Goal: Task Accomplishment & Management: Use online tool/utility

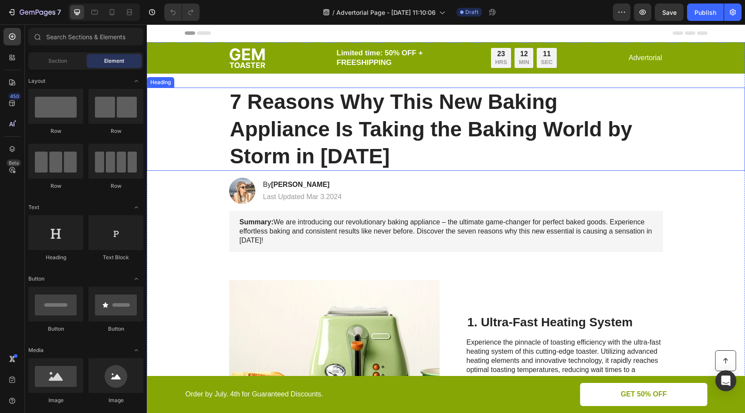
click at [399, 118] on h1 "7 Reasons Why This New Baking Appliance Is Taking the Baking World by Storm in …" at bounding box center [446, 129] width 434 height 83
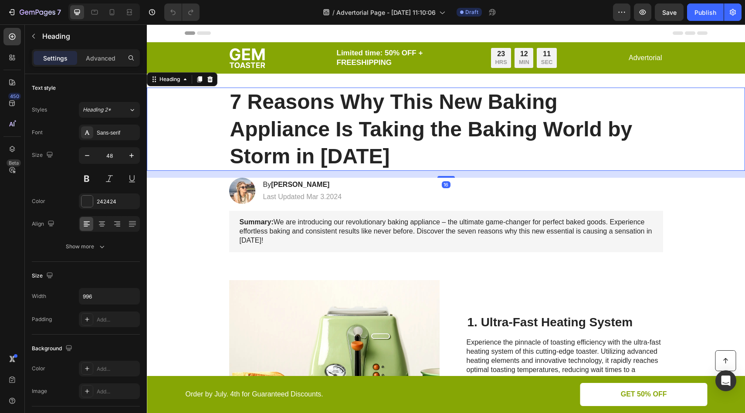
click at [353, 105] on h1 "7 Reasons Why This New Baking Appliance Is Taking the Baking World by Storm in …" at bounding box center [446, 129] width 434 height 83
click at [353, 105] on p "7 Reasons Why This New Baking Appliance Is Taking the Baking World by Storm in …" at bounding box center [446, 128] width 432 height 81
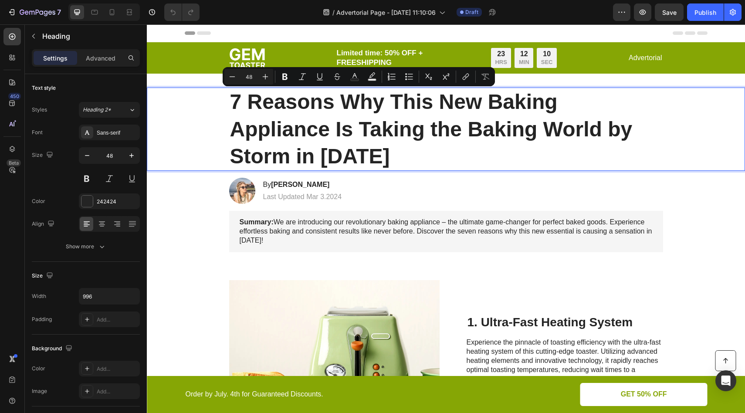
click at [413, 105] on p "7 Reasons Why This New Baking Appliance Is Taking the Baking World by Storm in …" at bounding box center [446, 128] width 432 height 81
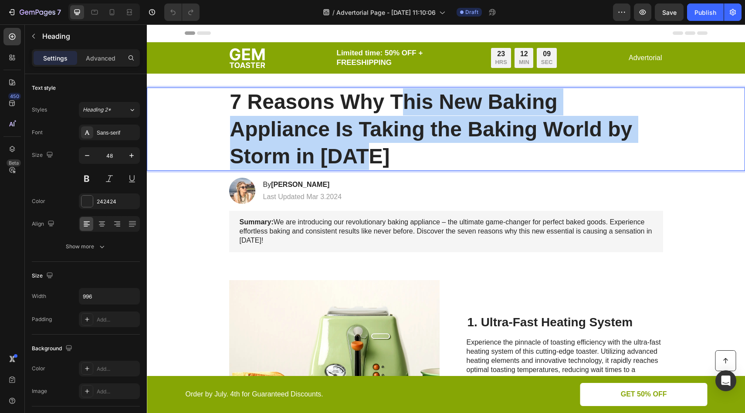
drag, startPoint x: 439, startPoint y: 109, endPoint x: 558, endPoint y: 156, distance: 127.9
click at [565, 159] on p "7 Reasons Why This New Baking Appliance Is Taking the Baking World by Storm in …" at bounding box center [446, 128] width 432 height 81
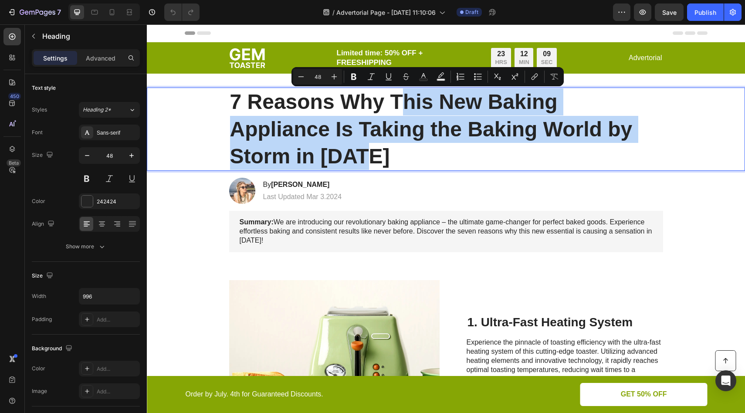
click at [431, 133] on p "7 Reasons Why This New Baking Appliance Is Taking the Baking World by Storm in …" at bounding box center [446, 128] width 432 height 81
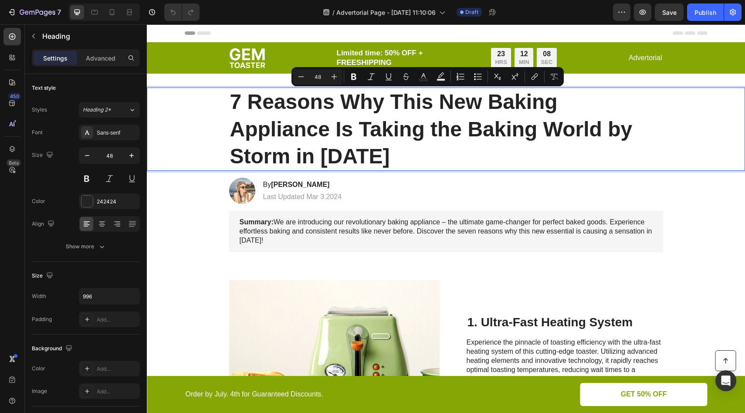
click at [387, 101] on p "7 Reasons Why This New Baking Appliance Is Taking the Baking World by Storm in …" at bounding box center [446, 128] width 432 height 81
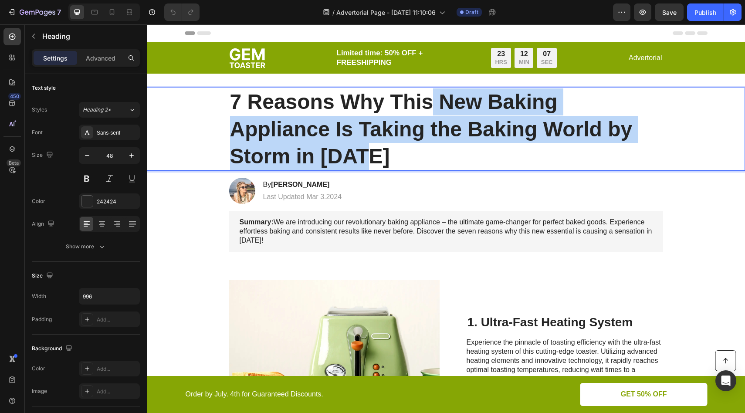
drag, startPoint x: 433, startPoint y: 100, endPoint x: 539, endPoint y: 149, distance: 117.0
click at [539, 149] on p "7 Reasons Why This New Baking Appliance Is Taking the Baking World by Storm in …" at bounding box center [446, 128] width 432 height 81
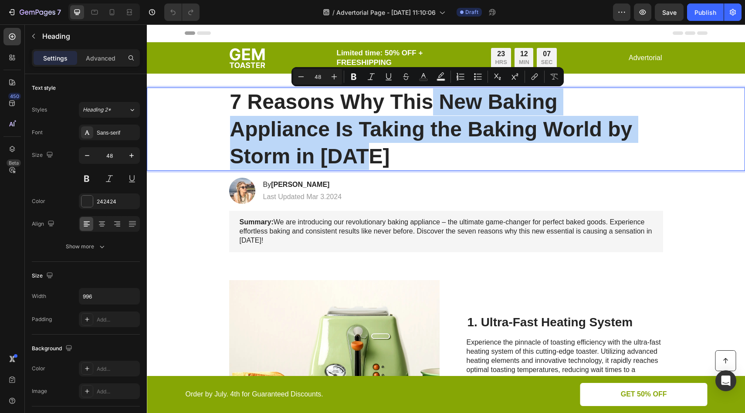
click at [539, 149] on p "7 Reasons Why This New Baking Appliance Is Taking the Baking World by Storm in …" at bounding box center [446, 128] width 432 height 81
drag, startPoint x: 505, startPoint y: 107, endPoint x: 588, endPoint y: 161, distance: 98.9
click at [588, 161] on p "7 Reasons Why This New Baking Appliance Is Taking the Baking World by Storm in …" at bounding box center [446, 128] width 432 height 81
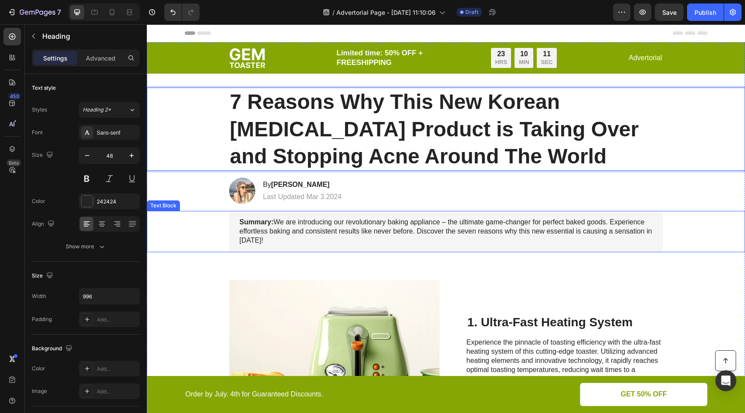
click at [374, 229] on p "Summary: We are introducing our revolutionary baking appliance – the ultimate g…" at bounding box center [446, 231] width 413 height 27
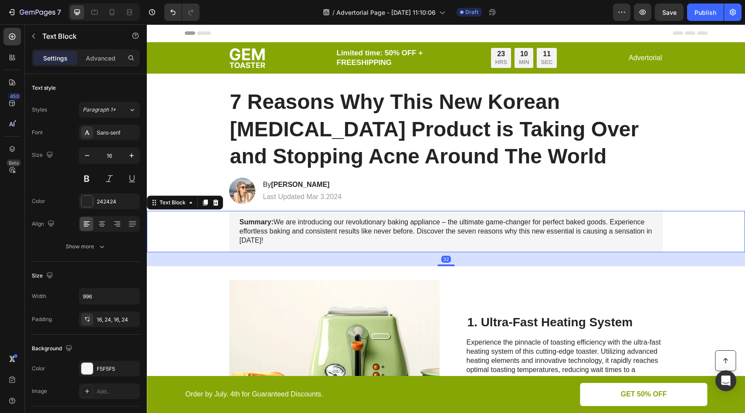
click at [376, 229] on p "Summary: We are introducing our revolutionary baking appliance – the ultimate g…" at bounding box center [446, 231] width 413 height 27
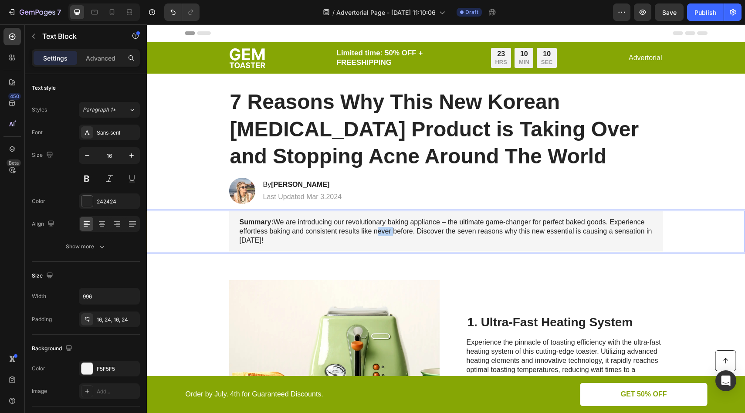
click at [376, 229] on p "Summary: We are introducing our revolutionary baking appliance – the ultimate g…" at bounding box center [446, 231] width 413 height 27
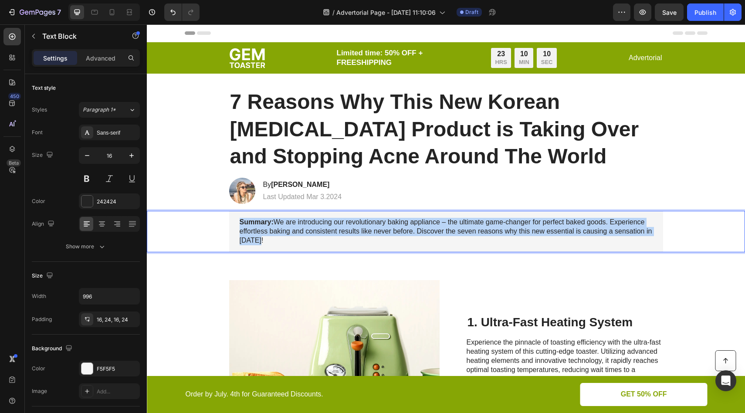
click at [376, 229] on p "Summary: We are introducing our revolutionary baking appliance – the ultimate g…" at bounding box center [446, 231] width 413 height 27
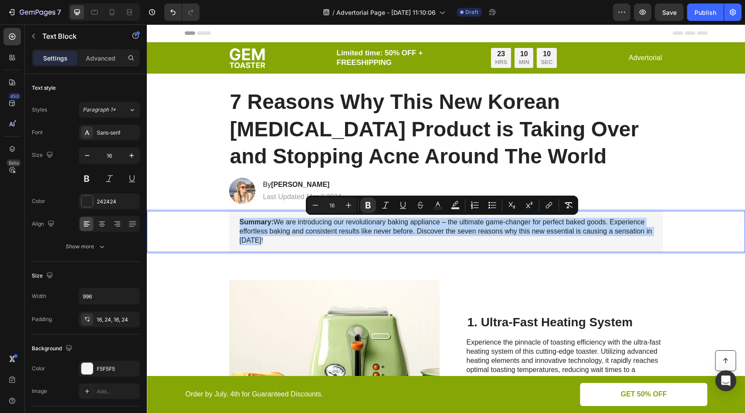
click at [263, 225] on strong "Summary:" at bounding box center [257, 221] width 34 height 7
drag, startPoint x: 274, startPoint y: 221, endPoint x: 311, endPoint y: 240, distance: 41.1
click at [311, 240] on p "Summary: We are introducing our revolutionary baking appliance – the ultimate g…" at bounding box center [446, 231] width 413 height 27
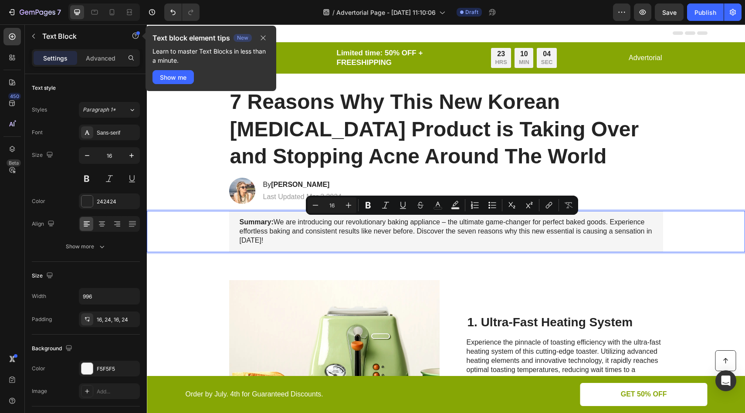
click at [291, 231] on p "Summary: We are introducing our revolutionary baking appliance – the ultimate g…" at bounding box center [446, 231] width 413 height 27
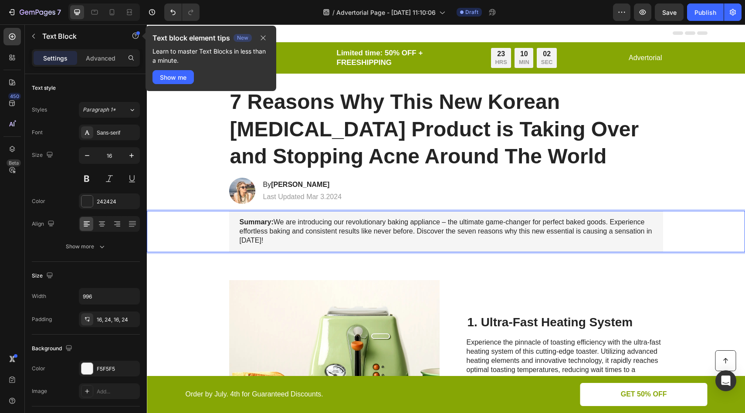
drag, startPoint x: 268, startPoint y: 218, endPoint x: 302, endPoint y: 236, distance: 39.4
click at [305, 237] on p "Summary: We are introducing our revolutionary baking appliance – the ultimate g…" at bounding box center [446, 231] width 413 height 27
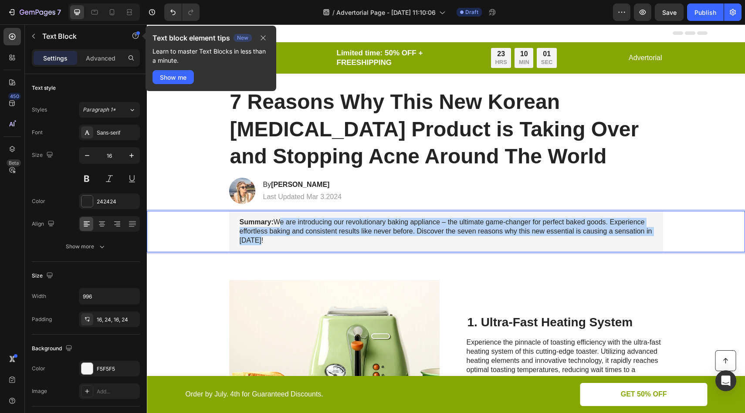
drag, startPoint x: 272, startPoint y: 220, endPoint x: 302, endPoint y: 241, distance: 37.2
click at [302, 241] on p "Summary: We are introducing our revolutionary baking appliance – the ultimate g…" at bounding box center [446, 231] width 413 height 27
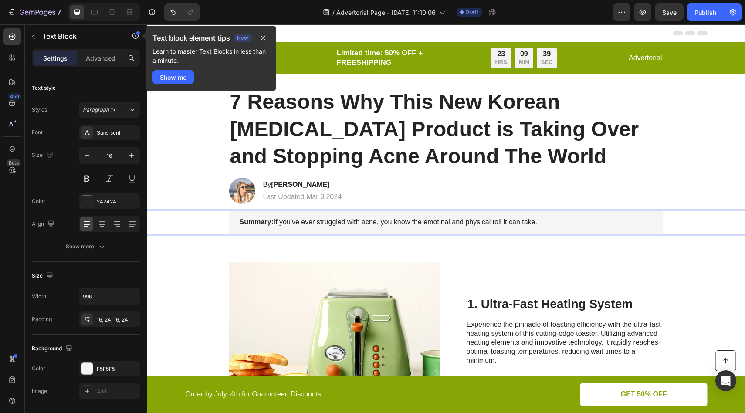
click at [434, 224] on p "Summary: If you've ever struggled with acne, you know the emotinal and physical…" at bounding box center [446, 222] width 413 height 9
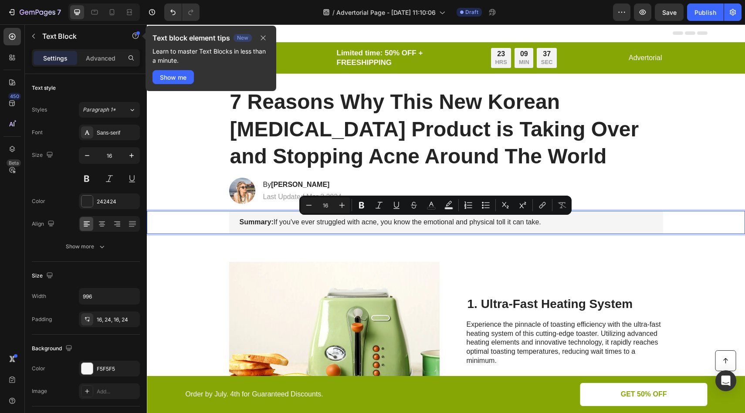
click at [431, 224] on p "Summary: If you've ever struggled with acne, you know the emotional and physica…" at bounding box center [446, 222] width 413 height 9
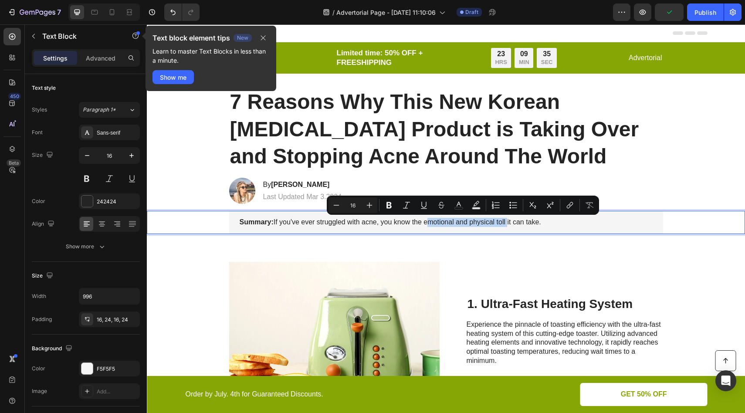
drag, startPoint x: 422, startPoint y: 222, endPoint x: 504, endPoint y: 223, distance: 82.4
click at [504, 223] on p "Summary: If you've ever struggled with acne, you know the emotional and physica…" at bounding box center [446, 222] width 413 height 9
click at [422, 209] on icon "Editor contextual toolbar" at bounding box center [424, 205] width 9 height 9
click at [559, 224] on p "Summary: If you've ever struggled with acne, you know the emotional and physica…" at bounding box center [446, 222] width 413 height 9
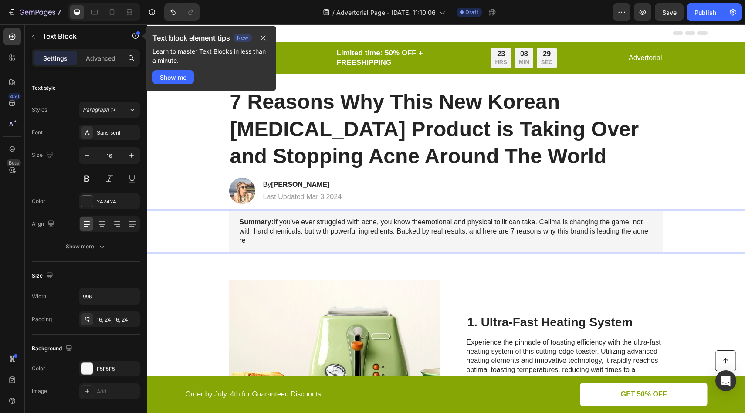
click at [569, 232] on p "Summary: If you've ever struggled with acne, you know the emotional and physica…" at bounding box center [446, 231] width 413 height 27
click at [307, 233] on p "Summary: If you've ever struggled with acne, you know the emotional and physica…" at bounding box center [446, 231] width 413 height 27
click at [261, 244] on p "Summary: If you've ever struggled with acne, you know the emotional and physica…" at bounding box center [446, 231] width 413 height 27
click at [544, 226] on p "Summary: If you've ever struggled with acne, you know the emotional and physica…" at bounding box center [446, 231] width 413 height 27
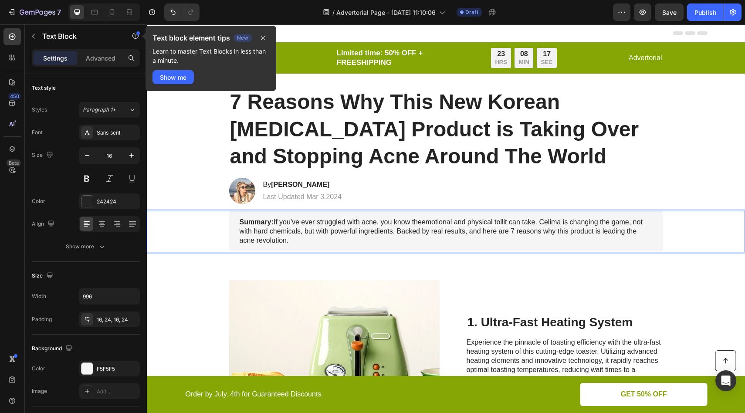
click at [549, 223] on p "Summary: If you've ever struggled with acne, you know the emotional and physica…" at bounding box center [446, 231] width 413 height 27
click at [567, 226] on p "Summary: If you've ever struggled with acne, you know the emotional and physica…" at bounding box center [446, 231] width 413 height 27
click at [305, 233] on p "Summary: If you've ever struggled with acne, you know the emotional and physica…" at bounding box center [446, 231] width 413 height 27
drag, startPoint x: 347, startPoint y: 231, endPoint x: 461, endPoint y: 235, distance: 113.8
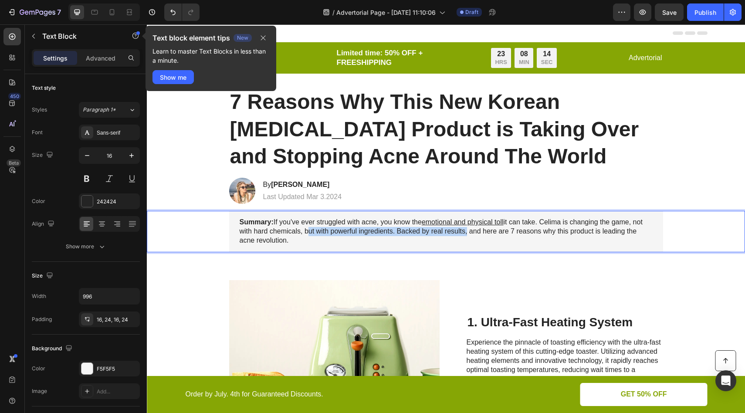
click at [461, 235] on p "Summary: If you've ever struggled with acne, you know the emotional and physica…" at bounding box center [446, 231] width 413 height 27
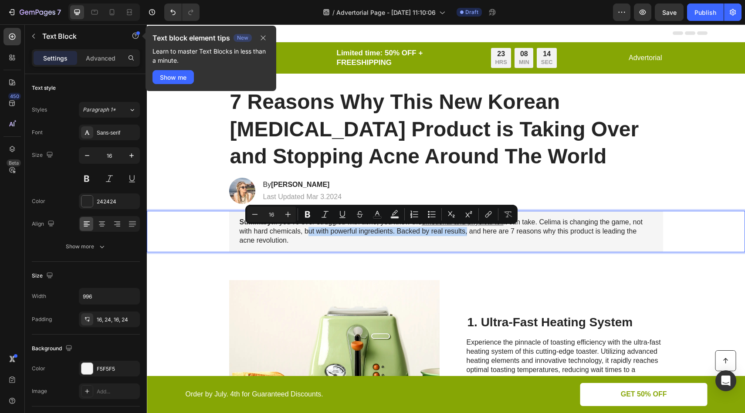
click at [461, 235] on p "Summary: If you've ever struggled with acne, you know the emotional and physica…" at bounding box center [446, 231] width 413 height 27
click at [479, 239] on p "Summary: If you've ever struggled with acne, you know the emotional and physica…" at bounding box center [446, 231] width 413 height 27
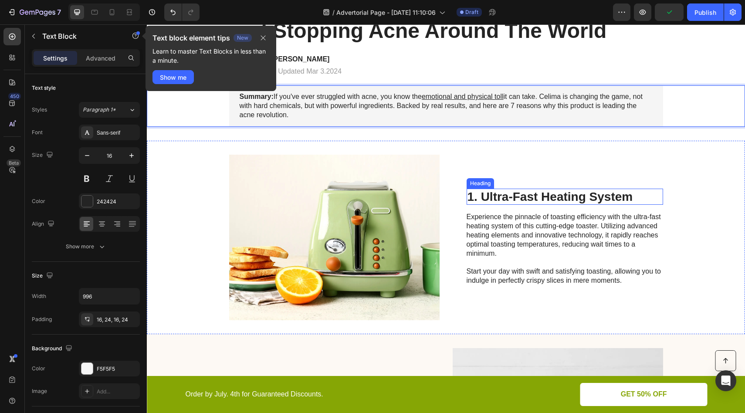
scroll to position [126, 0]
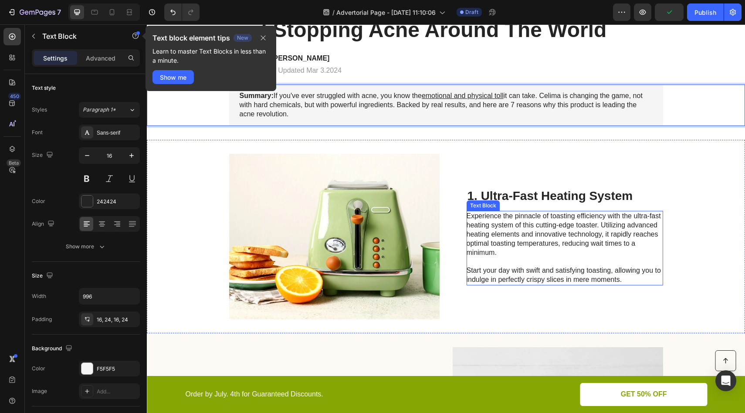
click at [498, 238] on p "Experience the pinnacle of toasting efficiency with the ultra-fast heating syst…" at bounding box center [565, 248] width 196 height 72
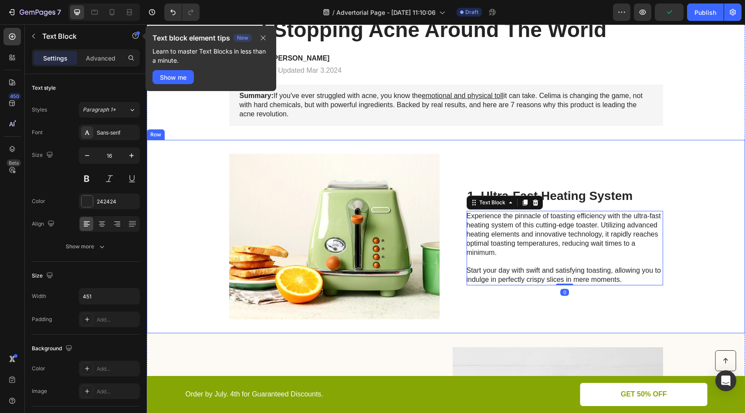
click at [660, 197] on div "Image 1. Ultra-Fast Heating System Heading Experience the pinnacle of toasting …" at bounding box center [446, 236] width 598 height 193
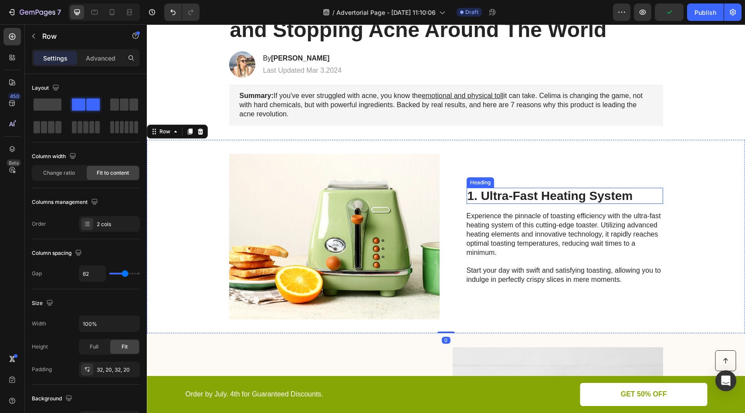
click at [599, 200] on h2 "1. Ultra-Fast Heating System" at bounding box center [565, 196] width 197 height 17
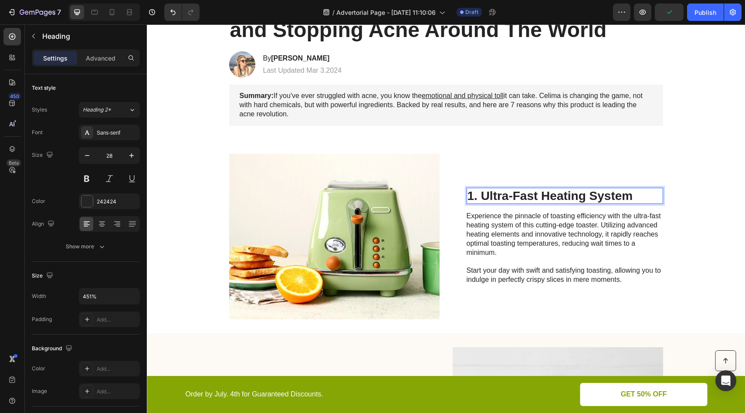
click at [599, 200] on h2 "1. Ultra-Fast Heating System" at bounding box center [565, 196] width 197 height 17
click at [599, 200] on p "1. Ultra-Fast Heating System" at bounding box center [565, 196] width 195 height 15
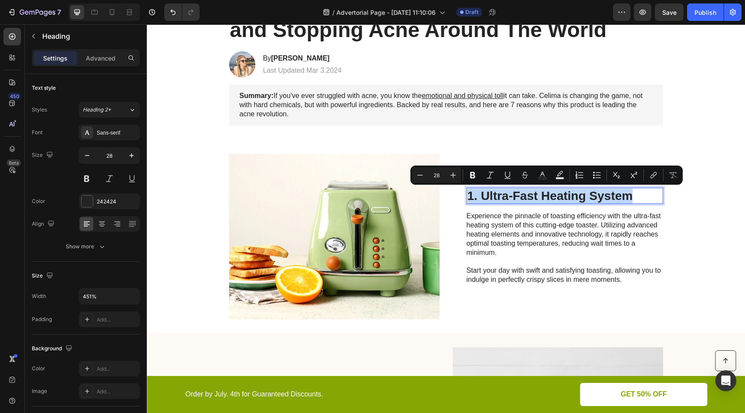
drag, startPoint x: 495, startPoint y: 199, endPoint x: 490, endPoint y: 200, distance: 4.8
click at [495, 199] on p "1. Ultra-Fast Heating System" at bounding box center [565, 196] width 195 height 15
drag, startPoint x: 481, startPoint y: 197, endPoint x: 631, endPoint y: 197, distance: 149.9
click at [631, 197] on p "1. Ultra-Fast Heating System" at bounding box center [565, 196] width 195 height 15
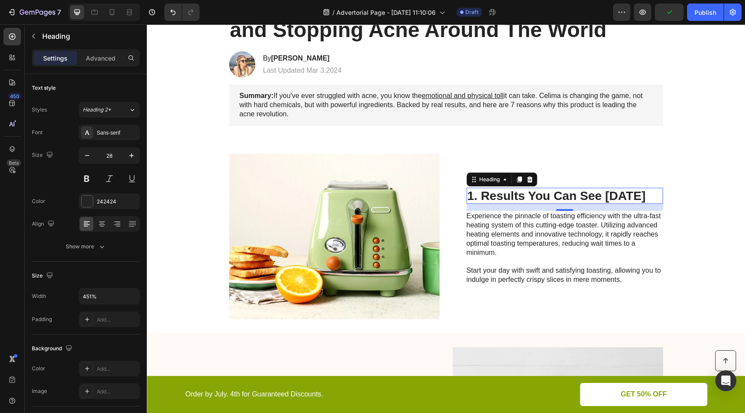
click at [547, 234] on p "Experience the pinnacle of toasting efficiency with the ultra-fast heating syst…" at bounding box center [565, 248] width 196 height 72
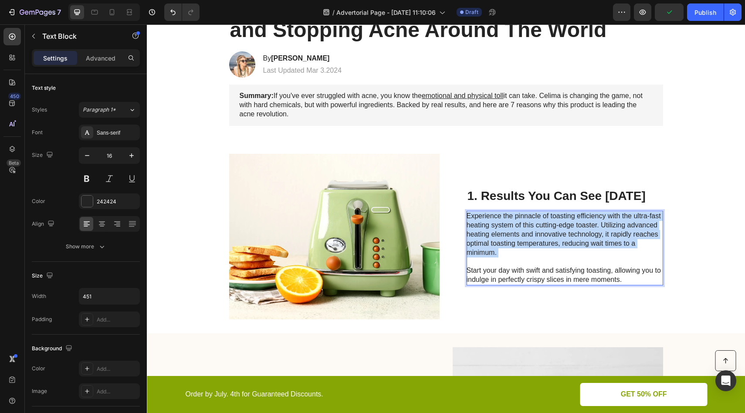
click at [547, 234] on p "Experience the pinnacle of toasting efficiency with the ultra-fast heating syst…" at bounding box center [565, 248] width 196 height 72
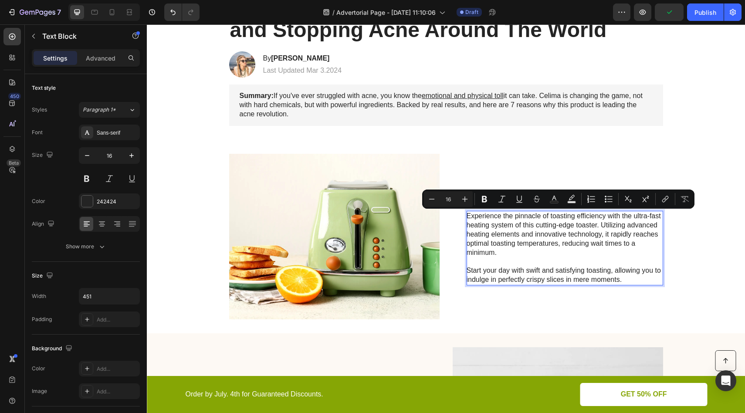
click at [622, 283] on p "Experience the pinnacle of toasting efficiency with the ultra-fast heating syst…" at bounding box center [565, 248] width 196 height 72
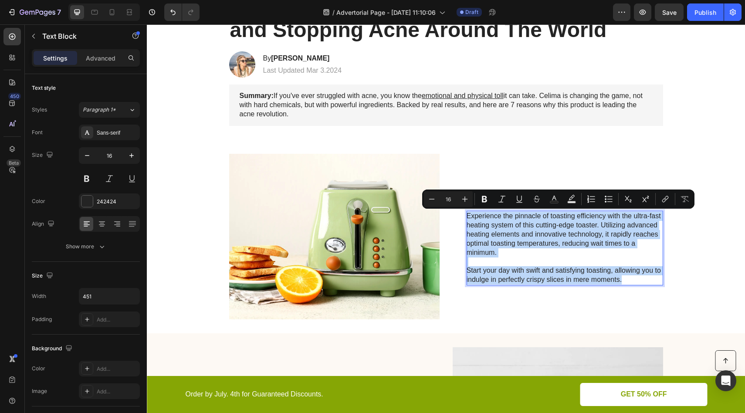
drag, startPoint x: 622, startPoint y: 280, endPoint x: 462, endPoint y: 216, distance: 172.8
click at [467, 216] on p "Experience the pinnacle of toasting efficiency with the ultra-fast heating syst…" at bounding box center [565, 248] width 196 height 72
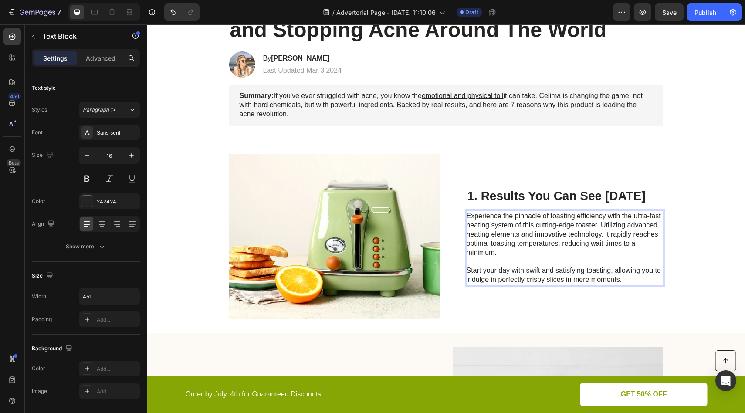
scroll to position [158, 0]
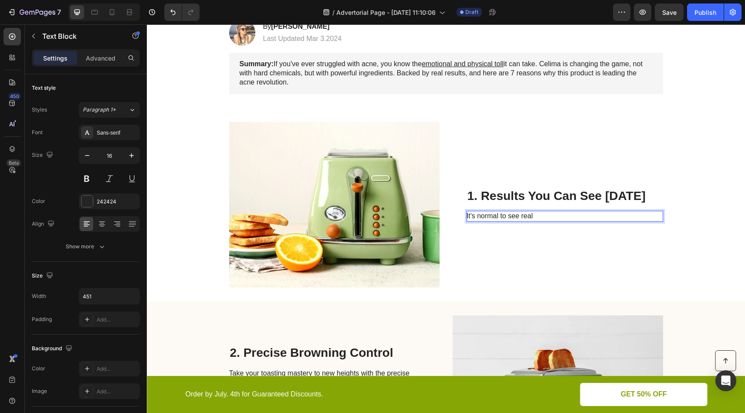
click at [613, 212] on p "It's normal to see real" at bounding box center [565, 216] width 196 height 9
click at [614, 212] on p "It's normal to see real" at bounding box center [565, 216] width 196 height 9
click at [608, 214] on p "It's normal to see real" at bounding box center [565, 216] width 196 height 9
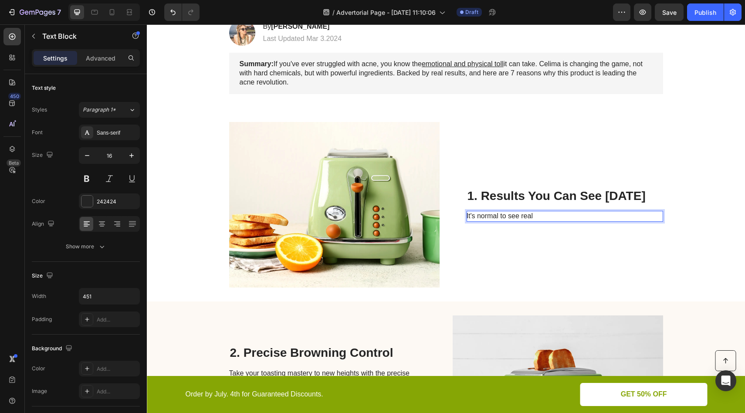
click at [608, 214] on p "It's normal to see real" at bounding box center [565, 216] width 196 height 9
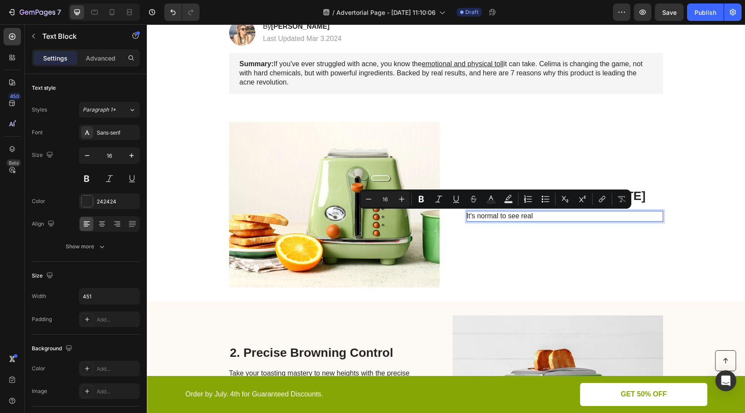
click at [608, 214] on p "It's normal to see real" at bounding box center [565, 216] width 196 height 9
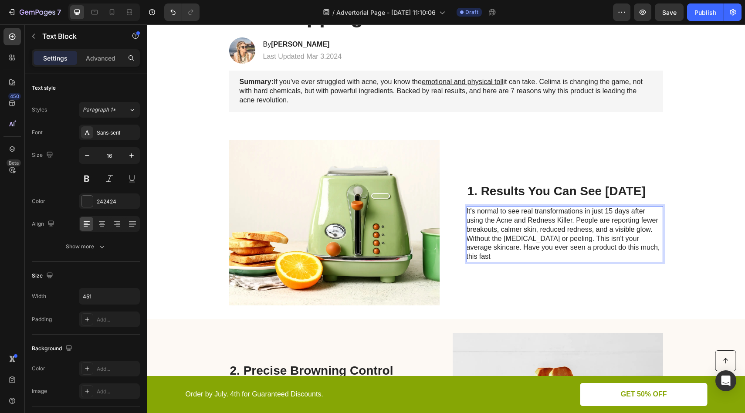
scroll to position [136, 0]
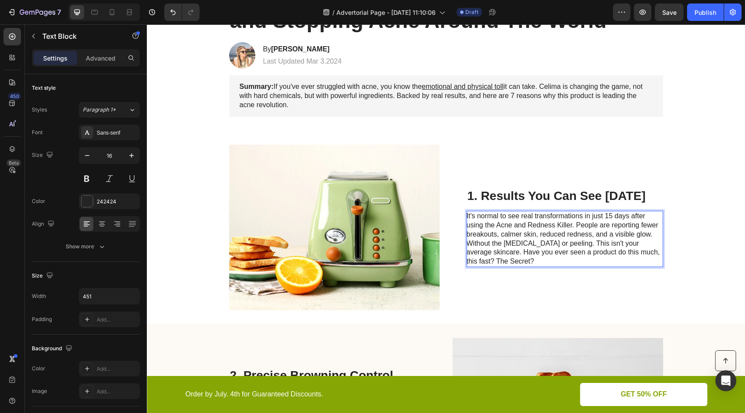
click at [498, 260] on p "It's normal to see real transformations in just 15 days after using the Acne an…" at bounding box center [565, 239] width 196 height 54
click at [495, 261] on p "It's normal to see real transformations in just 15 days after using the Acne an…" at bounding box center [565, 239] width 196 height 54
click at [531, 260] on p "It's normal to see real transformations in just 15 days after using the Acne an…" at bounding box center [565, 239] width 196 height 54
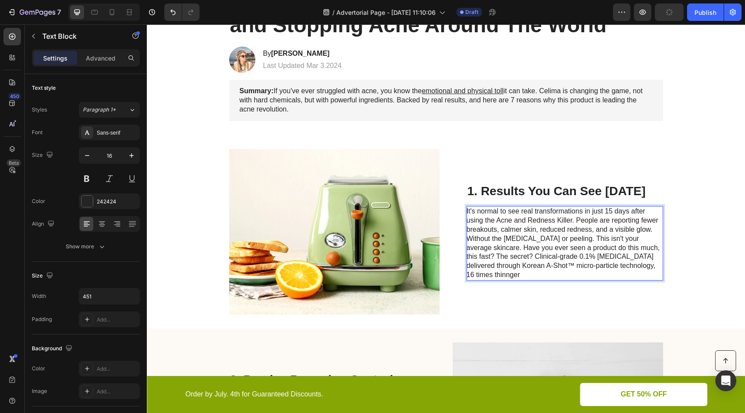
scroll to position [126, 0]
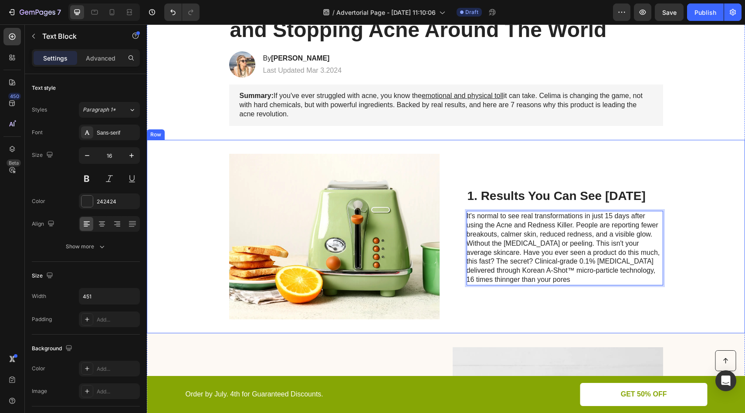
click at [555, 312] on div "1. Results You Can See in 15 Days Heading It's normal to see real transformatio…" at bounding box center [565, 237] width 197 height 166
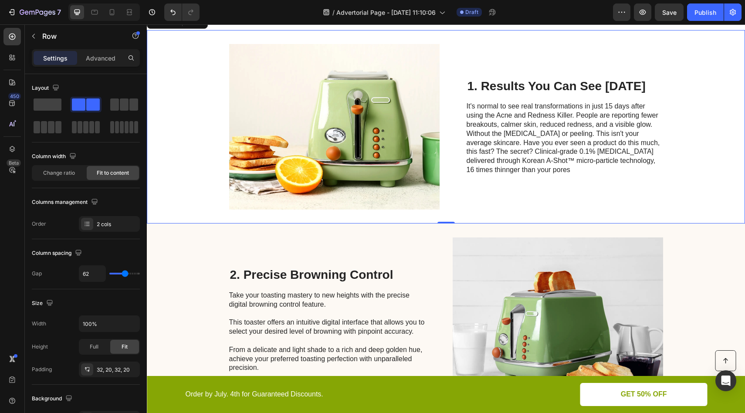
scroll to position [223, 0]
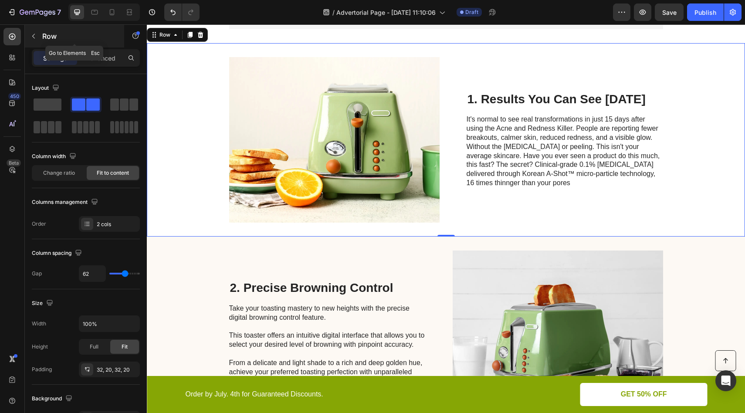
click at [34, 42] on button "button" at bounding box center [34, 36] width 14 height 14
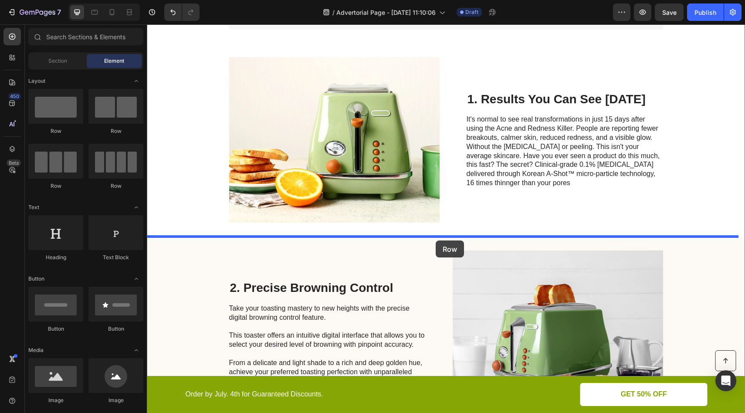
drag, startPoint x: 212, startPoint y: 146, endPoint x: 436, endPoint y: 238, distance: 242.1
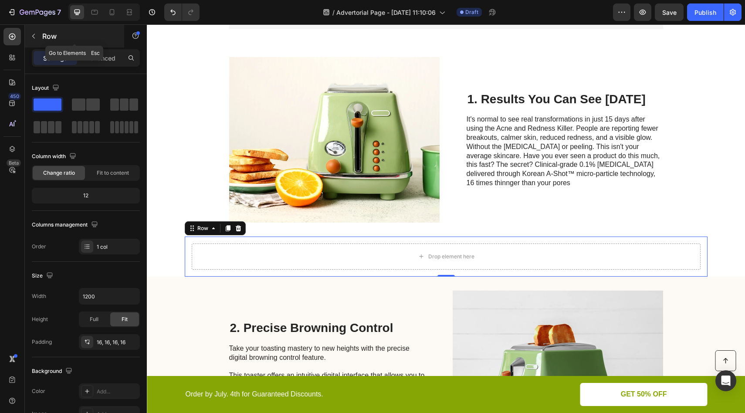
click at [37, 37] on button "button" at bounding box center [34, 36] width 14 height 14
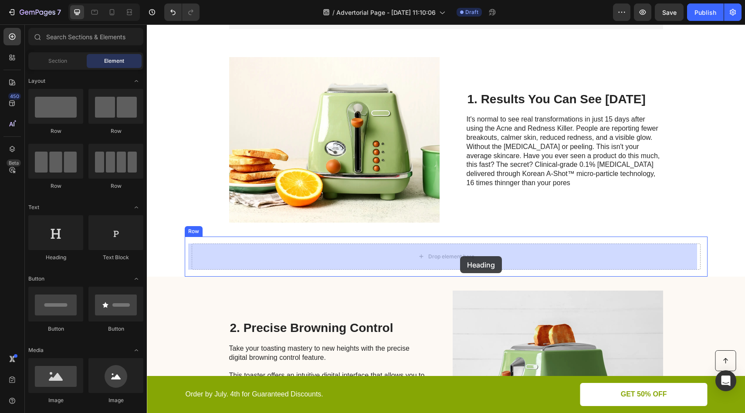
drag, startPoint x: 213, startPoint y: 268, endPoint x: 460, endPoint y: 256, distance: 247.3
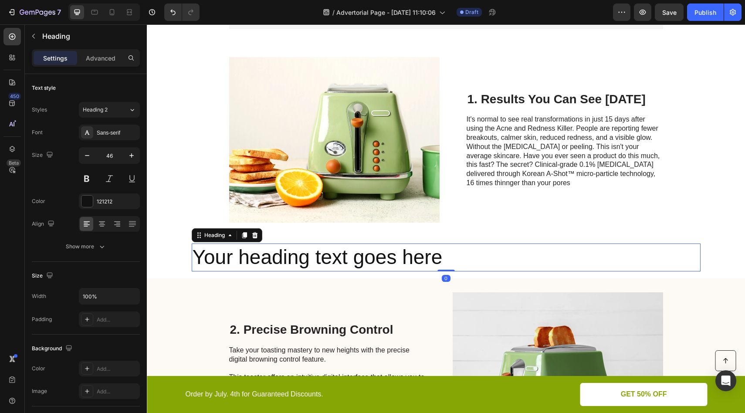
click at [357, 255] on h2 "Your heading text goes here" at bounding box center [446, 258] width 509 height 28
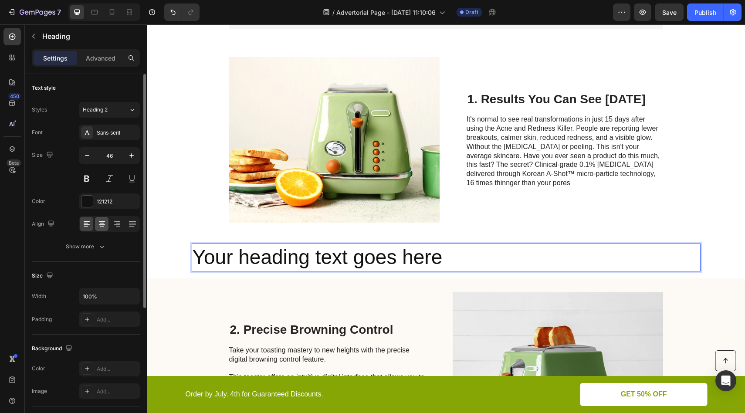
click at [104, 224] on icon at bounding box center [102, 224] width 9 height 9
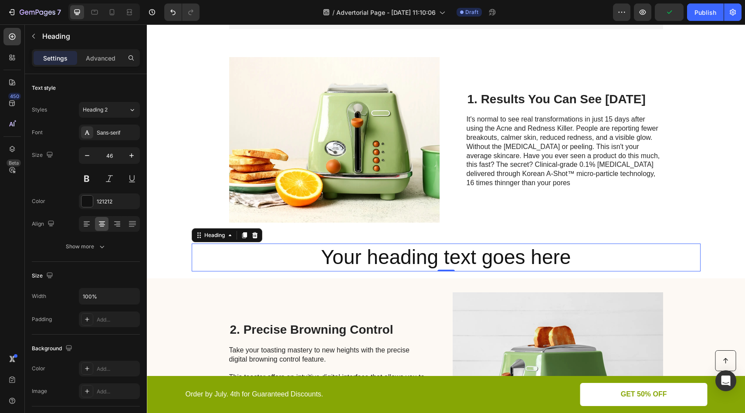
click at [482, 259] on p "Your heading text goes here" at bounding box center [446, 257] width 507 height 26
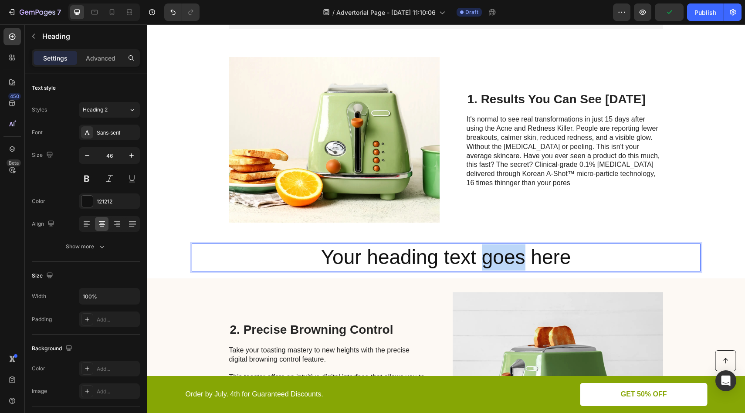
click at [482, 259] on p "Your heading text goes here" at bounding box center [446, 257] width 507 height 26
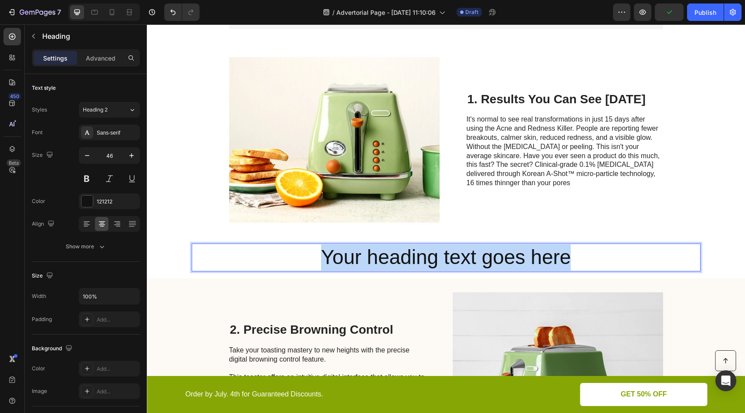
click at [482, 259] on p "Your heading text goes here" at bounding box center [446, 257] width 507 height 26
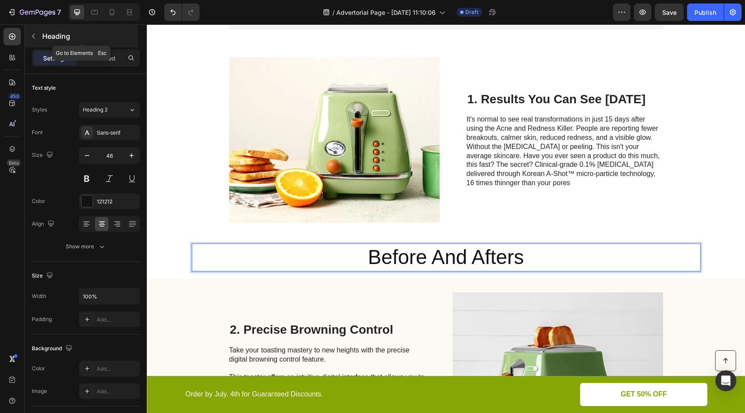
click at [33, 37] on icon "button" at bounding box center [33, 36] width 7 height 7
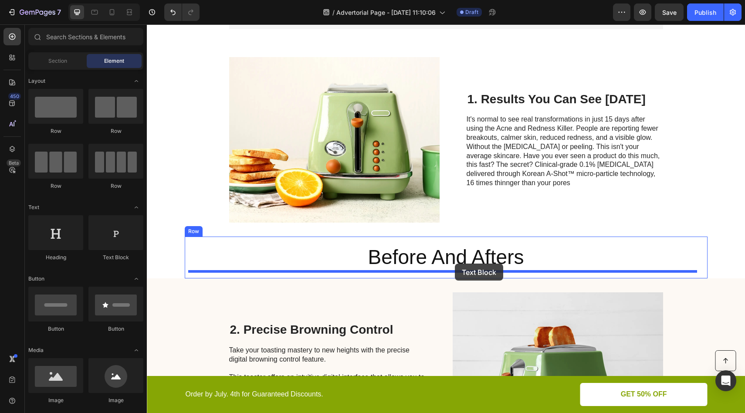
drag, startPoint x: 292, startPoint y: 267, endPoint x: 455, endPoint y: 264, distance: 162.6
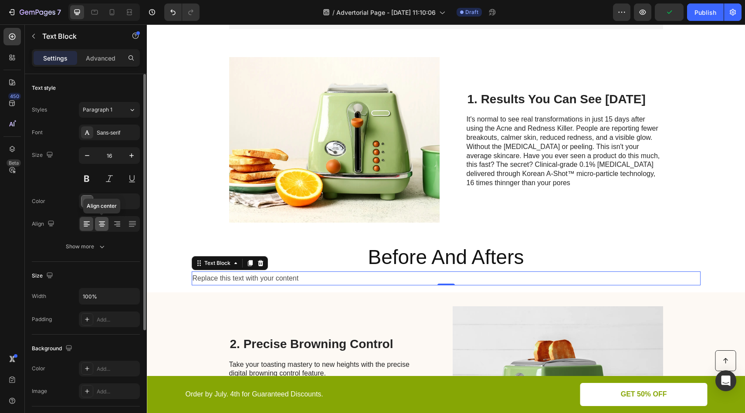
click at [106, 220] on div at bounding box center [102, 224] width 14 height 14
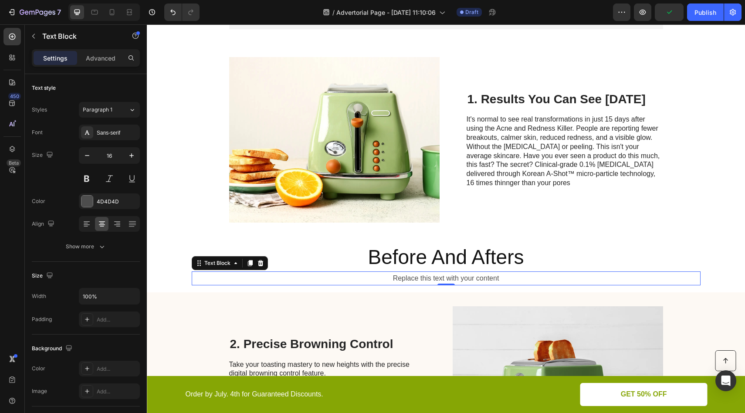
click at [428, 275] on div "Replace this text with your content" at bounding box center [446, 278] width 509 height 14
click at [428, 275] on p "Replace this text with your content" at bounding box center [446, 278] width 507 height 13
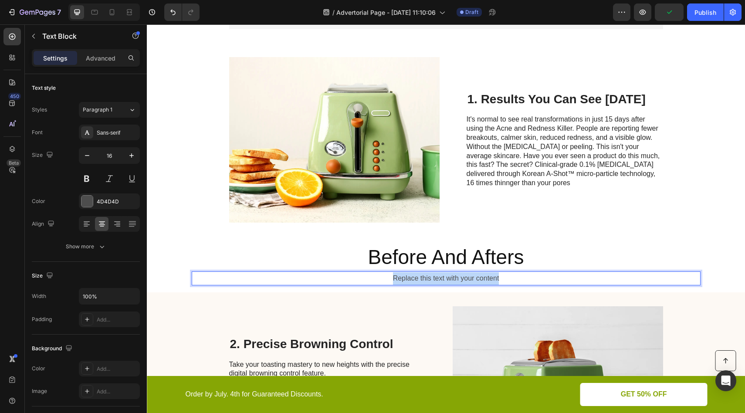
click at [428, 275] on p "Replace this text with your content" at bounding box center [446, 278] width 507 height 13
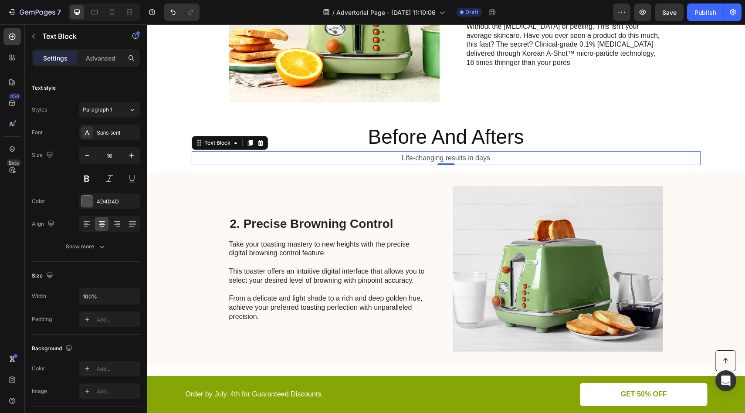
scroll to position [345, 0]
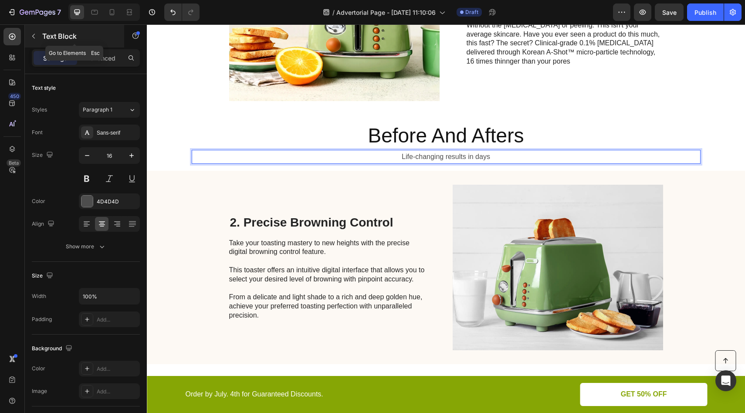
click at [32, 38] on icon "button" at bounding box center [33, 36] width 7 height 7
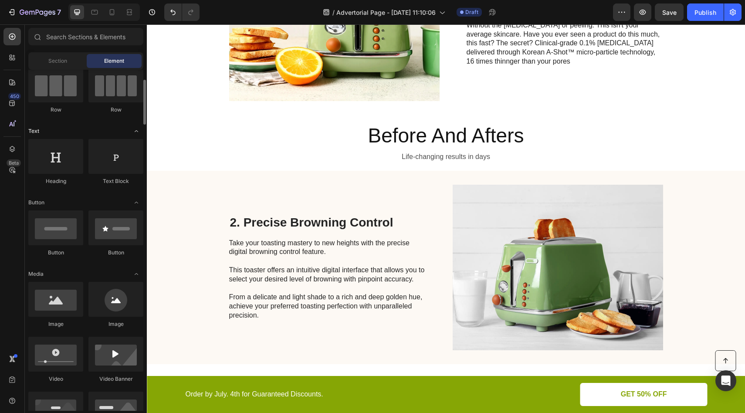
scroll to position [0, 0]
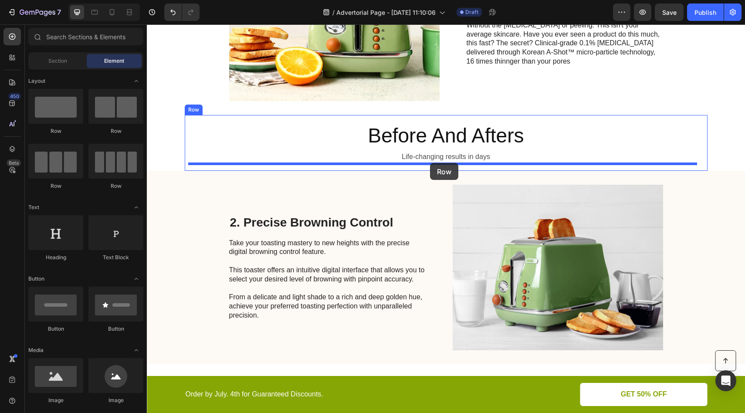
drag, startPoint x: 293, startPoint y: 187, endPoint x: 430, endPoint y: 163, distance: 139.3
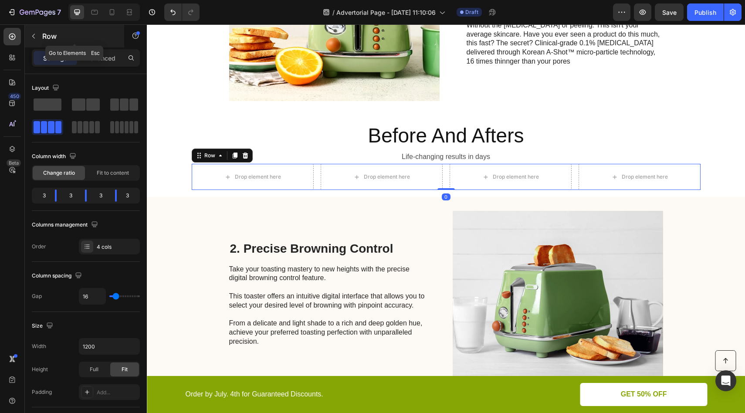
click at [25, 37] on div "Row" at bounding box center [74, 36] width 99 height 23
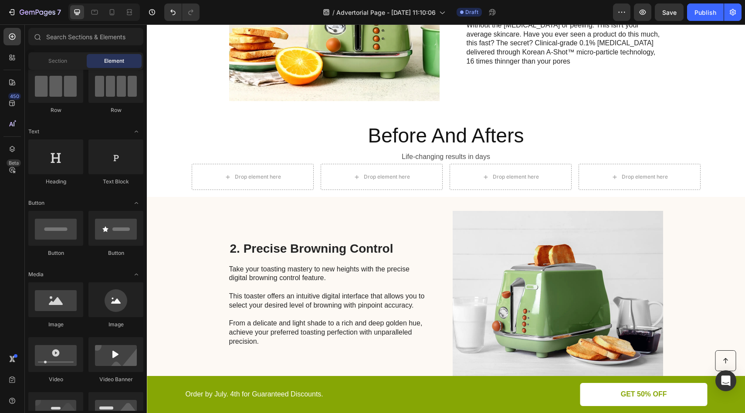
scroll to position [156, 0]
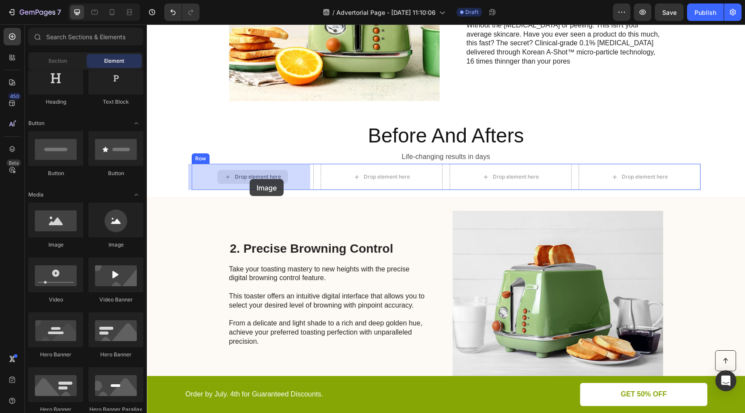
drag, startPoint x: 287, startPoint y: 241, endPoint x: 247, endPoint y: 175, distance: 77.3
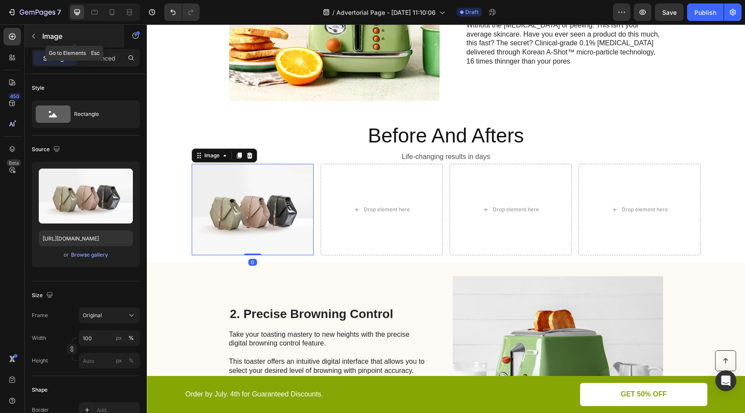
click at [31, 37] on icon "button" at bounding box center [33, 36] width 7 height 7
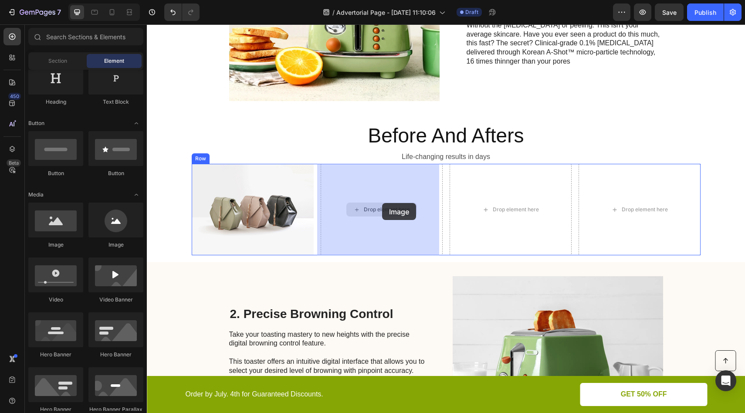
drag, startPoint x: 257, startPoint y: 252, endPoint x: 381, endPoint y: 203, distance: 134.0
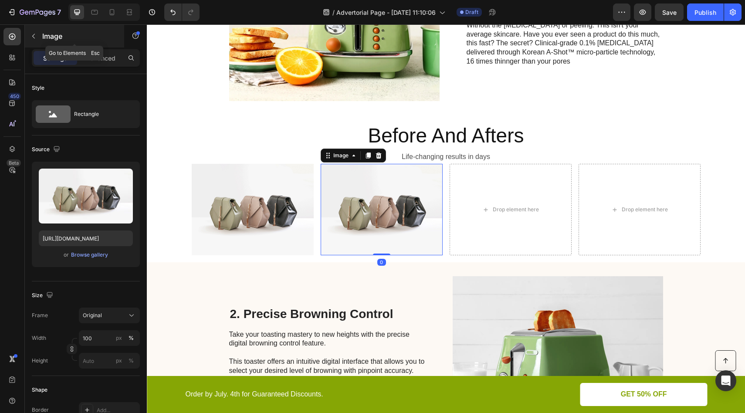
click at [37, 35] on button "button" at bounding box center [34, 36] width 14 height 14
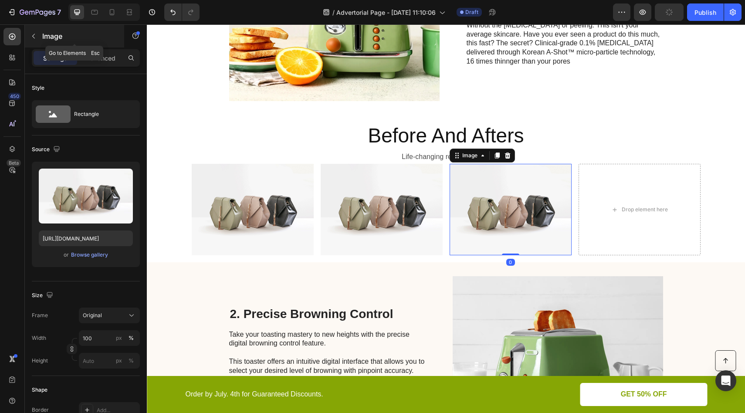
click at [34, 35] on icon "button" at bounding box center [33, 36] width 7 height 7
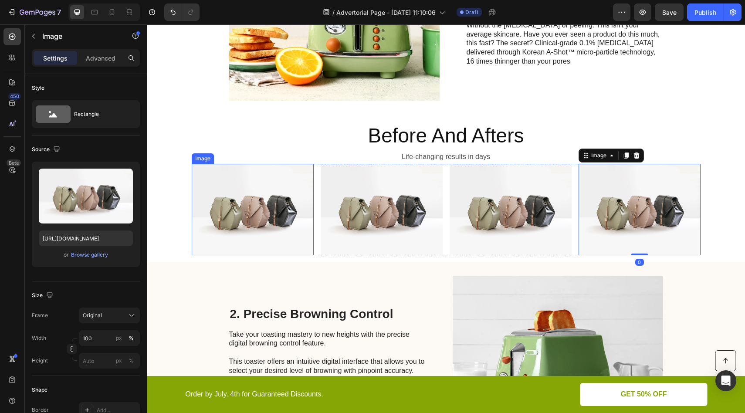
click at [247, 196] on img at bounding box center [253, 210] width 122 height 92
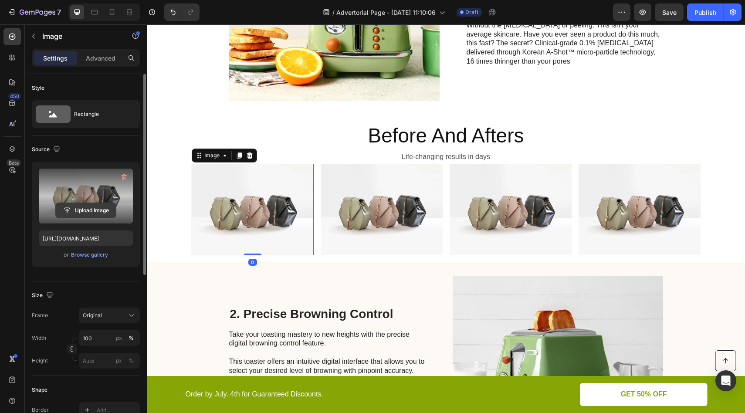
click at [97, 207] on input "file" at bounding box center [86, 210] width 60 height 15
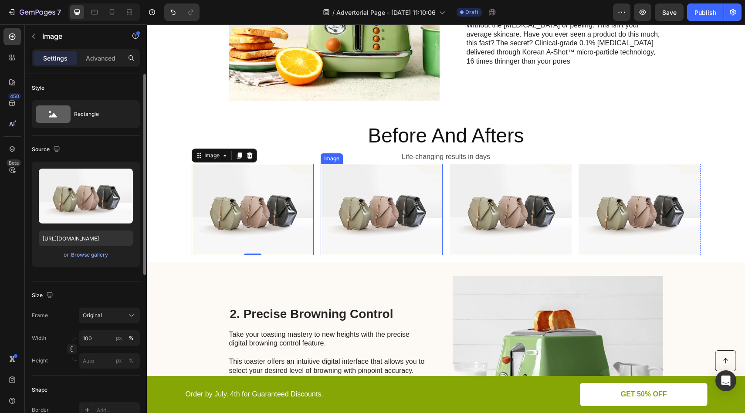
click at [408, 218] on img at bounding box center [382, 210] width 122 height 92
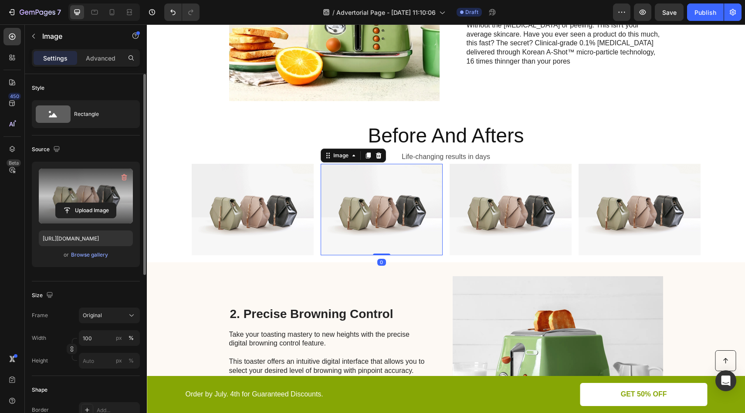
click at [108, 188] on label at bounding box center [86, 196] width 94 height 55
click at [108, 203] on input "file" at bounding box center [86, 210] width 60 height 15
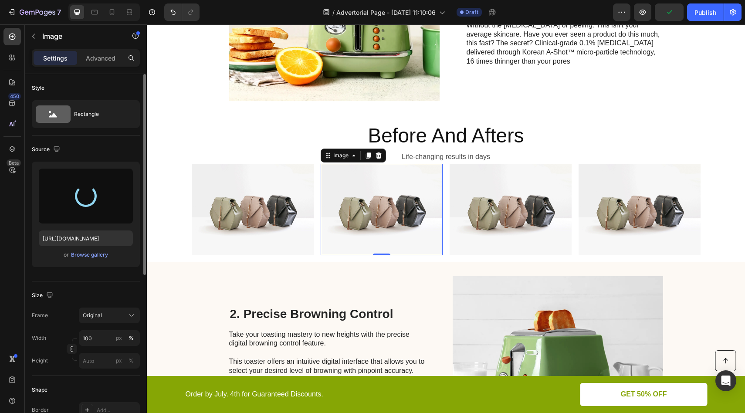
click at [497, 222] on img at bounding box center [511, 210] width 122 height 92
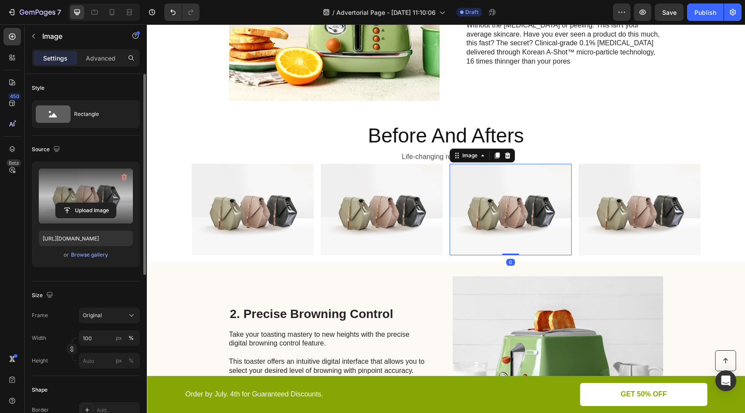
click at [111, 196] on label at bounding box center [86, 196] width 94 height 55
click at [111, 203] on input "file" at bounding box center [86, 210] width 60 height 15
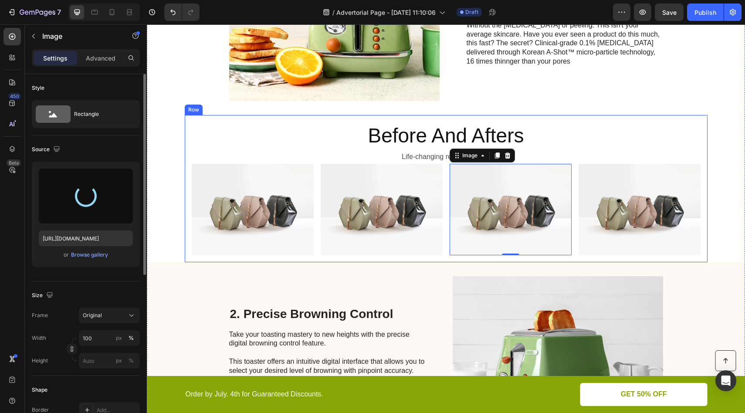
type input "https://cdn.shopify.com/s/files/1/0711/7488/1479/files/gempages_581802478643708…"
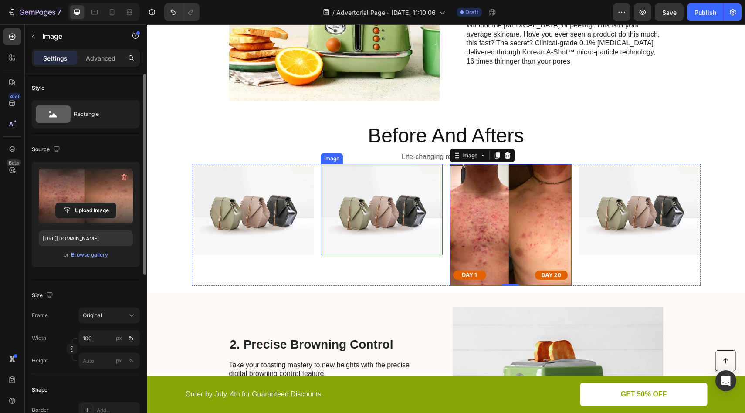
click at [372, 203] on img at bounding box center [382, 210] width 122 height 92
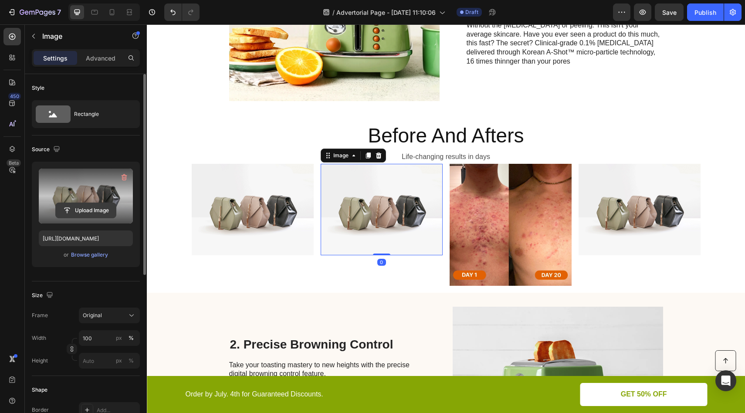
click at [92, 206] on input "file" at bounding box center [86, 210] width 60 height 15
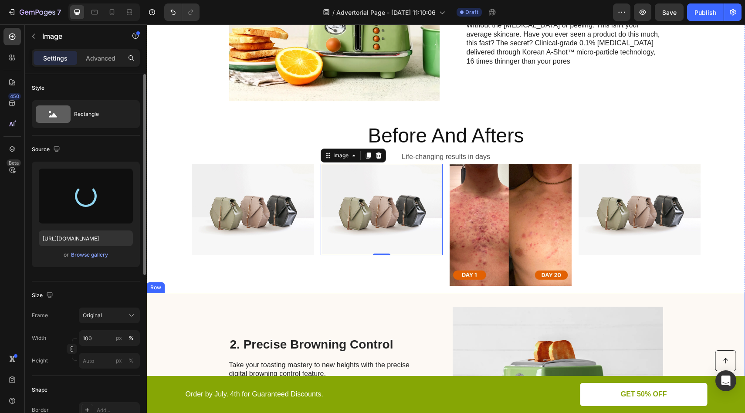
type input "https://cdn.shopify.com/s/files/1/0711/7488/1479/files/gempages_581802478643708…"
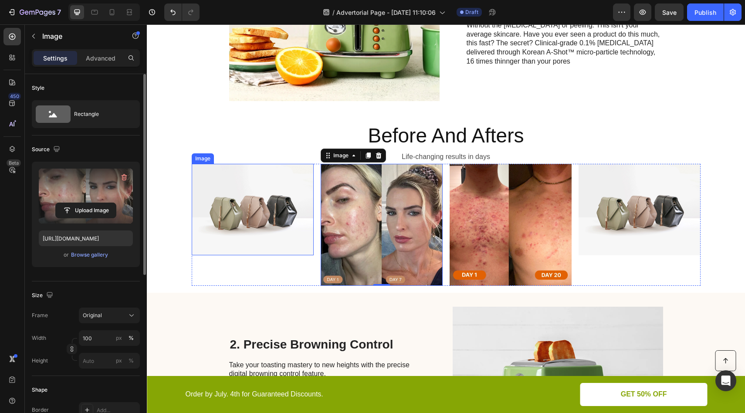
click at [261, 221] on img at bounding box center [253, 210] width 122 height 92
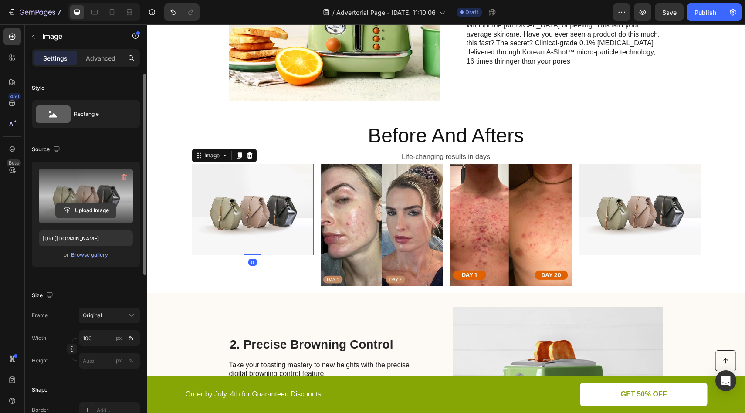
click at [82, 211] on input "file" at bounding box center [86, 210] width 60 height 15
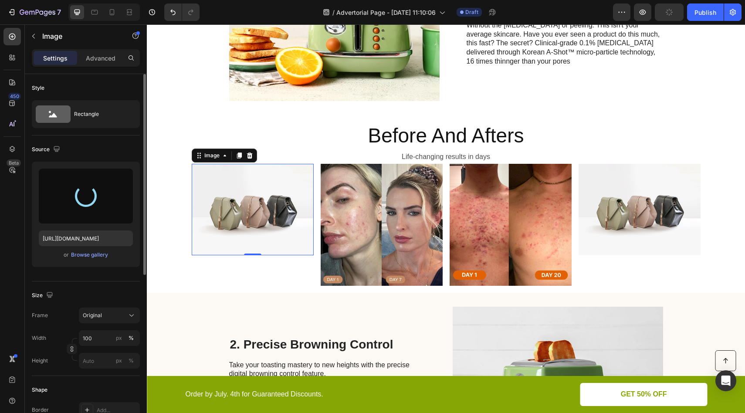
type input "https://cdn.shopify.com/s/files/1/0711/7488/1479/files/gempages_581802478643708…"
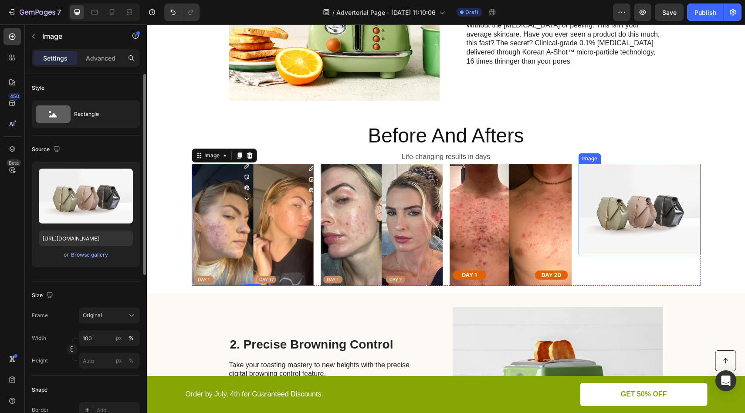
click at [629, 200] on img at bounding box center [640, 210] width 122 height 92
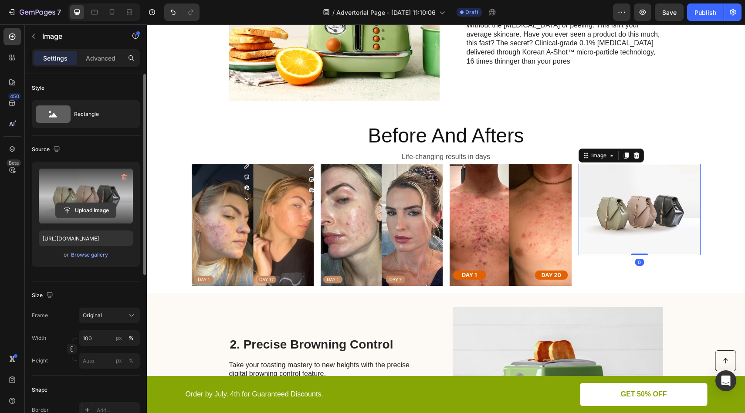
click at [87, 212] on input "file" at bounding box center [86, 210] width 60 height 15
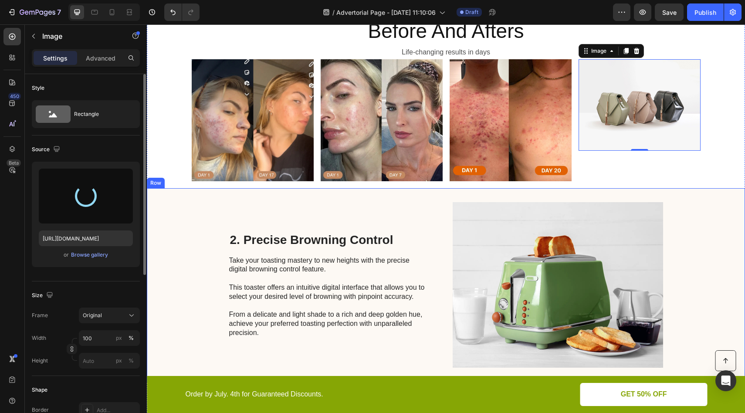
scroll to position [441, 0]
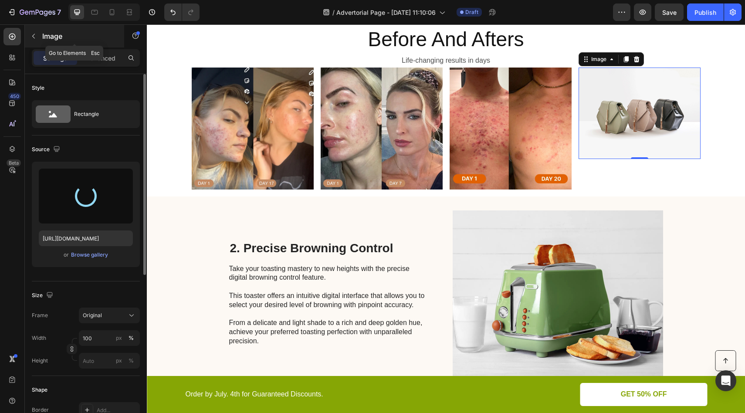
click at [29, 37] on button "button" at bounding box center [34, 36] width 14 height 14
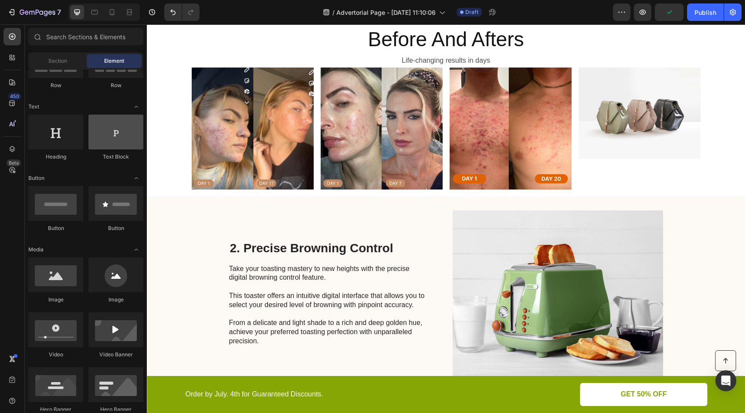
scroll to position [0, 0]
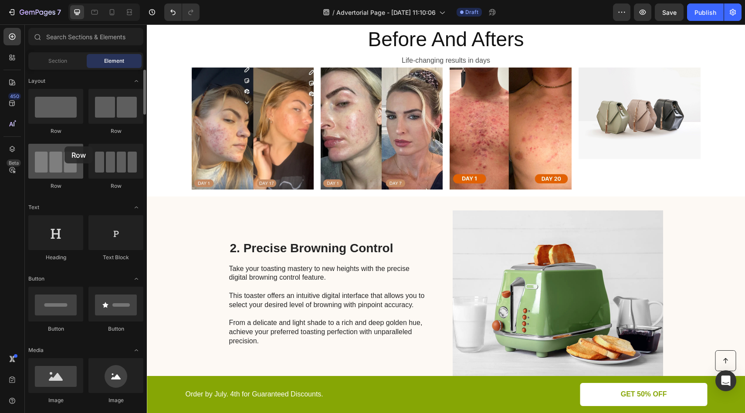
drag, startPoint x: 129, startPoint y: 169, endPoint x: 68, endPoint y: 148, distance: 64.5
click at [64, 215] on div "Row Row Row Row" at bounding box center [85, 242] width 115 height 54
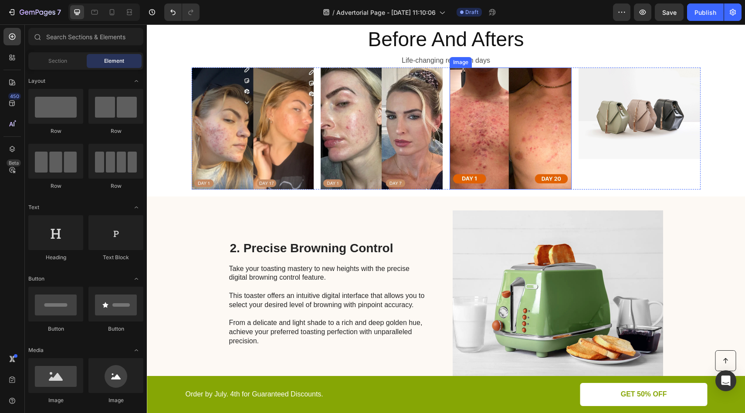
click at [584, 107] on img at bounding box center [640, 114] width 122 height 92
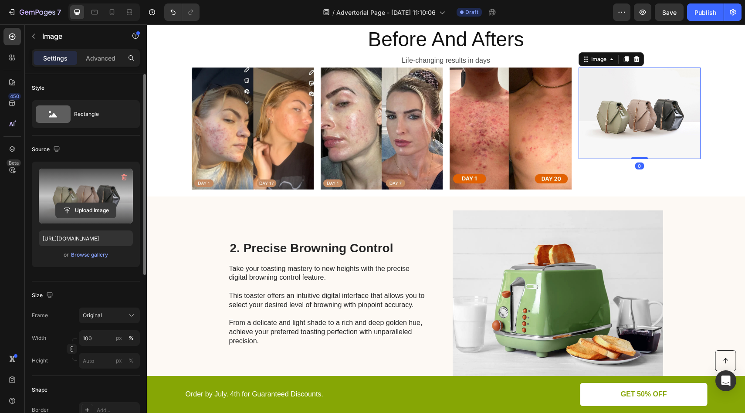
click at [88, 210] on input "file" at bounding box center [86, 210] width 60 height 15
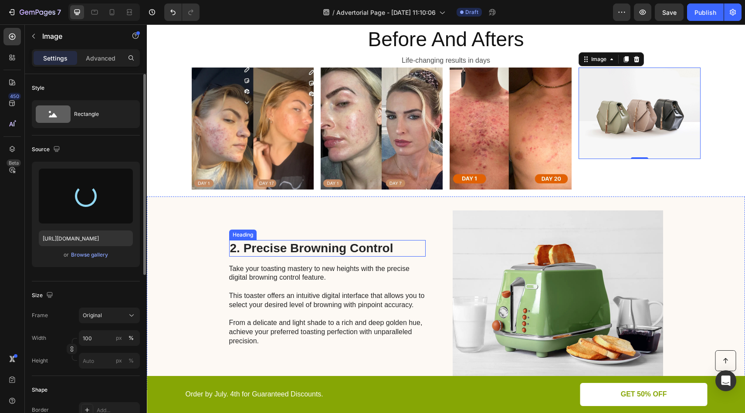
type input "https://cdn.shopify.com/s/files/1/0711/7488/1479/files/gempages_581802478643708…"
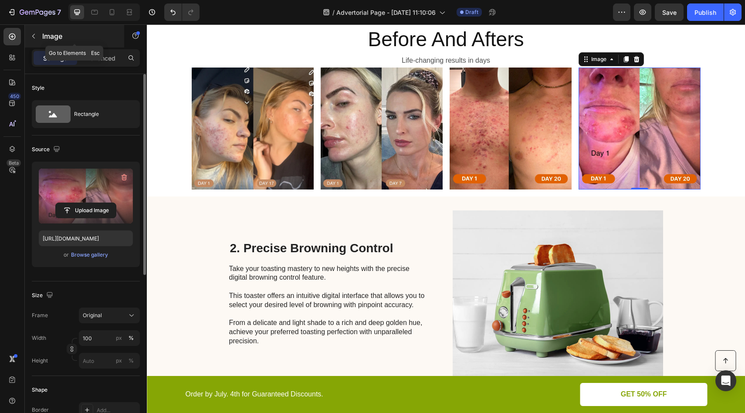
click at [29, 36] on button "button" at bounding box center [34, 36] width 14 height 14
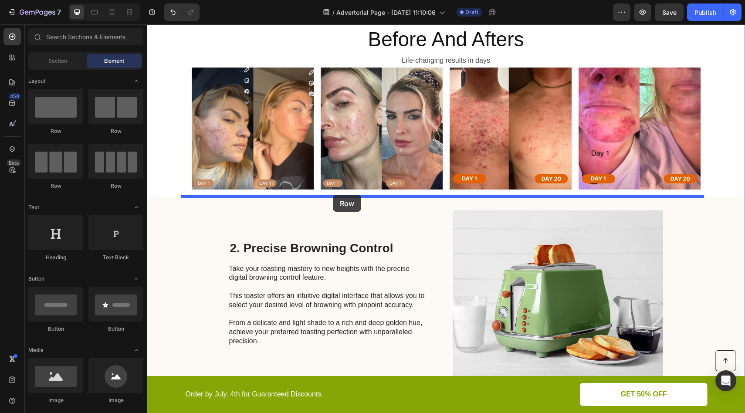
drag, startPoint x: 247, startPoint y: 186, endPoint x: 333, endPoint y: 195, distance: 85.9
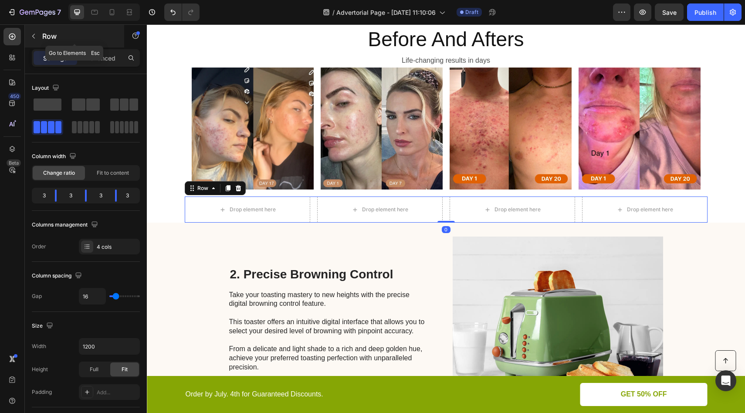
click at [28, 35] on button "button" at bounding box center [34, 36] width 14 height 14
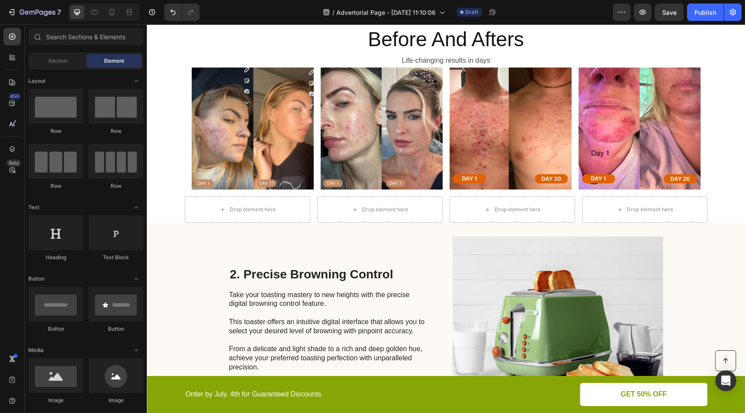
scroll to position [11, 0]
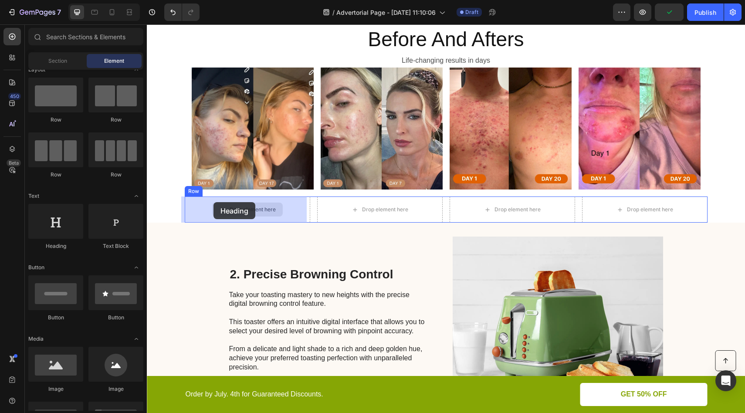
drag, startPoint x: 293, startPoint y: 234, endPoint x: 214, endPoint y: 203, distance: 84.5
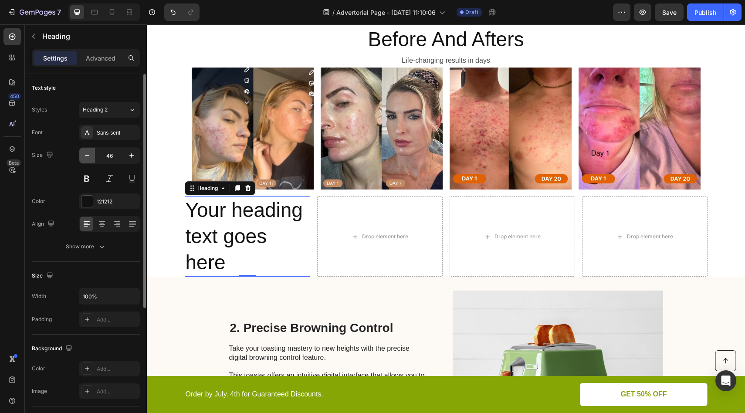
click at [85, 158] on icon "button" at bounding box center [87, 155] width 9 height 9
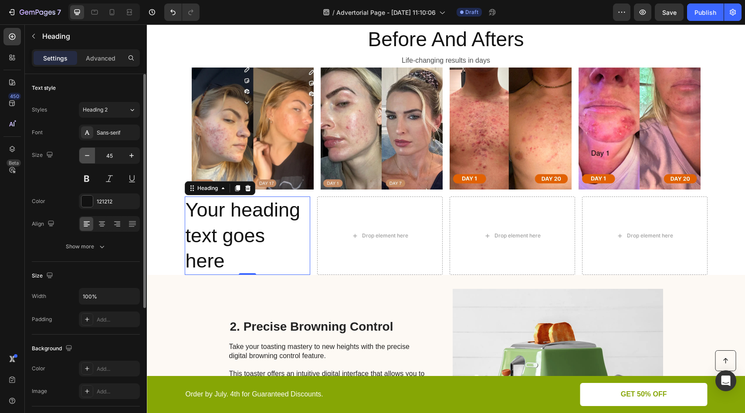
click at [85, 158] on icon "button" at bounding box center [87, 155] width 9 height 9
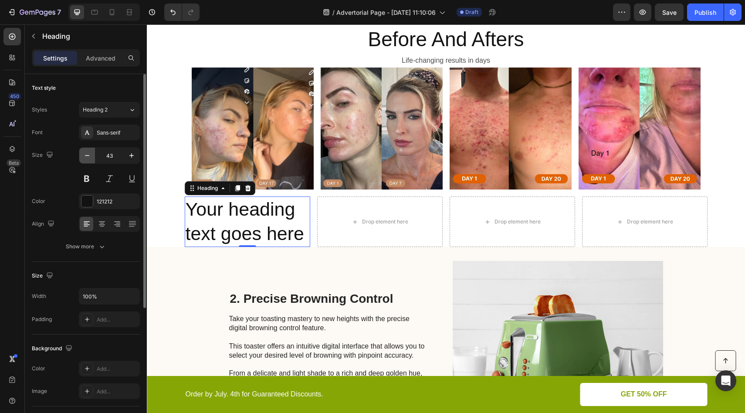
click at [85, 158] on icon "button" at bounding box center [87, 155] width 9 height 9
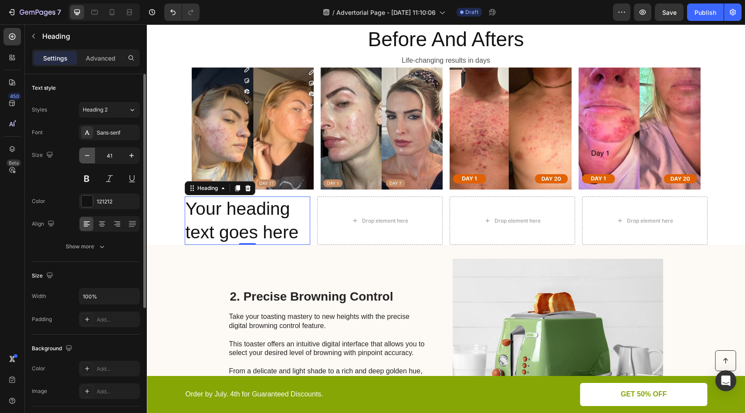
click at [85, 158] on icon "button" at bounding box center [87, 155] width 9 height 9
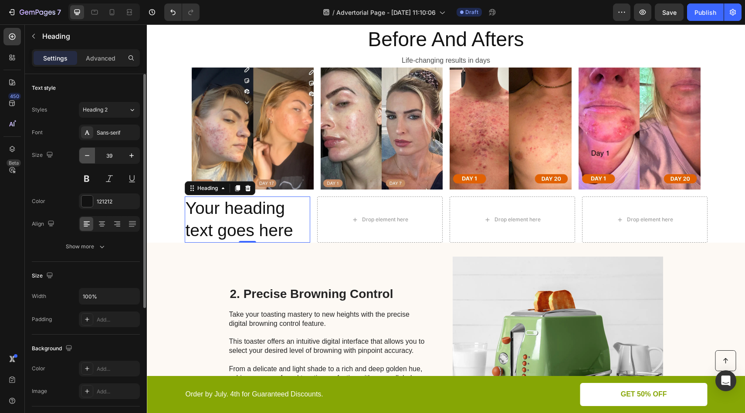
click at [85, 158] on icon "button" at bounding box center [87, 155] width 9 height 9
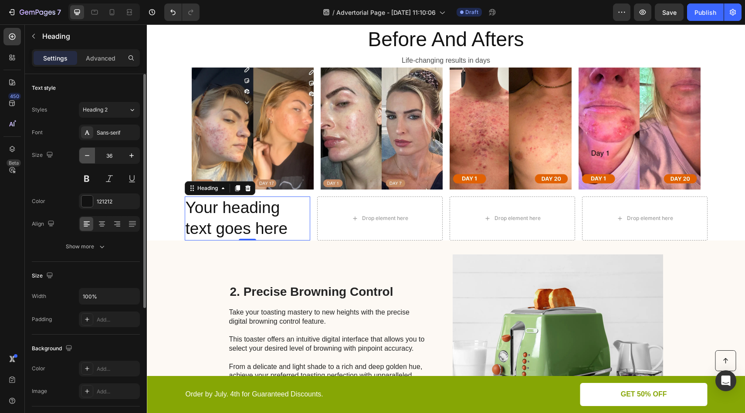
click at [85, 158] on icon "button" at bounding box center [87, 155] width 9 height 9
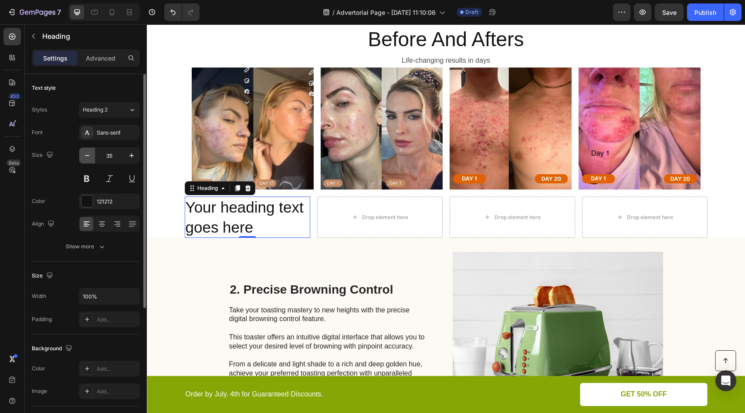
click at [85, 158] on icon "button" at bounding box center [87, 155] width 9 height 9
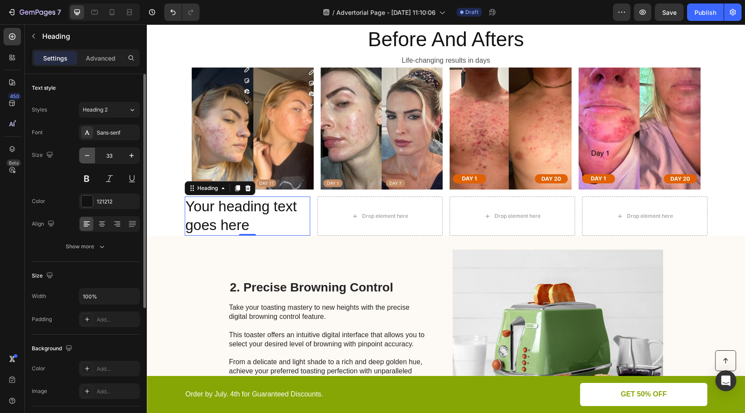
click at [85, 158] on icon "button" at bounding box center [87, 155] width 9 height 9
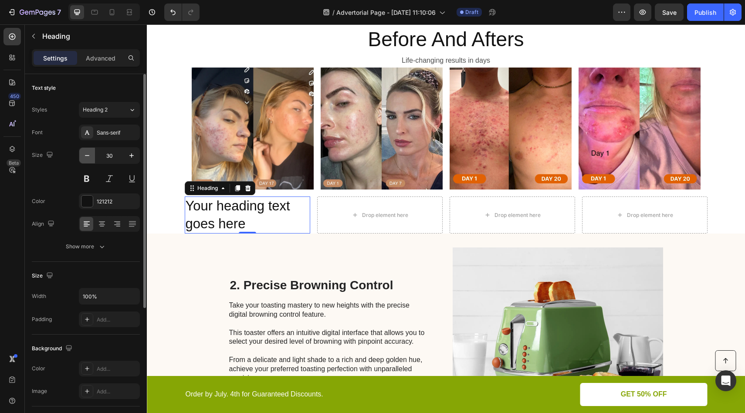
click at [85, 158] on icon "button" at bounding box center [87, 155] width 9 height 9
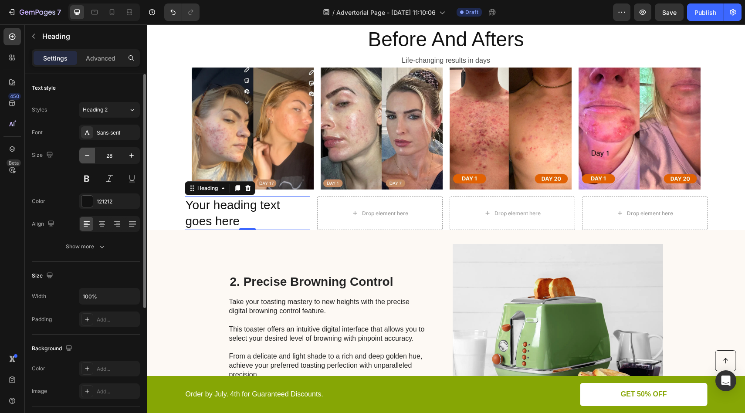
click at [85, 158] on icon "button" at bounding box center [87, 155] width 9 height 9
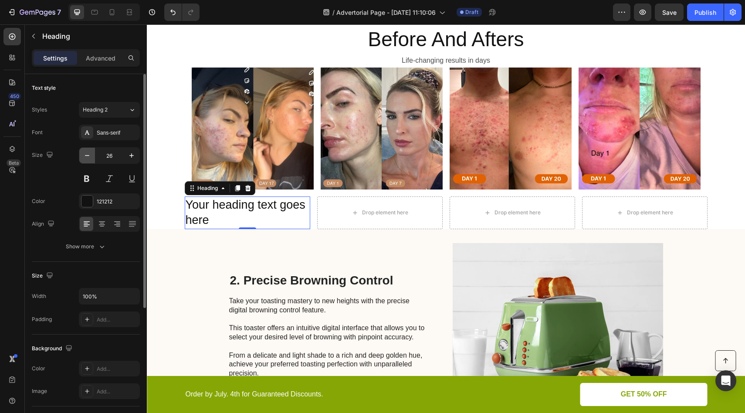
click at [85, 158] on icon "button" at bounding box center [87, 155] width 9 height 9
type input "25"
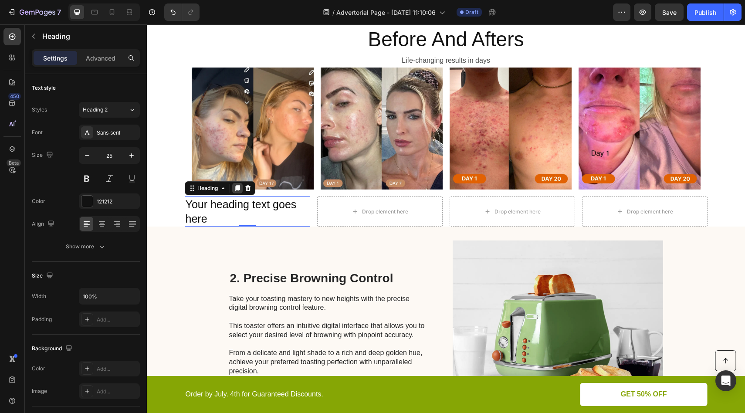
click at [236, 189] on icon at bounding box center [237, 189] width 5 height 6
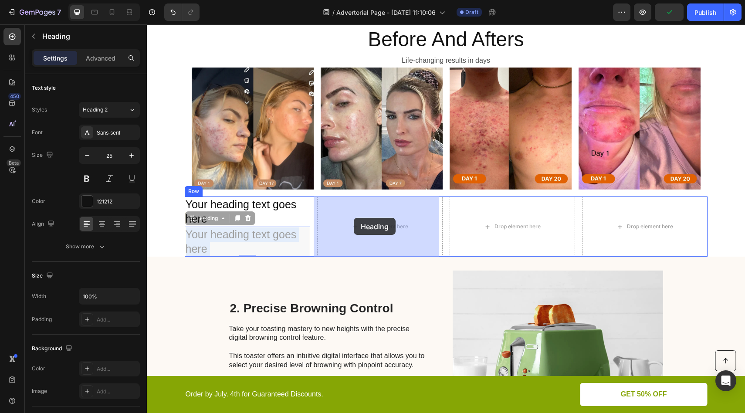
drag, startPoint x: 239, startPoint y: 249, endPoint x: 354, endPoint y: 217, distance: 118.8
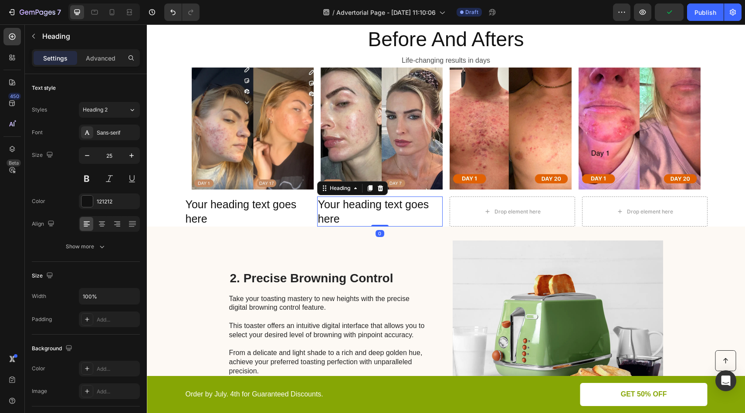
click at [368, 191] on icon at bounding box center [369, 189] width 5 height 6
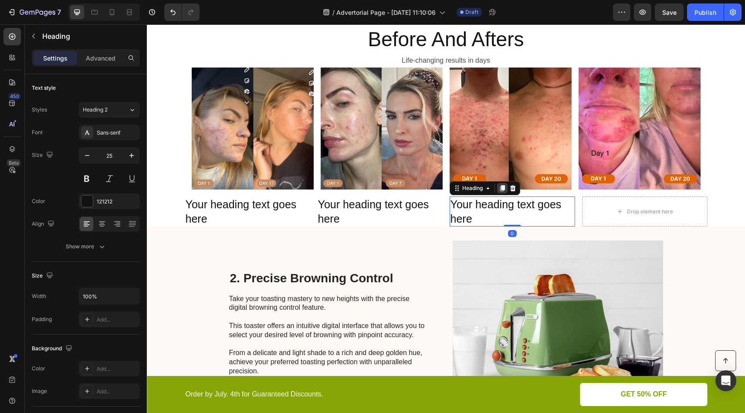
click at [499, 191] on icon at bounding box center [502, 188] width 7 height 7
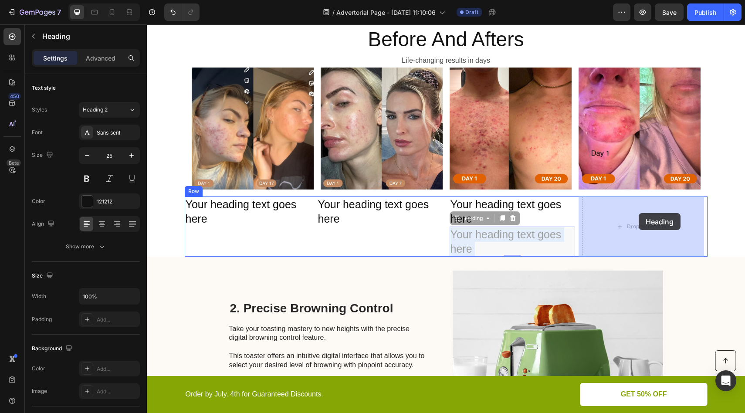
drag, startPoint x: 611, startPoint y: 220, endPoint x: 637, endPoint y: 214, distance: 25.9
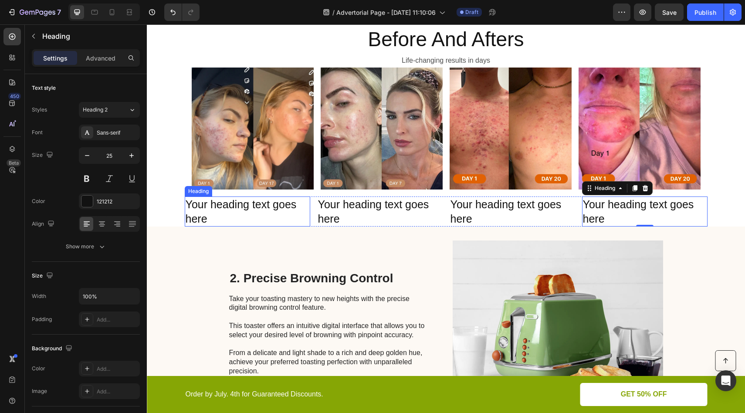
click at [200, 210] on h2 "Your heading text goes here" at bounding box center [247, 212] width 125 height 30
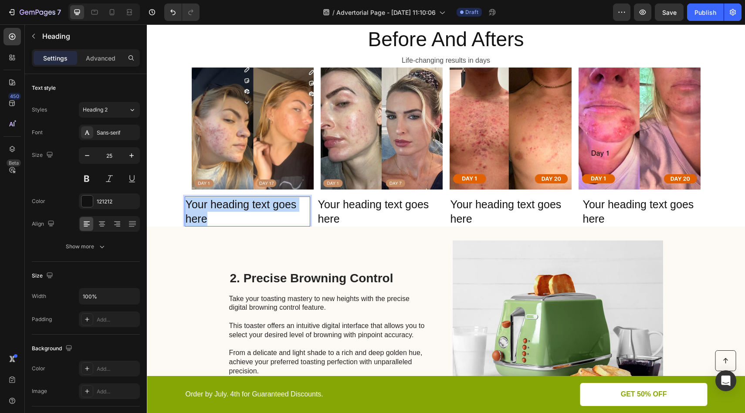
click at [200, 210] on p "Your heading text goes here" at bounding box center [248, 211] width 124 height 28
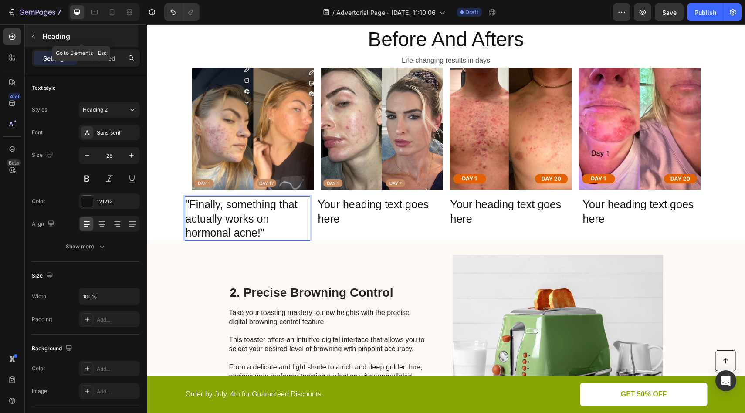
click at [34, 37] on icon "button" at bounding box center [33, 36] width 7 height 7
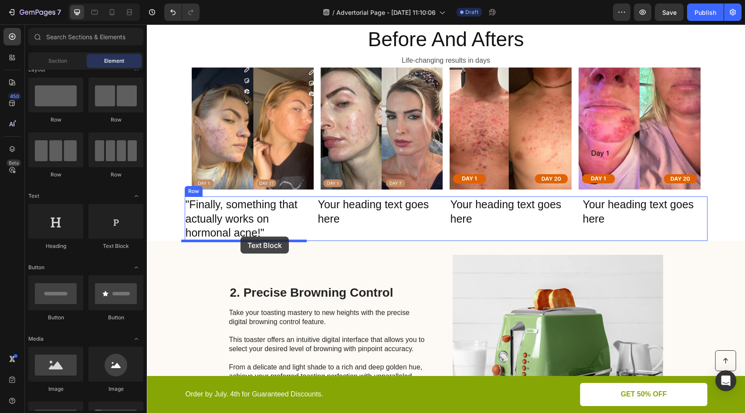
drag, startPoint x: 284, startPoint y: 256, endPoint x: 241, endPoint y: 237, distance: 47.8
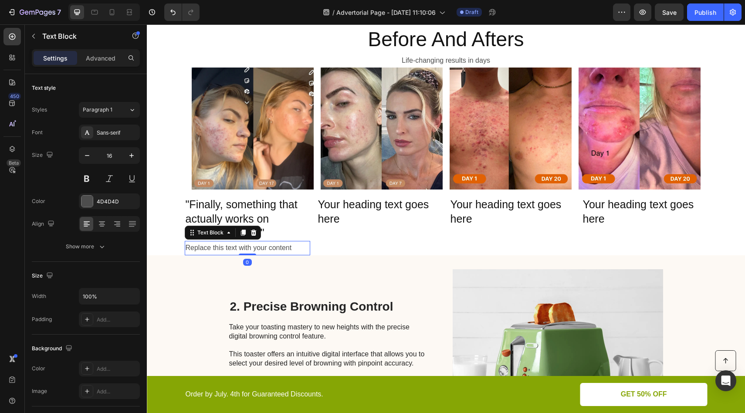
click at [263, 248] on div "Replace this text with your content" at bounding box center [247, 248] width 125 height 14
click at [263, 248] on p "Replace this text with your content" at bounding box center [248, 248] width 124 height 13
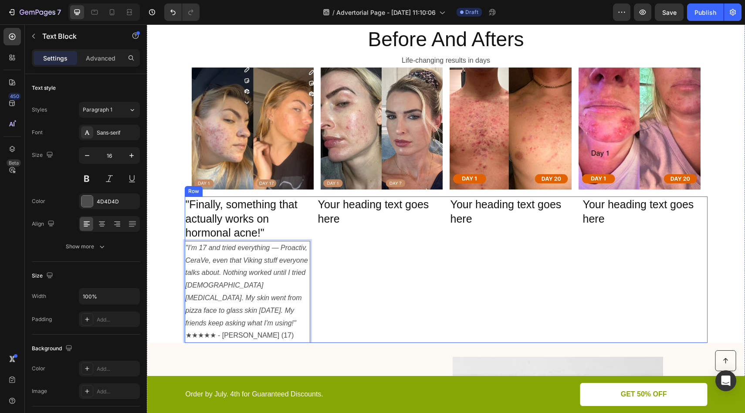
click at [332, 273] on div "Your heading text goes here Heading" at bounding box center [379, 270] width 125 height 146
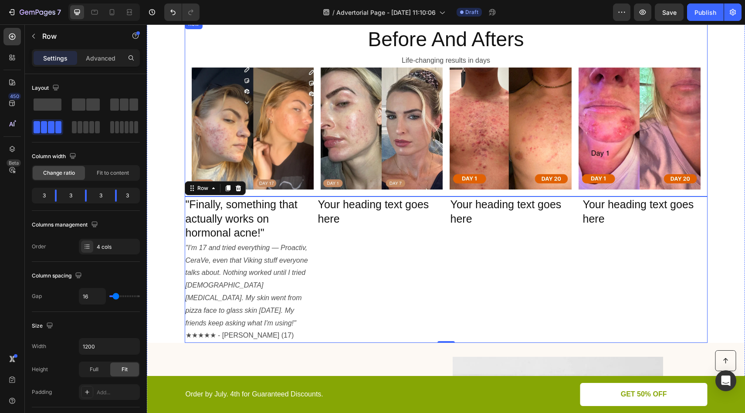
click at [268, 220] on p ""Finally, something that actually works on hormonal acne!"" at bounding box center [248, 218] width 124 height 43
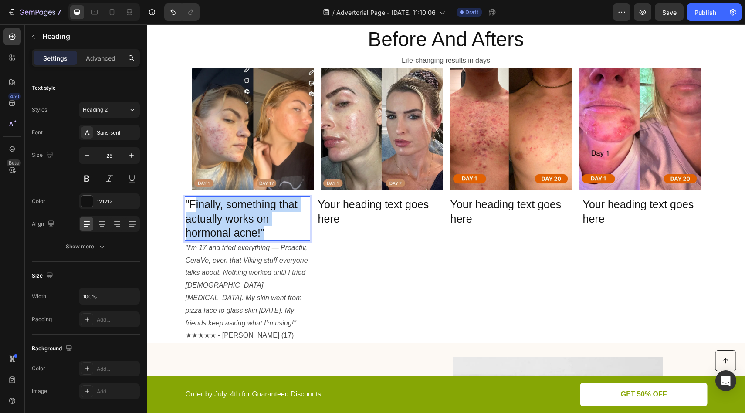
drag, startPoint x: 271, startPoint y: 234, endPoint x: 190, endPoint y: 198, distance: 88.4
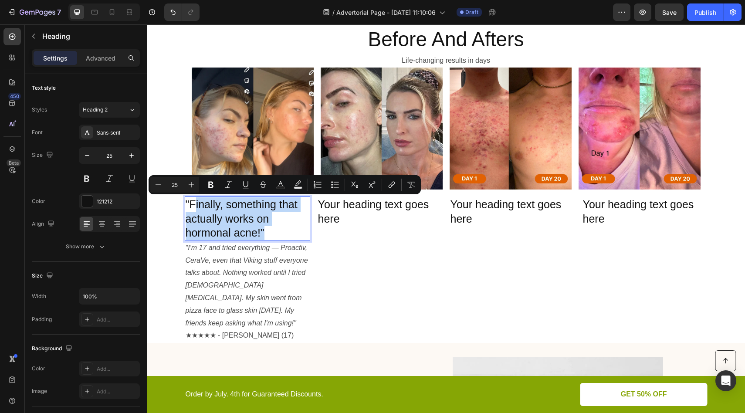
click at [285, 229] on p ""Finally, something that actually works on hormonal acne!"" at bounding box center [248, 218] width 124 height 43
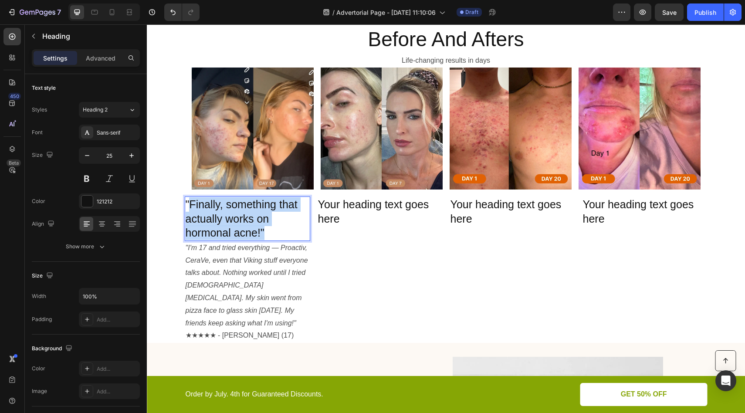
drag, startPoint x: 277, startPoint y: 232, endPoint x: 185, endPoint y: 200, distance: 97.1
click at [186, 200] on p ""Finally, something that actually works on hormonal acne!"" at bounding box center [248, 218] width 124 height 43
drag, startPoint x: 182, startPoint y: 202, endPoint x: 259, endPoint y: 230, distance: 82.0
click at [263, 235] on p ""Finally, something that actually works on hormonal acne!"" at bounding box center [248, 218] width 124 height 43
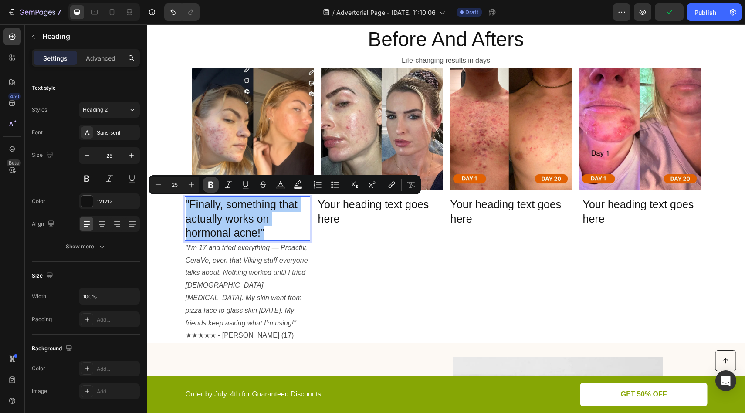
click at [213, 183] on icon "Editor contextual toolbar" at bounding box center [211, 184] width 9 height 9
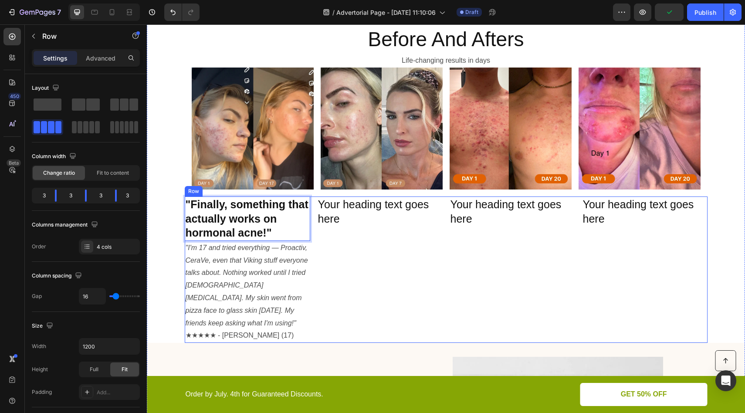
click at [353, 246] on div "Your heading text goes here Heading" at bounding box center [379, 270] width 125 height 146
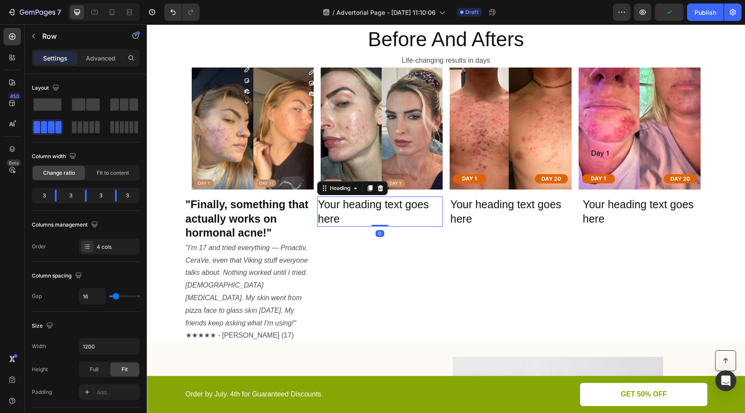
click at [362, 218] on h2 "Your heading text goes here" at bounding box center [379, 212] width 125 height 30
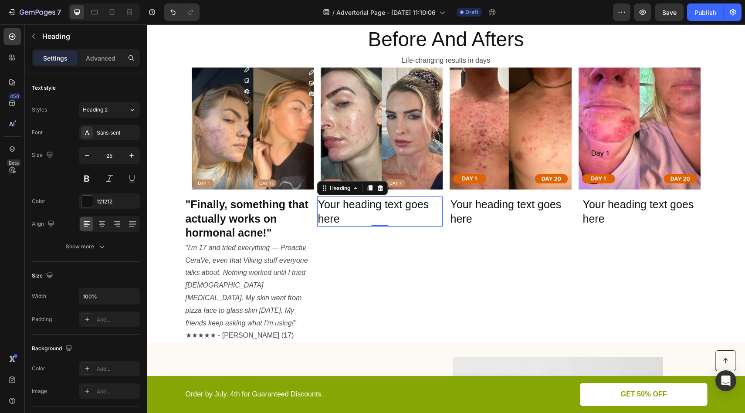
click at [341, 210] on h2 "Your heading text goes here" at bounding box center [379, 212] width 125 height 30
click at [341, 210] on p "Your heading text goes here" at bounding box center [380, 211] width 124 height 28
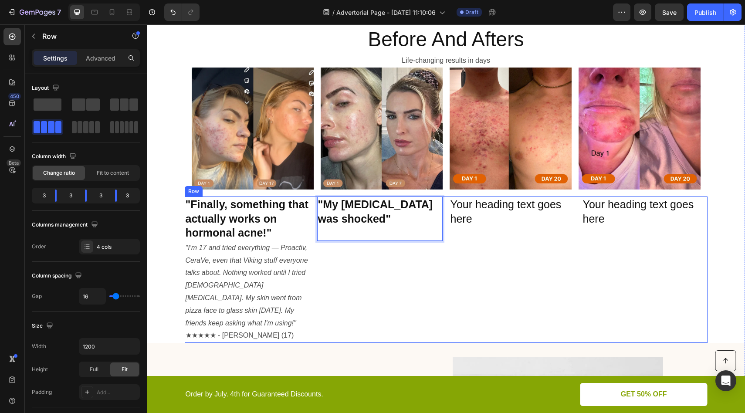
click at [390, 251] on div ""My dermatologist was shocked" Heading 0" at bounding box center [379, 270] width 125 height 146
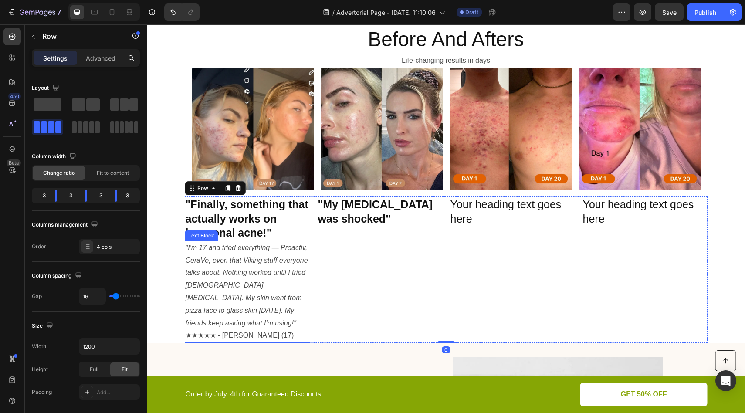
click at [253, 249] on icon ""I'm 17 and tried everything — Proactiv, CeraVe, even that Viking stuff everyon…" at bounding box center [247, 285] width 122 height 83
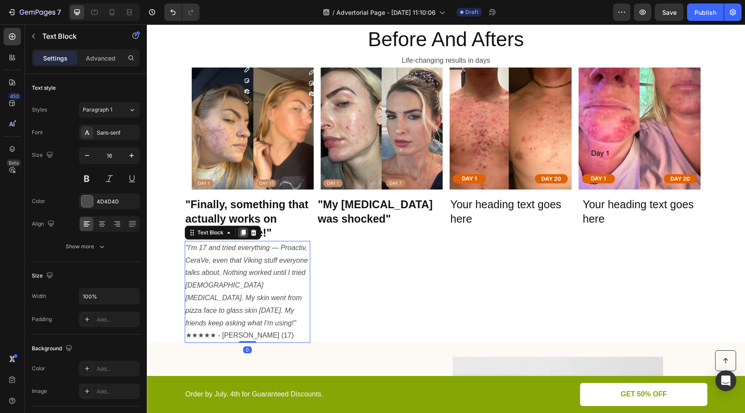
click at [240, 234] on icon at bounding box center [243, 232] width 7 height 7
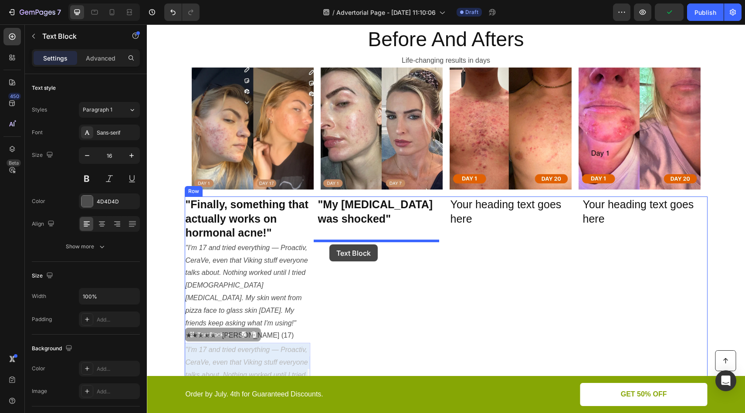
drag, startPoint x: 226, startPoint y: 338, endPoint x: 329, endPoint y: 244, distance: 139.7
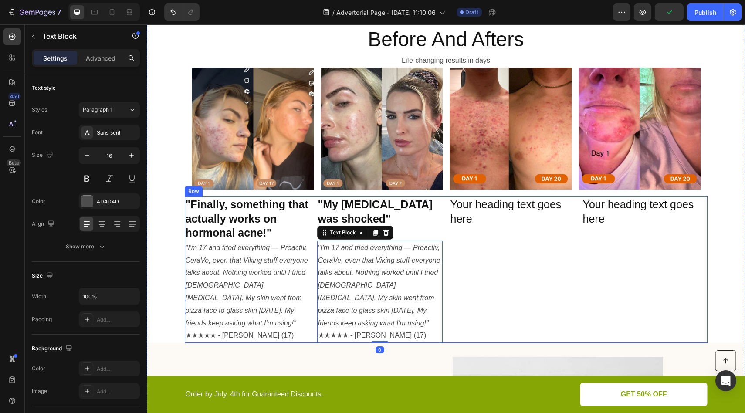
click at [516, 258] on div "Your heading text goes here Heading" at bounding box center [512, 270] width 125 height 146
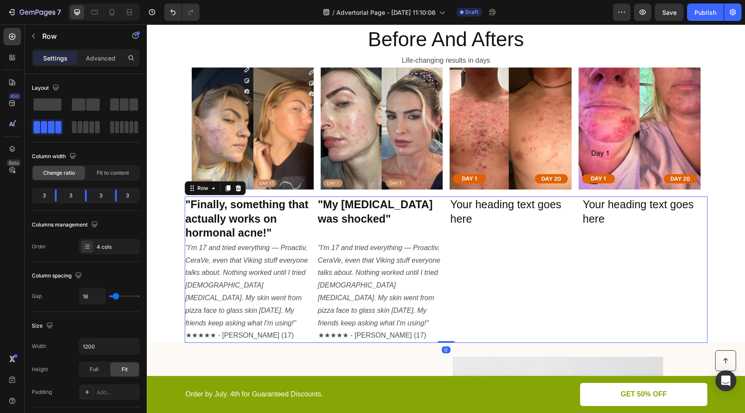
click at [516, 258] on div "Your heading text goes here Heading" at bounding box center [512, 270] width 125 height 146
click at [348, 262] on icon ""I'm 17 and tried everything — Proactiv, CeraVe, even that Viking stuff everyon…" at bounding box center [379, 285] width 122 height 83
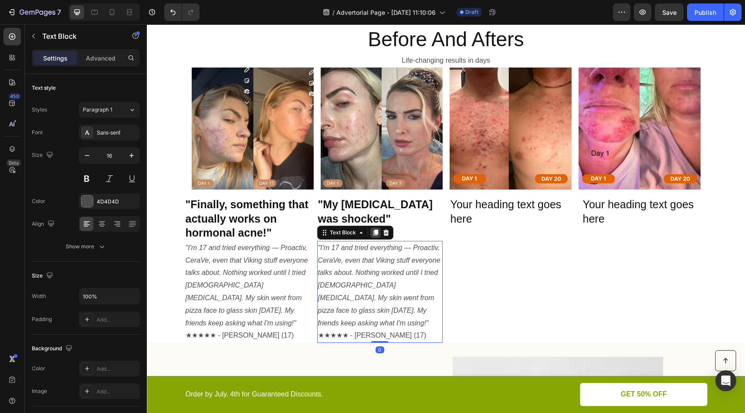
click at [373, 232] on icon at bounding box center [375, 233] width 5 height 6
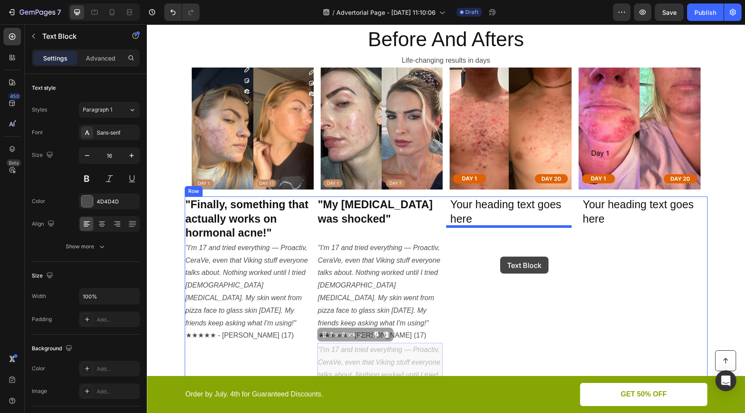
drag, startPoint x: 406, startPoint y: 345, endPoint x: 499, endPoint y: 256, distance: 128.8
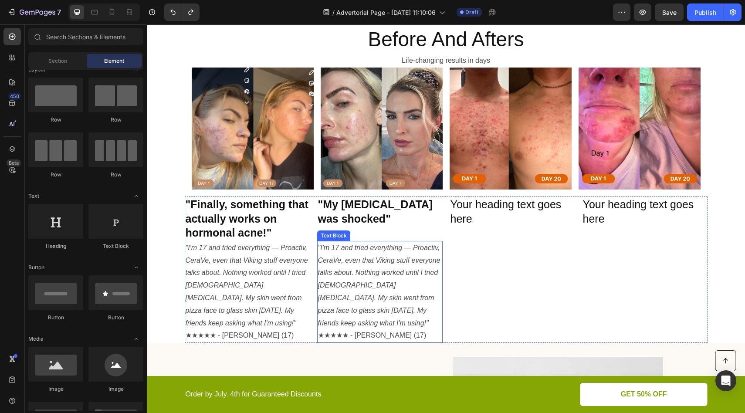
click at [380, 269] on icon ""I'm 17 and tried everything — Proactiv, CeraVe, even that Viking stuff everyon…" at bounding box center [379, 285] width 122 height 83
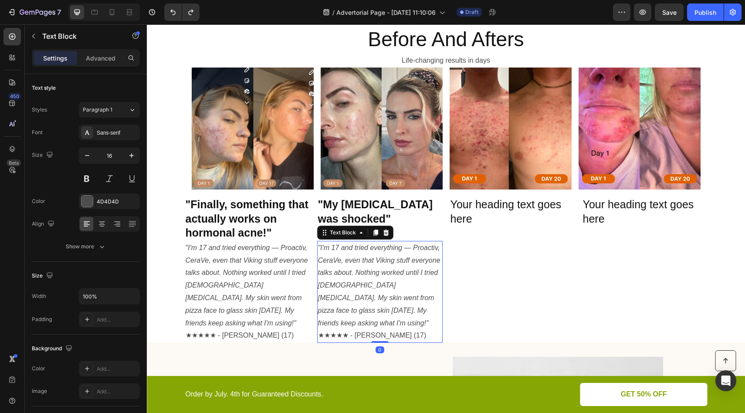
click at [380, 270] on icon ""I'm 17 and tried everything — Proactiv, CeraVe, even that Viking stuff everyon…" at bounding box center [379, 285] width 122 height 83
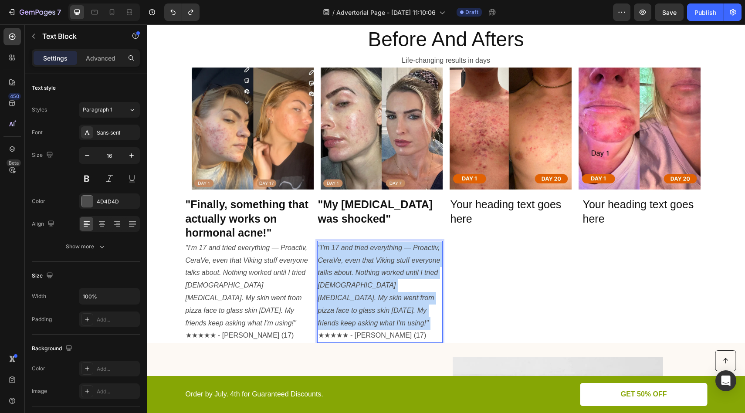
click at [380, 270] on icon ""I'm 17 and tried everything — Proactiv, CeraVe, even that Viking stuff everyon…" at bounding box center [379, 285] width 122 height 83
click at [394, 264] on icon ""I'm 17 and tried everything — Proactiv, CeraVe, even that Viking stuff everyon…" at bounding box center [379, 285] width 122 height 83
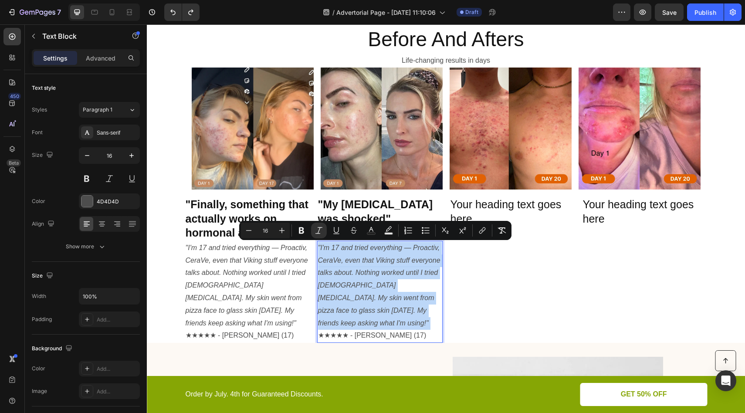
click at [394, 264] on icon ""I'm 17 and tried everything — Proactiv, CeraVe, even that Viking stuff everyon…" at bounding box center [379, 285] width 122 height 83
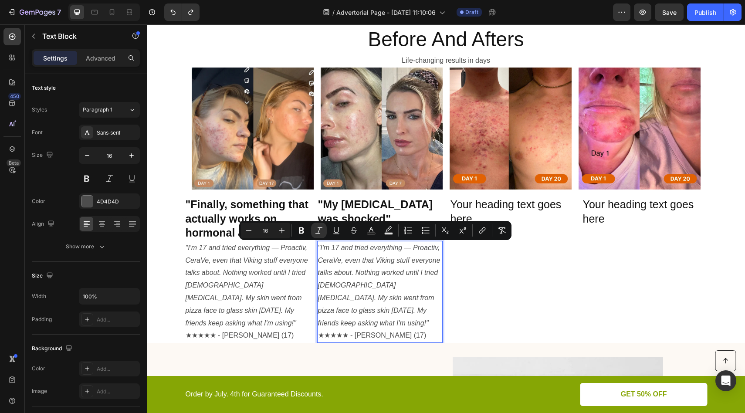
click at [424, 320] on p ""I'm 17 and tried everything — Proactiv, CeraVe, even that Viking stuff everyon…" at bounding box center [380, 292] width 124 height 100
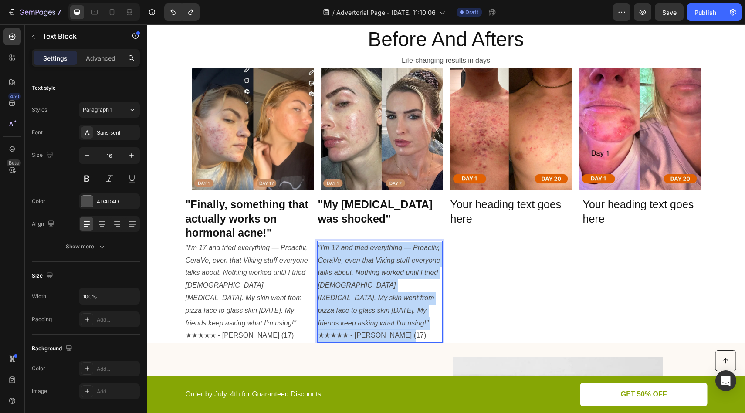
drag, startPoint x: 423, startPoint y: 320, endPoint x: 315, endPoint y: 250, distance: 128.3
click at [318, 250] on p ""I'm 17 and tried everything — Proactiv, CeraVe, even that Viking stuff everyon…" at bounding box center [380, 292] width 124 height 100
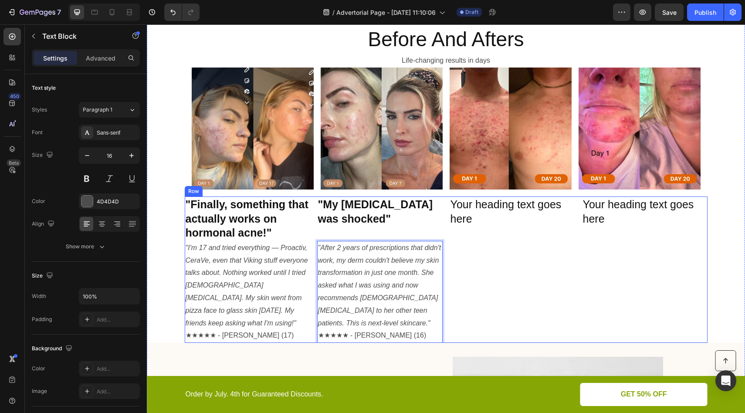
click at [527, 281] on div "Your heading text goes here Heading" at bounding box center [512, 270] width 125 height 146
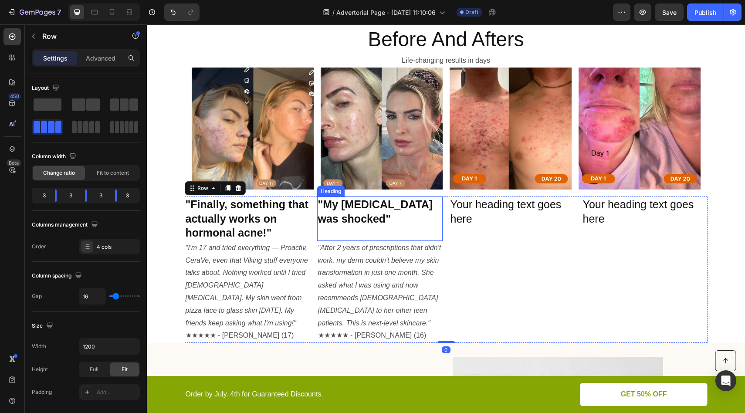
click at [366, 233] on p "⁠⁠⁠⁠⁠⁠⁠ "My dermatologist was shocked"" at bounding box center [380, 218] width 124 height 43
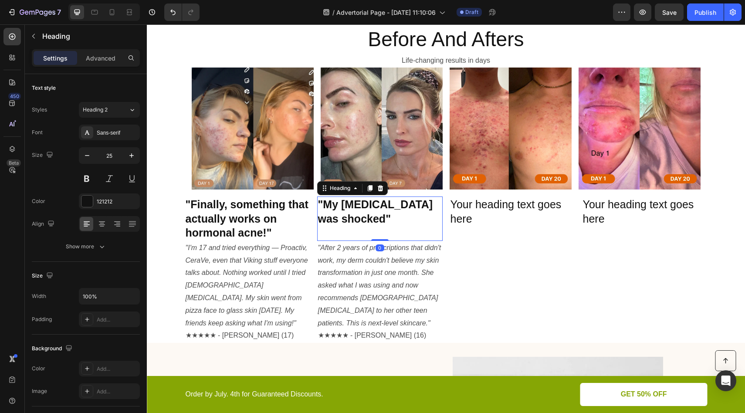
drag, startPoint x: 374, startPoint y: 239, endPoint x: 373, endPoint y: 226, distance: 13.1
click at [373, 226] on div "⁠⁠⁠⁠⁠⁠⁠ "My dermatologist was shocked" Heading 0" at bounding box center [379, 219] width 125 height 44
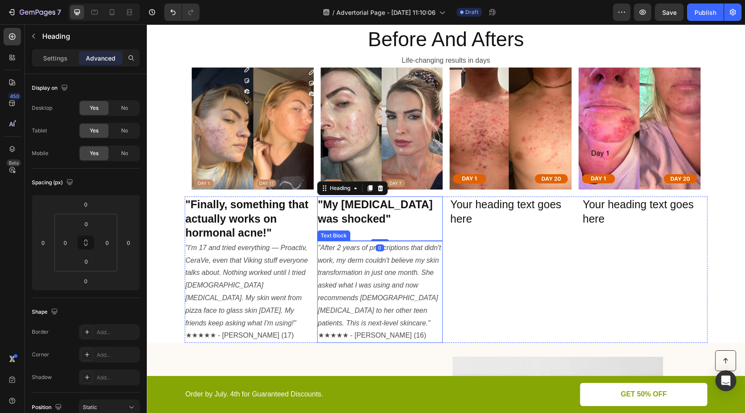
click at [411, 255] on p ""After 2 years of prescriptions that didn't work, my derm couldn't believe my s…" at bounding box center [380, 292] width 124 height 100
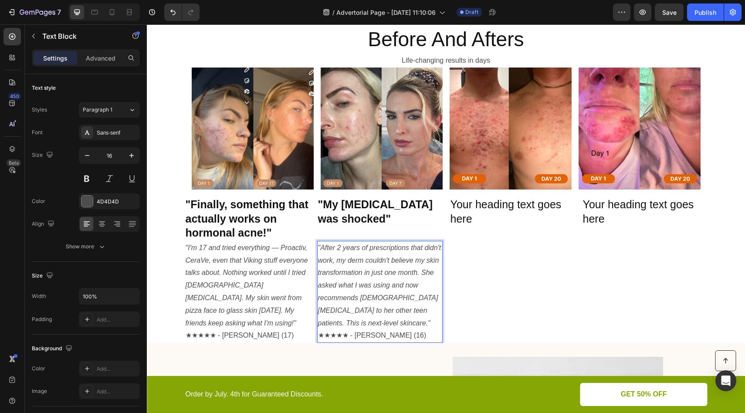
click at [383, 280] on p ""After 2 years of prescriptions that didn't work, my derm couldn't believe my s…" at bounding box center [380, 292] width 124 height 100
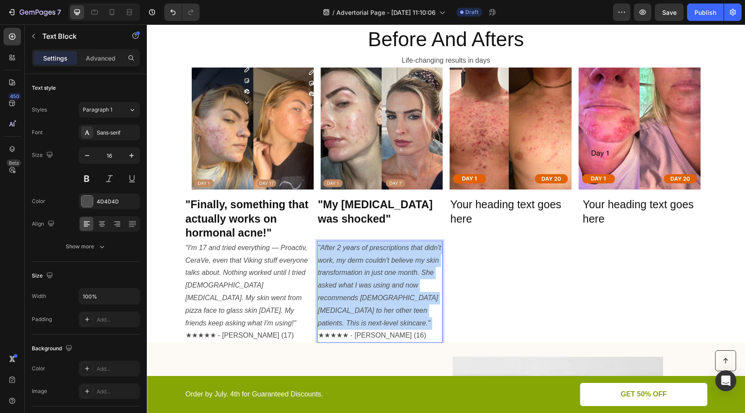
click at [383, 280] on p ""After 2 years of prescriptions that didn't work, my derm couldn't believe my s…" at bounding box center [380, 292] width 124 height 100
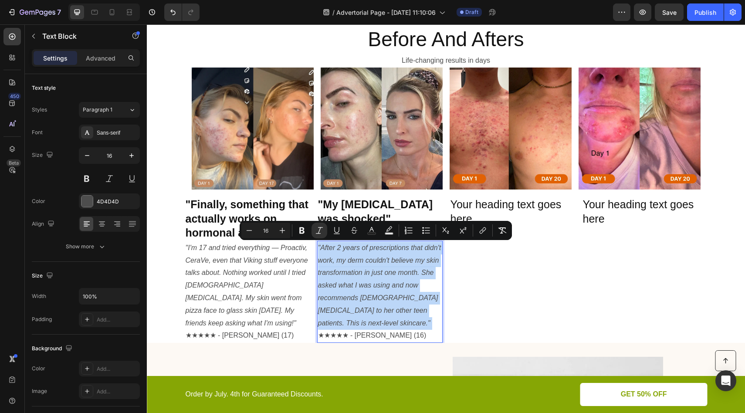
click at [403, 289] on p ""After 2 years of prescriptions that didn't work, my derm couldn't believe my s…" at bounding box center [380, 292] width 124 height 100
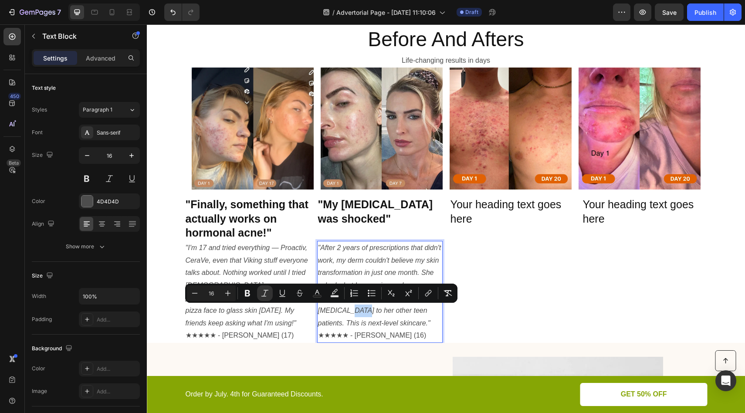
drag, startPoint x: 327, startPoint y: 312, endPoint x: 314, endPoint y: 311, distance: 13.5
click at [317, 311] on div ""After 2 years of prescriptions that didn't work, my derm couldn't believe my s…" at bounding box center [379, 292] width 125 height 102
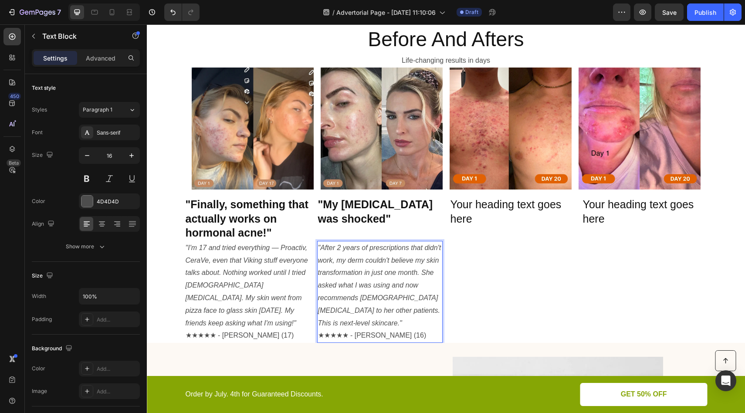
click at [389, 322] on p ""After 2 years of prescriptions that didn't work, my derm couldn't believe my s…" at bounding box center [380, 292] width 124 height 100
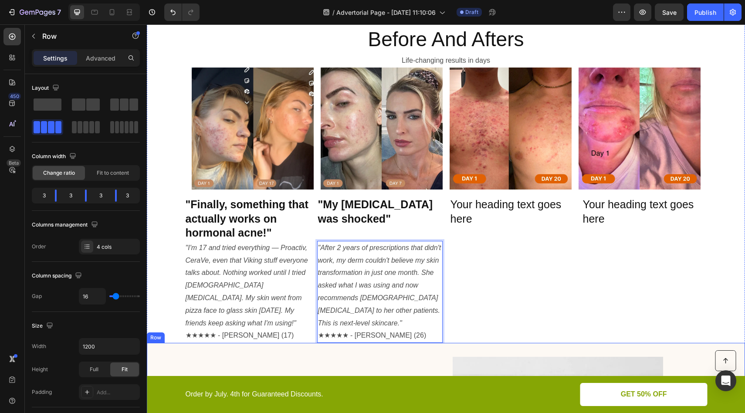
click at [453, 324] on div "Your heading text goes here Heading" at bounding box center [512, 270] width 125 height 146
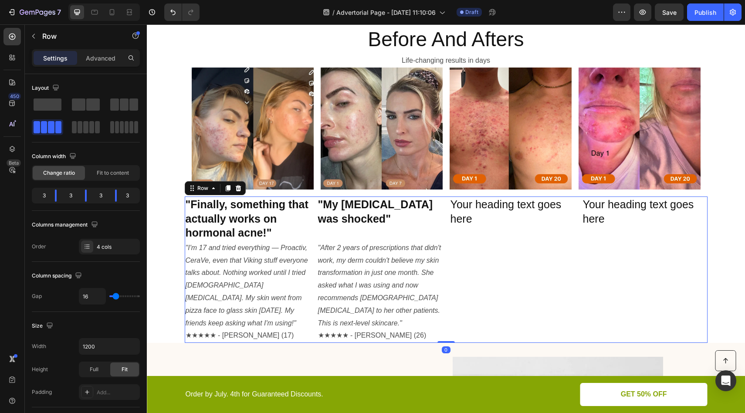
click at [467, 284] on div "Your heading text goes here Heading" at bounding box center [512, 270] width 125 height 146
click at [461, 211] on h2 "Your heading text goes here" at bounding box center [512, 212] width 125 height 30
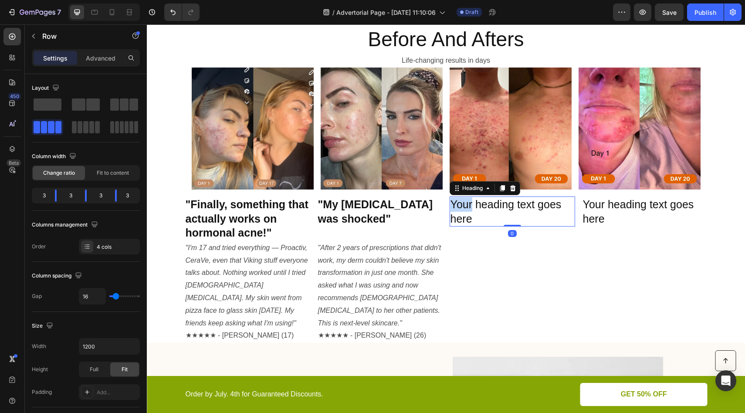
click at [461, 211] on h2 "Your heading text goes here" at bounding box center [512, 212] width 125 height 30
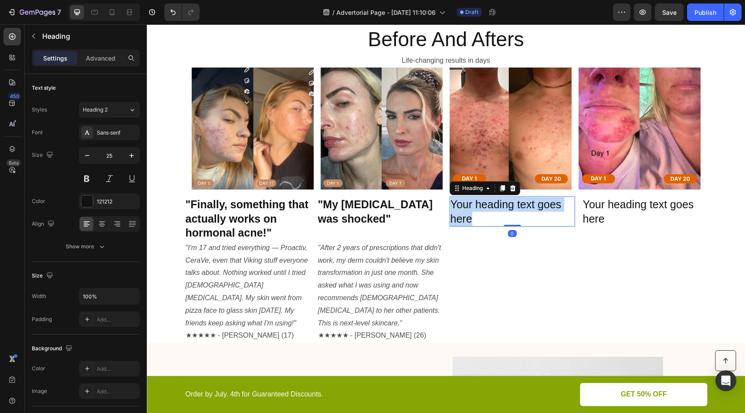
click at [461, 211] on p "Your heading text goes here" at bounding box center [513, 211] width 124 height 28
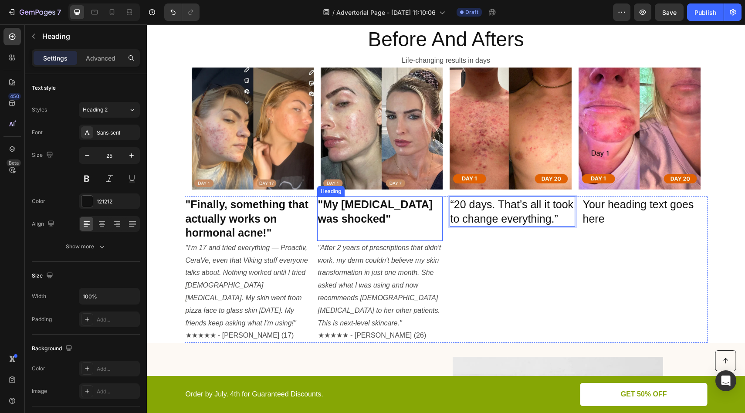
click at [347, 210] on strong ""My [MEDICAL_DATA] was shocked"" at bounding box center [375, 211] width 115 height 27
click at [477, 212] on p "“20 days. That’s all it took to change everything.”" at bounding box center [513, 211] width 124 height 28
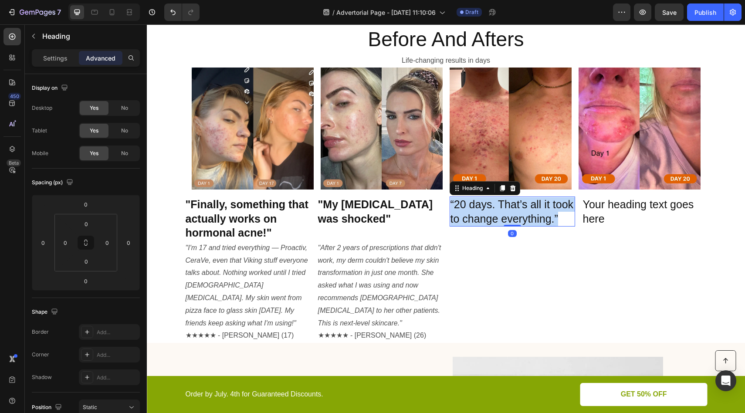
click at [477, 212] on p "“20 days. That’s all it took to change everything.”" at bounding box center [513, 211] width 124 height 28
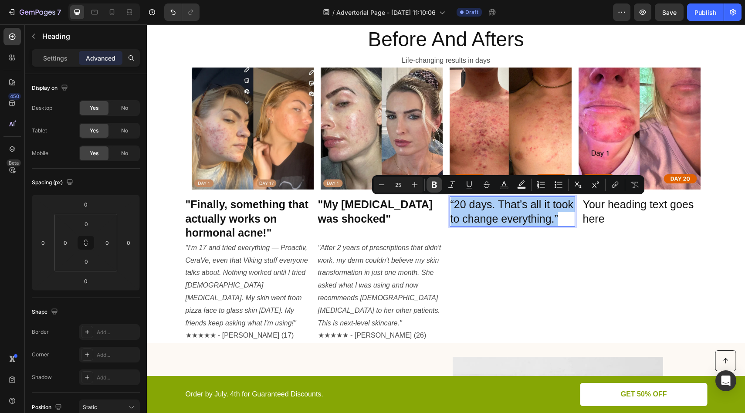
click at [435, 186] on icon "Editor contextual toolbar" at bounding box center [434, 185] width 5 height 7
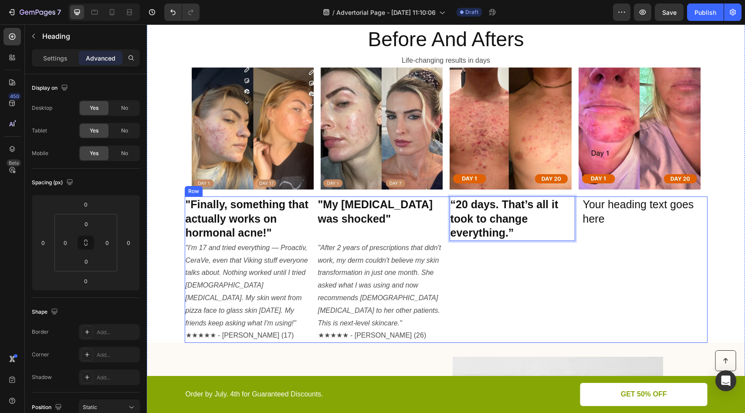
click at [520, 246] on div "“20 days. That’s all it took to change everything.” Heading 0" at bounding box center [512, 270] width 125 height 146
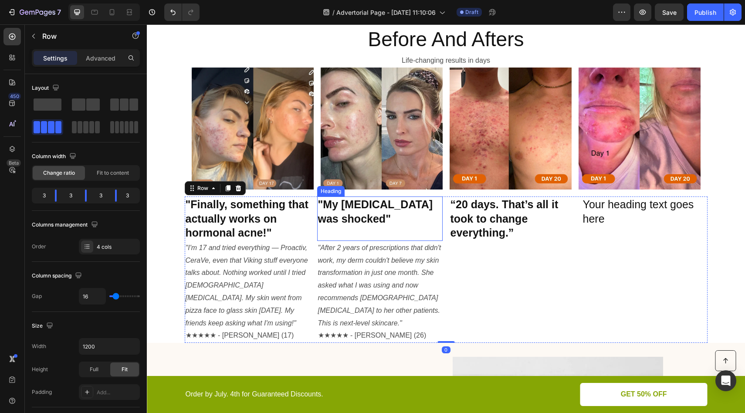
click at [385, 221] on p "⁠⁠⁠⁠⁠⁠⁠ "My dermatologist was shocked"" at bounding box center [380, 218] width 124 height 43
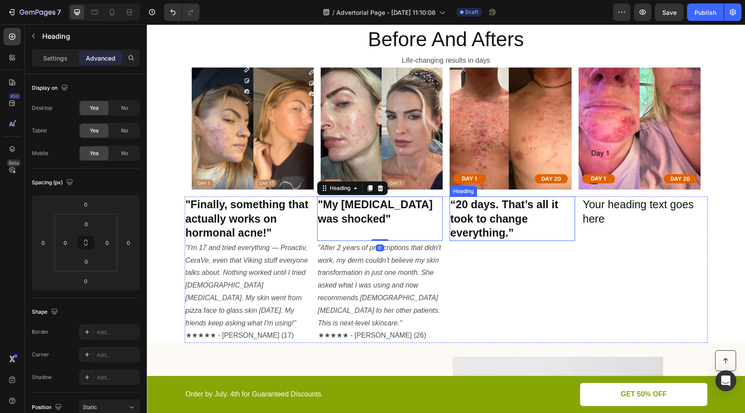
click at [489, 219] on strong "“20 days. That’s all it took to change everything.”" at bounding box center [505, 218] width 108 height 41
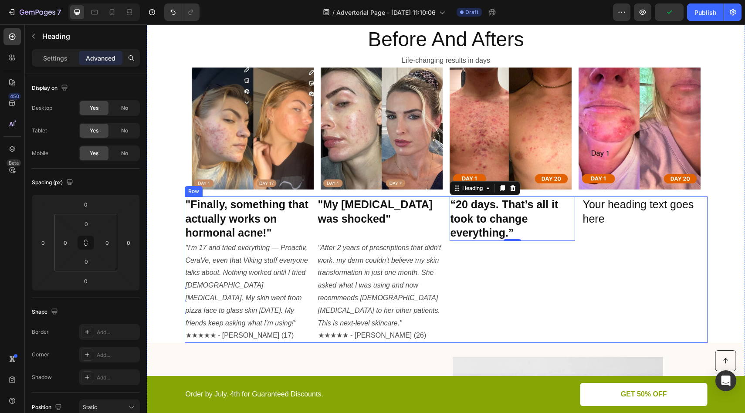
click at [395, 269] on icon ""After 2 years of prescriptions that didn't work, my derm couldn't believe my s…" at bounding box center [379, 285] width 123 height 83
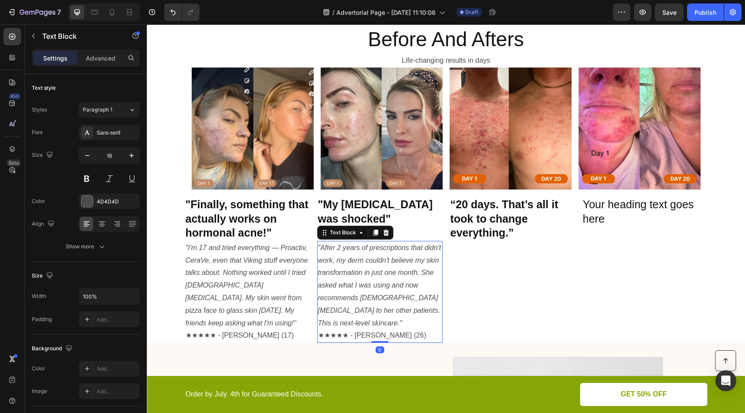
click at [373, 231] on icon at bounding box center [375, 233] width 5 height 6
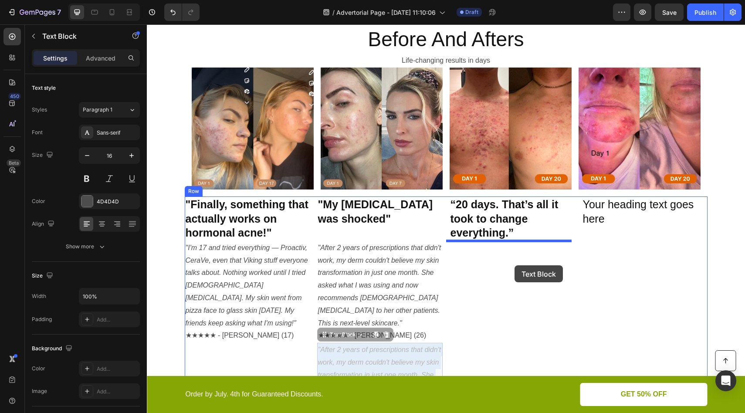
drag, startPoint x: 441, startPoint y: 337, endPoint x: 515, endPoint y: 265, distance: 102.3
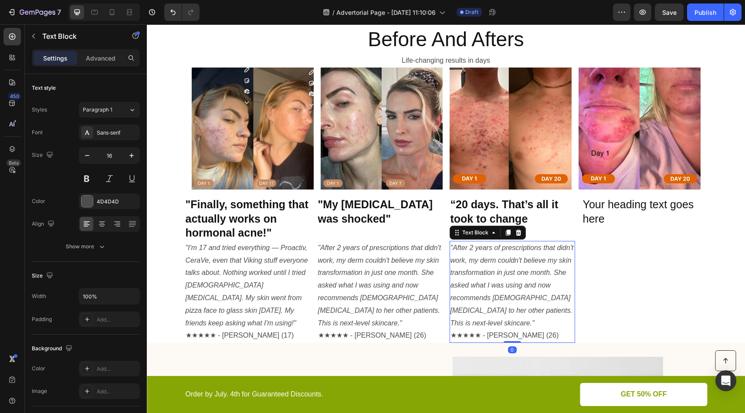
click at [519, 265] on p ""After 2 years of prescriptions that didn't work, my derm couldn't believe my s…" at bounding box center [513, 292] width 124 height 100
click at [523, 271] on icon ""After 2 years of prescriptions that didn't work, my derm couldn't believe my s…" at bounding box center [512, 285] width 123 height 83
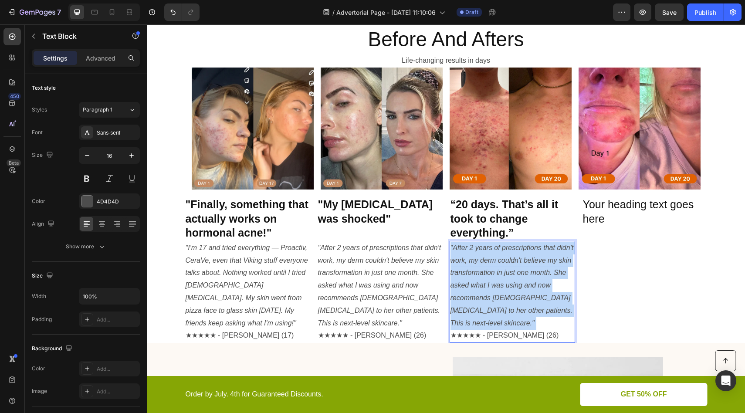
click at [523, 271] on icon ""After 2 years of prescriptions that didn't work, my derm couldn't believe my s…" at bounding box center [512, 285] width 123 height 83
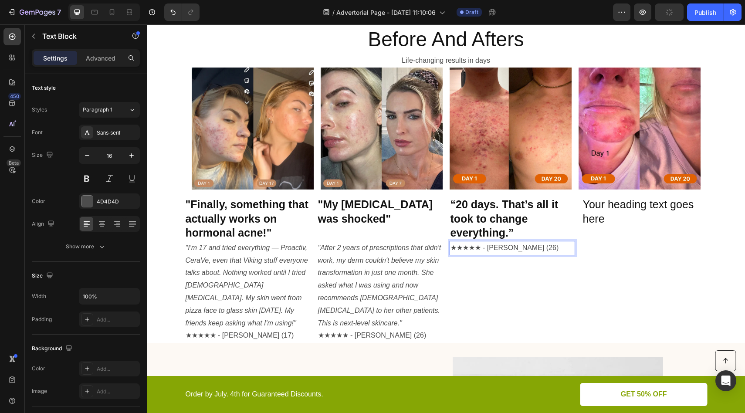
click at [519, 251] on p "★★★★★ - Tyler M. (26)" at bounding box center [513, 248] width 124 height 13
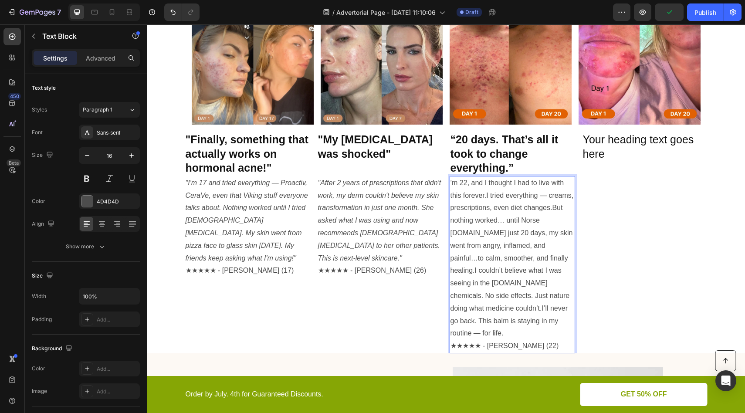
scroll to position [508, 0]
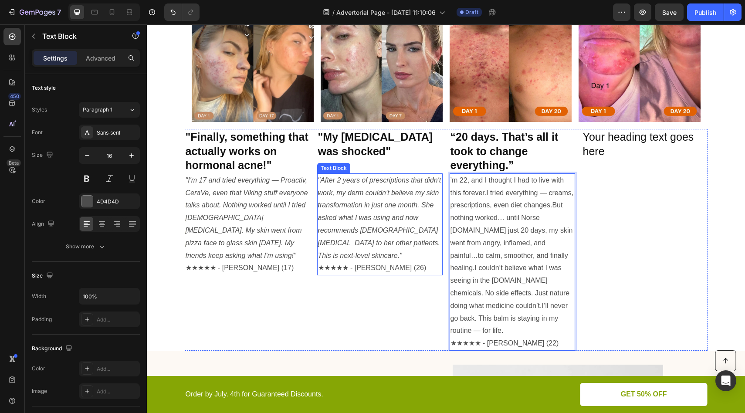
click at [370, 257] on p ""After 2 years of prescriptions that didn't work, my derm couldn't believe my s…" at bounding box center [380, 224] width 124 height 100
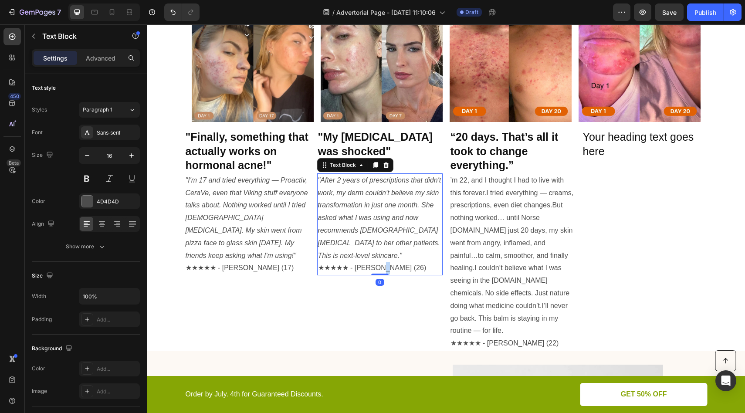
click at [376, 257] on p ""After 2 years of prescriptions that didn't work, my derm couldn't believe my s…" at bounding box center [380, 224] width 124 height 100
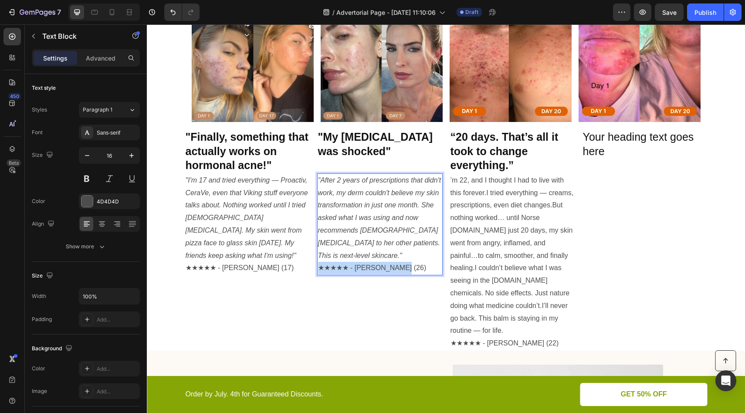
click at [376, 257] on p ""After 2 years of prescriptions that didn't work, my derm couldn't believe my s…" at bounding box center [380, 224] width 124 height 100
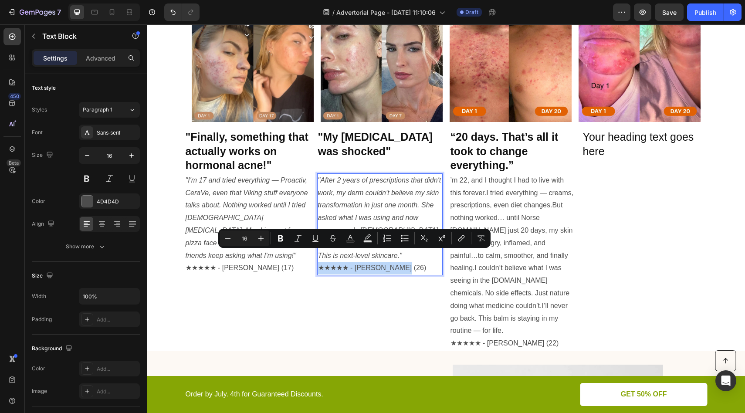
click at [375, 257] on p ""After 2 years of prescriptions that didn't work, my derm couldn't believe my s…" at bounding box center [380, 224] width 124 height 100
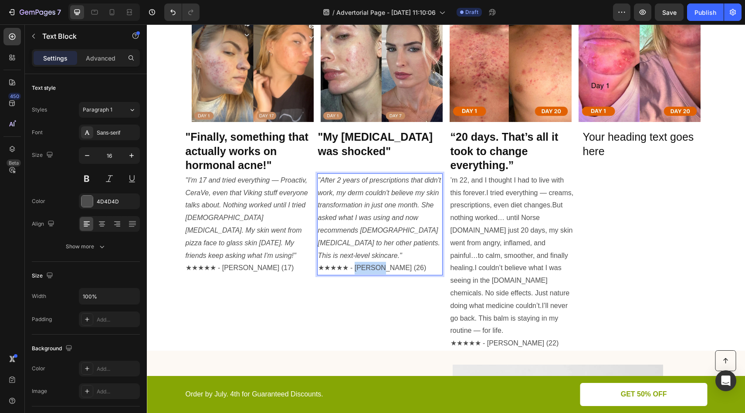
drag, startPoint x: 378, startPoint y: 258, endPoint x: 356, endPoint y: 257, distance: 21.8
click at [356, 257] on p ""After 2 years of prescriptions that didn't work, my derm couldn't believe my s…" at bounding box center [380, 224] width 124 height 100
click at [376, 257] on p ""After 2 years of prescriptions that didn't work, my derm couldn't believe my s…" at bounding box center [380, 224] width 124 height 100
click at [376, 259] on p ""After 2 years of prescriptions that didn't work, my derm couldn't believe my s…" at bounding box center [380, 224] width 124 height 100
click at [377, 257] on p ""After 2 years of prescriptions that didn't work, my derm couldn't believe my s…" at bounding box center [380, 224] width 124 height 100
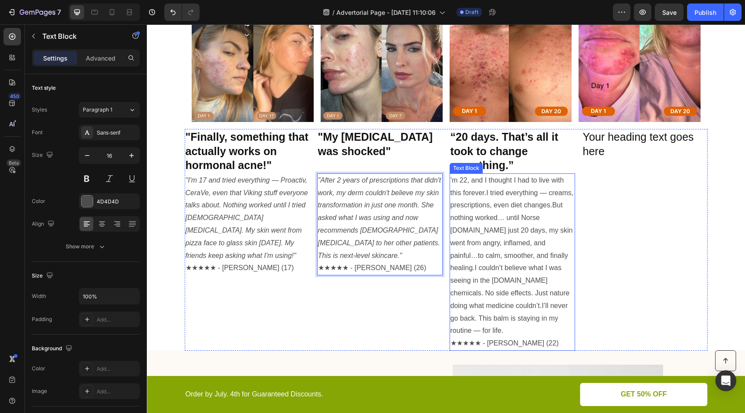
click at [569, 263] on p "’m 22, and I thought I had to live with this forever.I tried everything — cream…" at bounding box center [513, 255] width 124 height 163
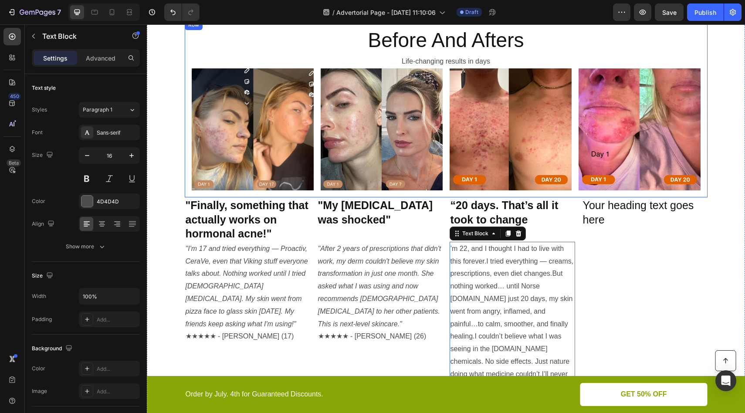
scroll to position [411, 0]
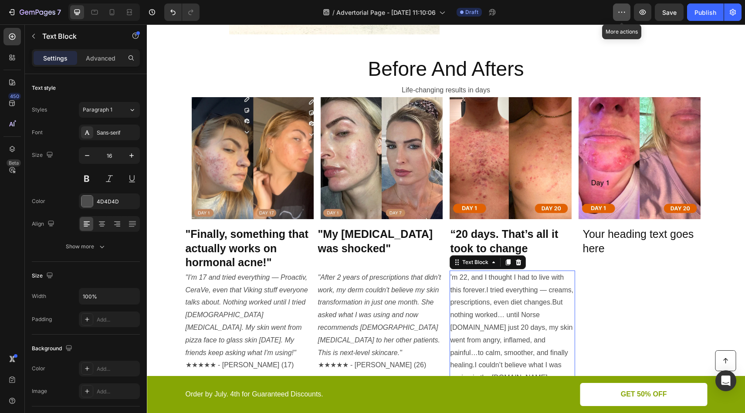
click at [625, 14] on icon "button" at bounding box center [621, 12] width 9 height 9
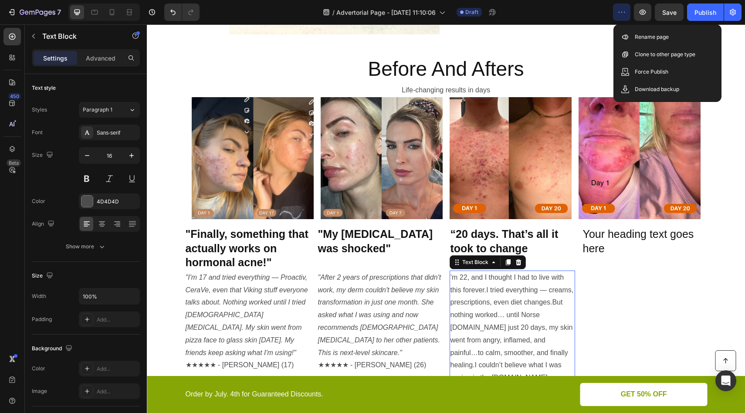
click at [625, 14] on icon "button" at bounding box center [621, 12] width 9 height 9
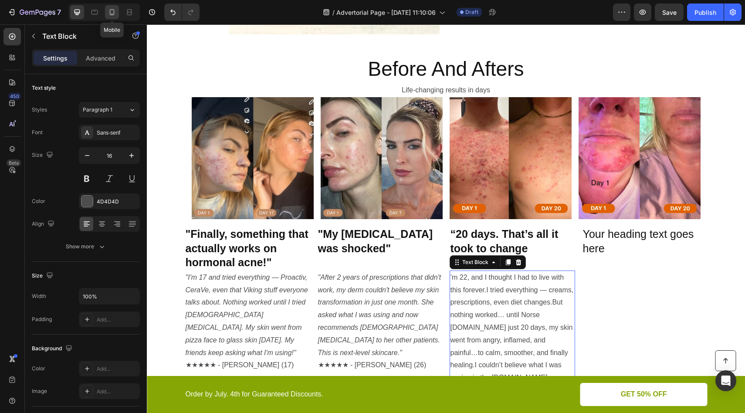
click at [109, 13] on icon at bounding box center [112, 12] width 9 height 9
type input "14"
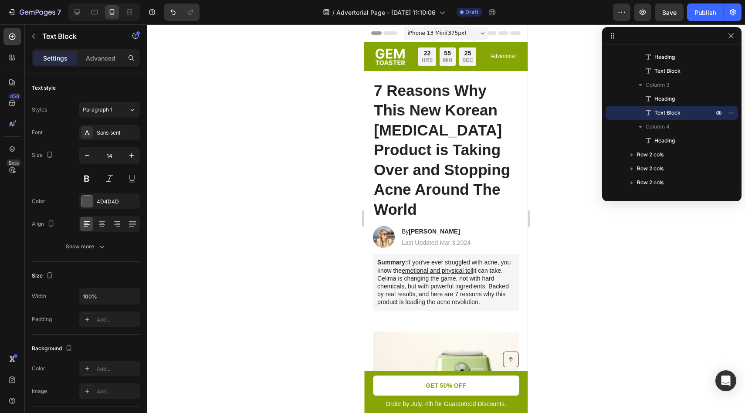
click at [546, 160] on div at bounding box center [446, 218] width 598 height 389
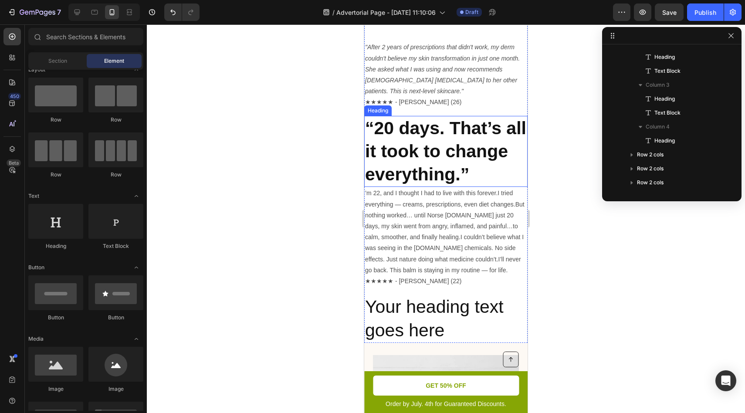
scroll to position [1276, 0]
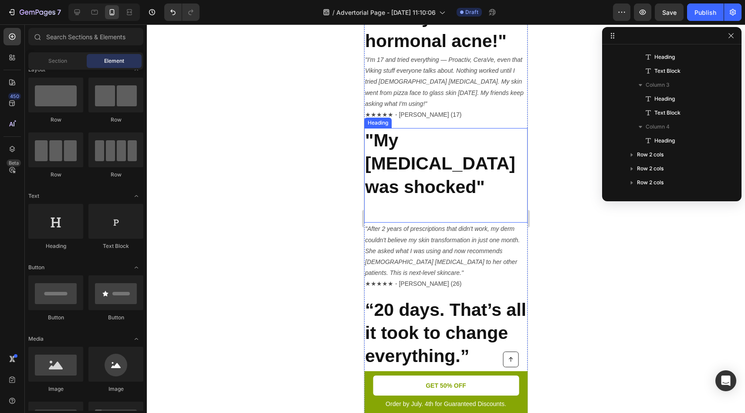
click at [438, 178] on strong ""My [MEDICAL_DATA] was shocked"" at bounding box center [440, 163] width 150 height 67
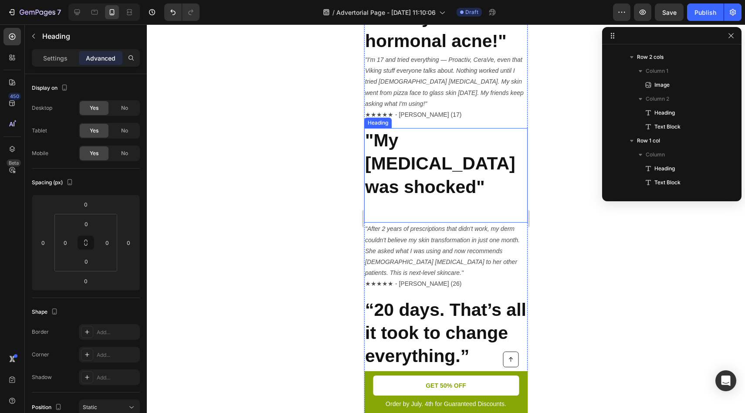
scroll to position [360, 0]
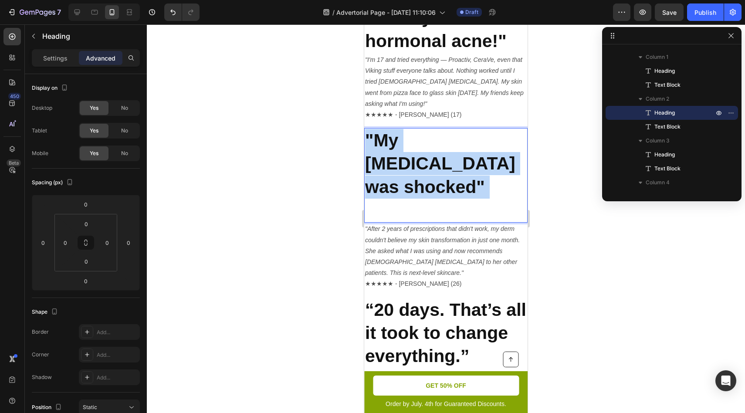
click at [445, 170] on strong ""My [MEDICAL_DATA] was shocked"" at bounding box center [440, 163] width 150 height 67
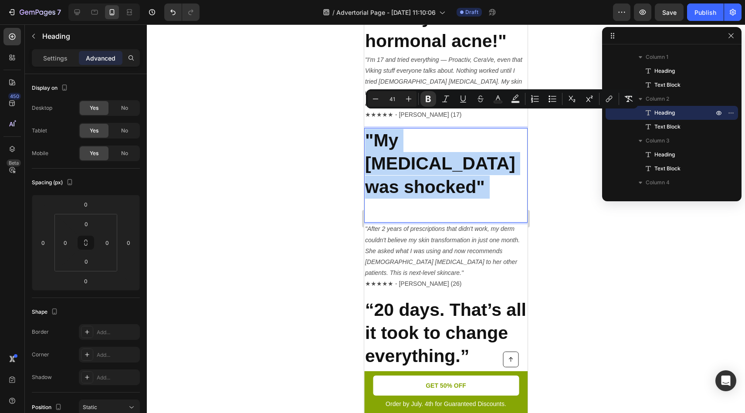
click at [499, 175] on p ""My [MEDICAL_DATA] was shocked"" at bounding box center [446, 175] width 162 height 93
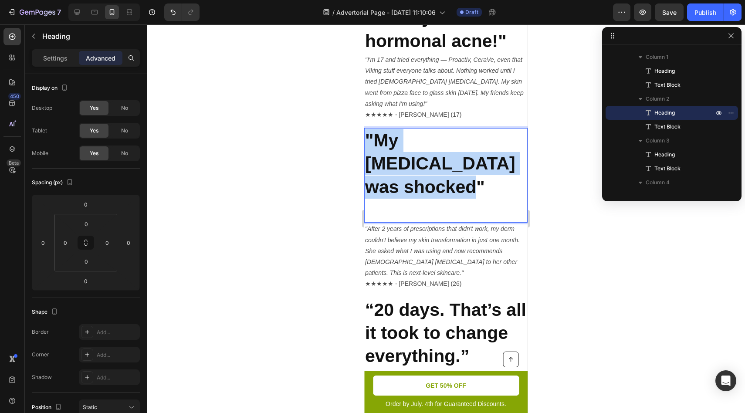
click at [465, 147] on strong ""My [MEDICAL_DATA] was shocked"" at bounding box center [440, 163] width 150 height 67
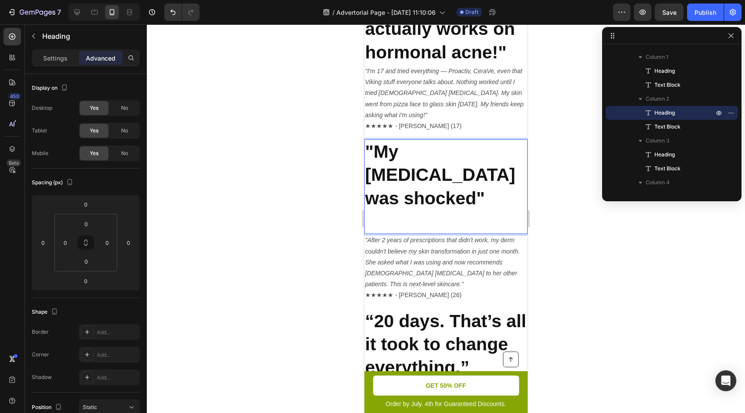
scroll to position [1204, 0]
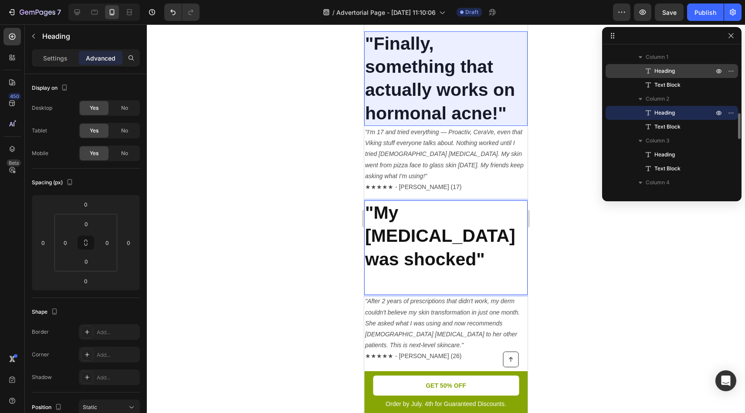
click at [658, 74] on span "Heading" at bounding box center [664, 71] width 20 height 9
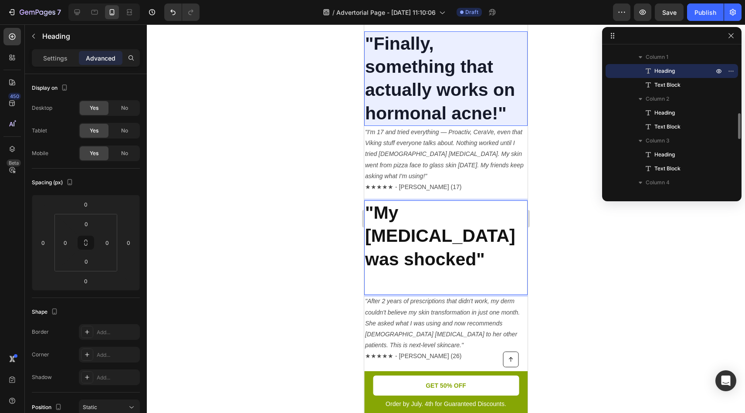
scroll to position [1195, 0]
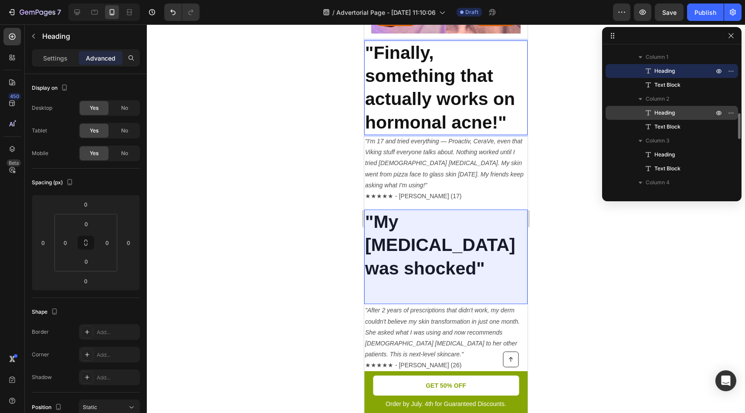
click at [676, 113] on p "Heading" at bounding box center [674, 112] width 61 height 9
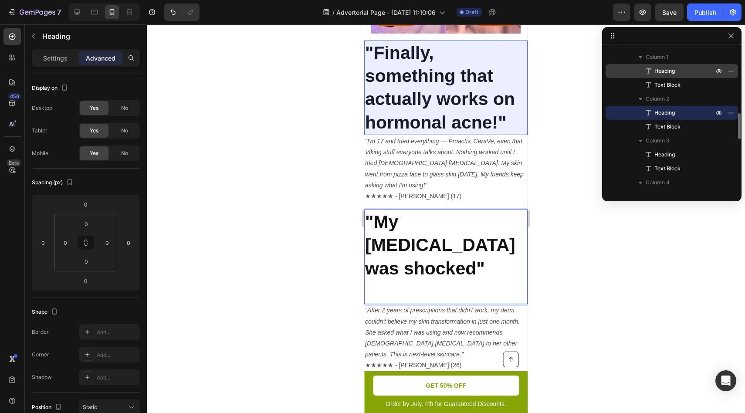
click at [659, 68] on span "Heading" at bounding box center [664, 71] width 20 height 9
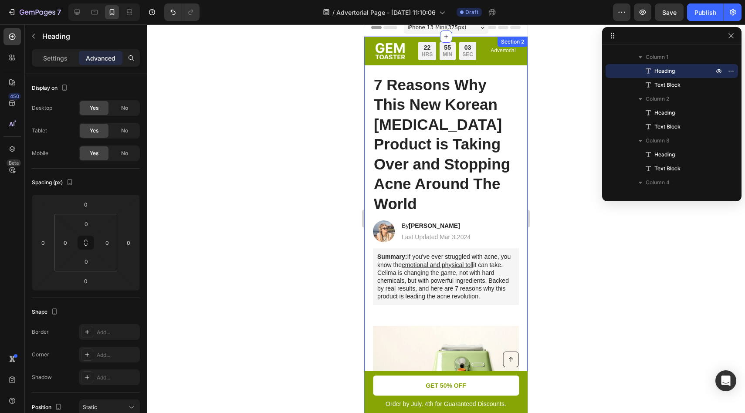
scroll to position [0, 0]
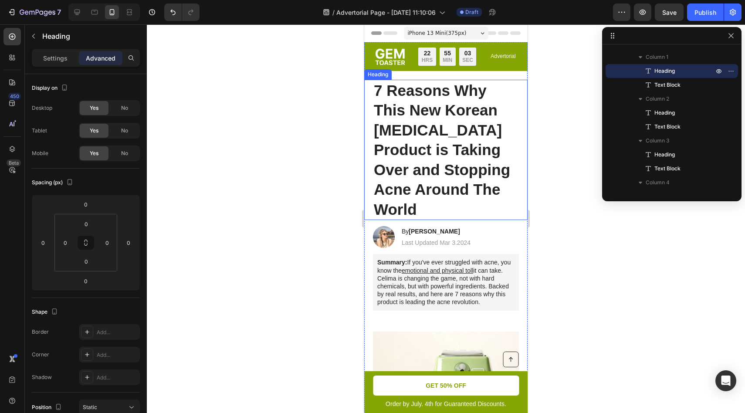
click at [423, 149] on p "7 Reasons Why This New Korean [MEDICAL_DATA] Product is Taking Over and Stoppin…" at bounding box center [446, 150] width 144 height 139
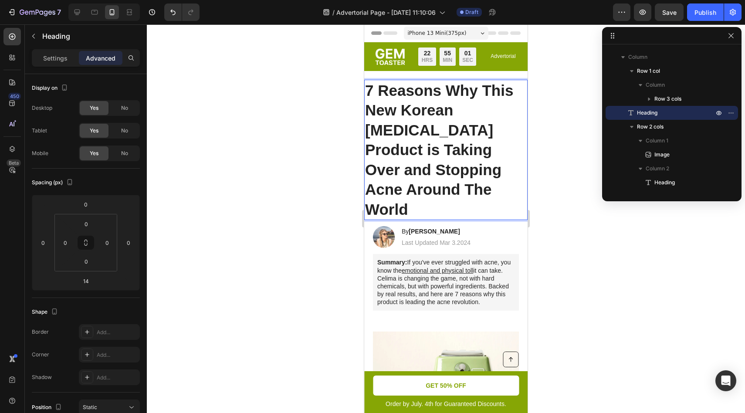
click at [419, 149] on p "7 Reasons Why This New Korean [MEDICAL_DATA] Product is Taking Over and Stoppin…" at bounding box center [446, 150] width 162 height 139
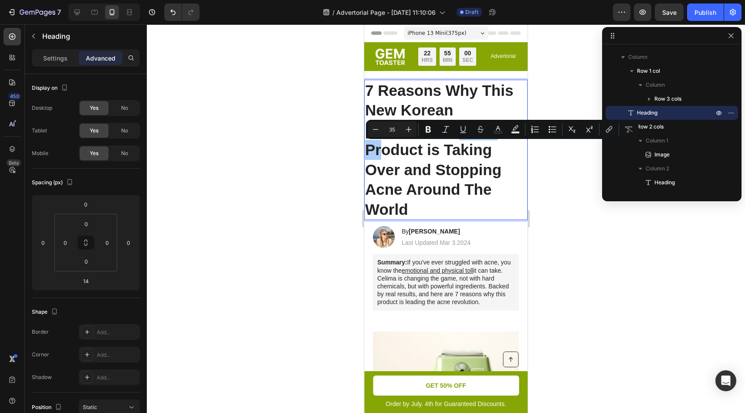
click at [262, 142] on div at bounding box center [446, 218] width 598 height 389
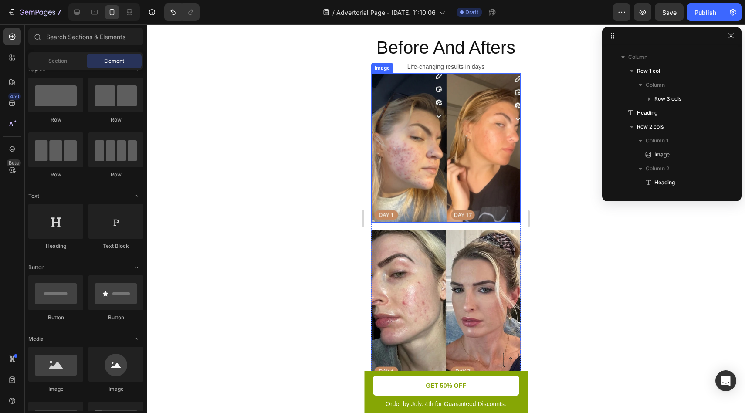
scroll to position [537, 0]
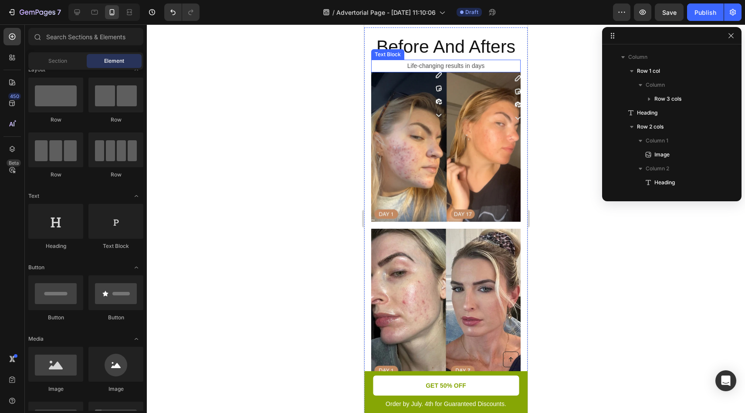
click at [427, 51] on p "Before And Afters" at bounding box center [446, 46] width 148 height 23
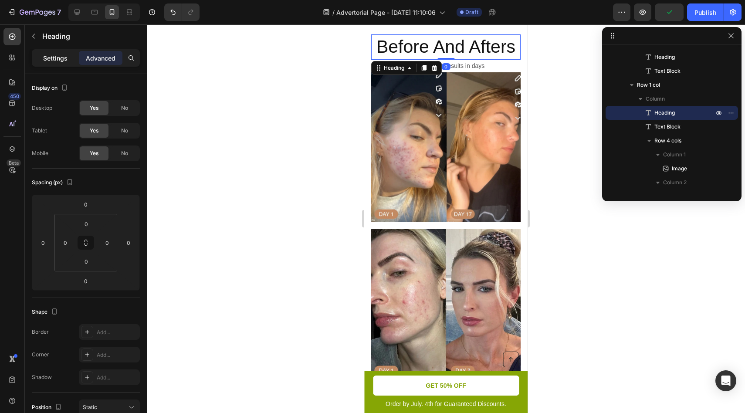
click at [47, 64] on div "Settings" at bounding box center [56, 58] width 44 height 14
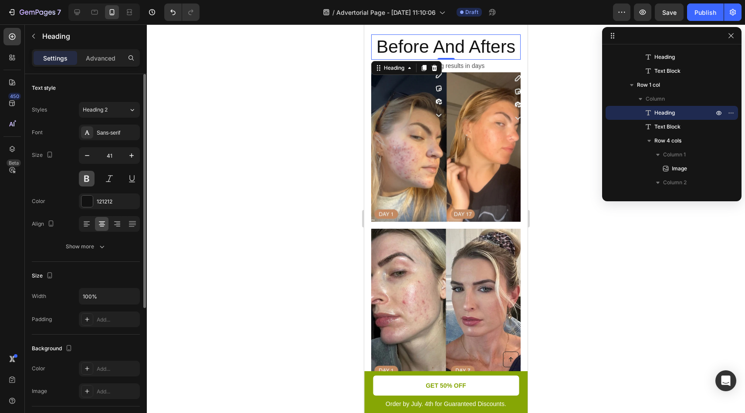
click at [88, 180] on button at bounding box center [87, 179] width 16 height 16
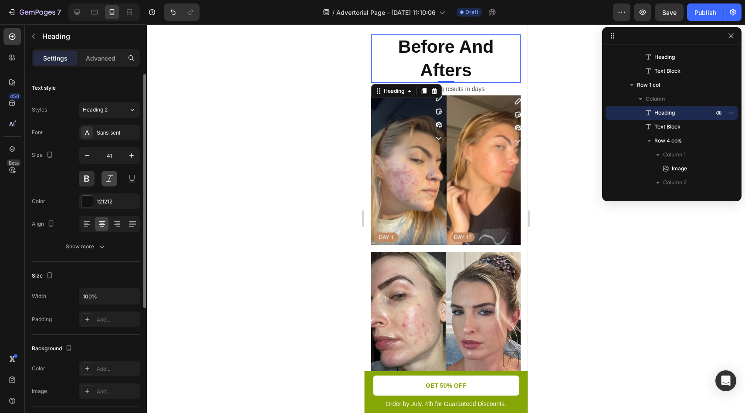
click at [102, 182] on button at bounding box center [110, 179] width 16 height 16
click at [86, 157] on icon "button" at bounding box center [87, 155] width 9 height 9
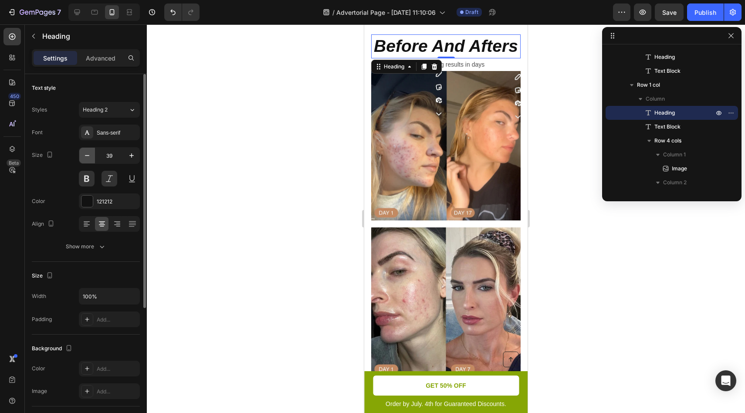
click at [86, 157] on icon "button" at bounding box center [87, 155] width 9 height 9
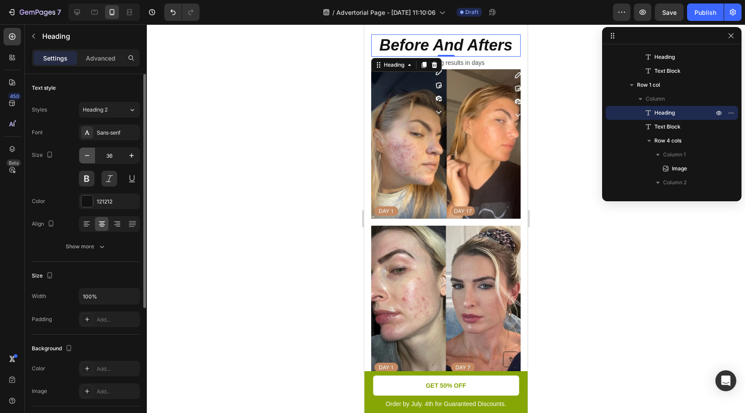
click at [85, 157] on icon "button" at bounding box center [87, 155] width 9 height 9
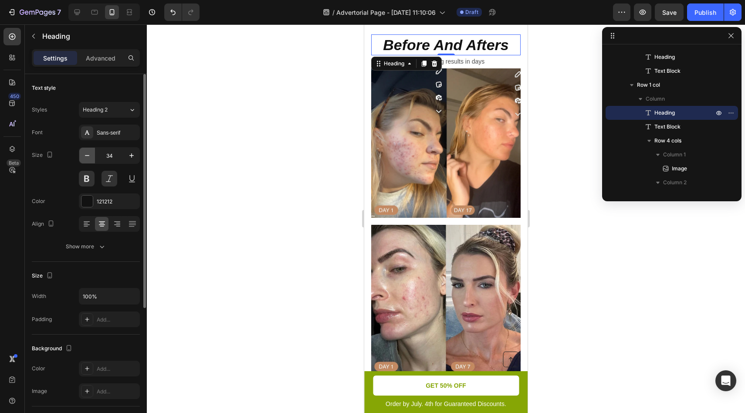
click at [85, 157] on icon "button" at bounding box center [87, 155] width 9 height 9
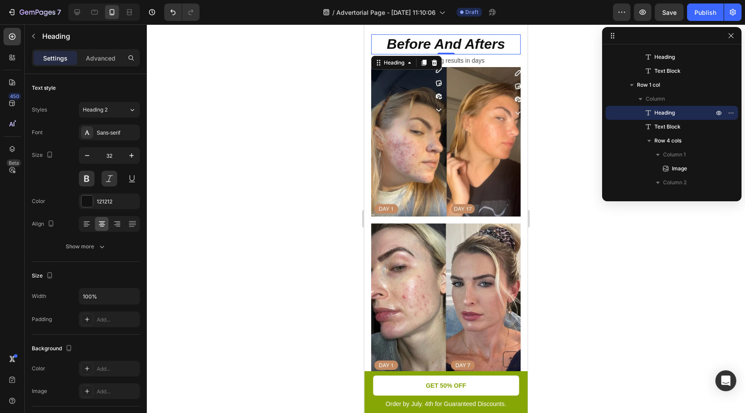
type input "31"
click at [236, 136] on div at bounding box center [446, 218] width 598 height 389
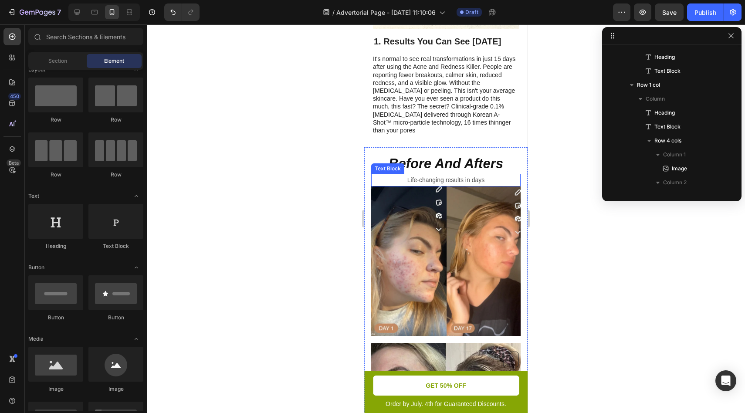
scroll to position [400, 0]
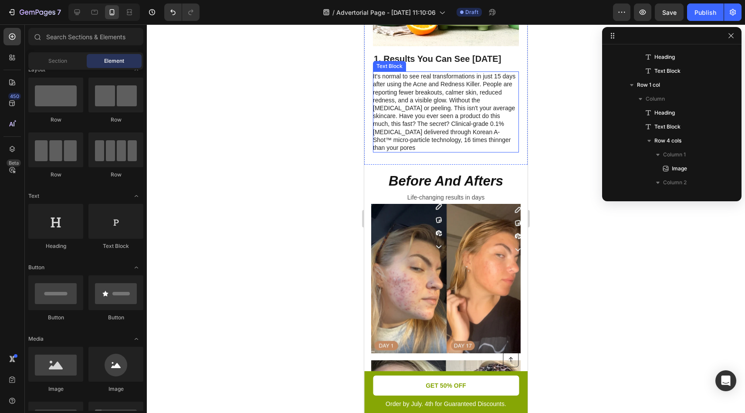
click at [431, 165] on div "Image 1. Results You Can See in 15 Days Heading It's normal to see real transfo…" at bounding box center [445, 42] width 163 height 246
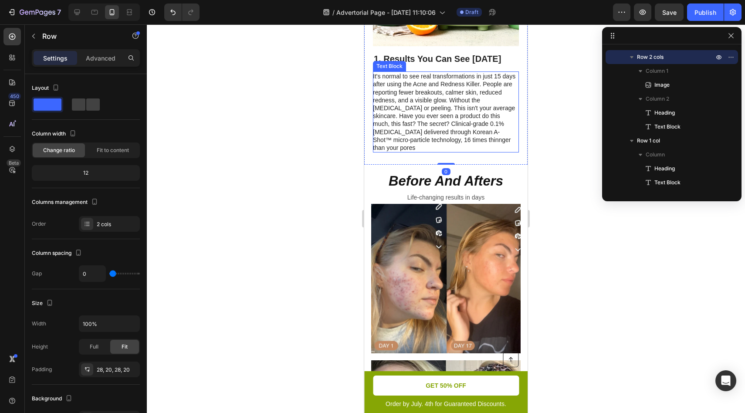
click at [438, 152] on p "It's normal to see real transformations in just 15 days after using the Acne an…" at bounding box center [445, 111] width 145 height 79
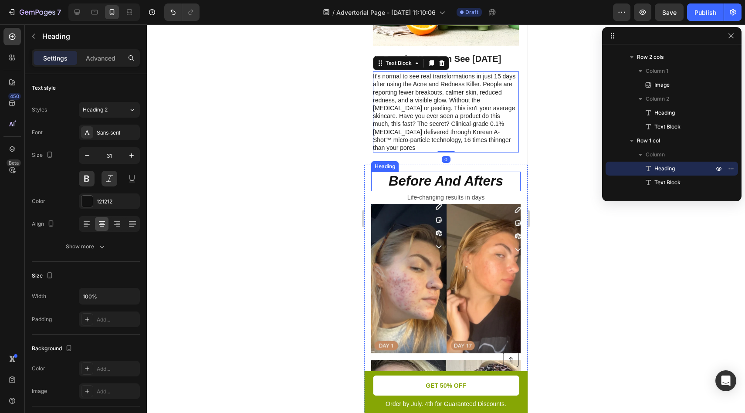
click at [473, 190] on p "Before And Afters" at bounding box center [446, 181] width 148 height 17
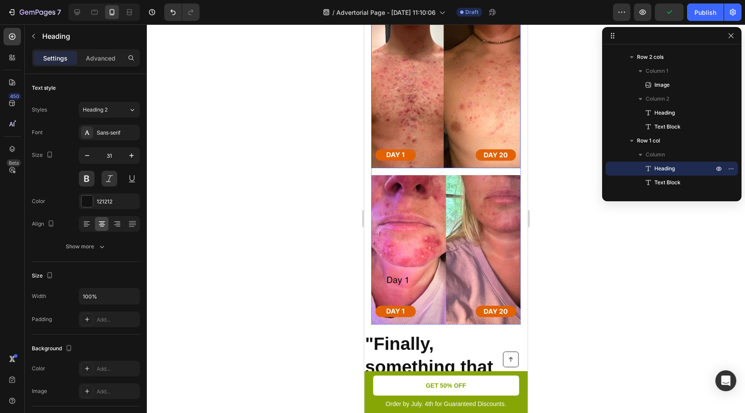
scroll to position [1048, 0]
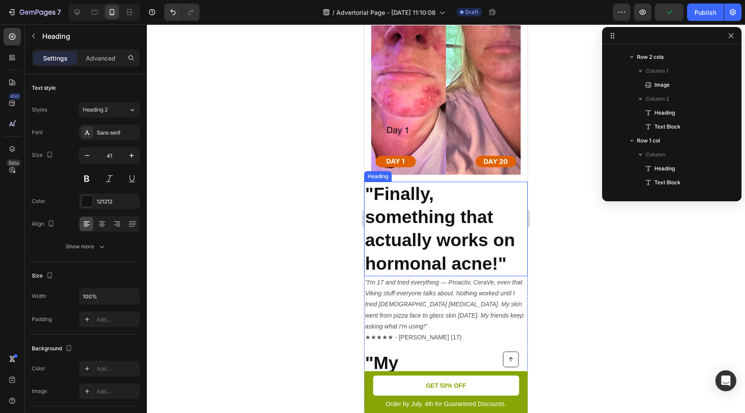
click at [447, 183] on p "⁠⁠⁠⁠⁠⁠⁠ "Finally, something that actually works on hormonal acne!"" at bounding box center [446, 229] width 162 height 93
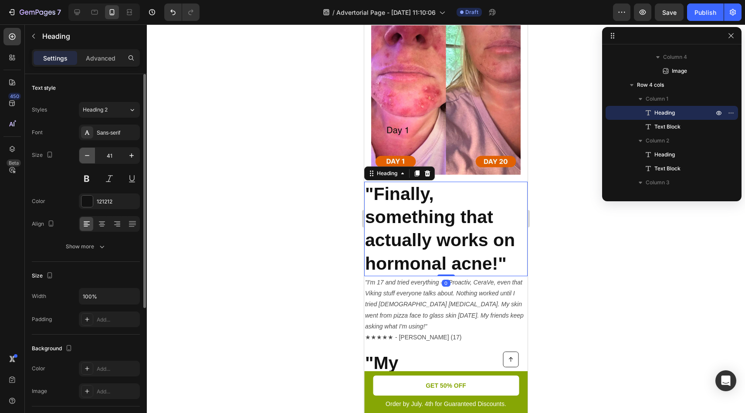
click at [89, 161] on button "button" at bounding box center [87, 156] width 16 height 16
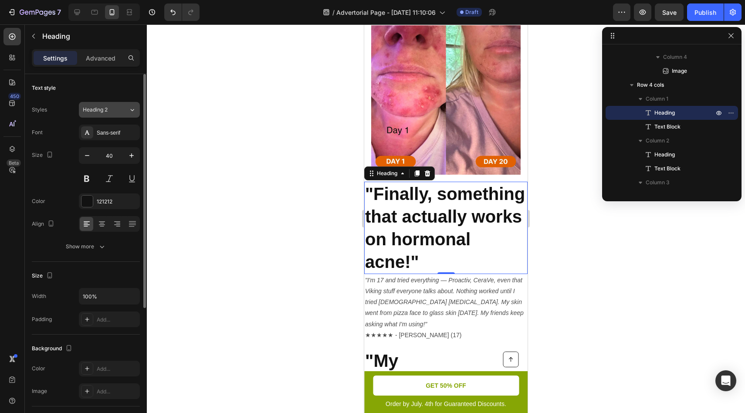
click at [117, 113] on div "Heading 2" at bounding box center [100, 110] width 35 height 8
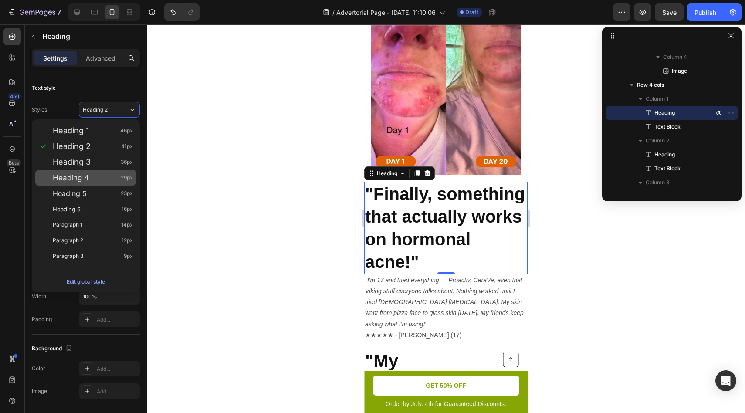
click at [106, 179] on div "Heading 4 29px" at bounding box center [93, 177] width 80 height 9
type input "29"
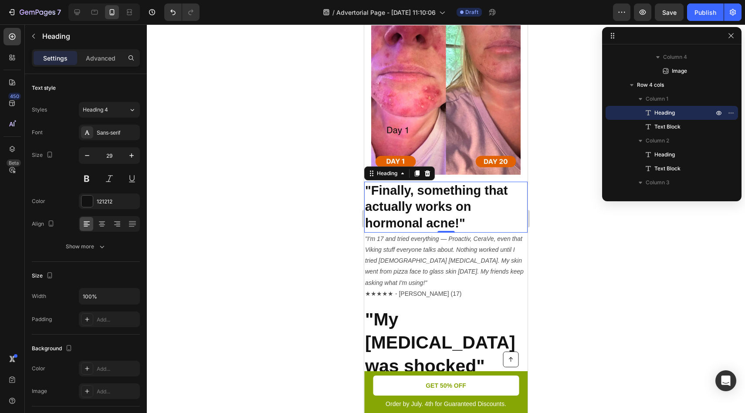
click at [294, 165] on div at bounding box center [446, 218] width 598 height 389
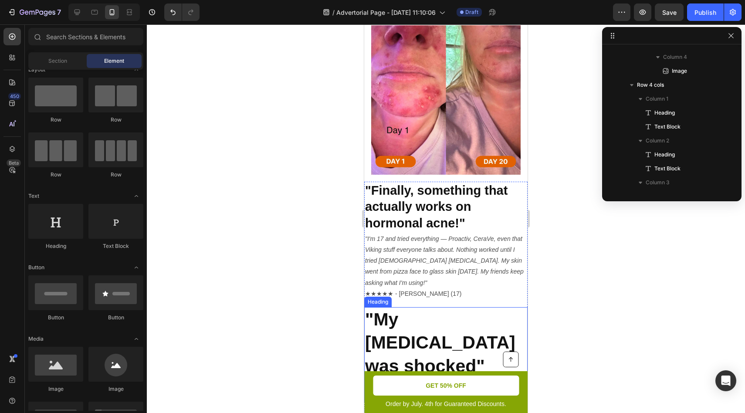
click at [427, 308] on p "⁠⁠⁠⁠⁠⁠⁠ "My dermatologist was shocked"" at bounding box center [446, 354] width 162 height 93
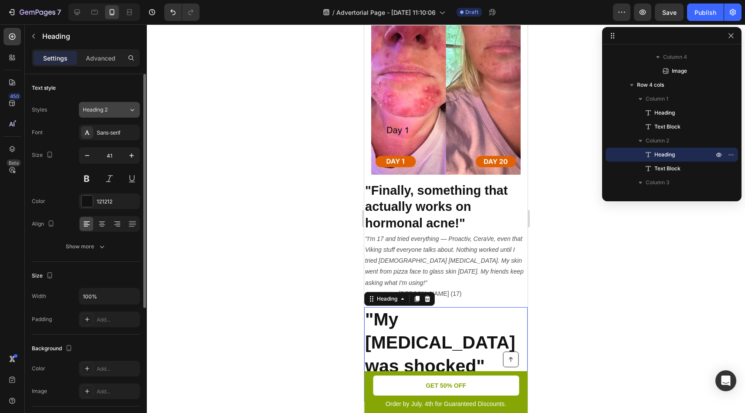
click at [112, 108] on div "Heading 2" at bounding box center [100, 110] width 35 height 8
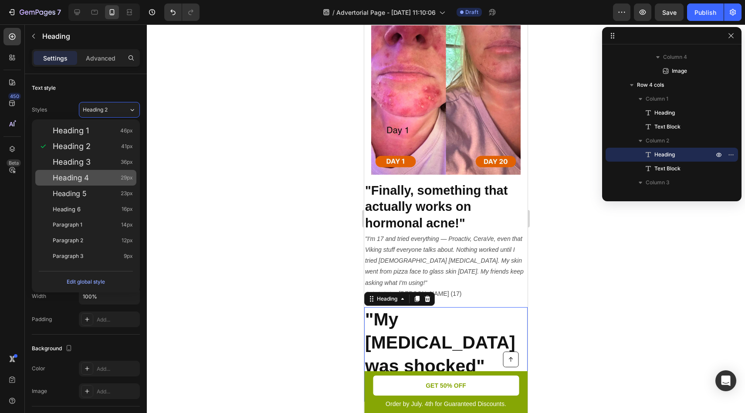
click at [102, 179] on div "Heading 4 29px" at bounding box center [93, 177] width 80 height 9
type input "29"
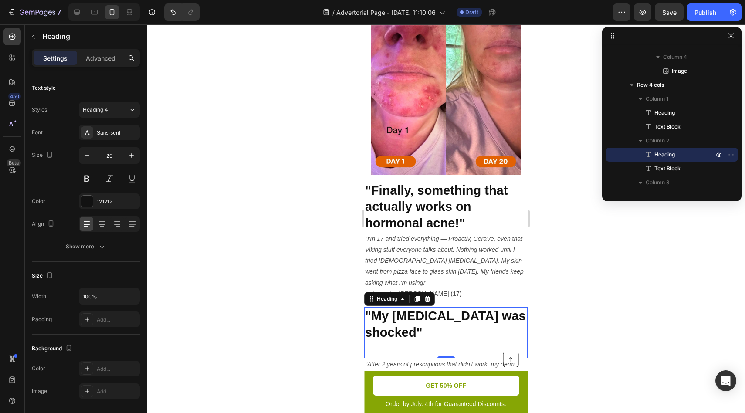
click at [568, 341] on div at bounding box center [446, 218] width 598 height 389
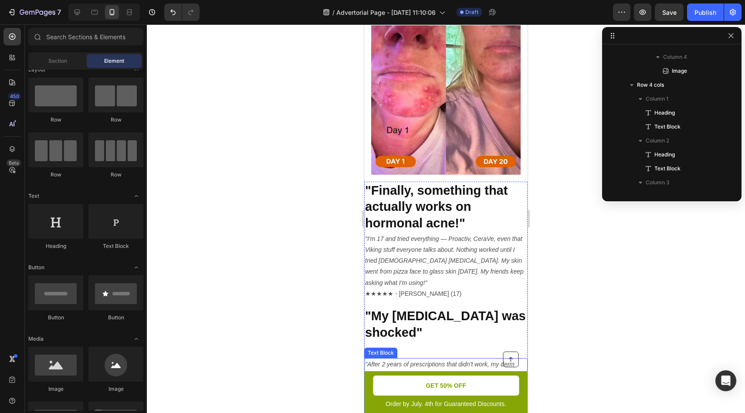
click at [438, 333] on p "⁠⁠⁠⁠⁠⁠⁠ "My dermatologist was shocked"" at bounding box center [446, 332] width 162 height 49
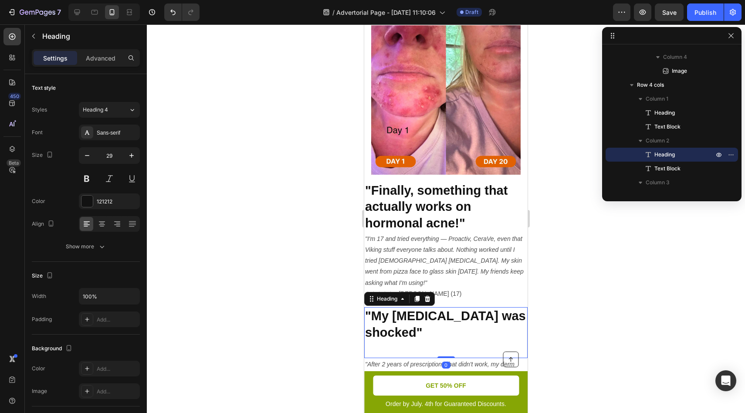
drag, startPoint x: 446, startPoint y: 340, endPoint x: 443, endPoint y: 321, distance: 19.0
click at [443, 321] on div "⁠⁠⁠⁠⁠⁠⁠ "My dermatologist was shocked" Heading 0" at bounding box center [445, 332] width 163 height 51
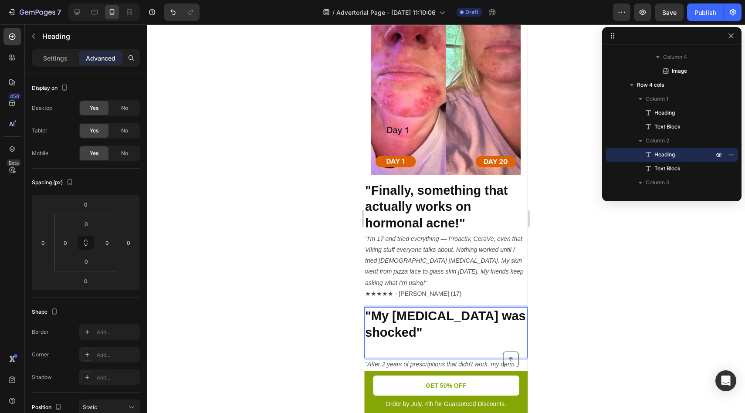
click at [373, 330] on p ""My [MEDICAL_DATA] was shocked"" at bounding box center [446, 332] width 162 height 49
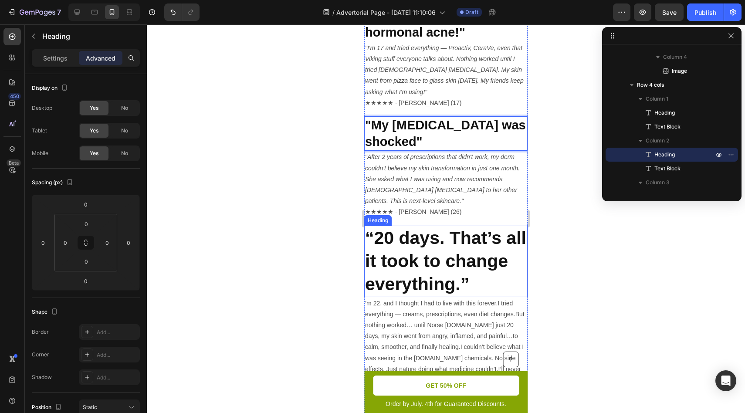
scroll to position [1223, 0]
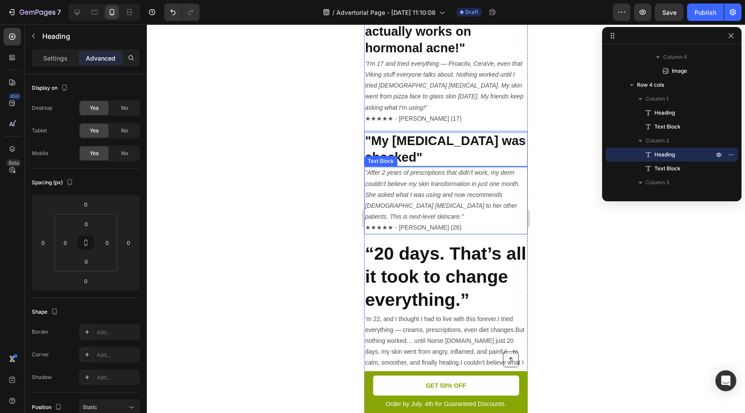
click at [453, 259] on strong "“20 days. That’s all it took to change everything.”" at bounding box center [445, 277] width 161 height 67
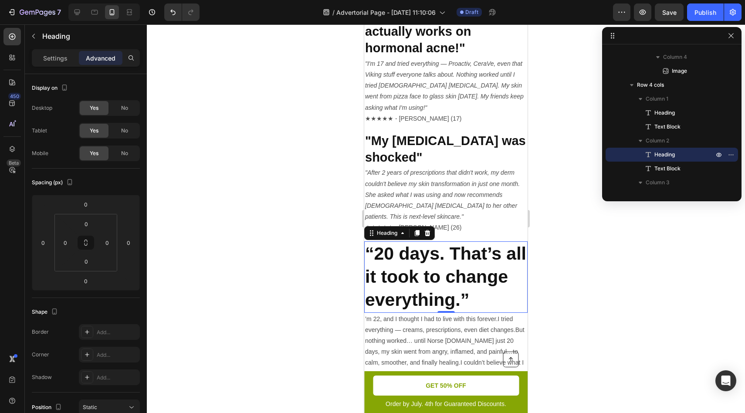
scroll to position [653, 0]
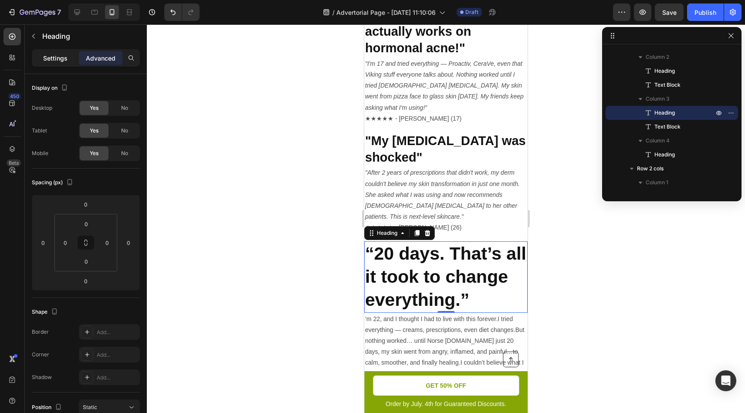
click at [42, 54] on div "Settings" at bounding box center [56, 58] width 44 height 14
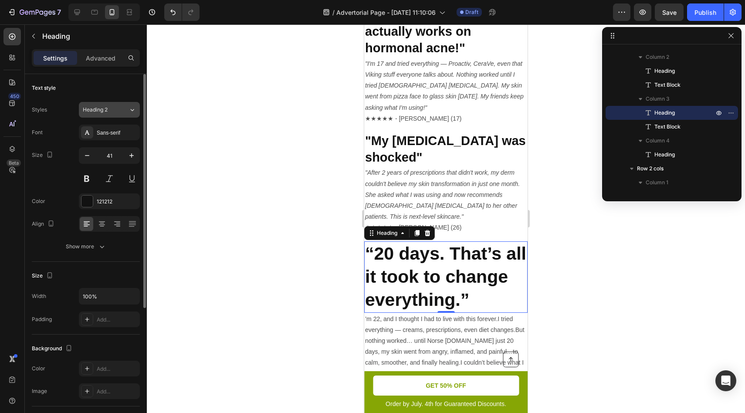
click at [129, 115] on button "Heading 2" at bounding box center [109, 110] width 61 height 16
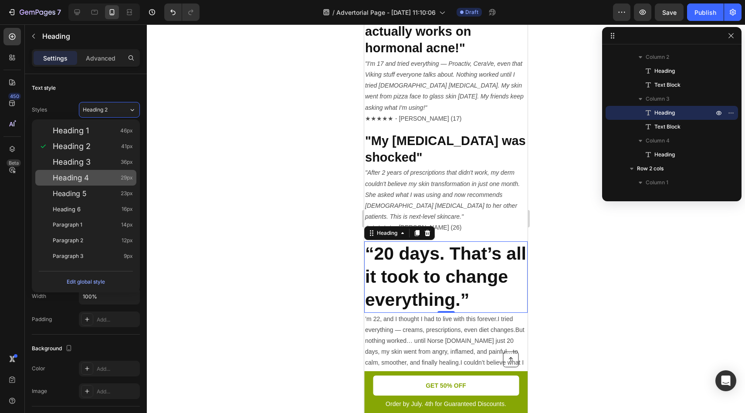
click at [103, 180] on div "Heading 4 29px" at bounding box center [93, 177] width 80 height 9
type input "29"
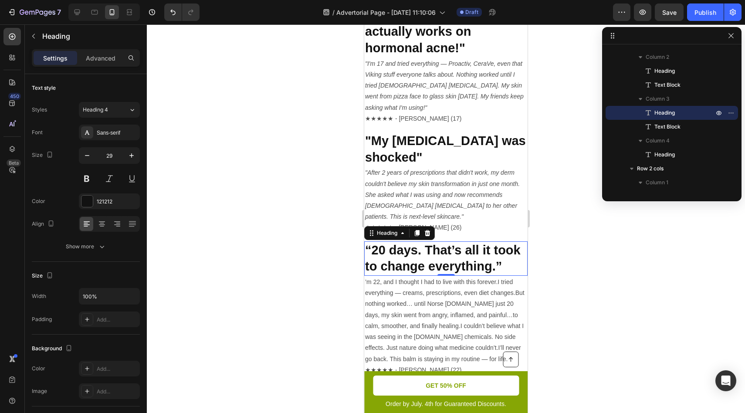
click at [298, 219] on div at bounding box center [446, 218] width 598 height 389
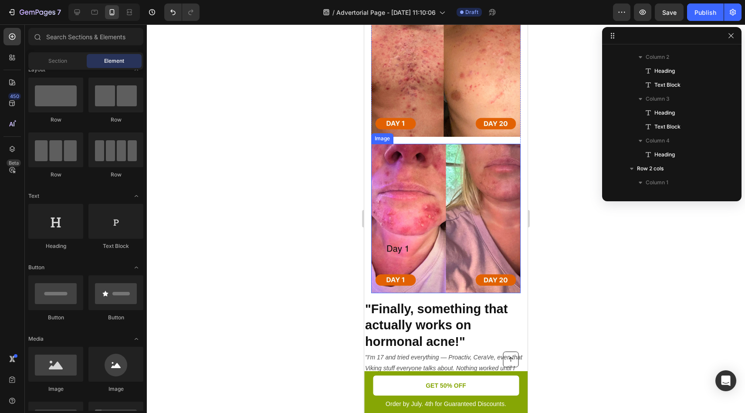
scroll to position [1107, 0]
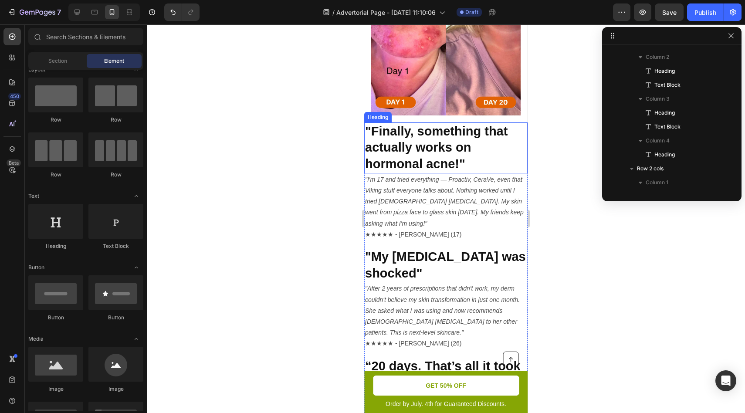
click at [450, 137] on p "⁠⁠⁠⁠⁠⁠⁠ "Finally, something that actually works on hormonal acne!"" at bounding box center [446, 147] width 162 height 49
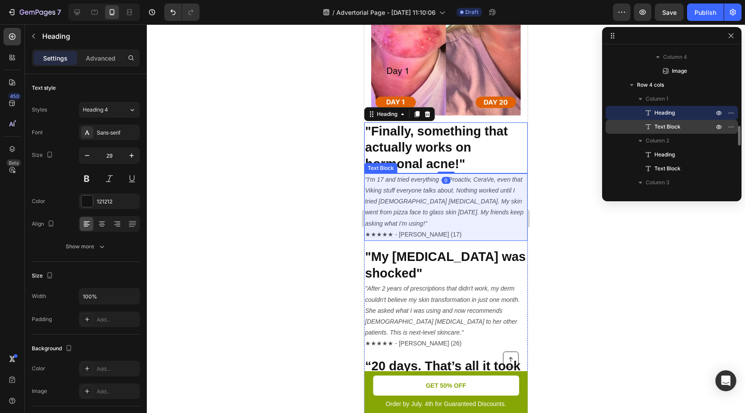
click at [687, 129] on p "Text Block" at bounding box center [674, 126] width 61 height 9
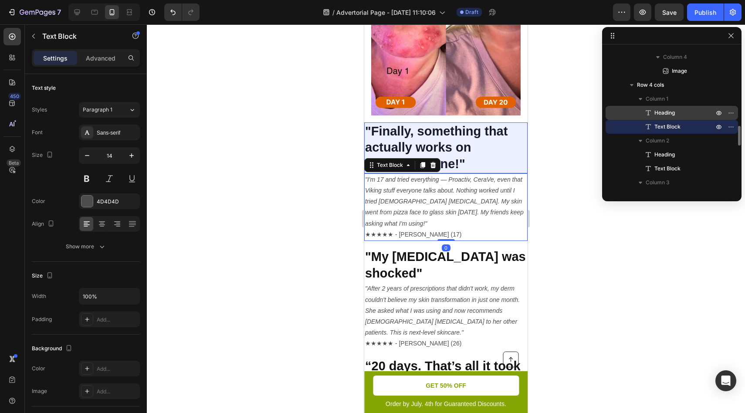
click at [689, 114] on p "Heading" at bounding box center [674, 112] width 61 height 9
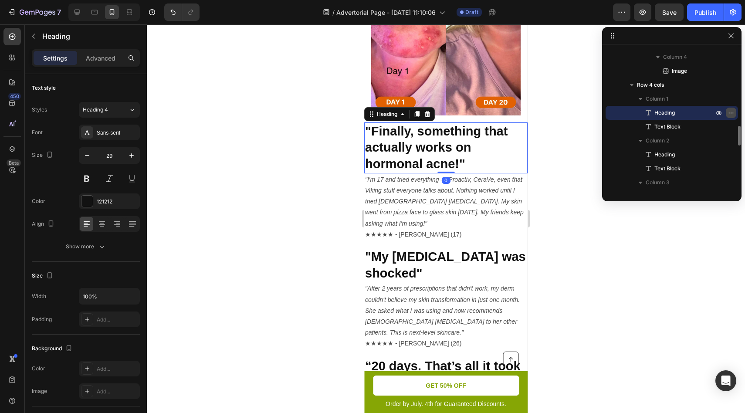
click at [732, 113] on icon "button" at bounding box center [732, 112] width 1 height 1
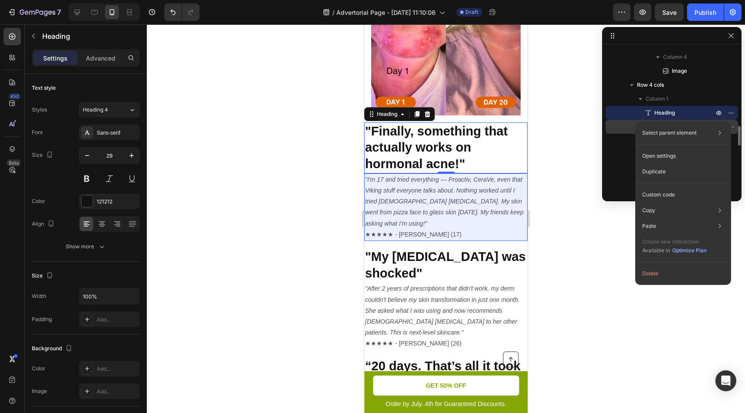
click at [730, 120] on div at bounding box center [725, 127] width 23 height 14
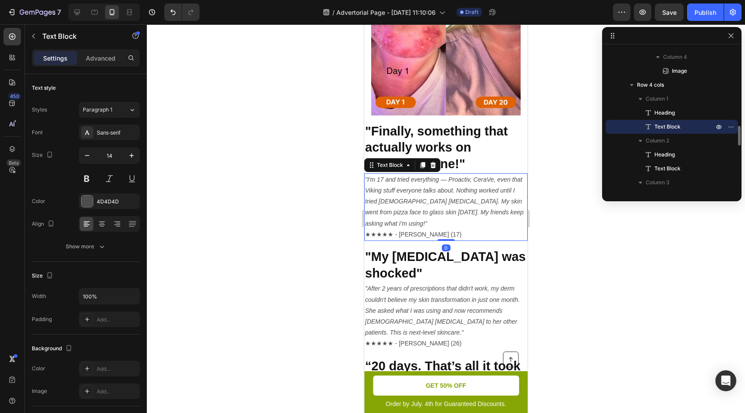
click at [678, 124] on span "Text Block" at bounding box center [667, 126] width 26 height 9
click at [654, 101] on span "Column 1" at bounding box center [657, 99] width 23 height 9
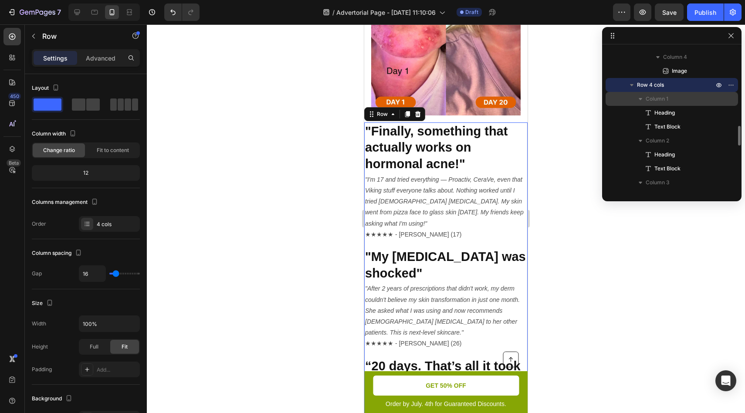
click at [641, 100] on icon "button" at bounding box center [640, 99] width 9 height 9
click at [640, 100] on icon "button" at bounding box center [640, 99] width 3 height 2
click at [635, 112] on button "button" at bounding box center [640, 113] width 10 height 10
click at [637, 111] on icon "button" at bounding box center [640, 112] width 9 height 9
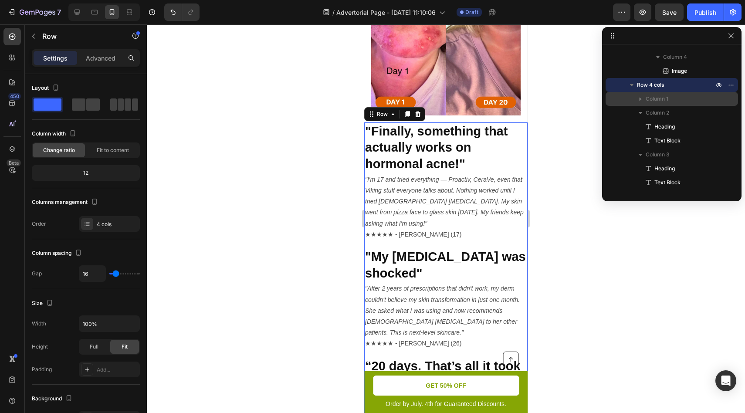
click at [642, 98] on icon "button" at bounding box center [640, 99] width 9 height 9
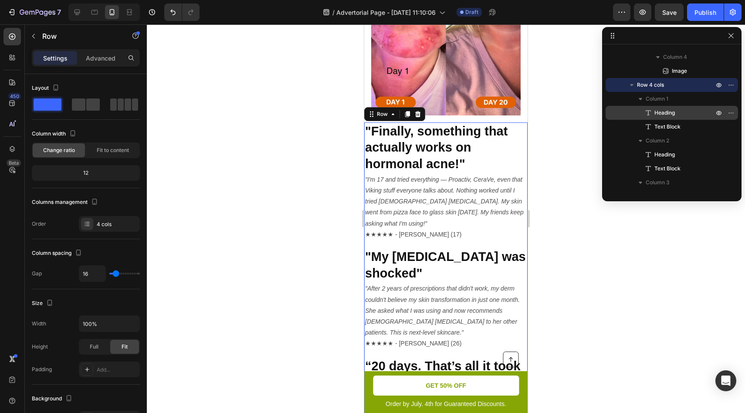
drag, startPoint x: 655, startPoint y: 100, endPoint x: 677, endPoint y: 114, distance: 25.9
click at [675, 120] on div "Column 1 Heading Text Block" at bounding box center [672, 127] width 132 height 14
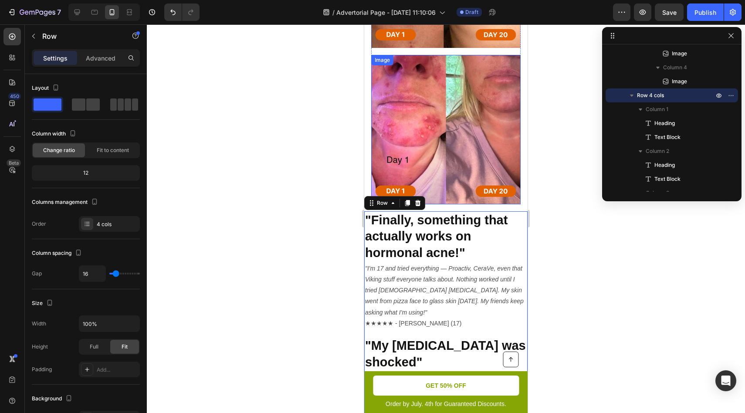
scroll to position [1017, 0]
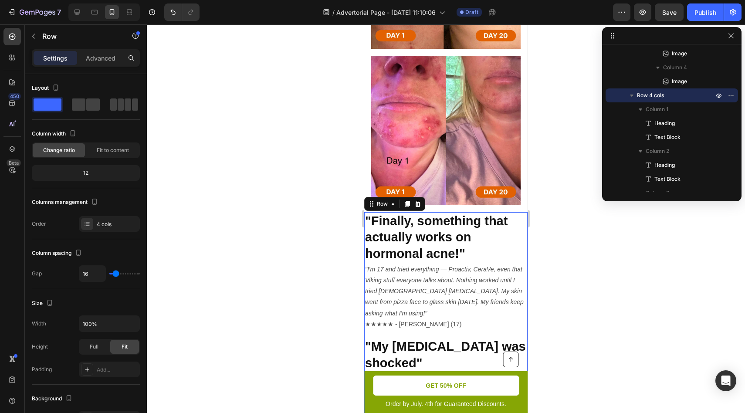
drag, startPoint x: 563, startPoint y: 193, endPoint x: 552, endPoint y: 200, distance: 12.8
click at [563, 193] on div at bounding box center [446, 218] width 598 height 389
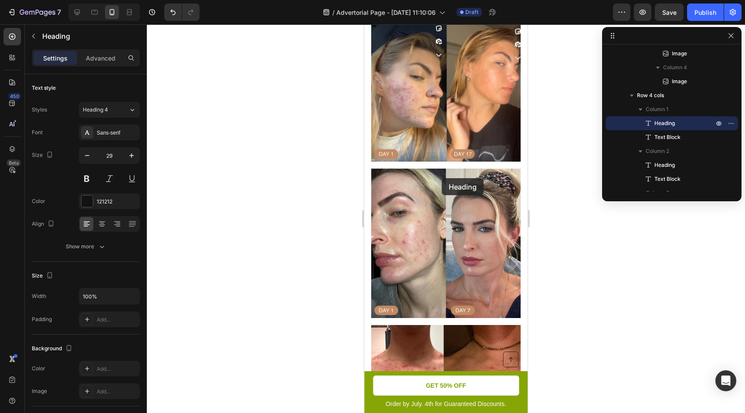
scroll to position [621, 0]
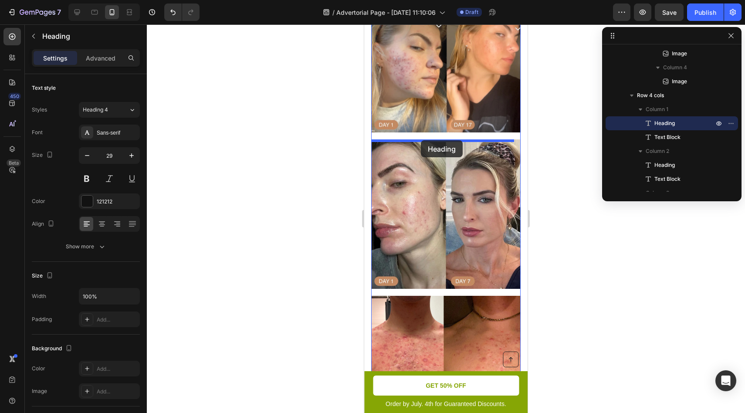
drag, startPoint x: 400, startPoint y: 223, endPoint x: 421, endPoint y: 140, distance: 85.4
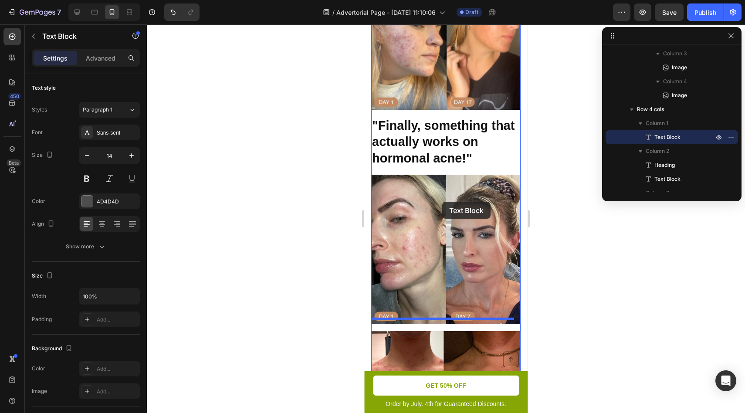
scroll to position [632, 0]
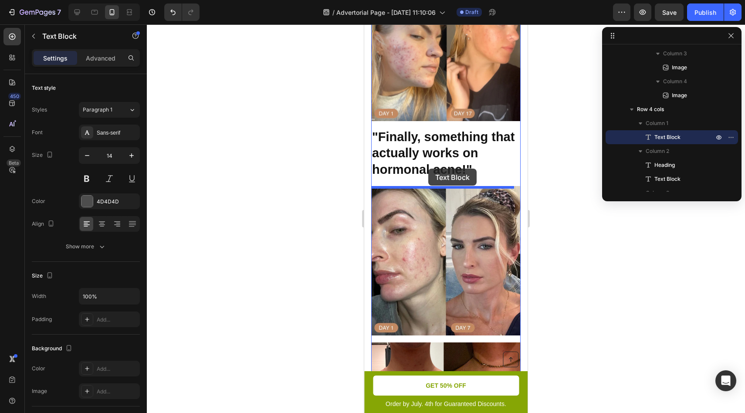
drag, startPoint x: 440, startPoint y: 214, endPoint x: 428, endPoint y: 170, distance: 45.0
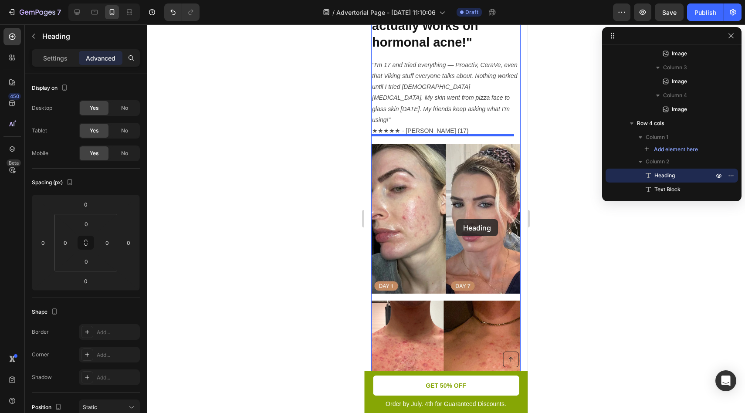
scroll to position [895, 0]
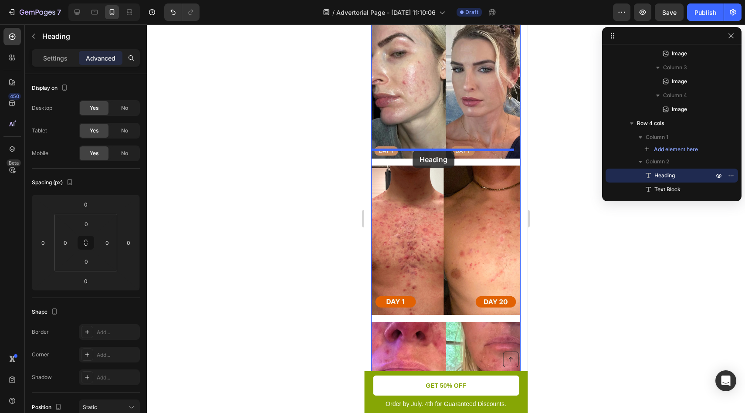
drag, startPoint x: 442, startPoint y: 186, endPoint x: 413, endPoint y: 151, distance: 45.7
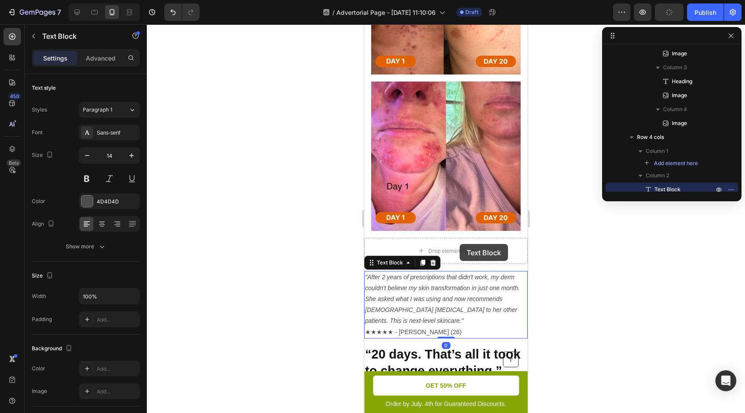
scroll to position [783, 0]
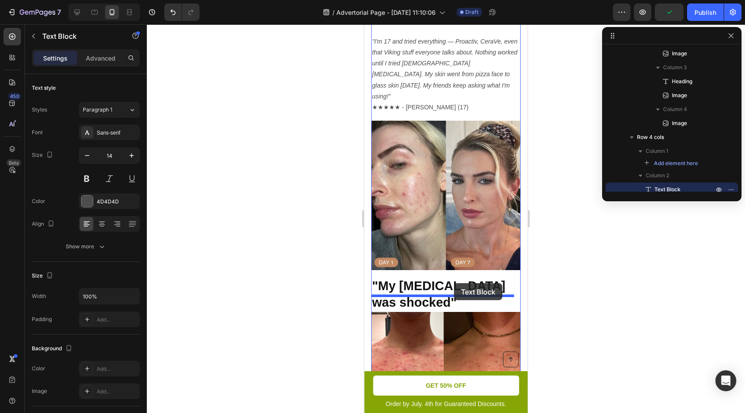
drag, startPoint x: 459, startPoint y: 247, endPoint x: 453, endPoint y: 281, distance: 34.5
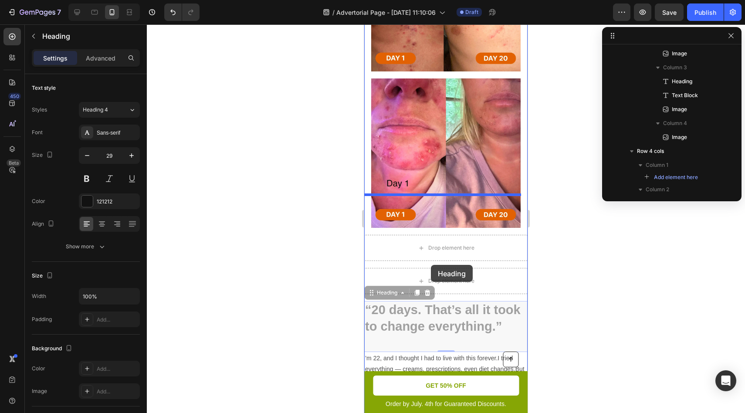
scroll to position [1099, 0]
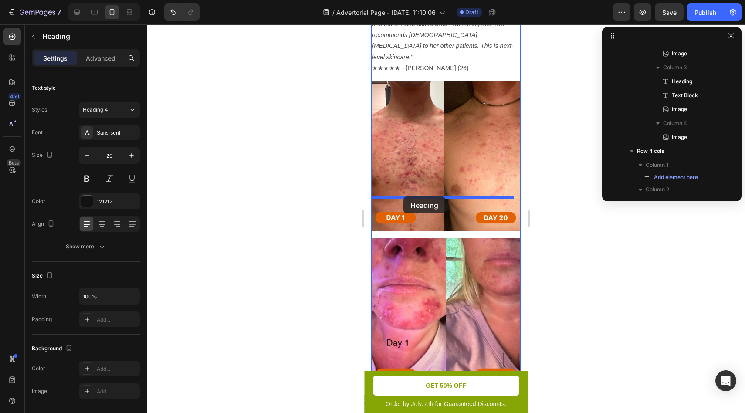
drag, startPoint x: 426, startPoint y: 276, endPoint x: 403, endPoint y: 197, distance: 82.4
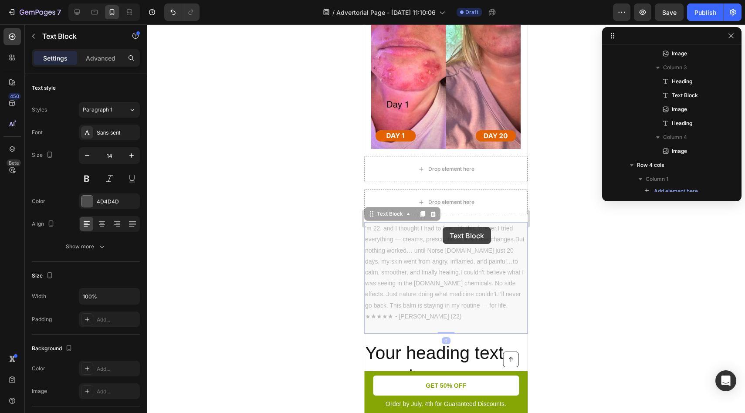
scroll to position [1124, 0]
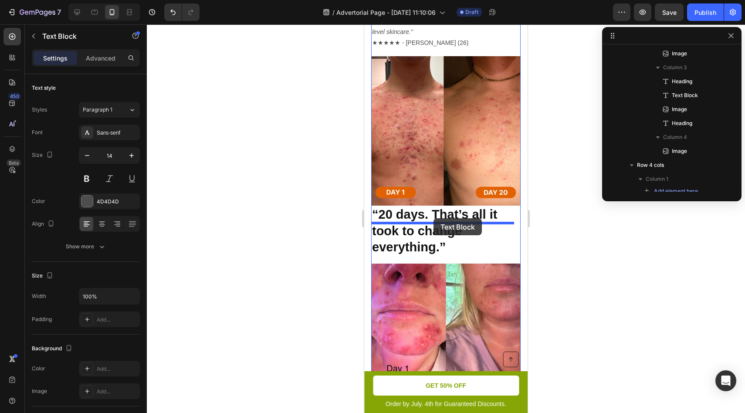
drag, startPoint x: 442, startPoint y: 226, endPoint x: 434, endPoint y: 218, distance: 11.4
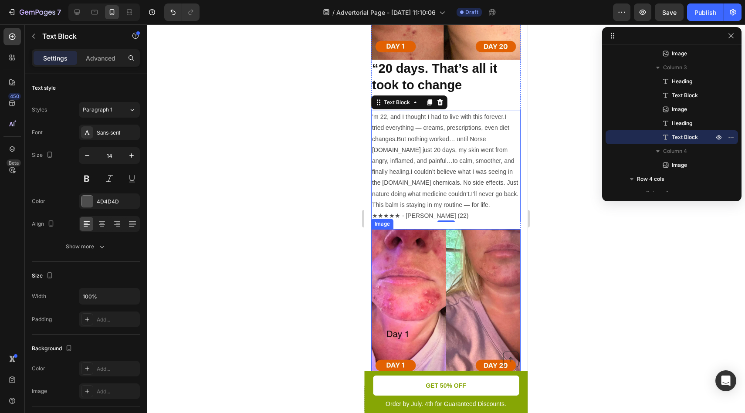
scroll to position [1259, 0]
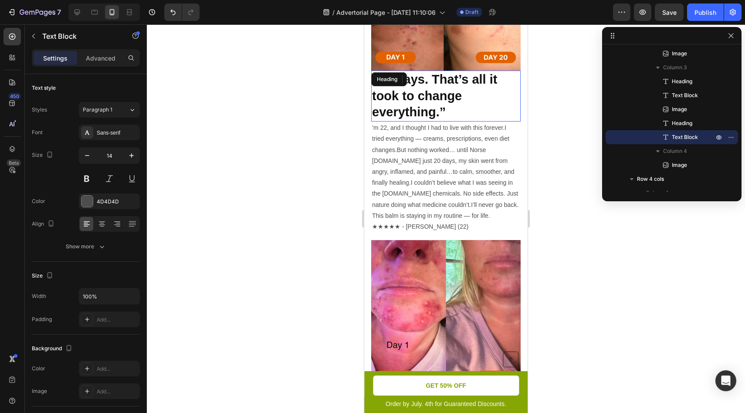
click at [450, 72] on strong "“20 days. That’s all it took to change everything.”" at bounding box center [434, 95] width 125 height 47
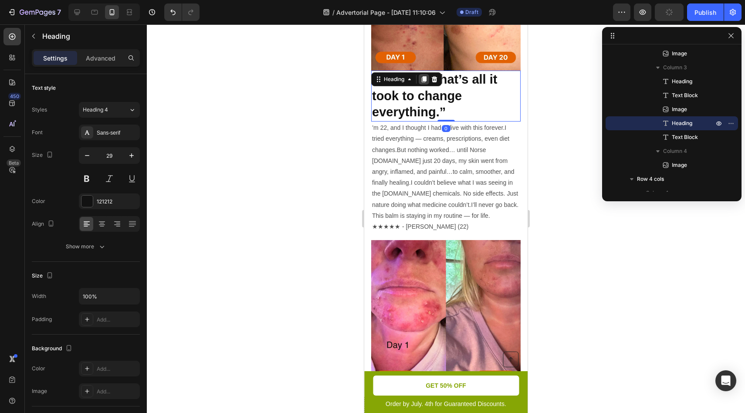
click at [425, 74] on div at bounding box center [424, 79] width 10 height 10
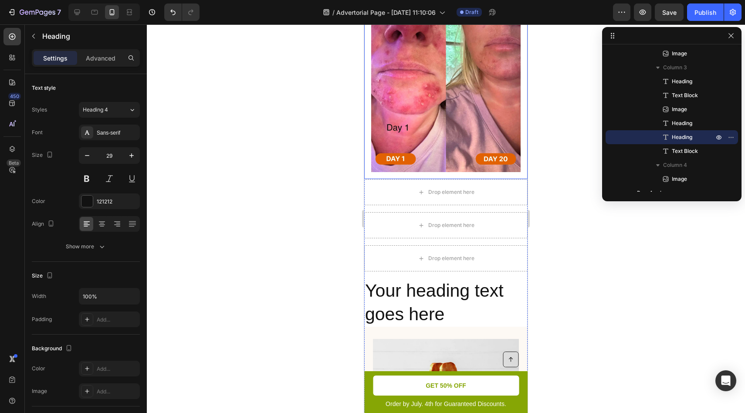
drag, startPoint x: 424, startPoint y: 99, endPoint x: 444, endPoint y: 132, distance: 38.7
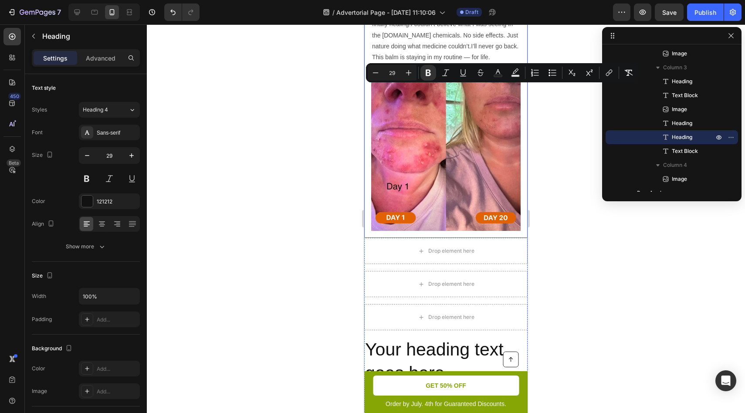
scroll to position [1235, 0]
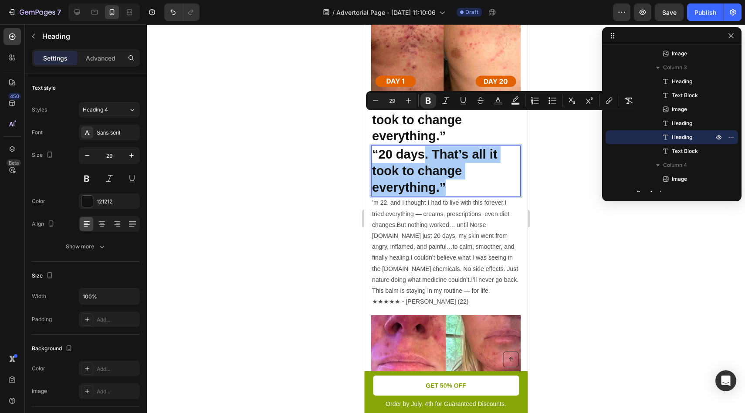
click at [562, 188] on div at bounding box center [446, 218] width 598 height 389
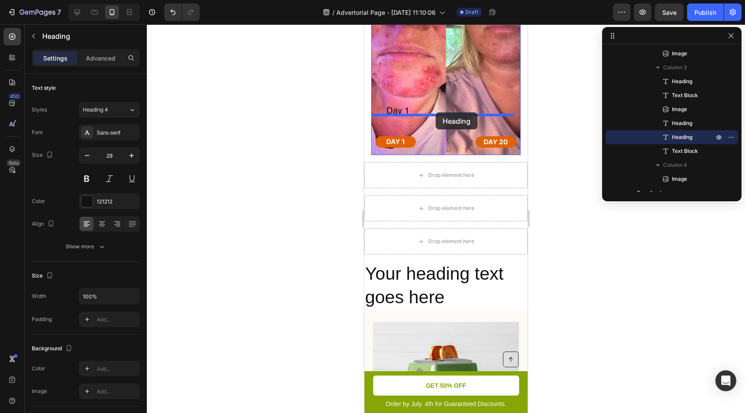
drag, startPoint x: 447, startPoint y: 137, endPoint x: 436, endPoint y: 112, distance: 27.1
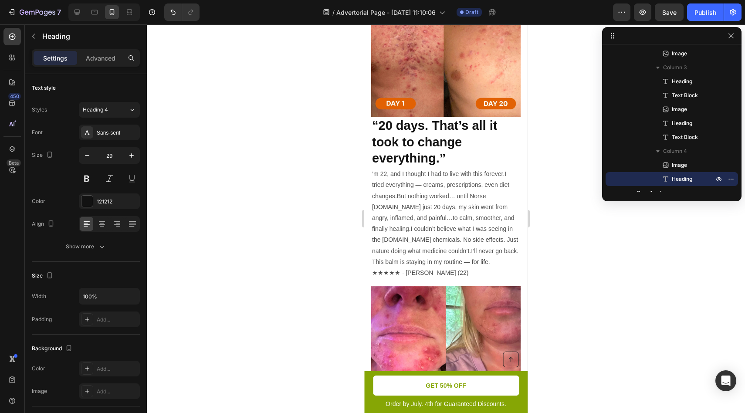
scroll to position [1205, 0]
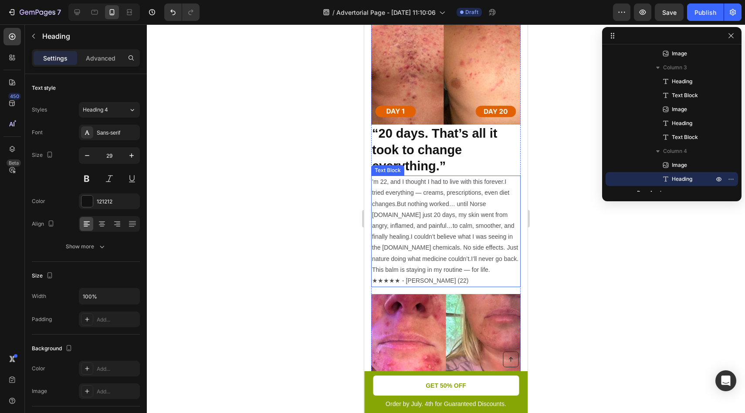
click at [456, 184] on p "’m 22, and I thought I had to live with this forever.I tried everything — cream…" at bounding box center [446, 225] width 148 height 99
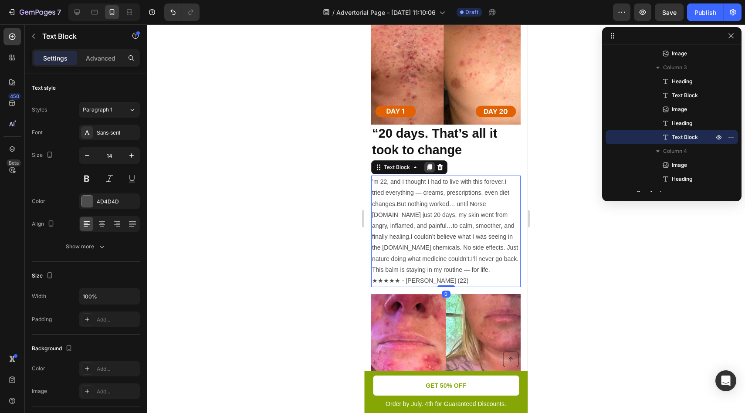
click at [430, 164] on icon at bounding box center [429, 167] width 5 height 6
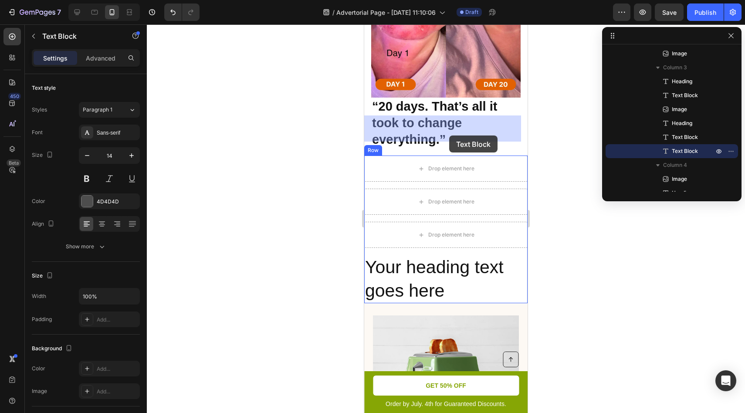
scroll to position [1663, 0]
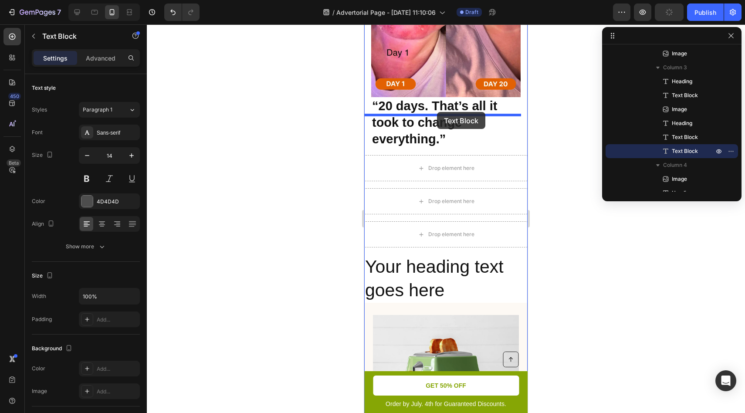
drag, startPoint x: 442, startPoint y: 122, endPoint x: 435, endPoint y: 112, distance: 12.6
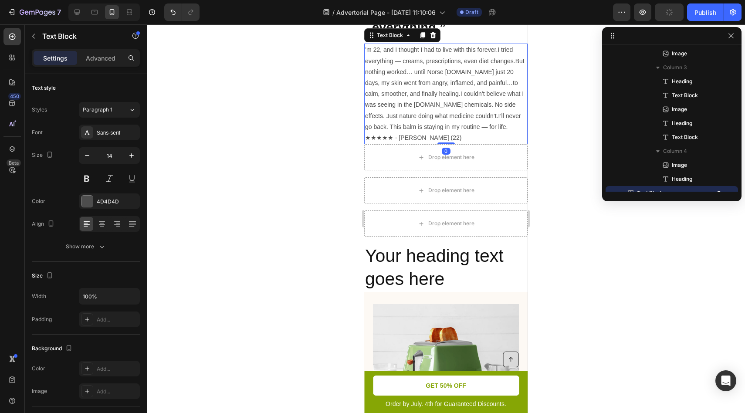
scroll to position [1552, 0]
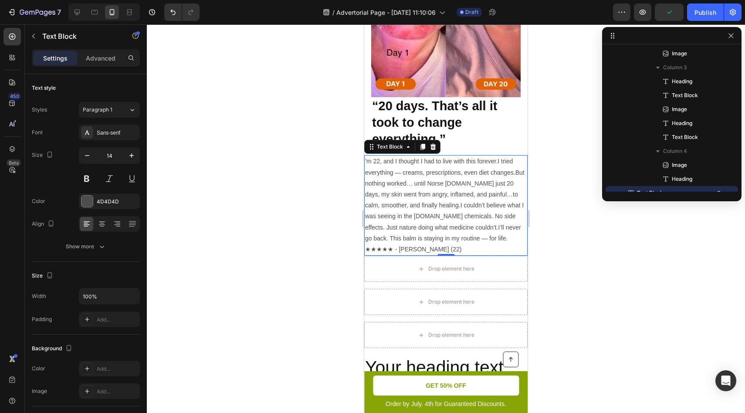
click at [426, 99] on strong "“20 days. That’s all it took to change everything.”" at bounding box center [434, 122] width 125 height 47
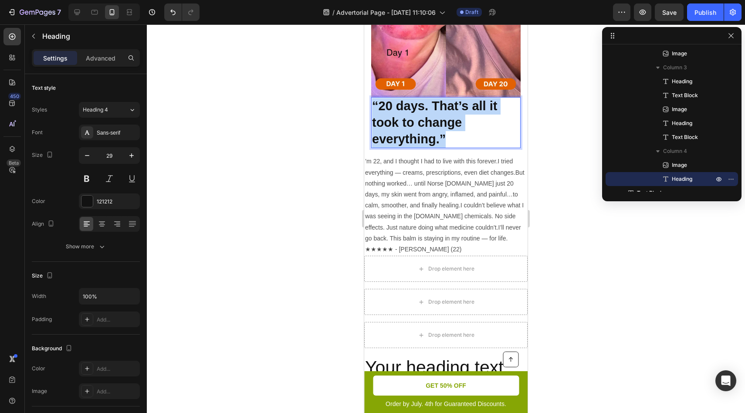
click at [426, 99] on strong "“20 days. That’s all it took to change everything.”" at bounding box center [434, 122] width 125 height 47
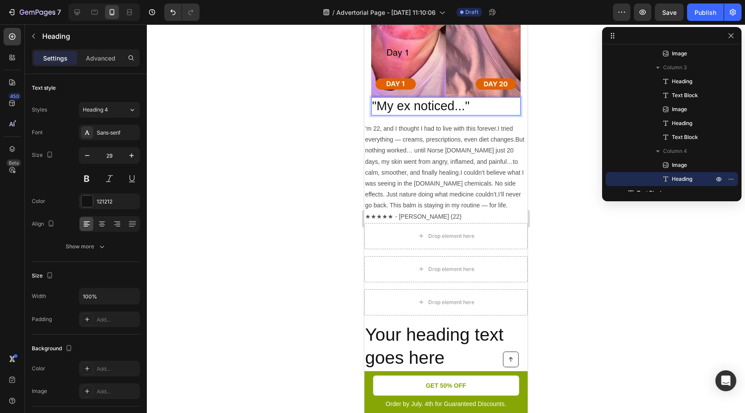
click at [404, 98] on p ""My ex noticed..."" at bounding box center [446, 106] width 148 height 17
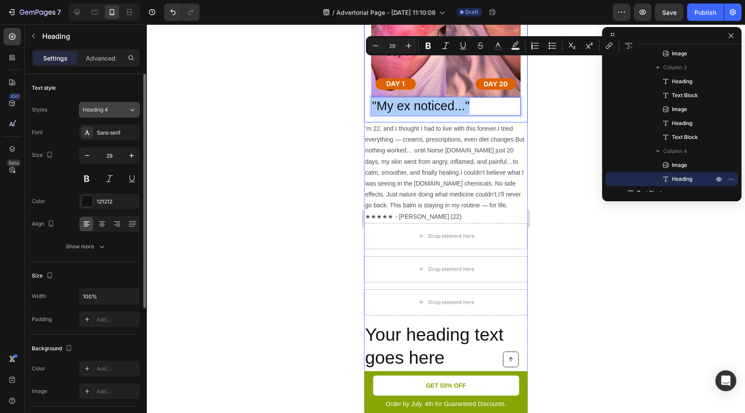
click at [131, 116] on button "Heading 4" at bounding box center [109, 110] width 61 height 16
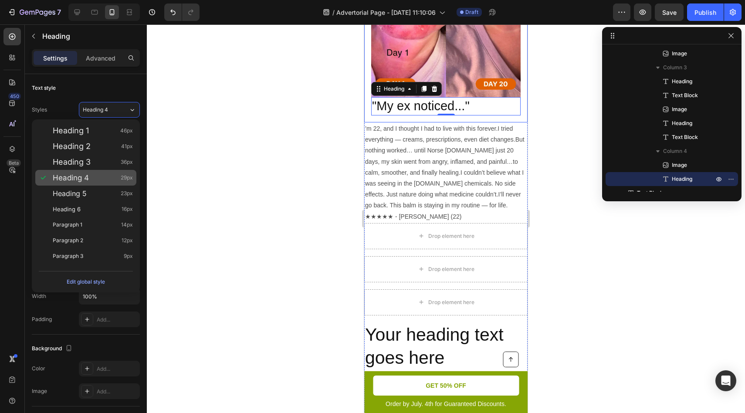
click at [91, 173] on div "Heading 4 29px" at bounding box center [93, 177] width 80 height 9
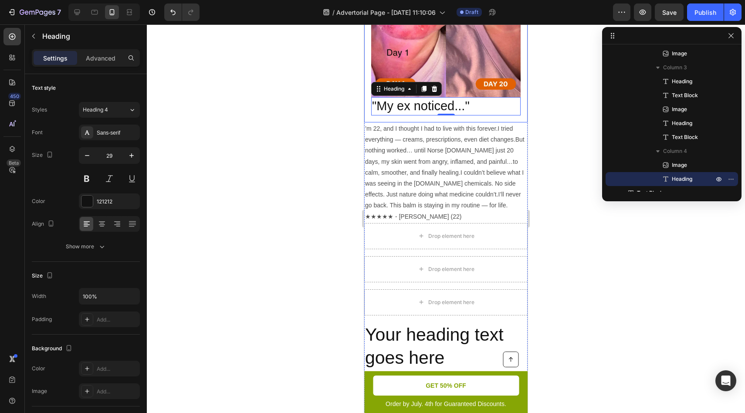
click at [203, 153] on div at bounding box center [446, 218] width 598 height 389
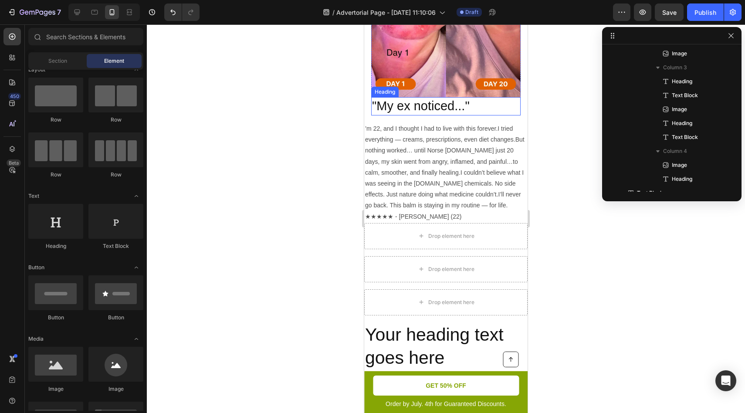
click at [430, 98] on p ""My ex noticed..."" at bounding box center [446, 106] width 148 height 17
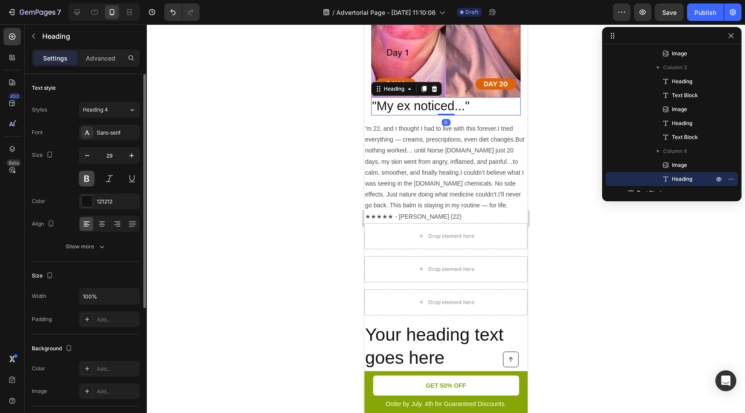
click at [88, 179] on button at bounding box center [87, 179] width 16 height 16
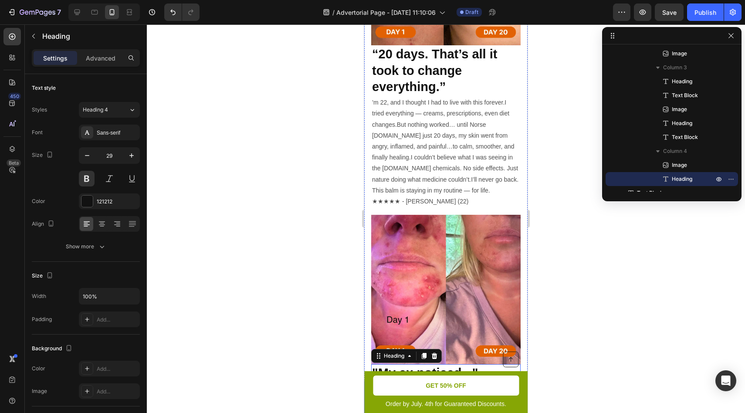
scroll to position [1645, 0]
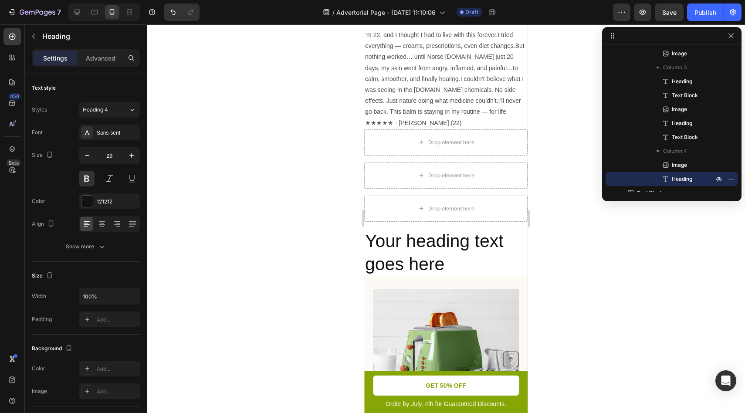
click at [580, 160] on div at bounding box center [446, 218] width 598 height 389
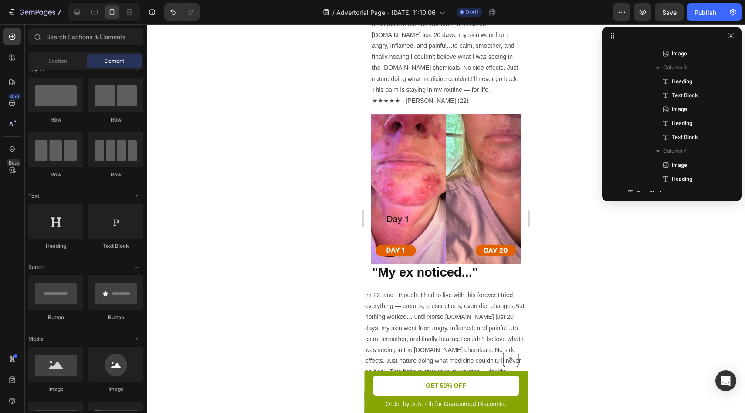
scroll to position [1383, 0]
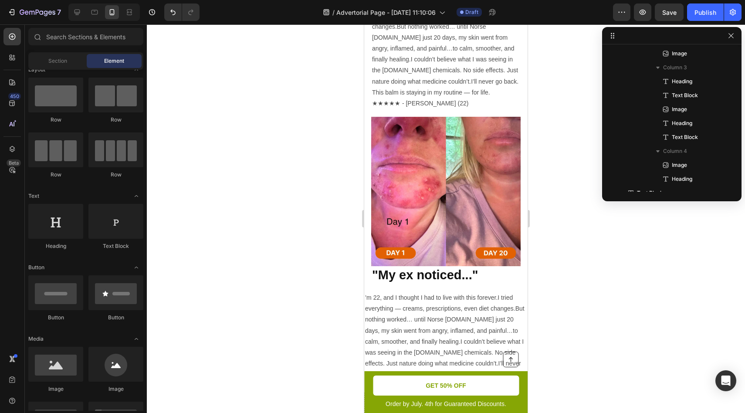
click at [454, 292] on p "’m 22, and I thought I had to live with this forever.I tried everything — cream…" at bounding box center [446, 336] width 162 height 88
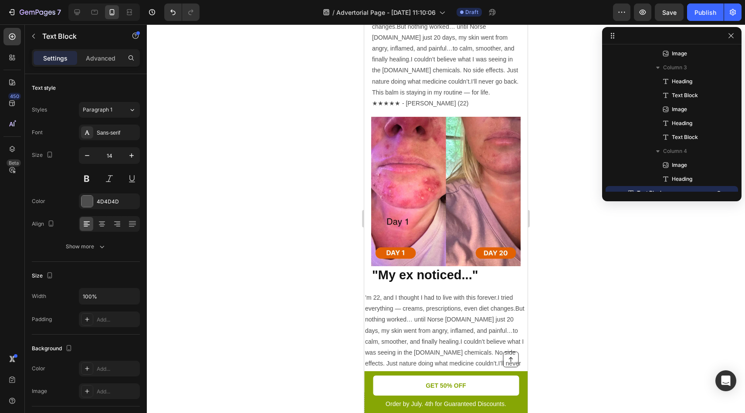
click at [454, 292] on p "’m 22, and I thought I had to live with this forever.I tried everything — cream…" at bounding box center [446, 336] width 162 height 88
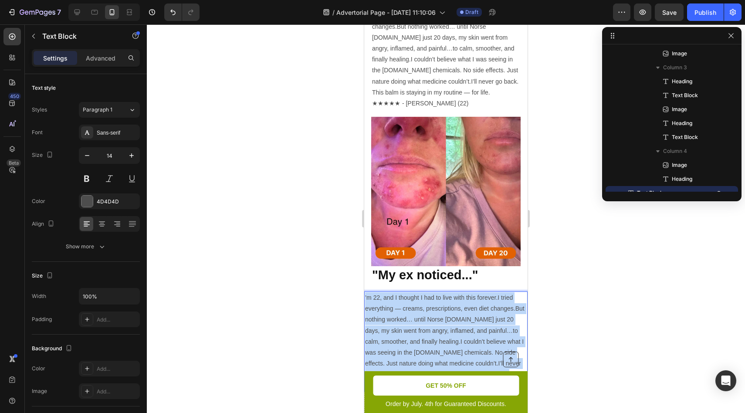
click at [454, 292] on p "’m 22, and I thought I had to live with this forever.I tried everything — cream…" at bounding box center [446, 336] width 162 height 88
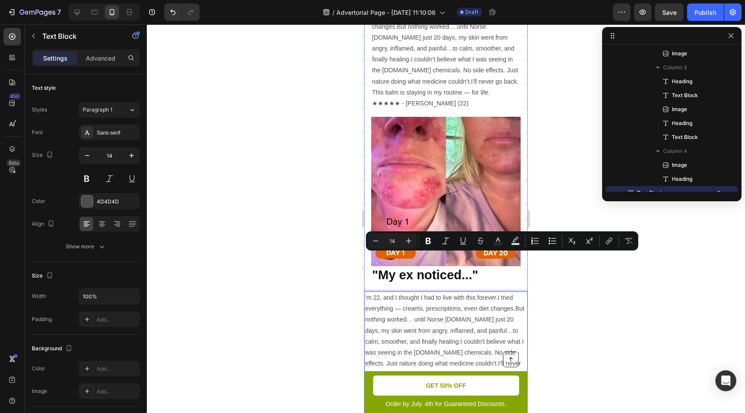
click at [449, 380] on p "★★★★★ - [PERSON_NAME] (22)" at bounding box center [446, 385] width 162 height 11
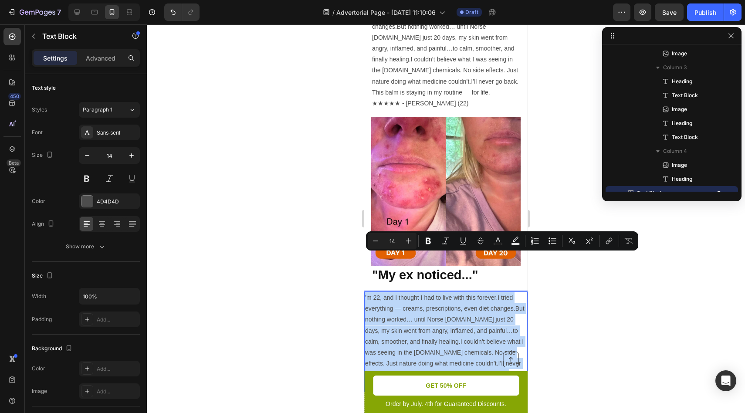
drag, startPoint x: 423, startPoint y: 346, endPoint x: 345, endPoint y: 258, distance: 117.6
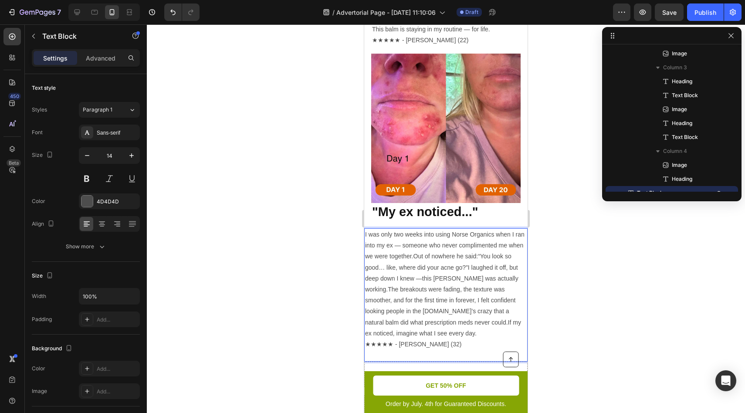
click at [645, 286] on div at bounding box center [446, 218] width 598 height 389
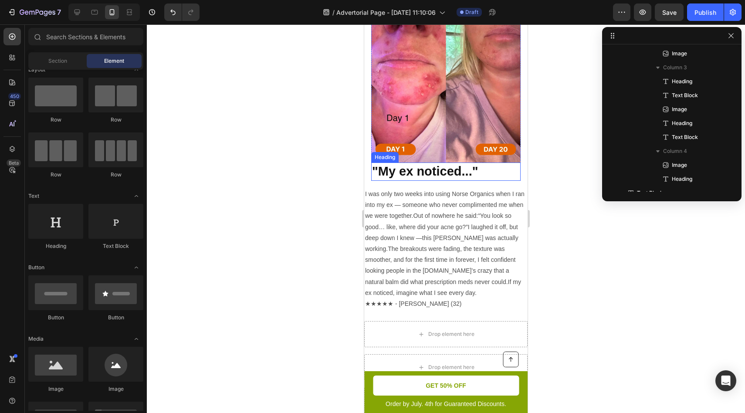
scroll to position [1393, 0]
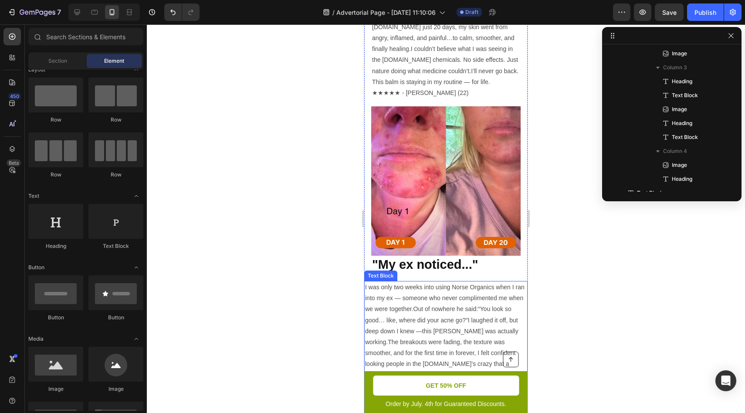
click at [448, 282] on p "I was only two weeks into using Norse Organics when I ran into my ex — someone …" at bounding box center [446, 337] width 162 height 110
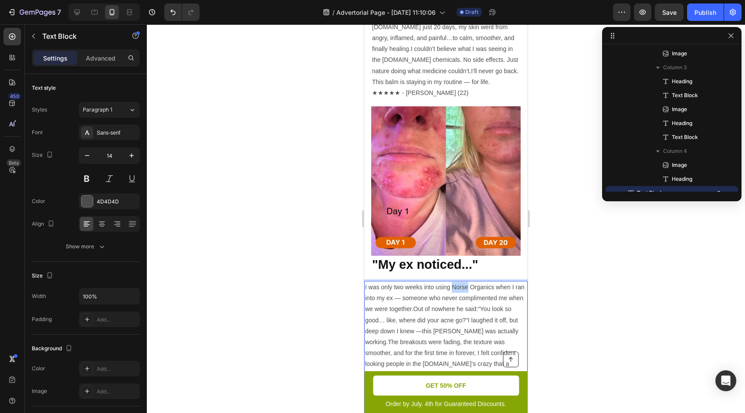
click at [453, 282] on p "I was only two weeks into using Norse Organics when I ran into my ex — someone …" at bounding box center [446, 337] width 162 height 110
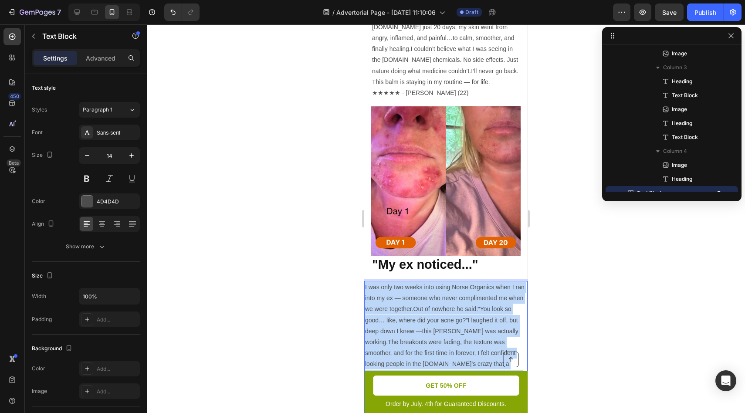
click at [453, 282] on p "I was only two weeks into using Norse Organics when I ran into my ex — someone …" at bounding box center [446, 337] width 162 height 110
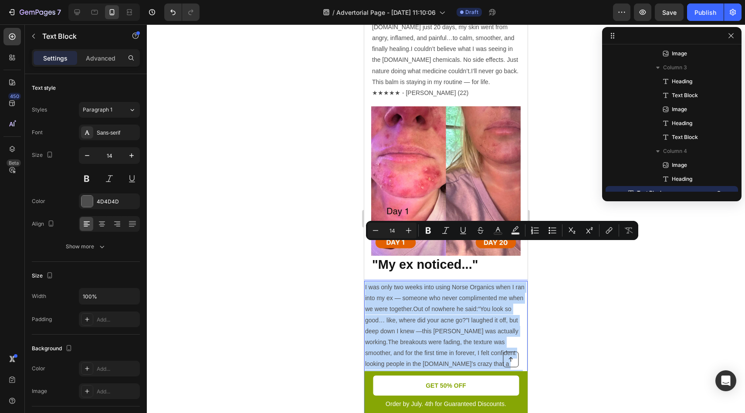
click at [453, 282] on p "I was only two weeks into using Norse Organics when I ran into my ex — someone …" at bounding box center [446, 337] width 162 height 110
click at [452, 282] on p "I was only two weeks into using Norse Organics when I ran into my ex — someone …" at bounding box center [446, 337] width 162 height 110
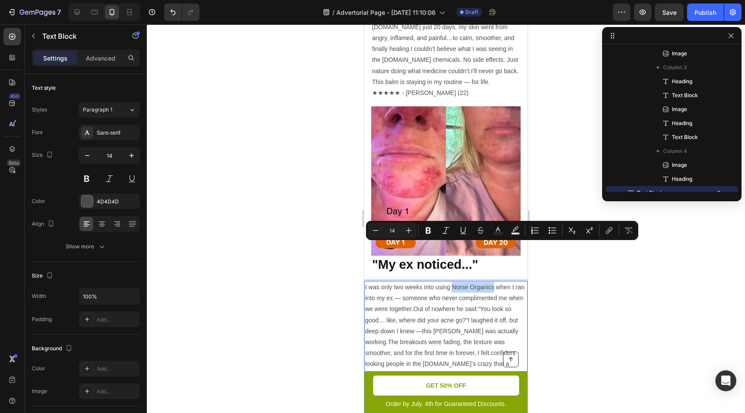
drag, startPoint x: 452, startPoint y: 247, endPoint x: 494, endPoint y: 247, distance: 41.8
click at [494, 282] on p "I was only two weeks into using Norse Organics when I ran into my ex — someone …" at bounding box center [446, 337] width 162 height 110
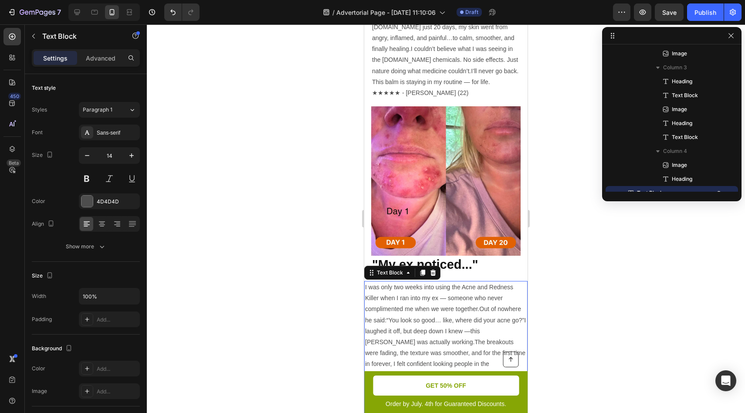
click at [584, 298] on div at bounding box center [446, 218] width 598 height 389
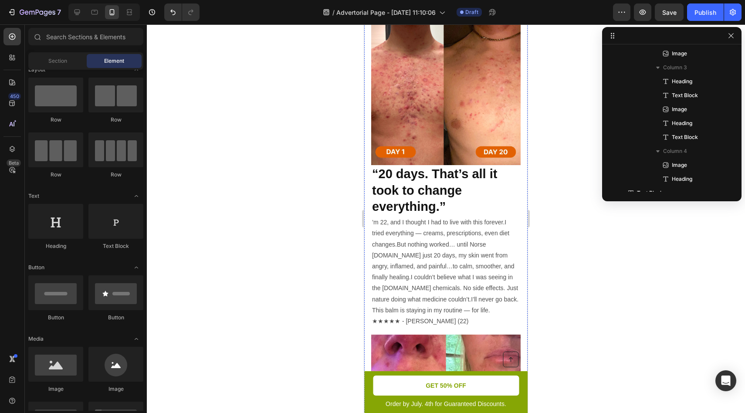
scroll to position [1155, 0]
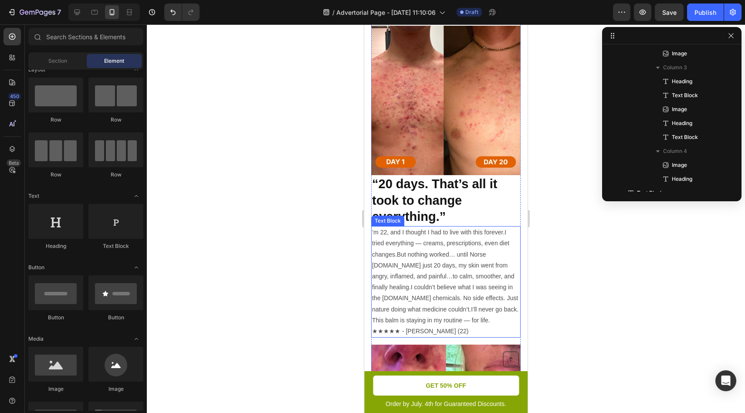
click at [473, 227] on p "’m 22, and I thought I had to live with this forever.I tried everything — cream…" at bounding box center [446, 276] width 148 height 99
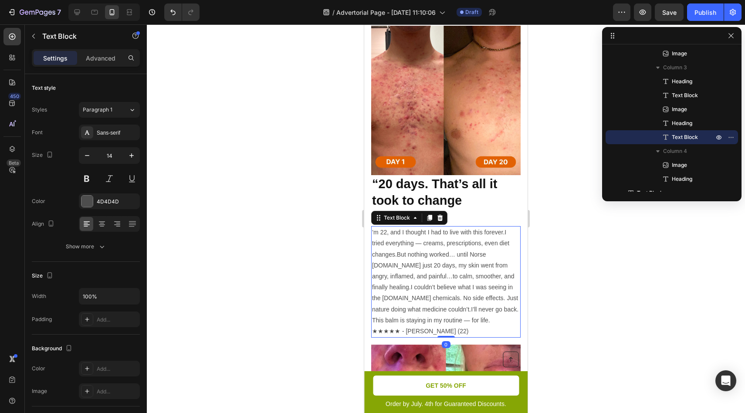
click at [473, 227] on p "’m 22, and I thought I had to live with this forever.I tried everything — cream…" at bounding box center [446, 276] width 148 height 99
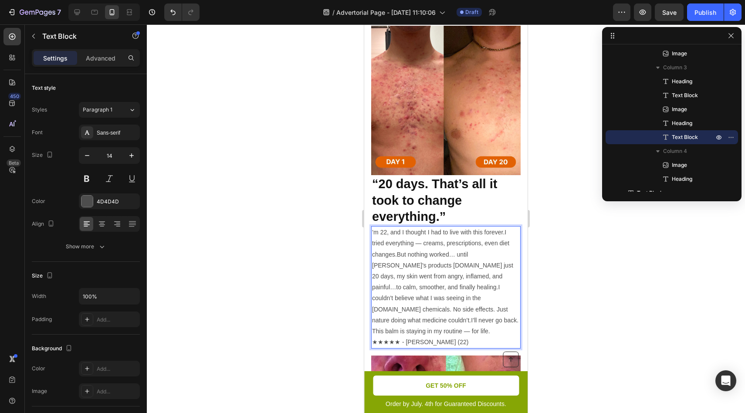
click at [402, 231] on p "’m 22, and I thought I had to live with this forever.I tried everything — cream…" at bounding box center [446, 282] width 148 height 110
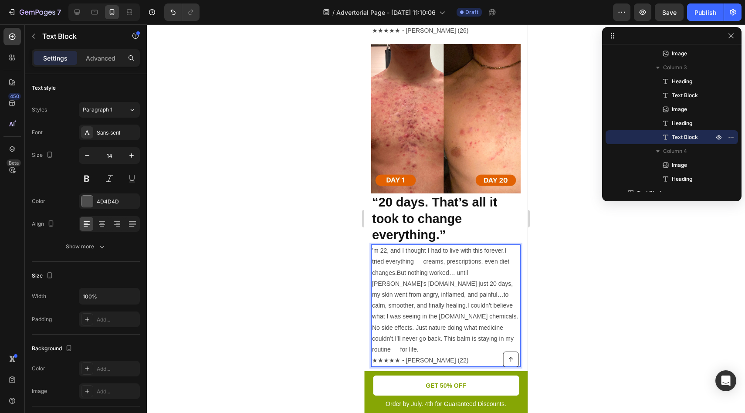
scroll to position [1140, 0]
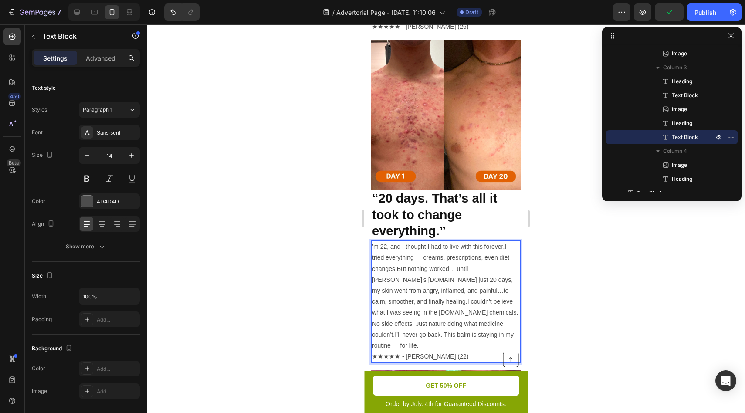
click at [421, 302] on p "’m 22, and I thought I had to live with this forever.I tried everything — cream…" at bounding box center [446, 296] width 148 height 110
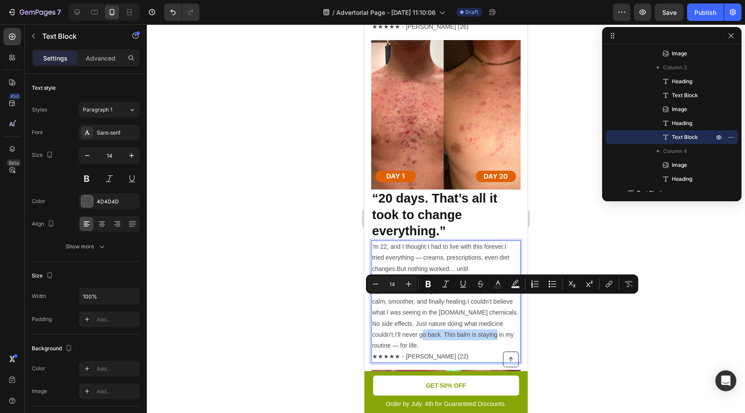
drag, startPoint x: 402, startPoint y: 301, endPoint x: 475, endPoint y: 302, distance: 73.6
click at [475, 302] on p "’m 22, and I thought I had to live with this forever.I tried everything — cream…" at bounding box center [446, 296] width 148 height 110
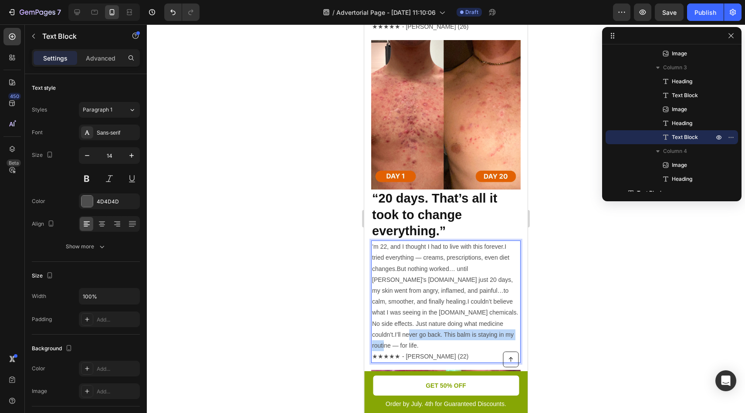
drag, startPoint x: 504, startPoint y: 301, endPoint x: 389, endPoint y: 298, distance: 115.1
click at [389, 298] on p "’m 22, and I thought I had to live with this forever.I tried everything — cream…" at bounding box center [446, 296] width 148 height 110
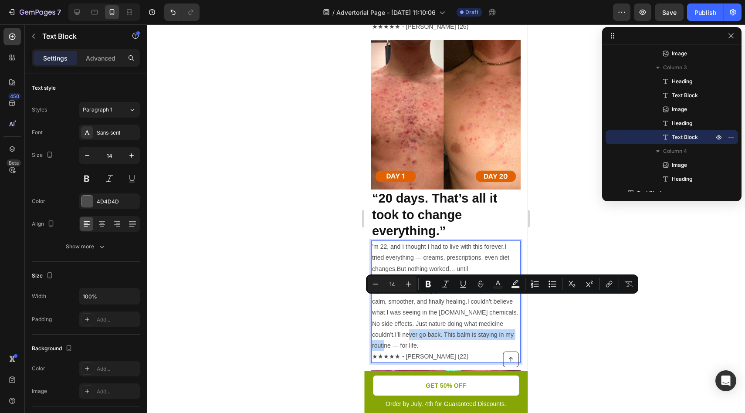
click at [389, 298] on p "’m 22, and I thought I had to live with this forever.I tried everything — cream…" at bounding box center [446, 296] width 148 height 110
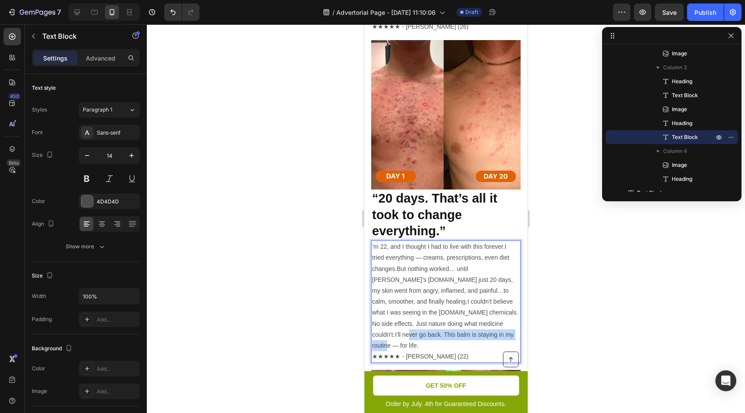
drag, startPoint x: 389, startPoint y: 298, endPoint x: 506, endPoint y: 300, distance: 117.2
click at [506, 300] on p "’m 22, and I thought I had to live with this forever.I tried everything — cream…" at bounding box center [446, 296] width 148 height 110
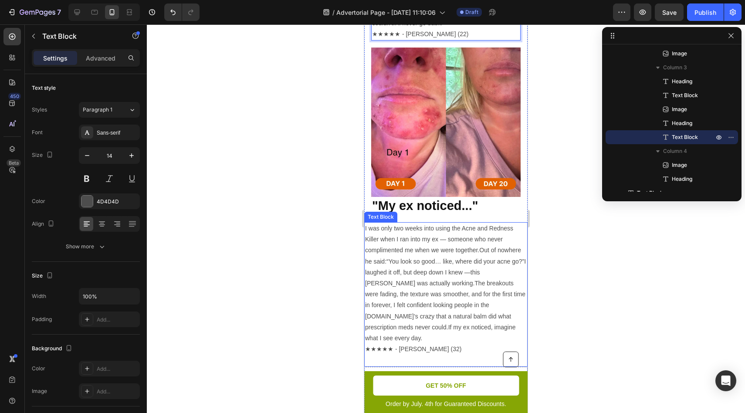
scroll to position [1454, 0]
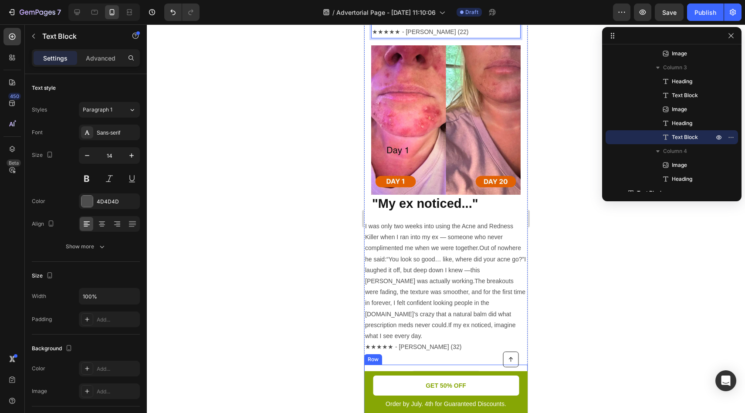
click at [470, 374] on div "Drop element here" at bounding box center [451, 377] width 46 height 7
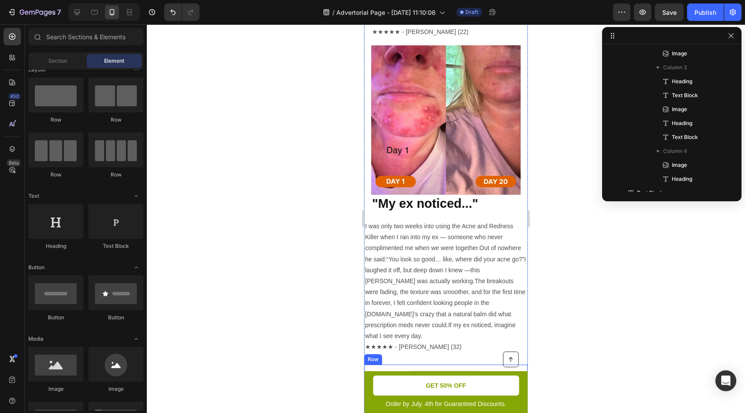
click at [499, 365] on div "Drop element here" at bounding box center [445, 378] width 163 height 26
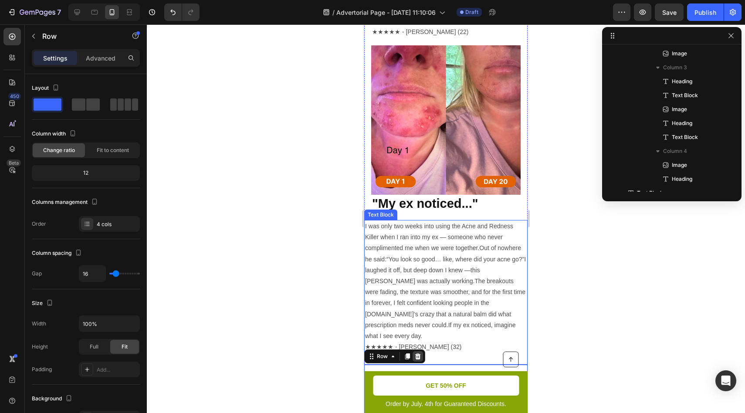
click at [414, 353] on icon at bounding box center [417, 356] width 7 height 7
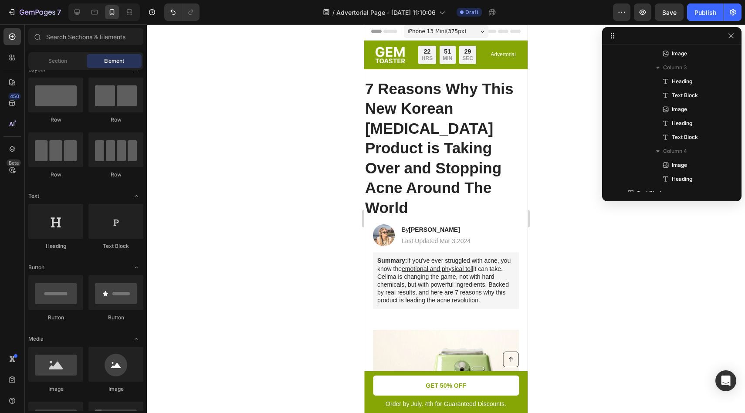
scroll to position [0, 0]
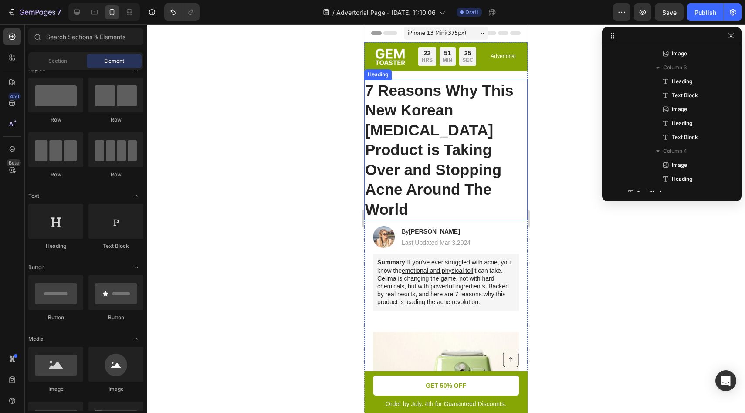
click at [433, 119] on p "7 Reasons Why This New Korean [MEDICAL_DATA] Product is Taking Over and Stoppin…" at bounding box center [446, 150] width 162 height 139
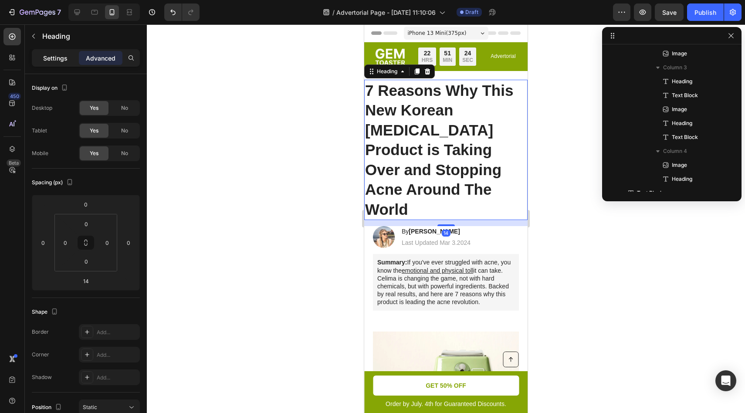
click at [58, 63] on div "Settings" at bounding box center [56, 58] width 44 height 14
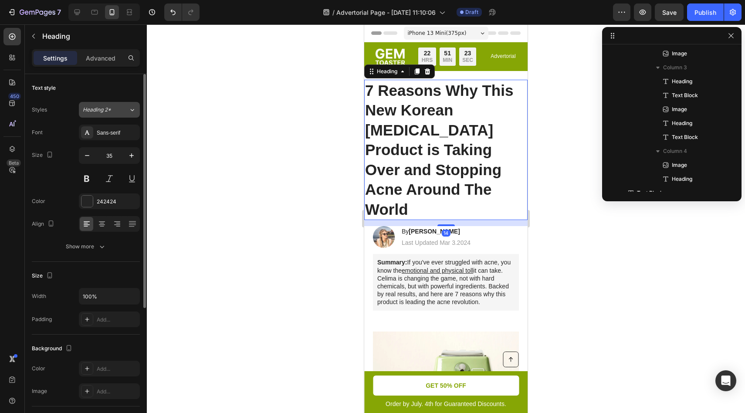
click at [129, 114] on icon at bounding box center [132, 109] width 7 height 9
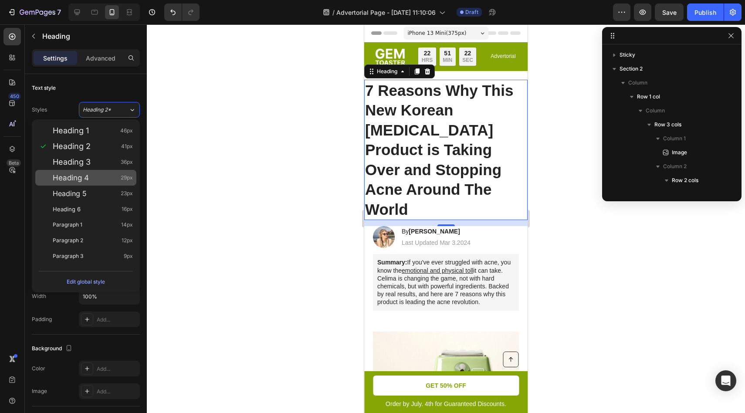
click at [105, 174] on div "Heading 4 29px" at bounding box center [93, 177] width 80 height 9
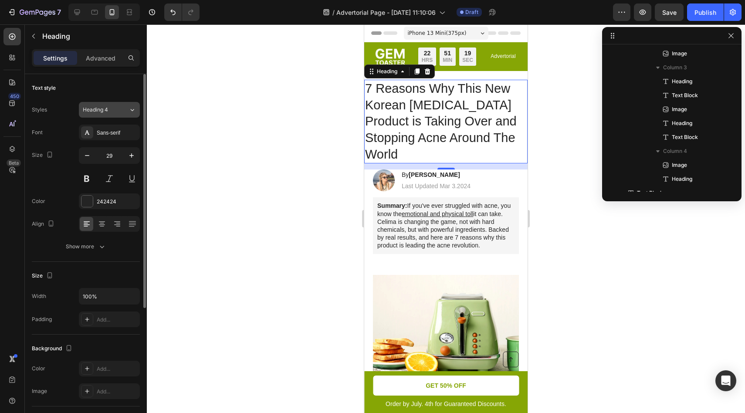
click at [124, 111] on div "Heading 4" at bounding box center [106, 110] width 46 height 8
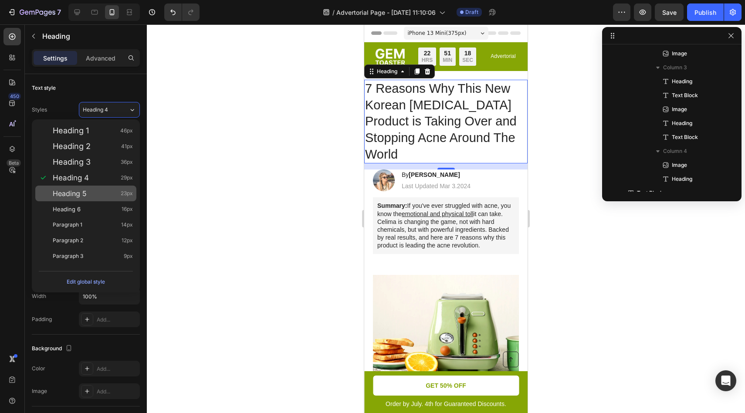
click at [119, 194] on div "Heading 5 23px" at bounding box center [93, 193] width 80 height 9
type input "23"
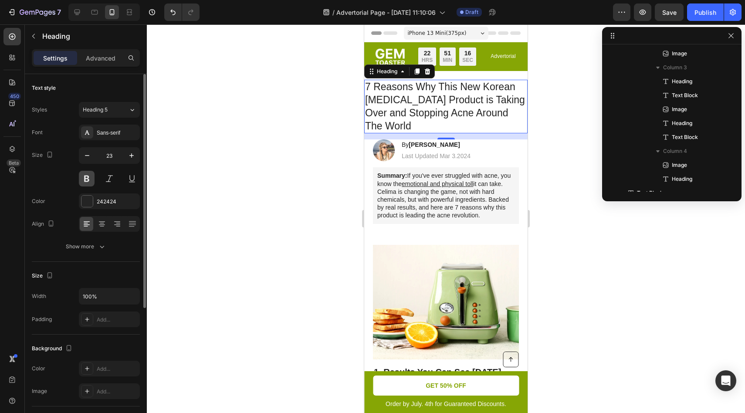
click at [88, 178] on button at bounding box center [87, 179] width 16 height 16
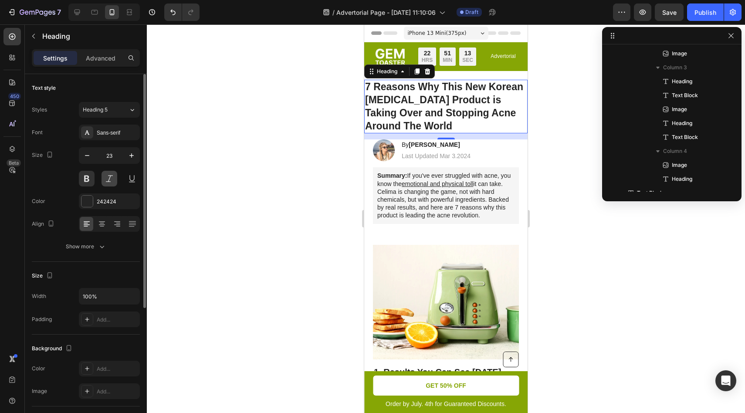
click at [106, 178] on button at bounding box center [110, 179] width 16 height 16
click at [267, 176] on div at bounding box center [446, 218] width 598 height 389
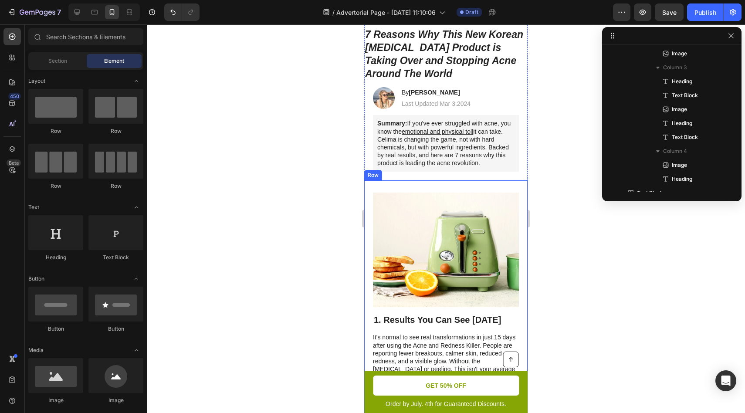
scroll to position [54, 0]
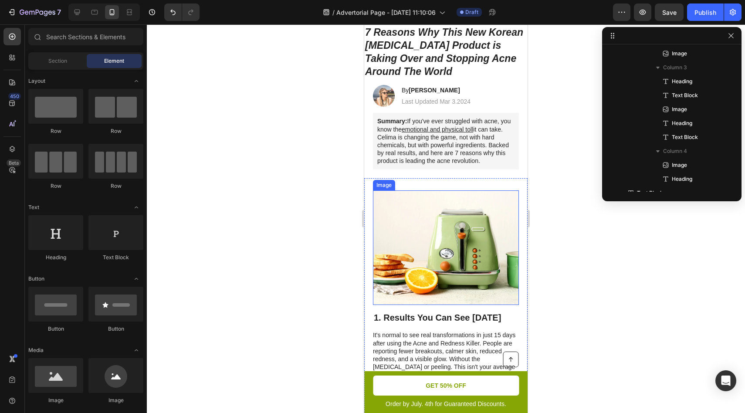
click at [485, 210] on div "Image 1. Results You Can See in 15 Days Heading It's normal to see real transfo…" at bounding box center [445, 301] width 163 height 246
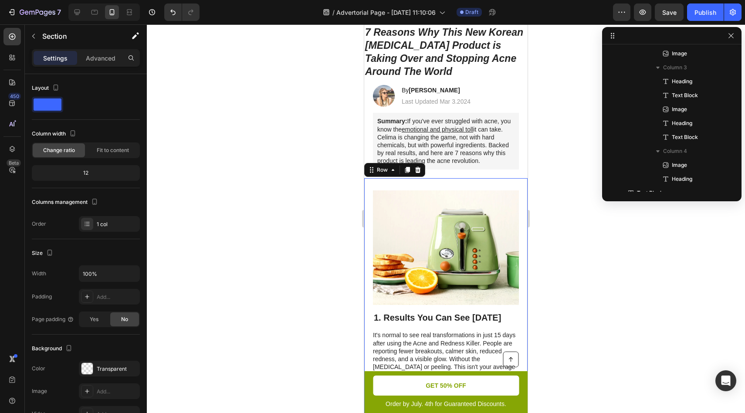
click at [468, 169] on div "Summary: If you've ever struggled with acne, you know the emotional and physica…" at bounding box center [446, 141] width 146 height 56
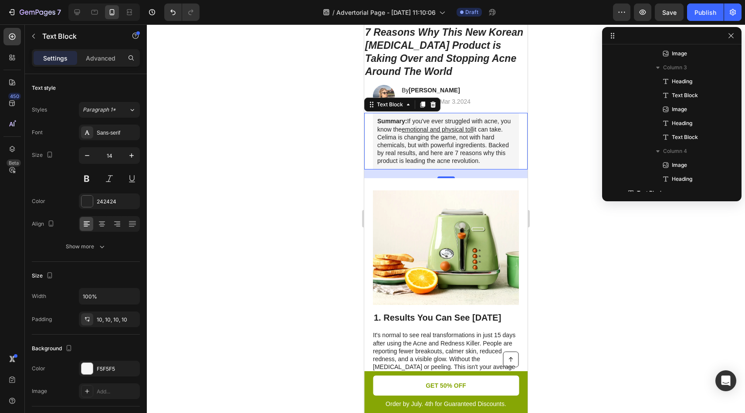
click at [614, 223] on div at bounding box center [446, 218] width 598 height 389
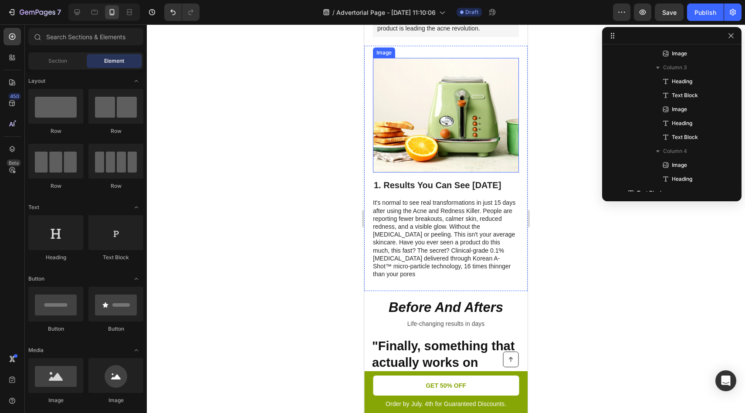
scroll to position [189, 0]
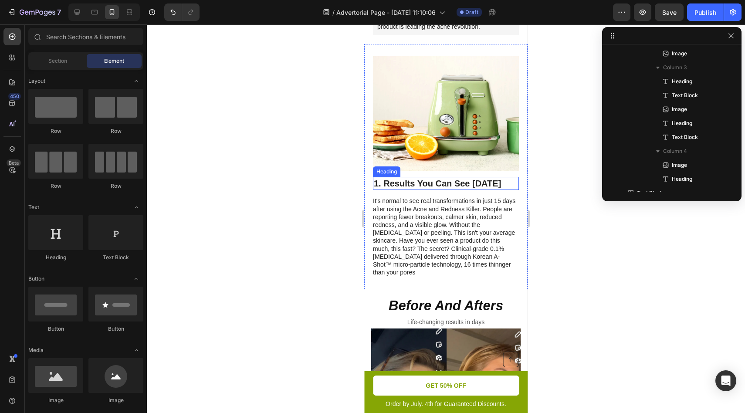
click at [411, 189] on p "1. Results You Can See [DATE]" at bounding box center [446, 183] width 144 height 11
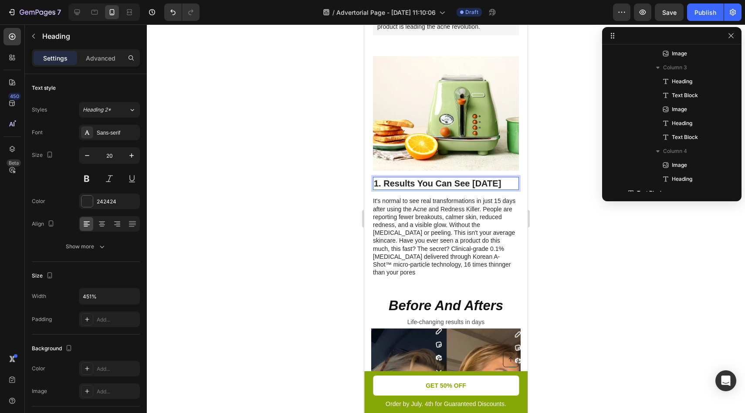
drag, startPoint x: 402, startPoint y: 203, endPoint x: 411, endPoint y: 208, distance: 10.8
click at [642, 232] on div at bounding box center [446, 218] width 598 height 389
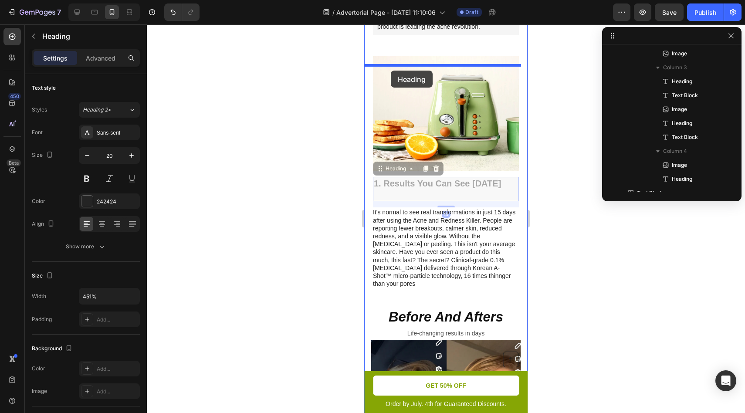
drag, startPoint x: 418, startPoint y: 198, endPoint x: 391, endPoint y: 71, distance: 130.1
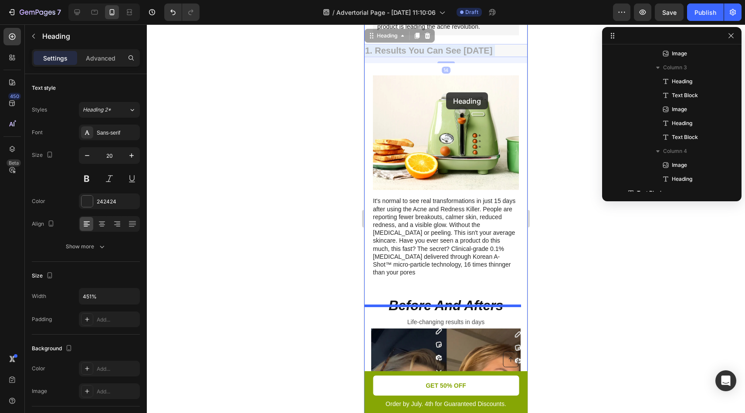
drag, startPoint x: 447, startPoint y: 71, endPoint x: 447, endPoint y: 92, distance: 21.4
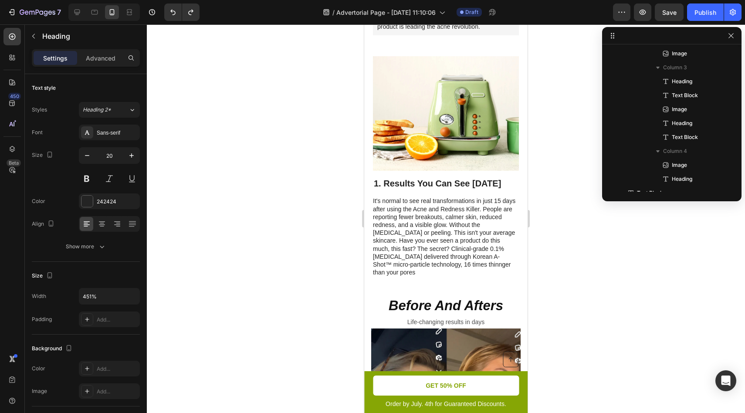
click at [557, 166] on div at bounding box center [446, 218] width 598 height 389
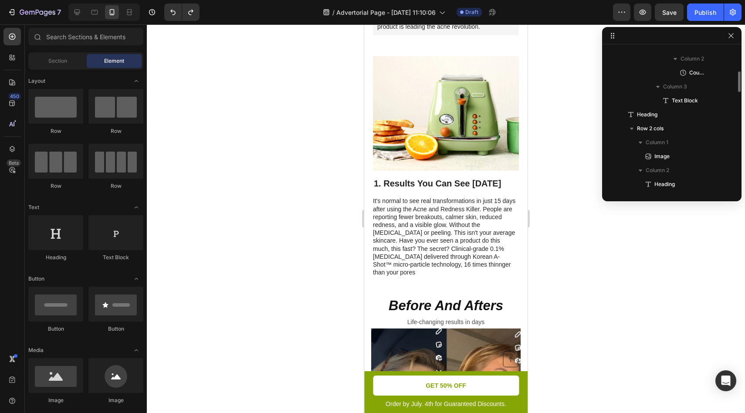
scroll to position [0, 0]
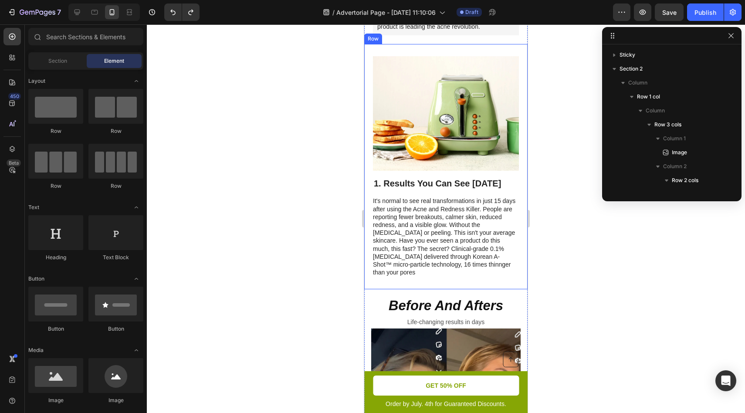
click at [397, 72] on div "Image 1. Results You Can See in 15 Days Heading It's normal to see real transfo…" at bounding box center [445, 167] width 163 height 246
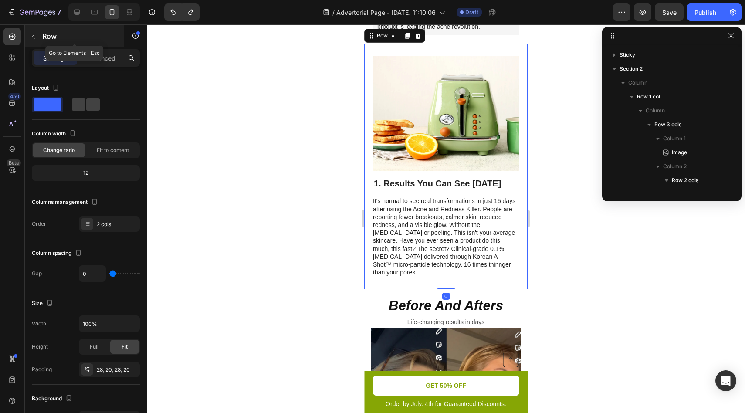
click at [34, 38] on icon "button" at bounding box center [33, 36] width 7 height 7
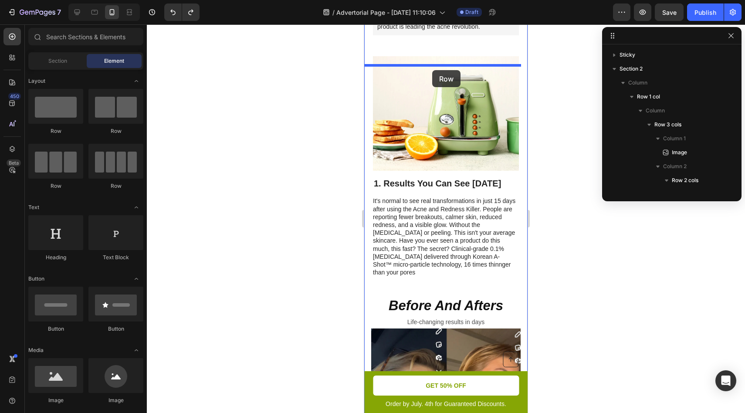
drag, startPoint x: 583, startPoint y: 111, endPoint x: 432, endPoint y: 70, distance: 155.7
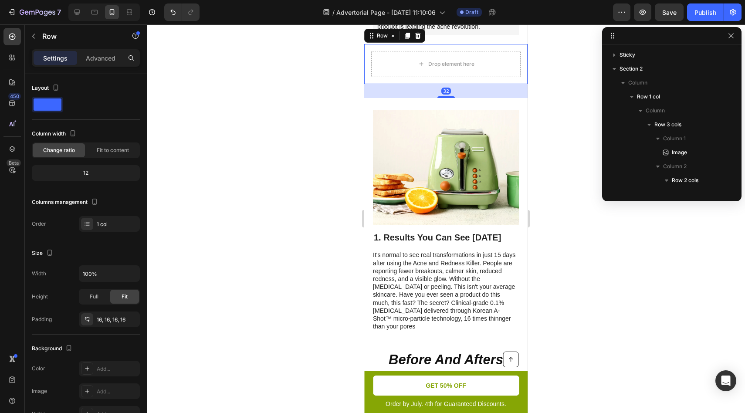
click at [569, 113] on div at bounding box center [446, 218] width 598 height 389
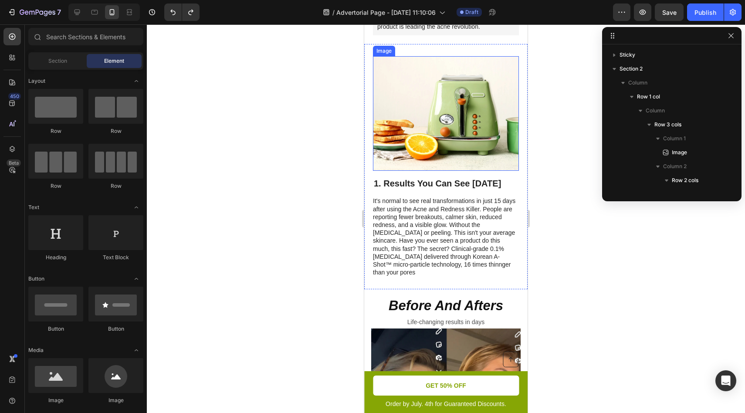
click at [442, 124] on img at bounding box center [446, 113] width 146 height 115
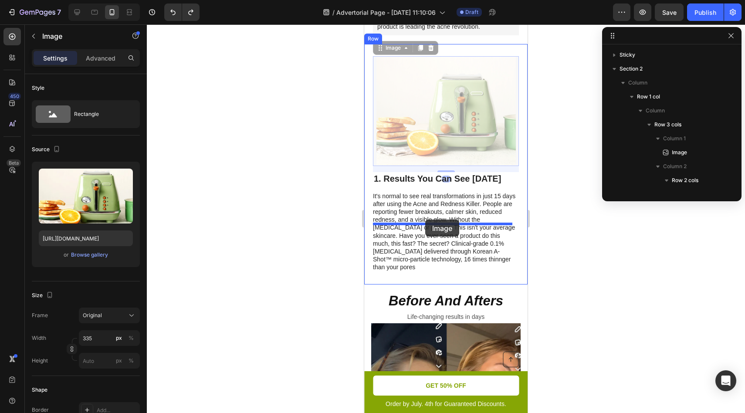
drag, startPoint x: 431, startPoint y: 125, endPoint x: 425, endPoint y: 219, distance: 94.7
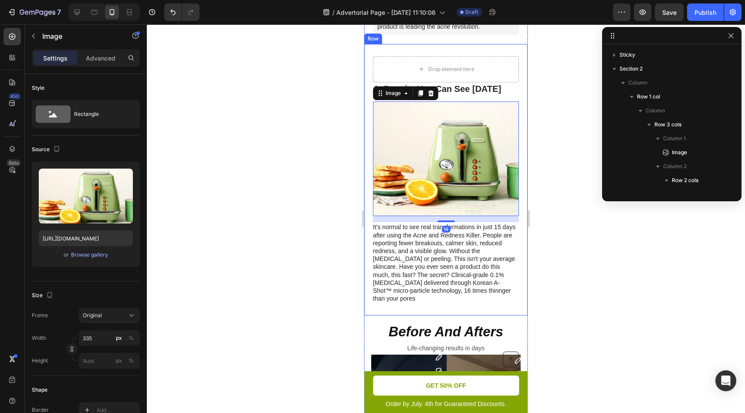
click at [540, 179] on div at bounding box center [446, 218] width 598 height 389
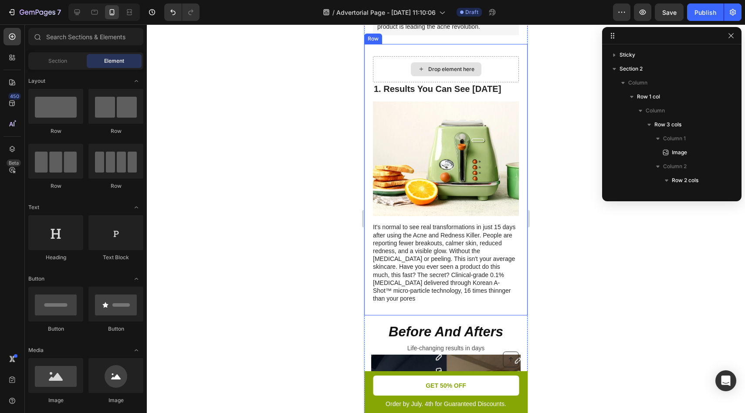
click at [450, 81] on div "Drop element here" at bounding box center [446, 69] width 146 height 26
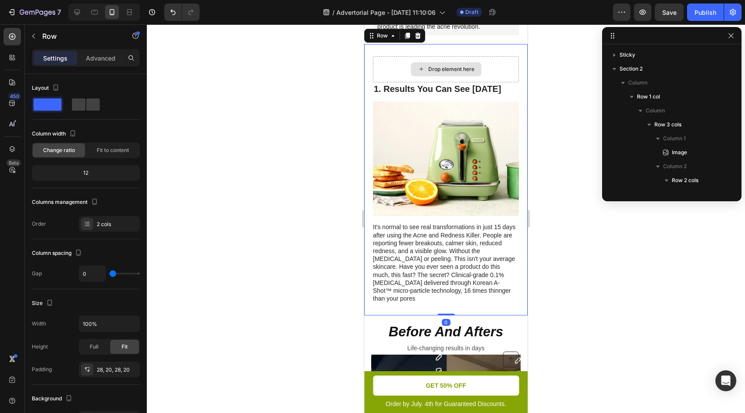
click at [489, 82] on div "Drop element here" at bounding box center [446, 69] width 146 height 26
click at [499, 82] on div "Drop element here" at bounding box center [446, 69] width 146 height 26
click at [605, 117] on div "Sticky Section 2 Column Row 1 col Column Row 3 cols Column 1 Image Column 2 Row…" at bounding box center [671, 120] width 139 height 144
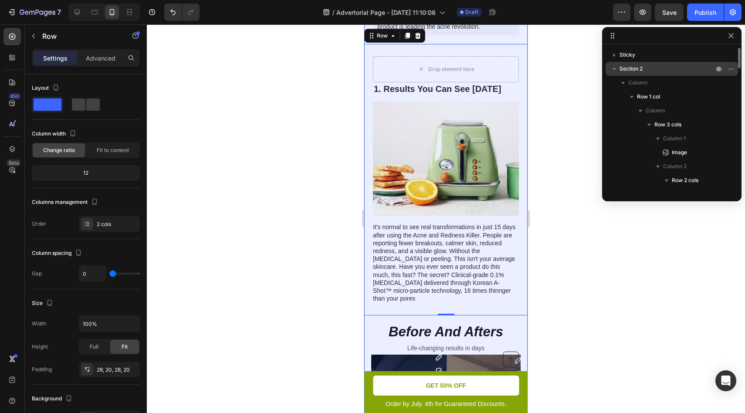
click at [615, 68] on icon "button" at bounding box center [614, 68] width 9 height 9
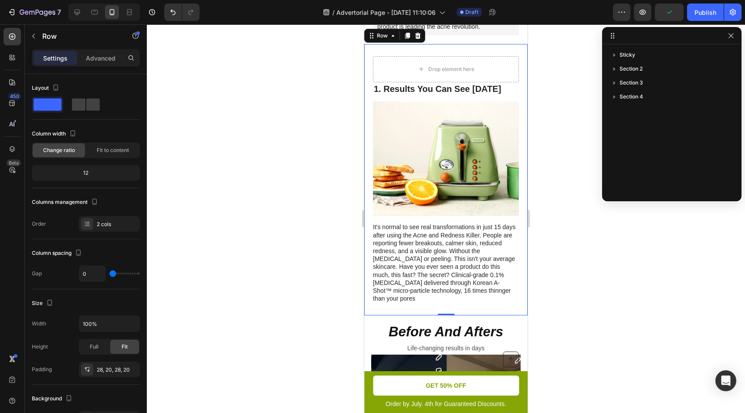
click at [457, 68] on div "Drop element here 1. Results You Can See in 15 Days Heading Image It's normal t…" at bounding box center [445, 180] width 163 height 272
click at [449, 76] on div "Drop element here 1. Results You Can See in 15 Days Heading Image It's normal t…" at bounding box center [445, 180] width 163 height 272
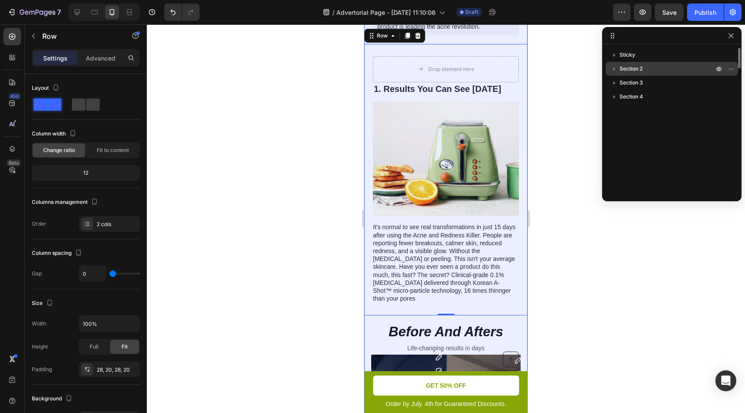
click at [613, 67] on icon "button" at bounding box center [614, 68] width 9 height 9
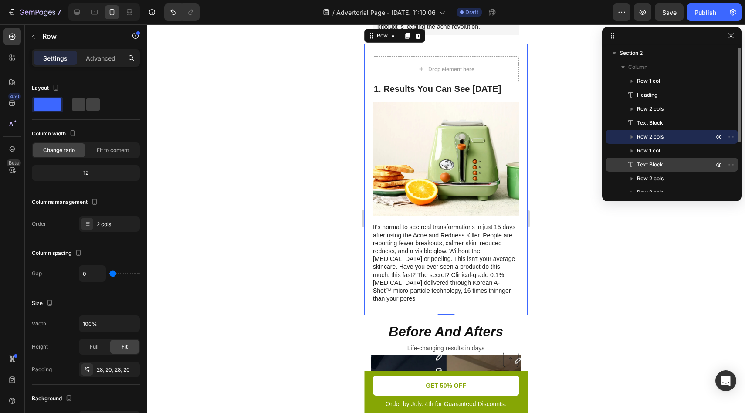
scroll to position [31, 0]
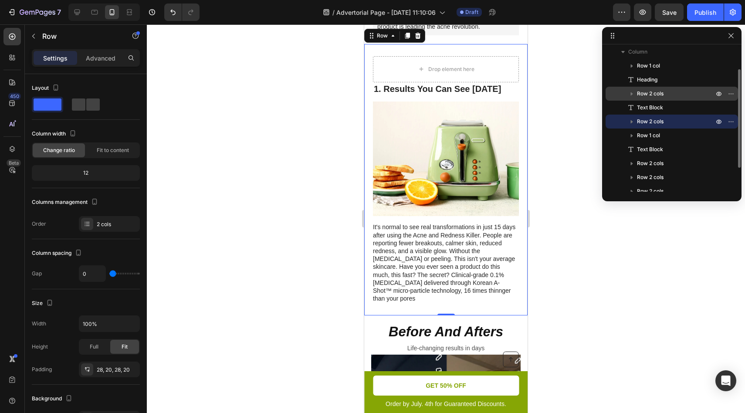
click at [631, 93] on icon "button" at bounding box center [632, 93] width 2 height 3
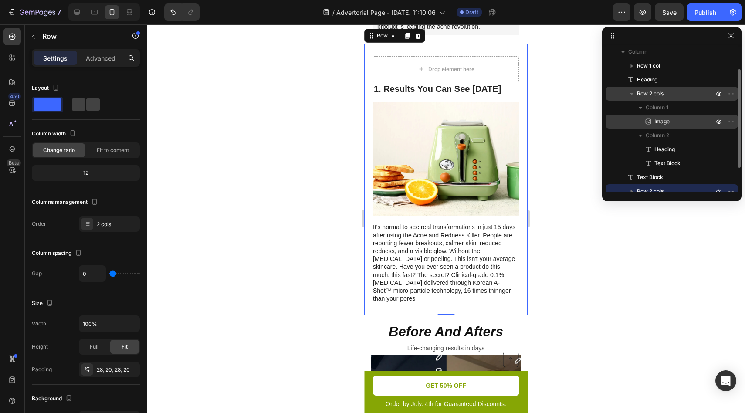
click at [661, 125] on span "Image" at bounding box center [661, 121] width 15 height 9
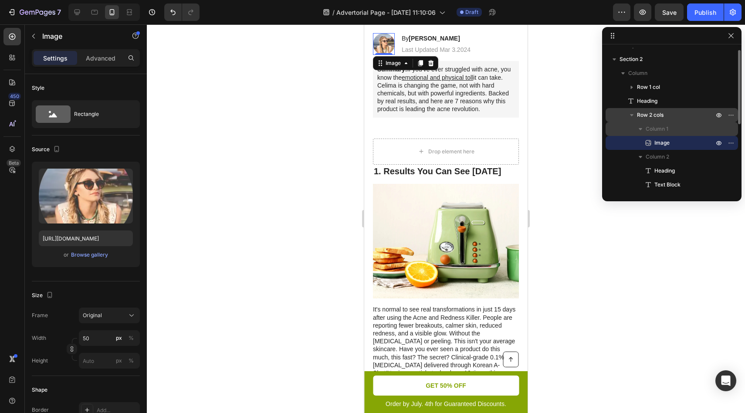
scroll to position [8, 0]
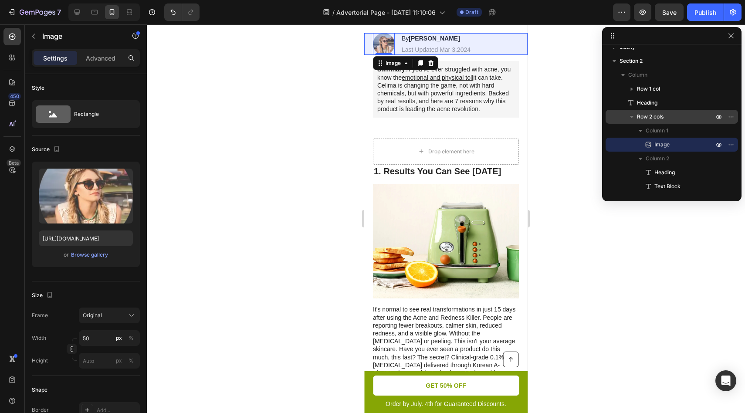
click at [630, 114] on icon "button" at bounding box center [631, 116] width 9 height 9
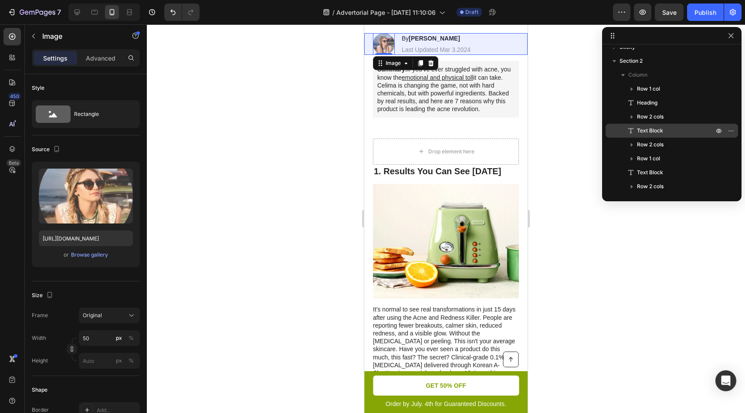
scroll to position [18, 0]
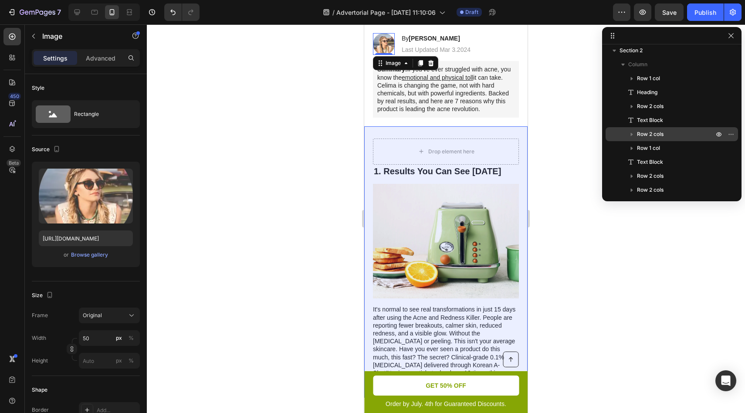
click at [628, 132] on icon "button" at bounding box center [631, 134] width 9 height 9
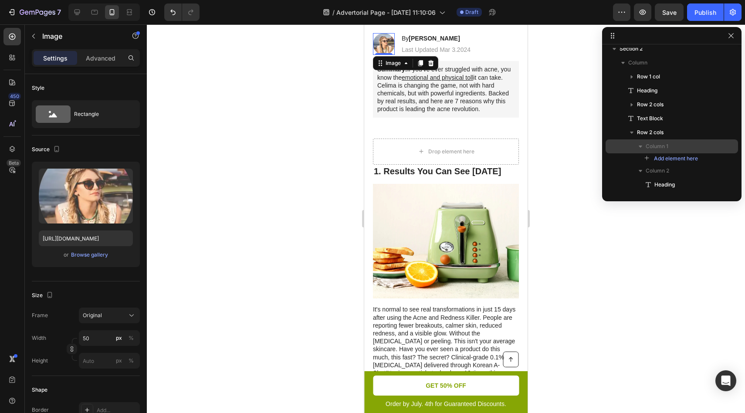
click at [676, 146] on p "Column 1" at bounding box center [681, 146] width 70 height 9
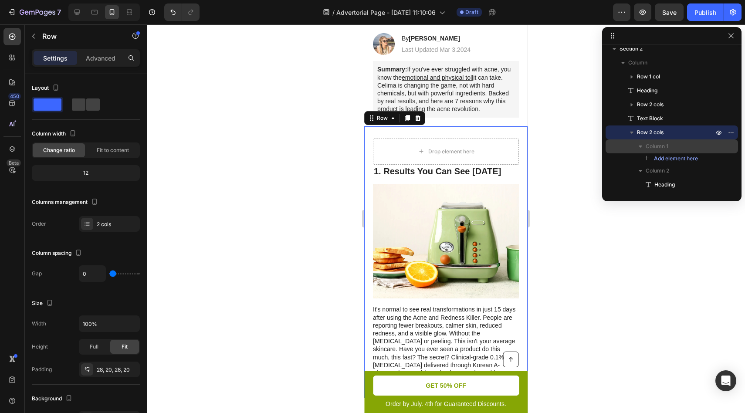
click at [676, 146] on p "Column 1" at bounding box center [681, 146] width 70 height 9
click at [685, 149] on p "Column 1" at bounding box center [681, 146] width 70 height 9
click at [712, 159] on div "Add element here" at bounding box center [672, 158] width 132 height 10
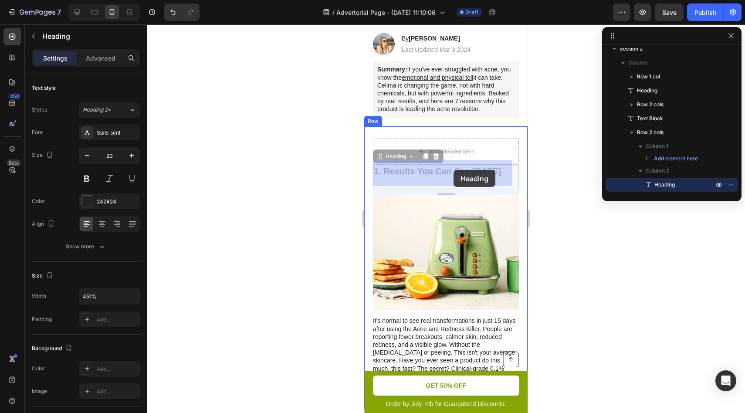
drag, startPoint x: 456, startPoint y: 183, endPoint x: 454, endPoint y: 170, distance: 13.3
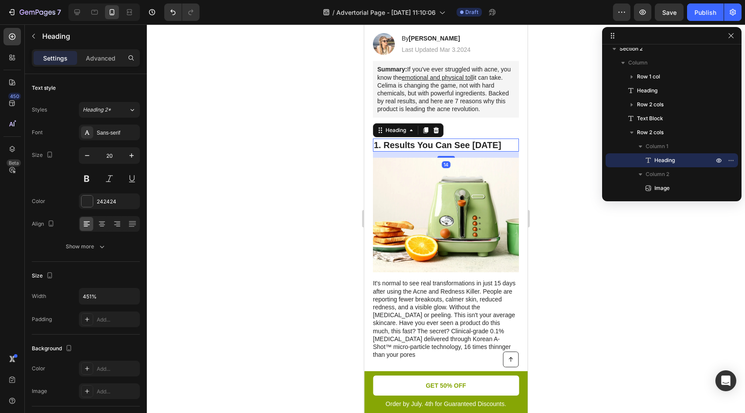
click at [533, 167] on div at bounding box center [446, 218] width 598 height 389
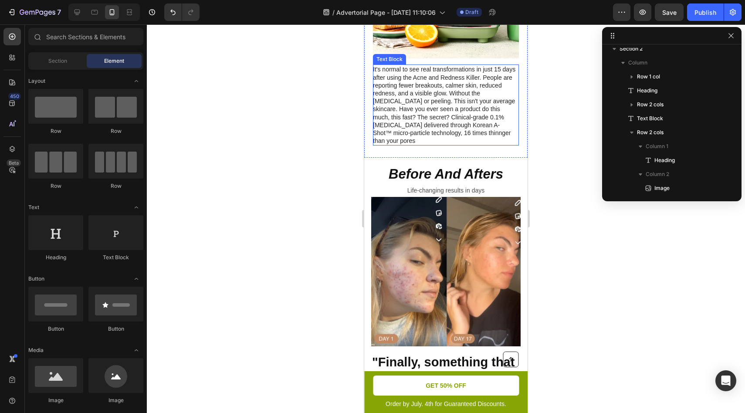
scroll to position [324, 0]
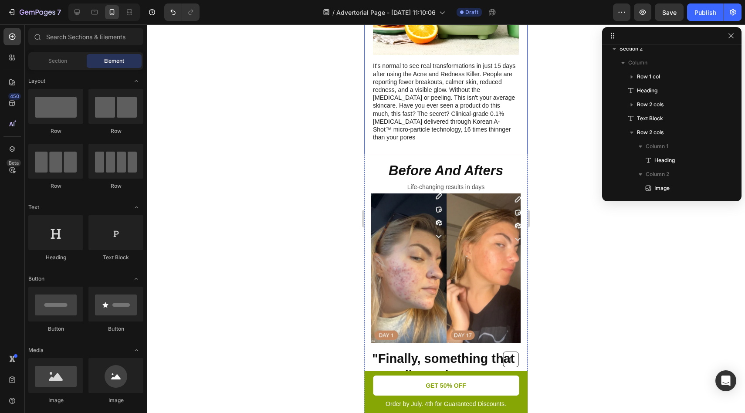
click at [468, 155] on div "1. Results You Can See in 15 Days Heading Image It's normal to see real transfo…" at bounding box center [445, 32] width 163 height 246
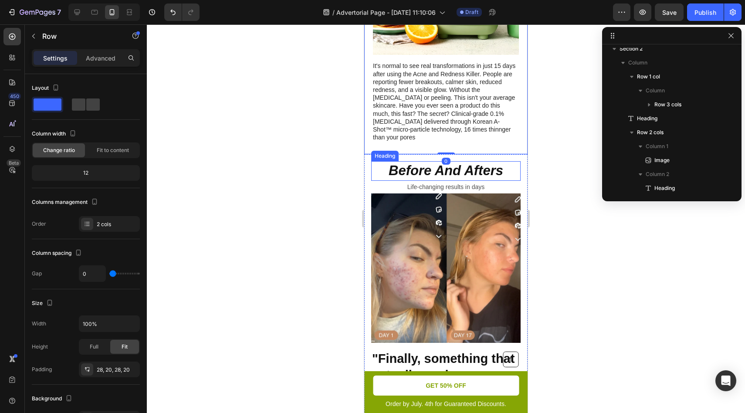
click at [471, 180] on p "Before And Afters" at bounding box center [446, 170] width 148 height 17
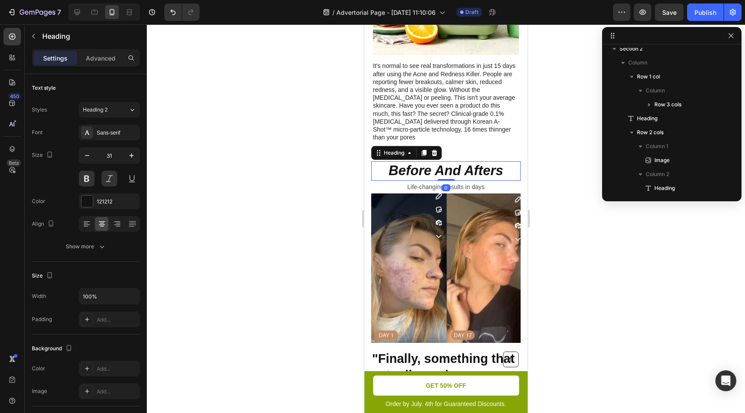
click at [585, 193] on div at bounding box center [446, 218] width 598 height 389
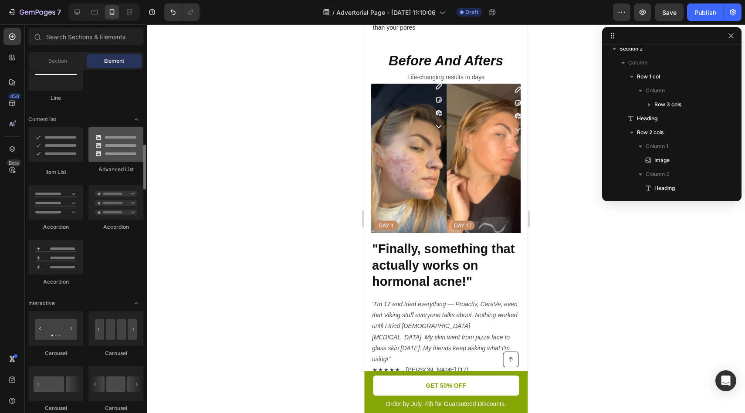
scroll to position [680, 0]
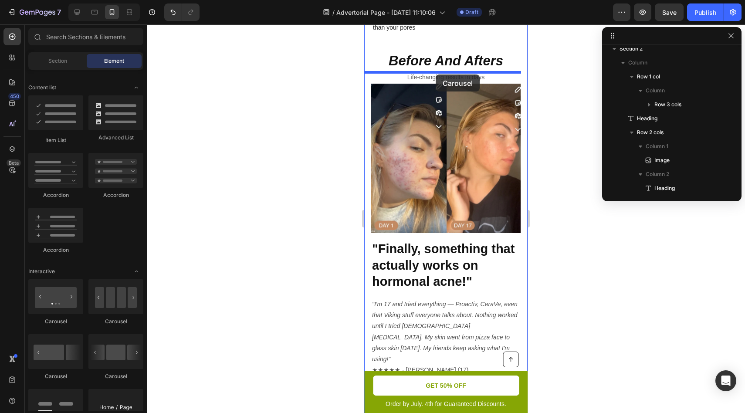
drag, startPoint x: 480, startPoint y: 329, endPoint x: 436, endPoint y: 75, distance: 258.3
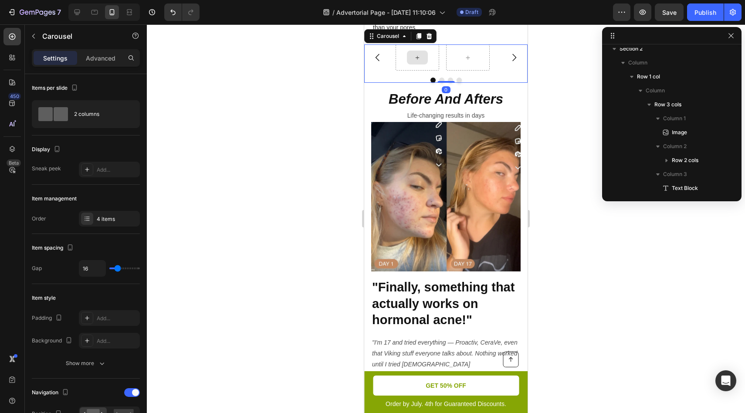
click at [541, 121] on div at bounding box center [446, 218] width 598 height 389
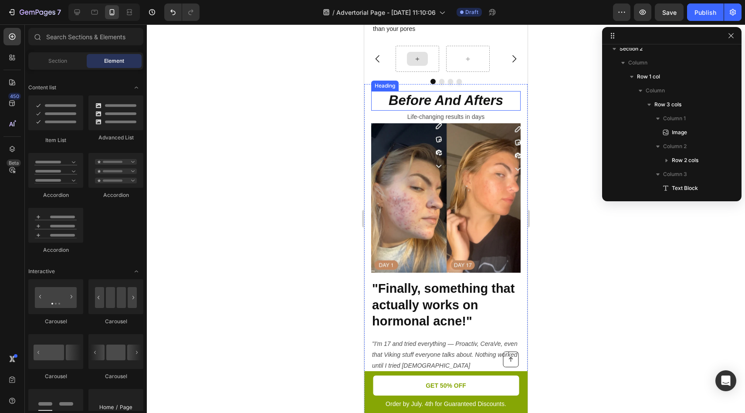
scroll to position [432, 0]
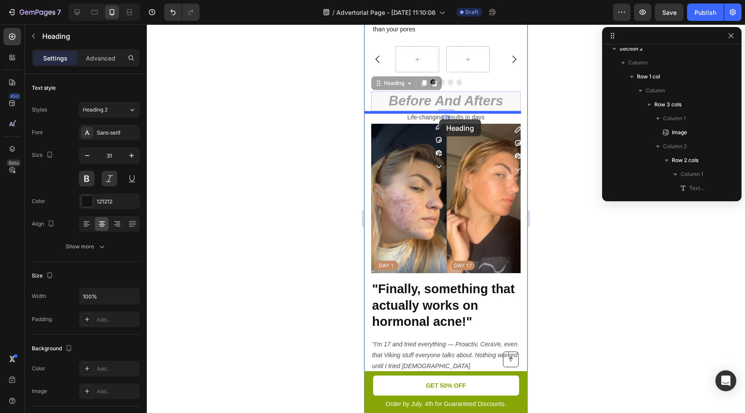
drag, startPoint x: 422, startPoint y: 134, endPoint x: 439, endPoint y: 119, distance: 22.3
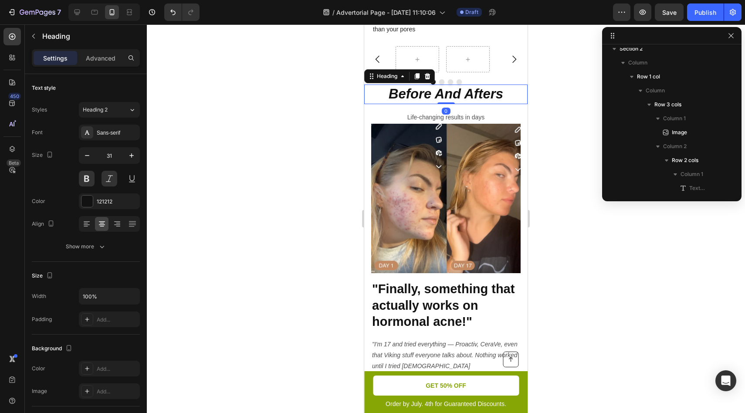
click at [542, 112] on div at bounding box center [446, 218] width 598 height 389
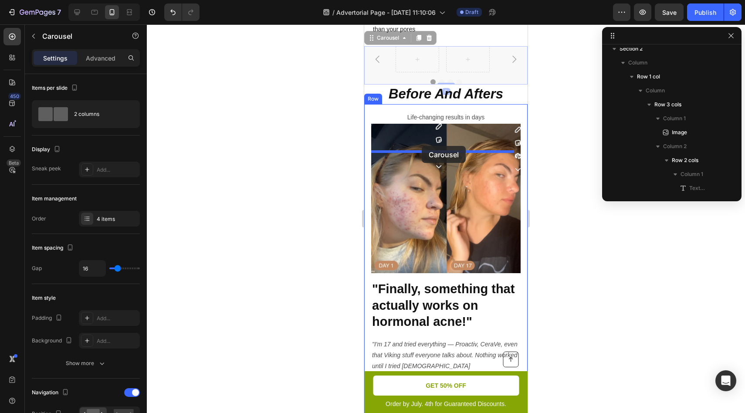
drag, startPoint x: 489, startPoint y: 93, endPoint x: 422, endPoint y: 146, distance: 85.3
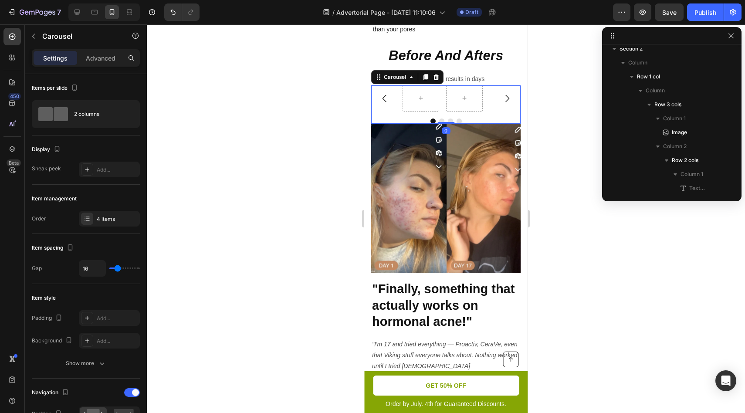
click at [586, 134] on div at bounding box center [446, 218] width 598 height 389
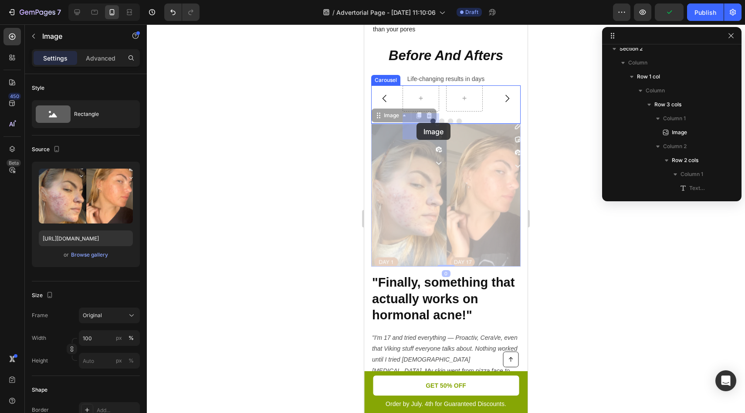
drag, startPoint x: 411, startPoint y: 163, endPoint x: 417, endPoint y: 122, distance: 41.3
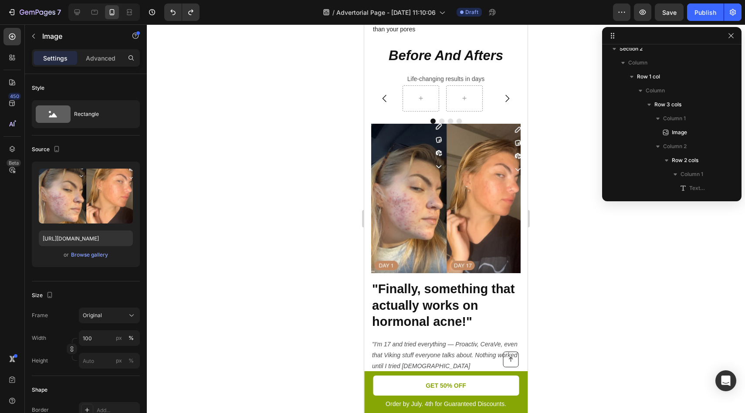
click at [557, 160] on div at bounding box center [446, 218] width 598 height 389
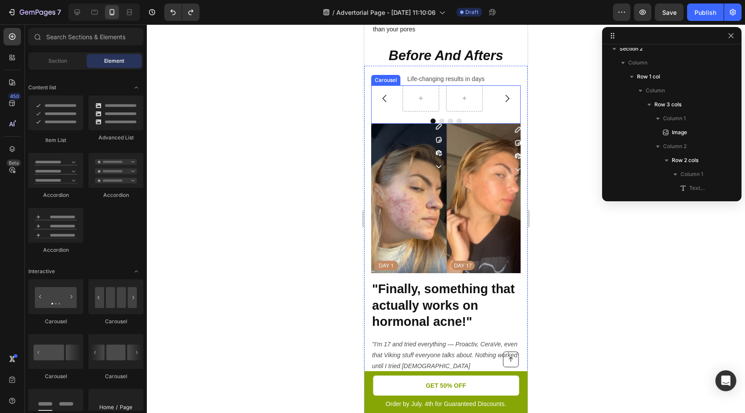
click at [495, 111] on button "Carousel Next Arrow" at bounding box center [507, 98] width 24 height 24
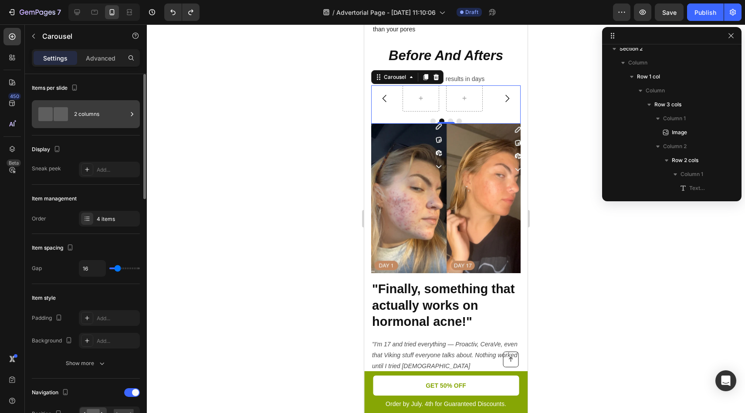
click at [69, 117] on div at bounding box center [53, 114] width 35 height 14
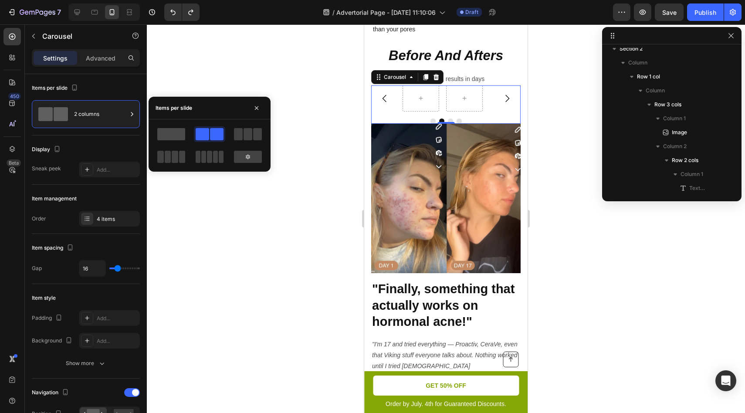
click at [168, 137] on span at bounding box center [171, 134] width 28 height 12
click at [188, 258] on div at bounding box center [446, 218] width 598 height 389
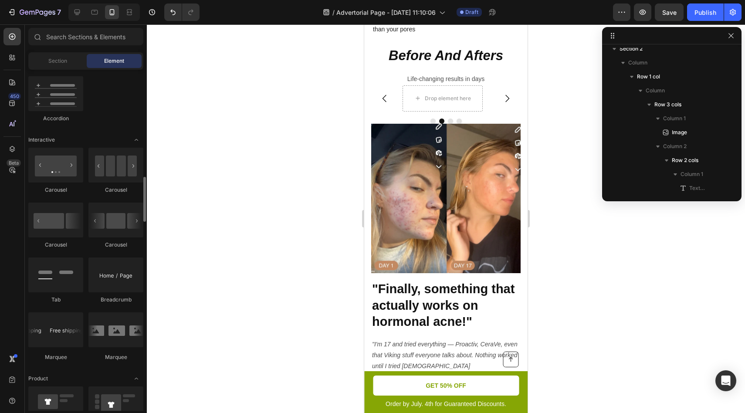
scroll to position [810, 0]
drag, startPoint x: 488, startPoint y: 190, endPoint x: 935, endPoint y: 154, distance: 448.9
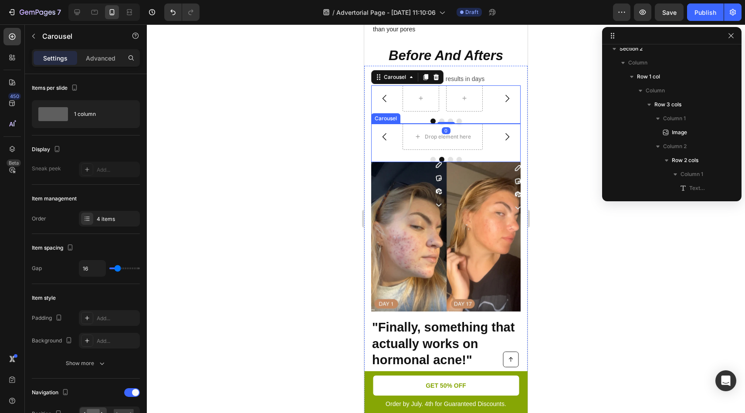
click at [489, 162] on div "Drop element here Drop element here Drop element here Drop element here Carousel" at bounding box center [445, 143] width 149 height 38
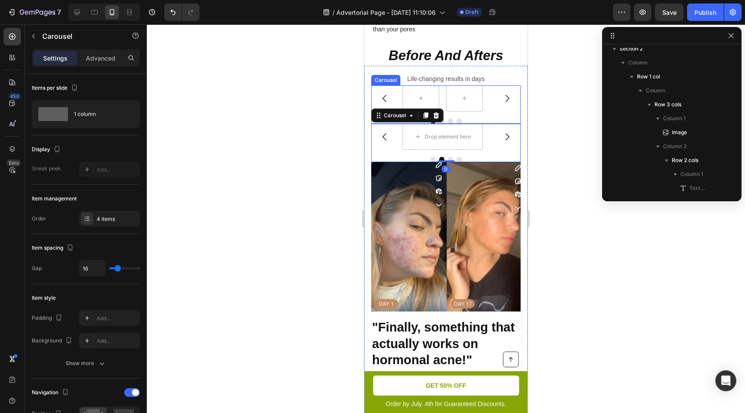
click at [503, 104] on icon "Carousel Next Arrow" at bounding box center [507, 98] width 10 height 10
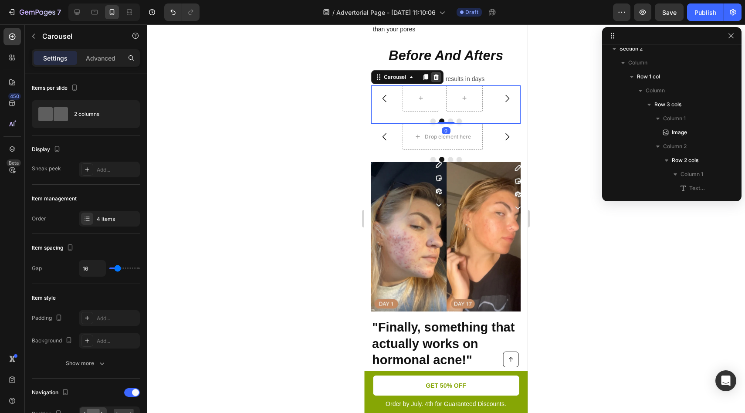
click at [434, 80] on icon at bounding box center [437, 77] width 6 height 6
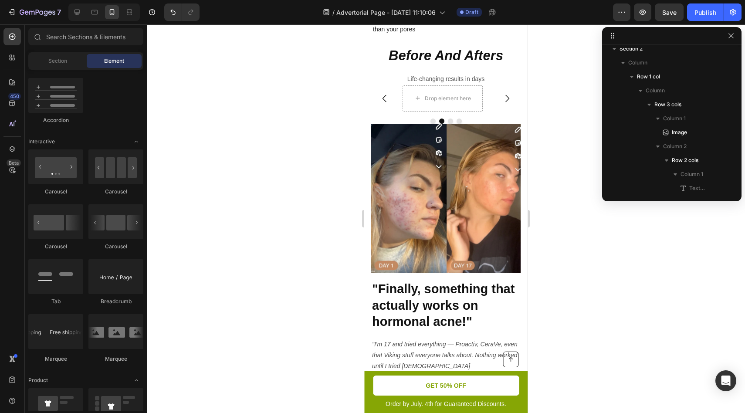
click at [543, 122] on div at bounding box center [446, 218] width 598 height 389
click at [429, 102] on div "Drop element here" at bounding box center [448, 98] width 46 height 7
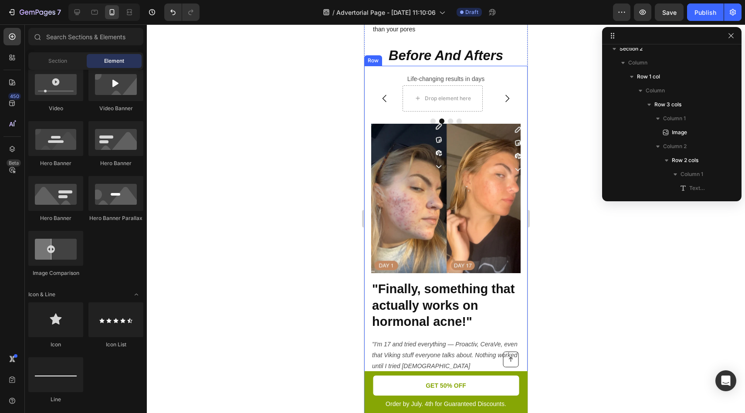
scroll to position [244, 0]
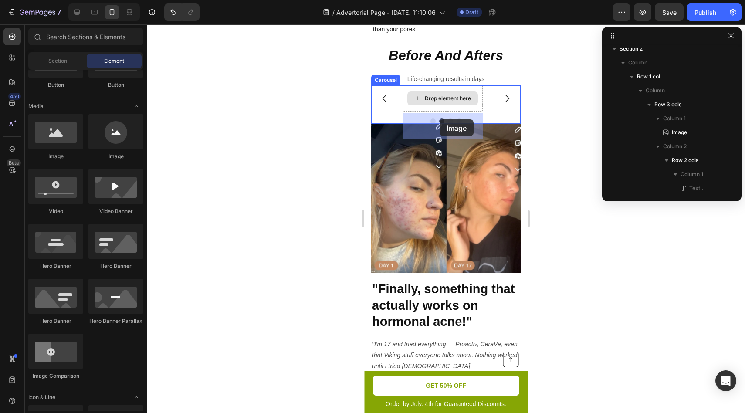
drag, startPoint x: 604, startPoint y: 129, endPoint x: 429, endPoint y: 123, distance: 175.3
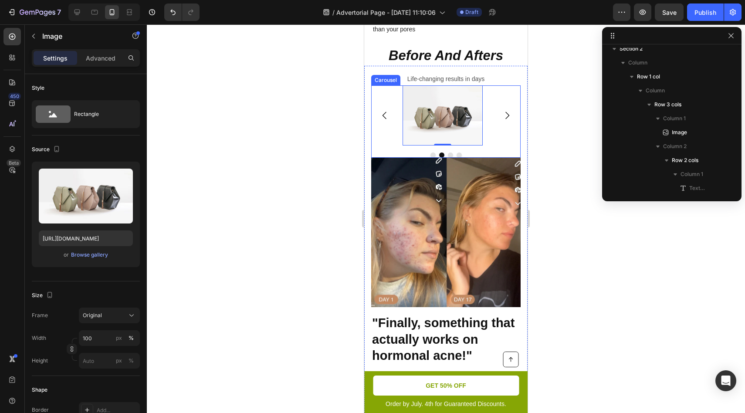
click at [376, 128] on button "Carousel Back Arrow" at bounding box center [385, 115] width 24 height 24
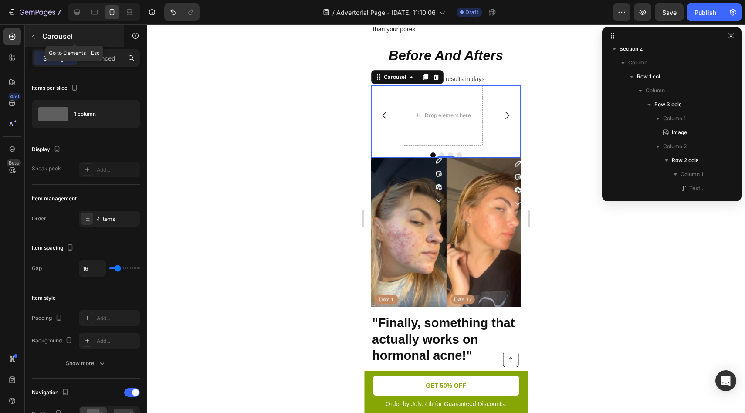
click at [39, 40] on button "button" at bounding box center [34, 36] width 14 height 14
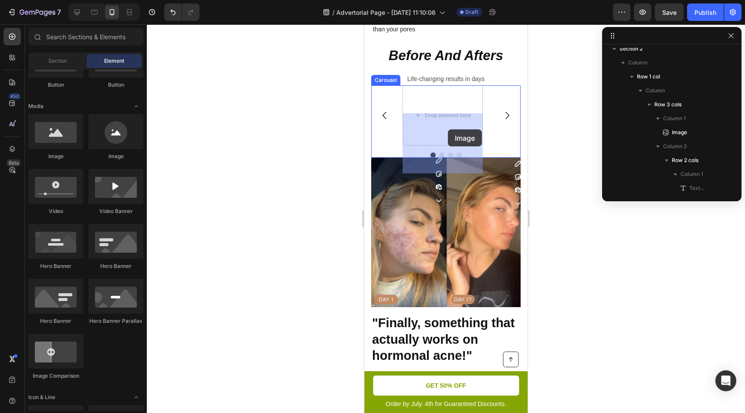
drag, startPoint x: 670, startPoint y: 156, endPoint x: 448, endPoint y: 129, distance: 223.4
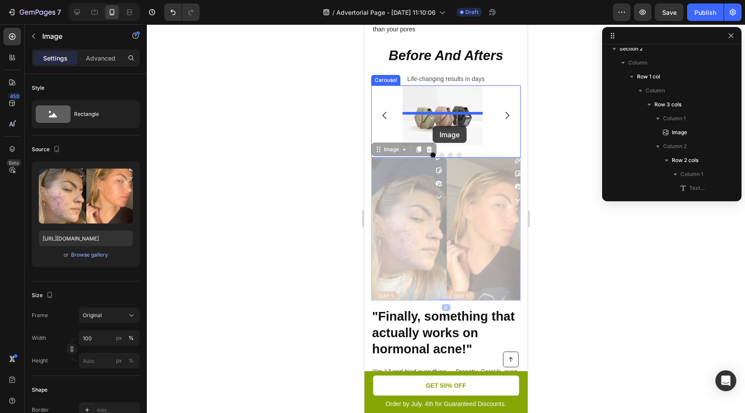
drag, startPoint x: 421, startPoint y: 216, endPoint x: 433, endPoint y: 127, distance: 90.0
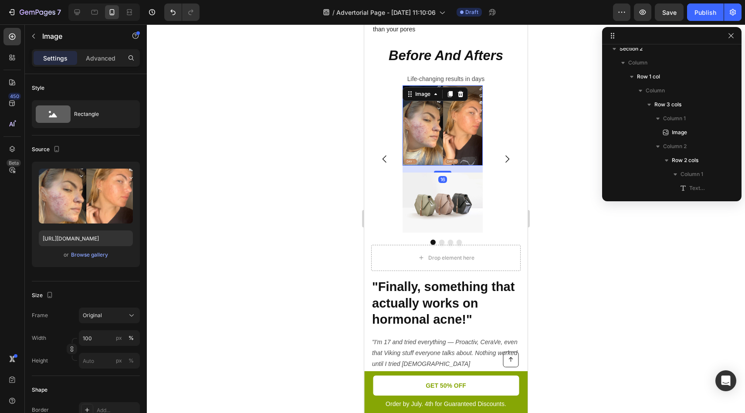
click at [546, 151] on div at bounding box center [446, 218] width 598 height 389
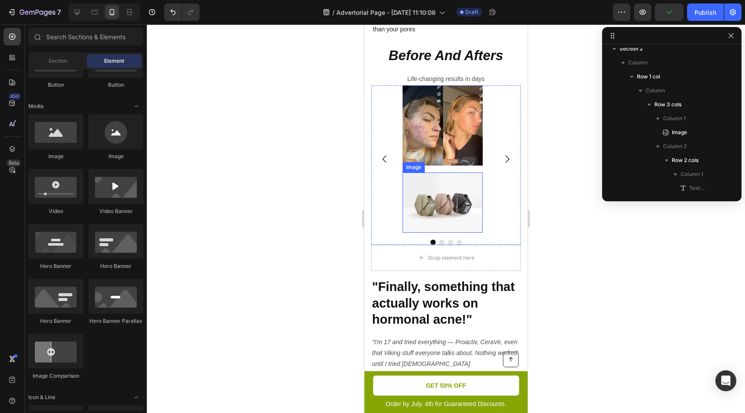
click at [461, 222] on img at bounding box center [443, 203] width 80 height 60
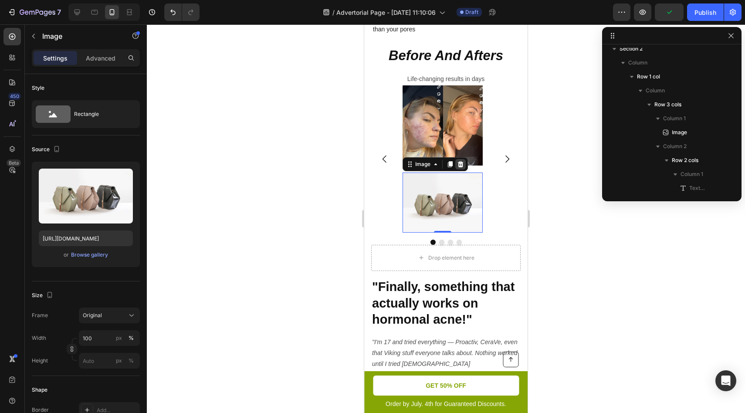
click at [460, 168] on icon at bounding box center [460, 164] width 7 height 7
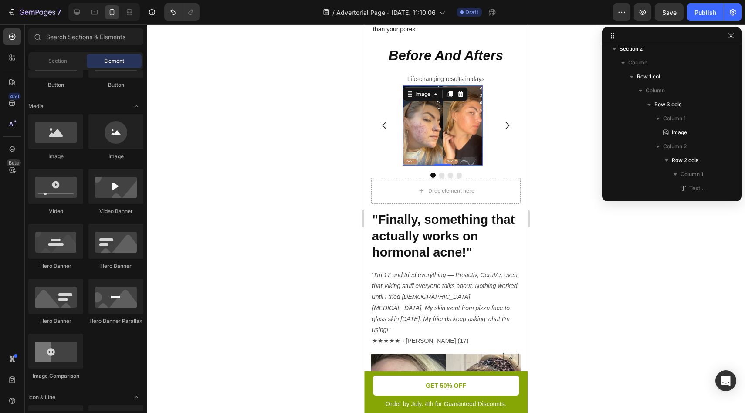
click at [449, 166] on img at bounding box center [443, 125] width 80 height 80
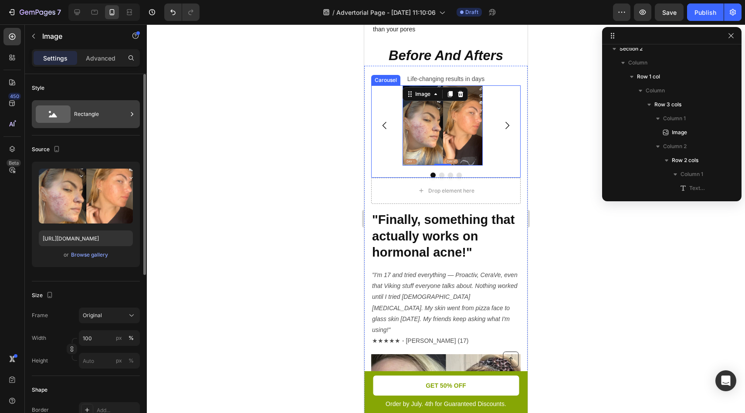
click at [74, 108] on div "Rectangle" at bounding box center [100, 114] width 53 height 20
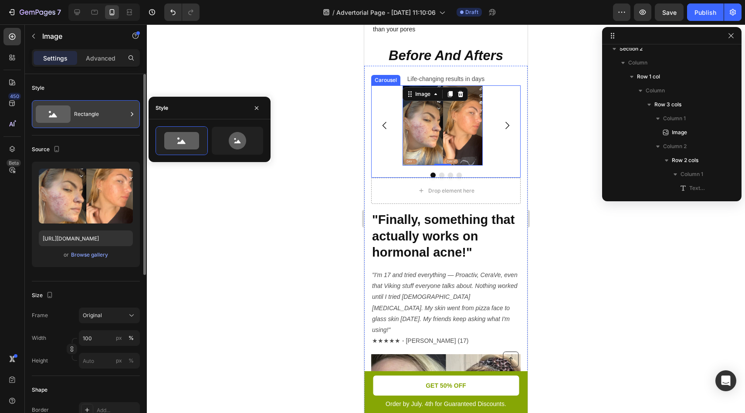
click at [74, 108] on div "Rectangle" at bounding box center [100, 114] width 53 height 20
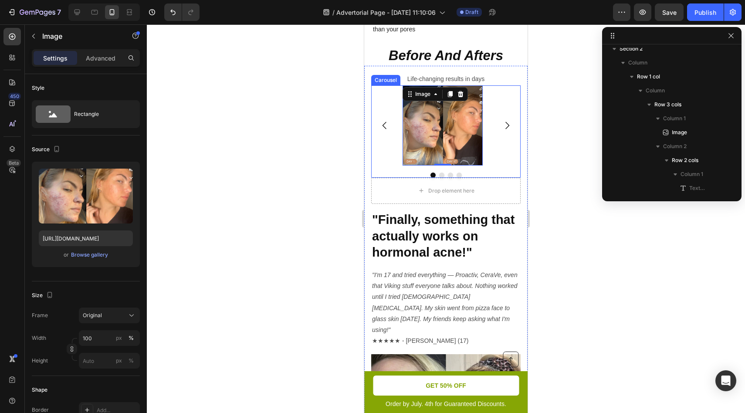
click at [199, 159] on div at bounding box center [446, 218] width 598 height 389
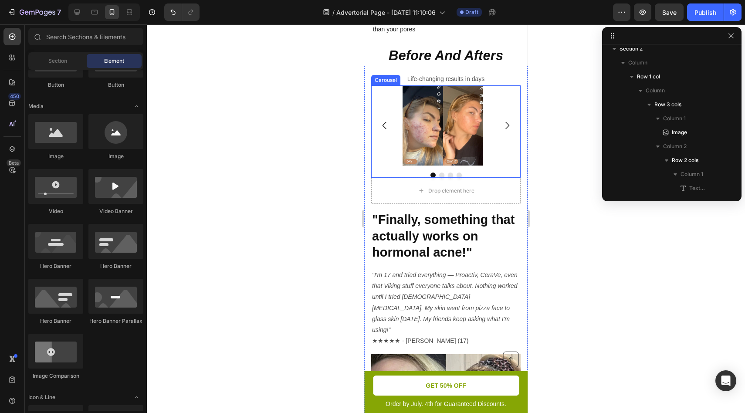
scroll to position [246, 0]
click at [413, 166] on img at bounding box center [443, 125] width 80 height 80
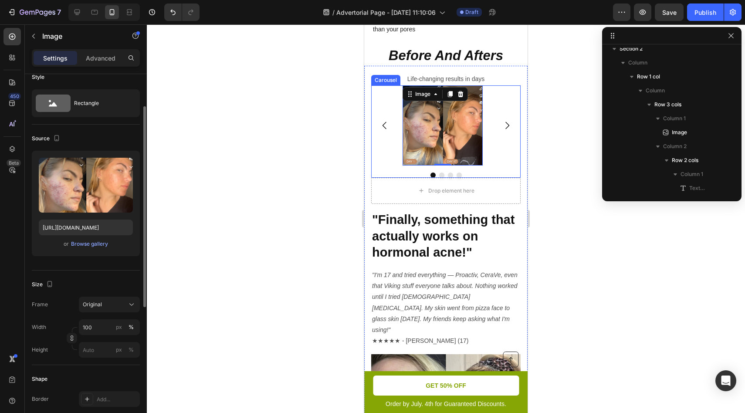
scroll to position [48, 0]
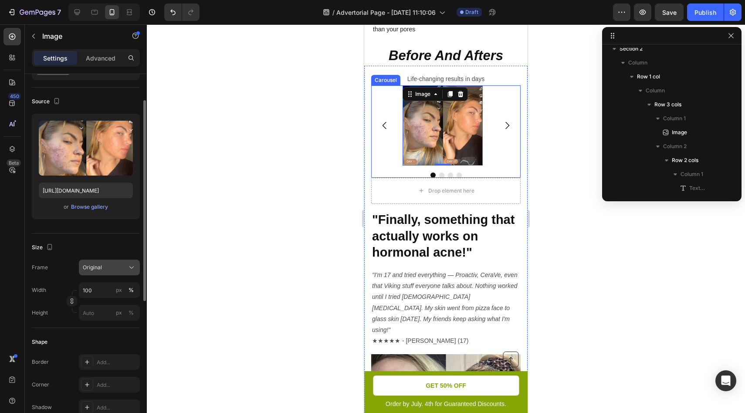
click at [132, 266] on icon at bounding box center [131, 267] width 9 height 9
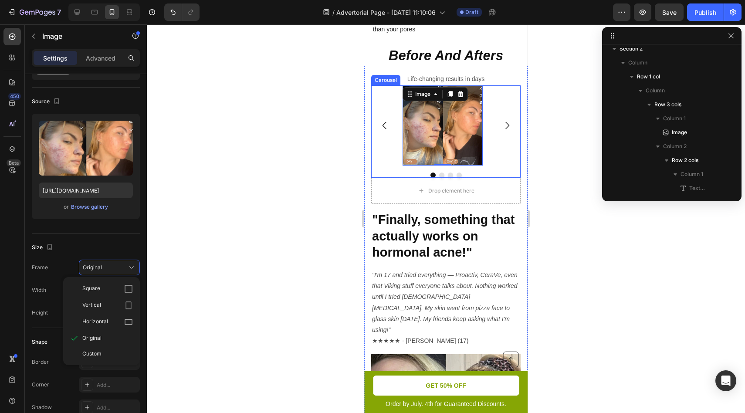
click at [194, 340] on div at bounding box center [446, 218] width 598 height 389
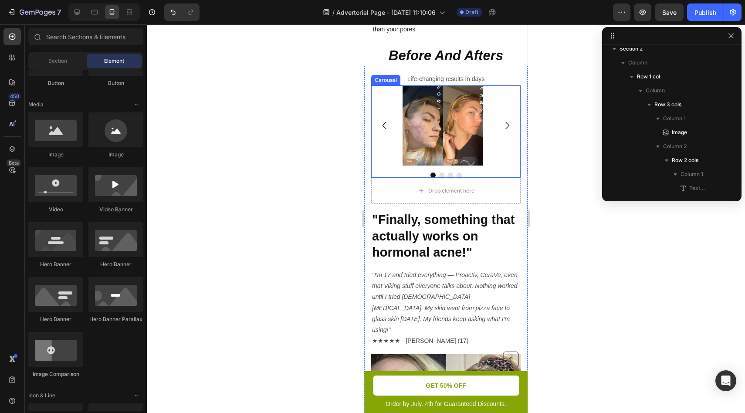
click at [398, 141] on div "Image Image Drop element here Drop element here" at bounding box center [445, 125] width 149 height 80
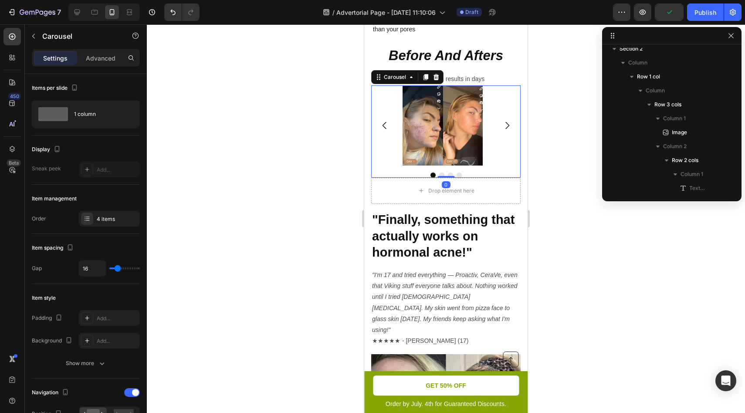
click at [376, 127] on div "Image Image Drop element here Drop element here" at bounding box center [445, 125] width 149 height 80
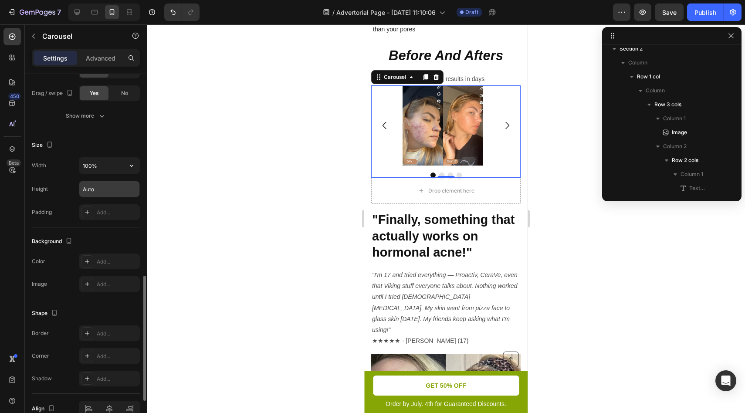
scroll to position [692, 0]
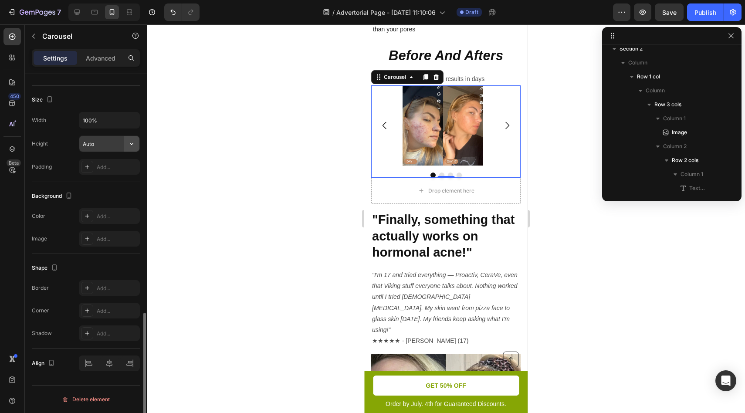
click at [134, 140] on icon "button" at bounding box center [131, 143] width 9 height 9
click at [128, 164] on span "Auto" at bounding box center [126, 166] width 11 height 8
click at [126, 149] on button "button" at bounding box center [132, 144] width 16 height 16
click at [93, 167] on span "Fit content" at bounding box center [95, 166] width 26 height 8
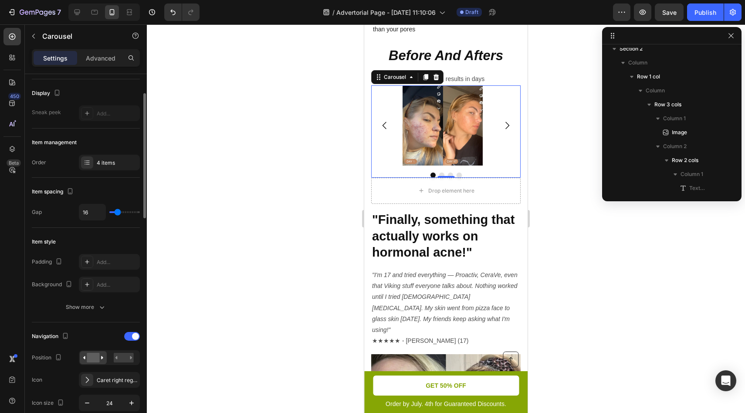
scroll to position [0, 0]
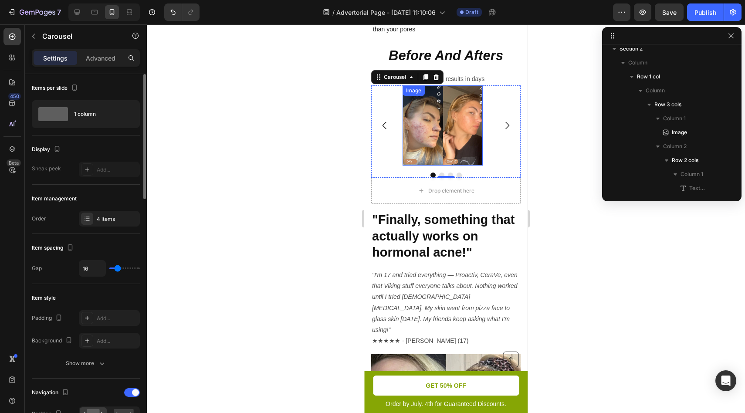
click at [413, 145] on img at bounding box center [443, 125] width 80 height 80
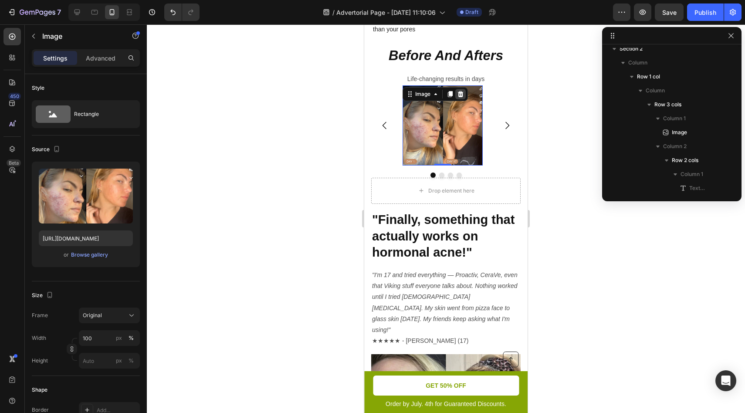
click at [463, 98] on icon at bounding box center [460, 94] width 7 height 7
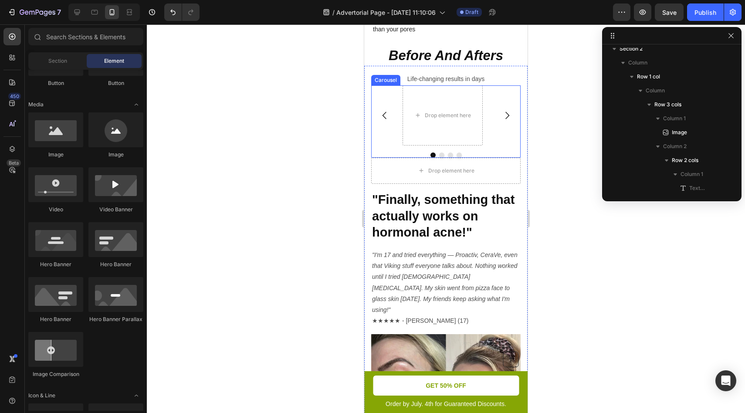
click at [386, 146] on div "Drop element here Image Drop element here Drop element here" at bounding box center [445, 115] width 149 height 60
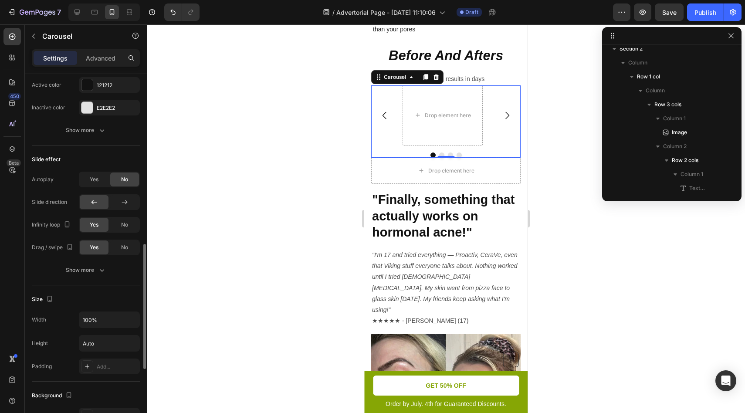
scroll to position [599, 0]
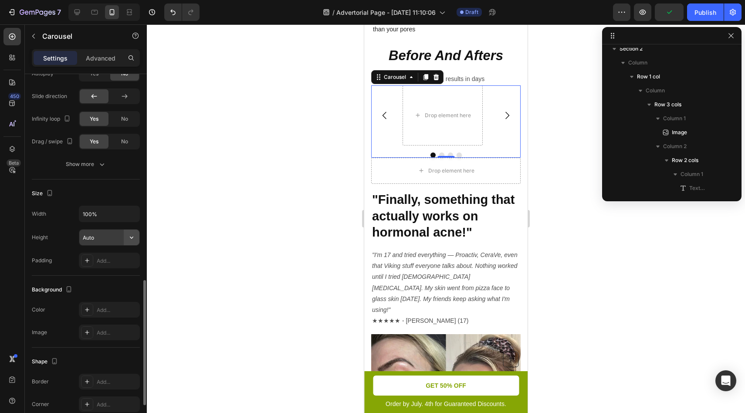
click at [130, 234] on icon "button" at bounding box center [131, 237] width 9 height 9
click at [79, 233] on div "Auto" at bounding box center [109, 237] width 61 height 17
click at [85, 235] on input "Auto" at bounding box center [109, 238] width 60 height 16
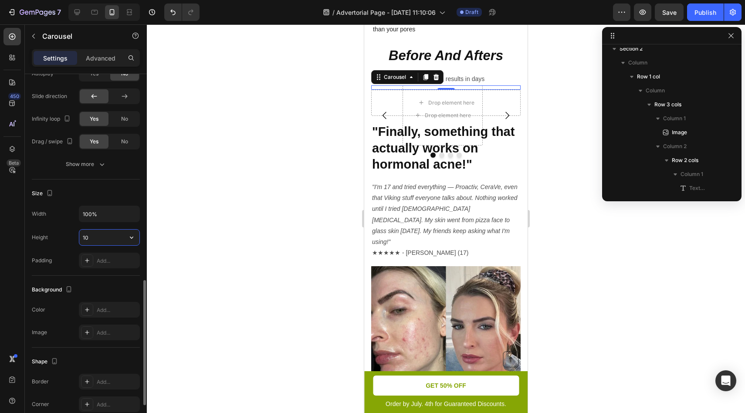
type input "1"
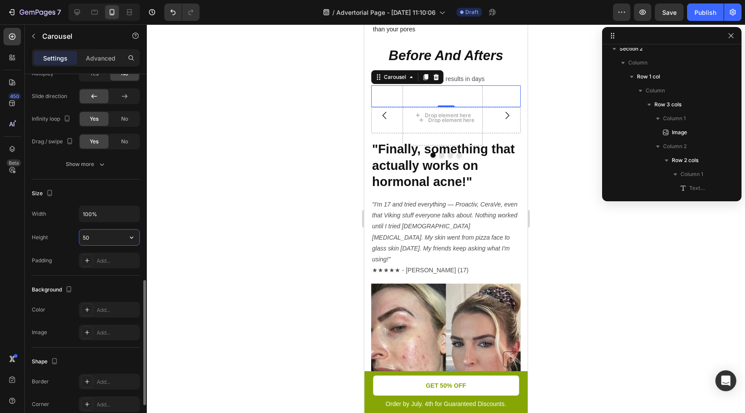
type input "5"
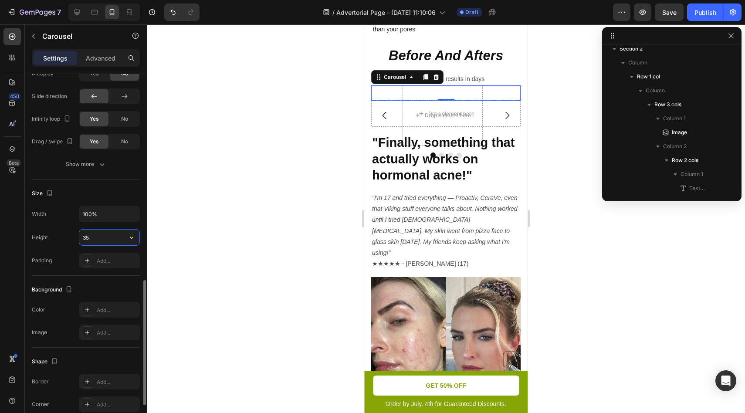
type input "350"
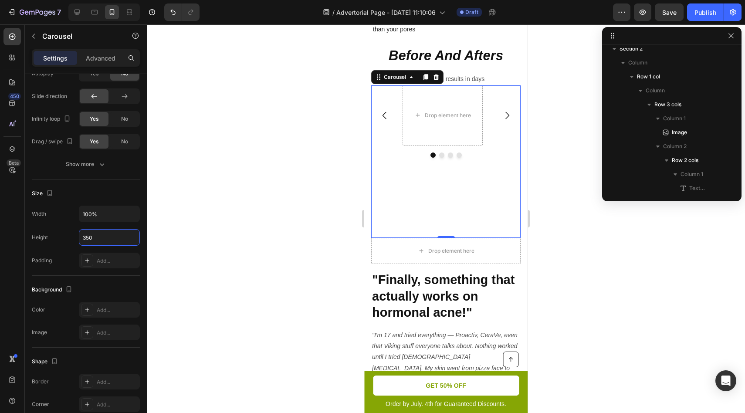
click at [249, 237] on div at bounding box center [446, 218] width 598 height 389
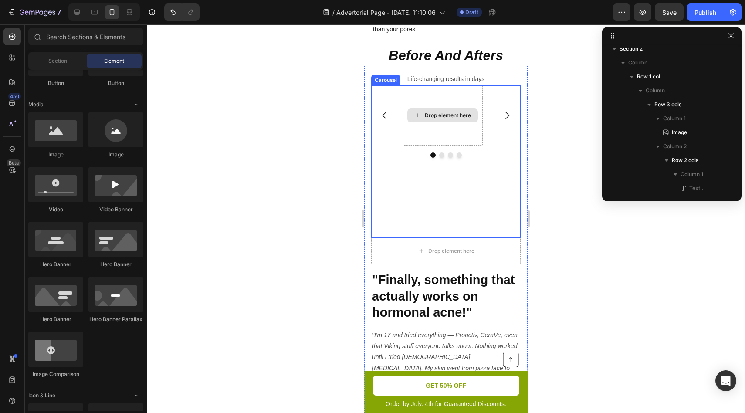
click at [464, 119] on div "Drop element here" at bounding box center [448, 115] width 46 height 7
click at [475, 146] on div "Drop element here" at bounding box center [443, 115] width 80 height 60
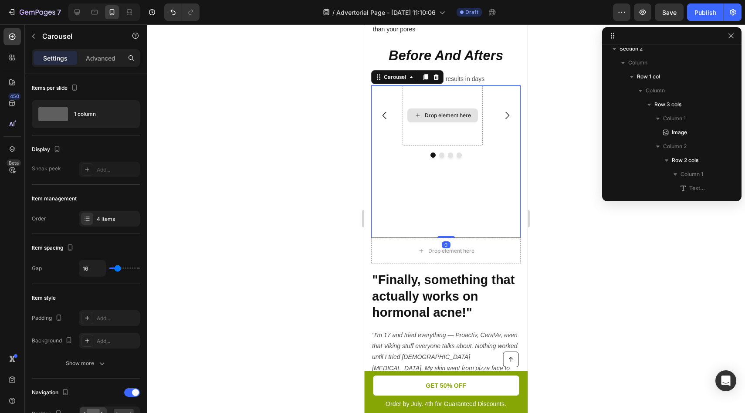
click at [433, 146] on div "Drop element here" at bounding box center [443, 115] width 80 height 60
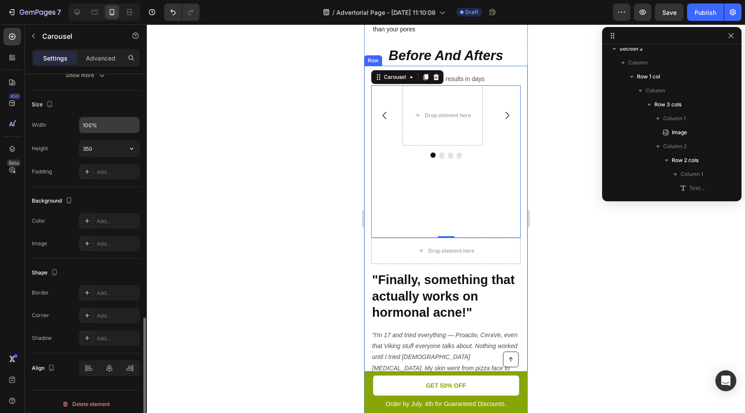
scroll to position [692, 0]
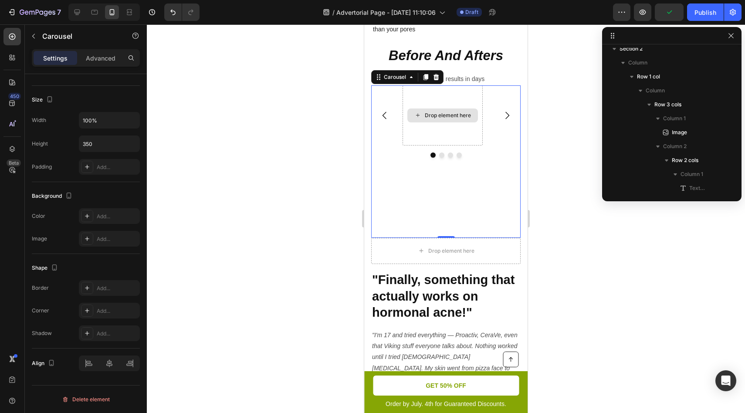
click at [441, 119] on div "Drop element here" at bounding box center [448, 115] width 46 height 7
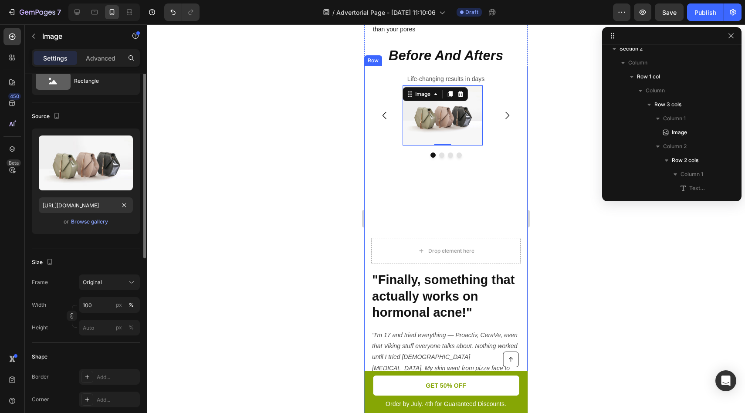
scroll to position [72, 0]
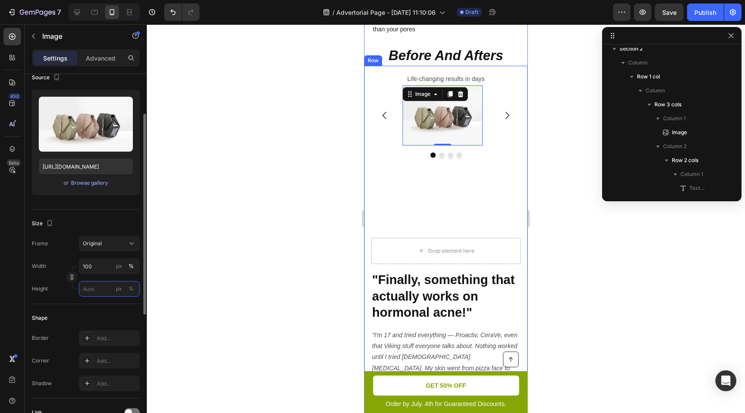
click at [105, 287] on input "px %" at bounding box center [109, 289] width 61 height 16
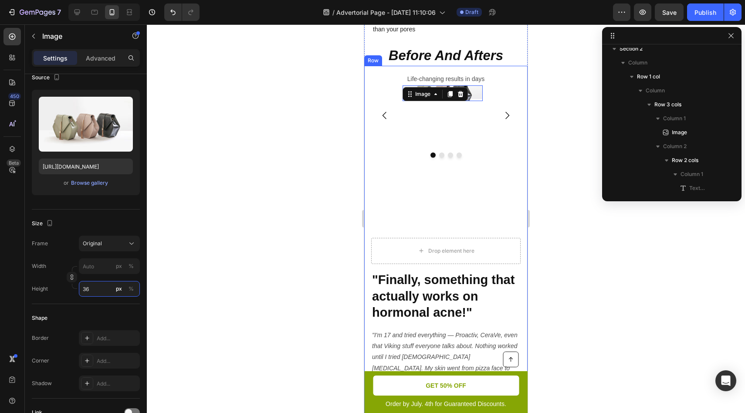
type input "360"
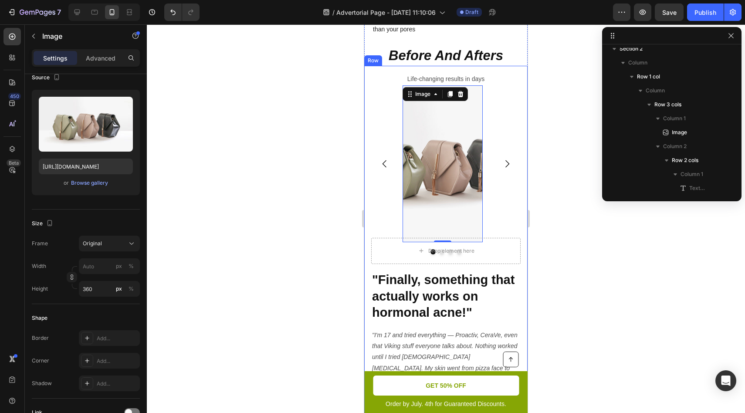
click at [237, 210] on div at bounding box center [446, 218] width 598 height 389
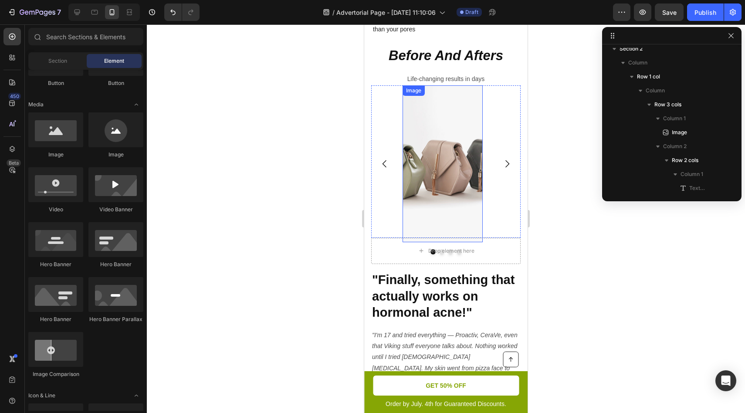
click at [444, 164] on img at bounding box center [443, 163] width 80 height 157
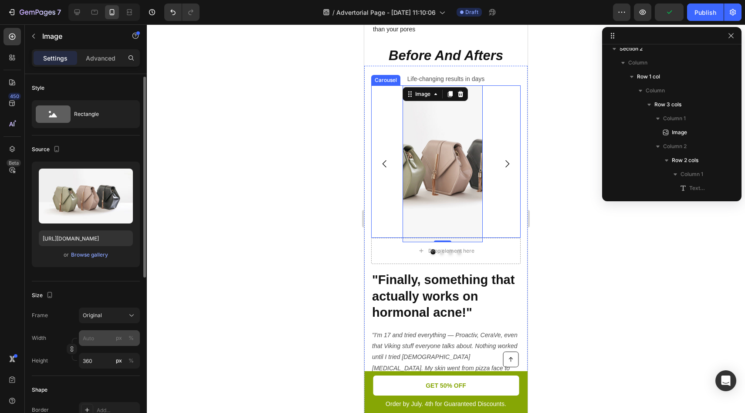
scroll to position [2, 0]
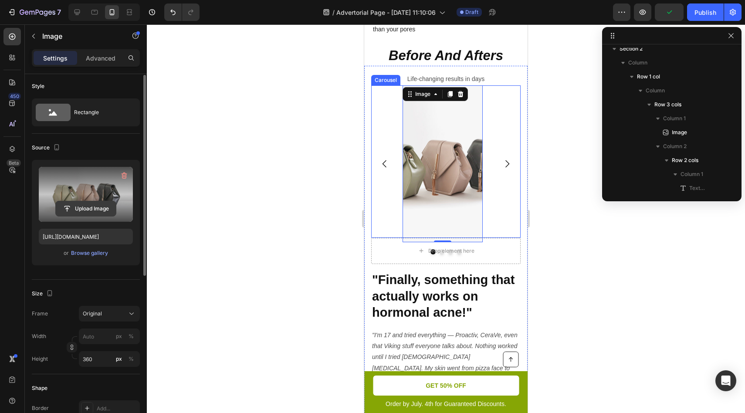
click at [102, 209] on input "file" at bounding box center [86, 208] width 60 height 15
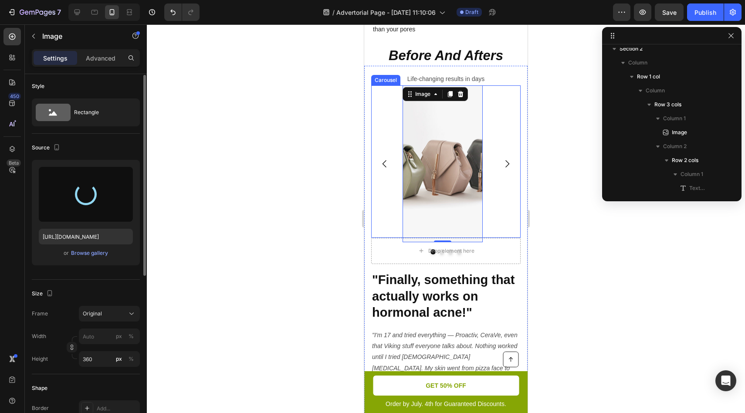
type input "https://cdn.shopify.com/s/files/1/0711/7488/1479/files/gempages_581802478643708…"
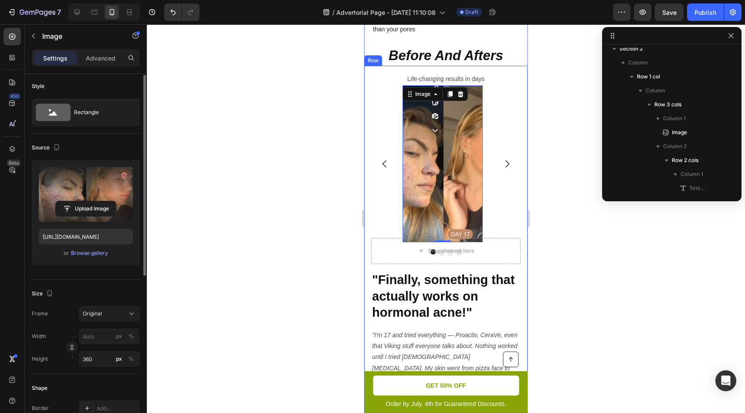
click at [586, 202] on div at bounding box center [446, 218] width 598 height 389
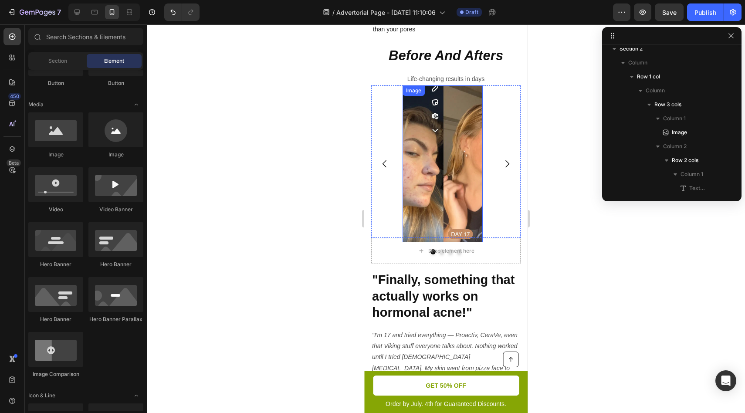
click at [424, 199] on img at bounding box center [443, 163] width 80 height 157
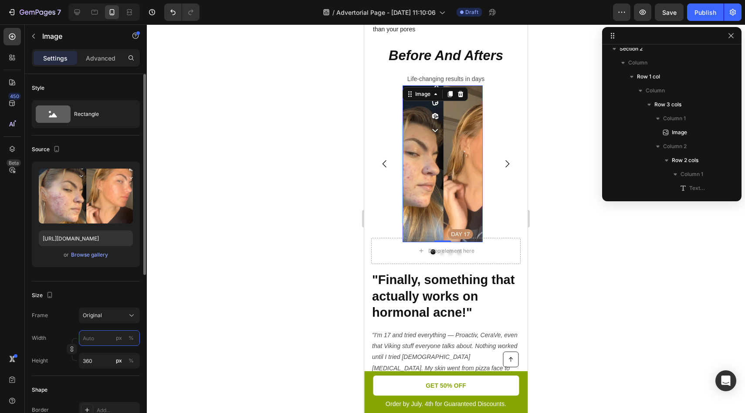
click at [104, 337] on input "px %" at bounding box center [109, 338] width 61 height 16
click at [96, 360] on p "Full 100%" at bounding box center [107, 359] width 51 height 8
type input "100"
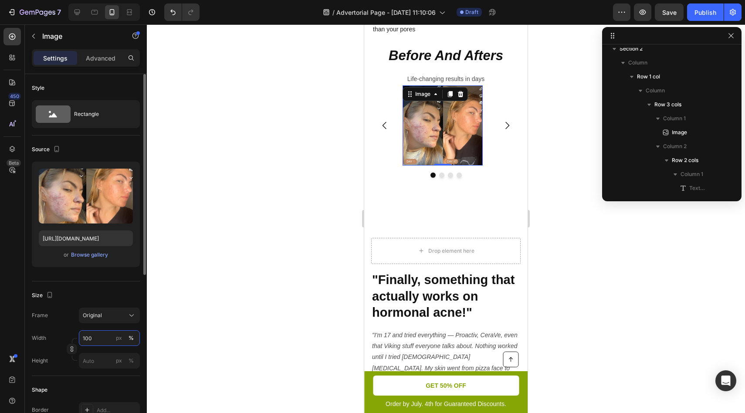
click at [101, 342] on input "100" at bounding box center [109, 338] width 61 height 16
click at [134, 338] on button "%" at bounding box center [131, 338] width 10 height 10
click at [132, 338] on div "%" at bounding box center [131, 338] width 5 height 8
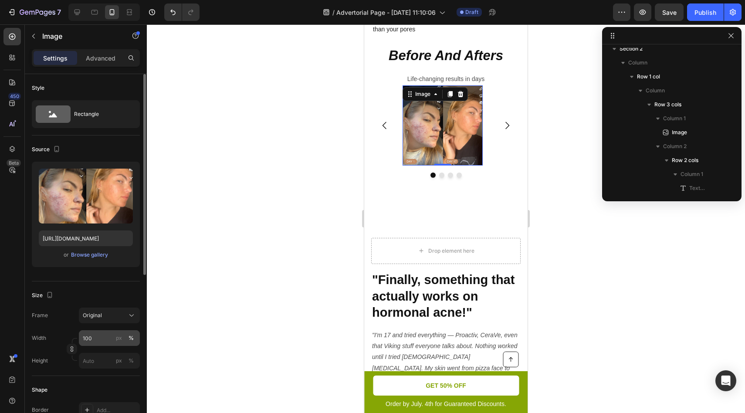
click at [132, 338] on div "%" at bounding box center [131, 338] width 5 height 8
click at [101, 339] on input "100" at bounding box center [109, 338] width 61 height 16
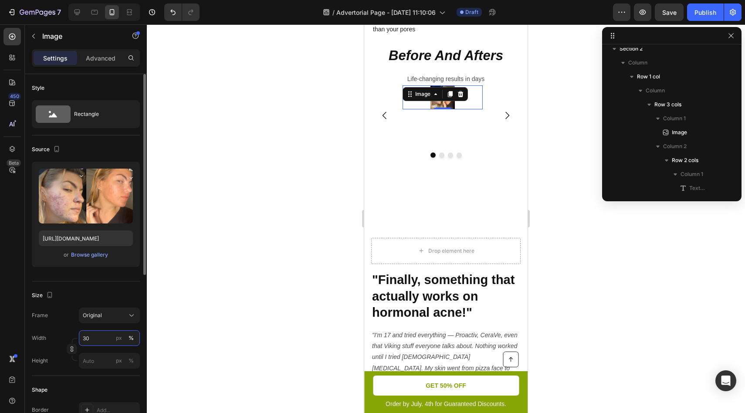
type input "3"
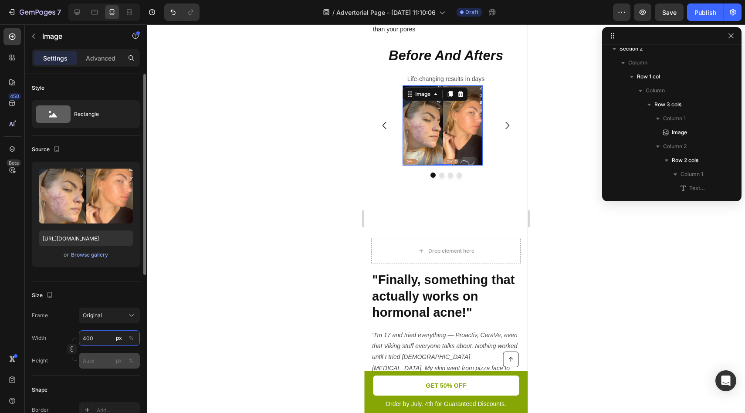
type input "400"
click at [98, 358] on input "px %" at bounding box center [109, 361] width 61 height 16
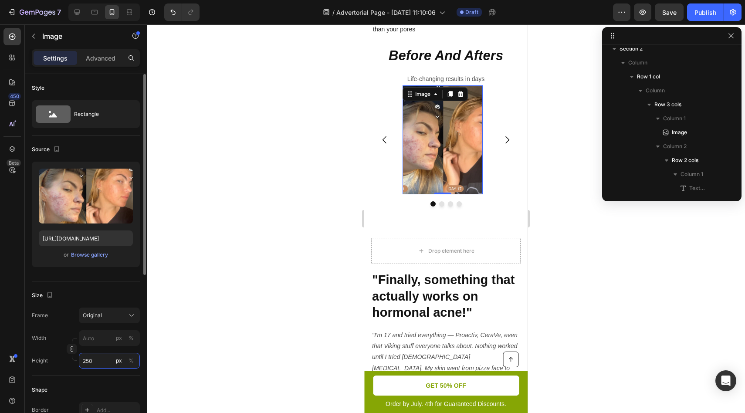
click at [87, 363] on input "250" at bounding box center [109, 361] width 61 height 16
type input "250"
click at [88, 338] on input "px %" at bounding box center [109, 338] width 61 height 16
click at [101, 323] on div "Frame Original Width px % Height 250 px %" at bounding box center [86, 338] width 108 height 61
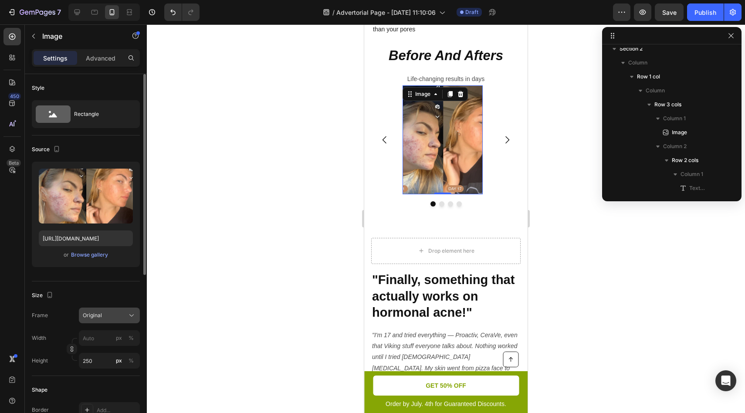
click at [103, 318] on div "Original" at bounding box center [104, 316] width 43 height 8
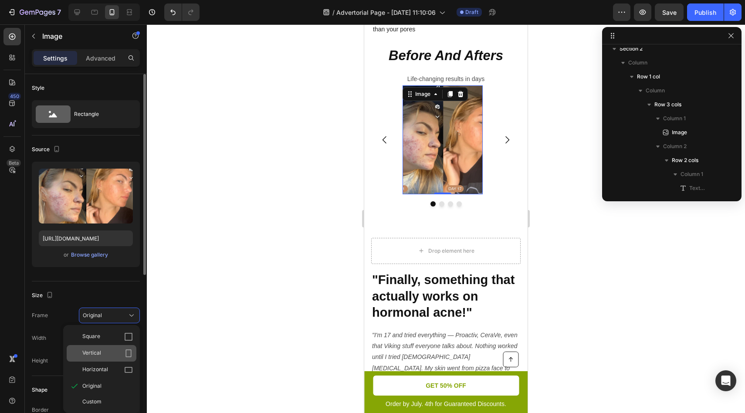
click at [118, 353] on div "Vertical" at bounding box center [107, 353] width 51 height 9
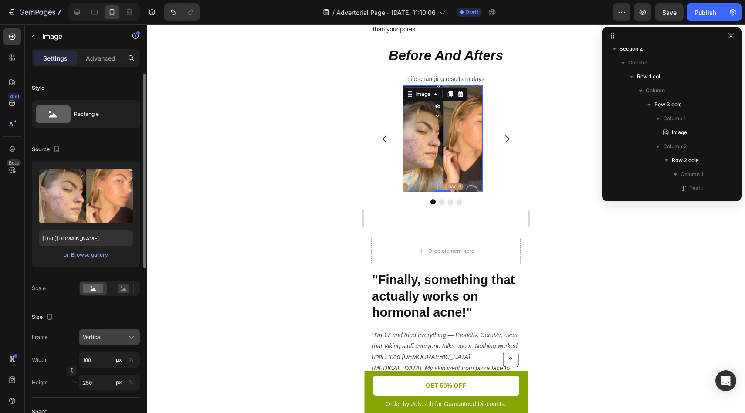
click at [109, 345] on button "Vertical" at bounding box center [109, 337] width 61 height 16
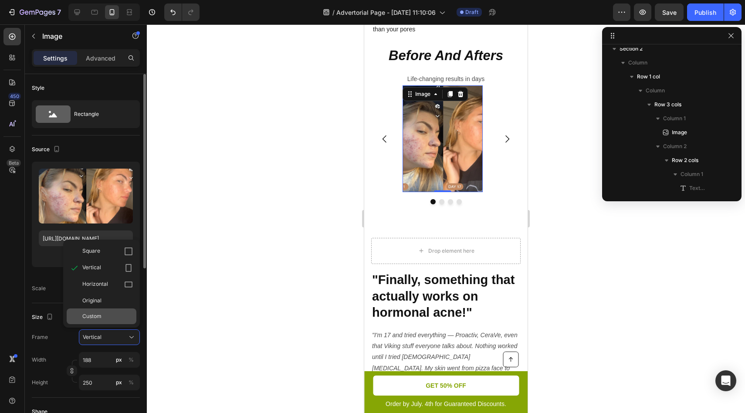
click at [101, 316] on span "Custom" at bounding box center [91, 316] width 19 height 8
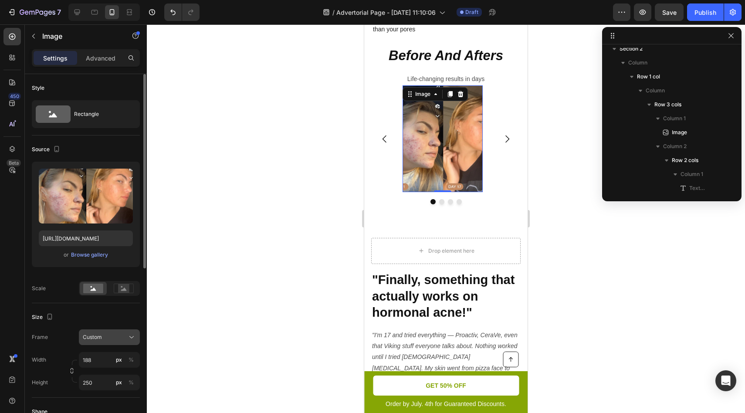
click at [109, 339] on div "Custom" at bounding box center [104, 337] width 43 height 8
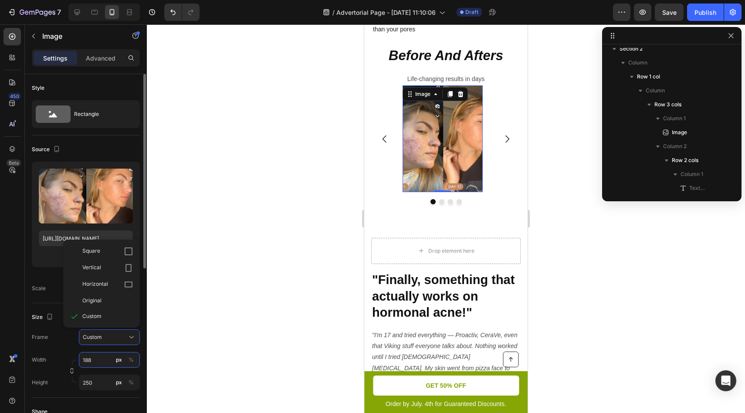
click at [97, 363] on input "188" at bounding box center [109, 360] width 61 height 16
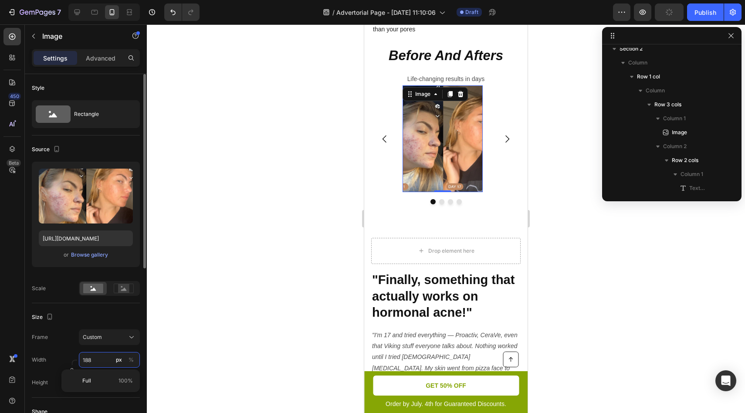
click at [97, 363] on input "188" at bounding box center [109, 360] width 61 height 16
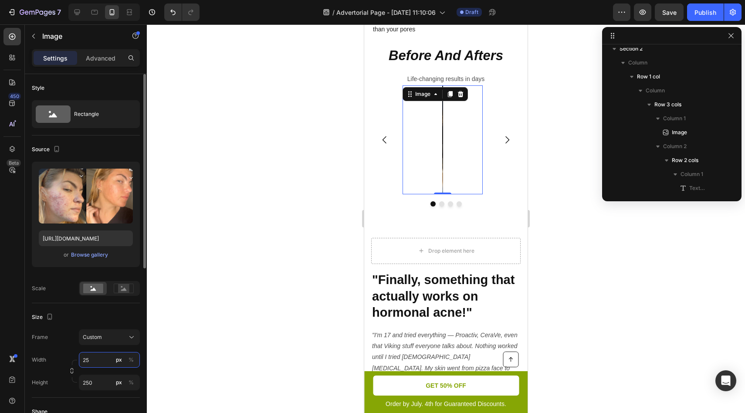
type input "250"
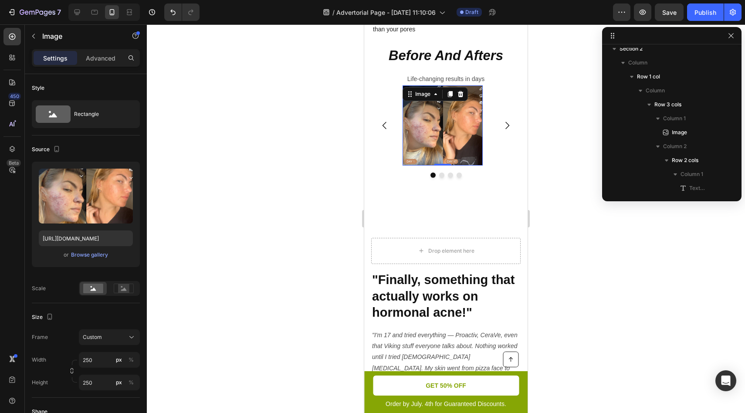
click at [183, 316] on div at bounding box center [446, 218] width 598 height 389
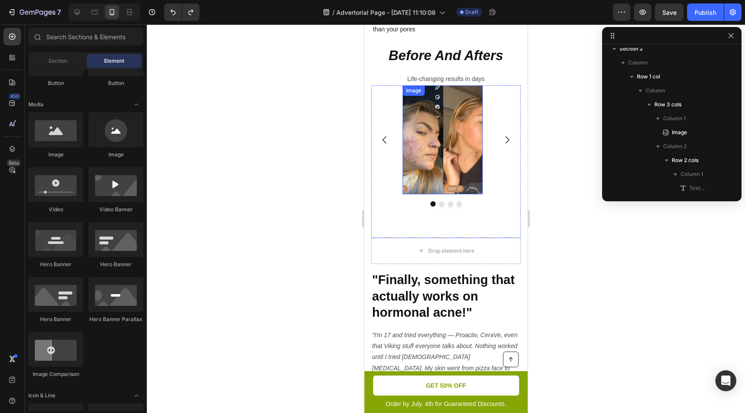
click at [468, 161] on img at bounding box center [443, 139] width 80 height 109
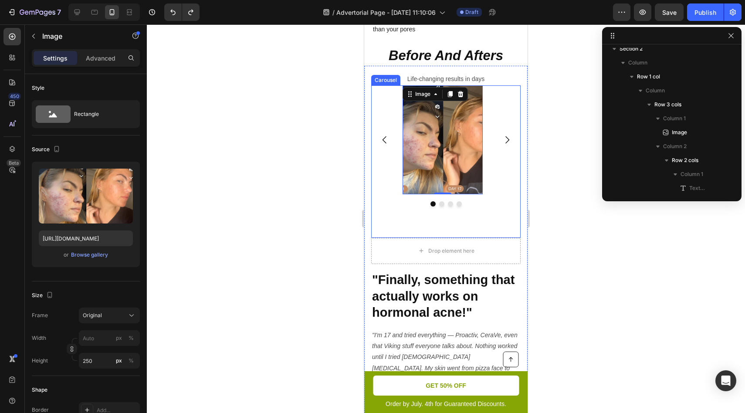
click at [486, 166] on div "Image 0 Image Drop element here Drop element here" at bounding box center [445, 139] width 149 height 109
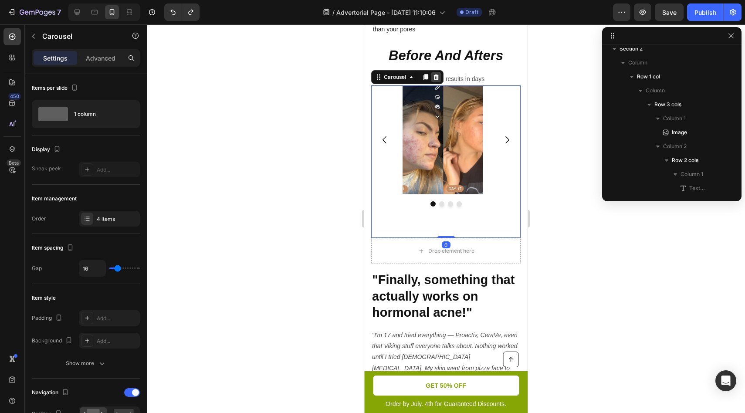
click at [434, 80] on icon at bounding box center [437, 77] width 6 height 6
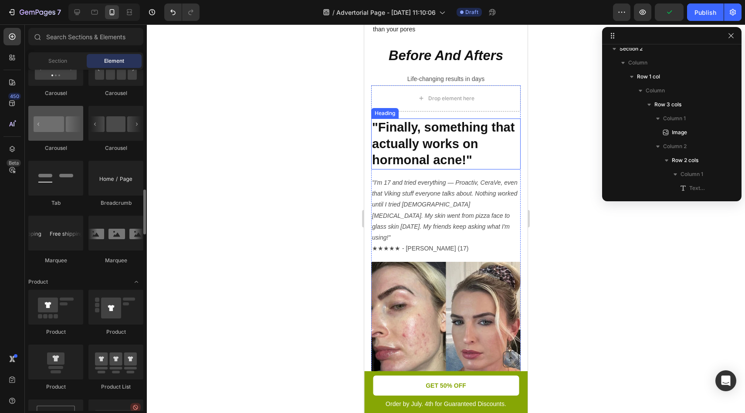
scroll to position [844, 0]
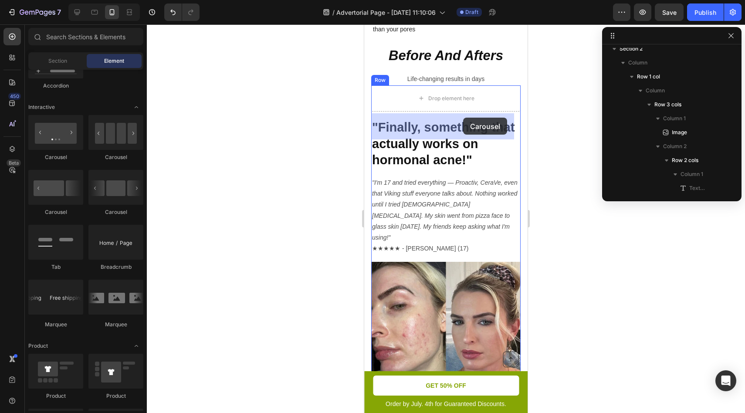
drag, startPoint x: 476, startPoint y: 158, endPoint x: 463, endPoint y: 118, distance: 42.2
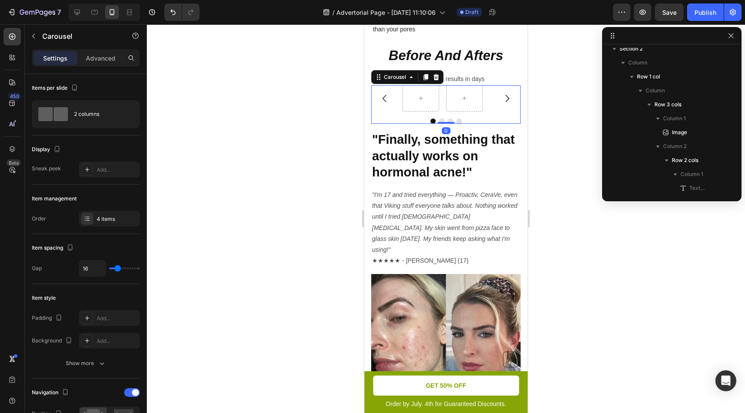
click at [485, 112] on div at bounding box center [445, 98] width 149 height 26
click at [91, 61] on p "Advanced" at bounding box center [101, 58] width 30 height 9
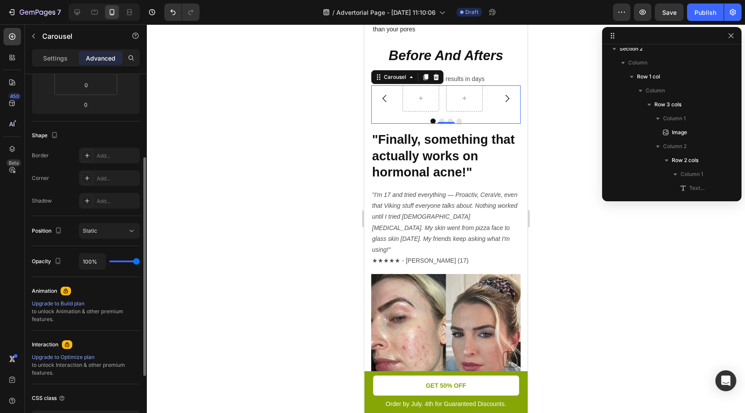
scroll to position [241, 0]
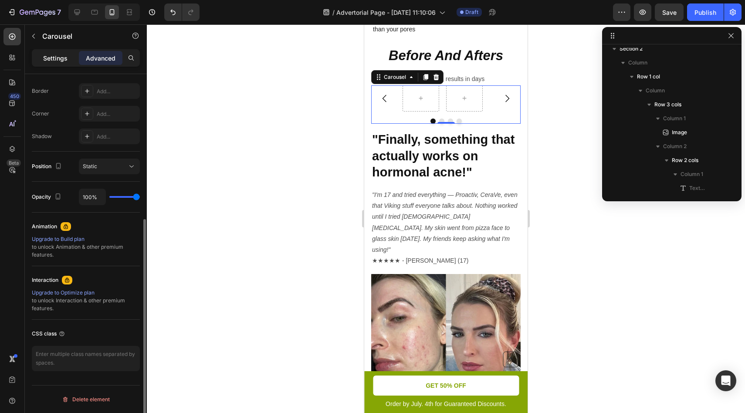
click at [51, 63] on div "Settings" at bounding box center [56, 58] width 44 height 14
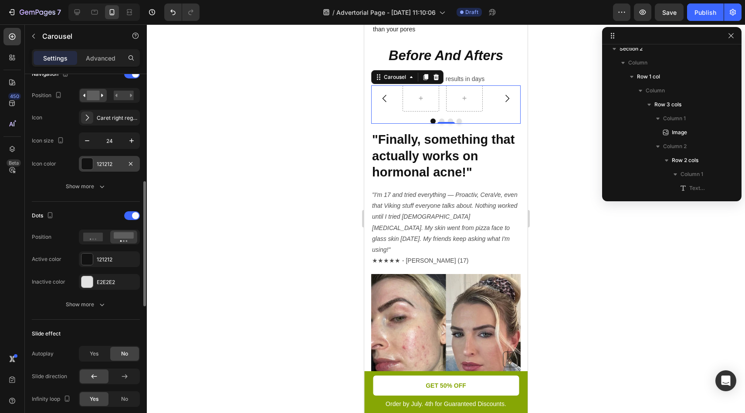
scroll to position [305, 0]
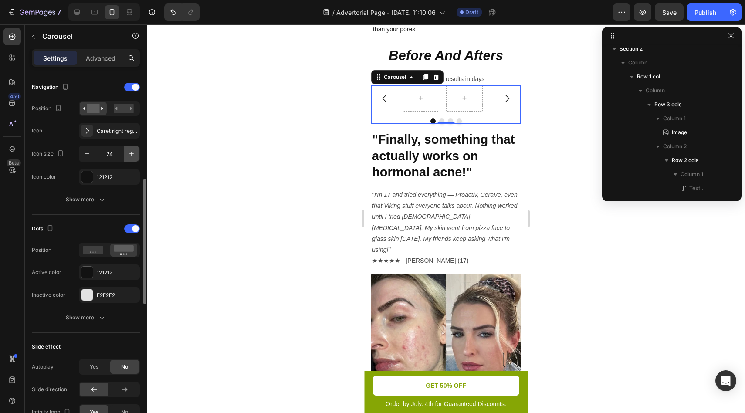
click at [131, 155] on icon "button" at bounding box center [131, 153] width 9 height 9
click at [112, 157] on input "25" at bounding box center [109, 154] width 29 height 16
type input "75"
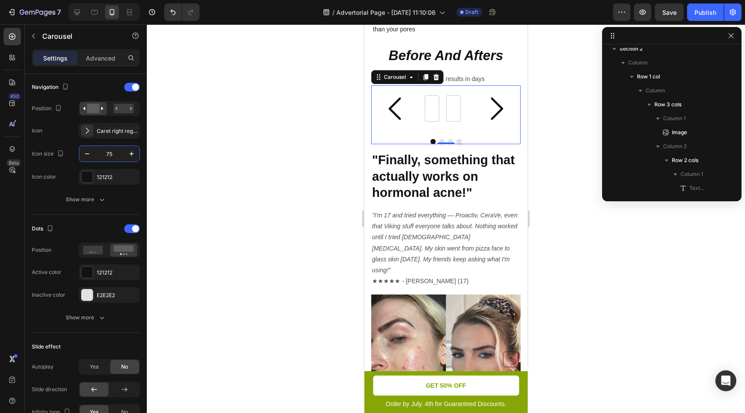
click at [287, 184] on div at bounding box center [446, 218] width 598 height 389
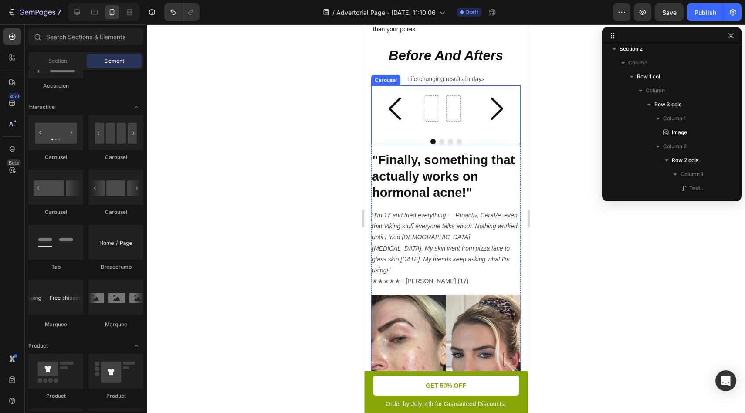
click at [408, 125] on icon "Carousel Back Arrow" at bounding box center [396, 108] width 33 height 33
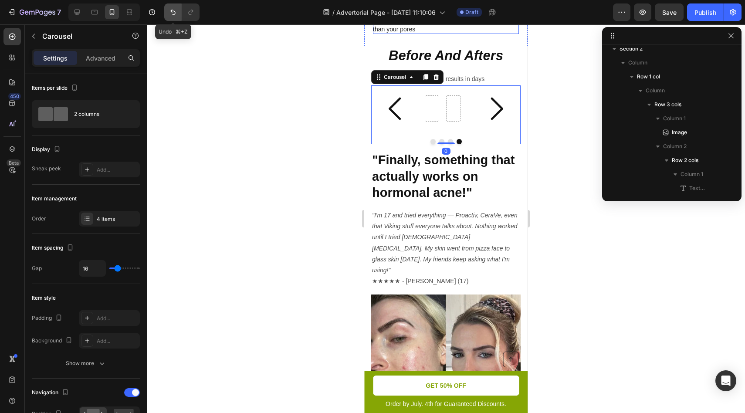
click at [170, 13] on icon "Undo/Redo" at bounding box center [173, 12] width 9 height 9
type input "25"
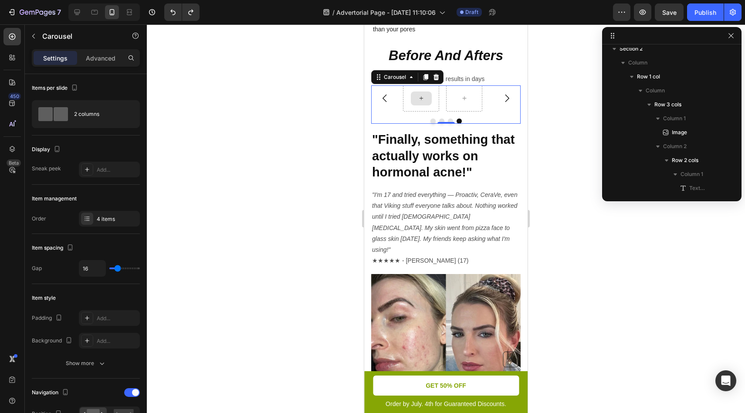
click at [409, 112] on div at bounding box center [421, 98] width 36 height 26
click at [400, 112] on div at bounding box center [445, 98] width 149 height 26
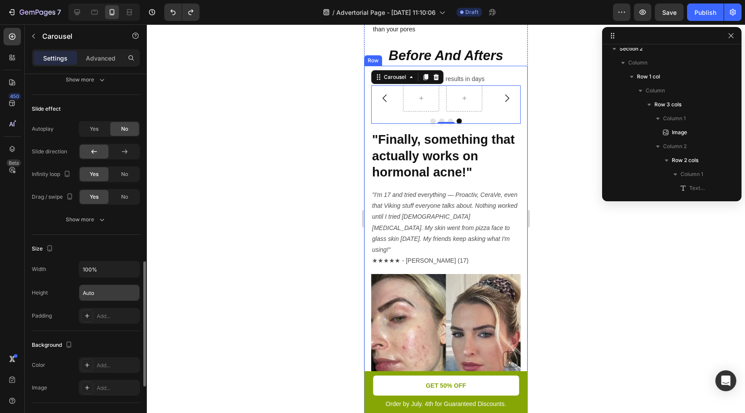
scroll to position [616, 0]
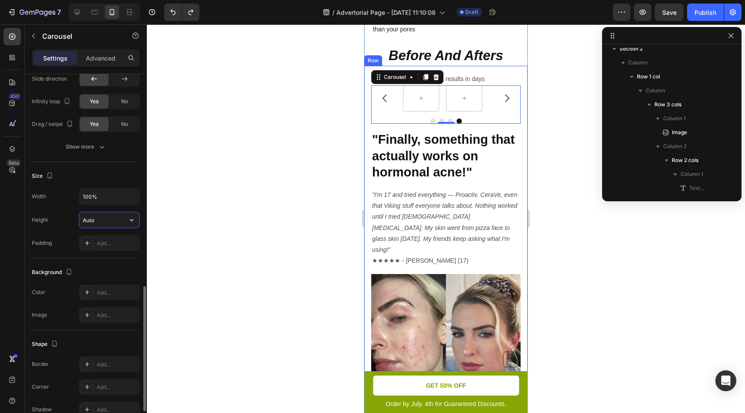
click at [111, 222] on input "Auto" at bounding box center [109, 220] width 60 height 16
click at [131, 217] on icon "button" at bounding box center [131, 220] width 9 height 9
click at [119, 244] on p "Fit content Auto" at bounding box center [107, 242] width 50 height 8
click at [125, 223] on button "button" at bounding box center [132, 220] width 16 height 16
click at [99, 245] on span "Fit content" at bounding box center [95, 242] width 26 height 8
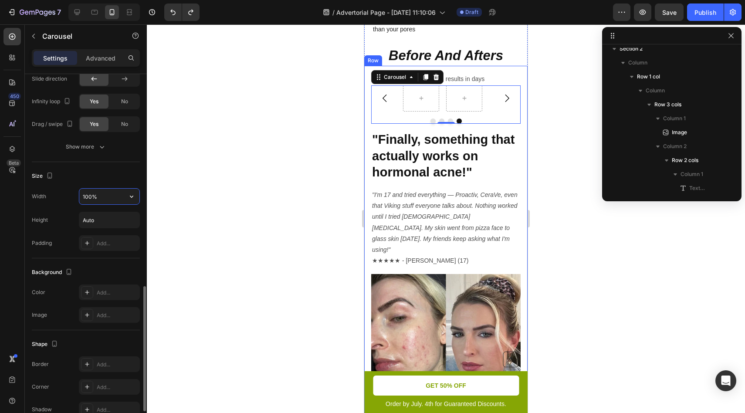
click at [82, 199] on input "100%" at bounding box center [109, 197] width 60 height 16
click at [264, 247] on div at bounding box center [446, 218] width 598 height 389
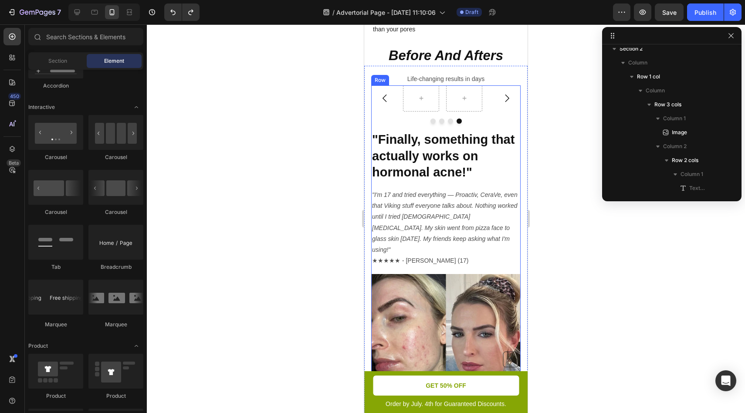
click at [406, 112] on div at bounding box center [421, 98] width 36 height 26
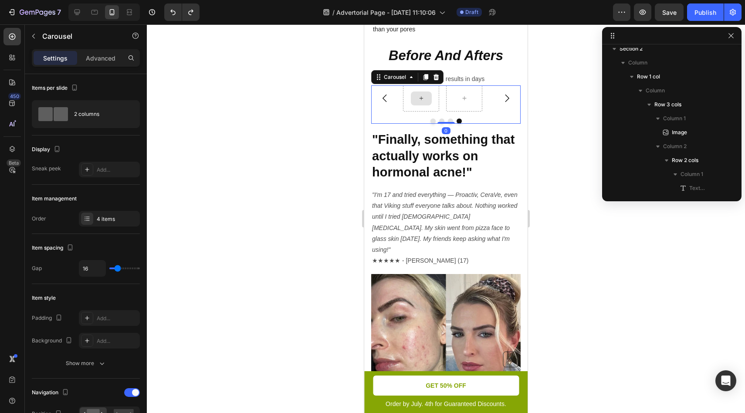
click at [415, 105] on div at bounding box center [421, 99] width 21 height 14
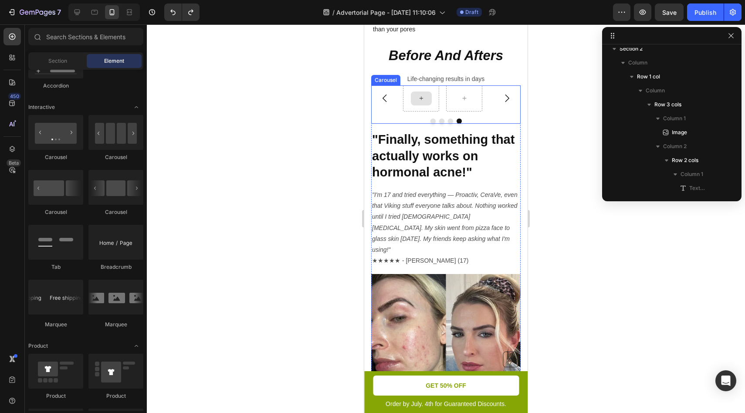
click at [413, 105] on div at bounding box center [421, 99] width 21 height 14
click at [418, 102] on icon at bounding box center [421, 98] width 7 height 7
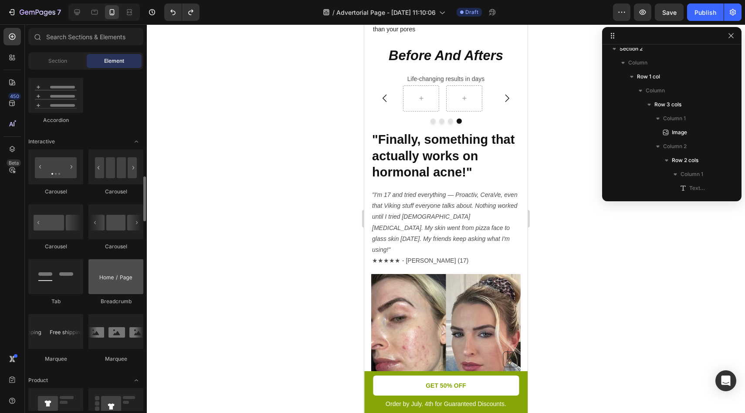
scroll to position [825, 0]
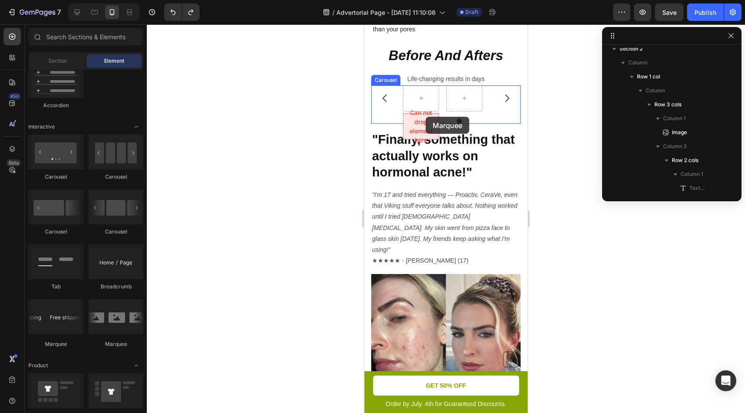
drag, startPoint x: 490, startPoint y: 328, endPoint x: 426, endPoint y: 117, distance: 220.8
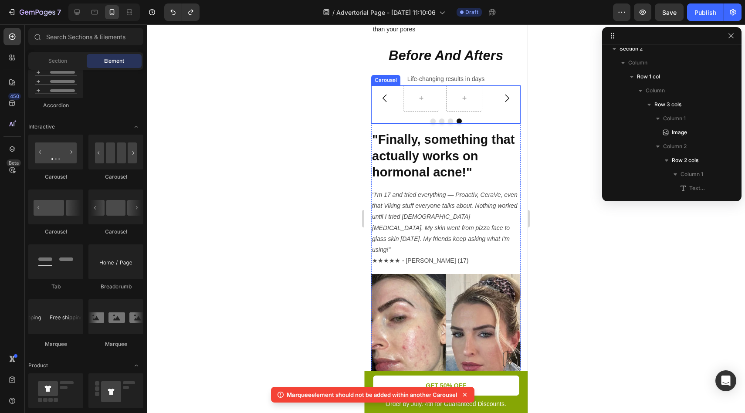
click at [497, 111] on button "Carousel Next Arrow" at bounding box center [507, 98] width 25 height 25
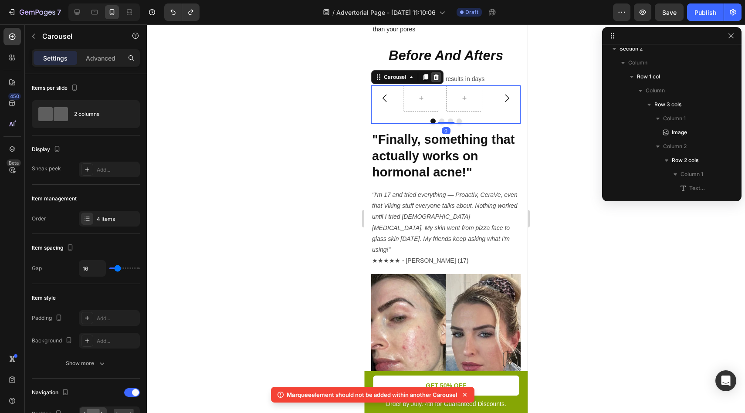
click at [433, 81] on icon at bounding box center [436, 77] width 7 height 7
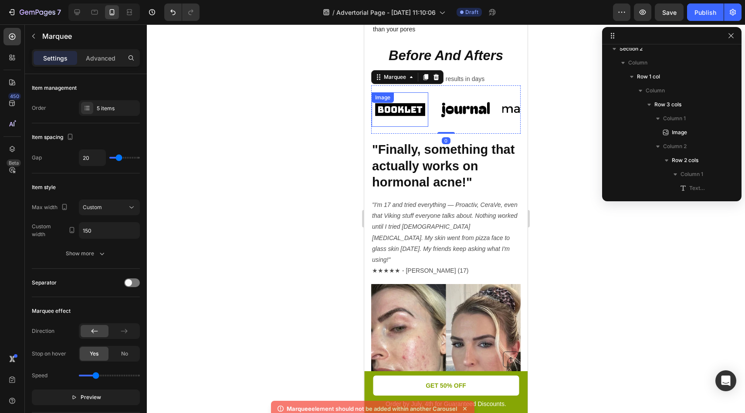
click at [390, 127] on div "Image" at bounding box center [400, 109] width 57 height 34
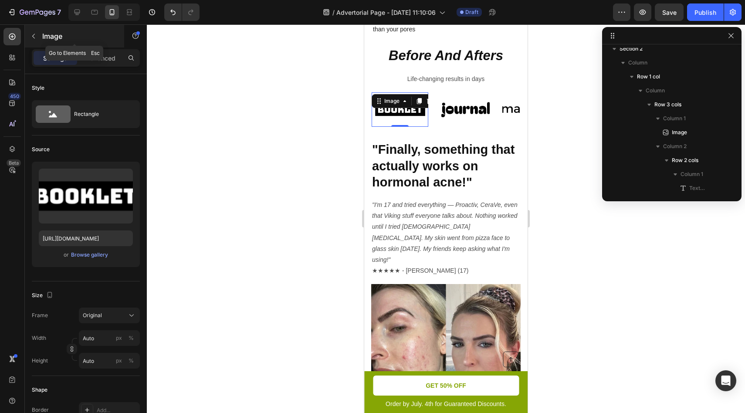
click at [28, 36] on button "button" at bounding box center [34, 36] width 14 height 14
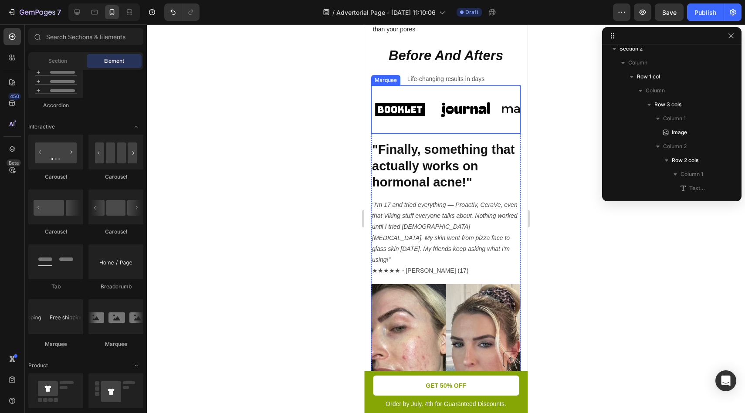
click at [427, 117] on div "Image Image Image Image Image Image Image Image Image Image Marquee" at bounding box center [445, 109] width 149 height 48
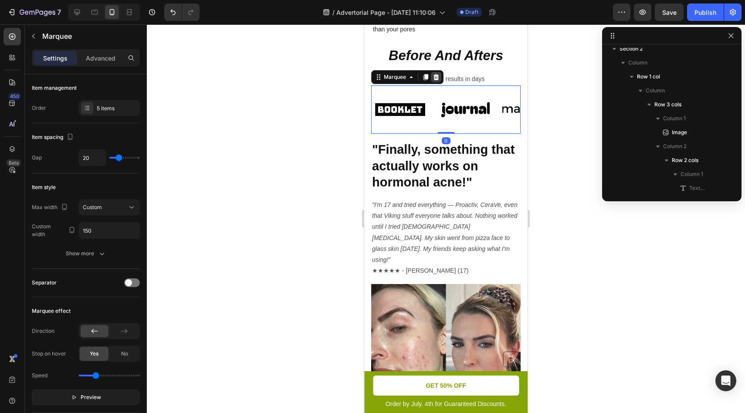
click at [437, 81] on icon at bounding box center [436, 77] width 7 height 7
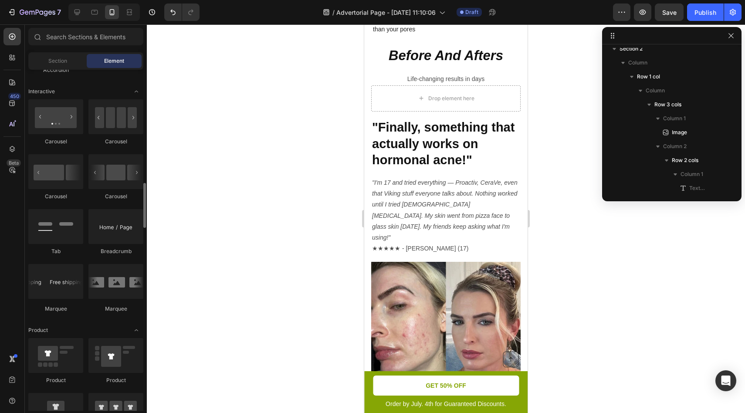
scroll to position [785, 0]
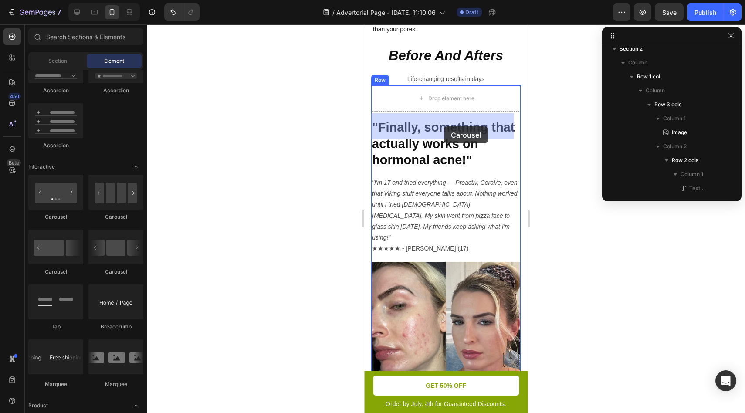
drag, startPoint x: 474, startPoint y: 225, endPoint x: 444, endPoint y: 126, distance: 103.4
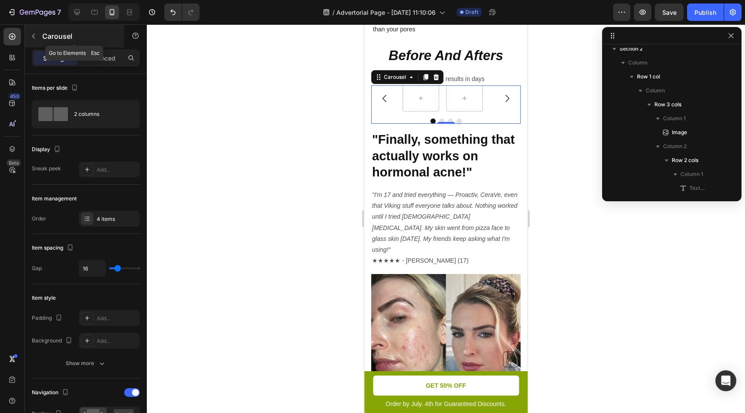
click at [33, 33] on icon "button" at bounding box center [33, 36] width 7 height 7
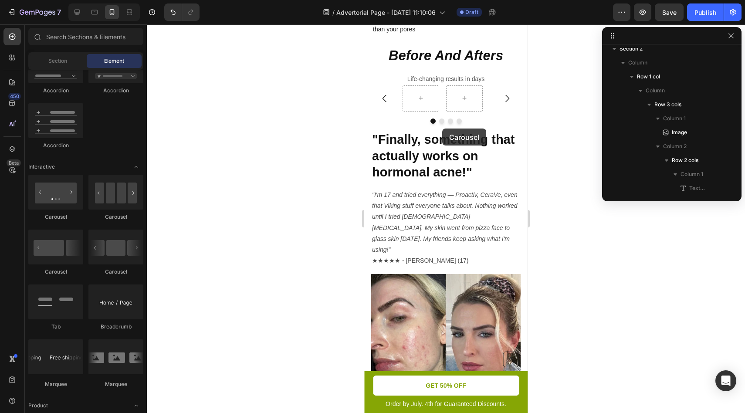
drag, startPoint x: 513, startPoint y: 241, endPoint x: 438, endPoint y: 128, distance: 135.8
click at [506, 124] on div at bounding box center [445, 121] width 149 height 5
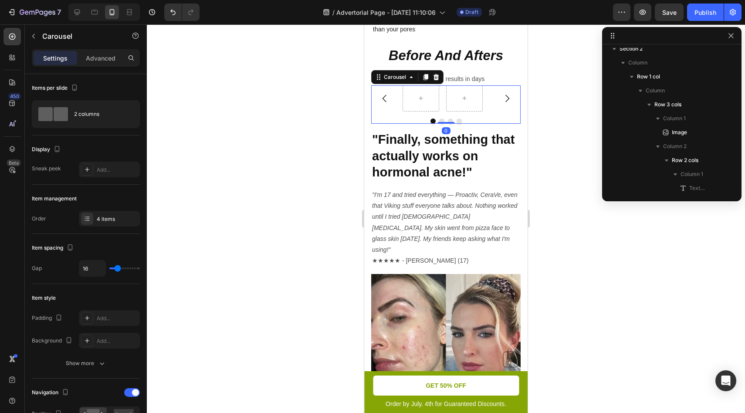
click at [437, 81] on icon at bounding box center [436, 77] width 7 height 7
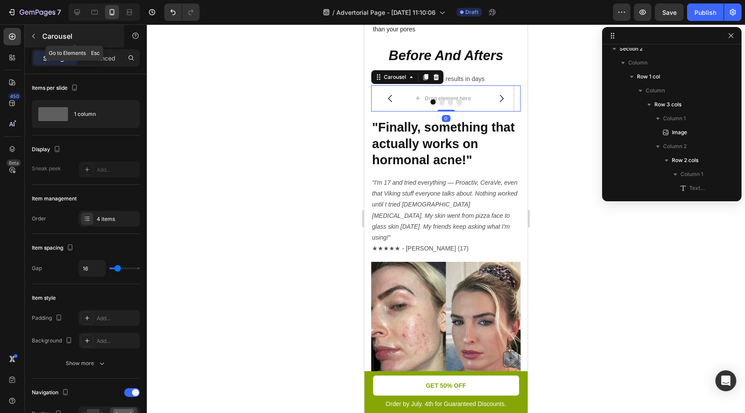
click at [35, 34] on icon "button" at bounding box center [33, 36] width 7 height 7
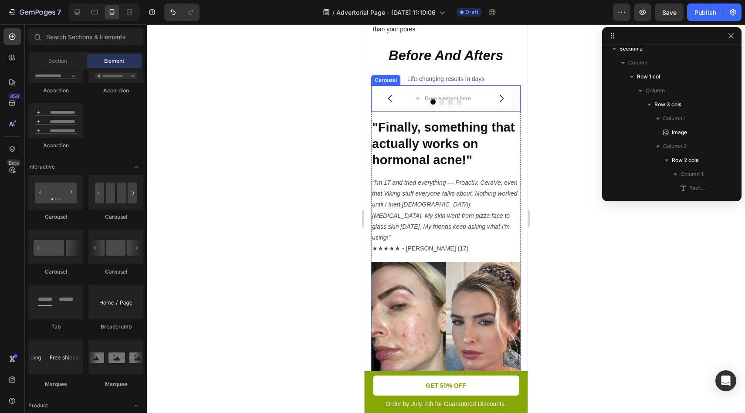
click at [496, 104] on icon "Carousel Next Arrow" at bounding box center [501, 98] width 10 height 10
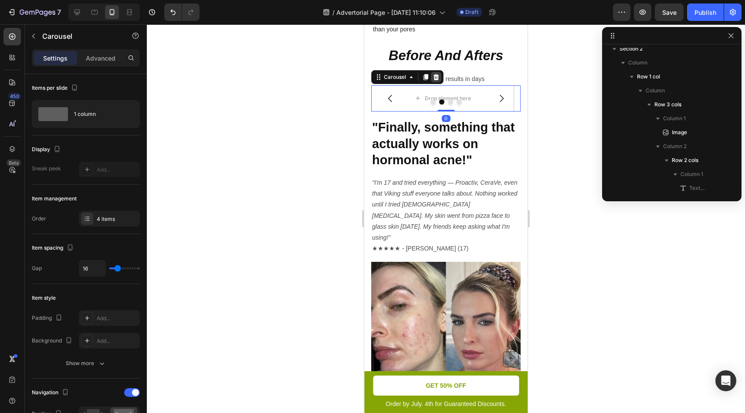
click at [434, 80] on icon at bounding box center [437, 77] width 6 height 6
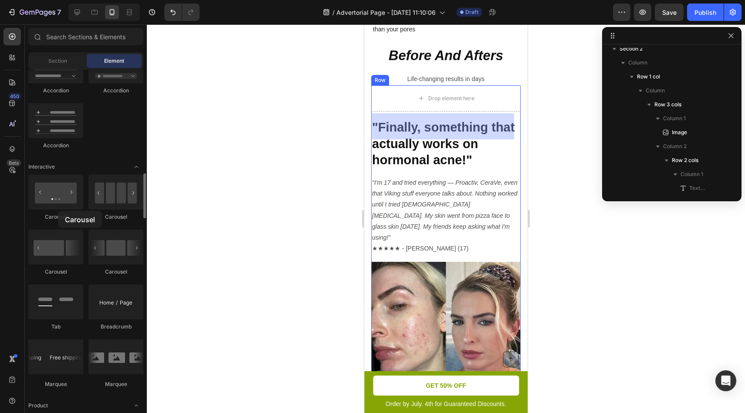
drag, startPoint x: 121, startPoint y: 255, endPoint x: 40, endPoint y: 228, distance: 84.9
click at [40, 228] on div "Carousel Carousel Carousel Carousel Tab Breadcrumb Marquee" at bounding box center [85, 285] width 115 height 221
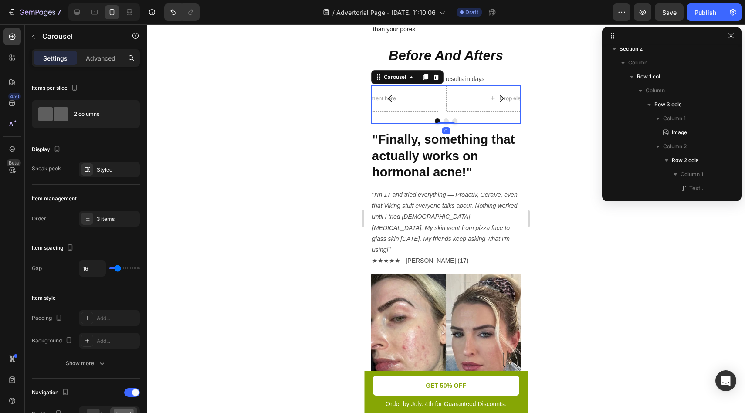
click at [388, 104] on icon "Carousel Back Arrow" at bounding box center [390, 98] width 10 height 10
click at [434, 80] on icon at bounding box center [437, 77] width 6 height 6
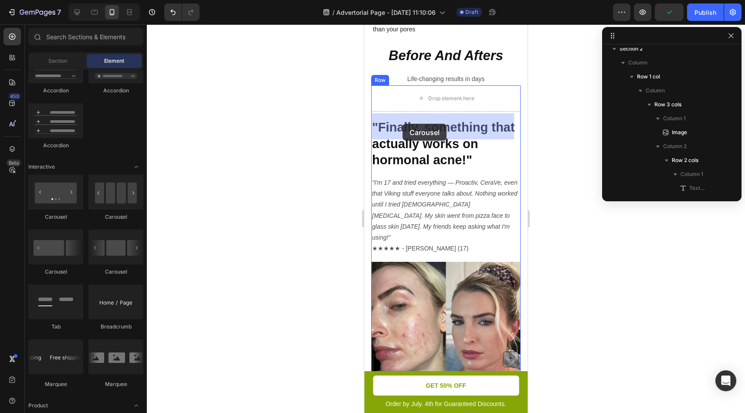
drag, startPoint x: 411, startPoint y: 226, endPoint x: 403, endPoint y: 124, distance: 102.7
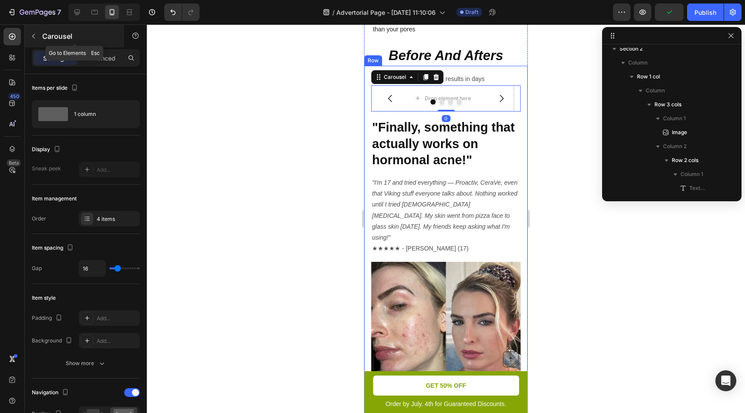
click at [34, 37] on icon "button" at bounding box center [33, 36] width 3 height 5
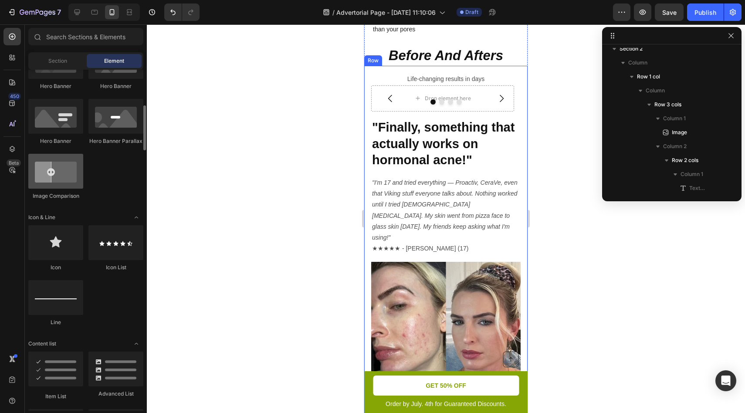
scroll to position [277, 0]
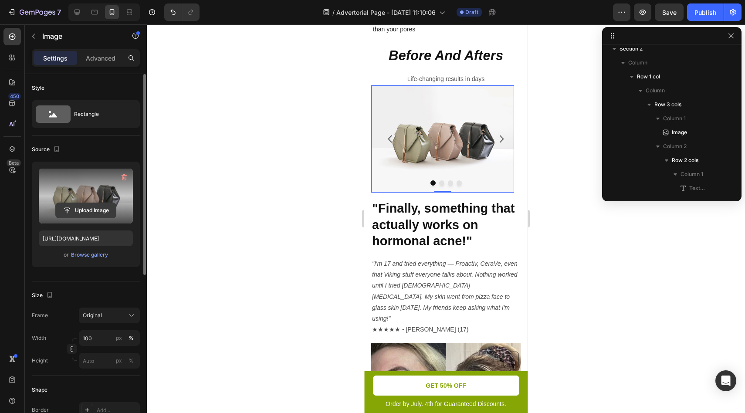
click at [93, 210] on input "file" at bounding box center [86, 210] width 60 height 15
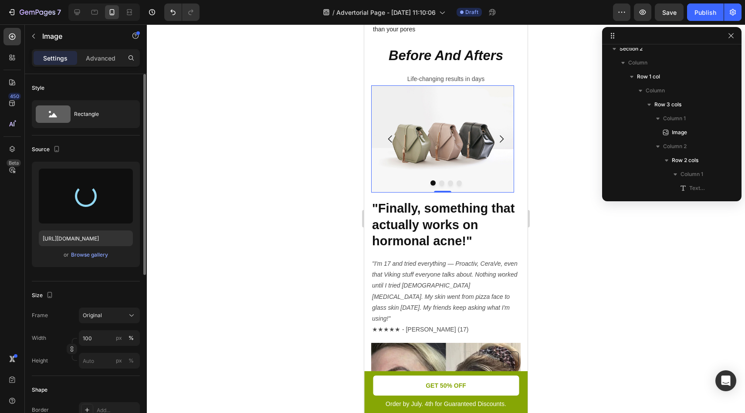
type input "https://cdn.shopify.com/s/files/1/0711/7488/1479/files/gempages_581802478643708…"
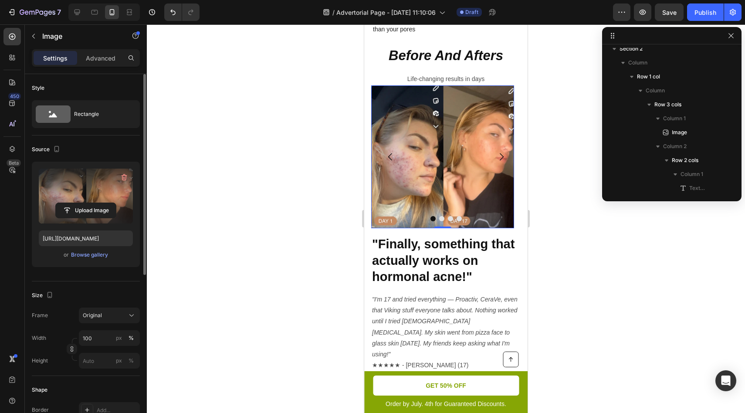
click at [606, 302] on div at bounding box center [446, 218] width 598 height 389
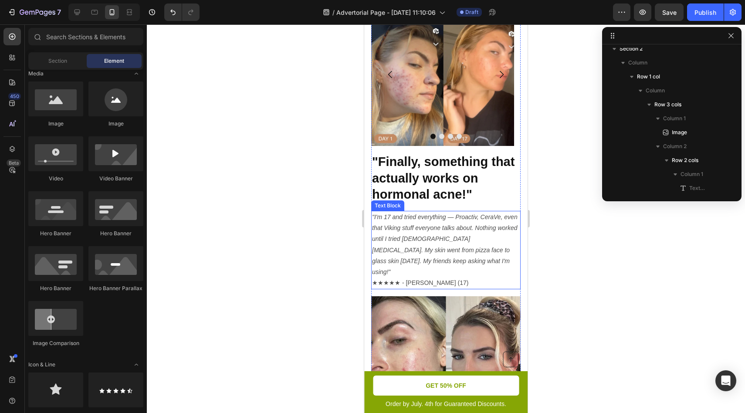
scroll to position [513, 0]
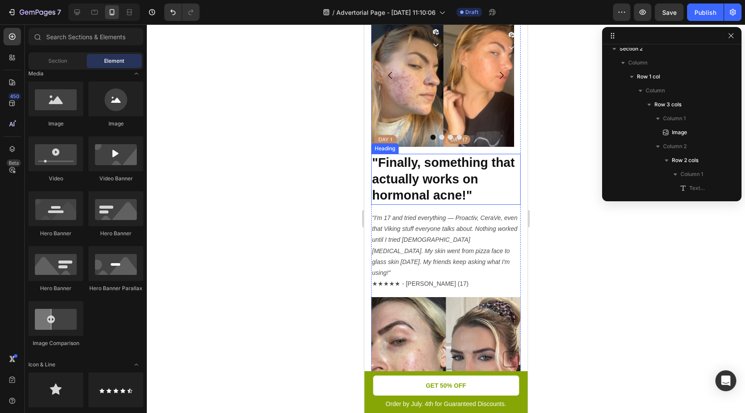
click at [426, 197] on strong ""Finally, something that actually works on hormonal acne!"" at bounding box center [443, 179] width 142 height 47
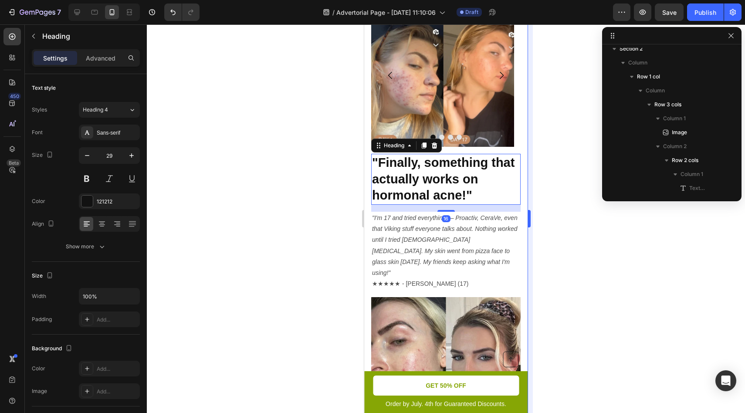
drag, startPoint x: 599, startPoint y: 200, endPoint x: 529, endPoint y: 180, distance: 72.7
click at [599, 200] on div at bounding box center [446, 218] width 598 height 389
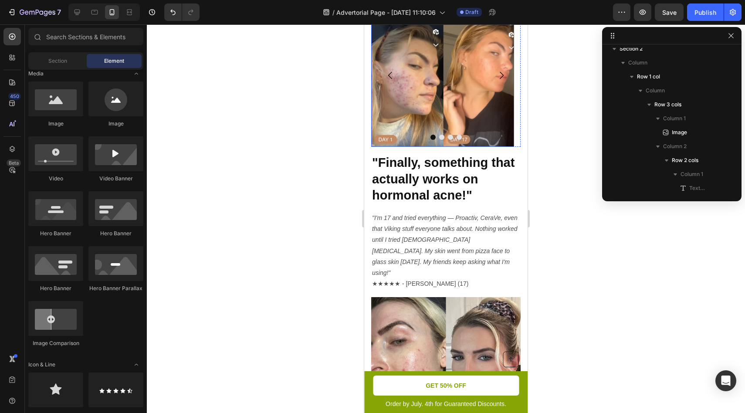
click at [478, 147] on img at bounding box center [442, 75] width 143 height 143
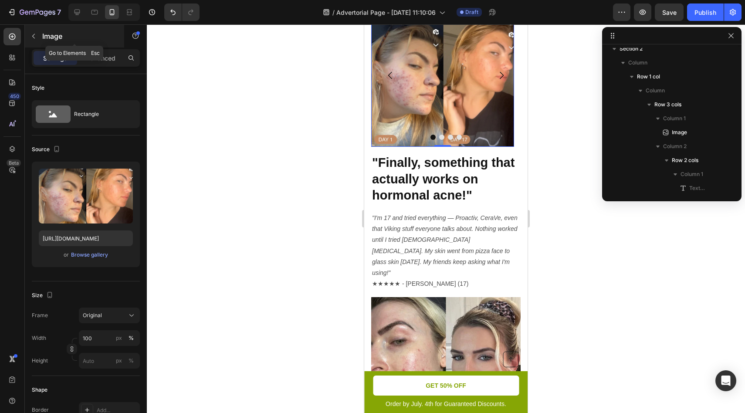
click at [34, 41] on button "button" at bounding box center [34, 36] width 14 height 14
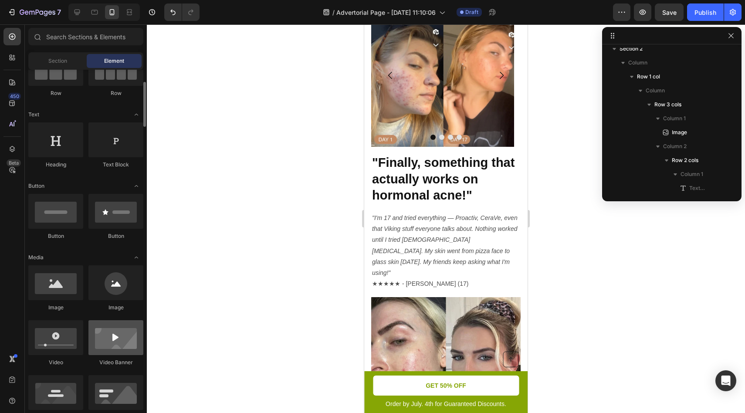
scroll to position [0, 0]
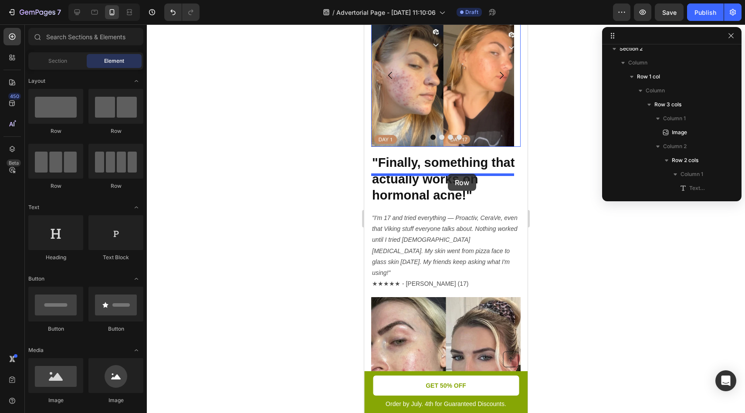
drag, startPoint x: 431, startPoint y: 142, endPoint x: 448, endPoint y: 174, distance: 35.7
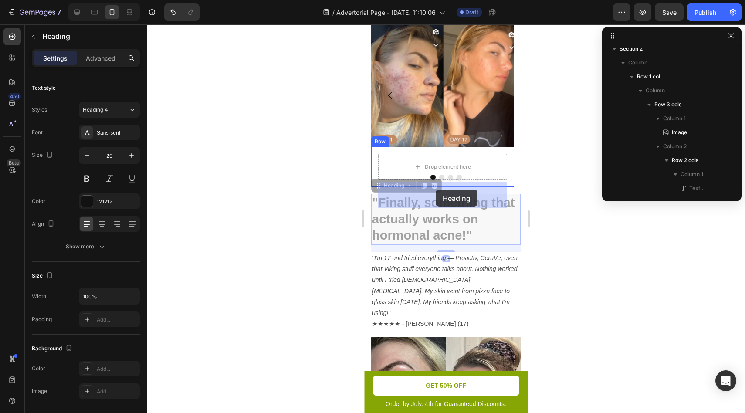
drag, startPoint x: 434, startPoint y: 253, endPoint x: 436, endPoint y: 190, distance: 62.8
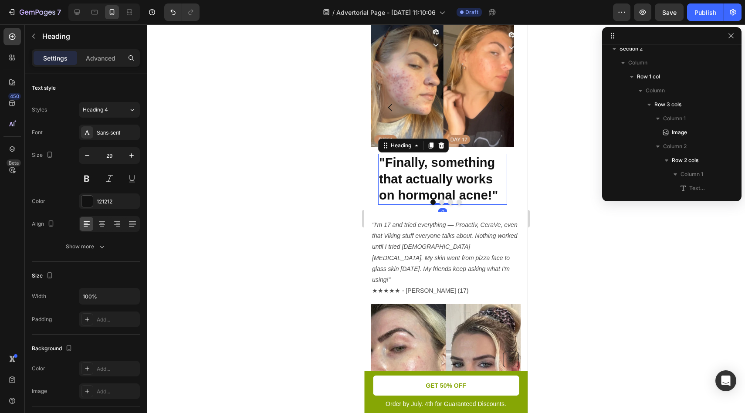
click at [570, 226] on div at bounding box center [446, 218] width 598 height 389
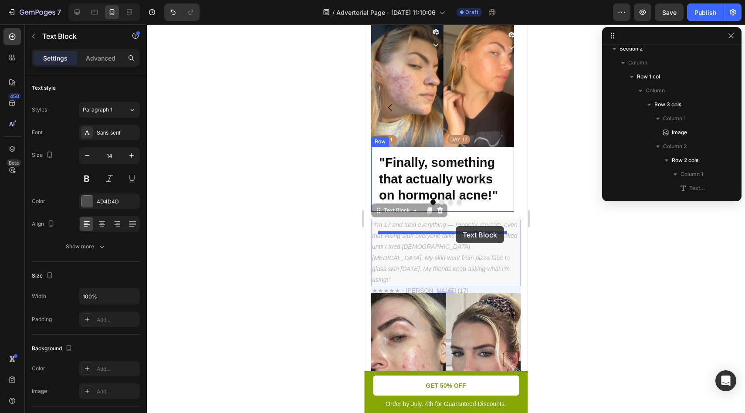
drag, startPoint x: 451, startPoint y: 255, endPoint x: 456, endPoint y: 226, distance: 29.6
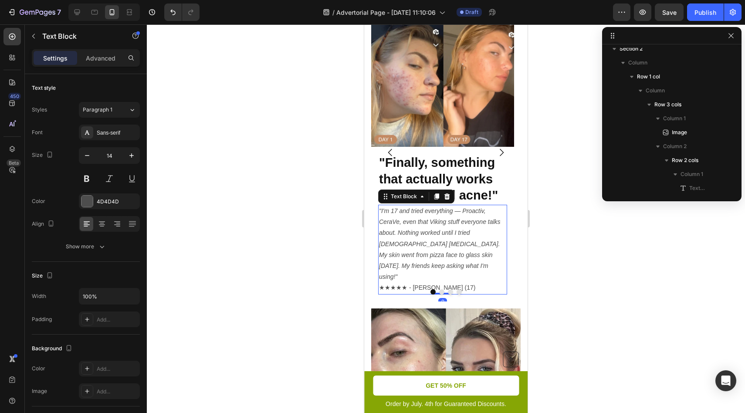
click at [551, 225] on div at bounding box center [446, 218] width 598 height 389
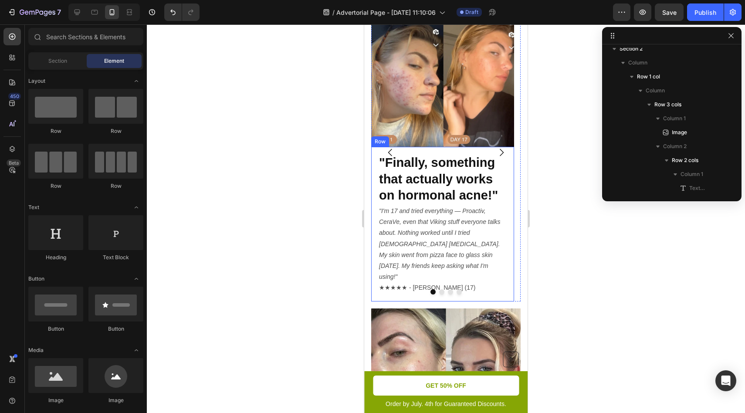
click at [460, 302] on div ""Finally, something that actually works on hormonal acne!" Heading "I'm 17 and …" at bounding box center [442, 224] width 143 height 155
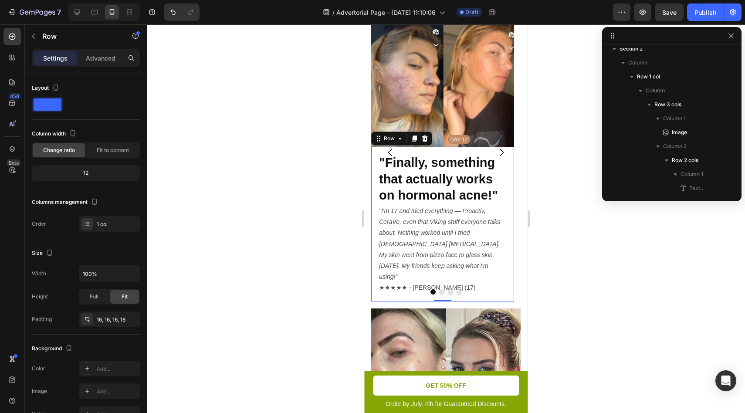
click at [610, 241] on div at bounding box center [446, 218] width 598 height 389
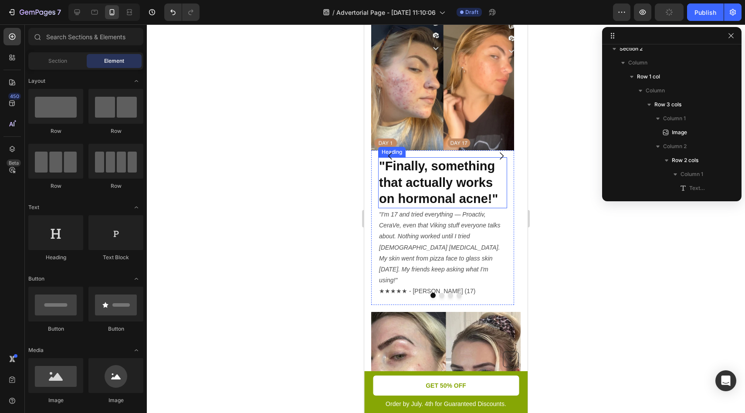
scroll to position [503, 0]
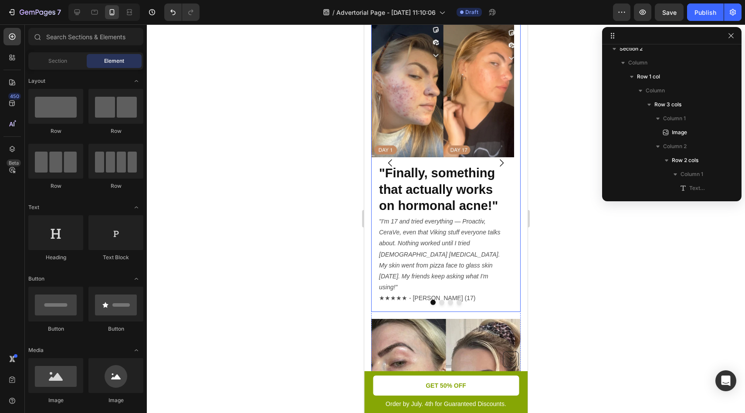
click at [496, 168] on icon "Carousel Next Arrow" at bounding box center [501, 163] width 10 height 10
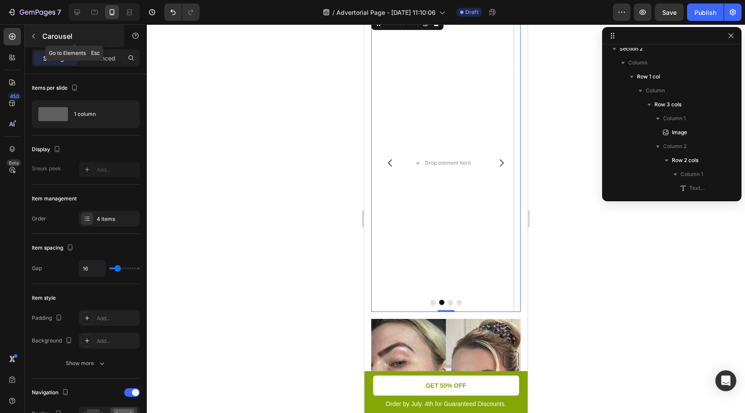
click at [30, 38] on icon "button" at bounding box center [33, 36] width 7 height 7
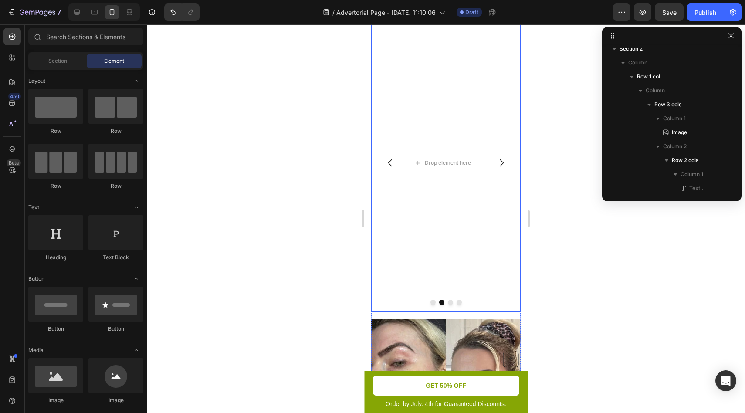
click at [389, 168] on icon "Carousel Back Arrow" at bounding box center [390, 163] width 10 height 10
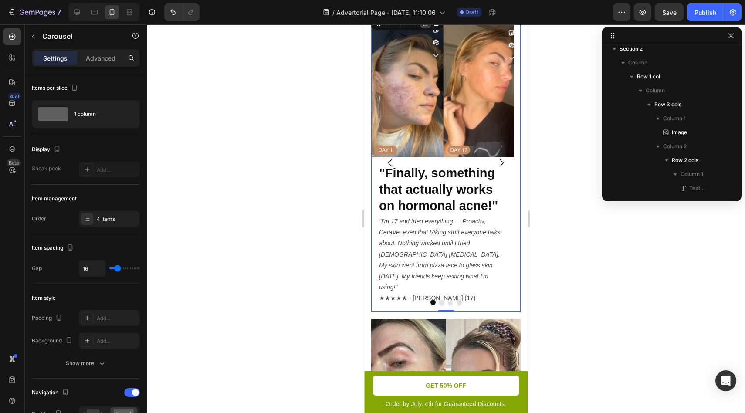
click at [424, 26] on icon at bounding box center [426, 23] width 5 height 6
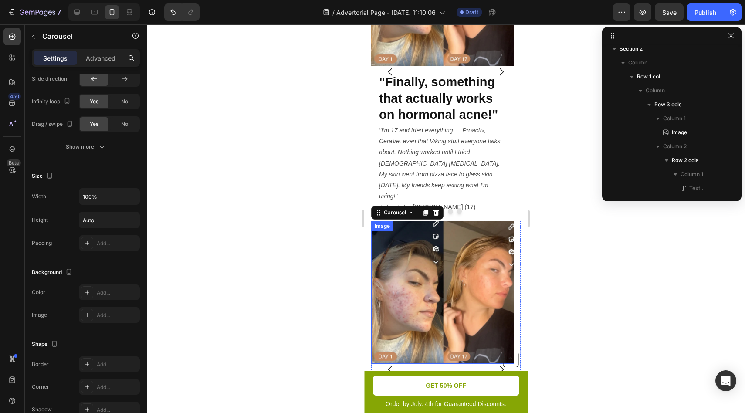
scroll to position [0, 0]
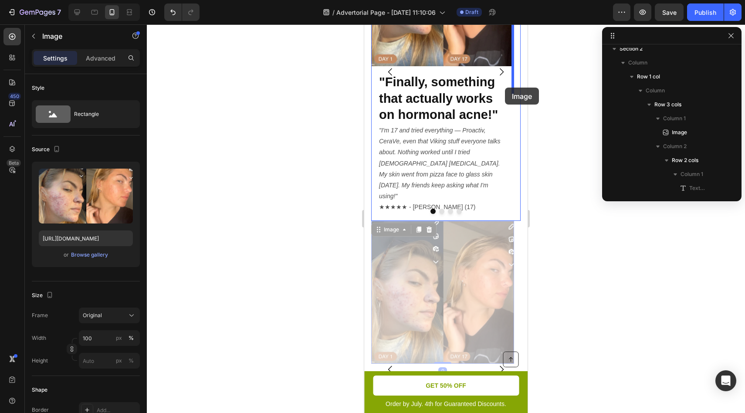
drag, startPoint x: 414, startPoint y: 253, endPoint x: 505, endPoint y: 88, distance: 188.4
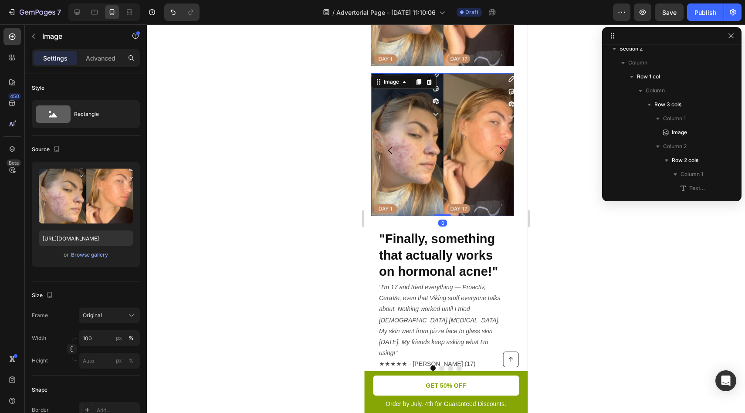
scroll to position [672, 0]
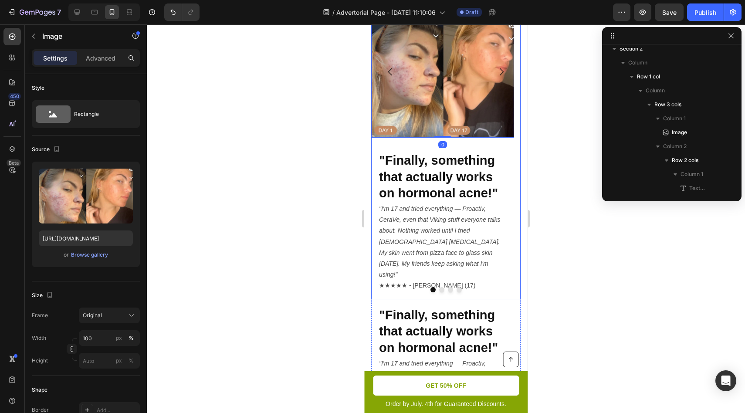
click at [496, 77] on icon "Carousel Next Arrow" at bounding box center [501, 72] width 10 height 10
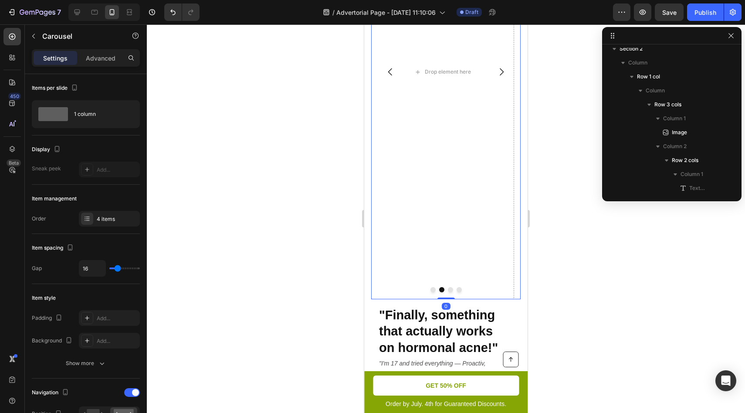
click at [386, 77] on icon "Carousel Back Arrow" at bounding box center [390, 72] width 10 height 10
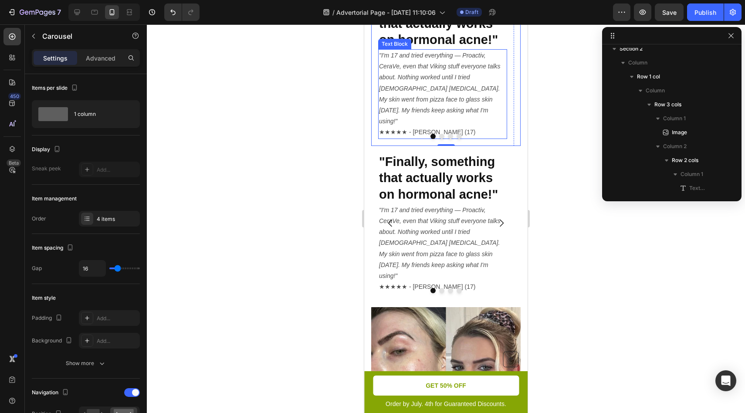
scroll to position [839, 0]
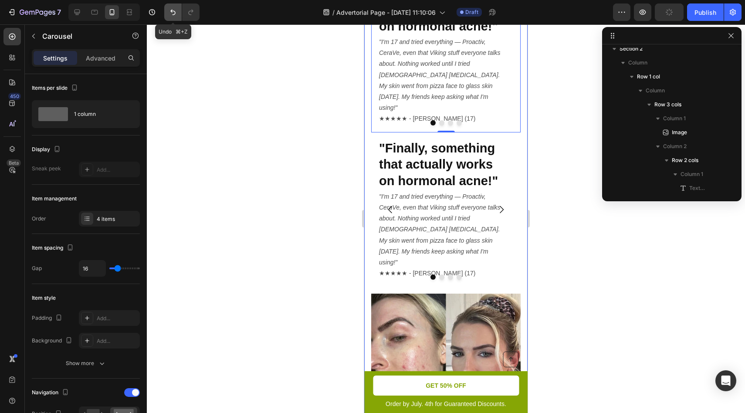
click at [178, 16] on button "Undo/Redo" at bounding box center [172, 11] width 17 height 17
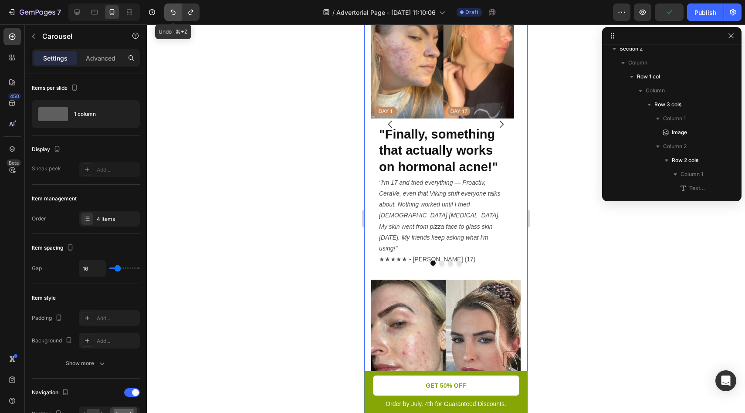
scroll to position [682, 0]
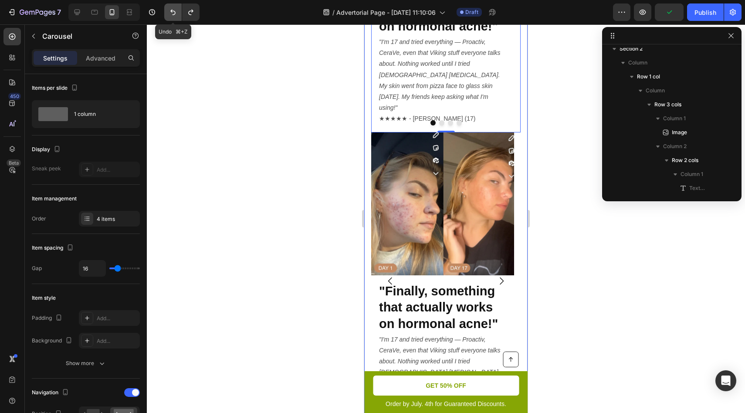
click at [176, 16] on icon "Undo/Redo" at bounding box center [173, 12] width 9 height 9
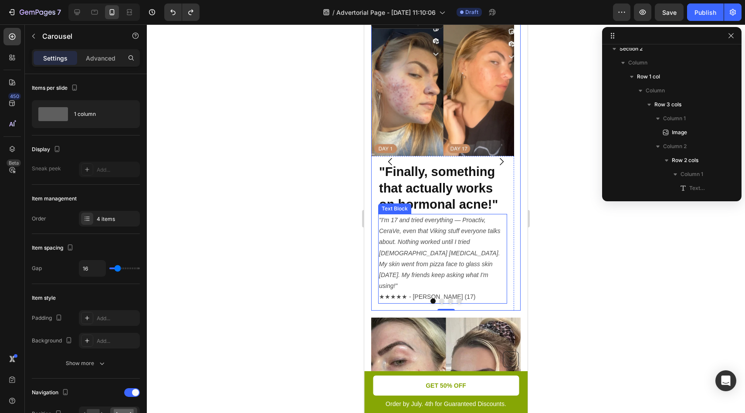
scroll to position [498, 0]
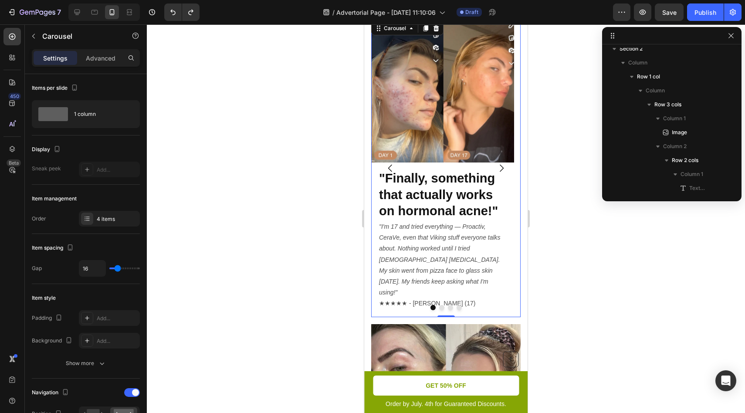
click at [499, 173] on icon "Carousel Next Arrow" at bounding box center [501, 168] width 10 height 10
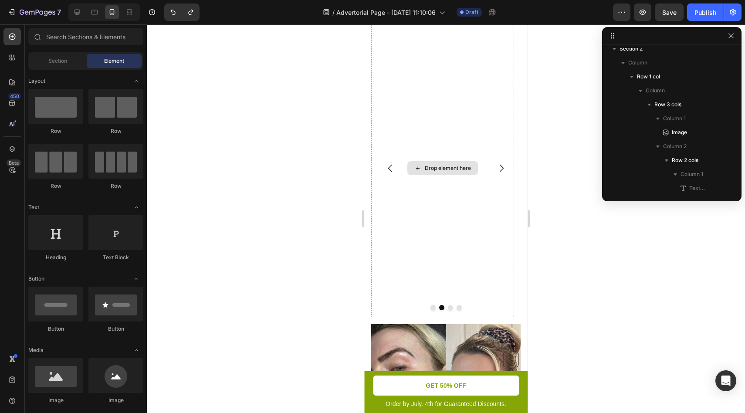
click at [444, 172] on div "Drop element here" at bounding box center [448, 168] width 46 height 7
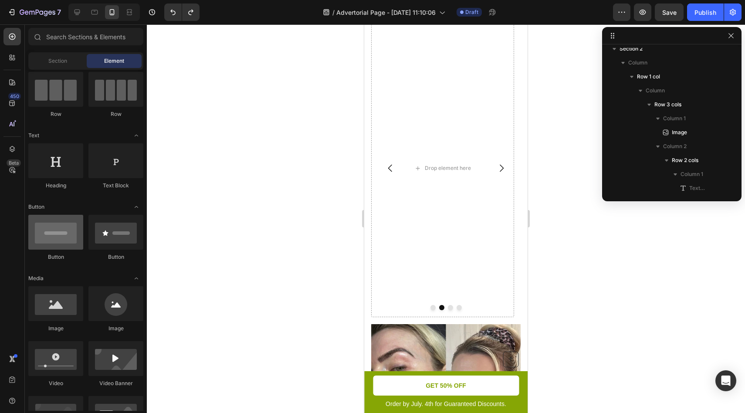
scroll to position [121, 0]
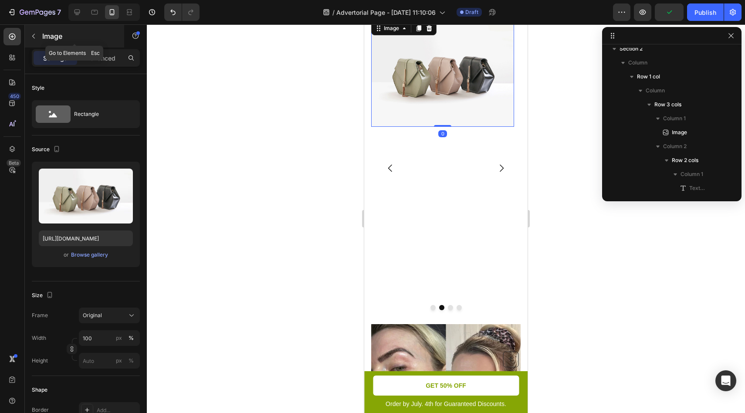
click at [34, 39] on icon "button" at bounding box center [33, 36] width 7 height 7
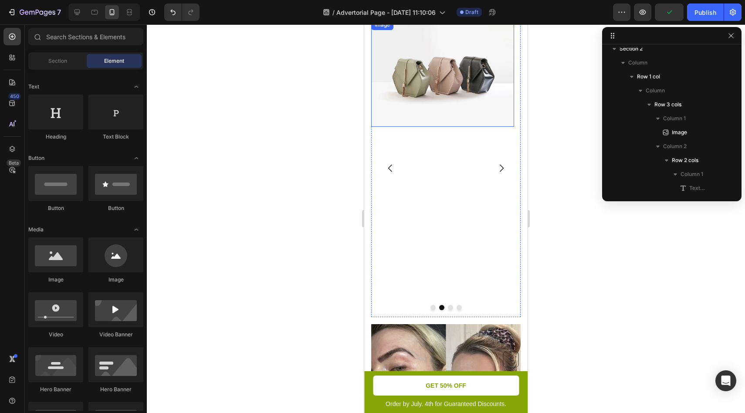
click at [443, 96] on img at bounding box center [442, 73] width 143 height 107
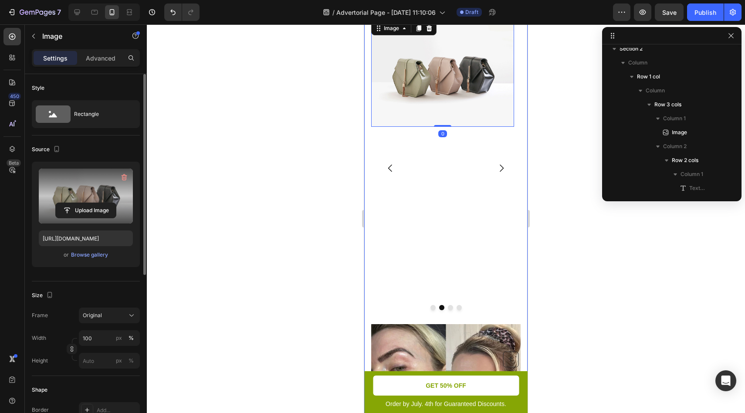
click at [79, 187] on label at bounding box center [86, 196] width 94 height 55
click at [79, 203] on input "file" at bounding box center [86, 210] width 60 height 15
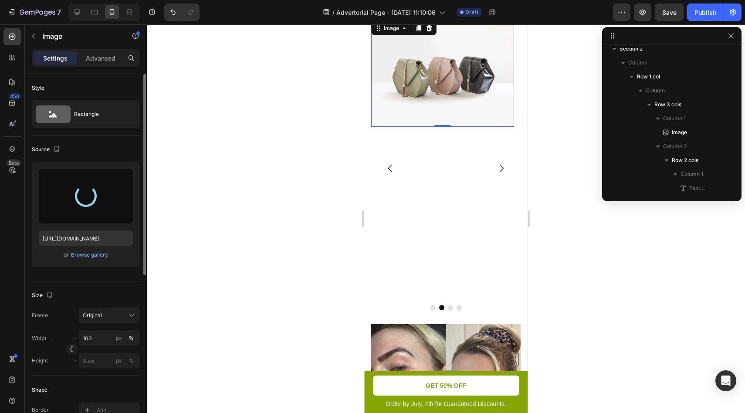
type input "https://cdn.shopify.com/s/files/1/0711/7488/1479/files/gempages_581802478643708…"
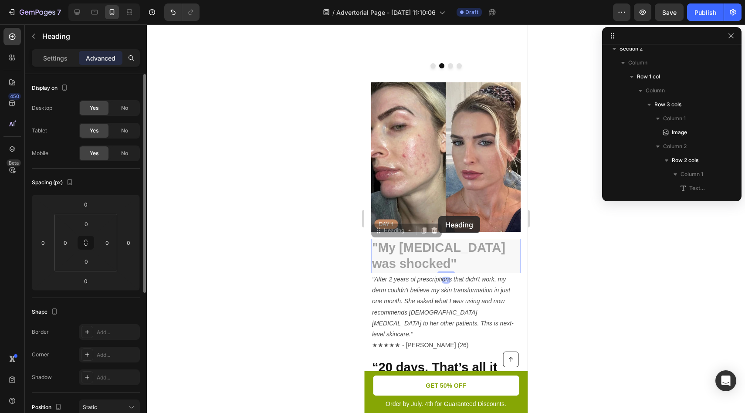
scroll to position [454, 0]
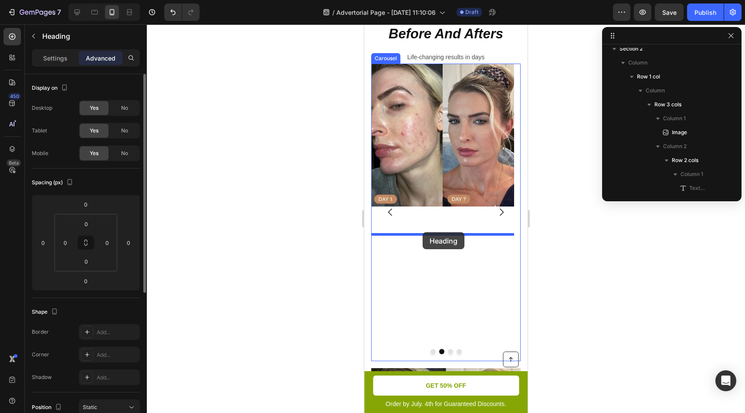
drag, startPoint x: 425, startPoint y: 263, endPoint x: 423, endPoint y: 232, distance: 31.0
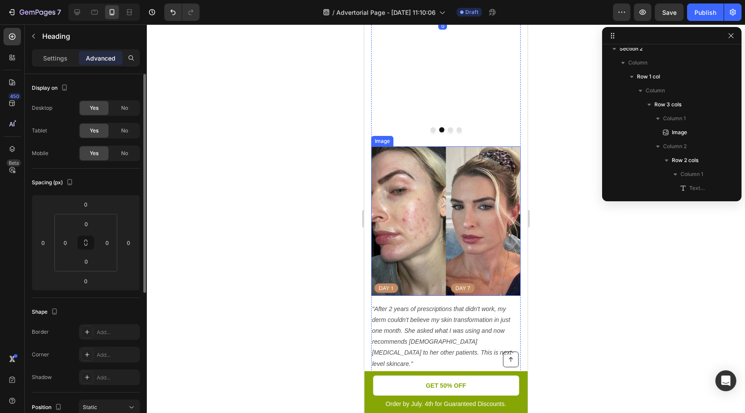
scroll to position [677, 0]
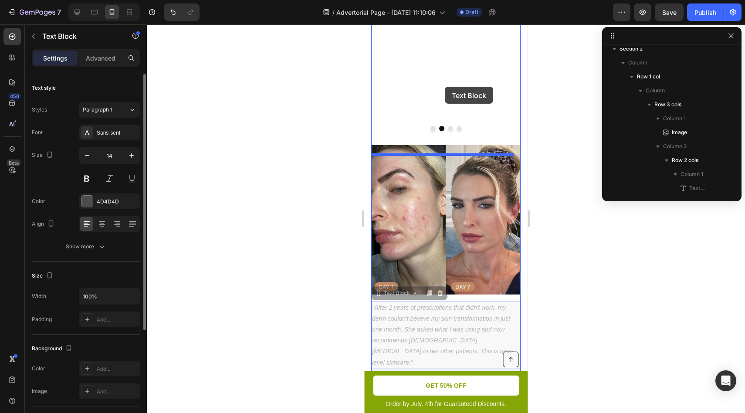
drag, startPoint x: 454, startPoint y: 338, endPoint x: 445, endPoint y: 87, distance: 251.6
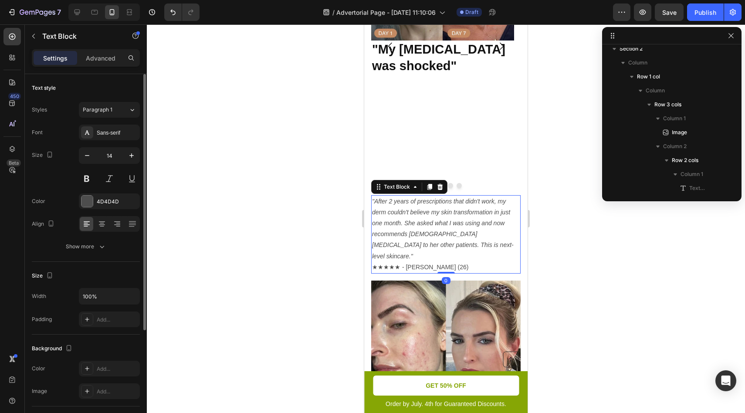
scroll to position [606, 0]
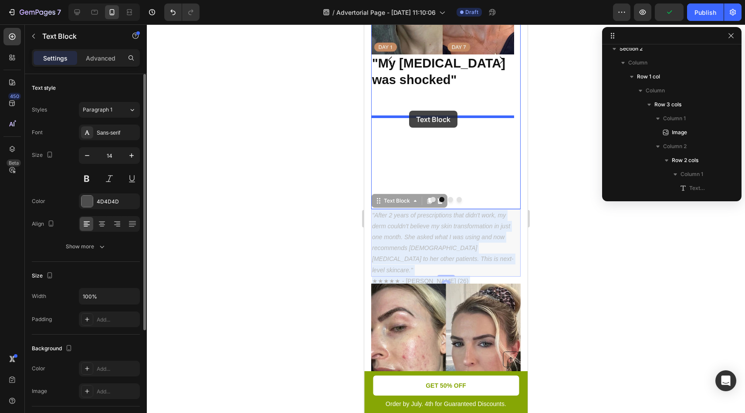
drag, startPoint x: 443, startPoint y: 255, endPoint x: 409, endPoint y: 111, distance: 148.2
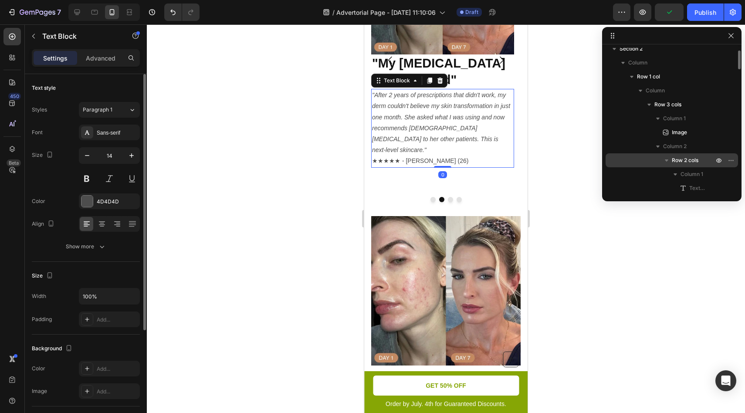
click at [608, 161] on div "Row 2 cols" at bounding box center [672, 160] width 132 height 14
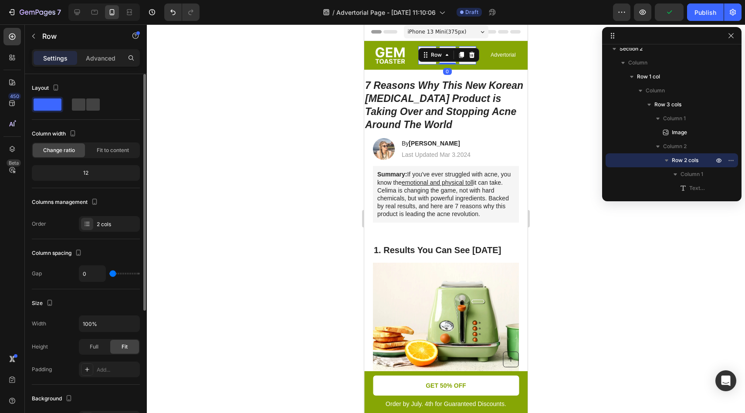
scroll to position [0, 0]
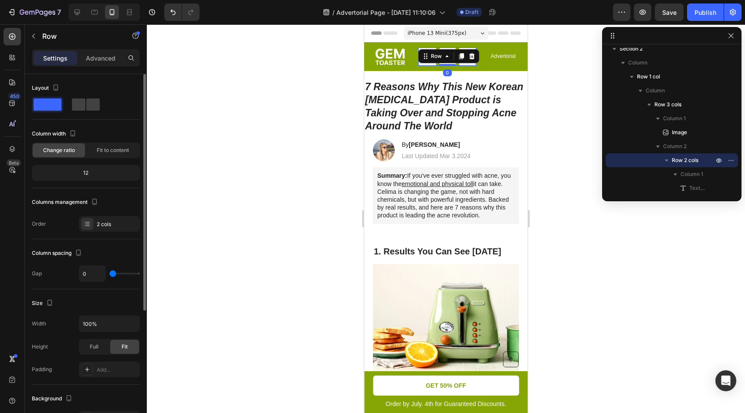
click at [558, 222] on div at bounding box center [446, 218] width 598 height 389
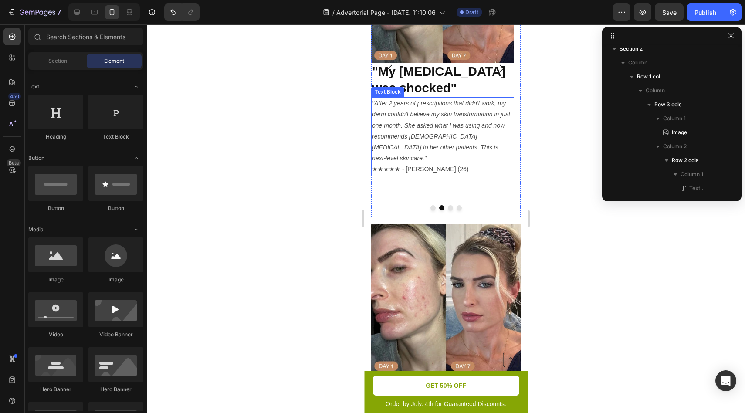
scroll to position [720, 0]
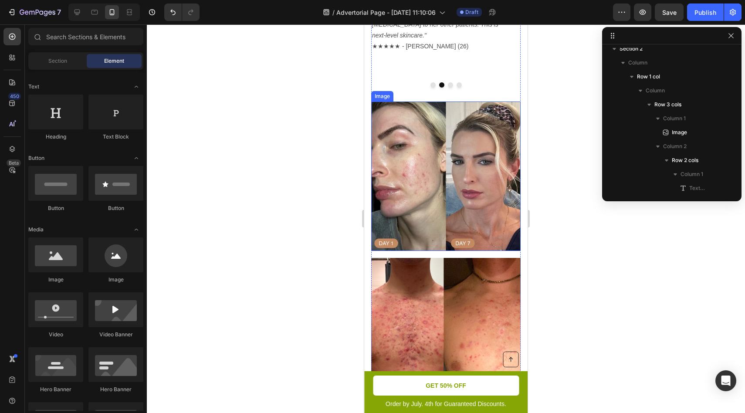
click at [451, 222] on img at bounding box center [445, 176] width 149 height 149
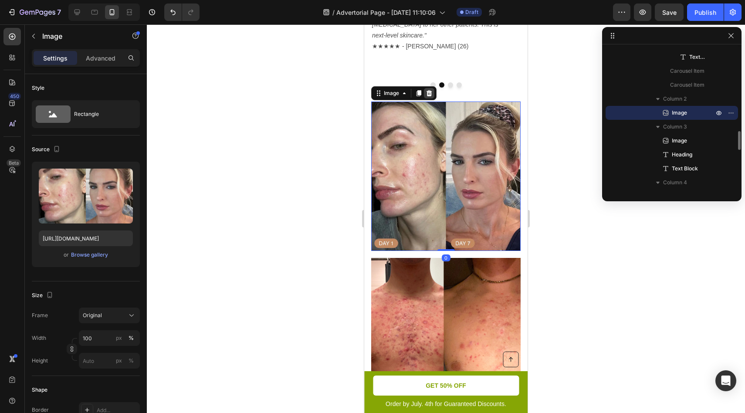
click at [431, 96] on icon at bounding box center [430, 93] width 6 height 6
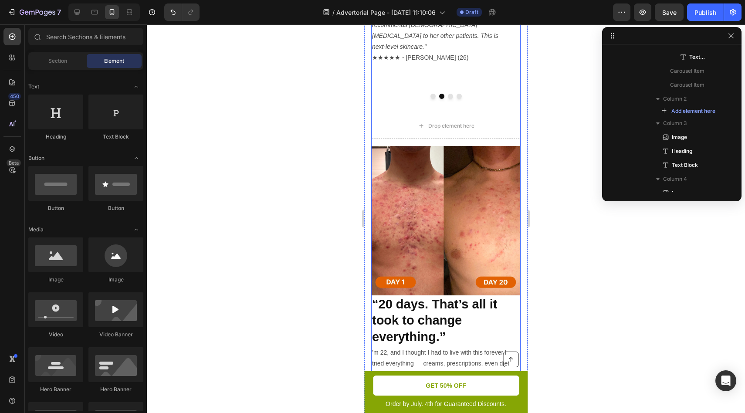
scroll to position [649, 0]
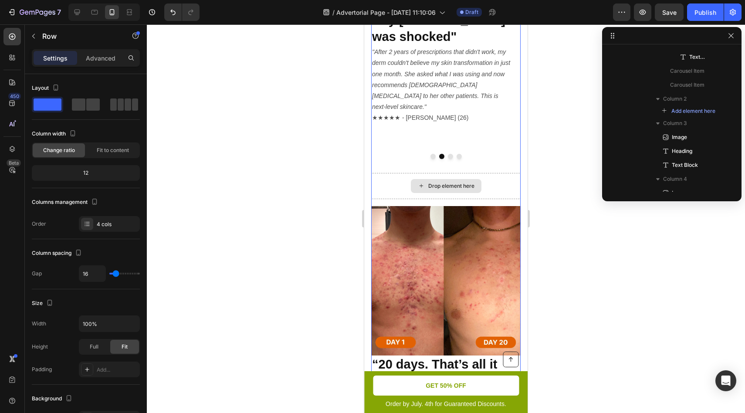
click at [496, 199] on div "Drop element here" at bounding box center [445, 186] width 149 height 26
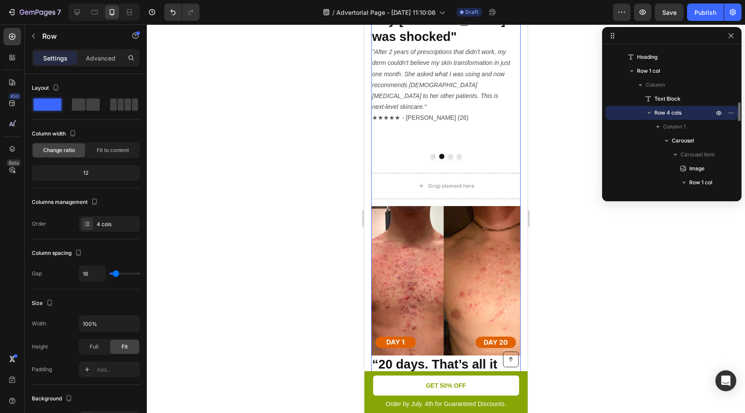
drag, startPoint x: 544, startPoint y: 189, endPoint x: 161, endPoint y: 168, distance: 383.1
click at [544, 189] on div at bounding box center [446, 218] width 598 height 389
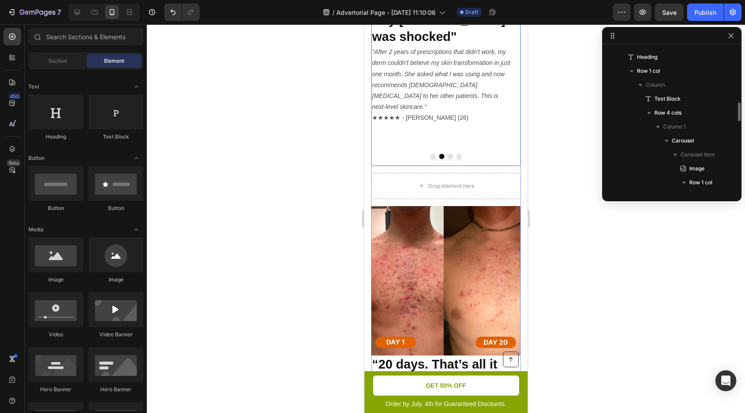
click at [448, 159] on button "Dot" at bounding box center [450, 156] width 5 height 5
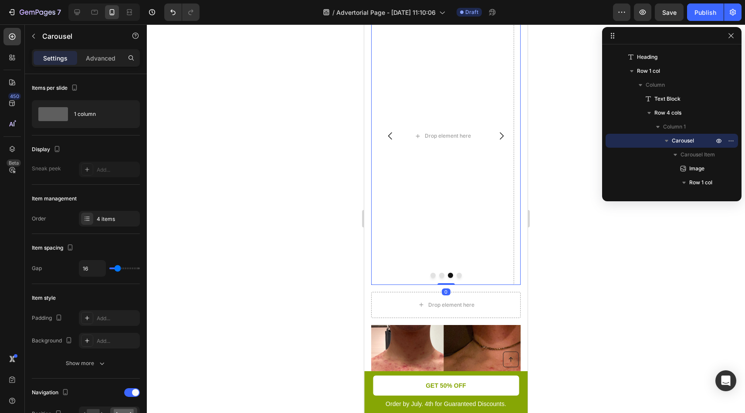
scroll to position [510, 0]
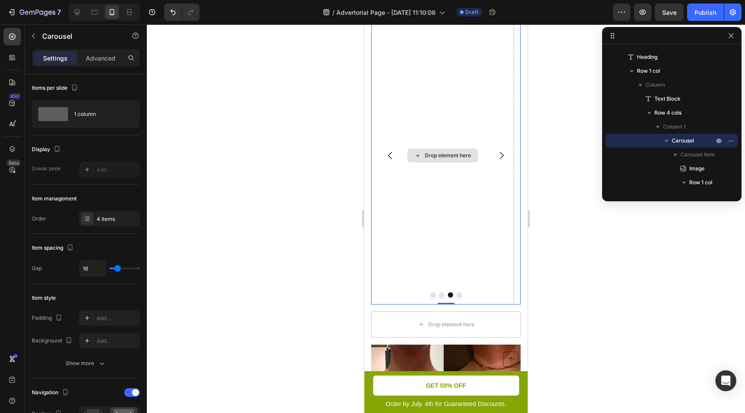
click at [441, 159] on div "Drop element here" at bounding box center [448, 155] width 46 height 7
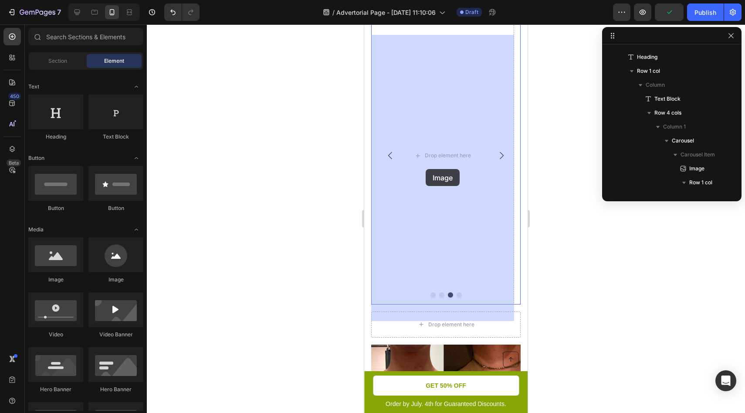
drag, startPoint x: 601, startPoint y: 224, endPoint x: 426, endPoint y: 169, distance: 184.0
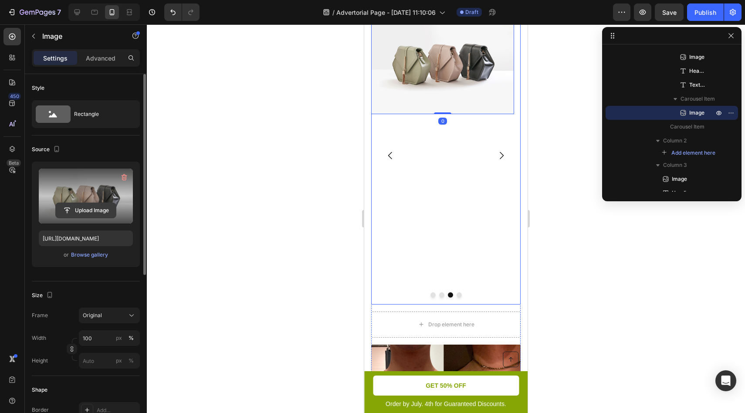
click at [90, 212] on input "file" at bounding box center [86, 210] width 60 height 15
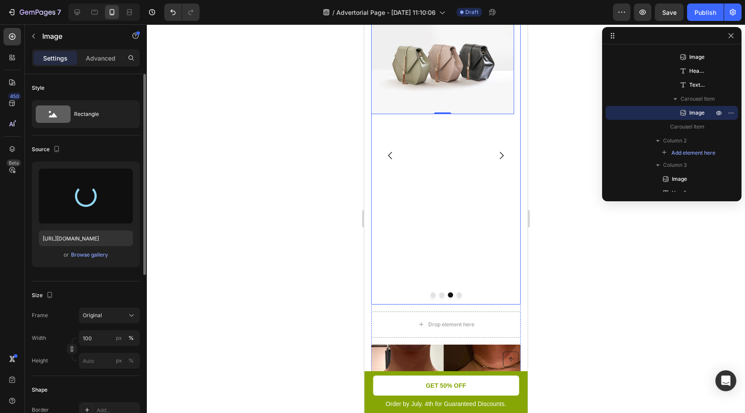
type input "https://cdn.shopify.com/s/files/1/0711/7488/1479/files/gempages_581802478643708…"
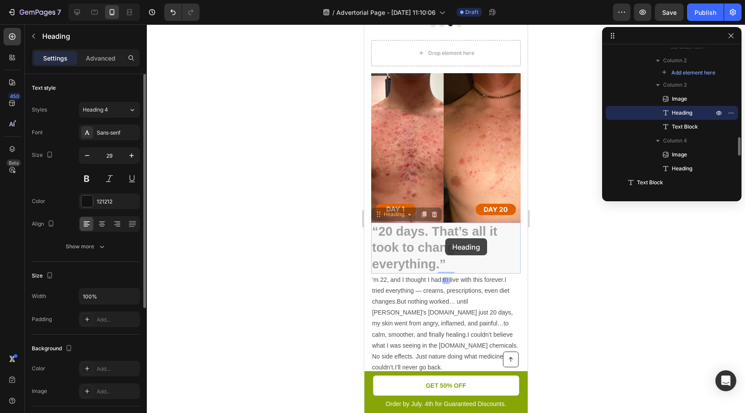
scroll to position [499, 0]
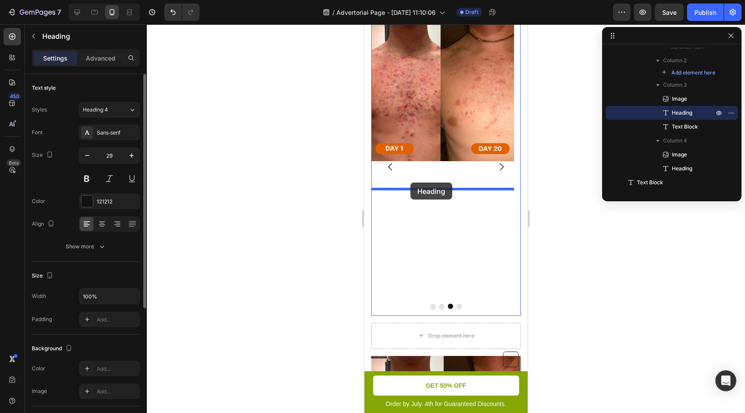
drag, startPoint x: 438, startPoint y: 252, endPoint x: 410, endPoint y: 183, distance: 74.7
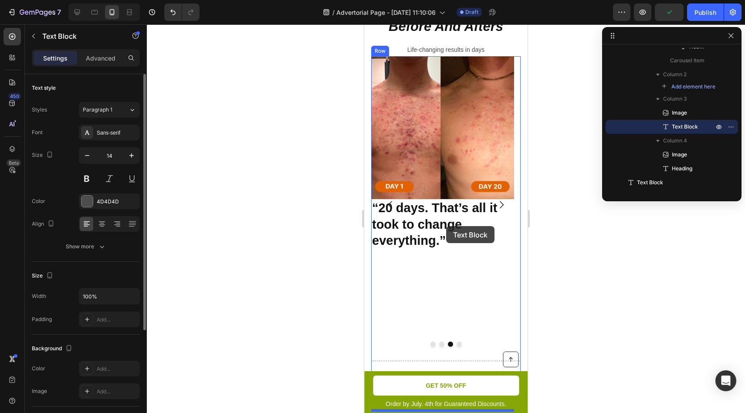
scroll to position [446, 0]
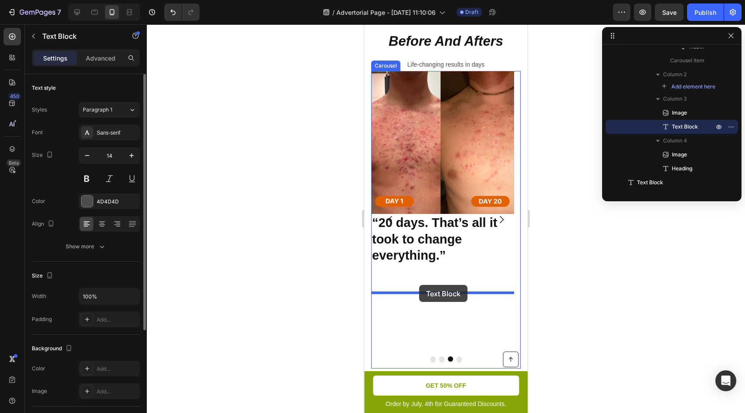
drag, startPoint x: 443, startPoint y: 232, endPoint x: 419, endPoint y: 285, distance: 57.7
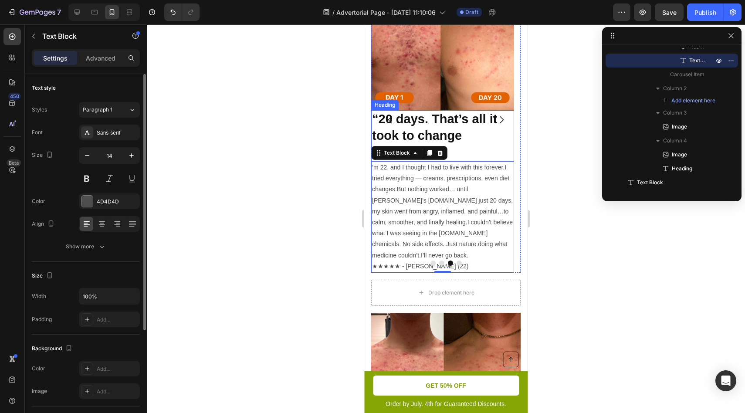
scroll to position [619, 0]
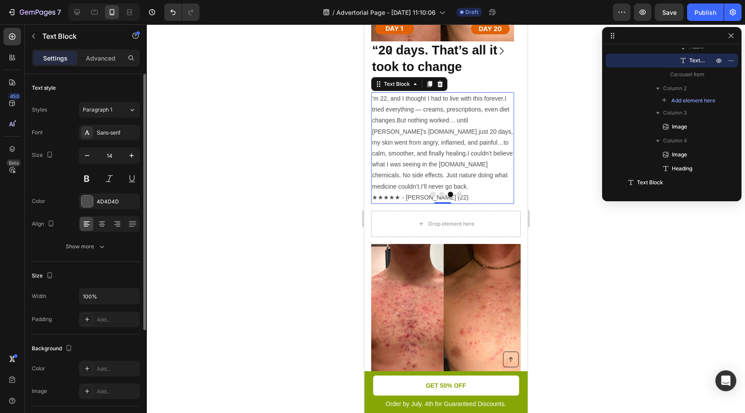
click at [457, 197] on button "Dot" at bounding box center [459, 194] width 5 height 5
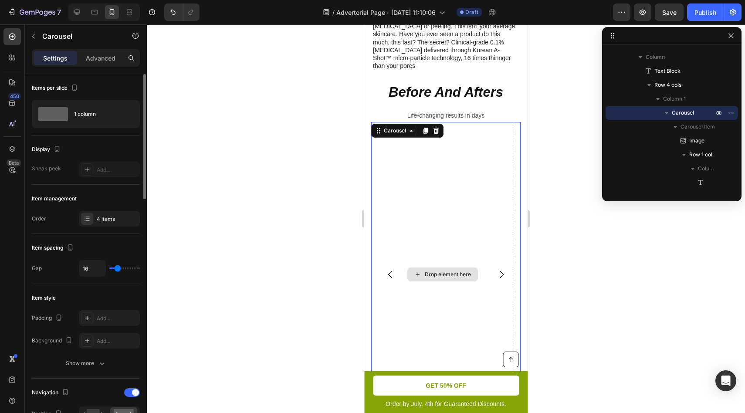
scroll to position [410, 0]
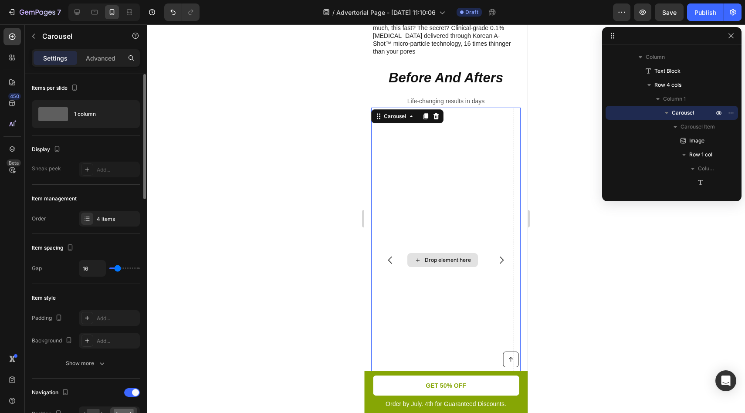
click at [469, 216] on div "Drop element here" at bounding box center [442, 260] width 143 height 305
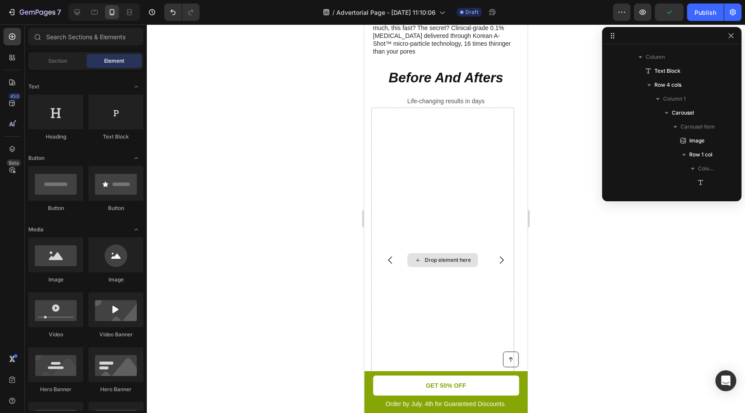
click at [439, 267] on div "Drop element here" at bounding box center [442, 260] width 71 height 14
click at [55, 130] on div "Heading" at bounding box center [55, 118] width 55 height 46
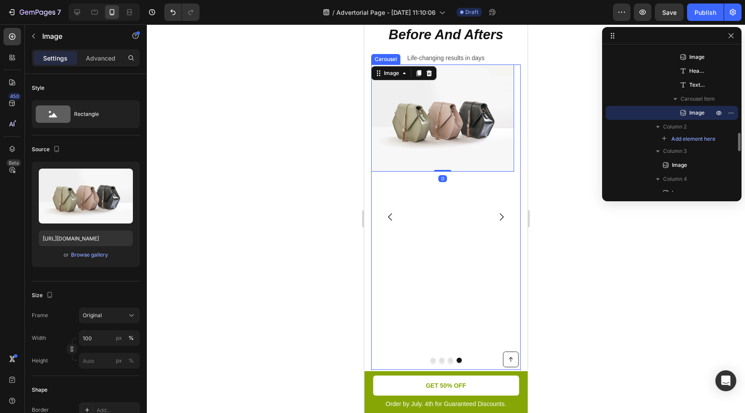
scroll to position [475, 0]
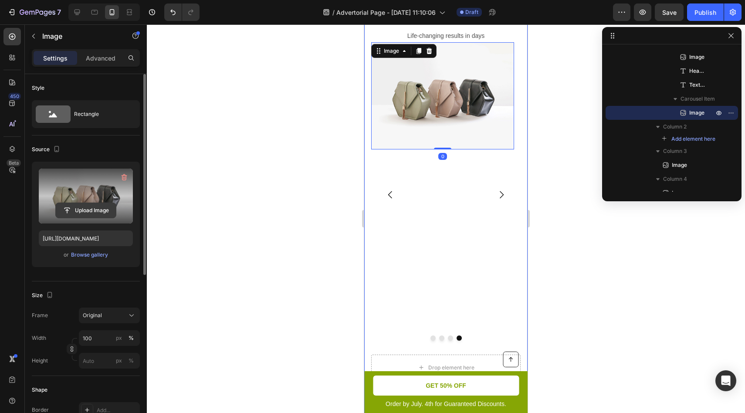
click at [98, 211] on input "file" at bounding box center [86, 210] width 60 height 15
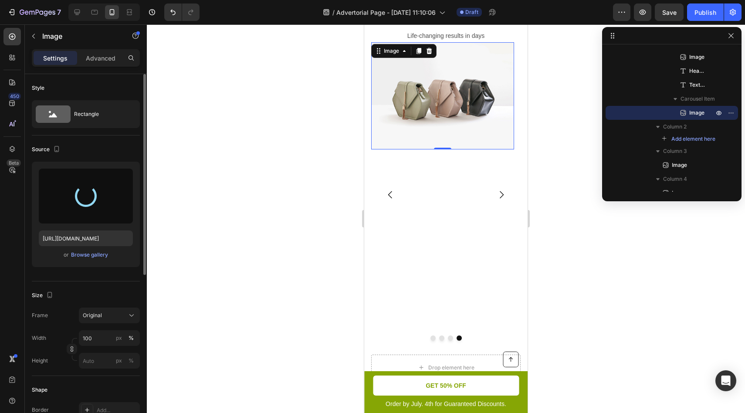
type input "https://cdn.shopify.com/s/files/1/0711/7488/1479/files/gempages_581802478643708…"
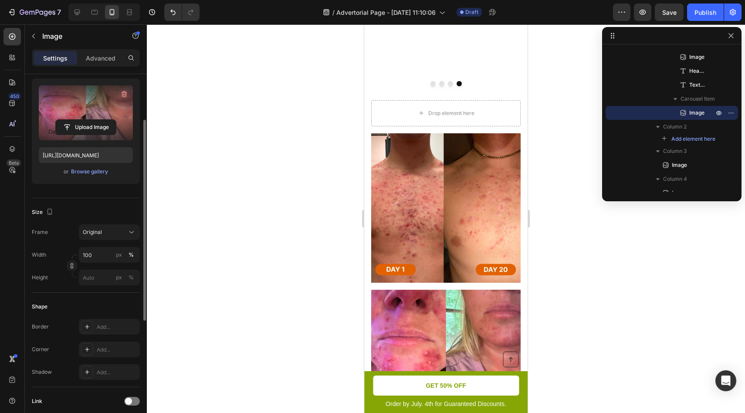
scroll to position [402, 0]
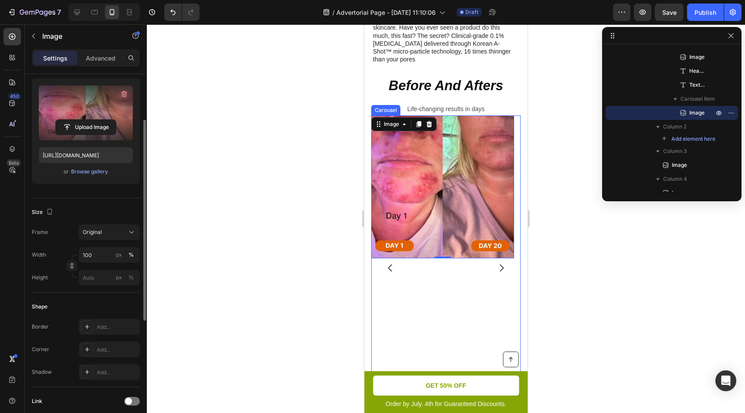
click at [383, 280] on button "Carousel Back Arrow" at bounding box center [390, 268] width 24 height 24
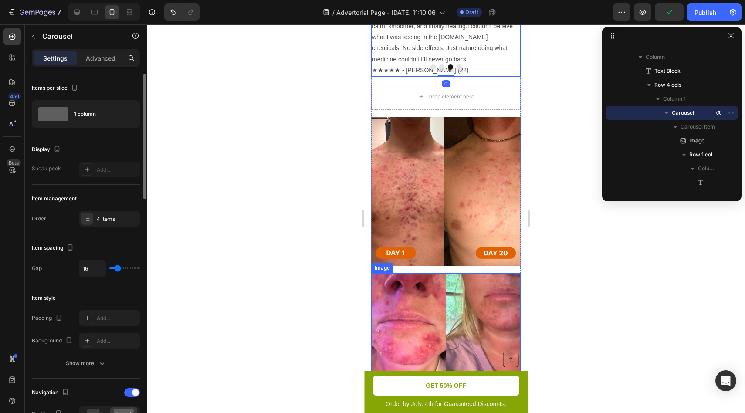
scroll to position [732, 0]
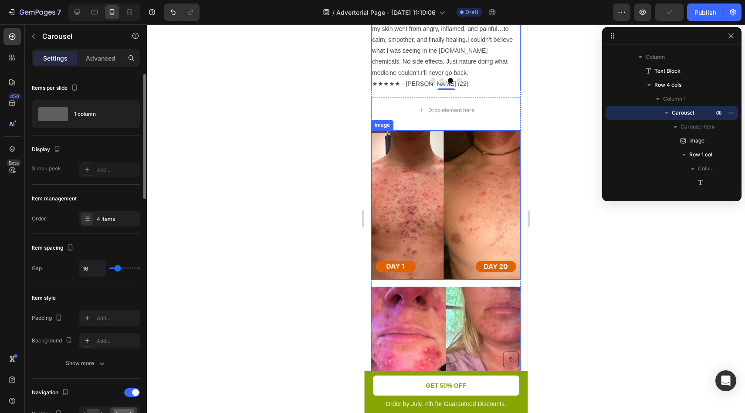
click at [433, 246] on img at bounding box center [445, 204] width 149 height 149
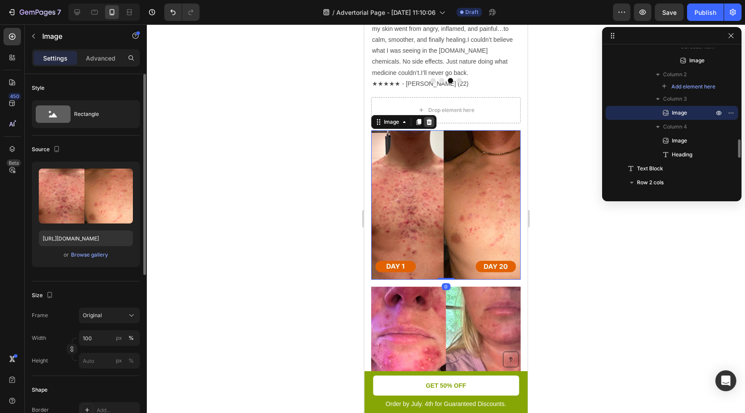
click at [429, 125] on icon at bounding box center [430, 122] width 6 height 6
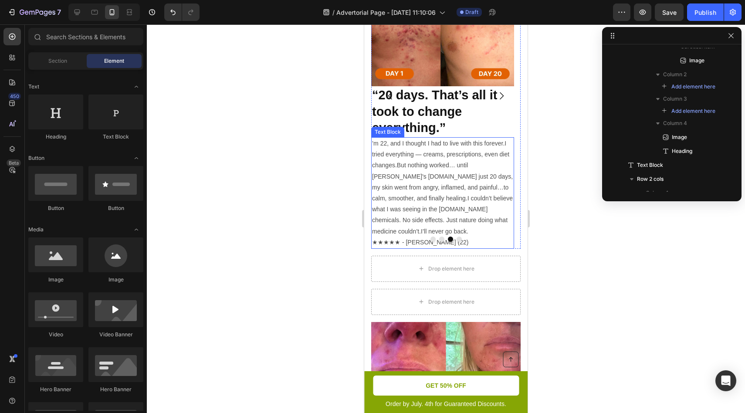
scroll to position [572, 0]
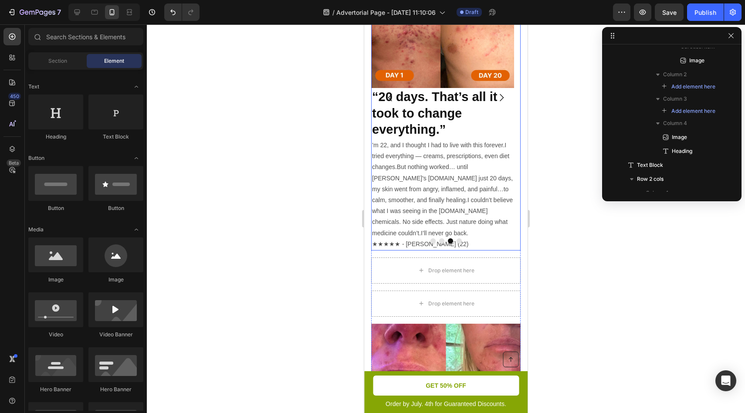
click at [457, 244] on button "Dot" at bounding box center [459, 240] width 5 height 5
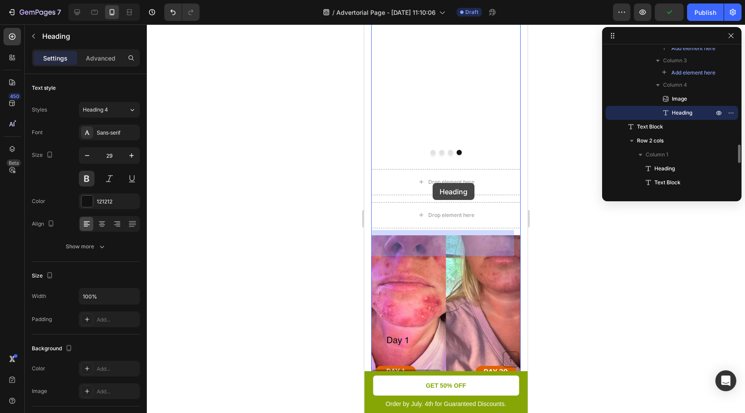
scroll to position [521, 0]
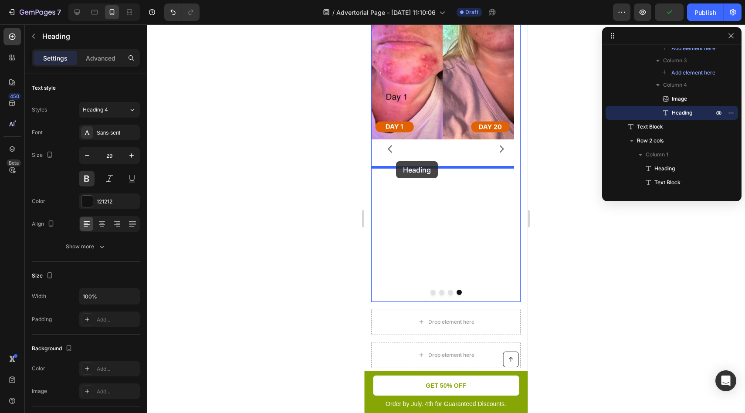
drag, startPoint x: 429, startPoint y: 227, endPoint x: 396, endPoint y: 161, distance: 74.0
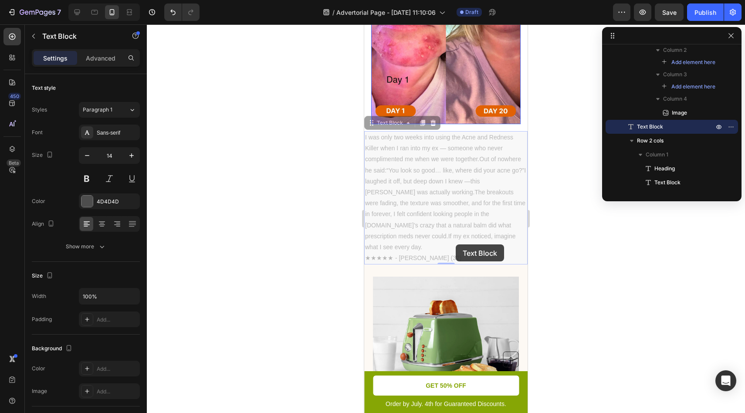
scroll to position [552, 0]
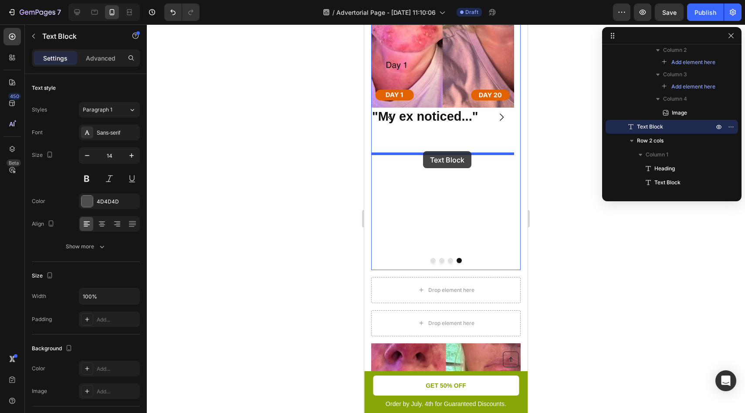
drag, startPoint x: 455, startPoint y: 246, endPoint x: 419, endPoint y: 150, distance: 102.7
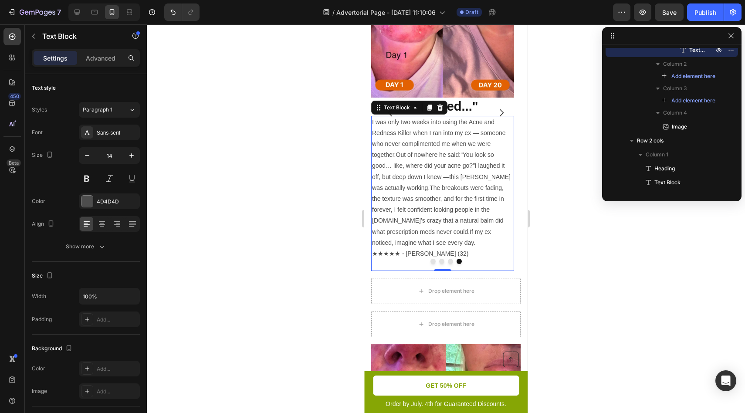
scroll to position [807, 0]
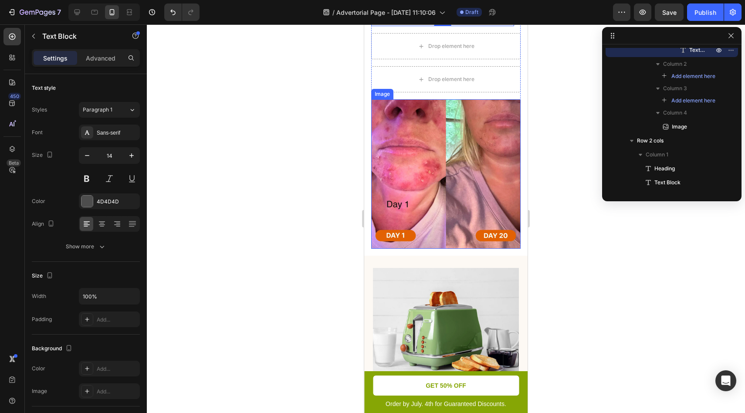
click at [433, 206] on img at bounding box center [445, 173] width 149 height 149
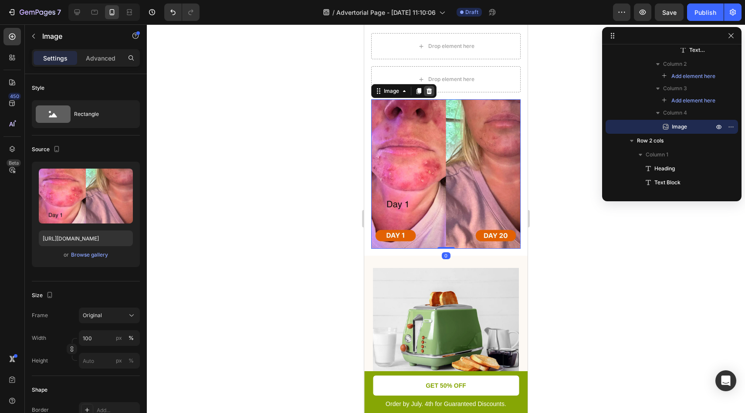
click at [429, 94] on icon at bounding box center [430, 91] width 6 height 6
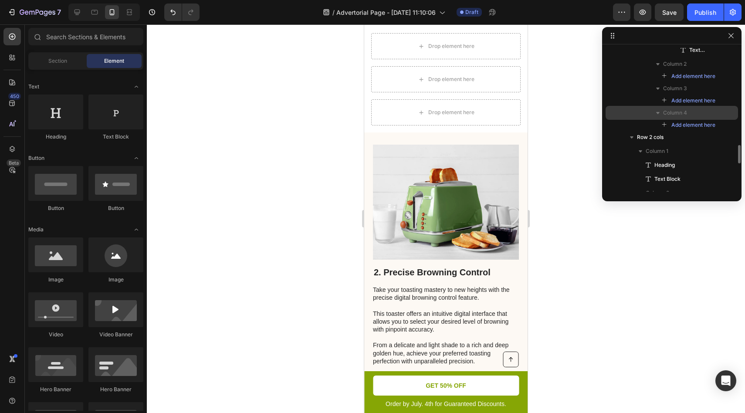
click at [668, 113] on span "Column 4" at bounding box center [675, 112] width 24 height 9
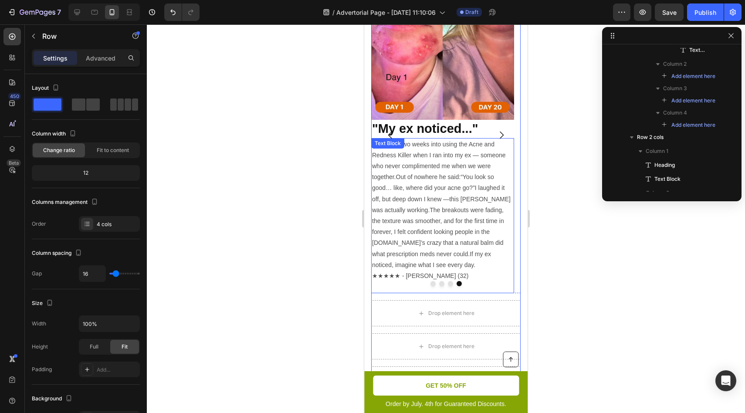
scroll to position [512, 0]
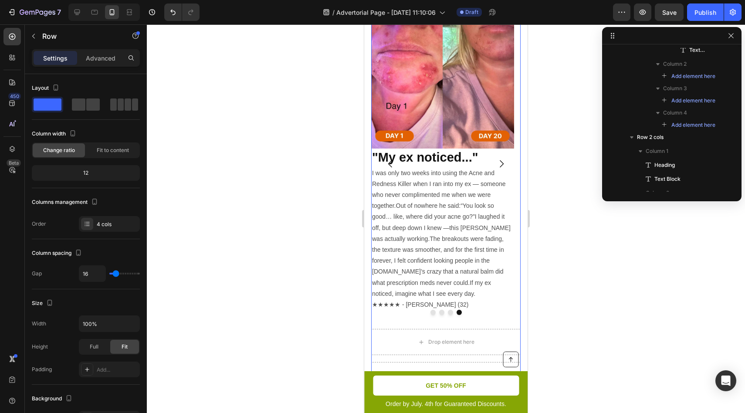
click at [552, 177] on div at bounding box center [446, 218] width 598 height 389
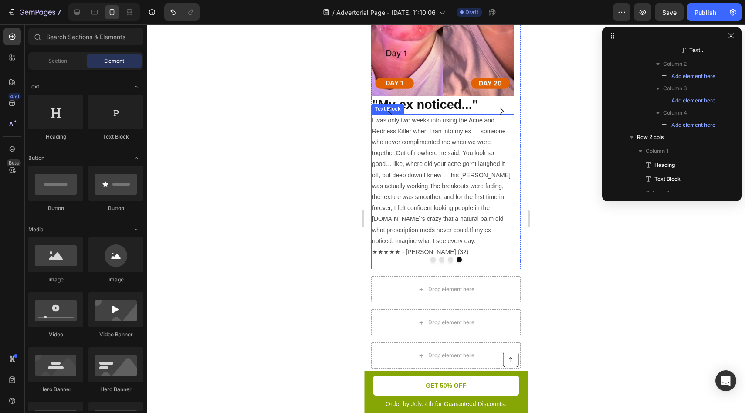
scroll to position [768, 0]
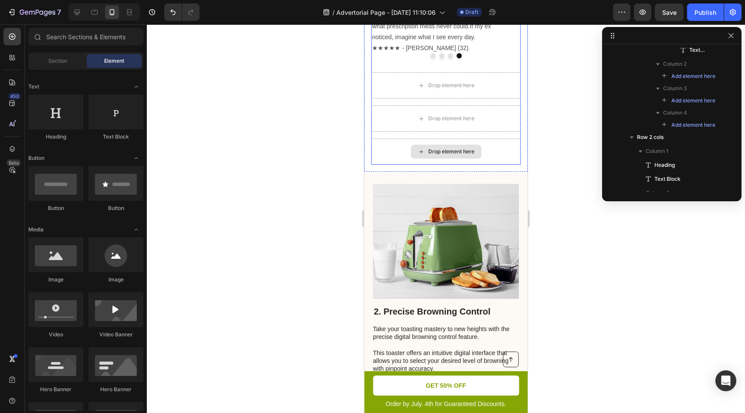
click at [494, 165] on div "Drop element here" at bounding box center [445, 152] width 149 height 26
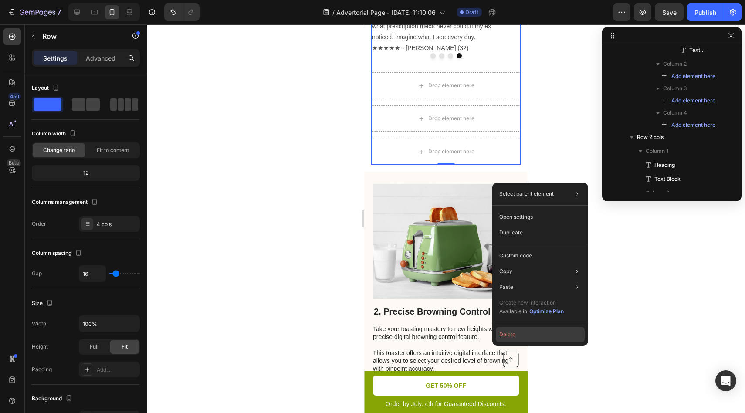
click at [510, 335] on button "Delete" at bounding box center [540, 335] width 89 height 16
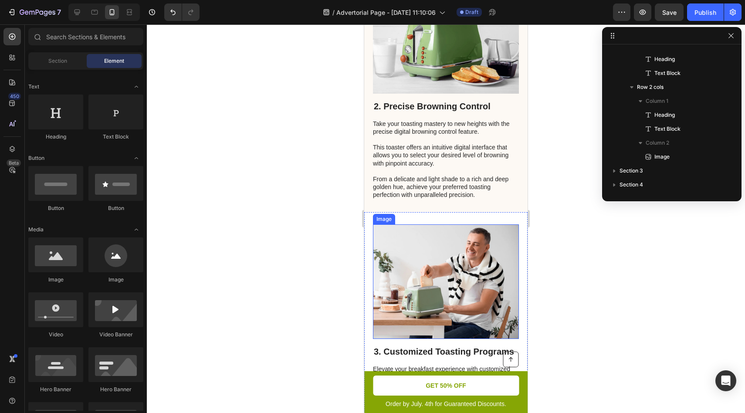
scroll to position [511, 0]
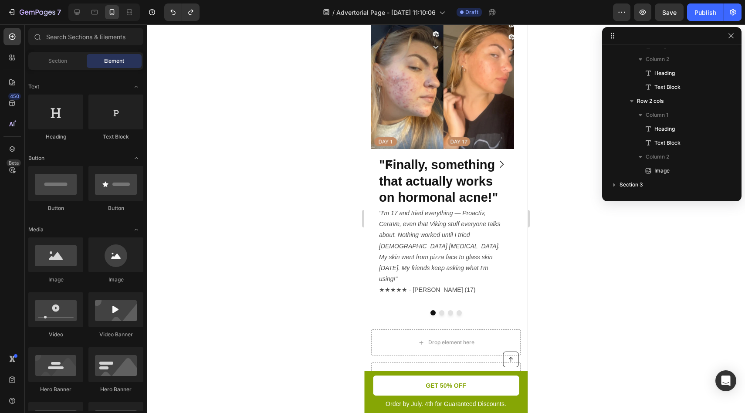
click at [550, 119] on div at bounding box center [446, 218] width 598 height 389
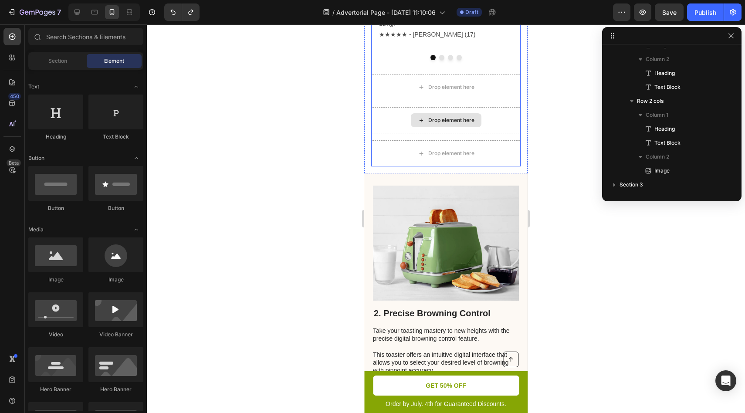
scroll to position [764, 0]
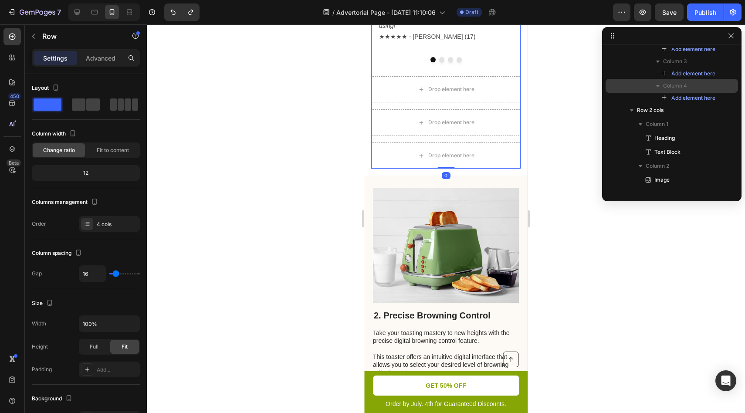
scroll to position [464, 0]
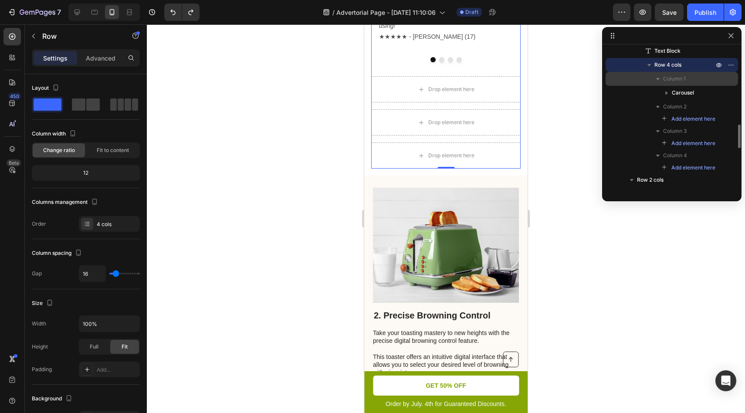
click at [659, 79] on icon "button" at bounding box center [658, 79] width 9 height 9
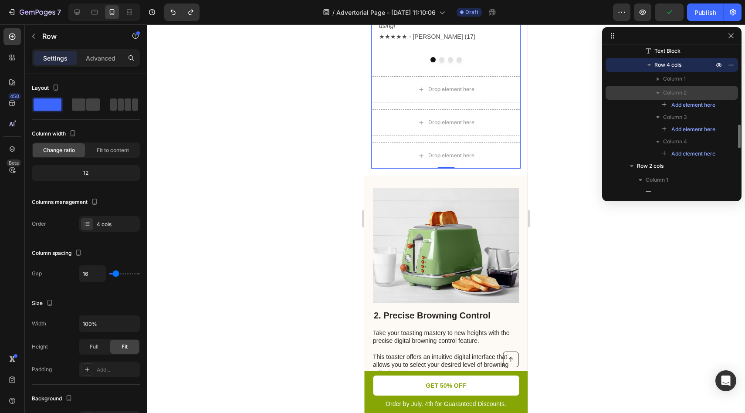
click at [681, 93] on span "Column 2" at bounding box center [675, 92] width 24 height 9
click at [688, 95] on p "Column 2" at bounding box center [689, 92] width 52 height 9
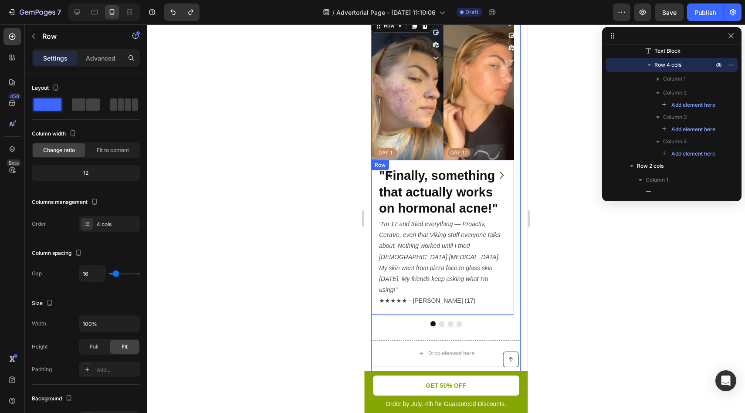
scroll to position [483, 0]
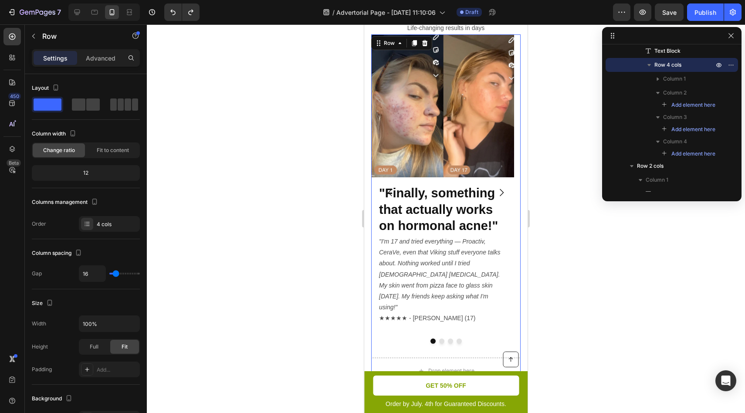
click at [551, 195] on div at bounding box center [446, 218] width 598 height 389
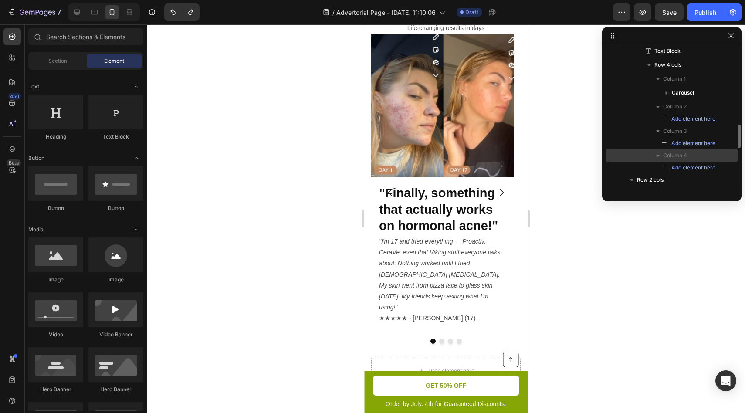
click at [673, 153] on span "Column 4" at bounding box center [675, 155] width 24 height 9
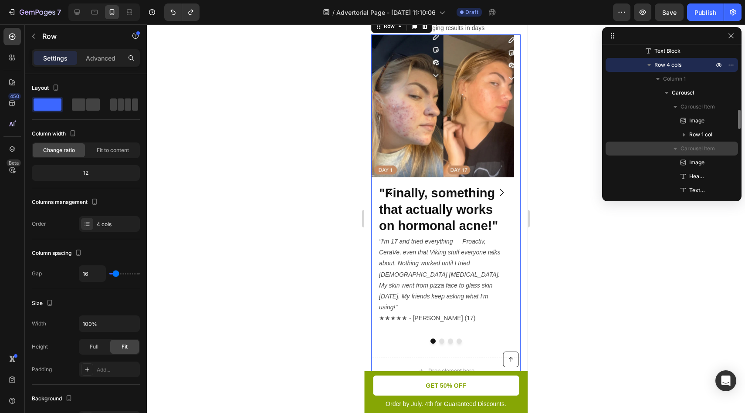
click at [677, 151] on icon "button" at bounding box center [675, 148] width 9 height 9
click at [657, 77] on icon "button" at bounding box center [658, 79] width 9 height 9
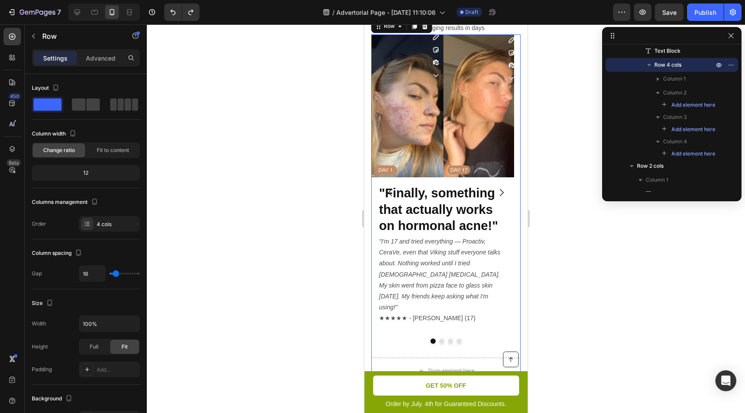
click at [573, 143] on div at bounding box center [446, 218] width 598 height 389
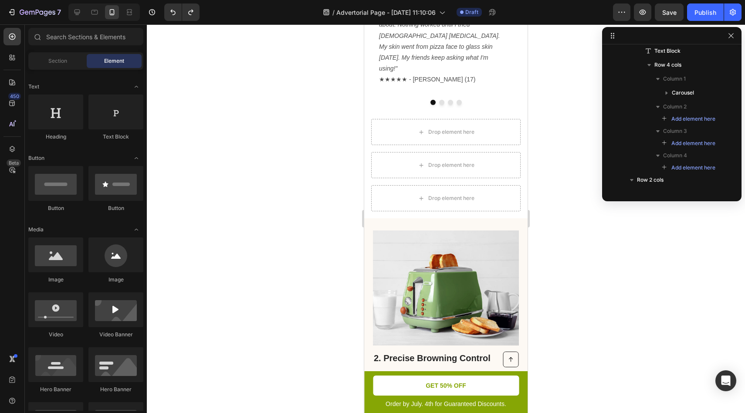
scroll to position [655, 0]
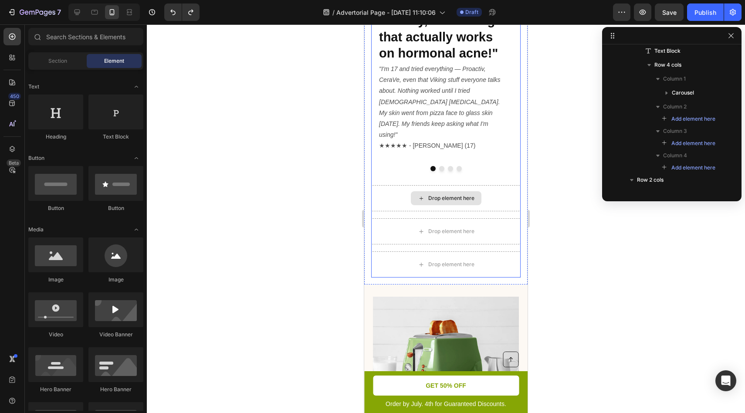
click at [411, 205] on div "Drop element here" at bounding box center [446, 198] width 71 height 14
click at [499, 211] on div "Drop element here" at bounding box center [445, 198] width 149 height 26
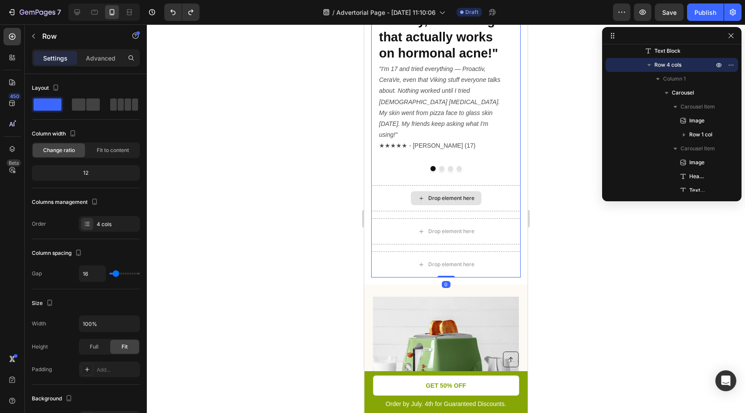
click at [502, 211] on div "Drop element here" at bounding box center [445, 198] width 149 height 26
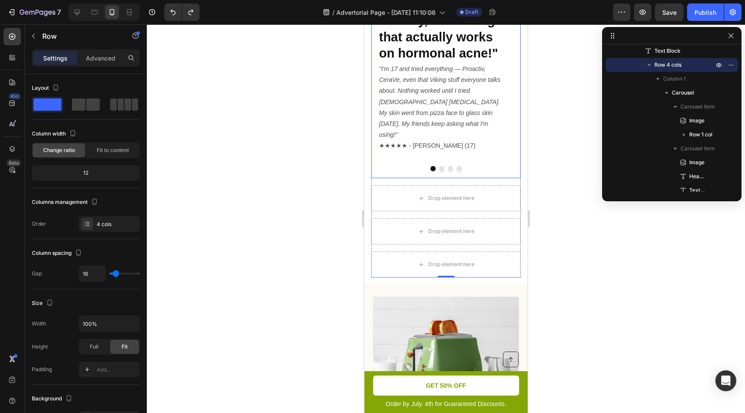
click at [486, 179] on div "Image "Finally, something that actually works on hormonal acne!" Heading "I'm 1…" at bounding box center [442, 20] width 143 height 317
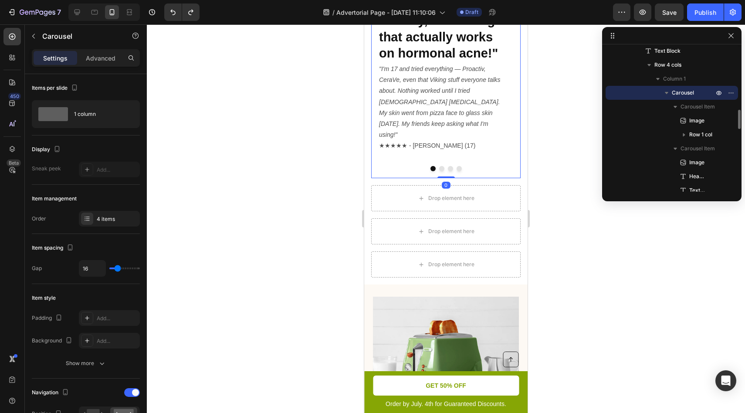
click at [667, 92] on icon "button" at bounding box center [666, 93] width 3 height 2
click at [715, 92] on button "button" at bounding box center [719, 93] width 10 height 10
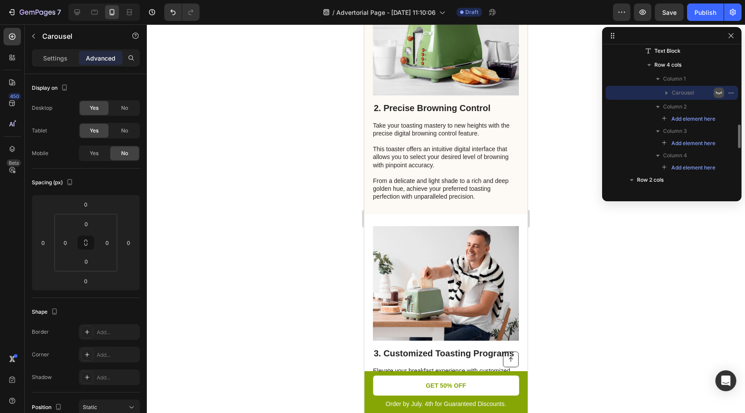
click at [715, 92] on button "button" at bounding box center [719, 93] width 10 height 10
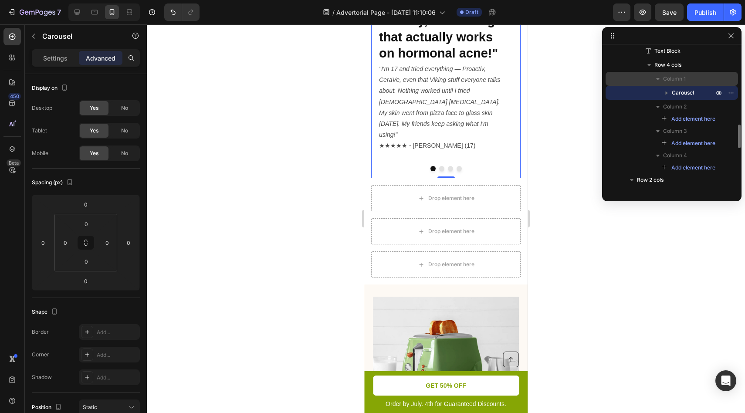
click at [654, 77] on icon "button" at bounding box center [658, 79] width 9 height 9
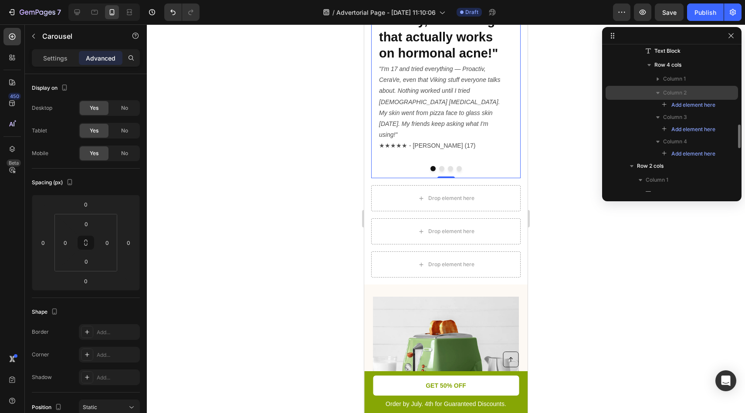
click at [694, 91] on p "Column 2" at bounding box center [689, 92] width 52 height 9
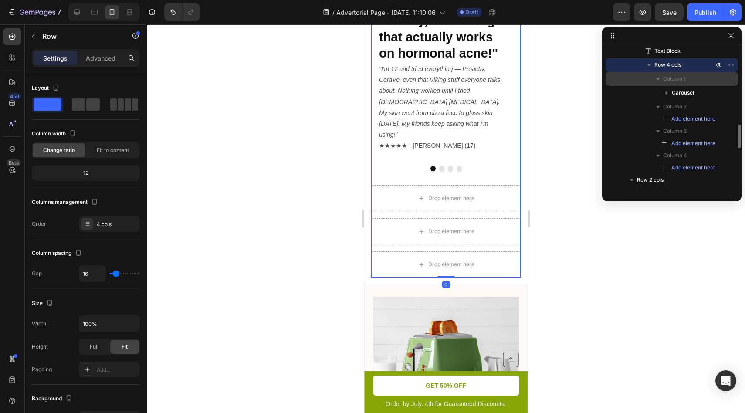
click at [658, 78] on icon "button" at bounding box center [657, 79] width 3 height 2
click at [718, 66] on icon "button" at bounding box center [718, 64] width 7 height 7
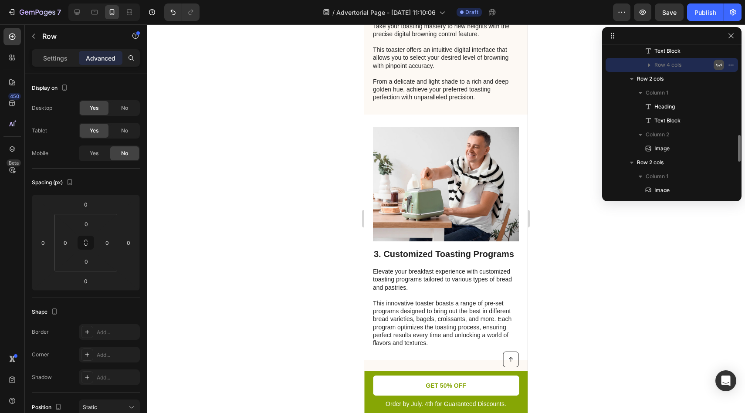
click at [718, 66] on icon "button" at bounding box center [719, 65] width 6 height 3
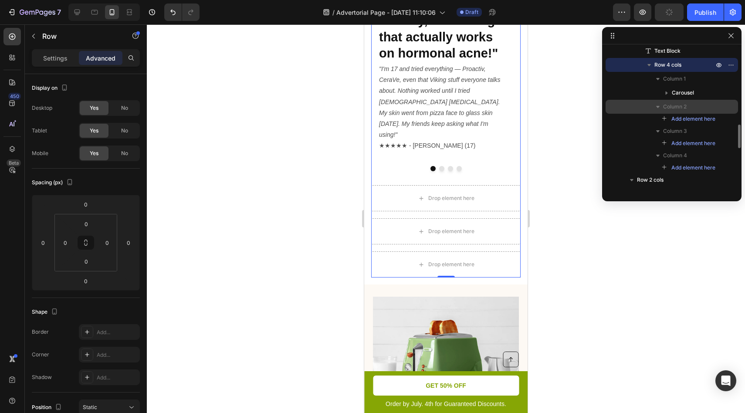
click at [678, 107] on span "Column 2" at bounding box center [675, 106] width 24 height 9
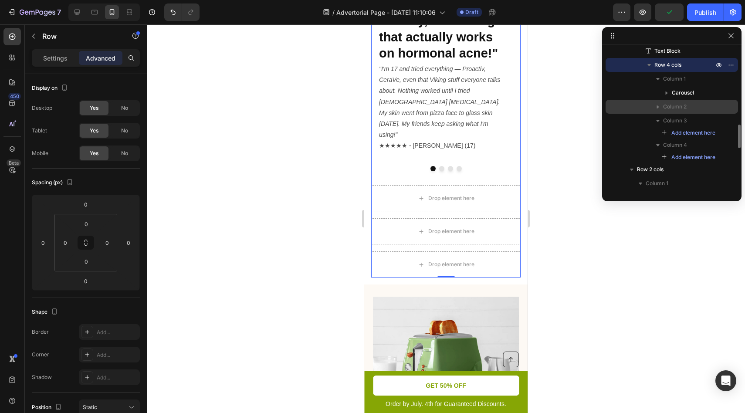
click at [678, 107] on span "Column 2" at bounding box center [675, 106] width 24 height 9
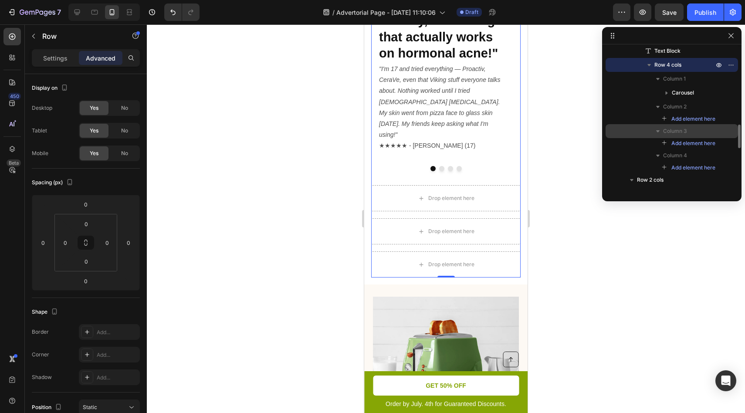
click at [689, 131] on p "Column 3" at bounding box center [689, 131] width 52 height 9
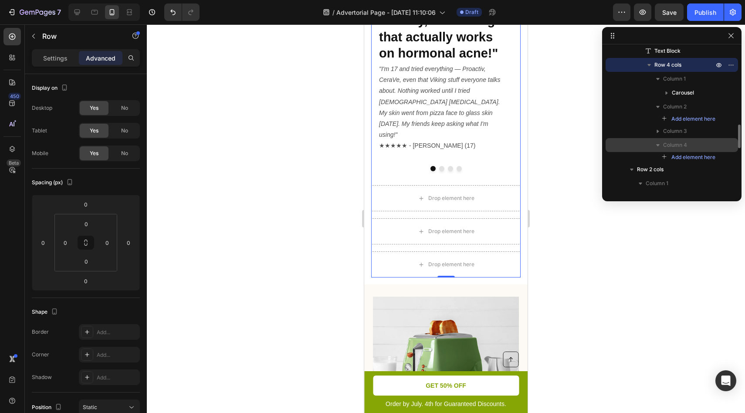
click at [682, 148] on span "Column 4" at bounding box center [675, 145] width 24 height 9
click at [648, 65] on icon "button" at bounding box center [649, 65] width 9 height 9
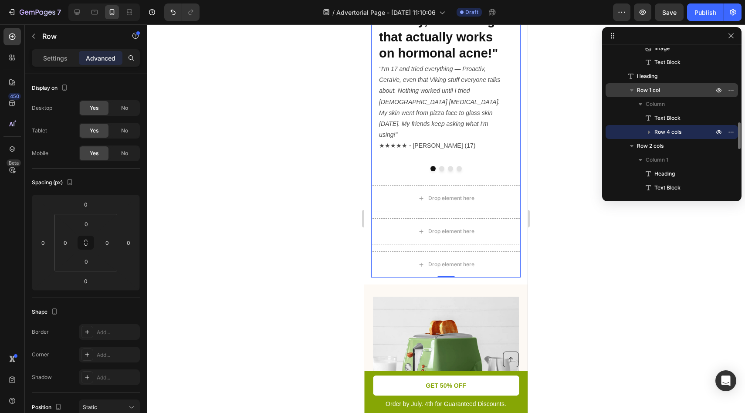
scroll to position [407, 0]
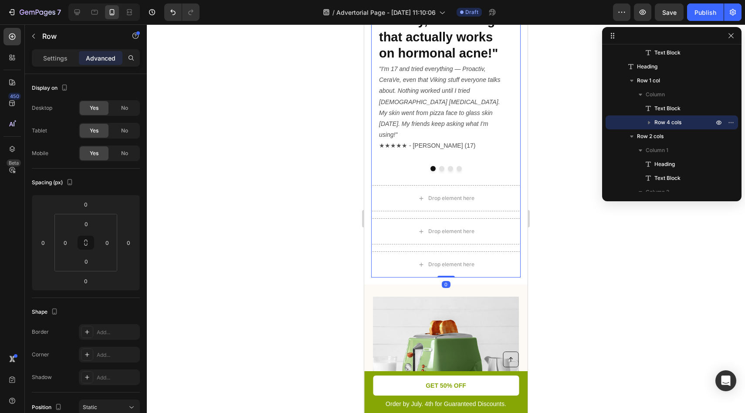
drag, startPoint x: 447, startPoint y: 295, endPoint x: 456, endPoint y: 160, distance: 134.9
click at [456, 160] on div "Image "Finally, something that actually works on hormonal acne!" Heading "I'm 1…" at bounding box center [445, 70] width 149 height 416
click at [609, 277] on div at bounding box center [446, 218] width 598 height 389
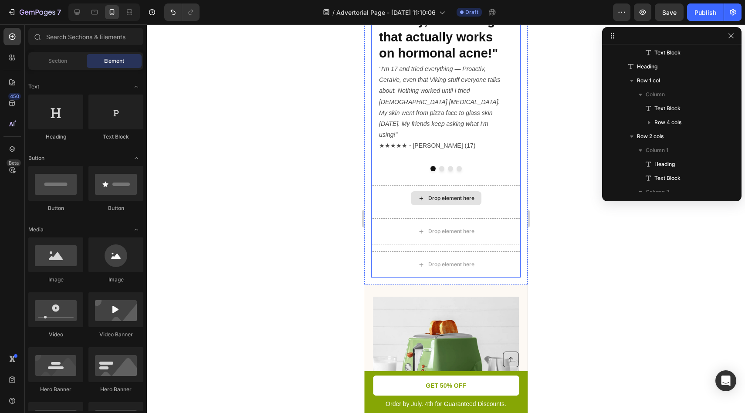
click at [446, 202] on div "Drop element here" at bounding box center [451, 198] width 46 height 7
click at [451, 202] on div "Drop element here" at bounding box center [451, 198] width 46 height 7
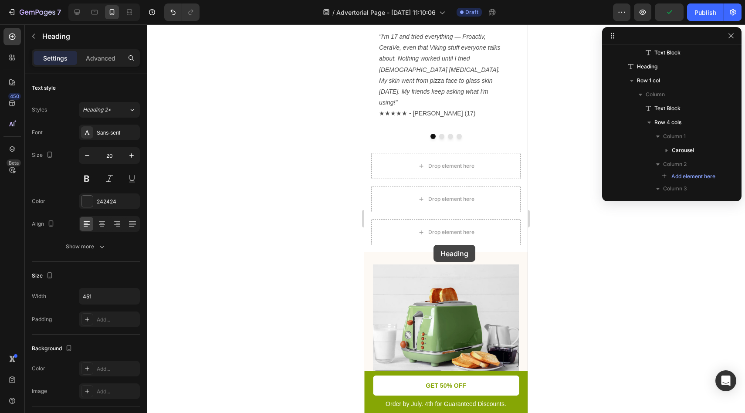
scroll to position [672, 0]
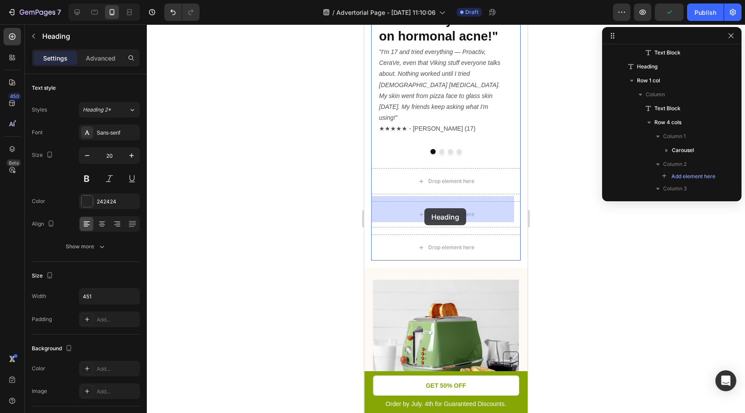
drag, startPoint x: 422, startPoint y: 271, endPoint x: 424, endPoint y: 208, distance: 62.8
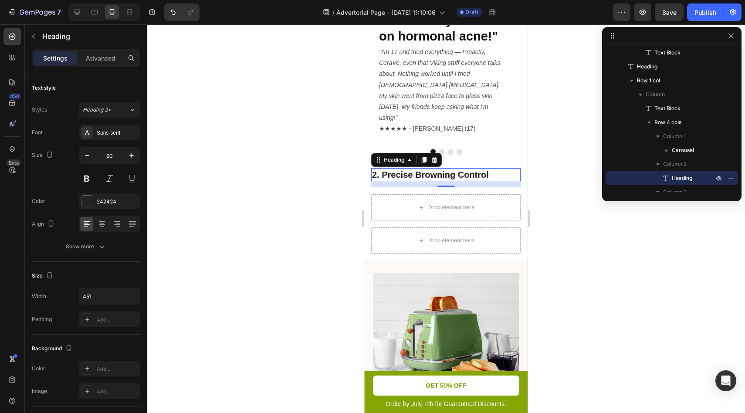
click at [446, 181] on h2 "2. Precise Browning Control" at bounding box center [445, 174] width 149 height 13
click at [446, 180] on p "2. Precise Browning Control" at bounding box center [446, 174] width 148 height 11
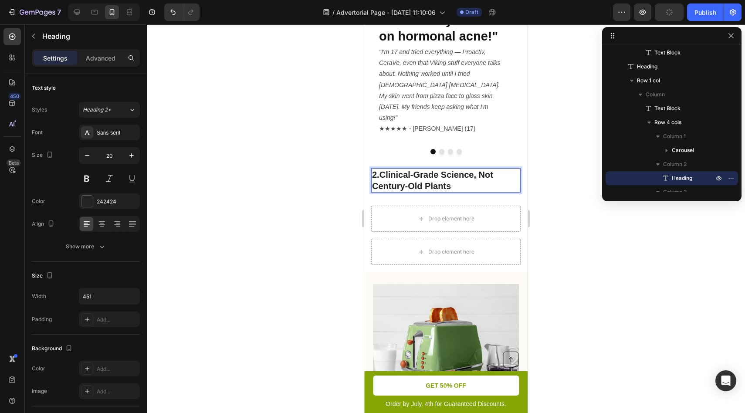
click at [545, 232] on div at bounding box center [446, 218] width 598 height 389
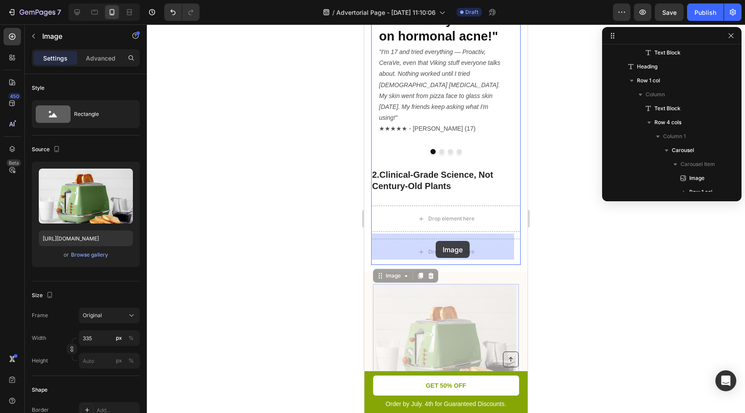
drag, startPoint x: 444, startPoint y: 284, endPoint x: 436, endPoint y: 241, distance: 44.0
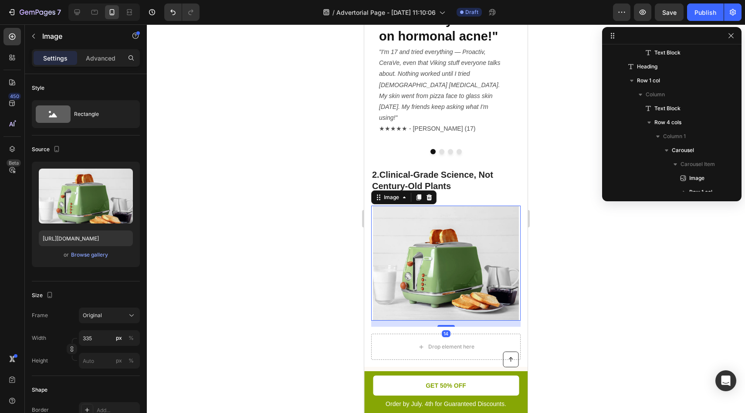
click at [584, 272] on div at bounding box center [446, 218] width 598 height 389
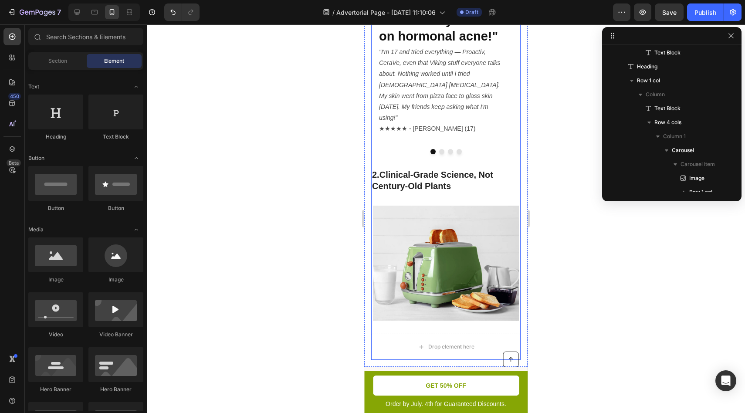
click at [422, 229] on div "Image "Finally, something that actually works on hormonal acne!" Heading "I'm 1…" at bounding box center [445, 102] width 149 height 515
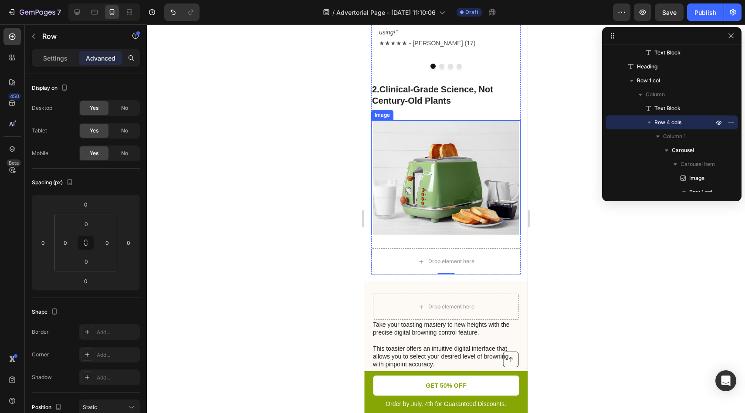
scroll to position [757, 0]
click at [414, 108] on div "2. Clinical-Grade Science, Not Century-Old Plants Heading" at bounding box center [445, 95] width 149 height 24
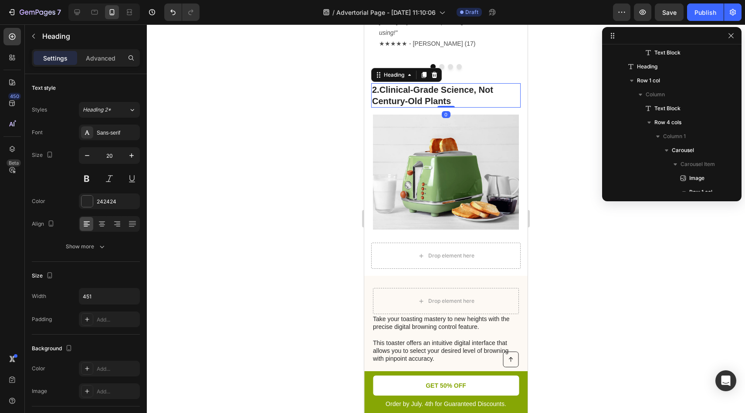
drag, startPoint x: 443, startPoint y: 141, endPoint x: 443, endPoint y: 132, distance: 8.7
click at [443, 108] on div "2. Clinical-Grade Science, Not Century-Old Plants Heading 0" at bounding box center [445, 95] width 149 height 24
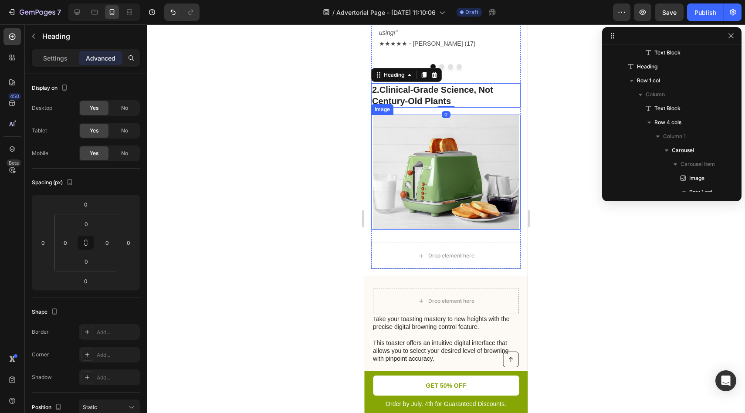
click at [598, 210] on div at bounding box center [446, 218] width 598 height 389
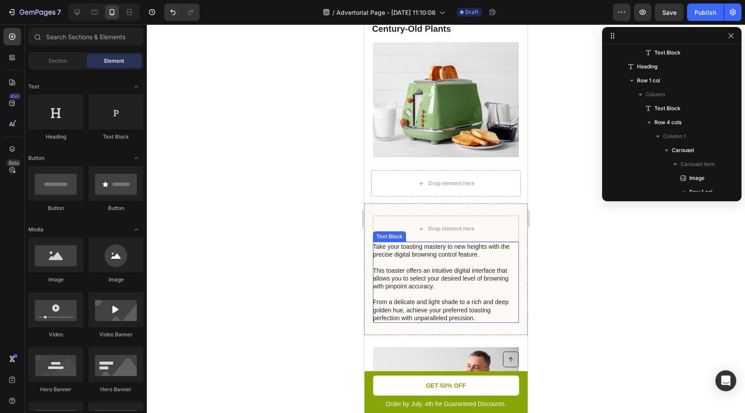
scroll to position [848, 0]
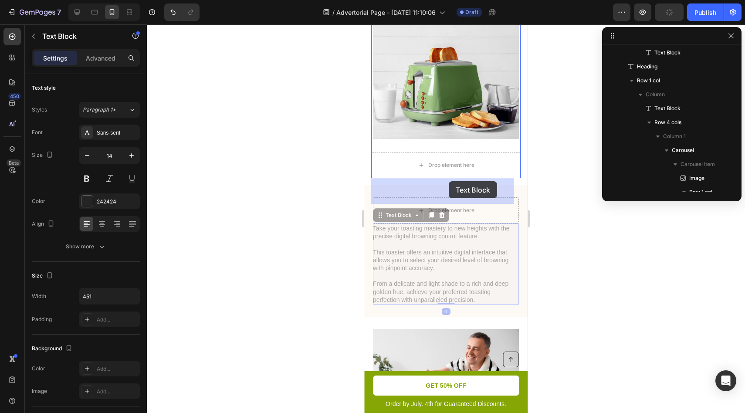
drag, startPoint x: 451, startPoint y: 230, endPoint x: 449, endPoint y: 181, distance: 49.3
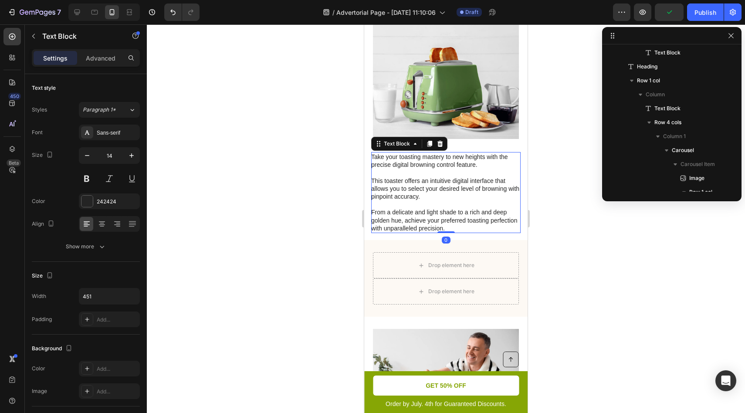
click at [608, 226] on div at bounding box center [446, 218] width 598 height 389
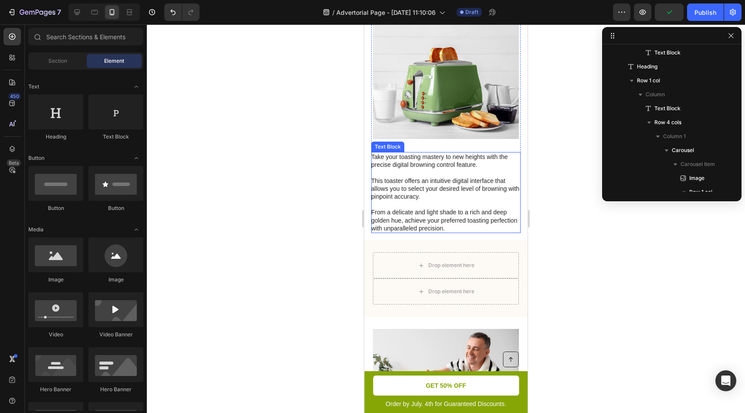
click at [438, 185] on p "Take your toasting mastery to new heights with the precise digital browning con…" at bounding box center [445, 192] width 149 height 79
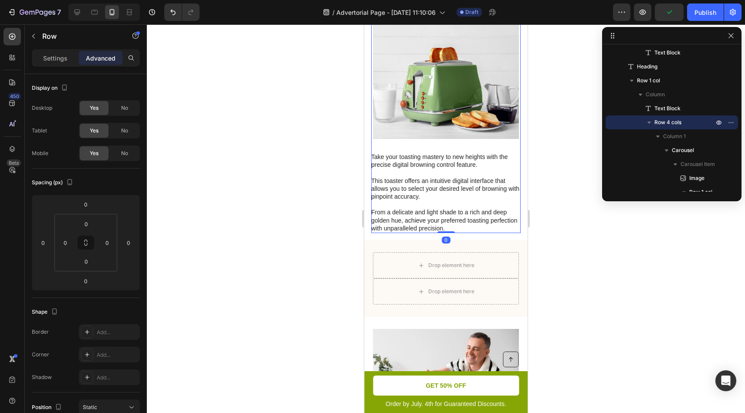
click at [453, 145] on div "Image" at bounding box center [445, 84] width 149 height 121
click at [444, 139] on img at bounding box center [446, 81] width 146 height 115
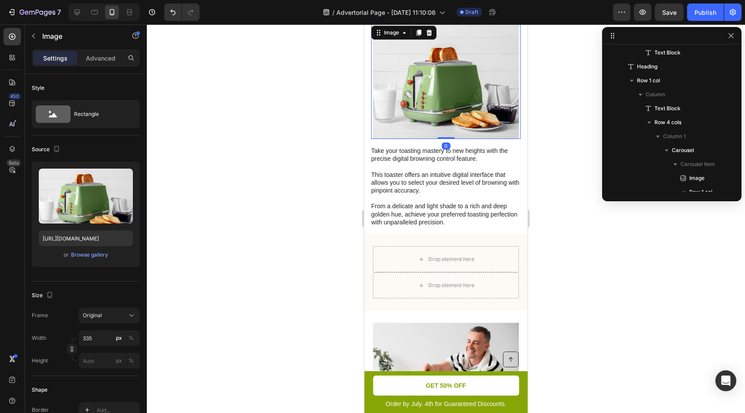
drag, startPoint x: 445, startPoint y: 155, endPoint x: 461, endPoint y: 160, distance: 16.7
click at [445, 139] on div "Image 0" at bounding box center [445, 81] width 149 height 115
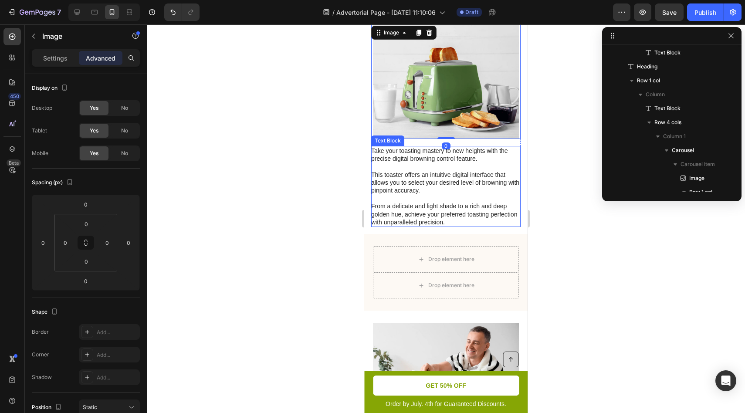
click at [591, 237] on div at bounding box center [446, 218] width 598 height 389
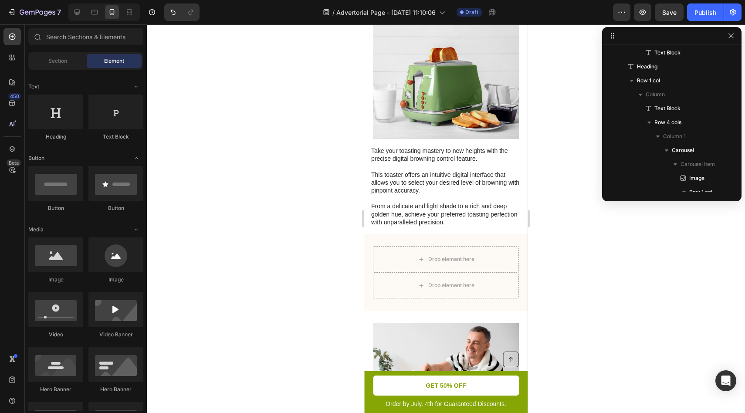
click at [424, 195] on p "Take your toasting mastery to new heights with the precise digital browning con…" at bounding box center [445, 186] width 149 height 79
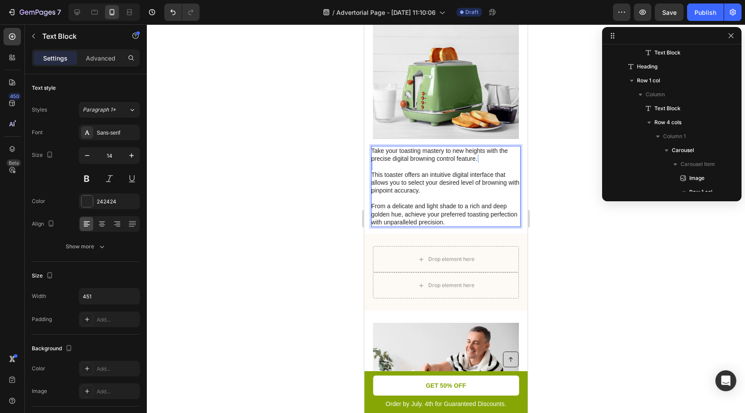
click at [424, 195] on p "Take your toasting mastery to new heights with the precise digital browning con…" at bounding box center [445, 186] width 149 height 79
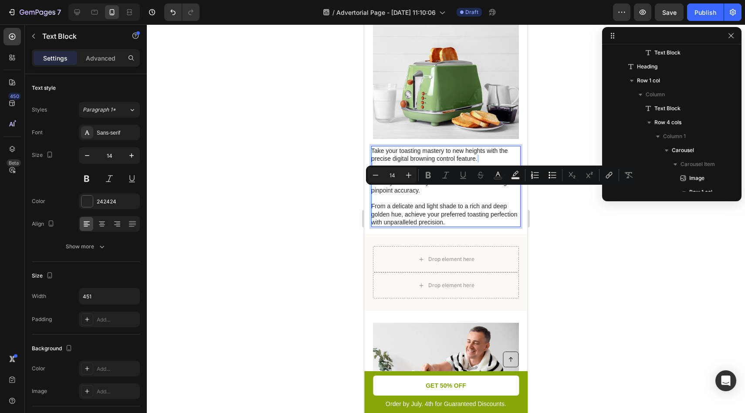
click at [424, 195] on p "Take your toasting mastery to new heights with the precise digital browning con…" at bounding box center [445, 186] width 149 height 79
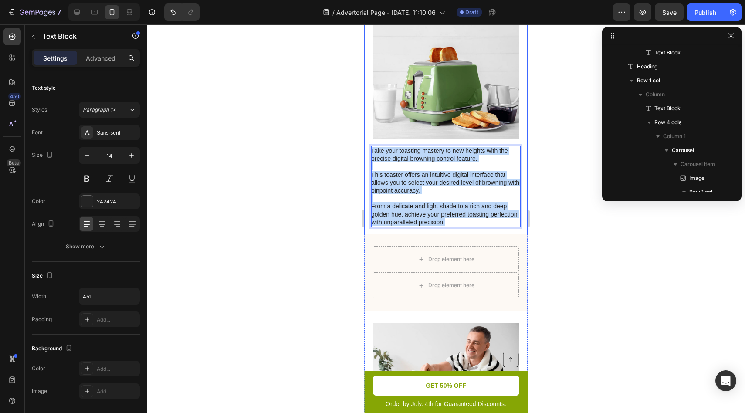
drag, startPoint x: 487, startPoint y: 248, endPoint x: 366, endPoint y: 178, distance: 139.4
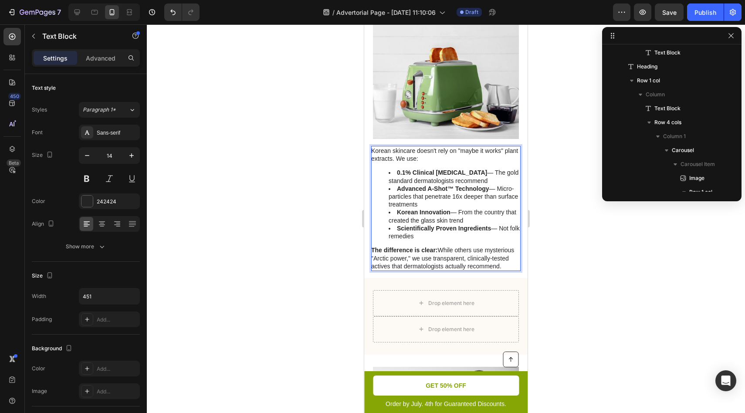
click at [423, 209] on li "Advanced A-Shot™ Technology — Micro-particles that penetrate 16x deeper than su…" at bounding box center [454, 197] width 131 height 24
click at [432, 270] on p "The difference is clear: While others use mysterious "Arctic power," we use tra…" at bounding box center [445, 258] width 149 height 24
click at [450, 270] on p "The difference is clear: While others use mysterious "Arctic power," we use tra…" at bounding box center [445, 258] width 149 height 24
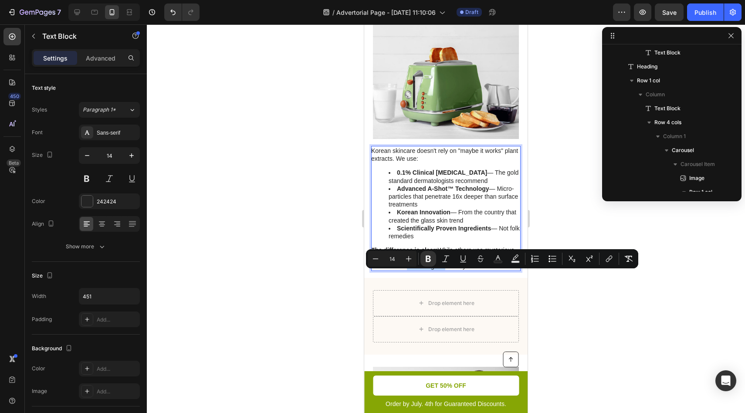
click at [448, 270] on p "The difference is clear: While others use mysterious "Arctic power," we use tra…" at bounding box center [445, 258] width 149 height 24
click at [445, 270] on p "The difference is clear: While others use mysterious "Arctic power," we use tra…" at bounding box center [445, 258] width 149 height 24
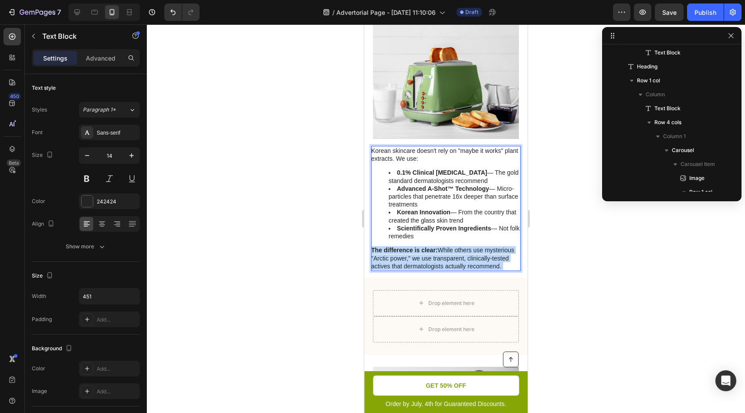
drag, startPoint x: 456, startPoint y: 299, endPoint x: 432, endPoint y: 283, distance: 29.5
click at [435, 270] on p "The difference is clear: While others use mysterious "Arctic power," we use tra…" at bounding box center [445, 258] width 149 height 24
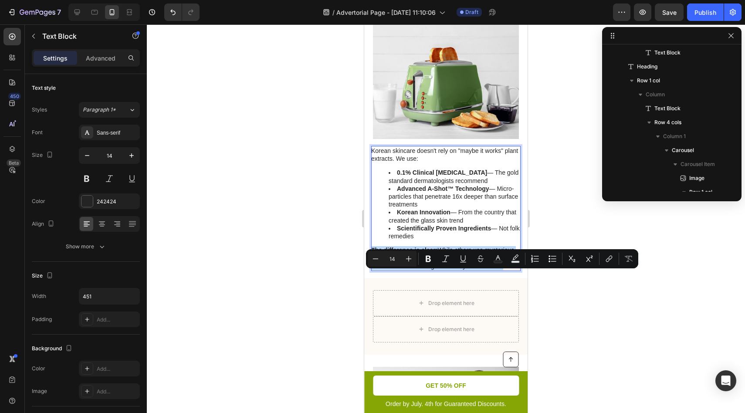
drag, startPoint x: 440, startPoint y: 279, endPoint x: 459, endPoint y: 299, distance: 27.4
click at [459, 270] on p "The difference is clear: While others use mysterious "Arctic power," we use tra…" at bounding box center [445, 258] width 149 height 24
click at [457, 270] on p "The difference is clear: While others use mysterious "Arctic power," we use tra…" at bounding box center [445, 258] width 149 height 24
drag, startPoint x: 442, startPoint y: 285, endPoint x: 440, endPoint y: 274, distance: 11.5
click at [440, 270] on p "The difference is clear: While others use mysterious "Arctic power," we use tra…" at bounding box center [445, 258] width 149 height 24
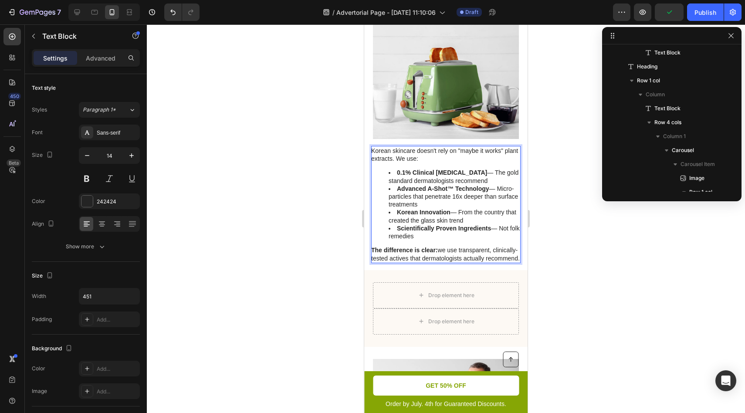
click at [461, 262] on p "The difference is clear: we use transparent, clinically-tested actives that der…" at bounding box center [445, 254] width 149 height 16
click at [380, 240] on ul "0.1% Clinical Retinol — The gold standard dermatologists recommend Advanced A-S…" at bounding box center [445, 204] width 149 height 71
click at [380, 202] on ul "0.1% Clinical Retinol — The gold standard dermatologists recommend Advanced A-S…" at bounding box center [445, 204] width 149 height 71
click at [379, 190] on div "Korean skincare doesn't rely on "maybe it works" plant extracts. We use: 0.1% C…" at bounding box center [445, 204] width 149 height 117
click at [380, 199] on ul "0.1% Clinical Retinol — The gold standard dermatologists recommend Advanced A-S…" at bounding box center [445, 204] width 149 height 71
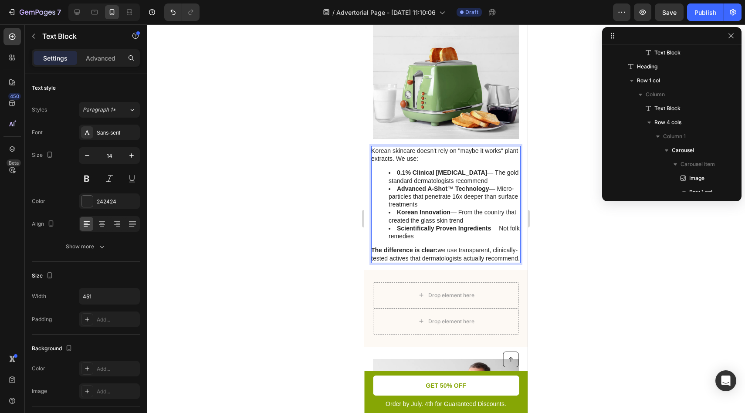
click at [387, 189] on div "Korean skincare doesn't rely on "maybe it works" plant extracts. We use: 0.1% C…" at bounding box center [445, 204] width 149 height 117
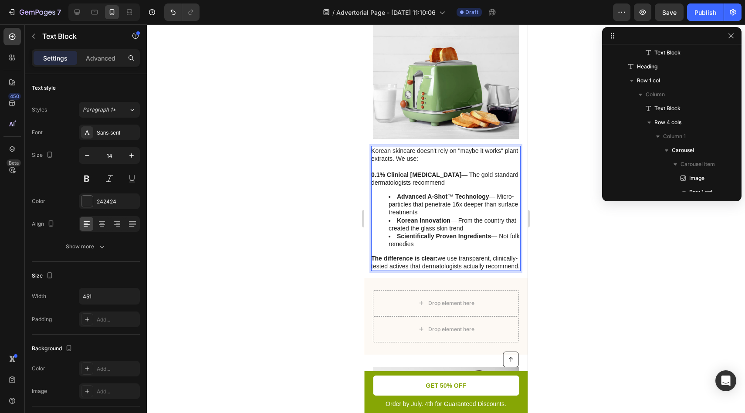
click at [393, 217] on li "Advanced A-Shot™ Technology — Micro-particles that penetrate 16x deeper than su…" at bounding box center [454, 205] width 131 height 24
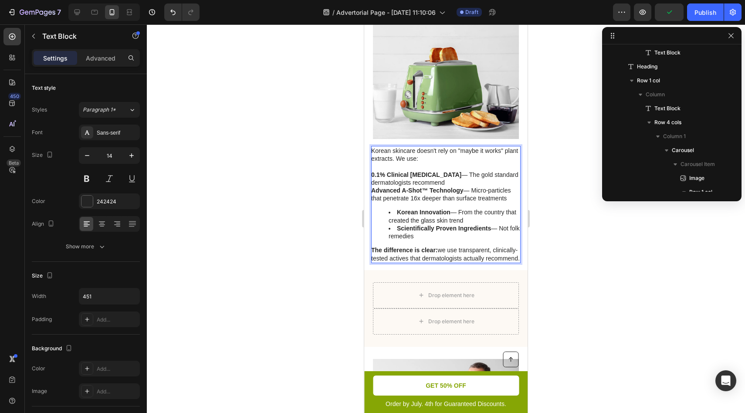
click at [373, 170] on p "Rich Text Editor. Editing area: main" at bounding box center [445, 167] width 149 height 8
click at [451, 263] on div "Korean skincare doesn't rely on "maybe it works" plant extracts. We use: 0.1% C…" at bounding box center [445, 204] width 149 height 117
click at [441, 190] on div "Korean skincare doesn't rely on "maybe it works" plant extracts. We use: 0.1% C…" at bounding box center [445, 204] width 149 height 117
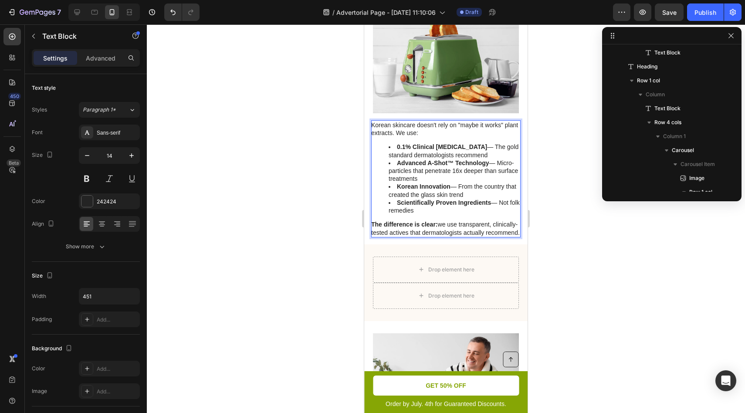
scroll to position [919, 0]
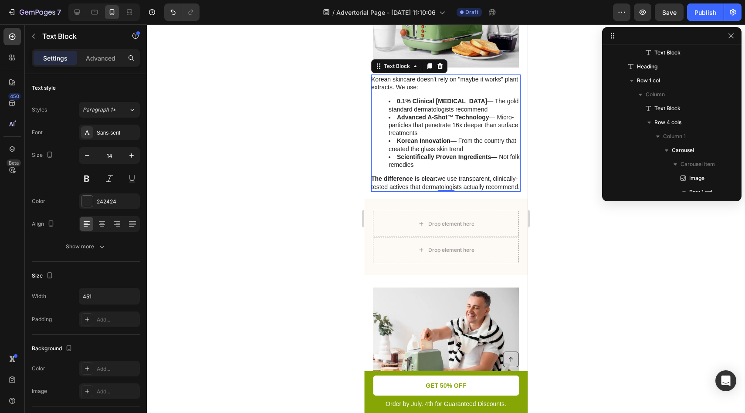
click at [578, 285] on div at bounding box center [446, 218] width 598 height 389
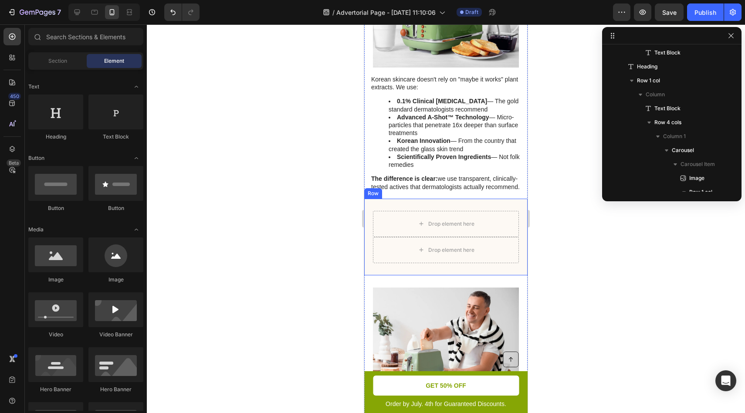
click at [476, 237] on div "Drop element here Drop element here Row" at bounding box center [445, 237] width 163 height 77
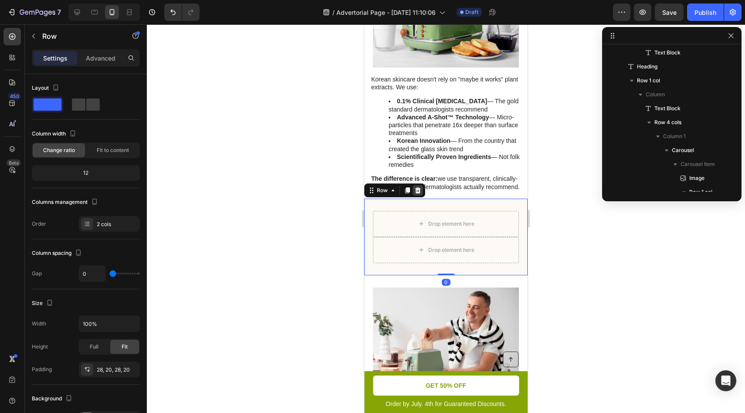
click at [419, 193] on icon at bounding box center [418, 190] width 6 height 6
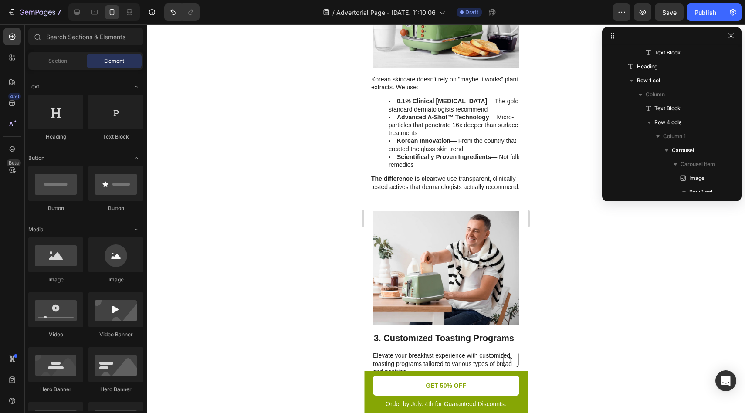
click at [628, 278] on div at bounding box center [446, 218] width 598 height 389
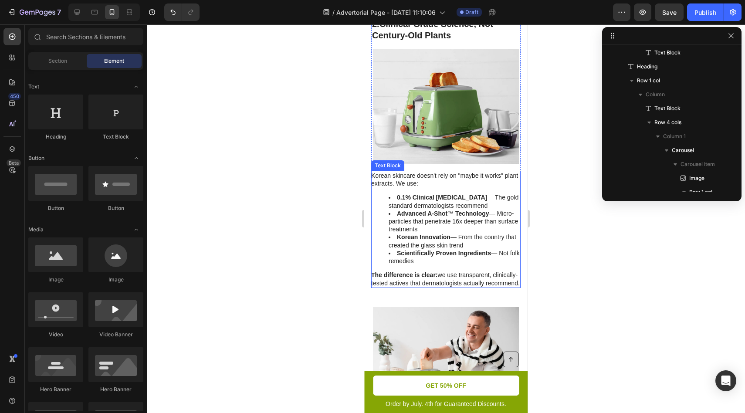
scroll to position [983, 0]
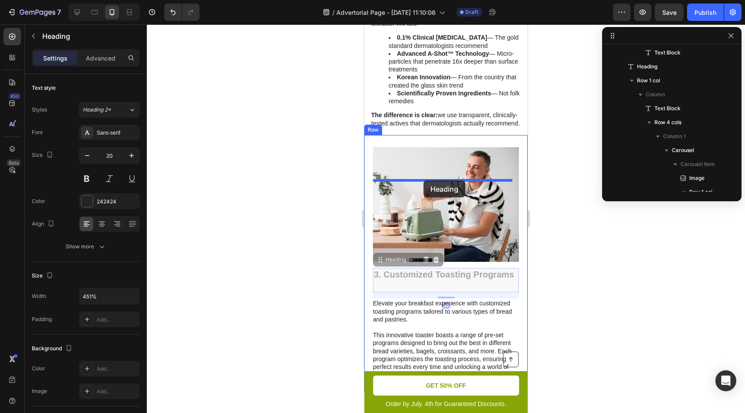
drag, startPoint x: 426, startPoint y: 298, endPoint x: 424, endPoint y: 180, distance: 118.1
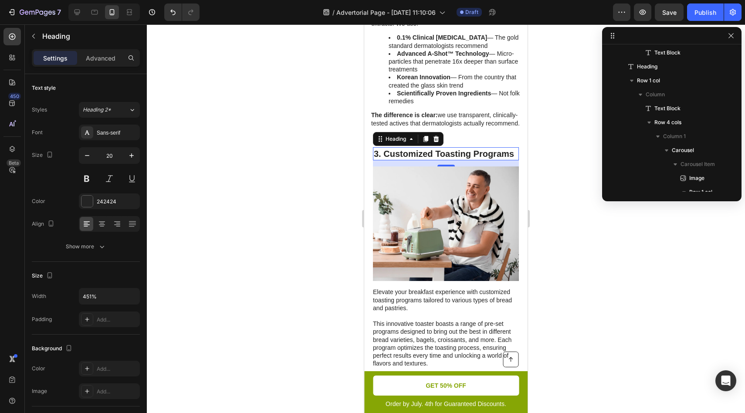
click at [427, 160] on h2 "3. Customized Toasting Programs" at bounding box center [446, 153] width 146 height 13
click at [427, 159] on p "3. Customized Toasting Programs" at bounding box center [446, 153] width 144 height 11
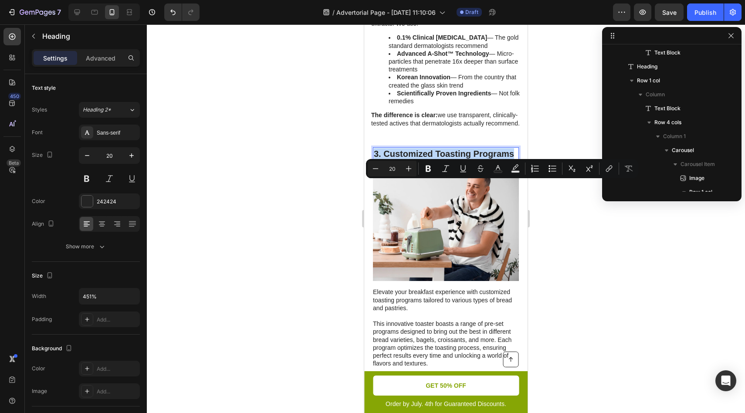
click at [430, 159] on p "3. Customized Toasting Programs" at bounding box center [446, 153] width 144 height 11
click at [385, 159] on p "3. Customized Toasting Programs" at bounding box center [446, 153] width 144 height 11
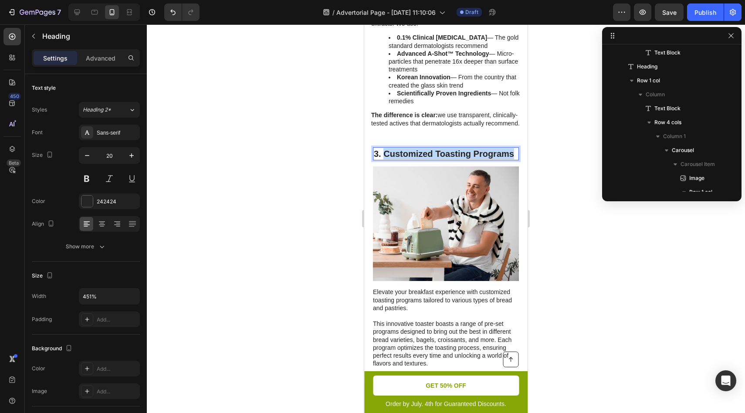
drag, startPoint x: 386, startPoint y: 185, endPoint x: 431, endPoint y: 201, distance: 48.1
click at [431, 159] on p "3. Customized Toasting Programs" at bounding box center [446, 153] width 144 height 11
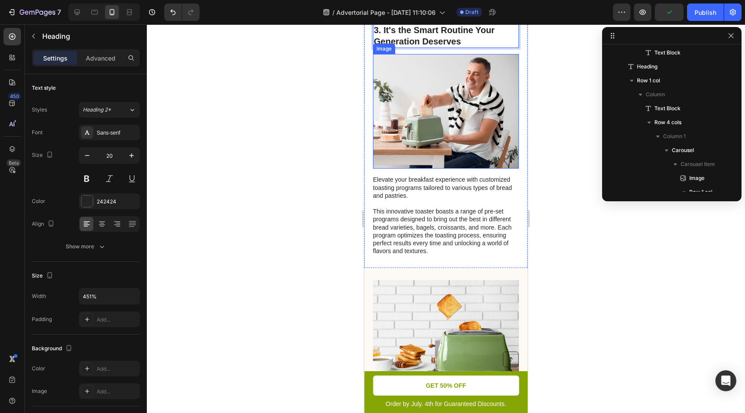
scroll to position [1109, 0]
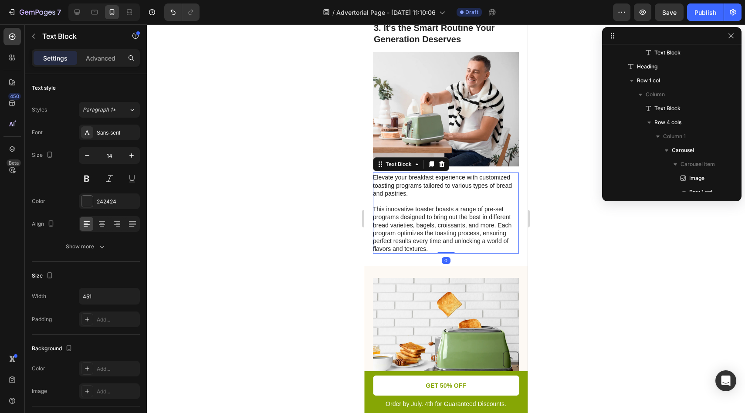
click at [398, 205] on p at bounding box center [445, 201] width 145 height 8
click at [398, 205] on p "Rich Text Editor. Editing area: main" at bounding box center [445, 201] width 145 height 8
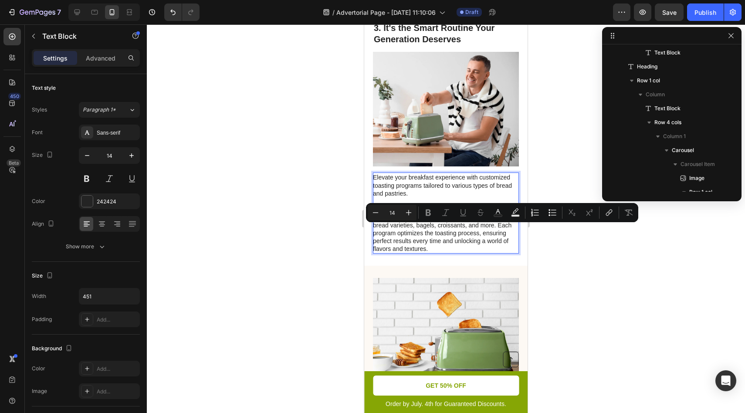
click at [464, 253] on p "This innovative toaster boasts a range of pre-set programs designed to bring ou…" at bounding box center [445, 228] width 145 height 47
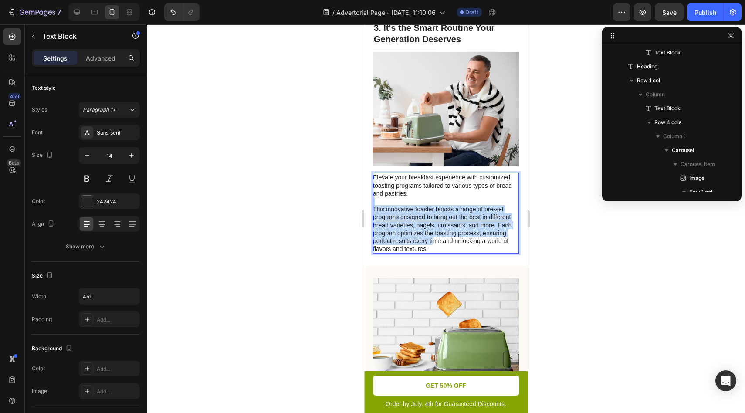
drag, startPoint x: 433, startPoint y: 260, endPoint x: 379, endPoint y: 227, distance: 63.7
click at [379, 227] on div "Elevate your breakfast experience with customized toasting programs tailored to…" at bounding box center [446, 213] width 146 height 81
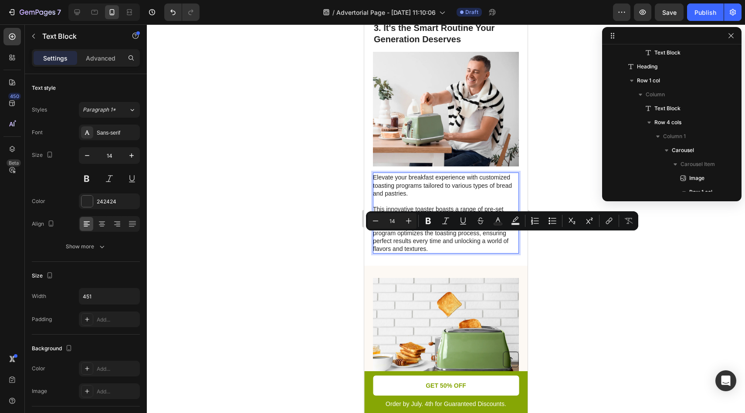
click at [501, 253] on p "This innovative toaster boasts a range of pre-set programs designed to bring ou…" at bounding box center [445, 228] width 145 height 47
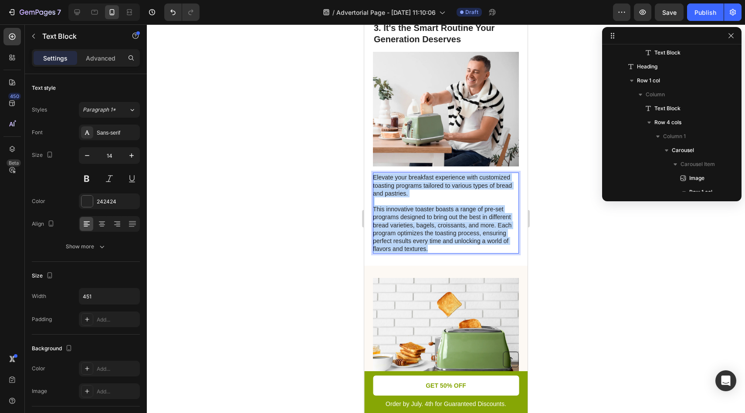
drag, startPoint x: 485, startPoint y: 275, endPoint x: 373, endPoint y: 205, distance: 131.9
click at [373, 205] on div "Elevate your breakfast experience with customized toasting programs tailored to…" at bounding box center [446, 213] width 146 height 81
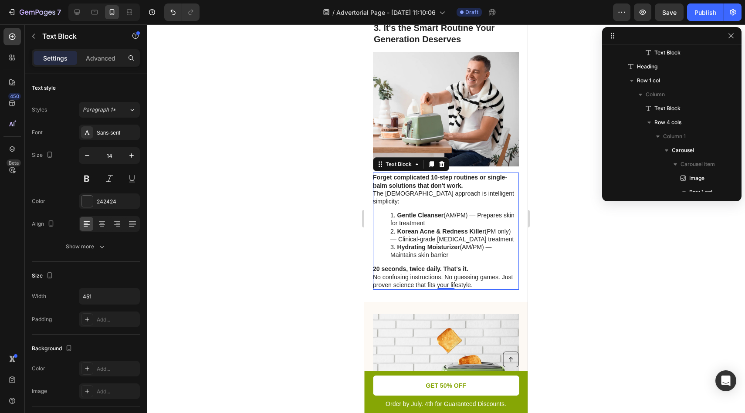
click at [565, 260] on div at bounding box center [446, 218] width 598 height 389
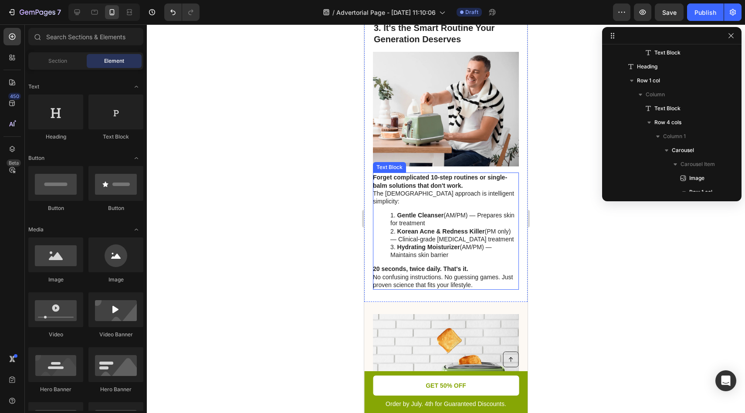
click at [458, 227] on li "Gentle Cleanser (AM/PM) — Prepares skin for treatment" at bounding box center [454, 219] width 128 height 16
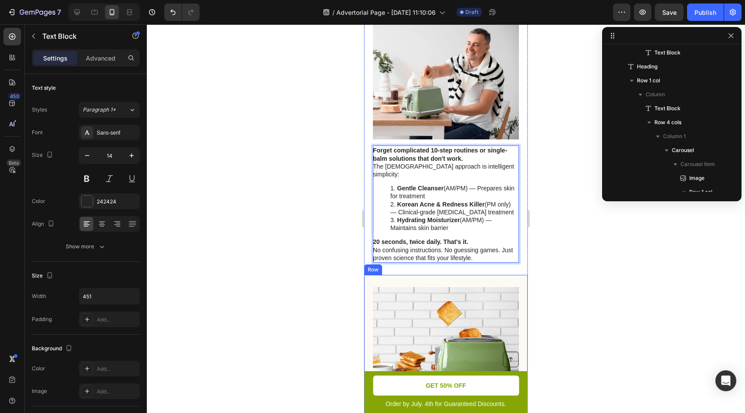
scroll to position [921, 0]
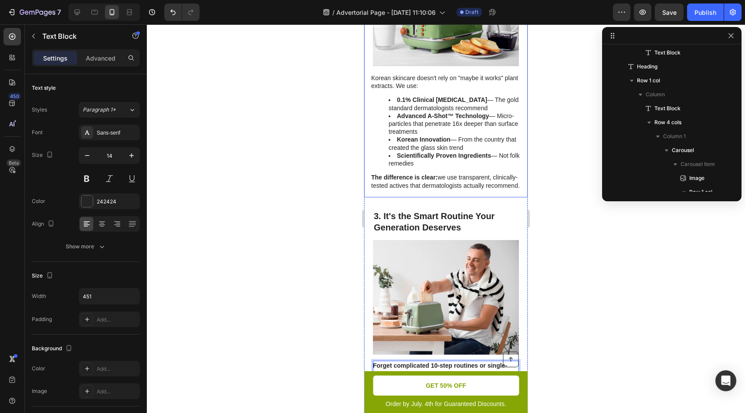
click at [427, 234] on div "3. It's the Smart Routine Your Generation Deserves Heading Image Forget complic…" at bounding box center [445, 343] width 163 height 293
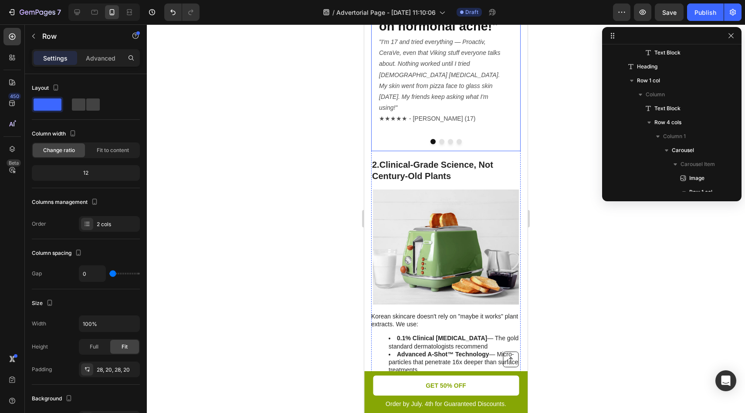
scroll to position [694, 0]
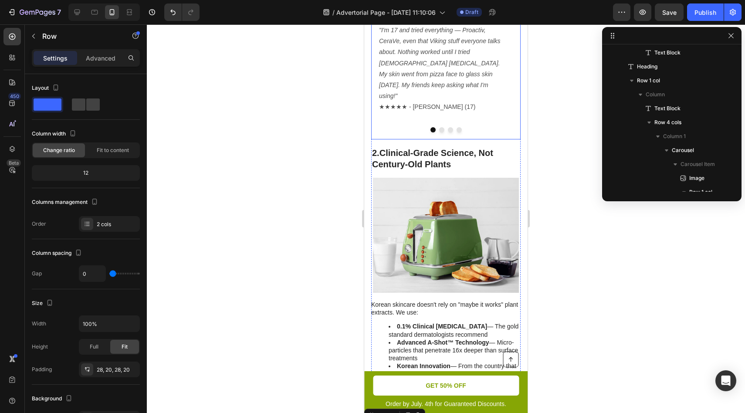
click at [439, 132] on button "Dot" at bounding box center [441, 129] width 5 height 5
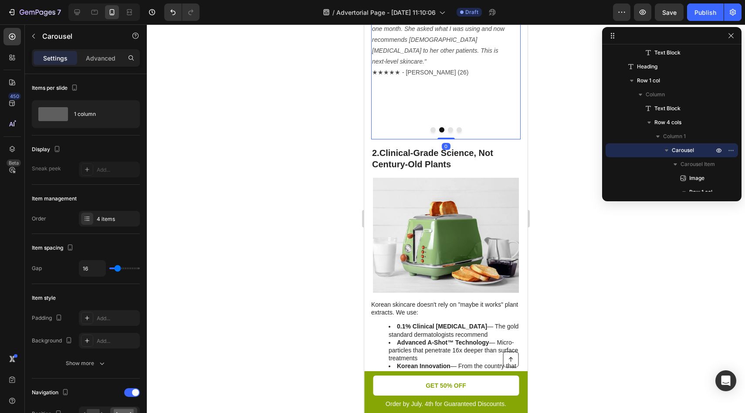
click at [430, 132] on button "Dot" at bounding box center [432, 129] width 5 height 5
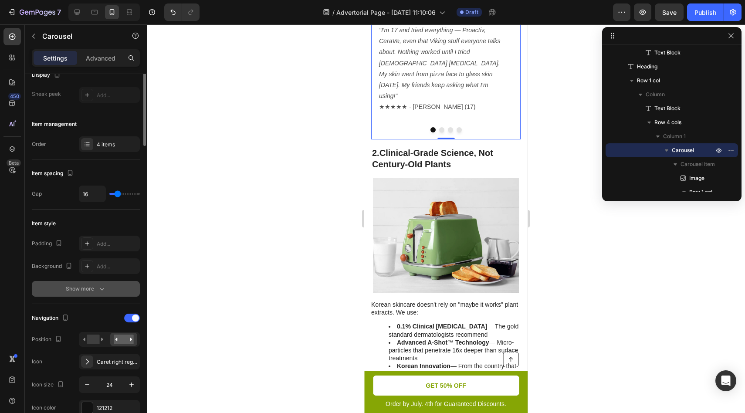
scroll to position [159, 0]
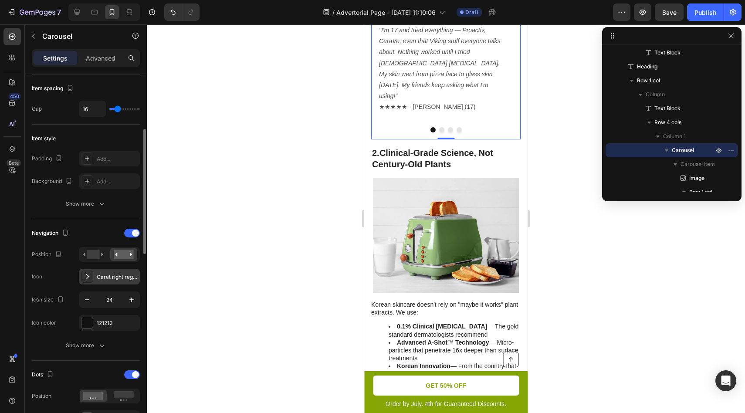
click at [119, 278] on div "Caret right regular" at bounding box center [117, 277] width 41 height 8
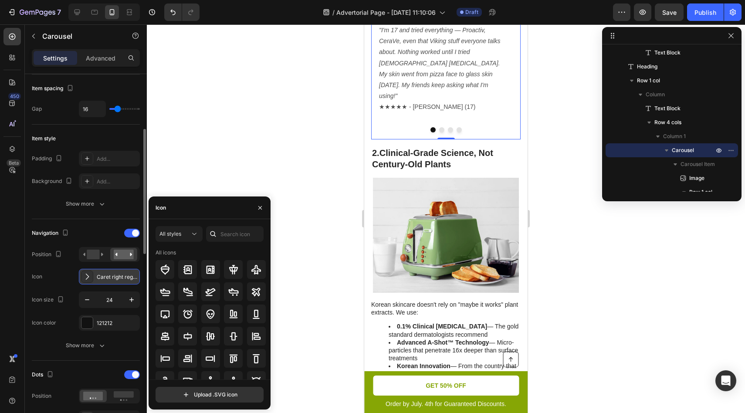
click at [128, 277] on div "Caret right regular" at bounding box center [117, 277] width 41 height 8
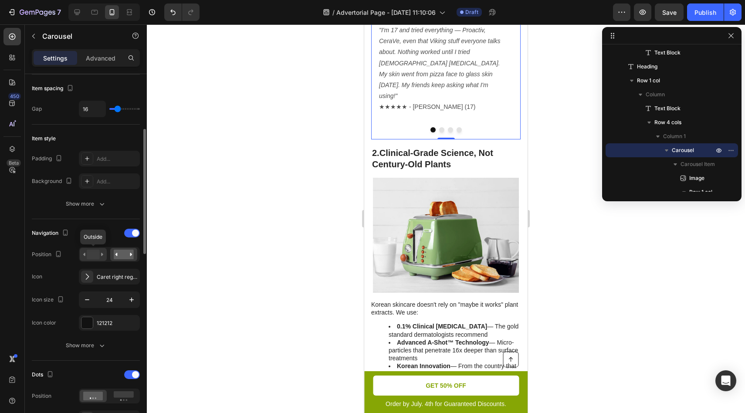
click at [98, 256] on rect at bounding box center [93, 255] width 13 height 10
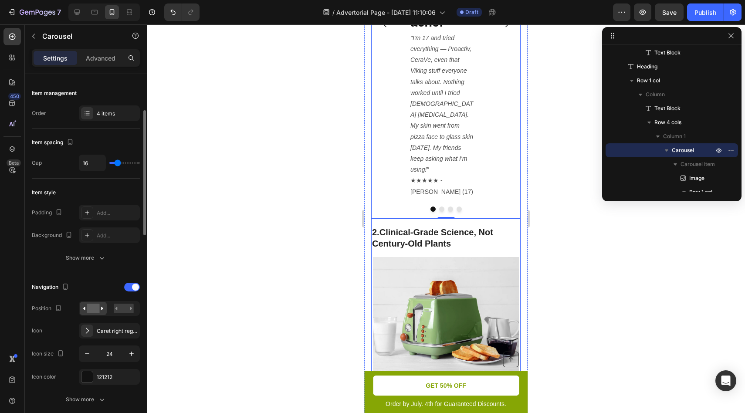
scroll to position [681, 0]
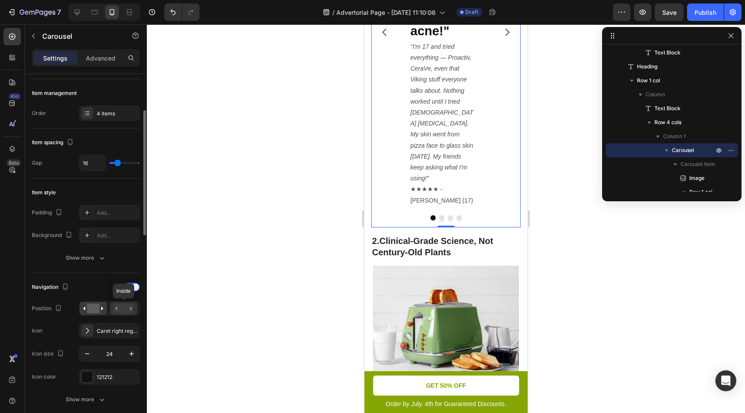
click at [125, 306] on rect at bounding box center [124, 309] width 20 height 10
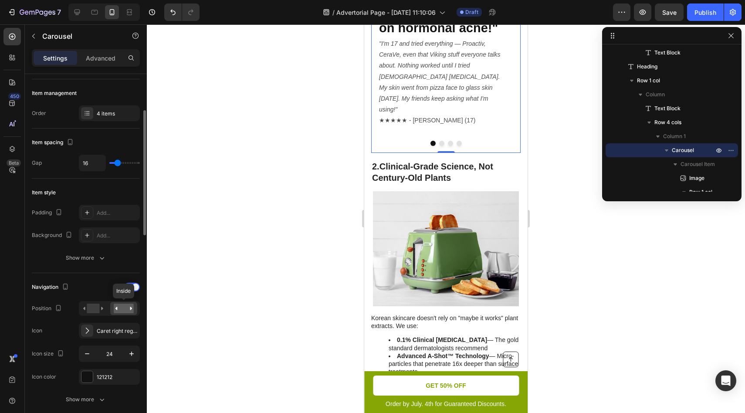
scroll to position [649, 0]
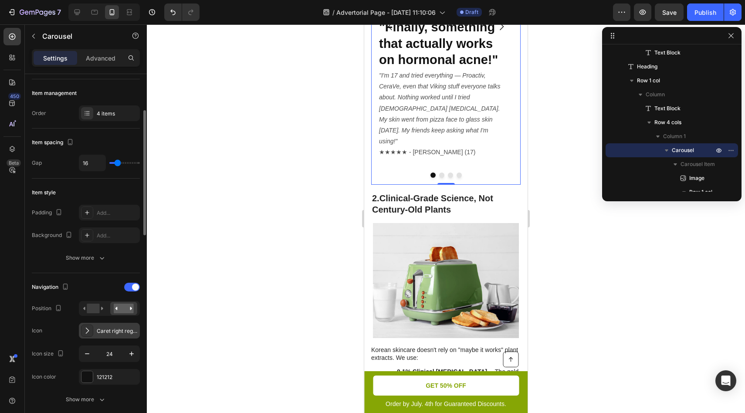
click at [87, 332] on icon at bounding box center [87, 331] width 3 height 6
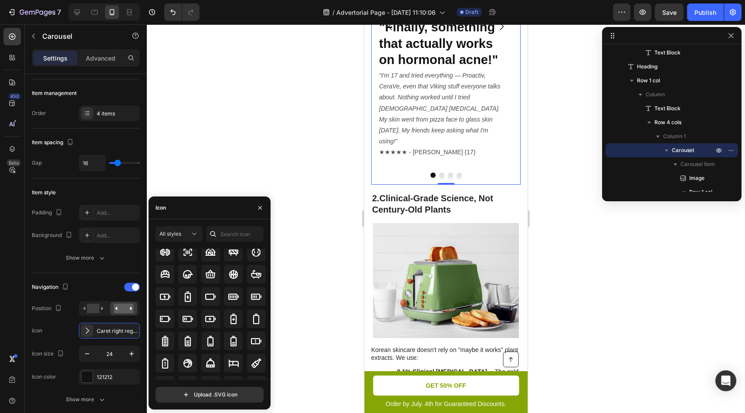
scroll to position [658, 0]
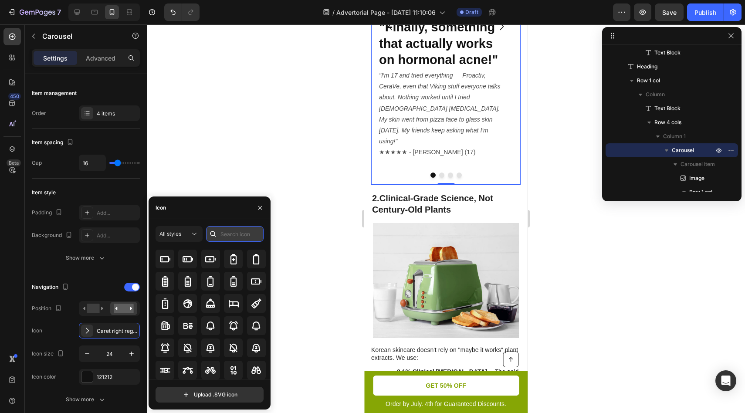
click at [221, 232] on input "text" at bounding box center [235, 234] width 58 height 16
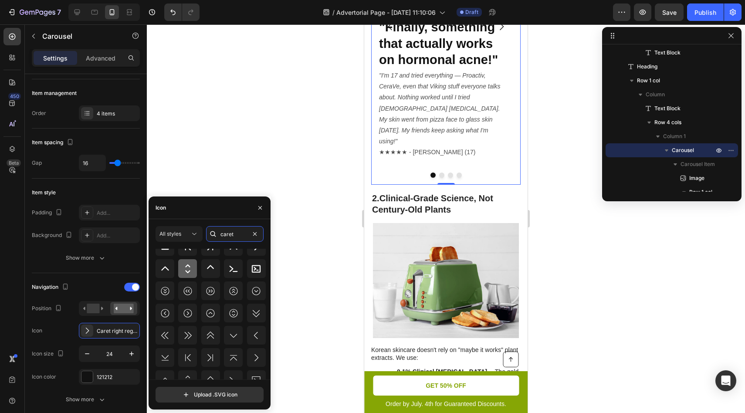
scroll to position [96, 0]
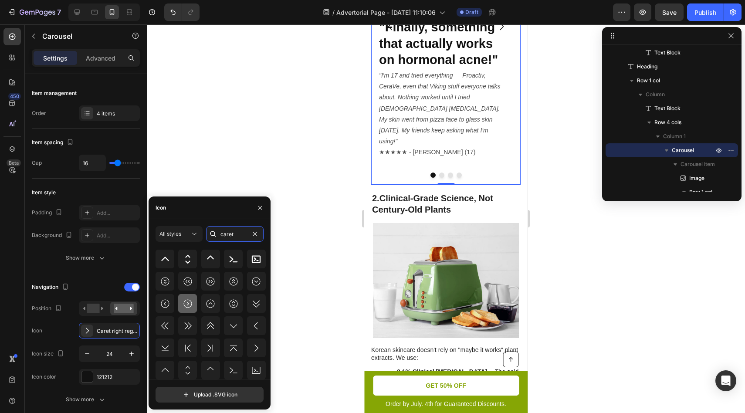
type input "caret"
click at [190, 304] on icon at bounding box center [188, 303] width 10 height 10
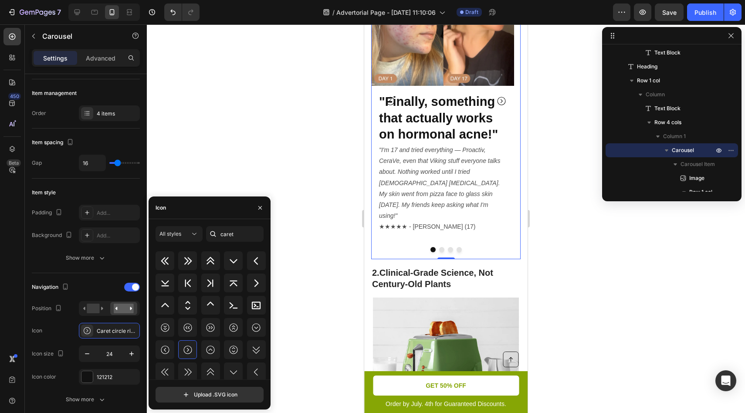
scroll to position [0, 0]
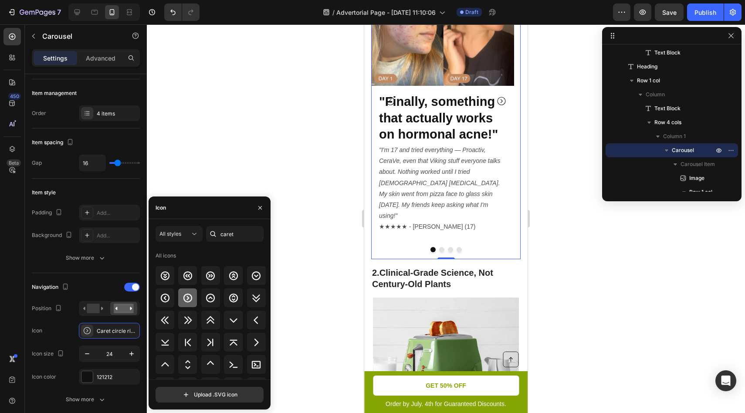
click at [189, 298] on icon at bounding box center [188, 298] width 10 height 10
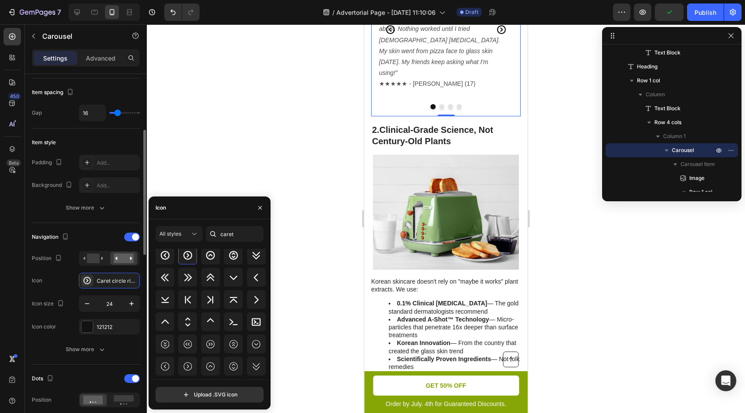
scroll to position [157, 0]
click at [95, 350] on div "Show more" at bounding box center [86, 347] width 41 height 9
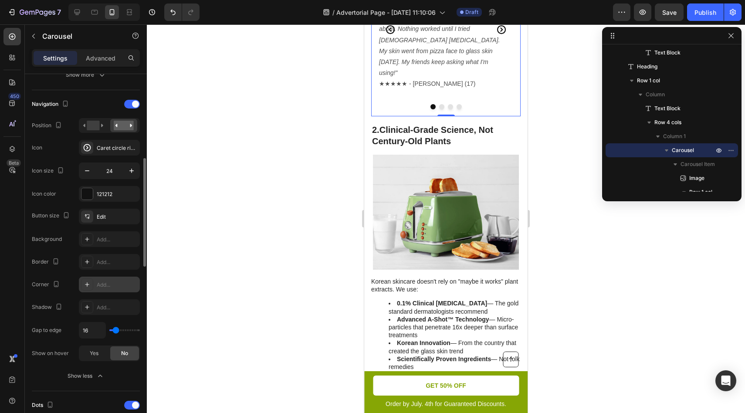
scroll to position [287, 0]
click at [130, 172] on icon "button" at bounding box center [131, 172] width 9 height 9
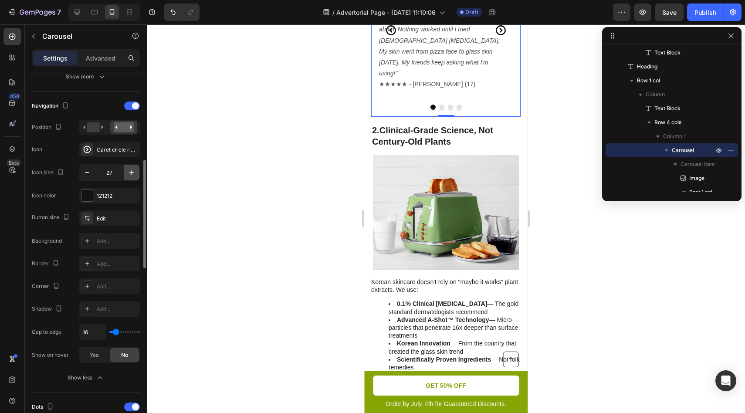
click at [130, 172] on icon "button" at bounding box center [131, 172] width 9 height 9
type input "32"
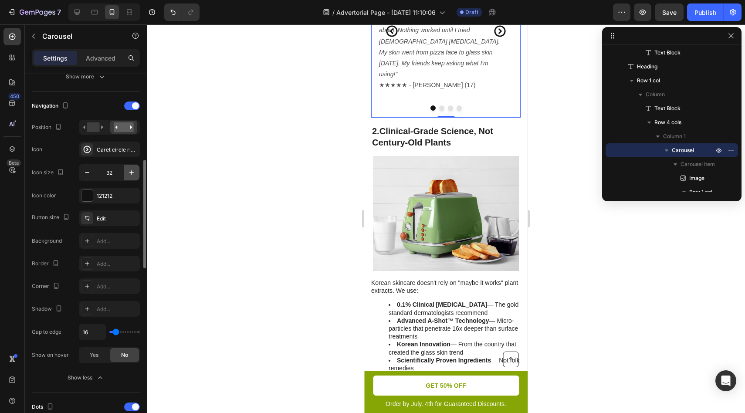
scroll to position [573, 0]
click at [88, 196] on div at bounding box center [86, 195] width 11 height 11
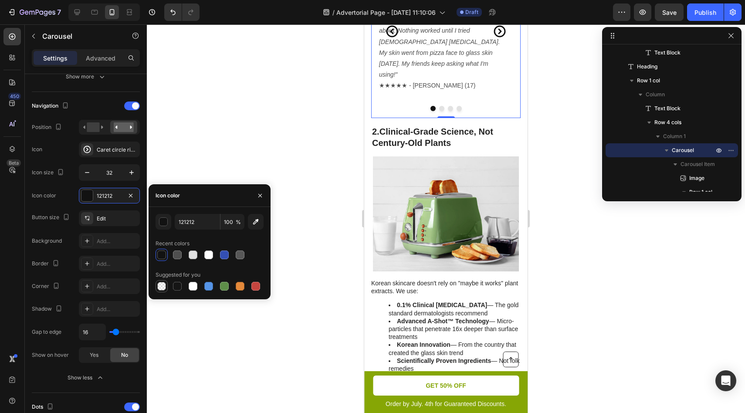
click at [163, 286] on div at bounding box center [161, 286] width 9 height 9
type input "000000"
type input "0"
click at [172, 286] on div at bounding box center [177, 286] width 10 height 10
type input "151515"
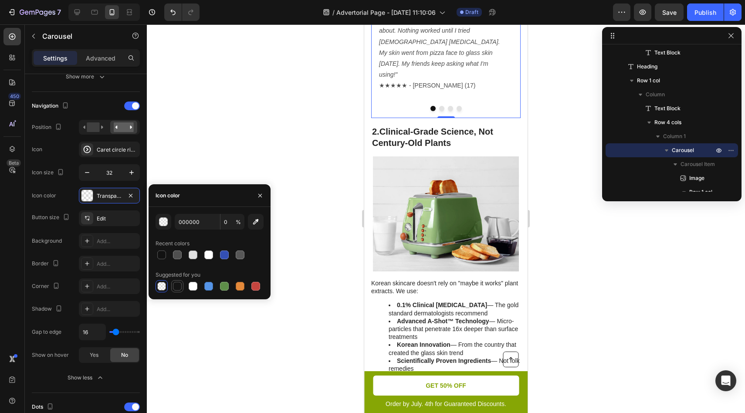
type input "100"
click at [175, 255] on div at bounding box center [177, 255] width 9 height 9
click at [242, 253] on div at bounding box center [240, 255] width 9 height 9
type input "575757"
click at [239, 223] on span "%" at bounding box center [238, 222] width 5 height 8
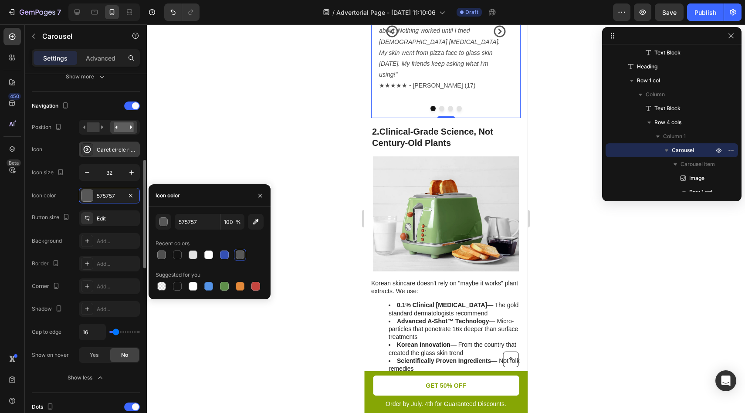
click at [88, 151] on icon at bounding box center [87, 149] width 9 height 9
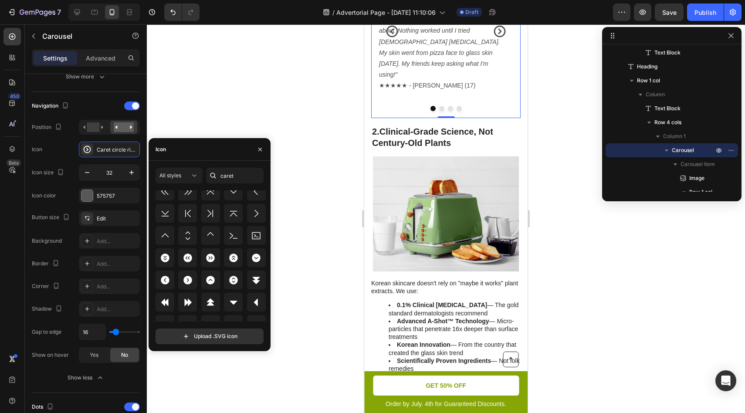
scroll to position [257, 0]
click at [185, 279] on icon at bounding box center [187, 278] width 9 height 9
click at [276, 142] on div at bounding box center [446, 218] width 598 height 389
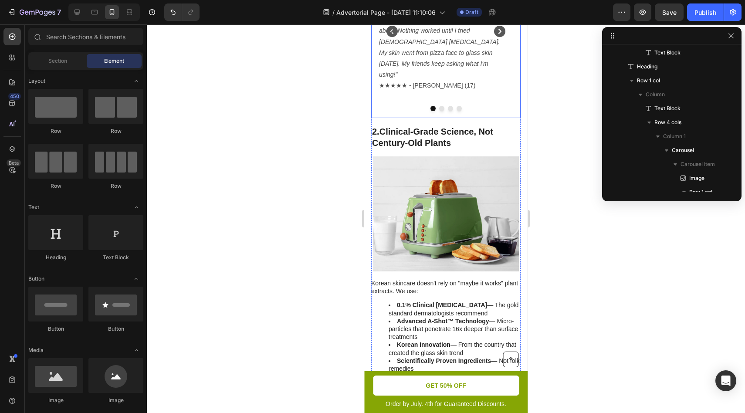
click at [495, 37] on icon "Carousel Next Arrow" at bounding box center [499, 31] width 11 height 11
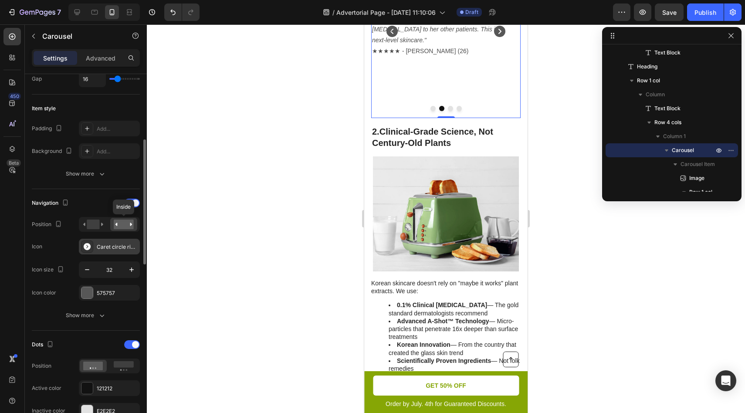
scroll to position [204, 0]
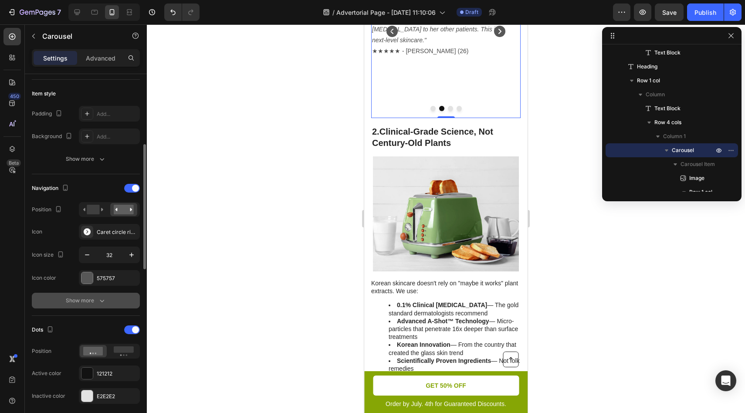
click at [102, 298] on icon "button" at bounding box center [102, 300] width 9 height 9
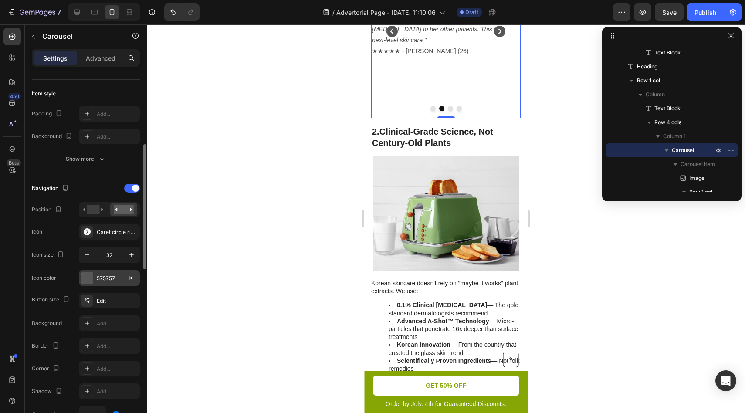
click at [110, 281] on div "575757" at bounding box center [109, 279] width 25 height 8
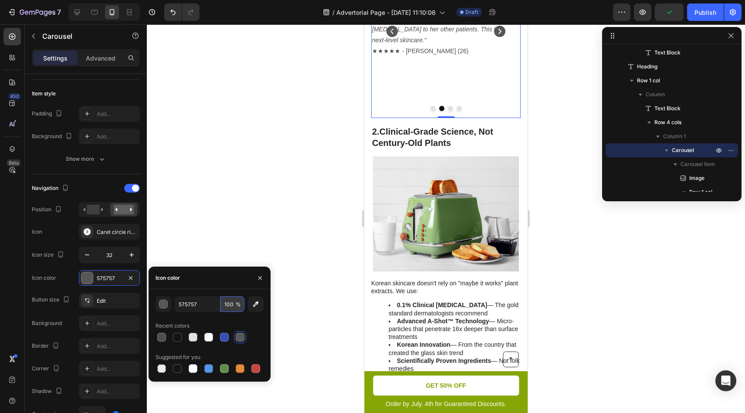
click at [234, 305] on input "100" at bounding box center [232, 304] width 24 height 16
type input "75"
click at [298, 183] on div at bounding box center [446, 218] width 598 height 389
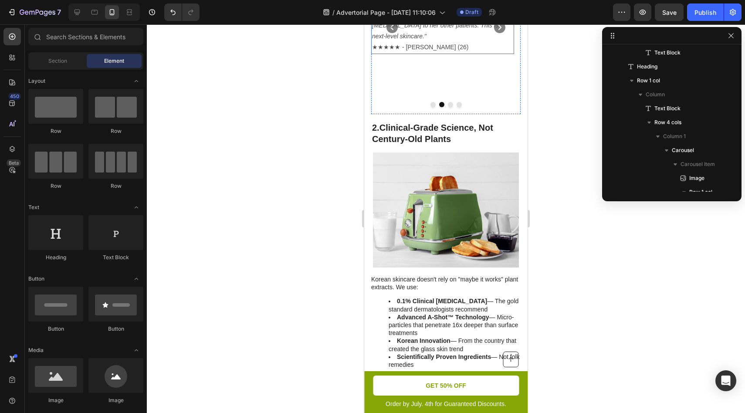
scroll to position [587, 0]
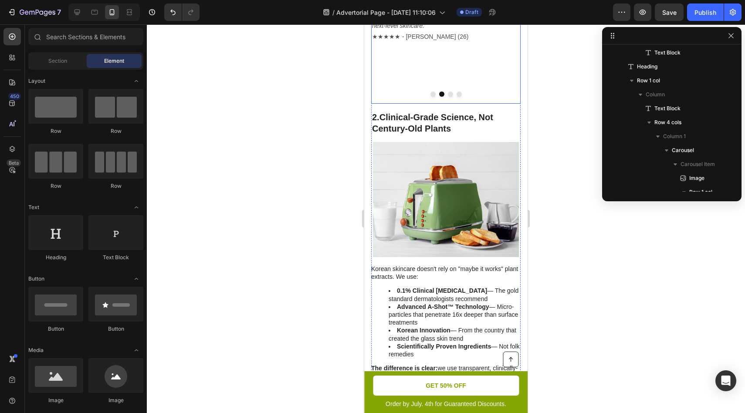
click at [459, 104] on div "Image "My dermatologist was shocked" Heading "After 2 years of prescriptions th…" at bounding box center [442, 17] width 143 height 174
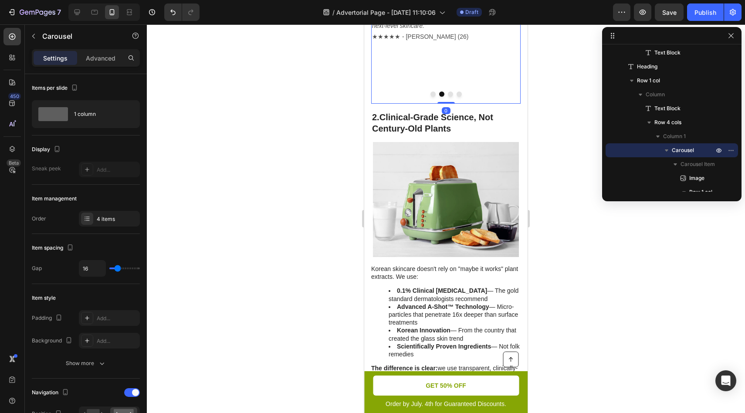
click at [443, 104] on div "Image "My dermatologist was shocked" Heading "After 2 years of prescriptions th…" at bounding box center [442, 17] width 143 height 174
click at [393, 23] on icon "Carousel Back Arrow" at bounding box center [391, 16] width 11 height 11
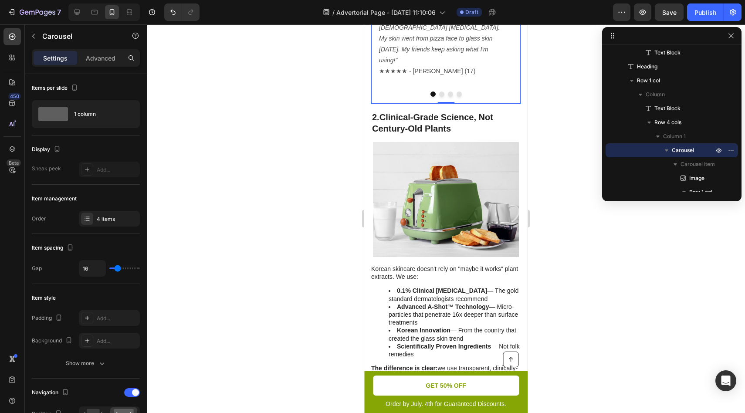
click at [494, 24] on icon "Carousel Next Arrow" at bounding box center [500, 17] width 14 height 14
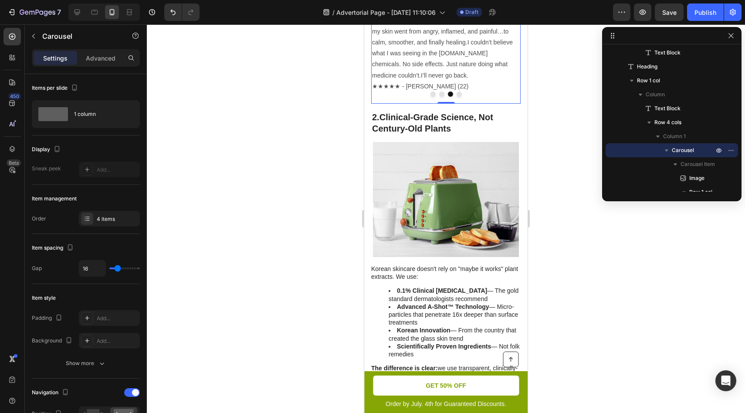
click at [385, 24] on icon "Carousel Back Arrow" at bounding box center [392, 17] width 14 height 14
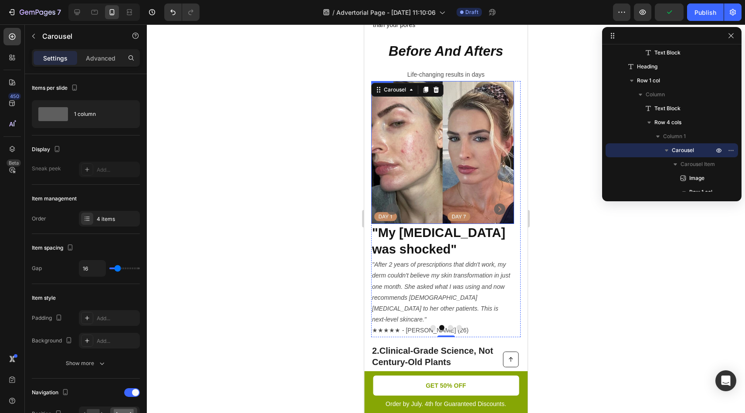
scroll to position [443, 0]
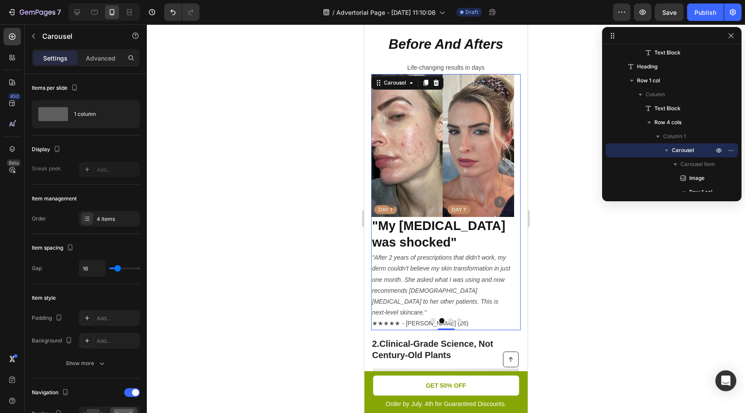
click at [458, 249] on strong ""My [MEDICAL_DATA] was shocked"" at bounding box center [438, 234] width 133 height 31
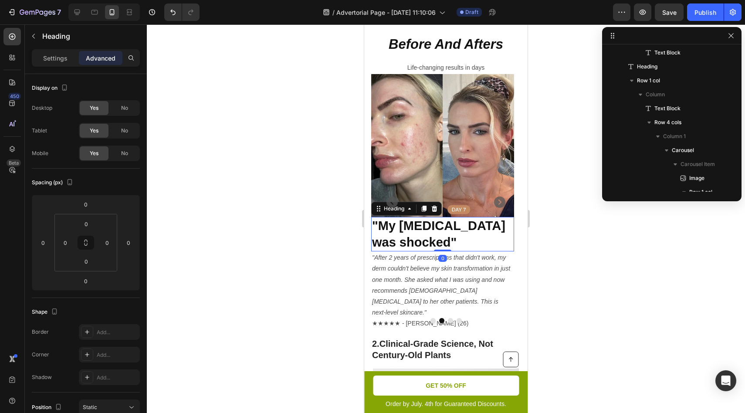
click at [461, 217] on img at bounding box center [442, 145] width 143 height 143
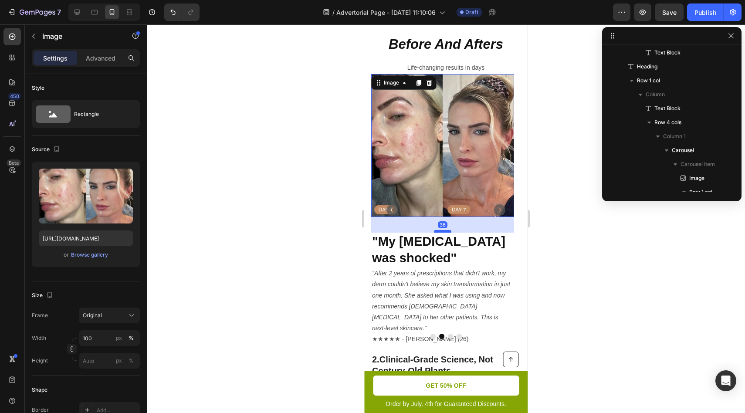
drag, startPoint x: 445, startPoint y: 244, endPoint x: 448, endPoint y: 260, distance: 15.9
click at [448, 233] on div at bounding box center [442, 231] width 17 height 3
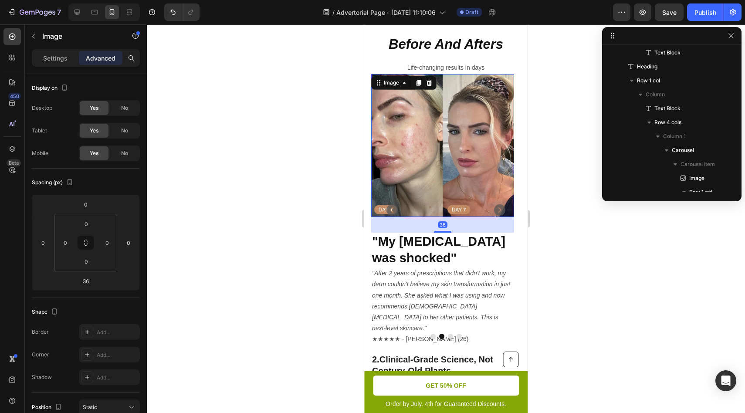
click at [562, 235] on div at bounding box center [446, 218] width 598 height 389
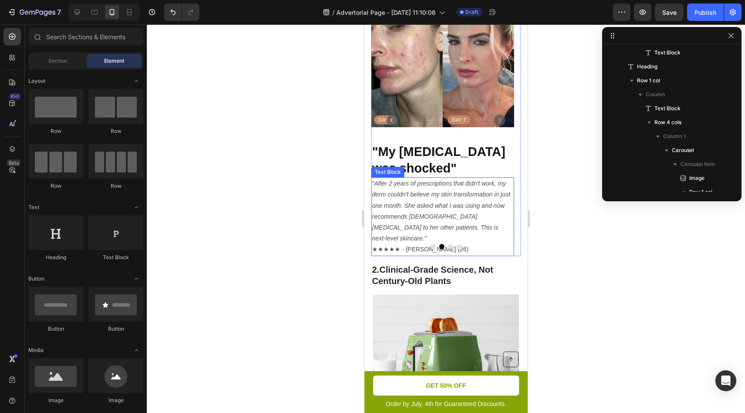
scroll to position [565, 0]
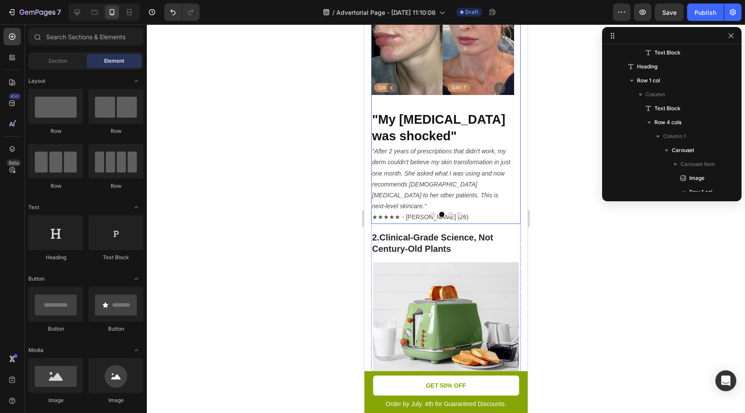
click at [427, 143] on strong ""My [MEDICAL_DATA] was shocked"" at bounding box center [438, 127] width 133 height 31
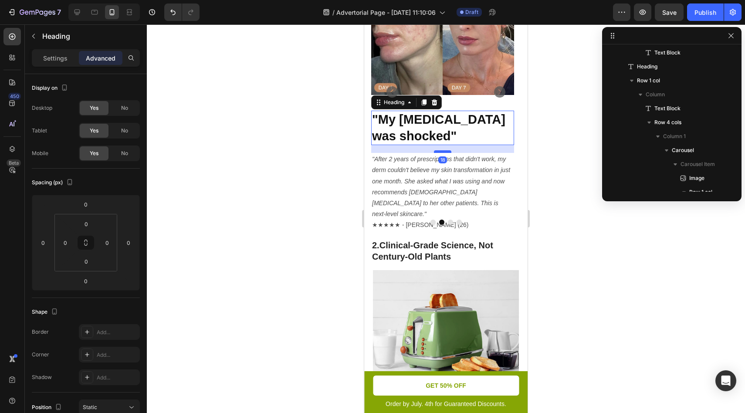
drag, startPoint x: 443, startPoint y: 170, endPoint x: 444, endPoint y: 180, distance: 9.7
click at [444, 153] on div at bounding box center [442, 151] width 17 height 3
type input "22"
click at [390, 98] on icon "Carousel Back Arrow" at bounding box center [391, 92] width 11 height 11
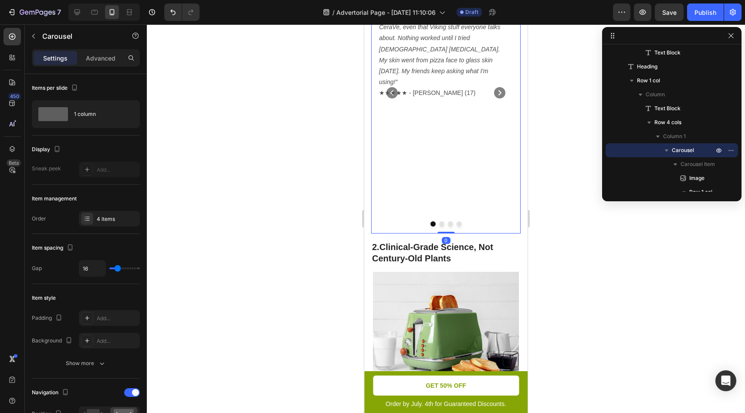
click at [494, 98] on icon "Carousel Next Arrow" at bounding box center [499, 92] width 11 height 11
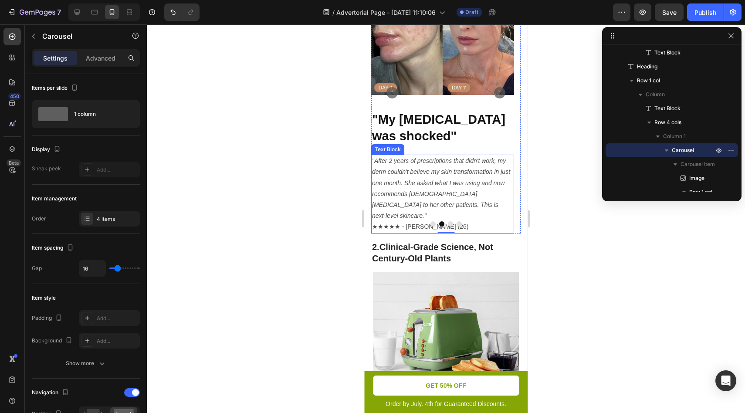
click at [424, 190] on icon ""After 2 years of prescriptions that didn't work, my derm couldn't believe my s…" at bounding box center [441, 188] width 138 height 62
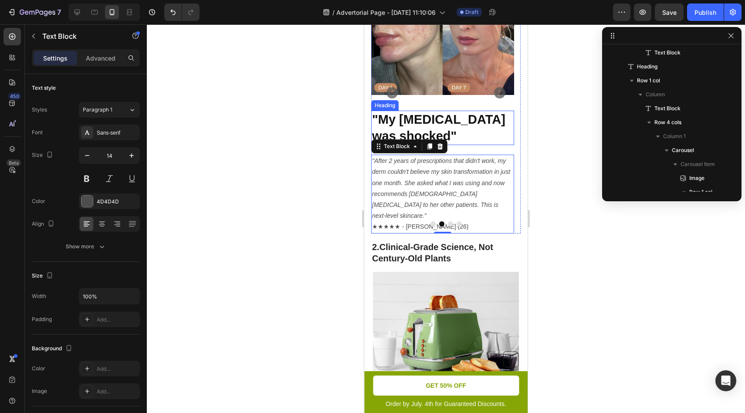
click at [474, 145] on h2 ""My [MEDICAL_DATA] was shocked"" at bounding box center [442, 128] width 143 height 34
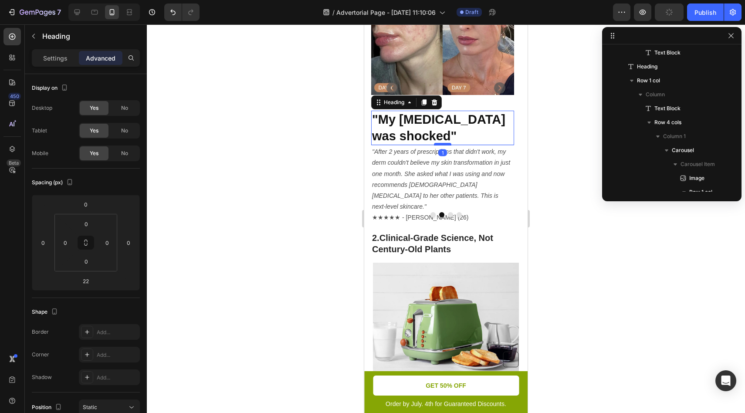
drag, startPoint x: 446, startPoint y: 181, endPoint x: 447, endPoint y: 172, distance: 9.2
click at [447, 146] on div at bounding box center [442, 144] width 17 height 3
type input "1"
click at [600, 175] on div at bounding box center [446, 218] width 598 height 389
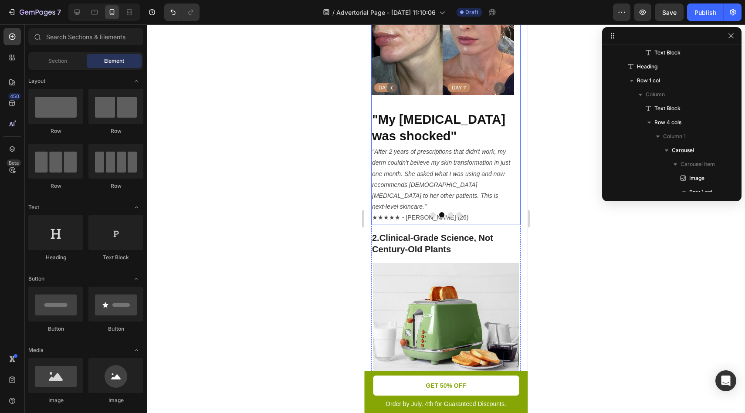
click at [493, 95] on icon "Carousel Next Arrow" at bounding box center [500, 88] width 14 height 14
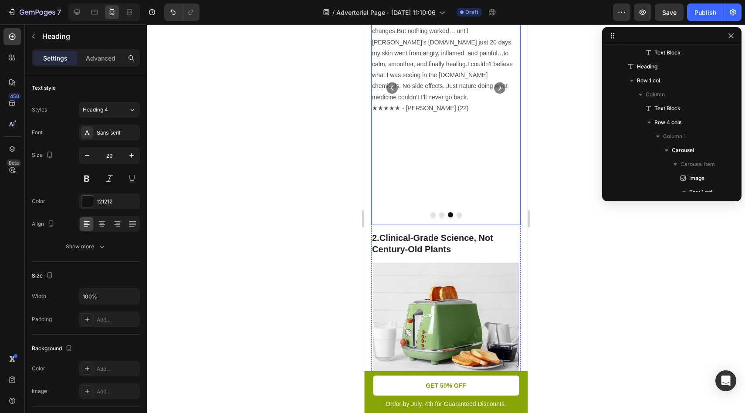
drag, startPoint x: 492, startPoint y: 138, endPoint x: 497, endPoint y: 142, distance: 5.9
click at [494, 94] on icon "Carousel Next Arrow" at bounding box center [499, 87] width 11 height 11
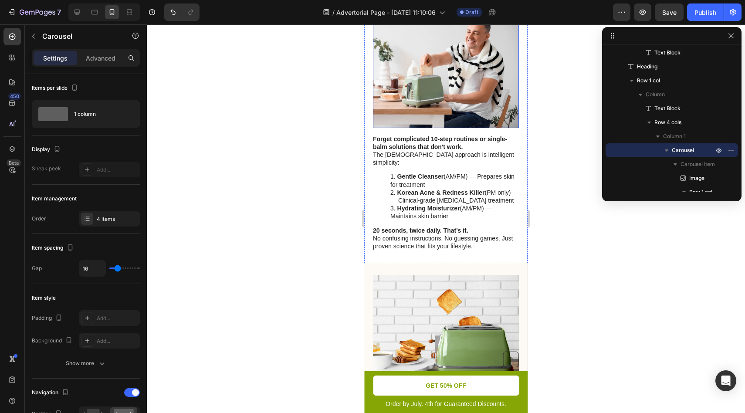
scroll to position [1129, 0]
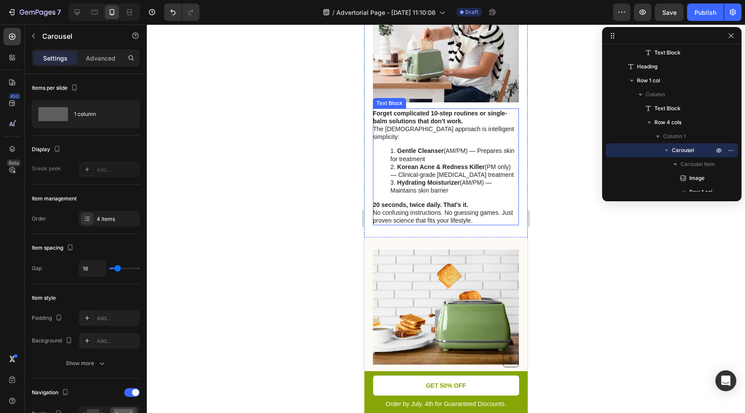
click at [440, 141] on p "The Korean approach is intelligent simplicity:" at bounding box center [445, 133] width 145 height 16
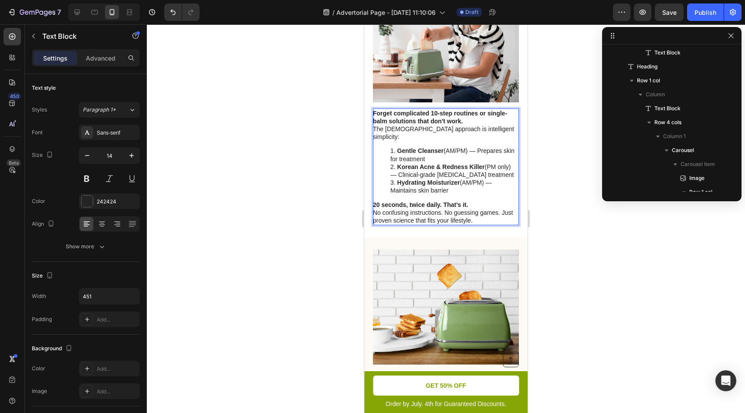
click at [379, 141] on p "The Korean approach is intelligent simplicity:" at bounding box center [445, 133] width 145 height 16
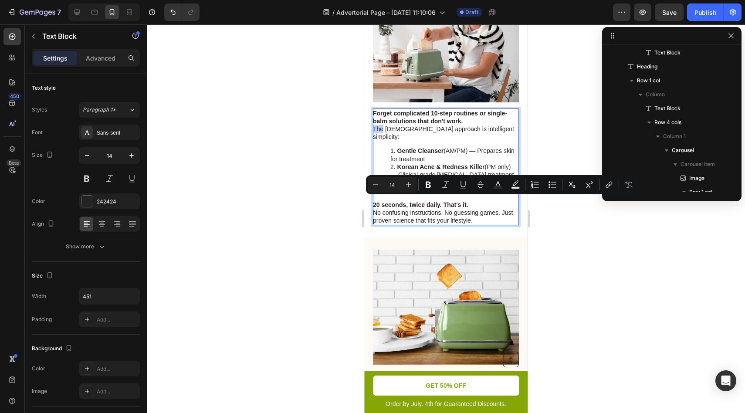
click at [376, 141] on p "The Korean approach is intelligent simplicity:" at bounding box center [445, 133] width 145 height 16
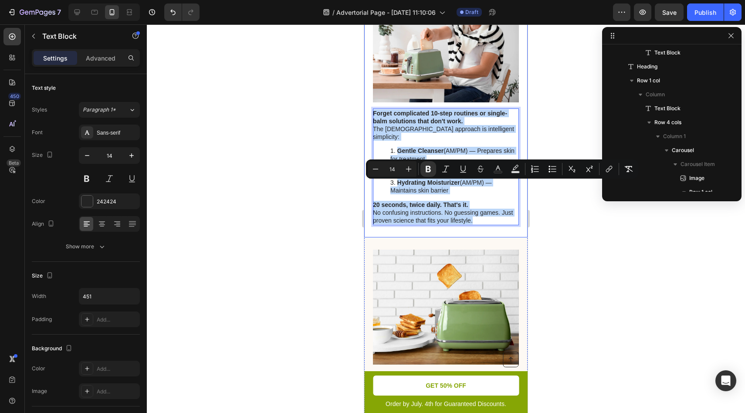
drag, startPoint x: 462, startPoint y: 256, endPoint x: 736, endPoint y: 199, distance: 279.5
click at [372, 174] on div "3. It's the Smart Routine Your Generation Deserves Heading Image Forget complic…" at bounding box center [445, 91] width 163 height 293
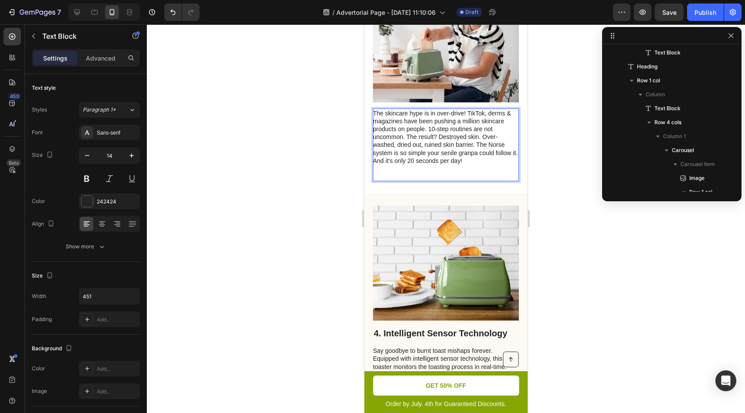
click at [443, 173] on p "The skincare hype is in over-drive! TikTok, derms & magazines have been pushing…" at bounding box center [445, 141] width 145 height 64
click at [456, 173] on p "The skincare hype is in over-drive! TikTok, derms & magazines have been pushing…" at bounding box center [445, 141] width 145 height 64
click at [474, 173] on p "The skincare hype is in over-drive! TikTok, derms & magazines have been pushing…" at bounding box center [445, 141] width 145 height 64
click at [470, 173] on p "The skincare hype is in over-drive! TikTok, derms & magazines have been pushing…" at bounding box center [445, 141] width 145 height 64
click at [495, 173] on p "The skincare hype is in over-drive! TikTok, derms & magazines have been pushing…" at bounding box center [445, 141] width 145 height 64
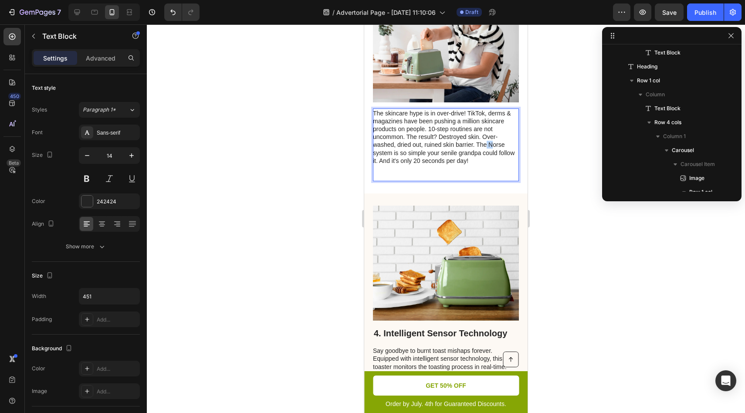
drag, startPoint x: 488, startPoint y: 219, endPoint x: 496, endPoint y: 220, distance: 7.9
click at [491, 173] on p "The skincare hype is in over-drive! TikTok, derms & magazines have been pushing…" at bounding box center [445, 141] width 145 height 64
drag, startPoint x: 390, startPoint y: 226, endPoint x: 477, endPoint y: 217, distance: 87.1
click at [477, 173] on p "The skincare hype is in over-drive! TikTok, derms & magazines have been pushing…" at bounding box center [445, 141] width 145 height 64
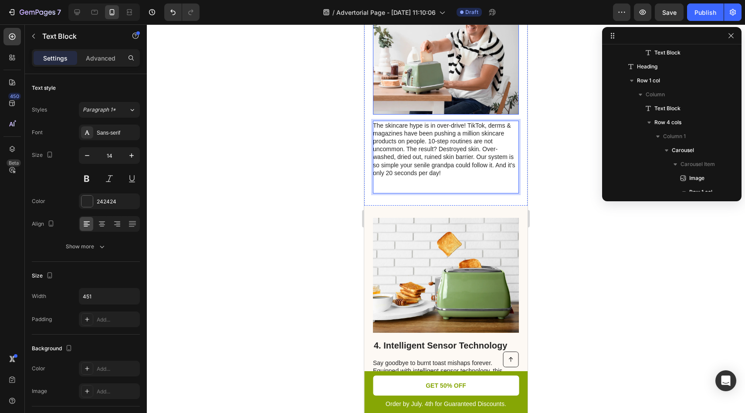
scroll to position [1116, 0]
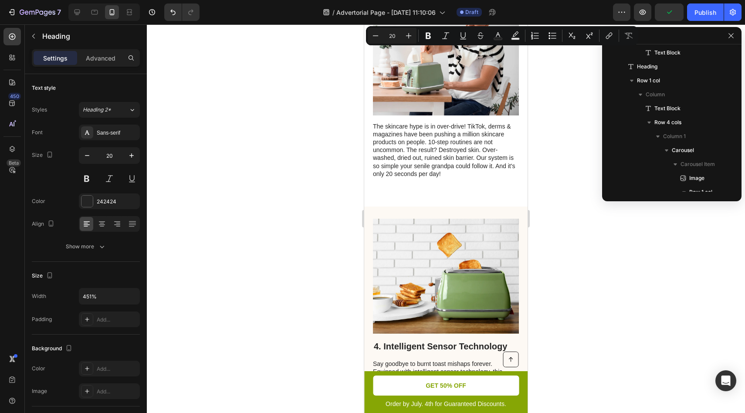
drag, startPoint x: 464, startPoint y: 64, endPoint x: 419, endPoint y: 52, distance: 46.0
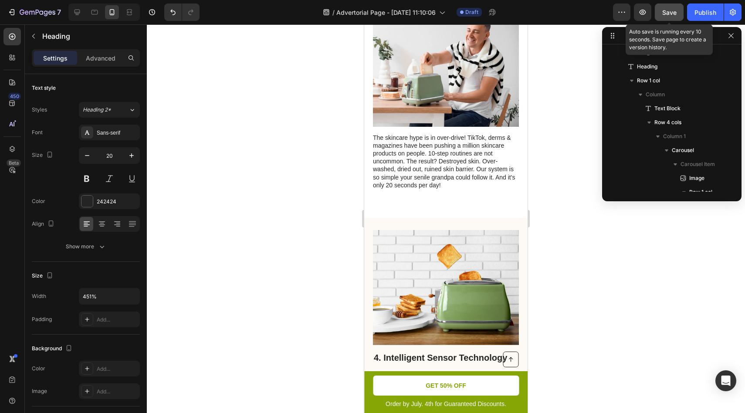
click at [666, 17] on button "Save" at bounding box center [669, 11] width 29 height 17
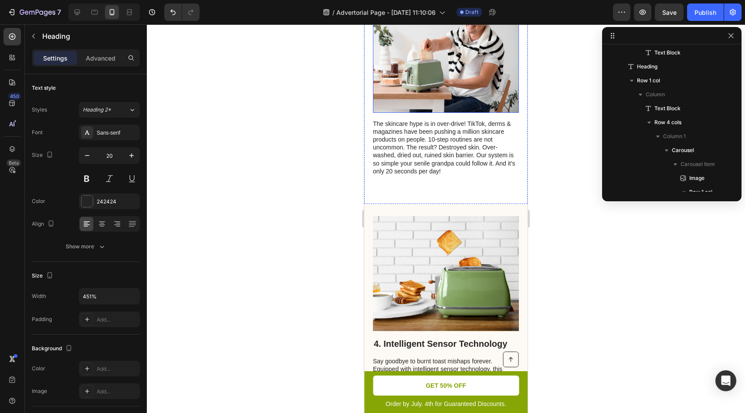
scroll to position [1130, 0]
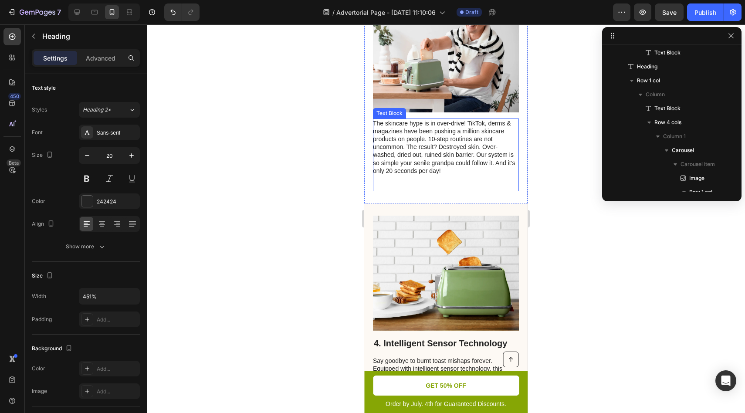
click at [466, 183] on p "The skincare hype is in over-drive! TikTok, derms & magazines have been pushing…" at bounding box center [445, 151] width 145 height 64
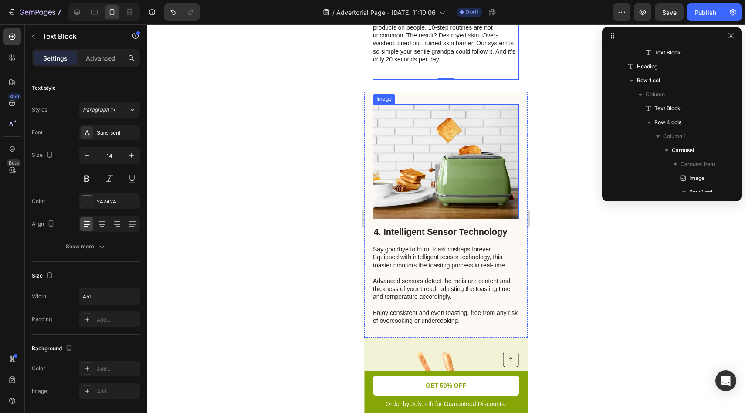
scroll to position [1255, 0]
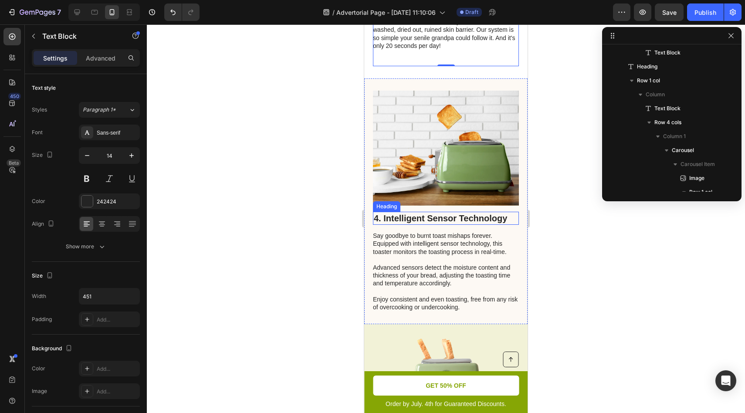
click at [484, 225] on h2 "4. Intelligent Sensor Technology" at bounding box center [446, 218] width 146 height 13
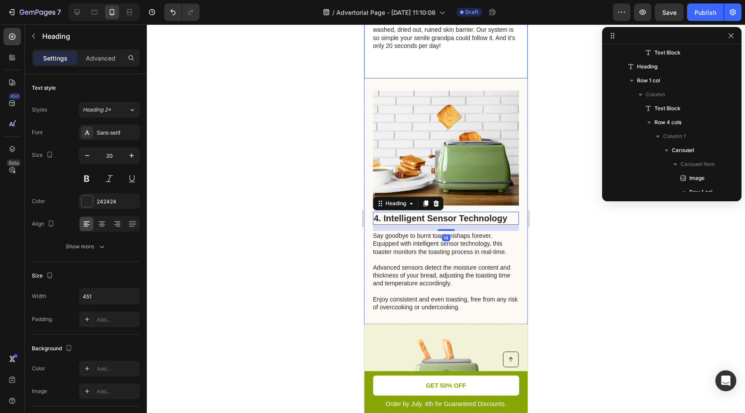
click at [459, 58] on p "The skincare hype is in over-drive! TikTok, derms & magazines have been pushing…" at bounding box center [445, 26] width 145 height 64
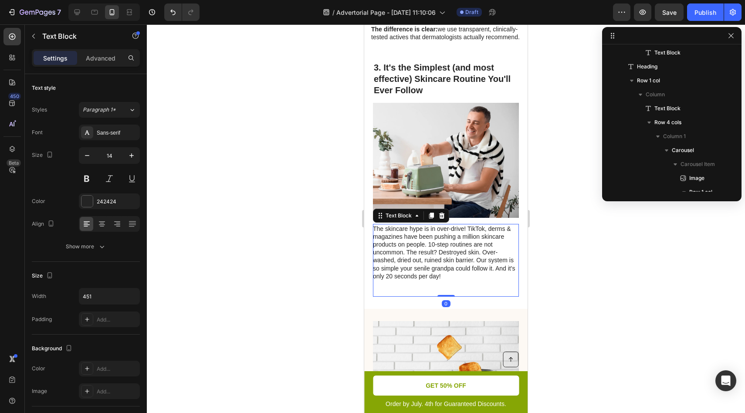
scroll to position [1024, 0]
click at [455, 96] on p "3. It's the Simplest (and most effective) Skincare Routine You'll Ever Follow" at bounding box center [446, 79] width 144 height 34
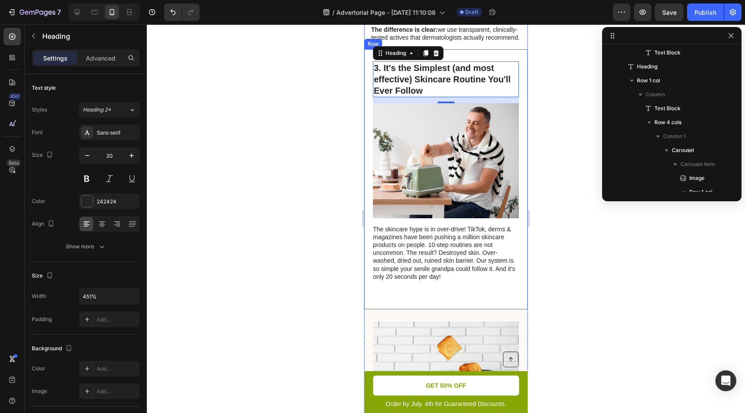
click at [517, 259] on div "3. It's the Simplest (and most effective) Skincare Routine You'll Ever Follow H…" at bounding box center [445, 179] width 163 height 261
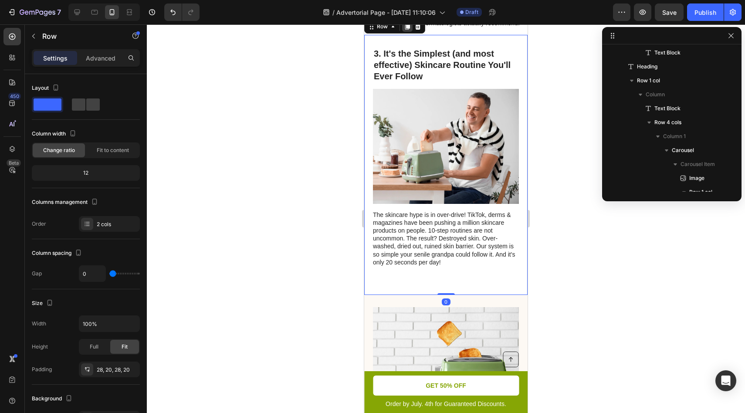
click at [409, 30] on icon at bounding box center [407, 26] width 7 height 7
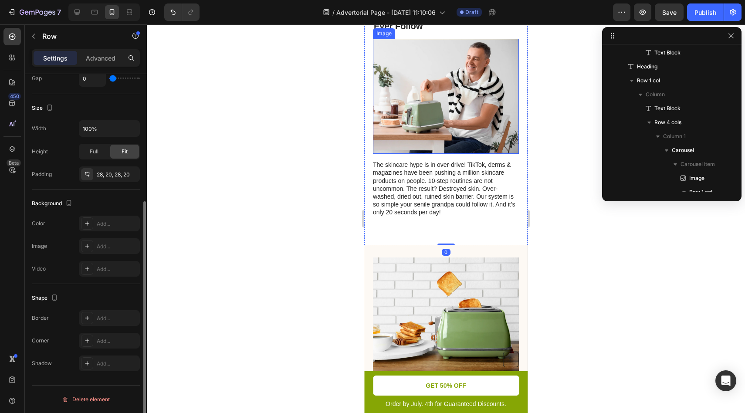
scroll to position [1352, 0]
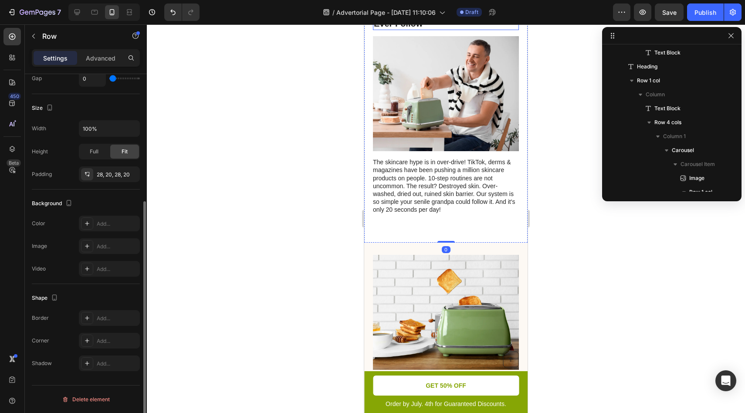
click at [420, 30] on h2 "3. It's the Simplest (and most effective) Skincare Routine You'll Ever Follow" at bounding box center [446, 12] width 146 height 36
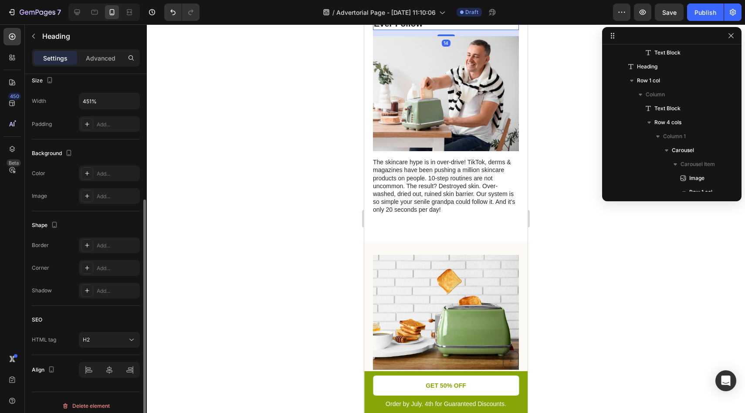
scroll to position [0, 0]
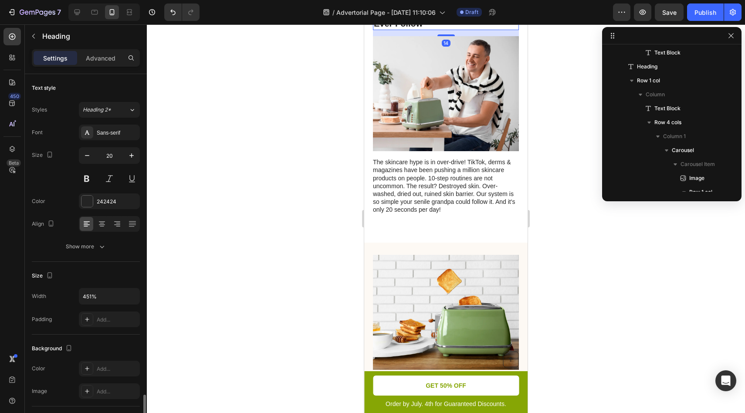
click at [420, 30] on h2 "3. It's the Simplest (and most effective) Skincare Routine You'll Ever Follow" at bounding box center [446, 12] width 146 height 36
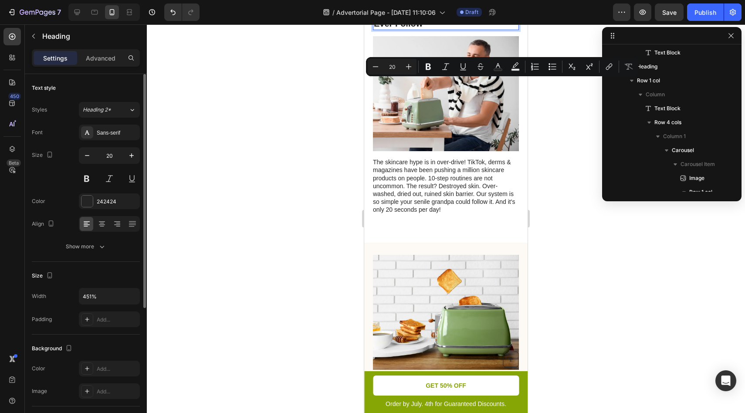
click at [392, 29] on p "3. It's the Simplest (and most effective) Skincare Routine You'll Ever Follow" at bounding box center [446, 12] width 144 height 34
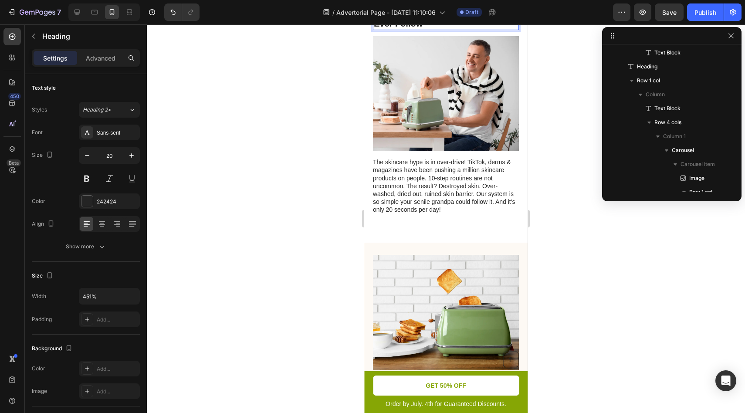
click at [375, 29] on p "3. It's the Simplest (and most effective) Skincare Routine You'll Ever Follow" at bounding box center [446, 12] width 144 height 34
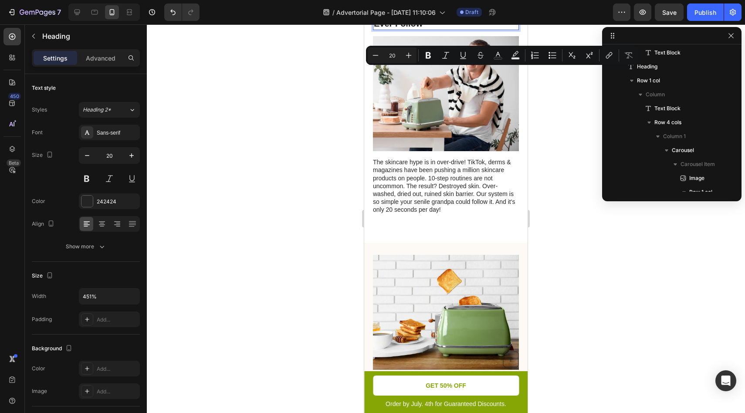
click at [423, 29] on p "3. It's the Simplest (and most effective) Skincare Routine You'll Ever Follow" at bounding box center [446, 12] width 144 height 34
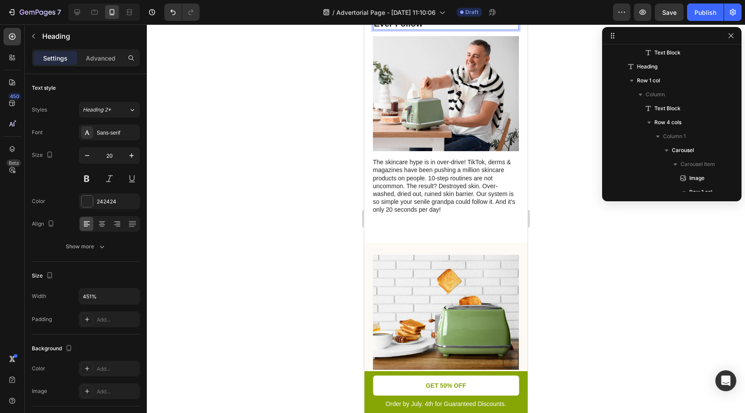
click at [443, 29] on p "3. It's the Simplest (and most effective) Skincare Routine You'll Ever Follow" at bounding box center [446, 12] width 144 height 34
drag, startPoint x: 398, startPoint y: 77, endPoint x: 365, endPoint y: 64, distance: 35.4
click at [365, 64] on div "3. It's the Simplest (and most effective) Skincare Routine You'll Ever Follow H…" at bounding box center [445, 112] width 163 height 261
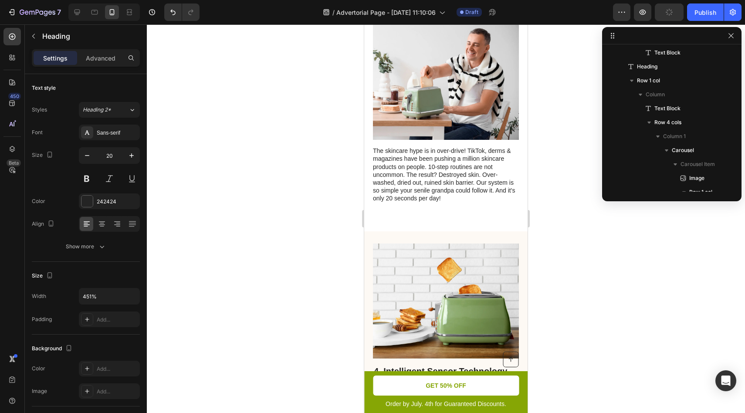
click at [409, 210] on p "The skincare hype is in over-drive! TikTok, derms & magazines have been pushing…" at bounding box center [445, 179] width 145 height 64
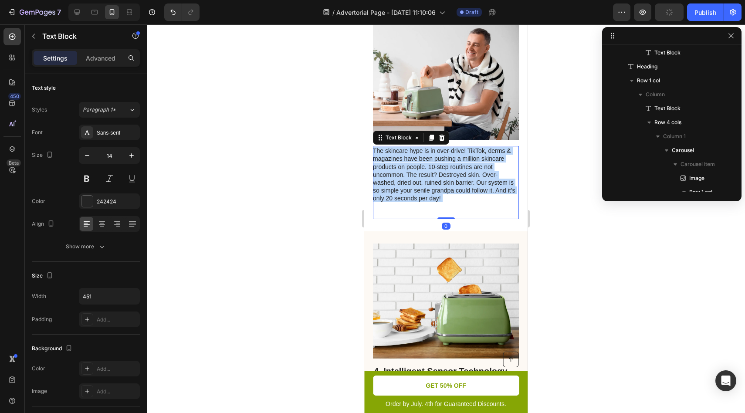
click at [409, 210] on p "The skincare hype is in over-drive! TikTok, derms & magazines have been pushing…" at bounding box center [445, 179] width 145 height 64
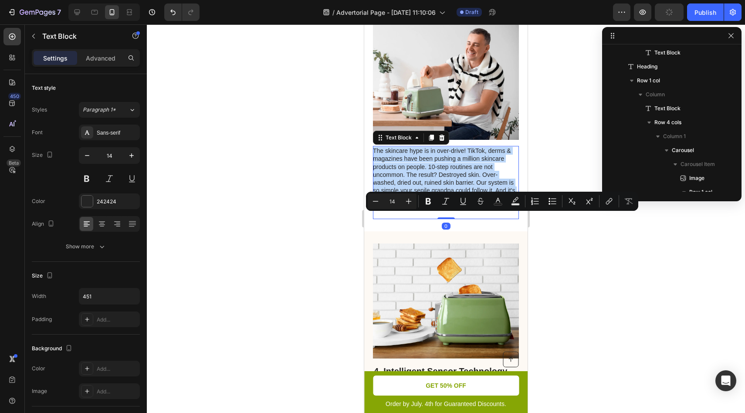
click at [409, 210] on p "The skincare hype is in over-drive! TikTok, derms & magazines have been pushing…" at bounding box center [445, 179] width 145 height 64
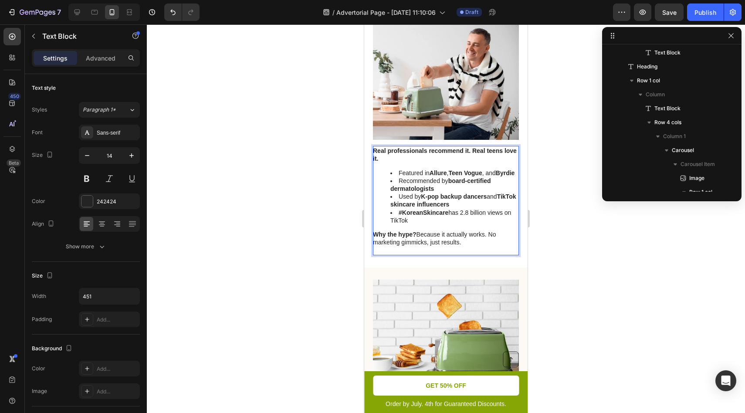
click at [489, 254] on p "Rich Text Editor. Editing area: main" at bounding box center [445, 250] width 145 height 8
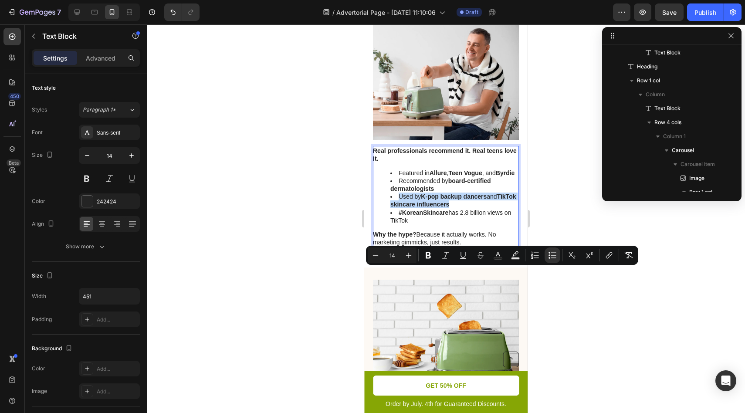
drag, startPoint x: 473, startPoint y: 280, endPoint x: 398, endPoint y: 272, distance: 75.4
click at [398, 208] on li "Used by K-pop backup dancers and TikTok skincare influencers" at bounding box center [454, 201] width 128 height 16
click at [430, 216] on strong "#KoreanSkincare" at bounding box center [424, 212] width 50 height 7
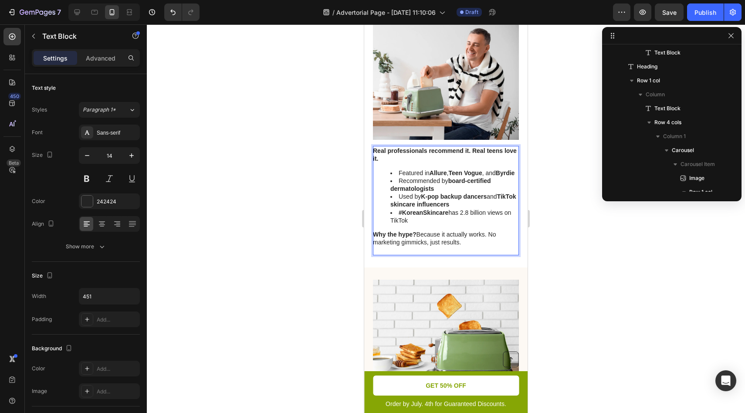
click at [386, 224] on ul "Featured in Allure , Teen Vogue , and Byrdie Recommended by board-certified der…" at bounding box center [445, 196] width 145 height 55
click at [454, 177] on li "Featured in Allure , Teen Vogue , and Byrdie" at bounding box center [454, 173] width 128 height 8
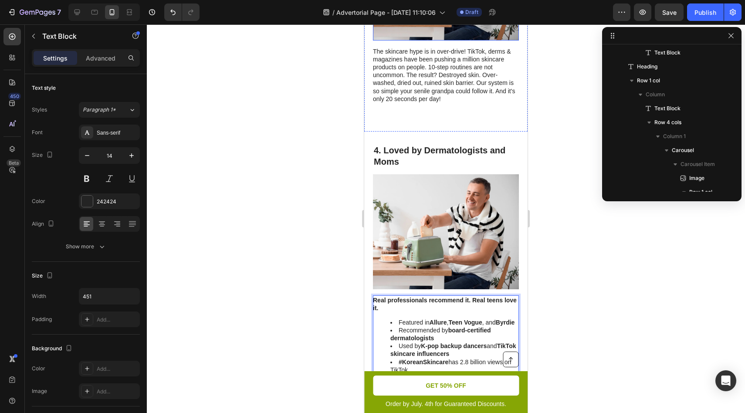
scroll to position [1204, 0]
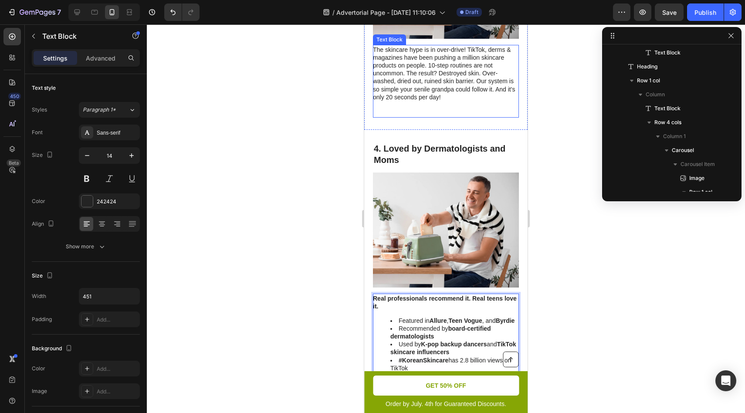
click at [446, 117] on p "Rich Text Editor. Editing area: main" at bounding box center [445, 113] width 145 height 8
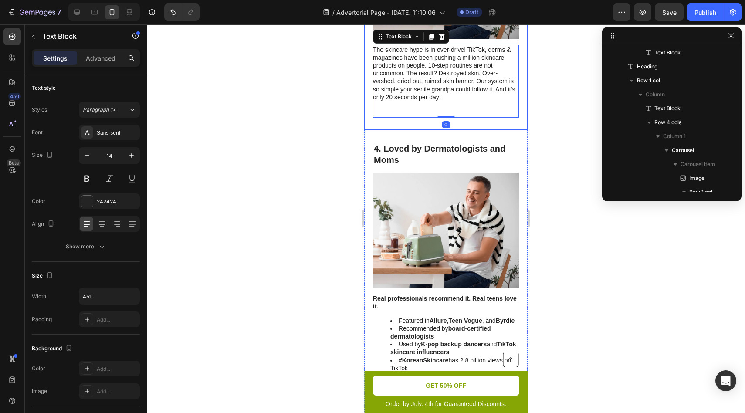
click at [457, 130] on div "3. It's the Simplest (and most effective) Skincare Routine You'll Ever Follow H…" at bounding box center [445, 0] width 163 height 261
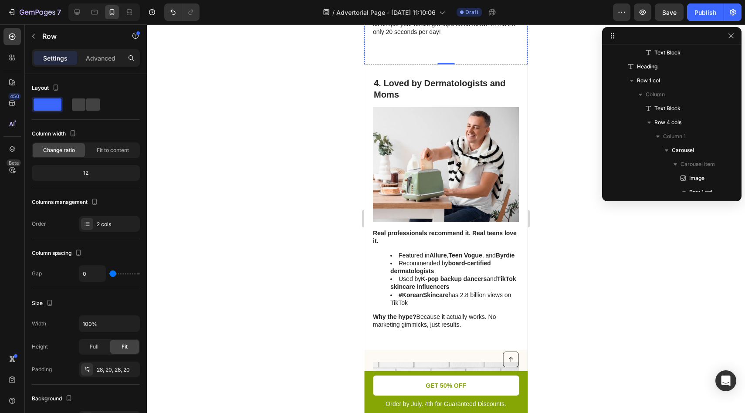
scroll to position [1274, 0]
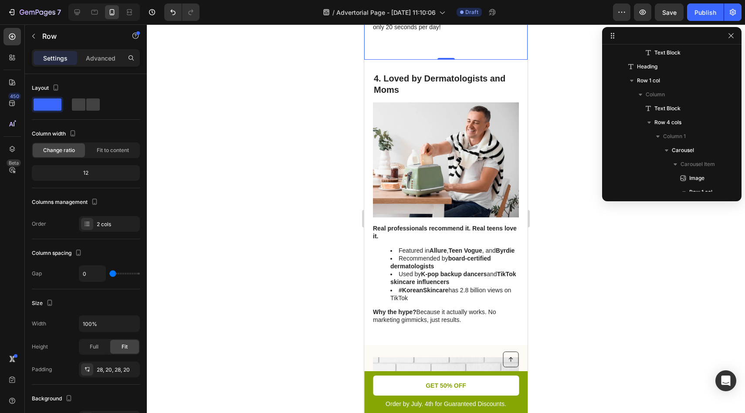
click at [583, 179] on div at bounding box center [446, 218] width 598 height 389
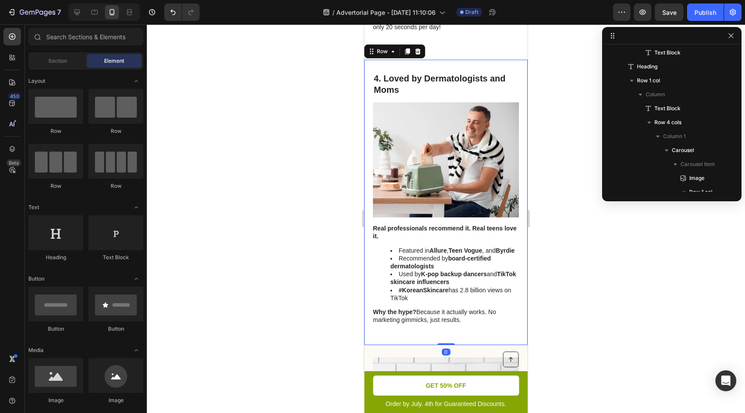
click at [458, 142] on div "4. Loved by Dermatologists and Moms Heading Image Real professionals recommend …" at bounding box center [445, 202] width 163 height 285
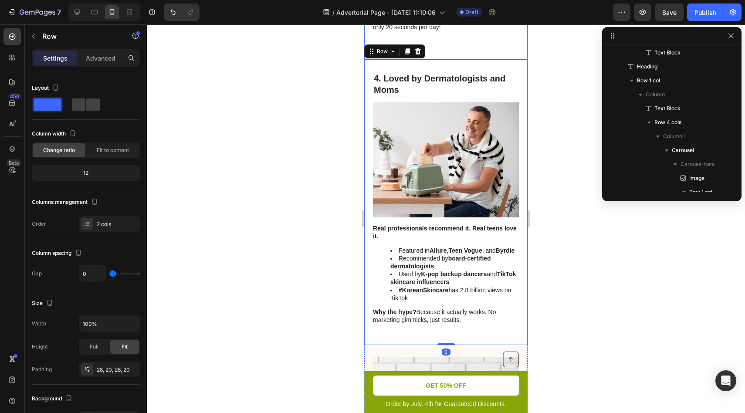
drag, startPoint x: 445, startPoint y: 132, endPoint x: 464, endPoint y: 120, distance: 22.6
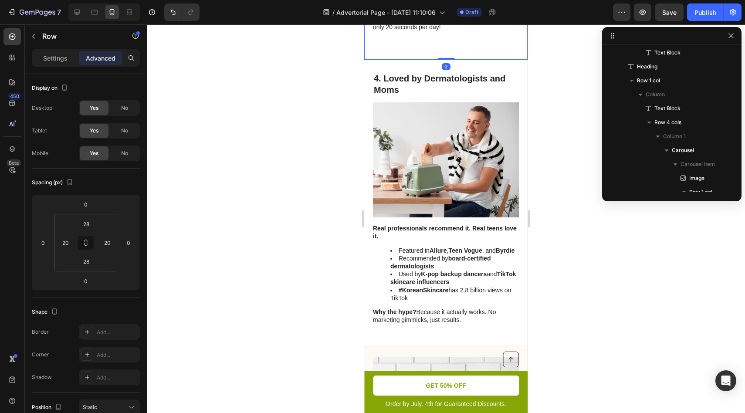
click at [541, 140] on div at bounding box center [446, 218] width 598 height 389
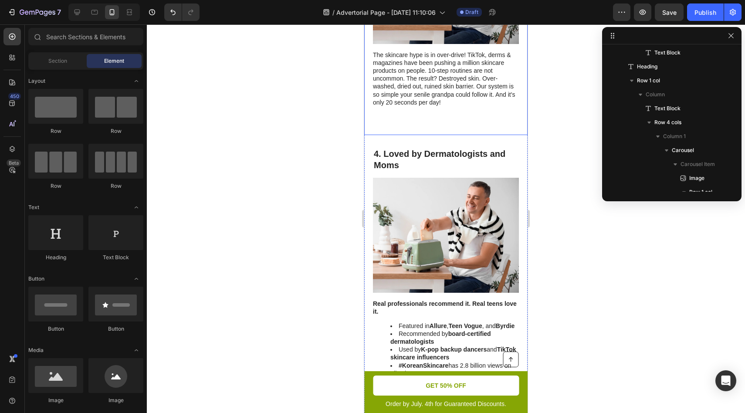
scroll to position [1256, 0]
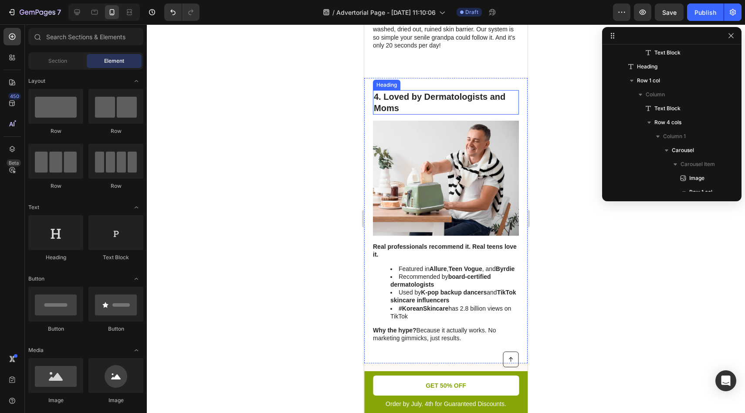
click at [477, 114] on p "4. Loved by Dermatologists and Moms" at bounding box center [446, 102] width 144 height 23
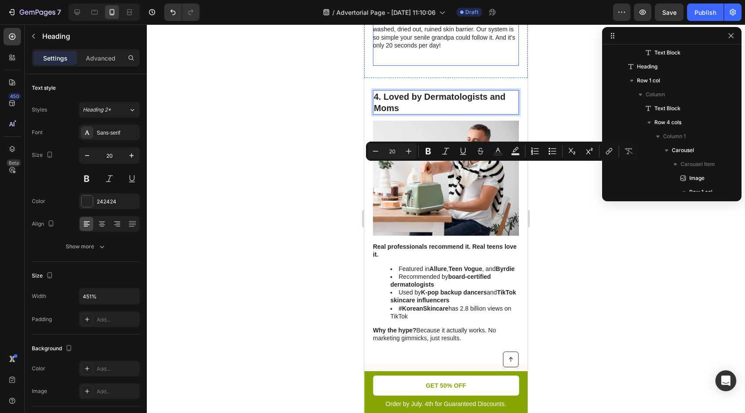
drag, startPoint x: 475, startPoint y: 171, endPoint x: 869, endPoint y: 174, distance: 393.9
click at [558, 220] on div at bounding box center [446, 218] width 598 height 389
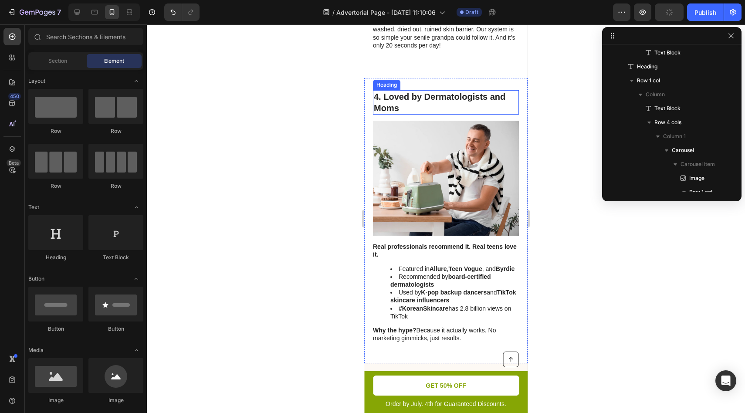
click at [421, 114] on p "4. Loved by Dermatologists and Moms" at bounding box center [446, 102] width 144 height 23
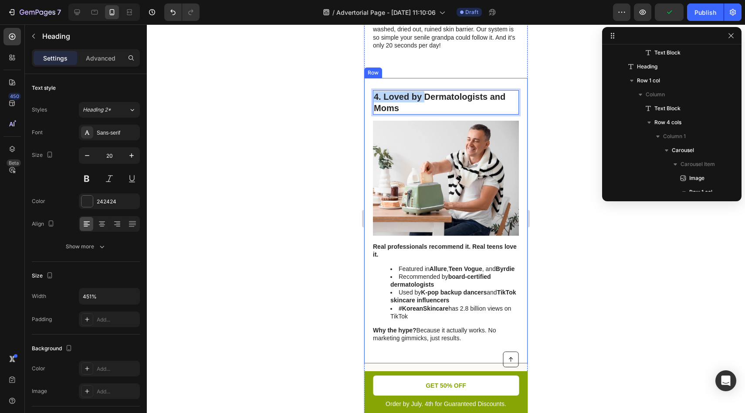
drag, startPoint x: 427, startPoint y: 174, endPoint x: 439, endPoint y: 163, distance: 16.1
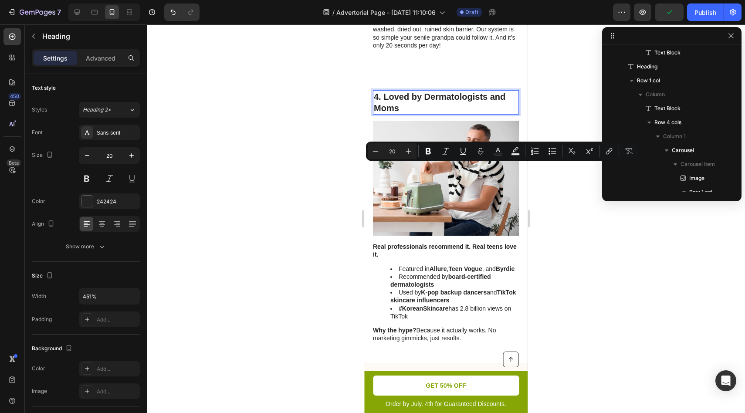
click at [442, 114] on p "4. Loved by Dermatologists and Moms" at bounding box center [446, 102] width 144 height 23
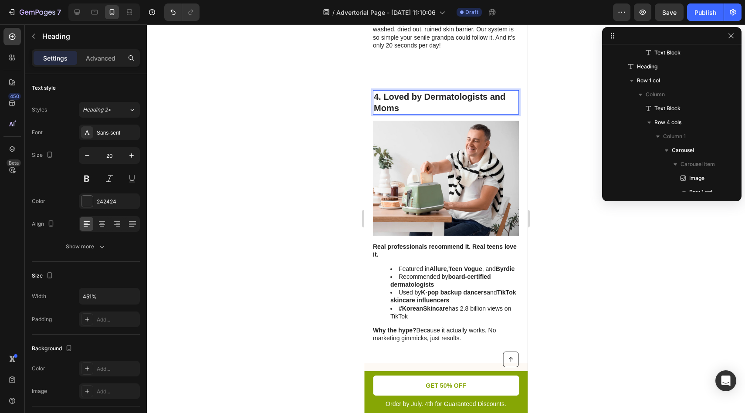
click at [442, 114] on p "4. Loved by Dermatologists and Moms" at bounding box center [446, 102] width 144 height 23
drag, startPoint x: 572, startPoint y: 227, endPoint x: 564, endPoint y: 224, distance: 7.9
click at [571, 227] on div at bounding box center [446, 218] width 598 height 389
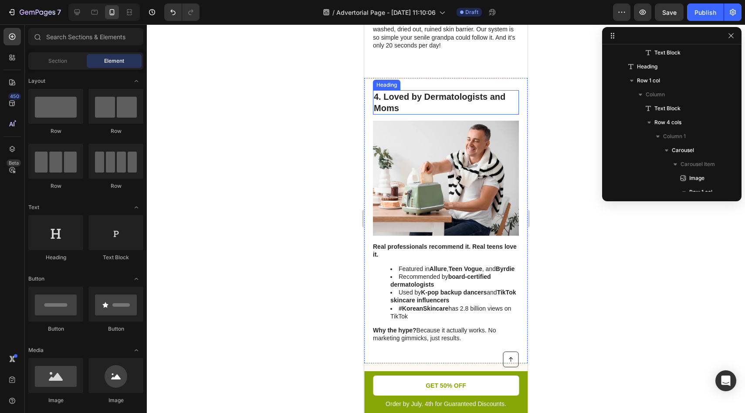
click at [417, 114] on p "4. Loved by Dermatologists and Moms" at bounding box center [446, 102] width 144 height 23
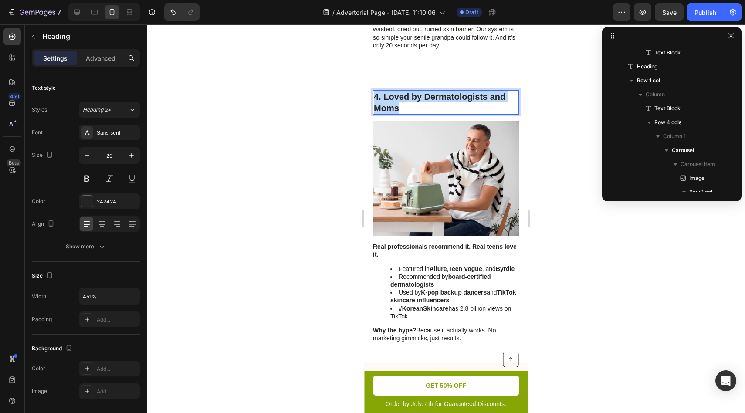
drag, startPoint x: 432, startPoint y: 183, endPoint x: 447, endPoint y: 175, distance: 17.0
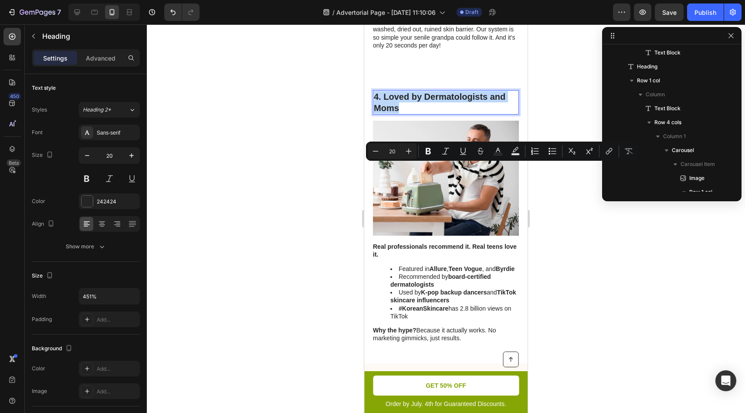
click at [450, 114] on p "4. Loved by Dermatologists and Moms" at bounding box center [446, 102] width 144 height 23
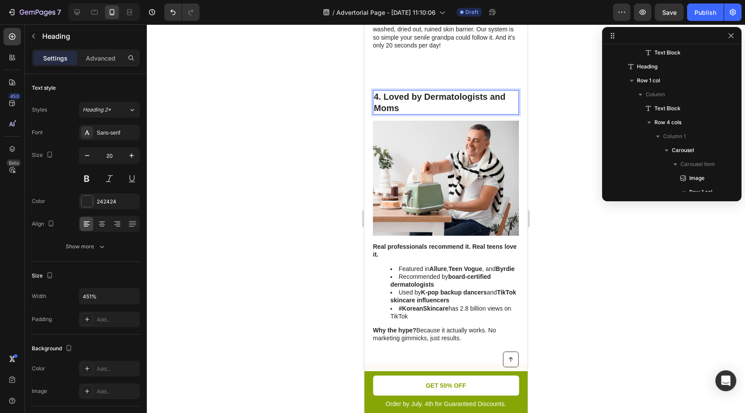
drag, startPoint x: 488, startPoint y: 185, endPoint x: 497, endPoint y: 187, distance: 9.5
click at [488, 114] on p "4. Loved by Dermatologists and Moms" at bounding box center [446, 102] width 144 height 23
click at [538, 202] on div at bounding box center [446, 218] width 598 height 389
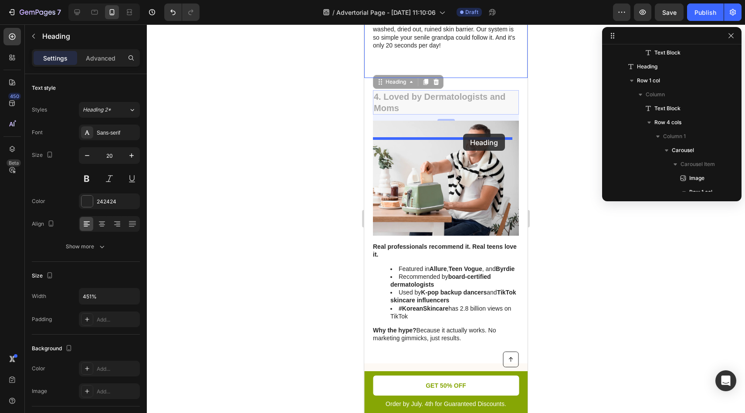
drag, startPoint x: 480, startPoint y: 186, endPoint x: 463, endPoint y: 134, distance: 55.4
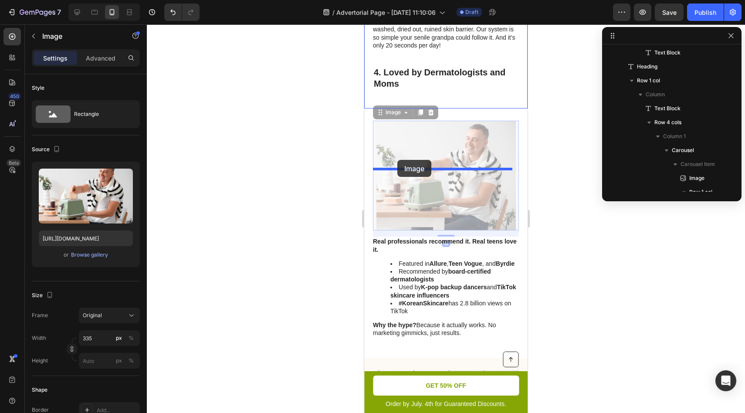
drag, startPoint x: 481, startPoint y: 224, endPoint x: 397, endPoint y: 160, distance: 105.1
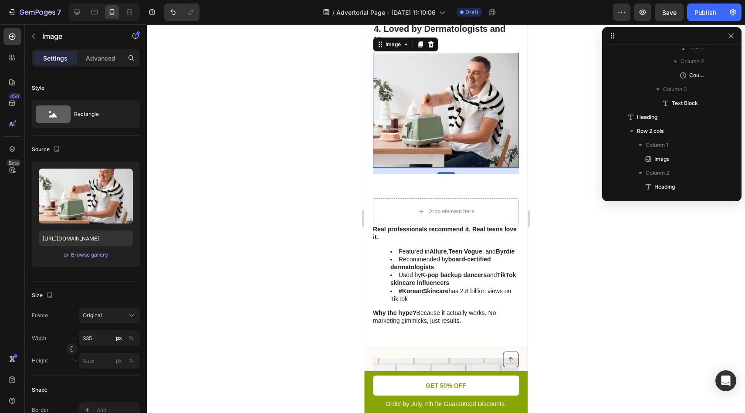
scroll to position [1301, 0]
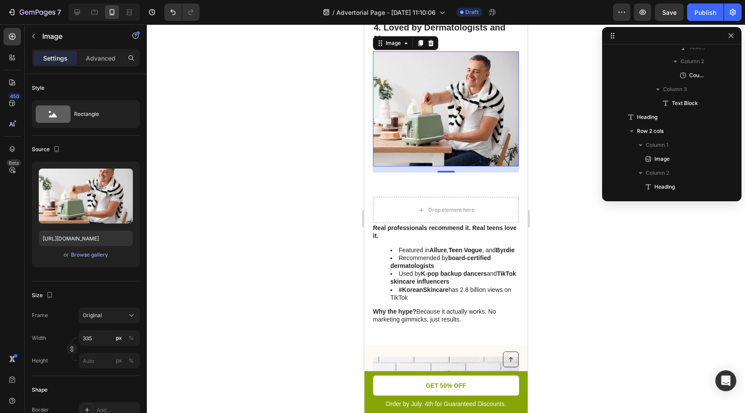
click at [553, 278] on div at bounding box center [446, 218] width 598 height 389
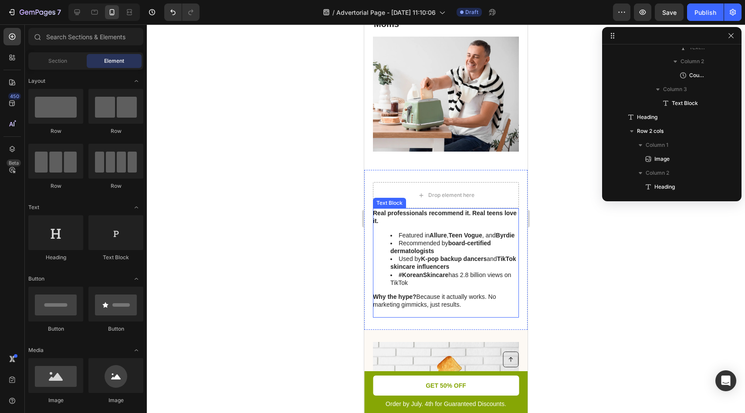
scroll to position [1317, 0]
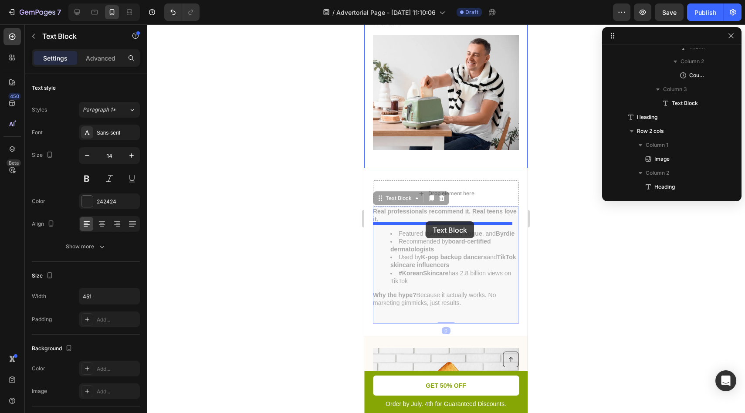
drag, startPoint x: 466, startPoint y: 258, endPoint x: 425, endPoint y: 220, distance: 55.2
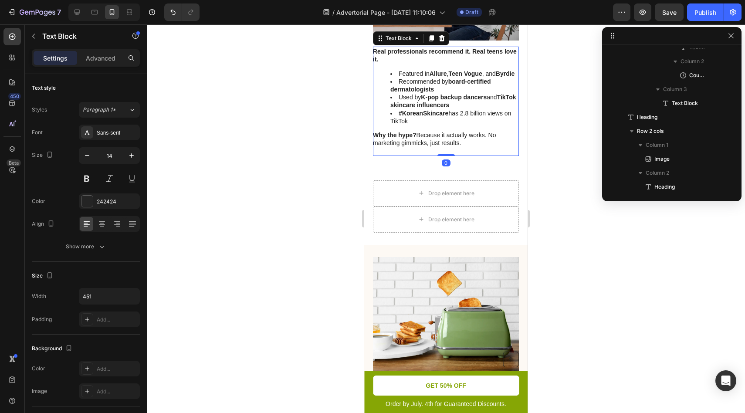
scroll to position [1468, 0]
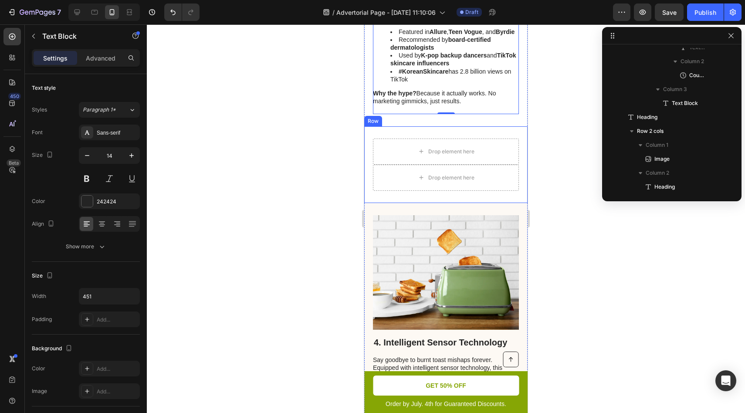
click at [469, 203] on div "Drop element here Drop element here Row" at bounding box center [445, 164] width 163 height 77
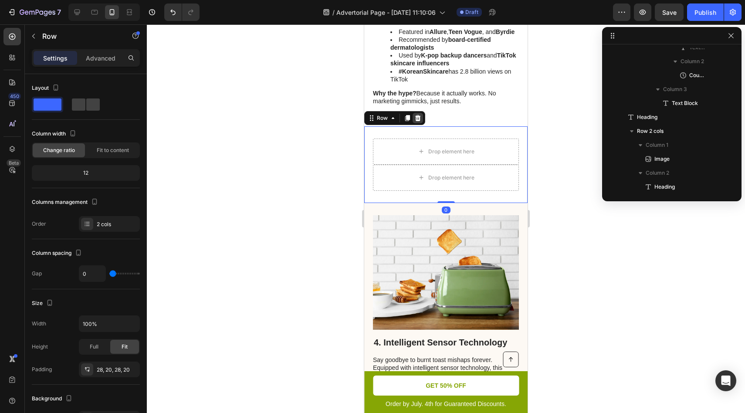
click at [417, 123] on div at bounding box center [418, 118] width 10 height 10
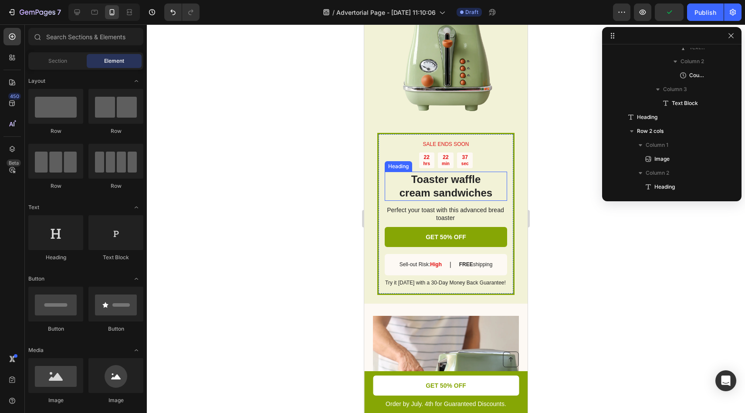
scroll to position [1661, 0]
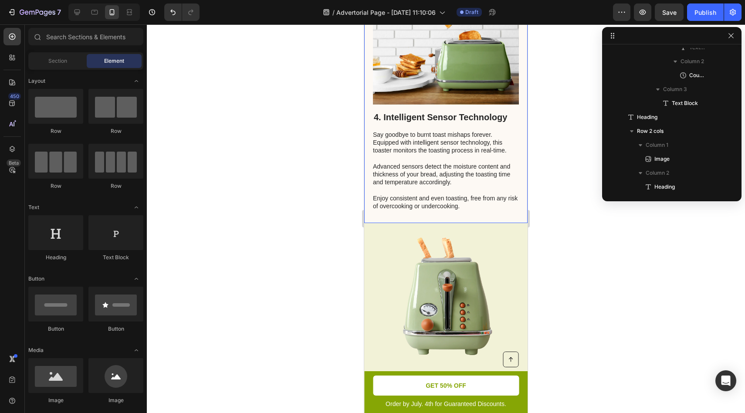
click at [503, 223] on div "4. Intelligent Sensor Technology Heading Say goodbye to burnt toast mishaps for…" at bounding box center [445, 100] width 163 height 246
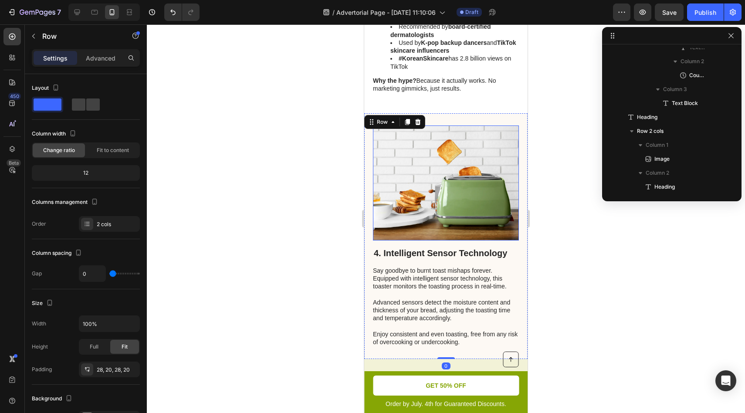
scroll to position [1502, 0]
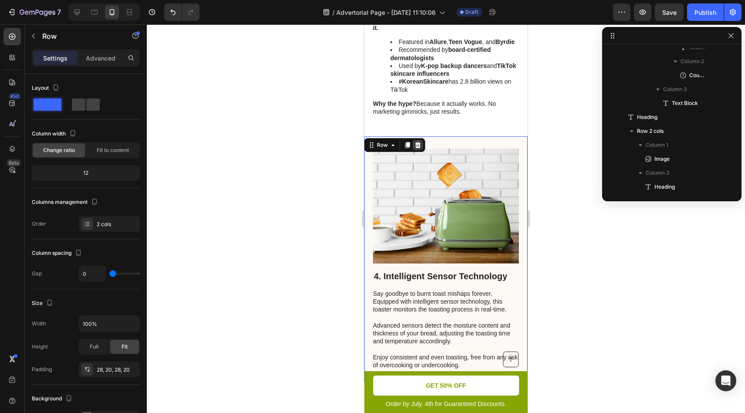
click at [420, 148] on icon at bounding box center [418, 145] width 6 height 6
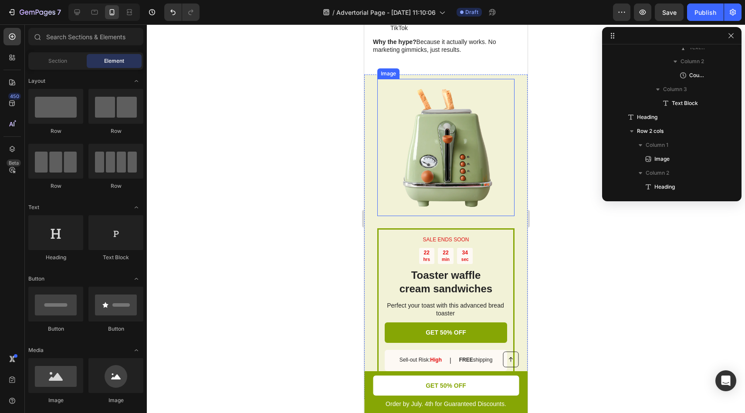
scroll to position [1581, 0]
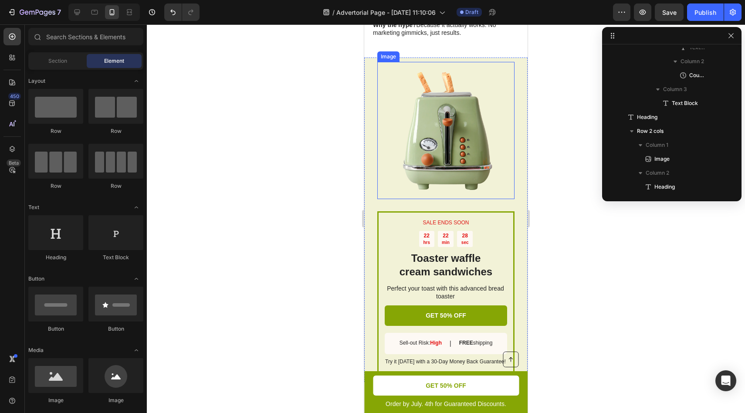
click at [453, 176] on img at bounding box center [445, 130] width 137 height 137
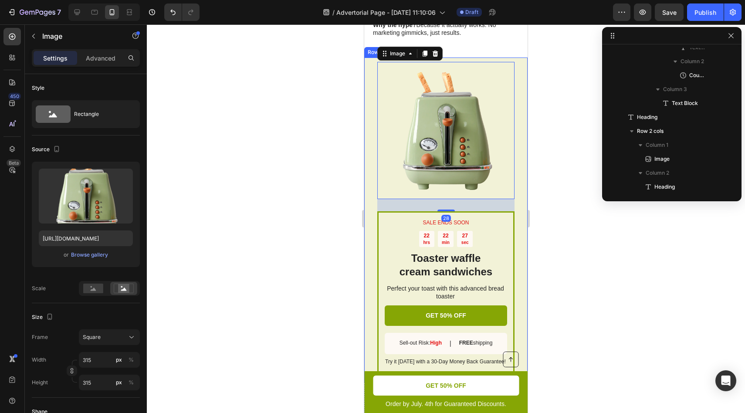
click at [600, 212] on div at bounding box center [446, 218] width 598 height 389
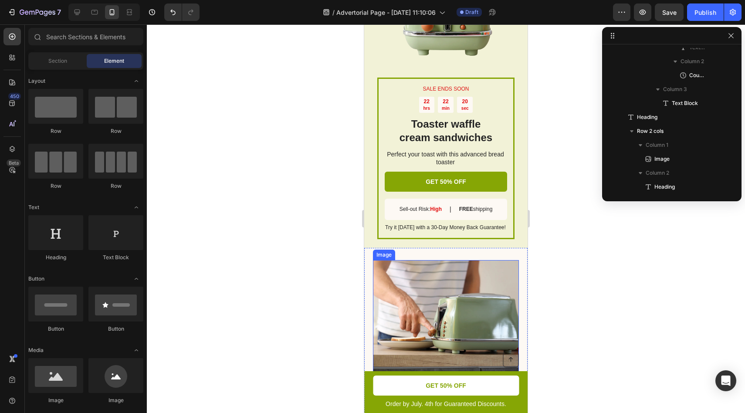
scroll to position [1745, 0]
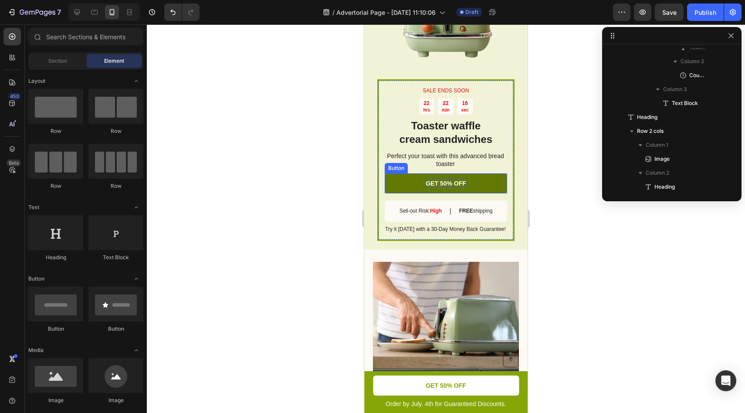
click at [458, 180] on p "GET 50% OFF" at bounding box center [446, 184] width 41 height 8
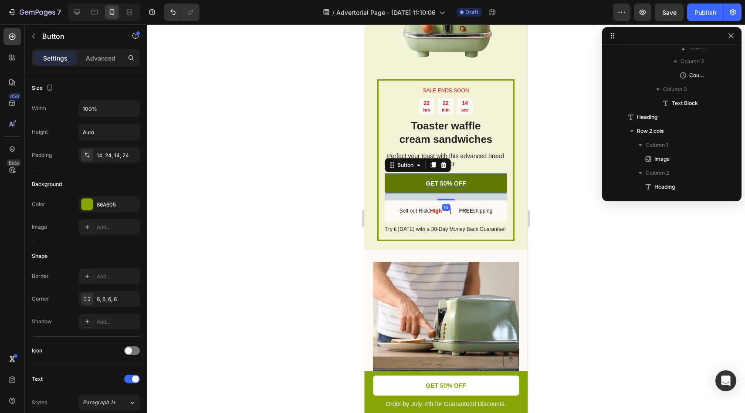
click at [449, 180] on p "GET 50% OFF" at bounding box center [446, 184] width 41 height 8
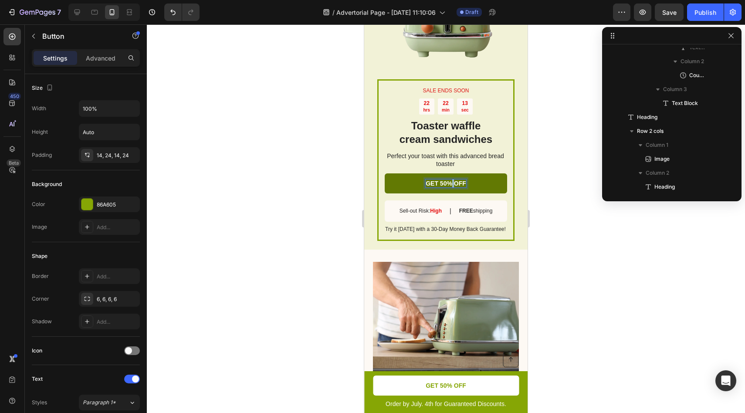
click at [449, 180] on p "GET 50% OFF" at bounding box center [446, 184] width 41 height 8
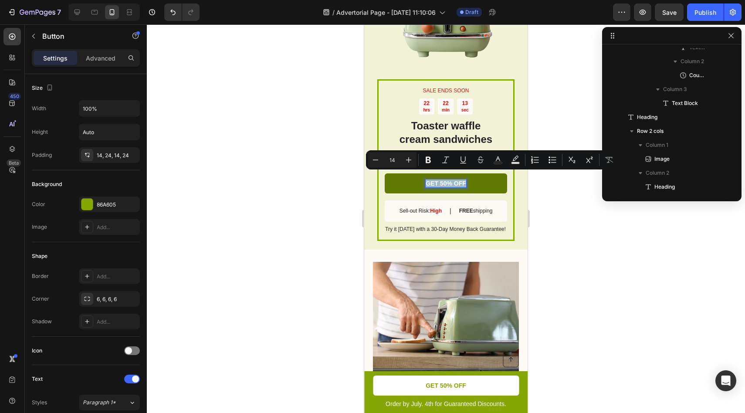
click at [449, 180] on p "GET 50% OFF" at bounding box center [446, 184] width 41 height 8
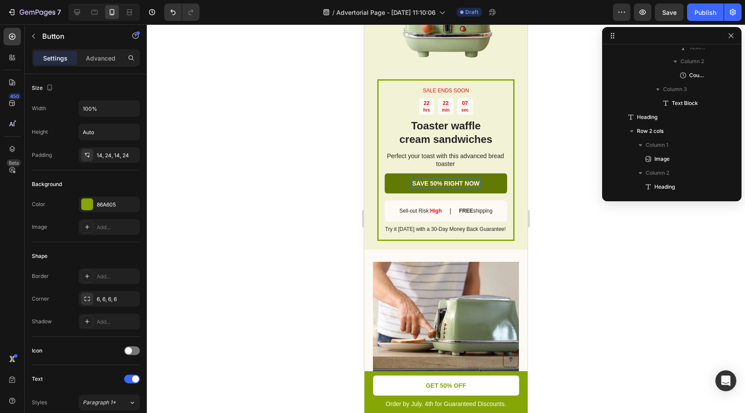
click at [606, 233] on div at bounding box center [446, 218] width 598 height 389
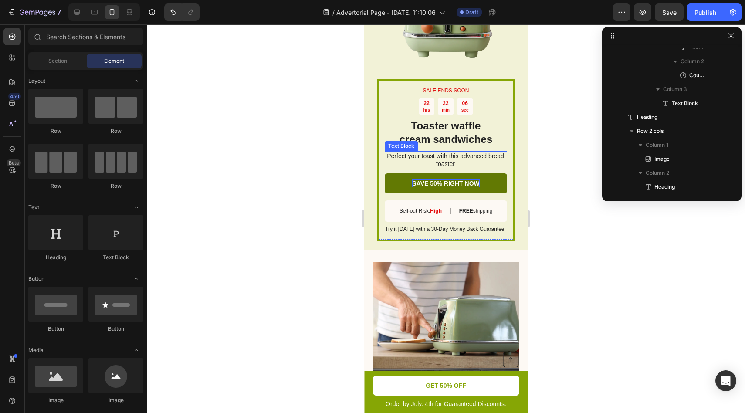
click at [462, 155] on p "Perfect your toast with this advanced bread toaster" at bounding box center [446, 160] width 122 height 16
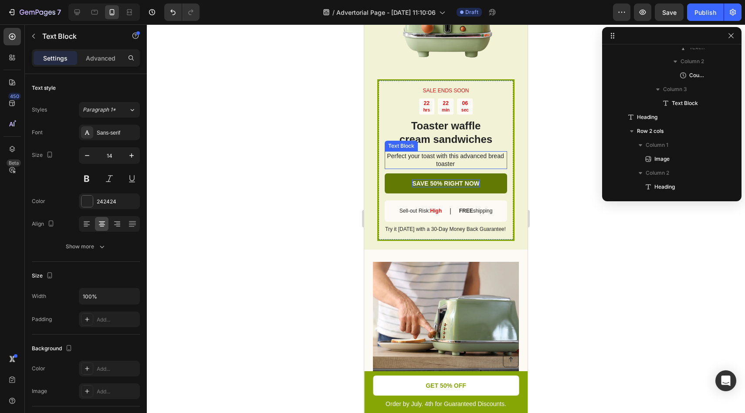
click at [462, 155] on p "Perfect your toast with this advanced bread toaster" at bounding box center [446, 160] width 122 height 16
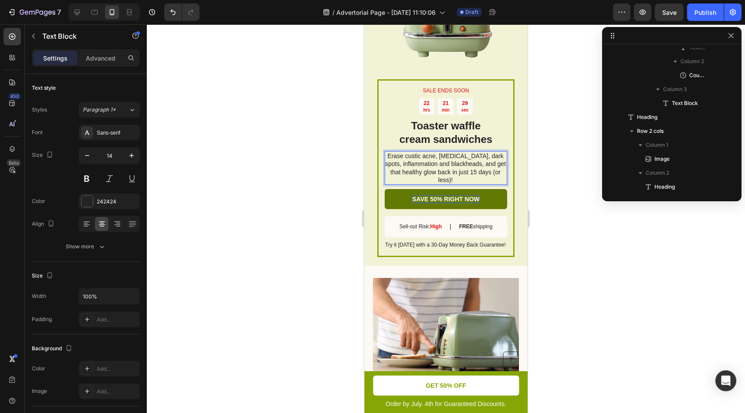
click at [405, 152] on p "Erase custic acne, acne scars, dark spots, inflammation and blackheads, and get…" at bounding box center [446, 168] width 122 height 32
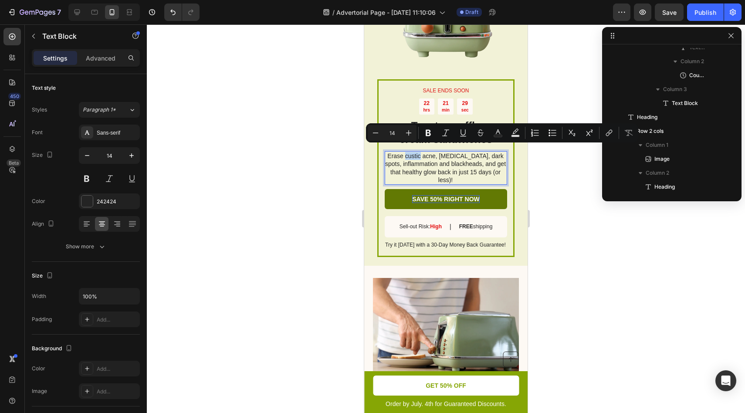
click at [408, 152] on p "Erase custic acne, acne scars, dark spots, inflammation and blackheads, and get…" at bounding box center [446, 168] width 122 height 32
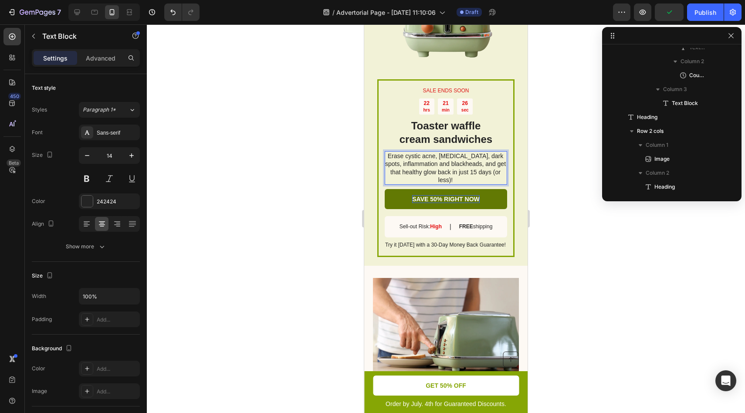
click at [590, 164] on div at bounding box center [446, 218] width 598 height 389
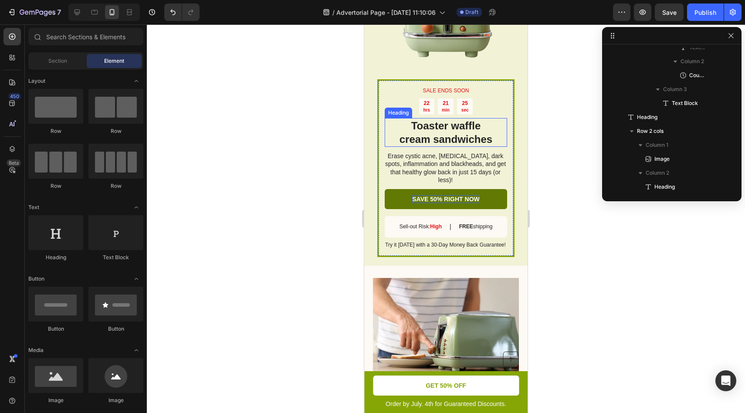
click at [454, 129] on h2 "Toaster waffle cream sandwiches" at bounding box center [446, 132] width 122 height 29
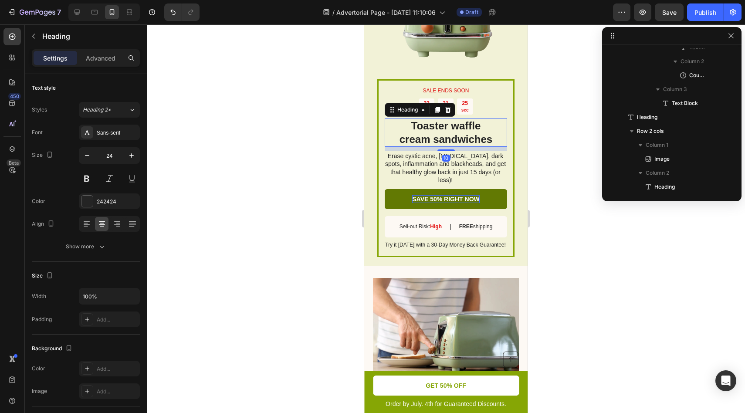
click at [454, 129] on h2 "Toaster waffle cream sandwiches" at bounding box center [446, 132] width 122 height 29
click at [454, 129] on p "Toaster waffle cream sandwiches" at bounding box center [446, 132] width 121 height 27
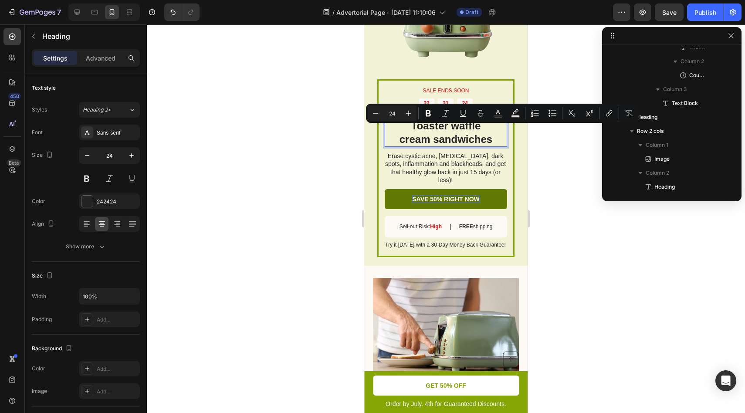
click at [468, 132] on p "Toaster waffle cream sandwiches" at bounding box center [446, 132] width 121 height 27
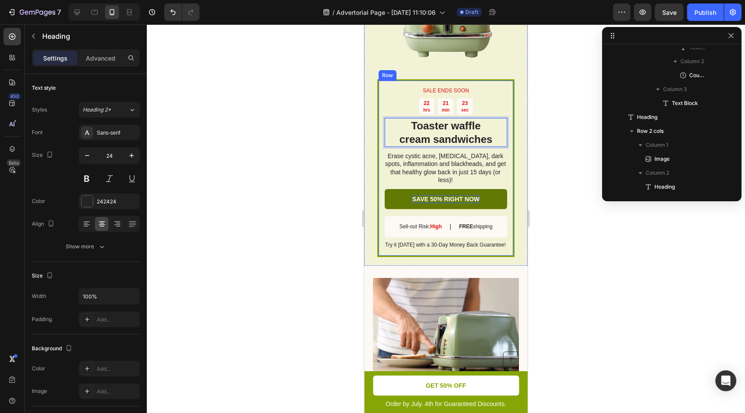
click at [494, 131] on div "SALE ENDS SOON Text Block 22 hrs 21 min 23 sec Countdown Timer Toaster waffle c…" at bounding box center [445, 168] width 137 height 178
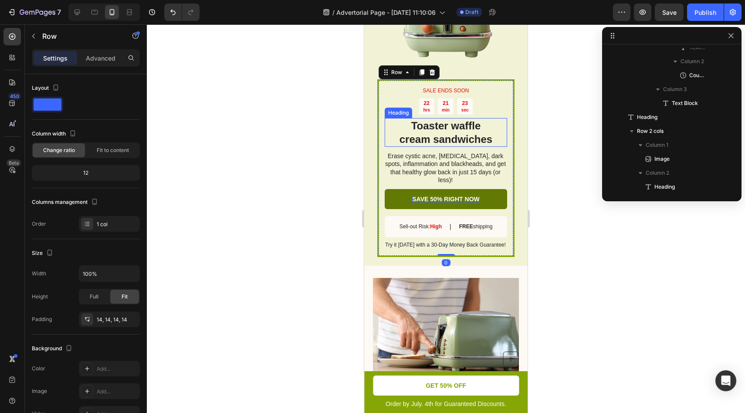
click at [492, 131] on p "Toaster waffle cream sandwiches" at bounding box center [446, 132] width 121 height 27
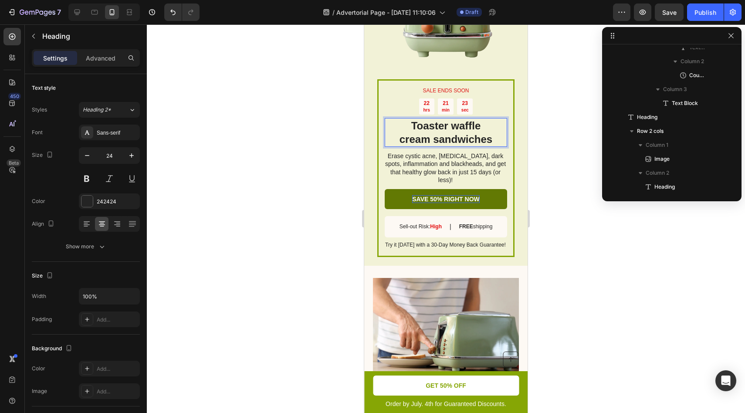
click at [492, 131] on p "Toaster waffle cream sandwiches" at bounding box center [446, 132] width 121 height 27
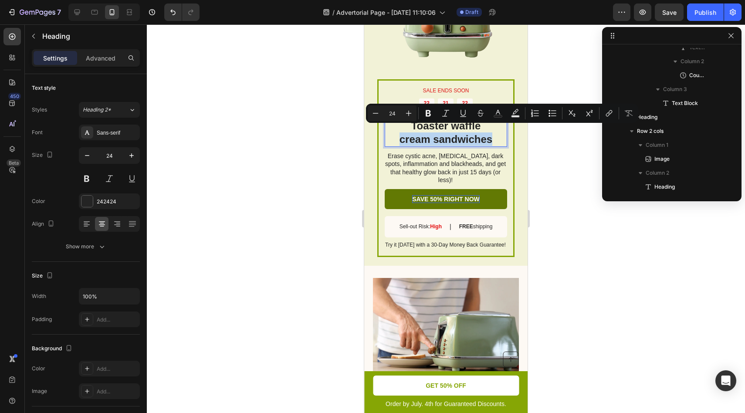
click at [492, 131] on p "Toaster waffle cream sandwiches" at bounding box center [446, 132] width 121 height 27
click at [491, 136] on p "Toaster waffle cream sandwiches" at bounding box center [446, 132] width 121 height 27
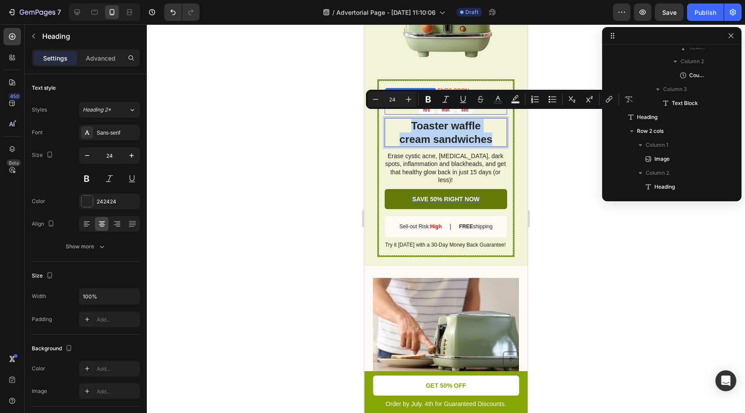
drag, startPoint x: 491, startPoint y: 136, endPoint x: 388, endPoint y: 107, distance: 107.1
click at [388, 107] on div "SALE ENDS SOON Text Block 22 hrs 21 min 21 sec Countdown Timer Toaster waffle c…" at bounding box center [446, 168] width 122 height 163
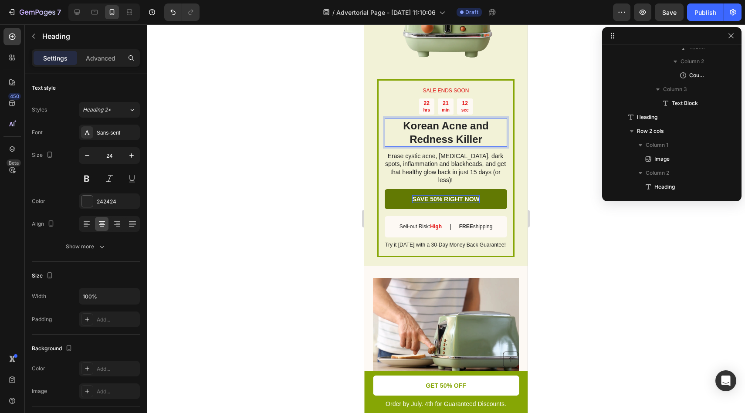
click at [592, 198] on div at bounding box center [446, 218] width 598 height 389
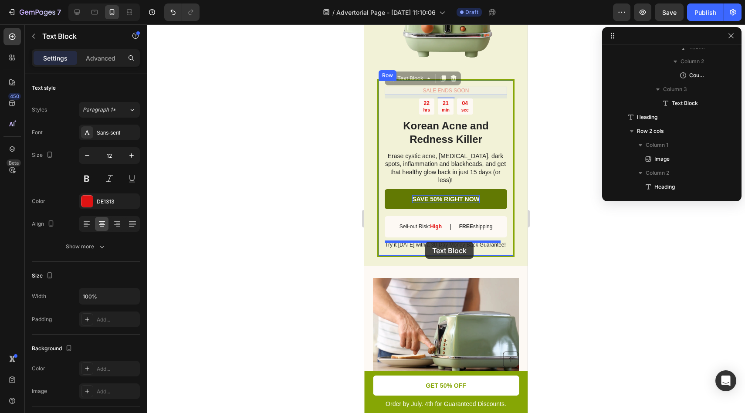
drag, startPoint x: 460, startPoint y: 82, endPoint x: 425, endPoint y: 242, distance: 163.2
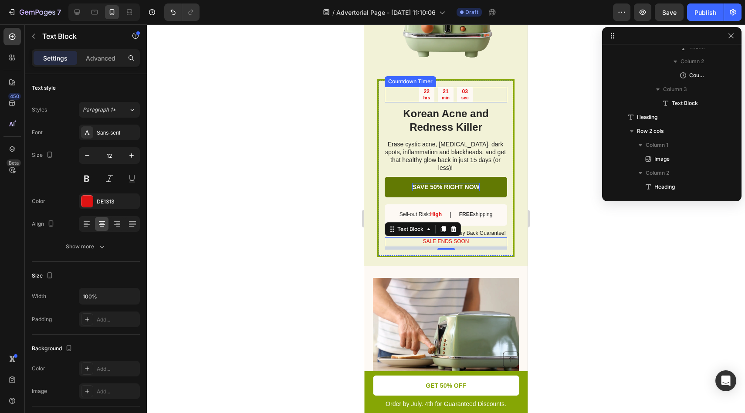
click at [461, 88] on div "03" at bounding box center [464, 91] width 7 height 7
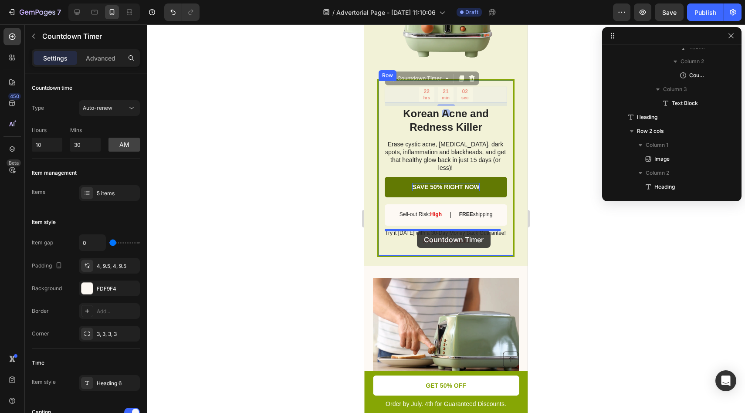
drag, startPoint x: 467, startPoint y: 87, endPoint x: 417, endPoint y: 231, distance: 152.3
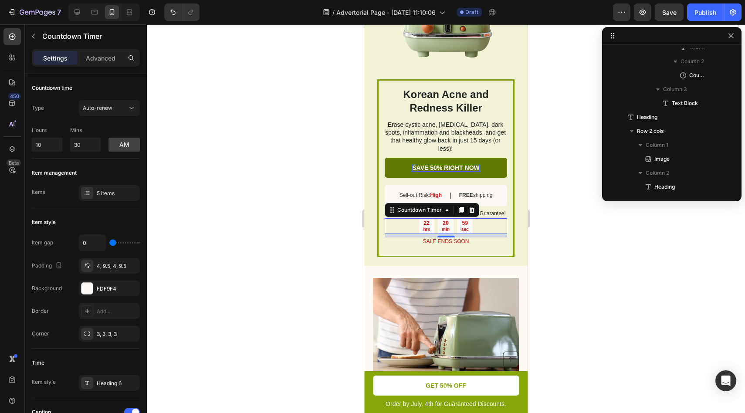
click at [600, 260] on div at bounding box center [446, 218] width 598 height 389
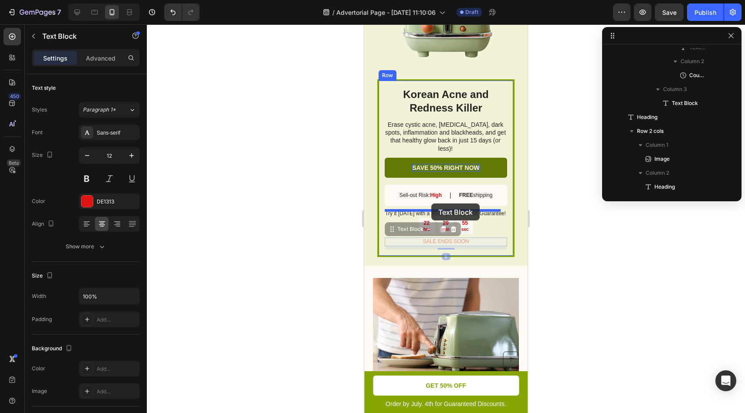
drag, startPoint x: 440, startPoint y: 233, endPoint x: 431, endPoint y: 203, distance: 30.9
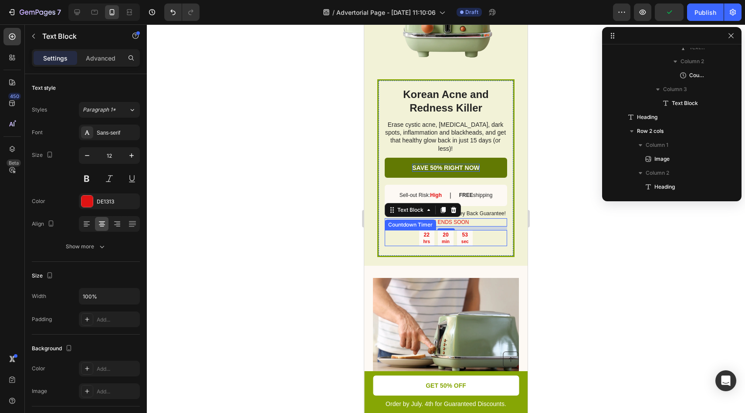
click at [461, 239] on p "sec" at bounding box center [464, 242] width 7 height 6
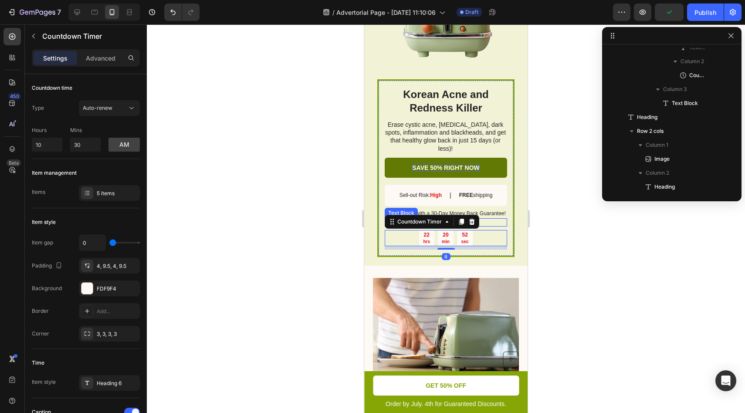
click at [483, 219] on p "SALE ENDS SOON" at bounding box center [446, 222] width 121 height 7
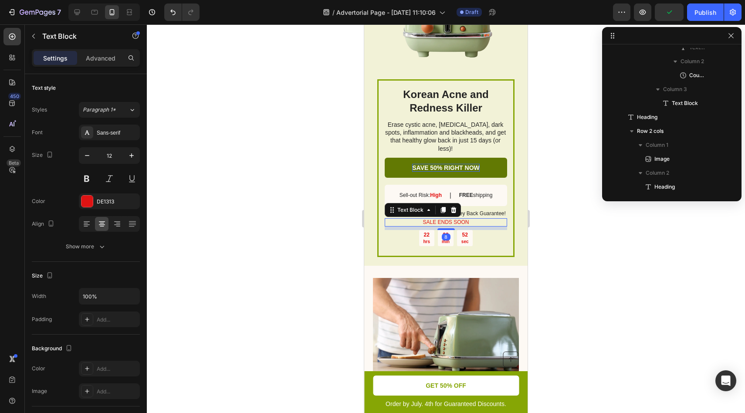
click at [441, 219] on p "SALE ENDS SOON" at bounding box center [446, 222] width 121 height 7
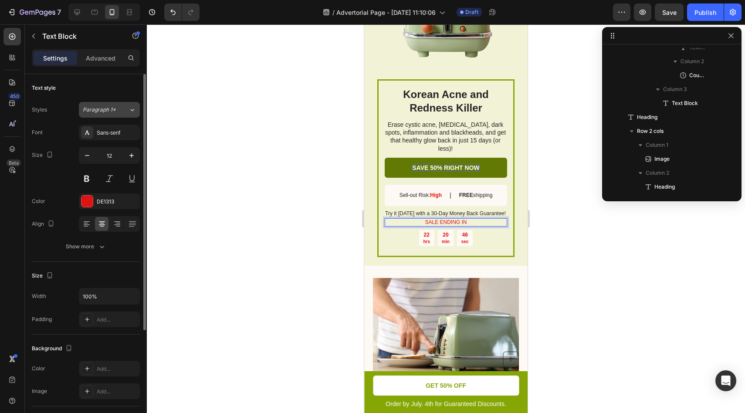
click at [126, 112] on div "Paragraph 1*" at bounding box center [106, 110] width 46 height 8
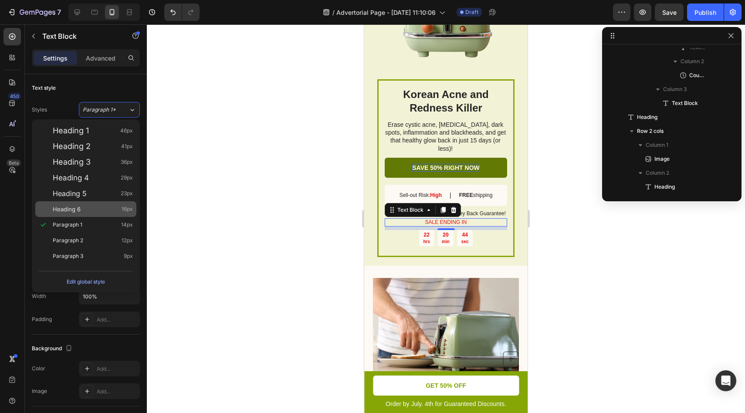
click at [103, 212] on div "Heading 6 16px" at bounding box center [93, 209] width 80 height 9
type input "16"
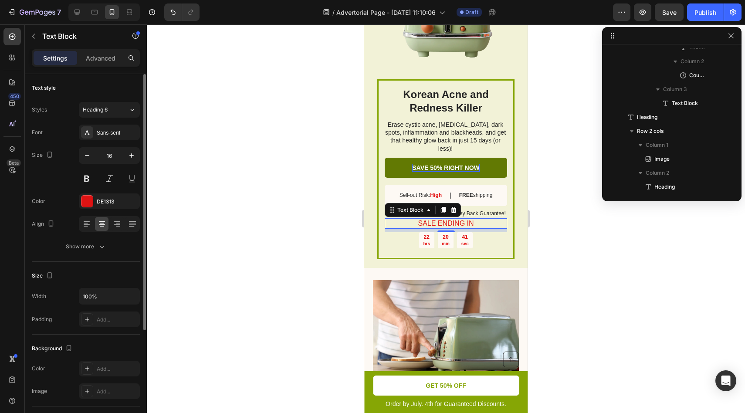
drag, startPoint x: 94, startPoint y: 179, endPoint x: 98, endPoint y: 180, distance: 4.9
click at [94, 179] on button at bounding box center [87, 179] width 16 height 16
click at [103, 180] on button at bounding box center [110, 179] width 16 height 16
click at [584, 237] on div at bounding box center [446, 218] width 598 height 389
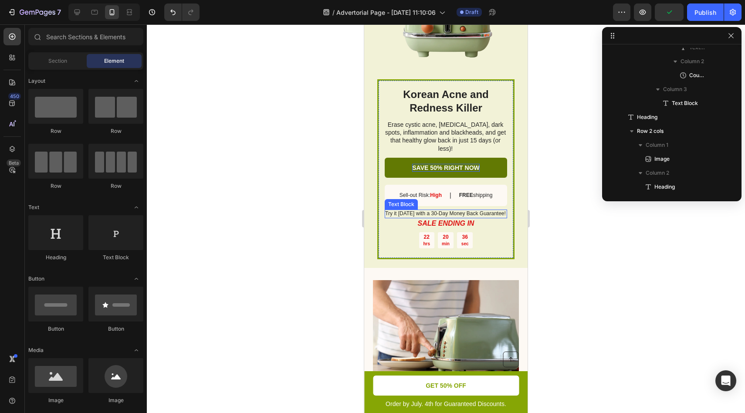
click at [475, 210] on p "Try it [DATE] with a 30-Day Money Back Guarantee!" at bounding box center [446, 213] width 122 height 7
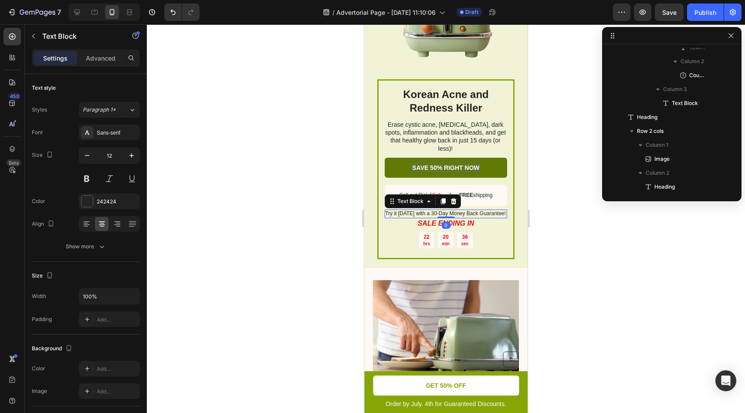
click at [475, 210] on p "Try it [DATE] with a 30-Day Money Back Guarantee!" at bounding box center [446, 213] width 122 height 7
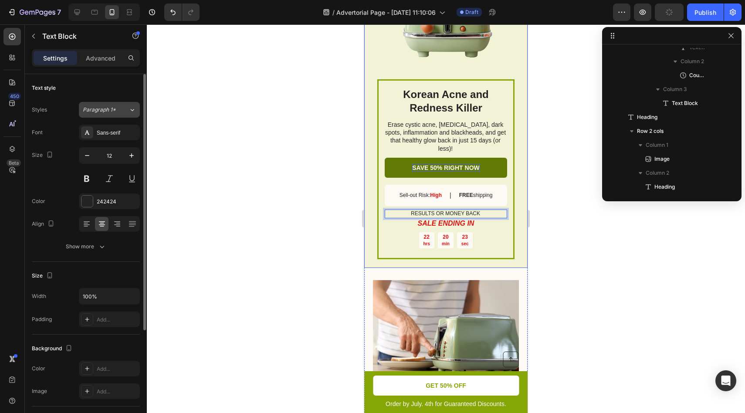
click at [124, 117] on button "Paragraph 1*" at bounding box center [109, 110] width 61 height 16
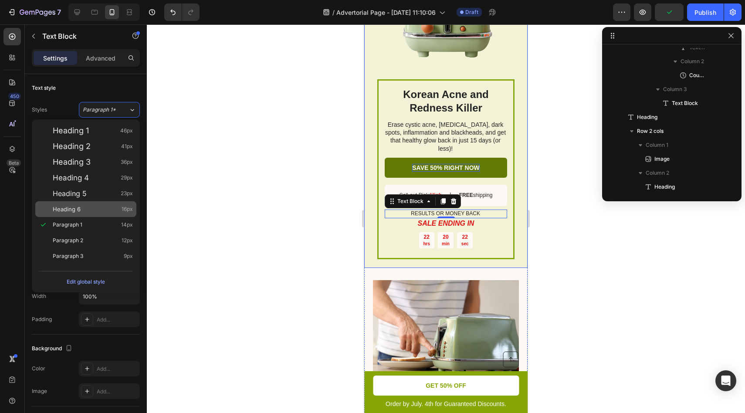
click at [112, 209] on div "Heading 6 16px" at bounding box center [93, 209] width 80 height 9
type input "16"
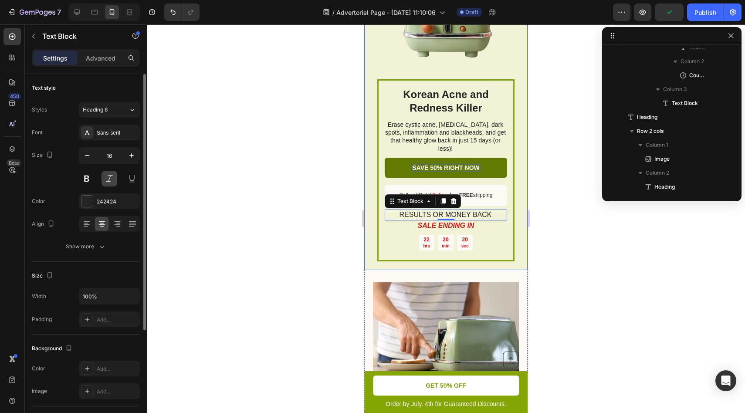
click at [106, 181] on button at bounding box center [110, 179] width 16 height 16
click at [650, 277] on div at bounding box center [446, 218] width 598 height 389
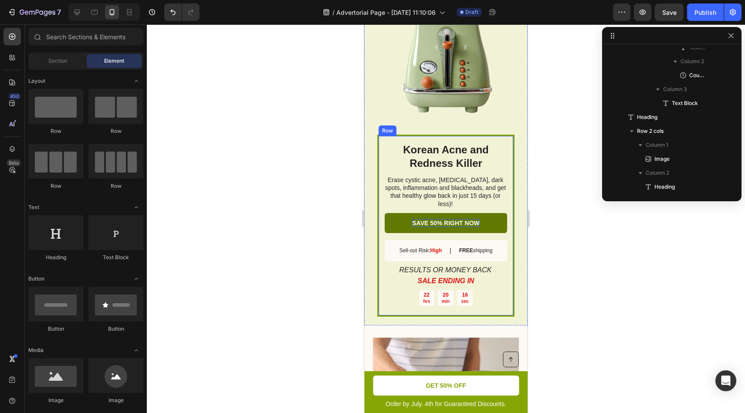
scroll to position [1689, 0]
click at [507, 135] on div "Korean Acne and Redness Killer Heading Erase cystic acne, acne scars, dark spot…" at bounding box center [445, 226] width 137 height 183
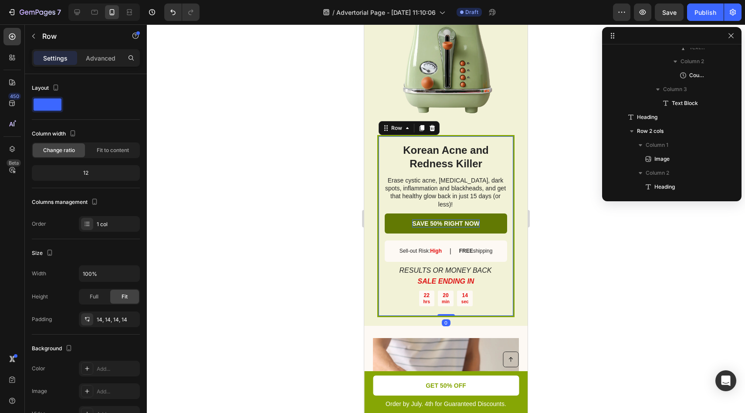
click at [494, 135] on div "Korean Acne and Redness Killer Heading Erase cystic acne, acne scars, dark spot…" at bounding box center [445, 226] width 137 height 183
click at [580, 186] on div at bounding box center [446, 218] width 598 height 389
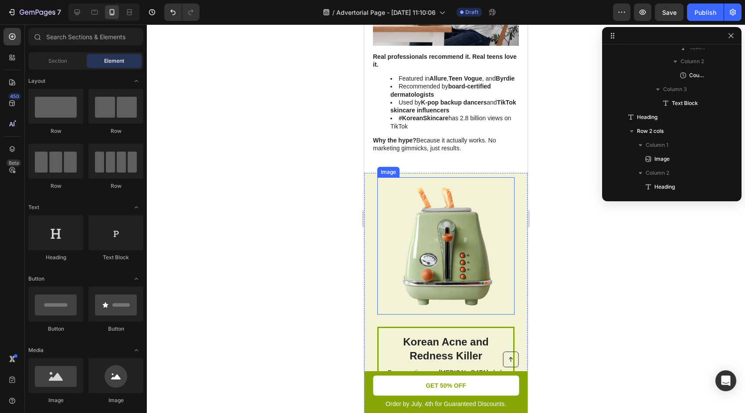
scroll to position [1485, 0]
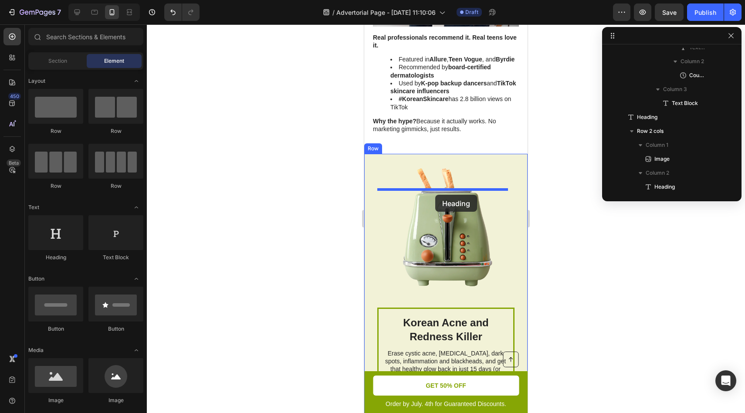
drag, startPoint x: 508, startPoint y: 154, endPoint x: 435, endPoint y: 195, distance: 83.3
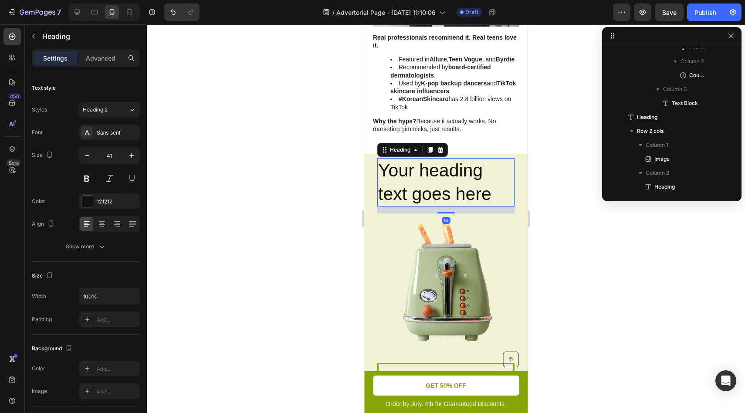
click at [443, 197] on h2 "Your heading text goes here" at bounding box center [445, 182] width 137 height 48
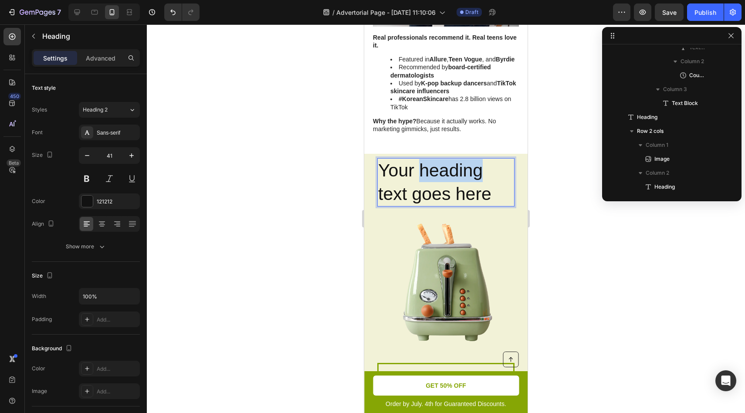
click at [443, 197] on p "Your heading text goes here" at bounding box center [446, 182] width 136 height 47
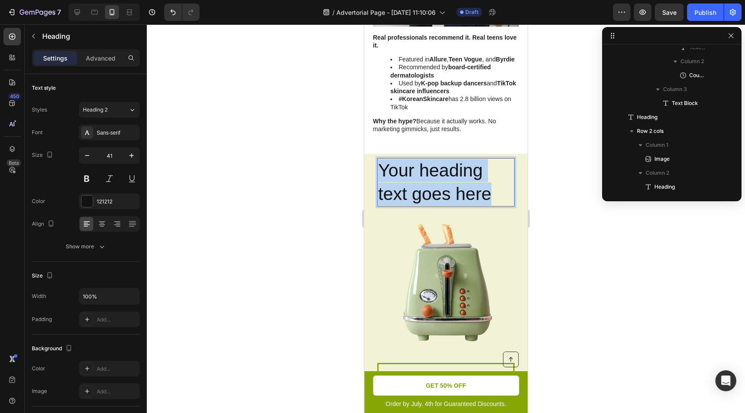
click at [443, 197] on p "Your heading text goes here" at bounding box center [446, 182] width 136 height 47
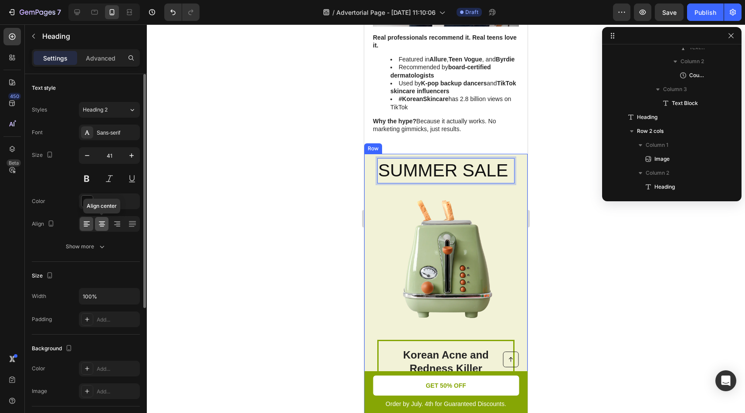
click at [98, 224] on icon at bounding box center [102, 224] width 9 height 9
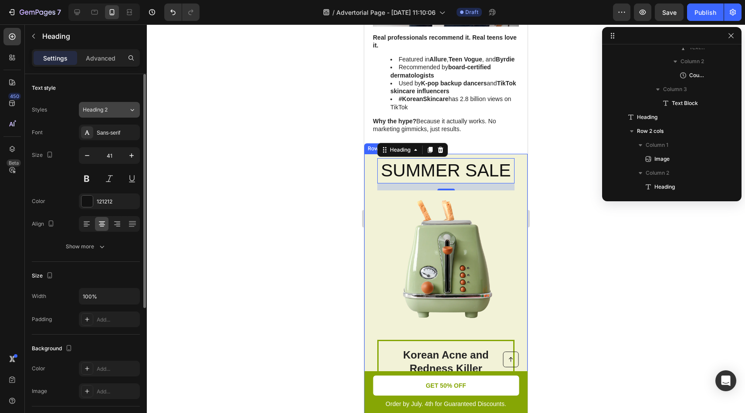
click at [125, 110] on div "Heading 2" at bounding box center [106, 110] width 46 height 8
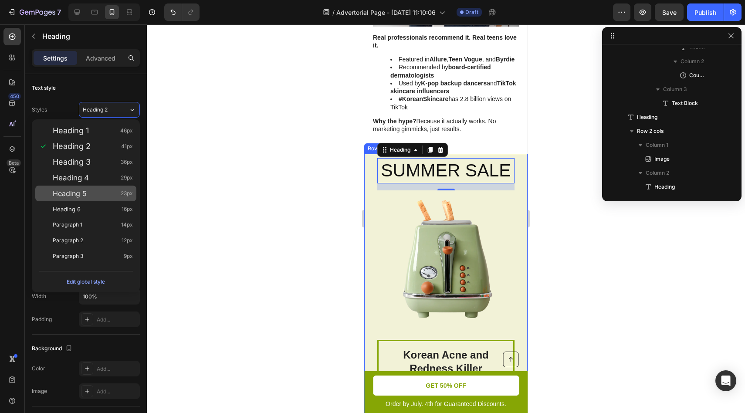
click at [99, 193] on div "Heading 5 23px" at bounding box center [93, 193] width 80 height 9
type input "23"
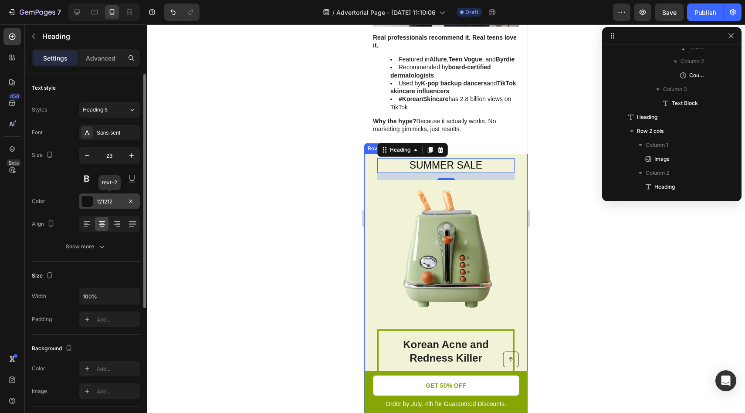
click at [91, 202] on div at bounding box center [86, 201] width 11 height 11
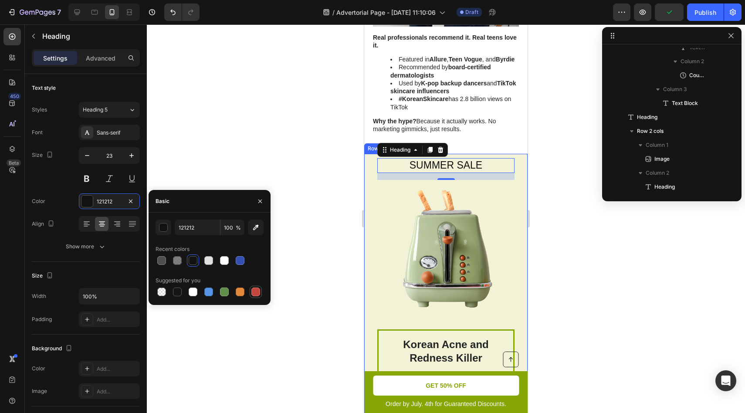
click at [258, 291] on div at bounding box center [255, 292] width 9 height 9
type input "C5453F"
click at [91, 180] on button at bounding box center [87, 179] width 16 height 16
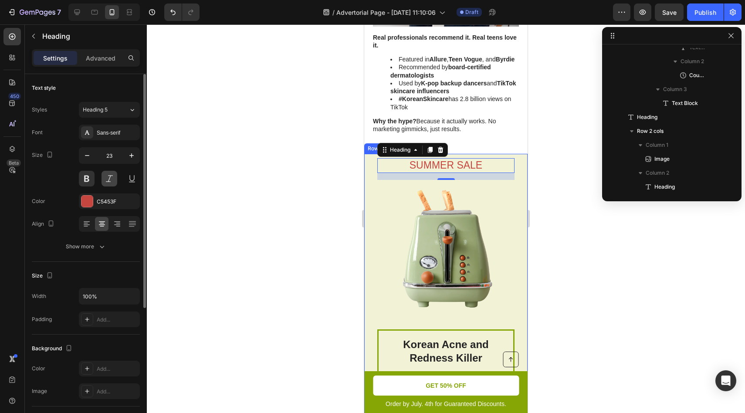
click at [115, 180] on button at bounding box center [110, 179] width 16 height 16
click at [201, 194] on div at bounding box center [446, 218] width 598 height 389
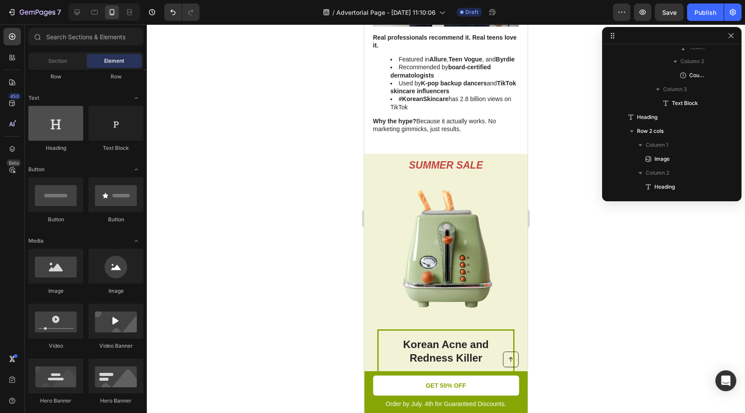
scroll to position [58, 0]
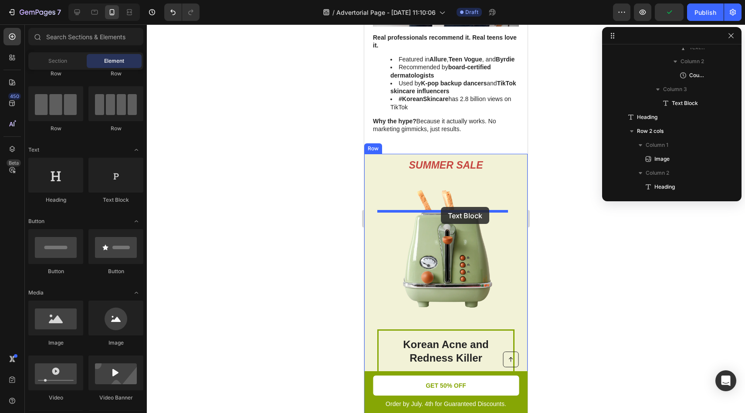
drag, startPoint x: 581, startPoint y: 222, endPoint x: 441, endPoint y: 207, distance: 141.1
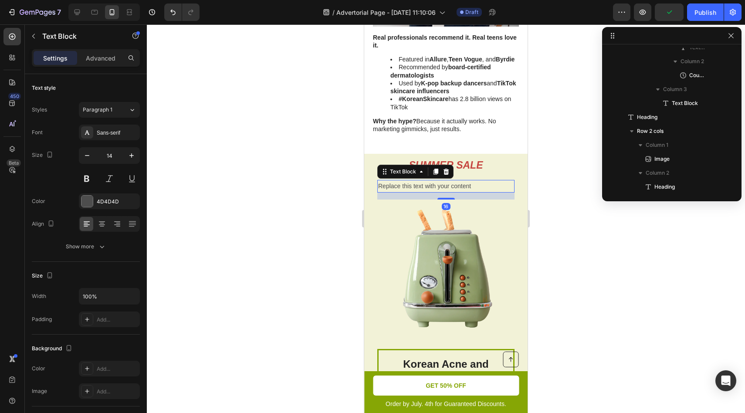
click at [442, 193] on div "Replace this text with your content" at bounding box center [445, 186] width 137 height 13
click at [442, 192] on p "Replace this text with your content" at bounding box center [446, 186] width 136 height 11
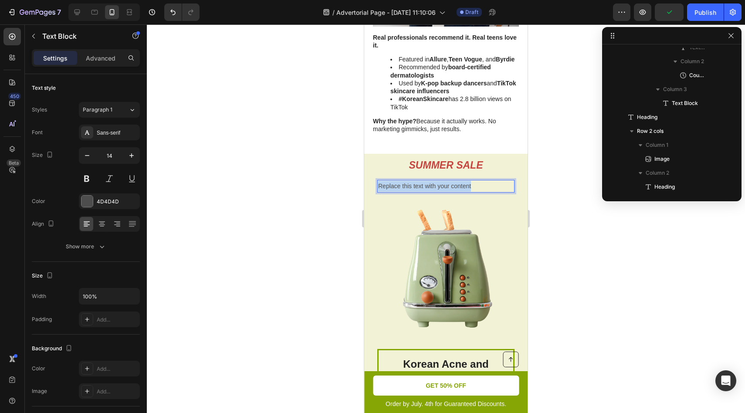
click at [442, 192] on p "Replace this text with your content" at bounding box center [446, 186] width 136 height 11
click at [461, 192] on p "Save 50% if you buy [DATE]!" at bounding box center [446, 186] width 136 height 11
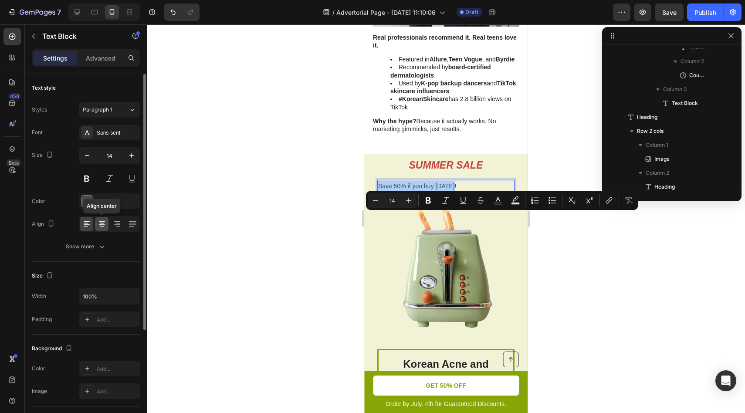
click at [103, 230] on div at bounding box center [102, 224] width 14 height 14
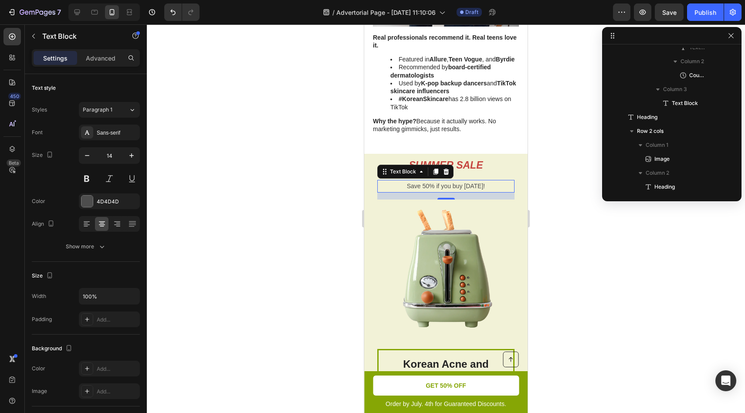
click at [429, 192] on p "Save 50% if you buy [DATE]!" at bounding box center [446, 186] width 136 height 11
click at [462, 192] on p "Save 50% if you buy [DATE]!" at bounding box center [446, 186] width 136 height 11
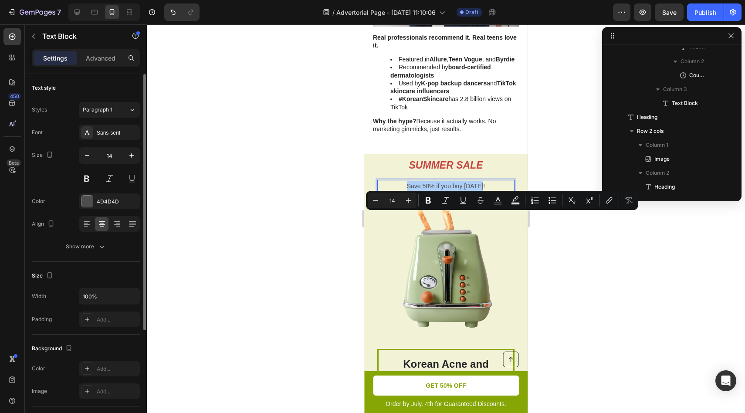
click at [93, 178] on button at bounding box center [87, 179] width 16 height 16
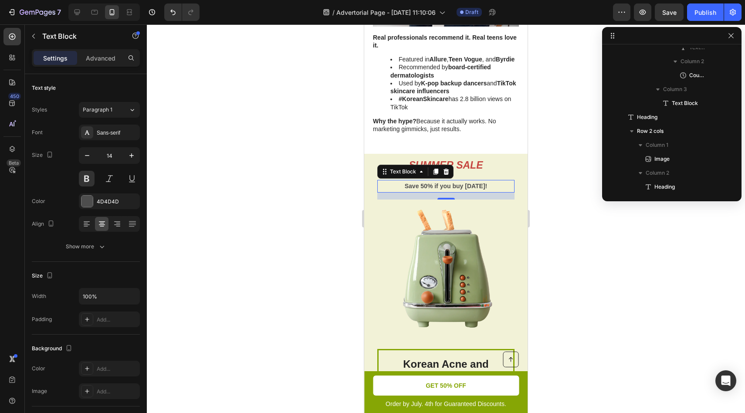
click at [223, 213] on div at bounding box center [446, 218] width 598 height 389
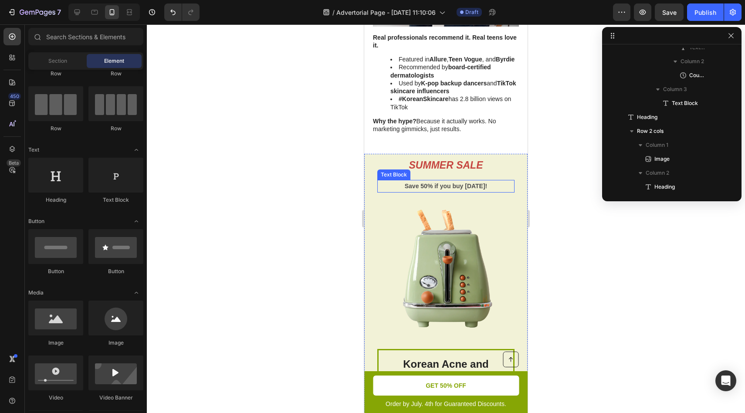
click at [470, 192] on p "Save 50% if you buy [DATE]!" at bounding box center [446, 186] width 136 height 11
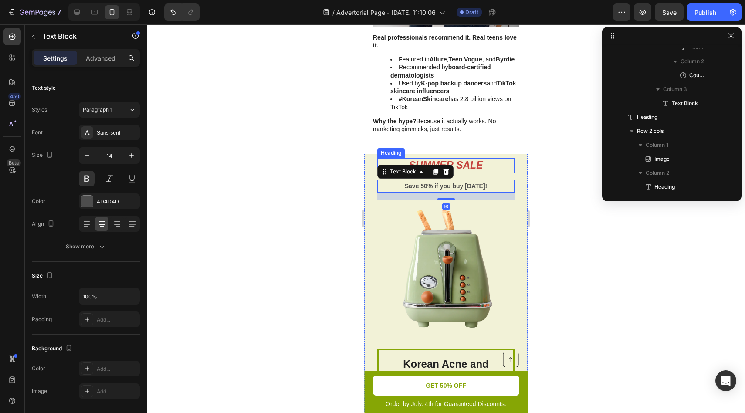
click at [468, 172] on p "SUMMER SALE" at bounding box center [446, 165] width 136 height 13
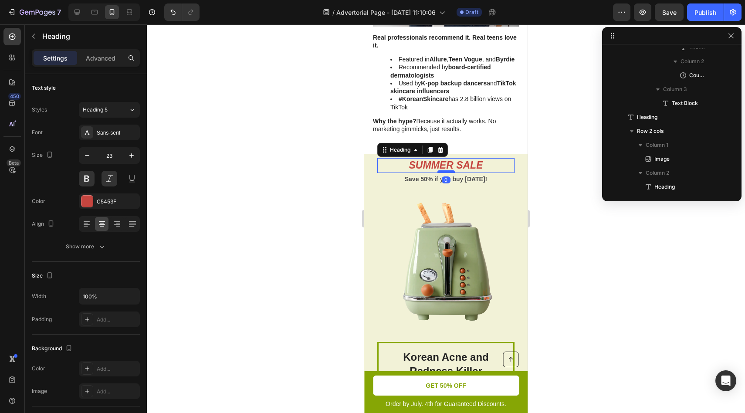
drag, startPoint x: 445, startPoint y: 210, endPoint x: 447, endPoint y: 202, distance: 8.0
click at [447, 173] on div at bounding box center [445, 171] width 17 height 3
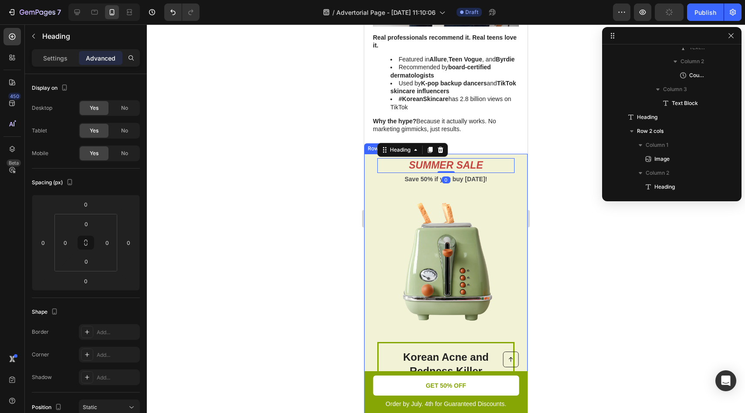
click at [580, 242] on div at bounding box center [446, 218] width 598 height 389
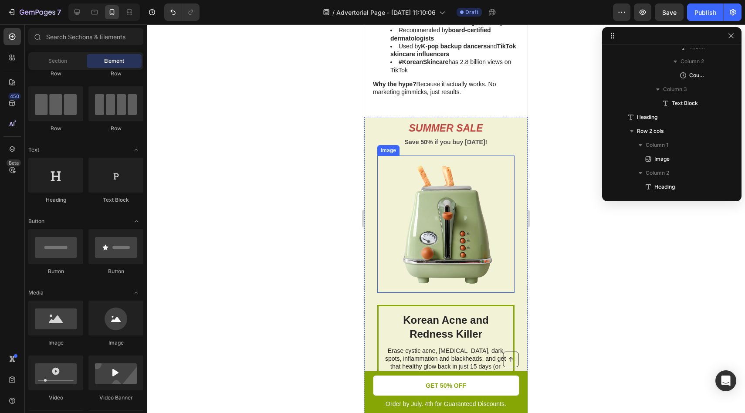
scroll to position [1536, 0]
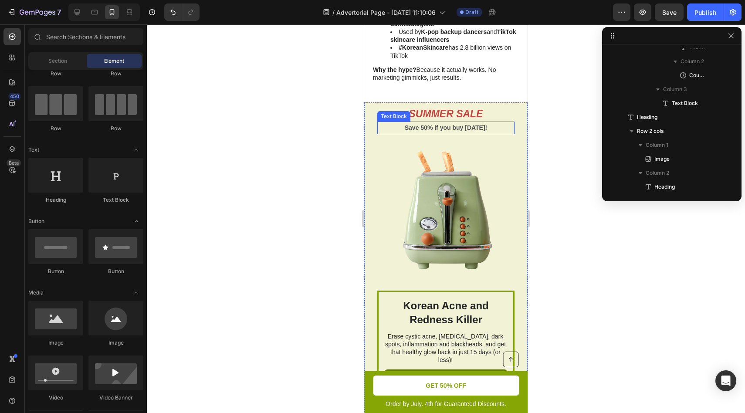
click at [458, 133] on p "Save 50% if you buy [DATE]!" at bounding box center [446, 127] width 136 height 11
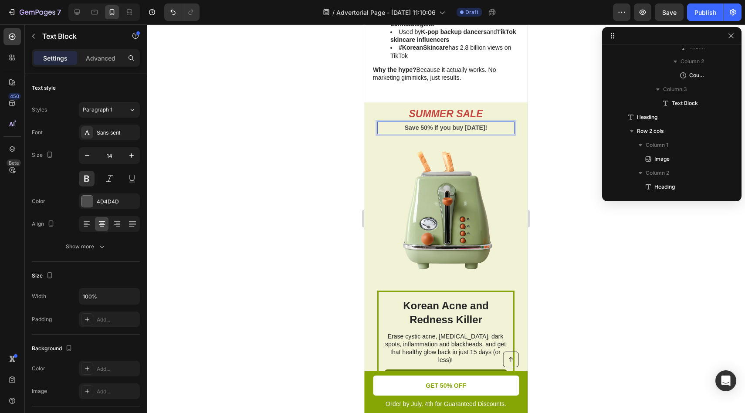
click at [481, 133] on p "Save 50% if you buy [DATE]!" at bounding box center [446, 127] width 136 height 11
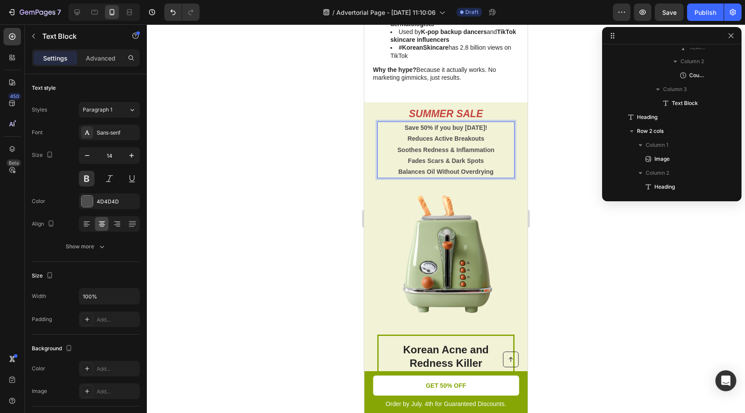
click at [401, 144] on p "Reduces Active Breakouts" at bounding box center [446, 138] width 136 height 11
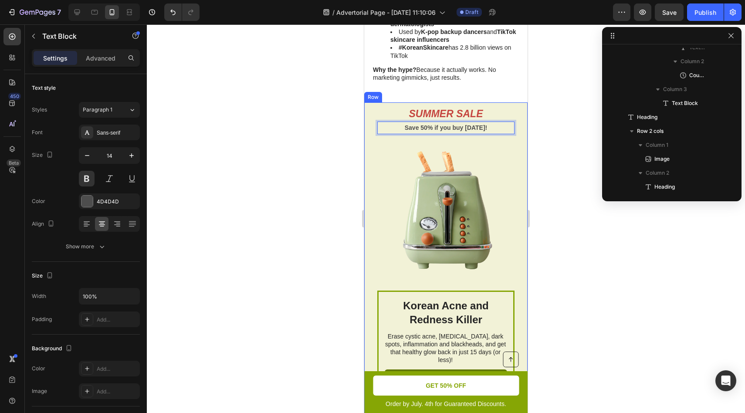
click at [623, 256] on div at bounding box center [446, 218] width 598 height 389
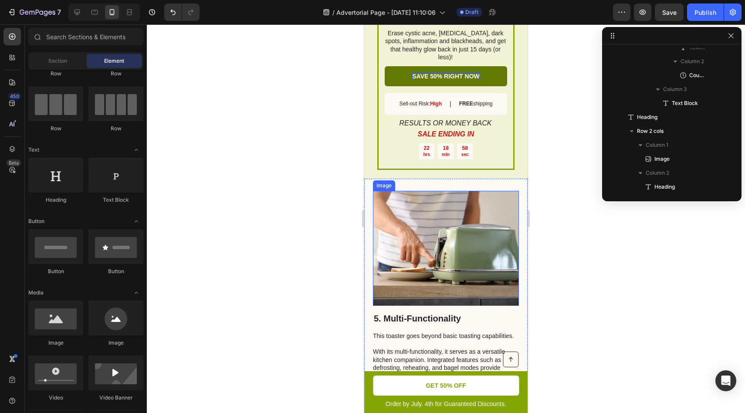
scroll to position [1871, 0]
click at [410, 312] on h2 "5. Multi-Functionality" at bounding box center [446, 318] width 146 height 13
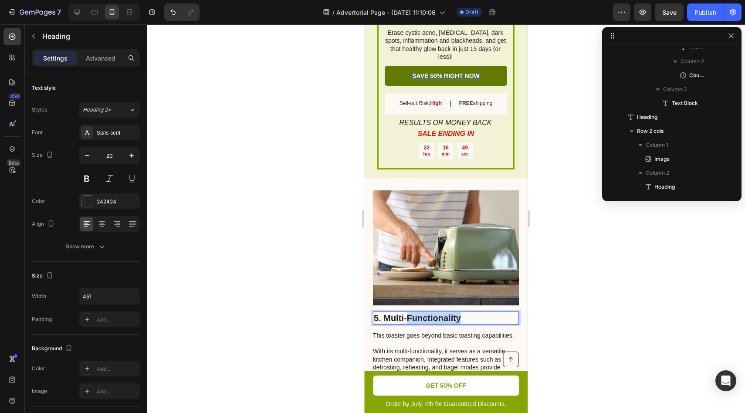
click at [411, 312] on p "5. Multi-Functionality" at bounding box center [446, 317] width 144 height 11
drag, startPoint x: 468, startPoint y: 298, endPoint x: 384, endPoint y: 298, distance: 84.1
click at [384, 312] on p "5. Multi-Functionality" at bounding box center [446, 317] width 144 height 11
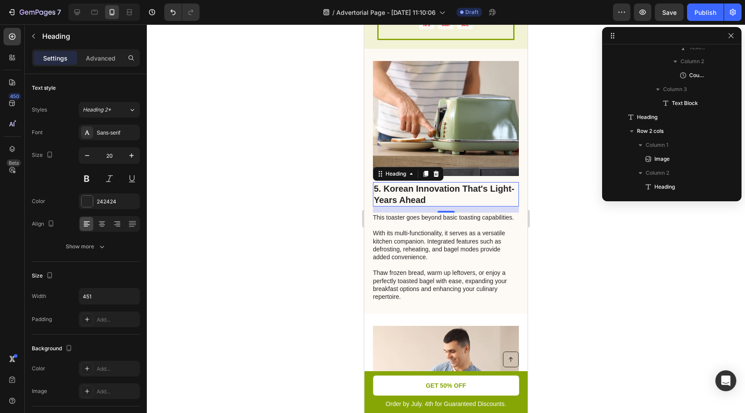
scroll to position [2005, 0]
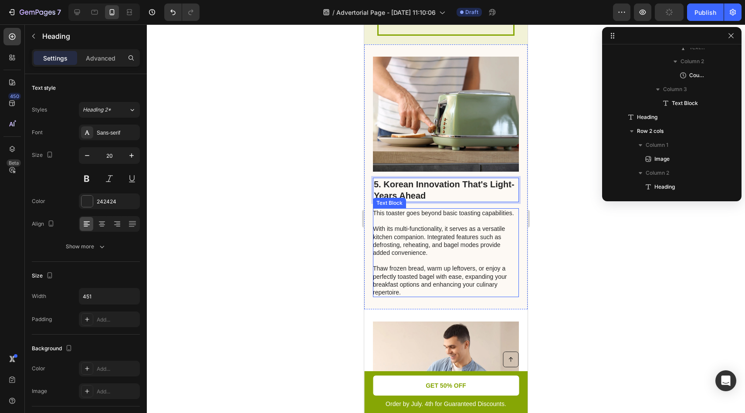
click at [376, 209] on p "This toaster goes beyond basic toasting capabilities. With its multi-functional…" at bounding box center [445, 252] width 145 height 87
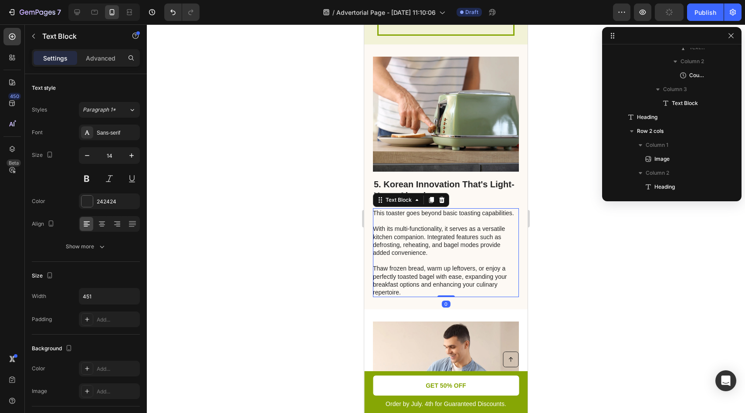
click at [376, 209] on p "This toaster goes beyond basic toasting capabilities. With its multi-functional…" at bounding box center [445, 252] width 145 height 87
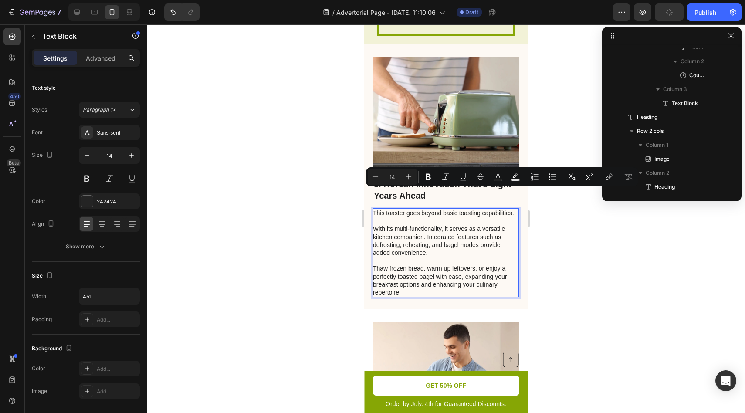
click at [476, 253] on p "This toaster goes beyond basic toasting capabilities. With its multi-functional…" at bounding box center [445, 252] width 145 height 87
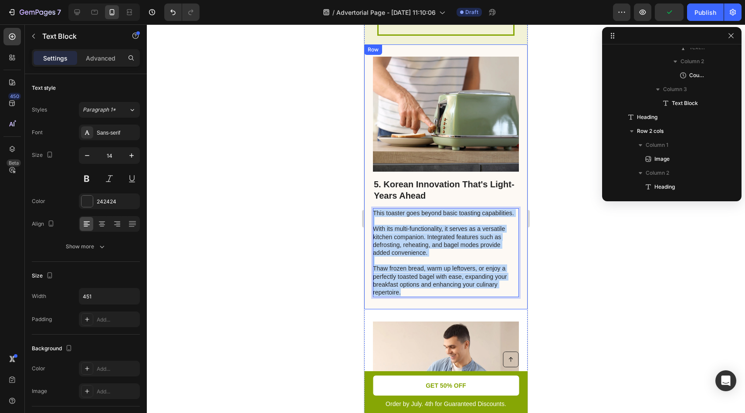
drag, startPoint x: 455, startPoint y: 279, endPoint x: 372, endPoint y: 193, distance: 120.5
click at [372, 193] on div "5. Korean Innovation That's Light-Years Ahead Heading This toaster goes beyond …" at bounding box center [445, 176] width 163 height 265
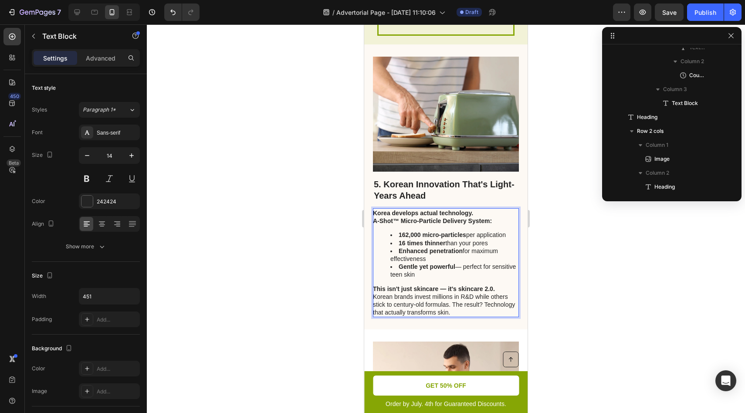
click at [449, 247] on li "Enhanced penetration for maximum effectiveness" at bounding box center [454, 255] width 128 height 16
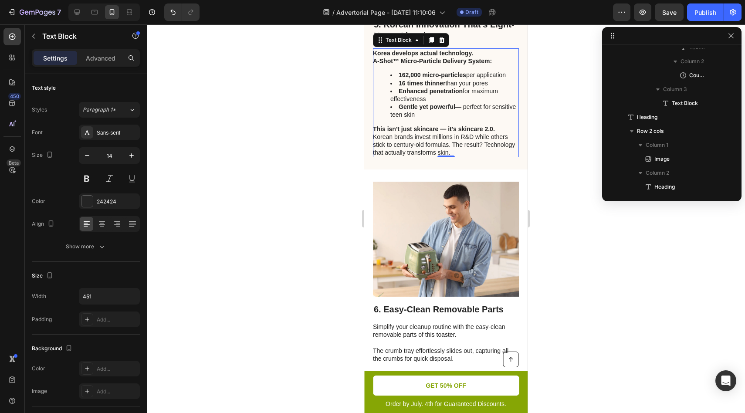
scroll to position [2202, 0]
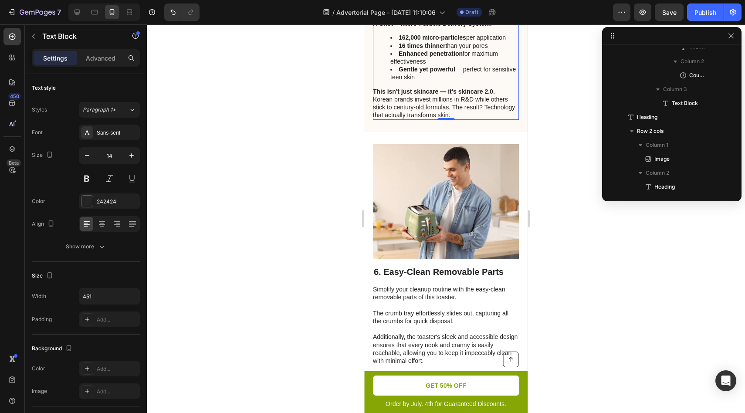
click at [421, 265] on h2 "6. Easy-Clean Removable Parts" at bounding box center [446, 271] width 146 height 13
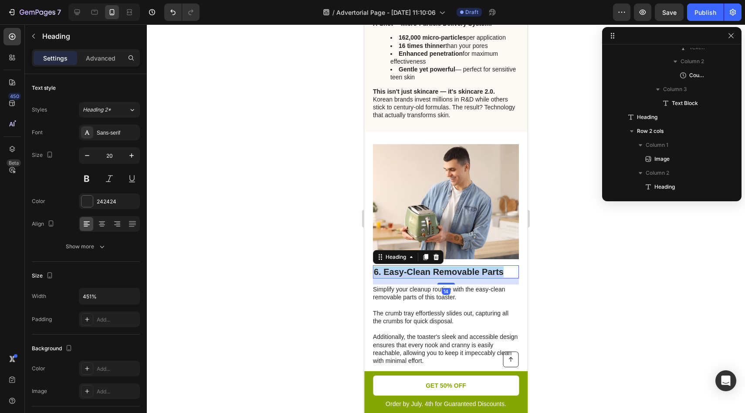
click at [421, 266] on p "6. Easy-Clean Removable Parts" at bounding box center [446, 271] width 144 height 11
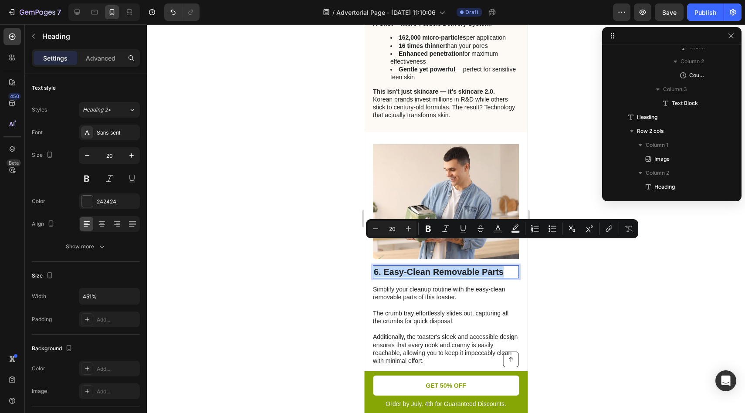
click at [391, 266] on p "6. Easy-Clean Removable Parts" at bounding box center [446, 271] width 144 height 11
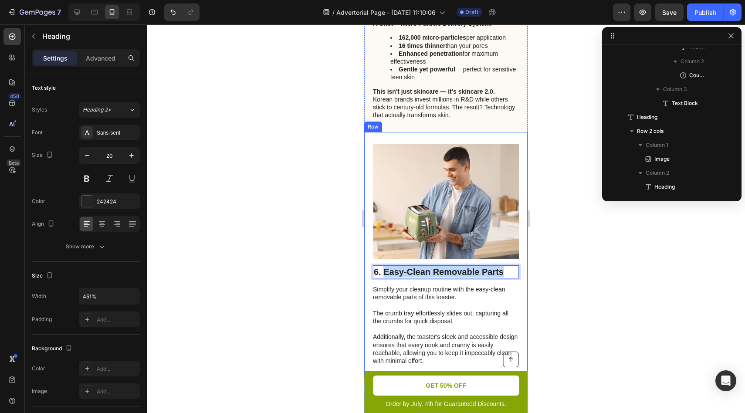
drag, startPoint x: 413, startPoint y: 247, endPoint x: 520, endPoint y: 254, distance: 107.4
click at [520, 254] on div "Image 6. Easy-Clean Removable Parts Heading 14 Simplify your cleanup routine wi…" at bounding box center [445, 255] width 163 height 246
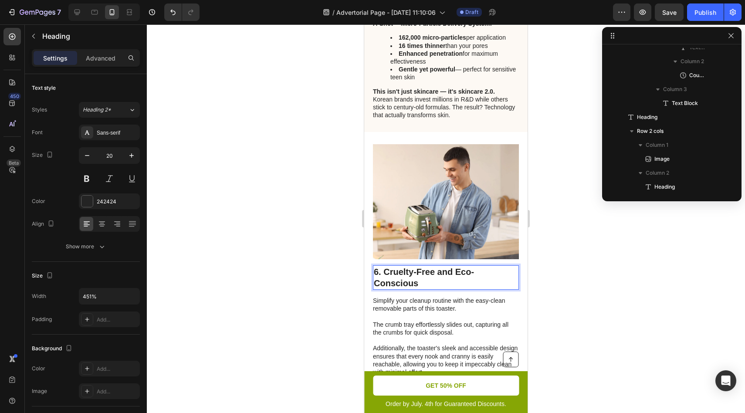
click at [552, 259] on div at bounding box center [446, 218] width 598 height 389
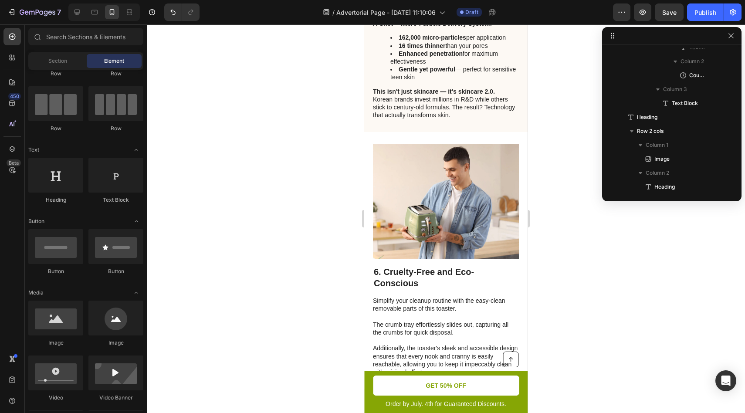
click at [418, 266] on p "6. Cruelty-Free and Eco-Conscious" at bounding box center [446, 277] width 144 height 23
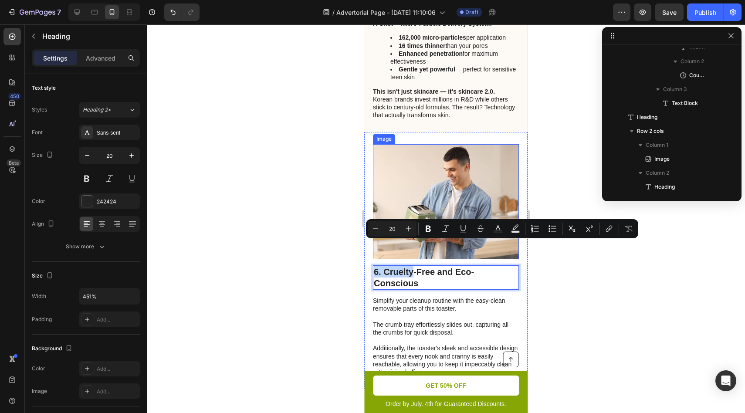
drag, startPoint x: 413, startPoint y: 248, endPoint x: 436, endPoint y: 199, distance: 54.0
drag, startPoint x: 461, startPoint y: 303, endPoint x: 458, endPoint y: 299, distance: 5.0
click at [460, 303] on p "Simplify your cleanup routine with the easy-clean removable parts of this toast…" at bounding box center [445, 336] width 145 height 79
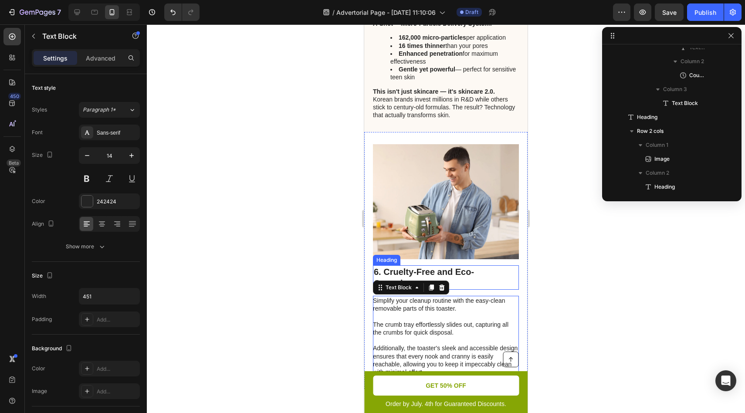
click at [450, 266] on p "6. Cruelty-Free and Eco-Conscious" at bounding box center [446, 277] width 144 height 23
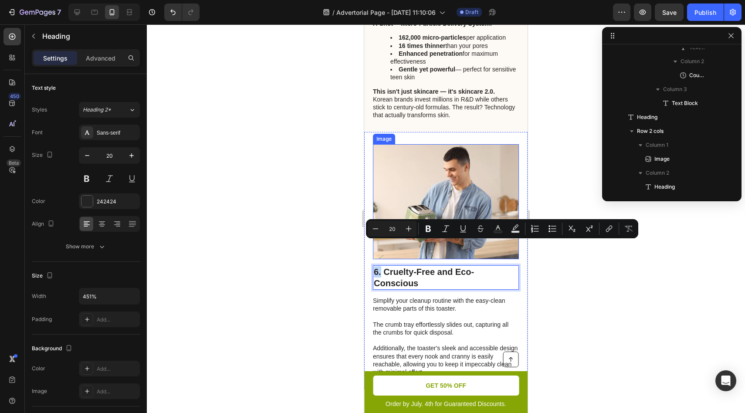
drag, startPoint x: 381, startPoint y: 244, endPoint x: 396, endPoint y: 159, distance: 87.1
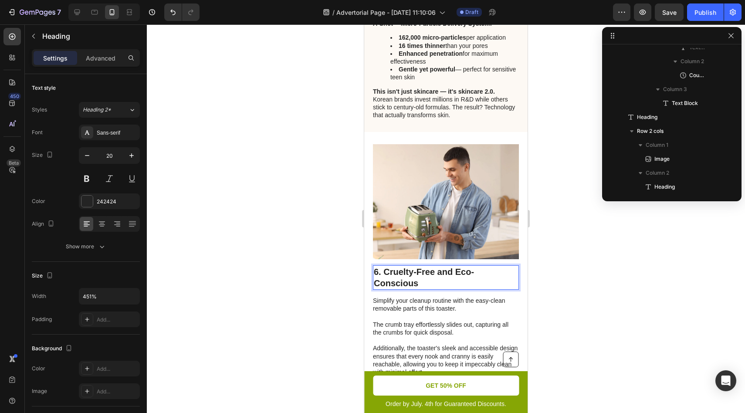
click at [475, 266] on p "6. Cruelty-Free and Eco-Conscious" at bounding box center [446, 277] width 144 height 23
click at [558, 290] on div at bounding box center [446, 218] width 598 height 389
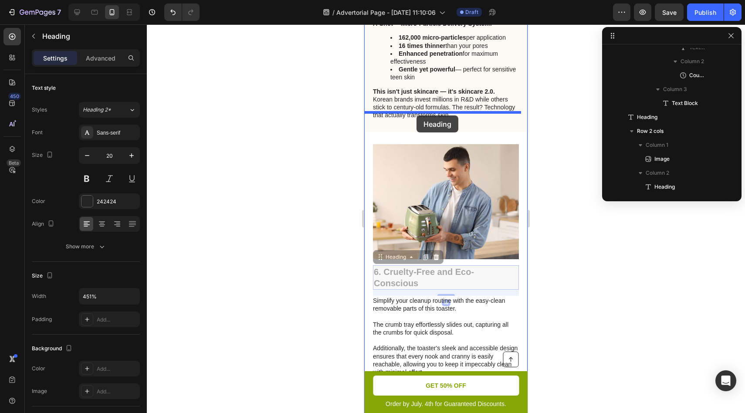
drag, startPoint x: 476, startPoint y: 253, endPoint x: 417, endPoint y: 115, distance: 150.1
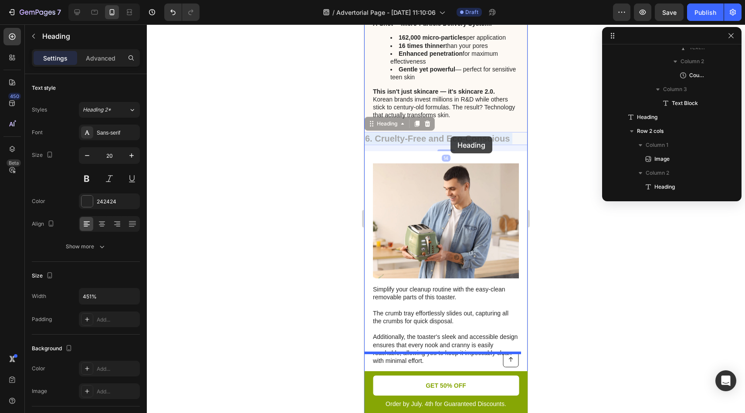
drag, startPoint x: 462, startPoint y: 117, endPoint x: 461, endPoint y: 136, distance: 18.8
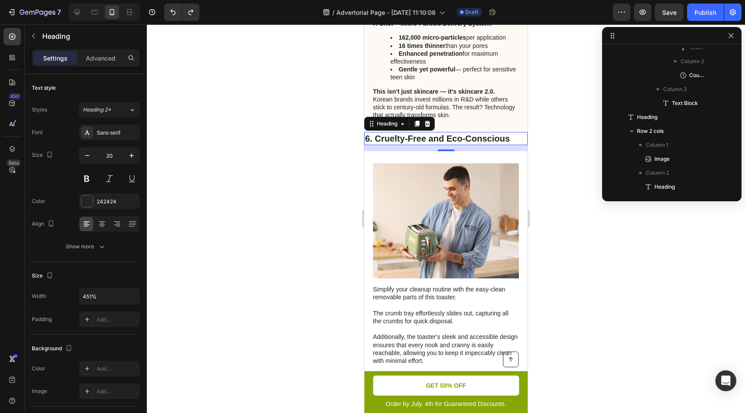
click at [553, 146] on div at bounding box center [446, 218] width 598 height 389
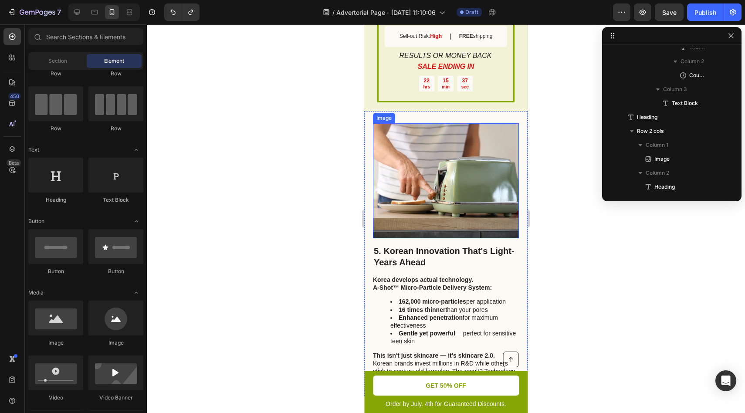
scroll to position [1933, 0]
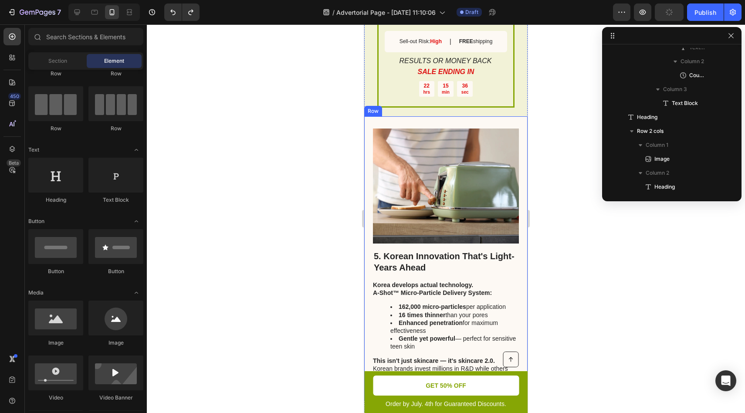
click at [518, 234] on div "5. Korean Innovation That's Light-Years Ahead Heading Korea develops actual tec…" at bounding box center [445, 258] width 163 height 285
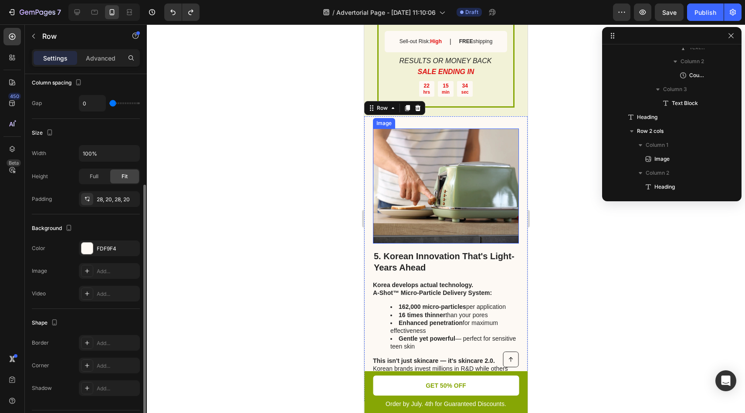
scroll to position [195, 0]
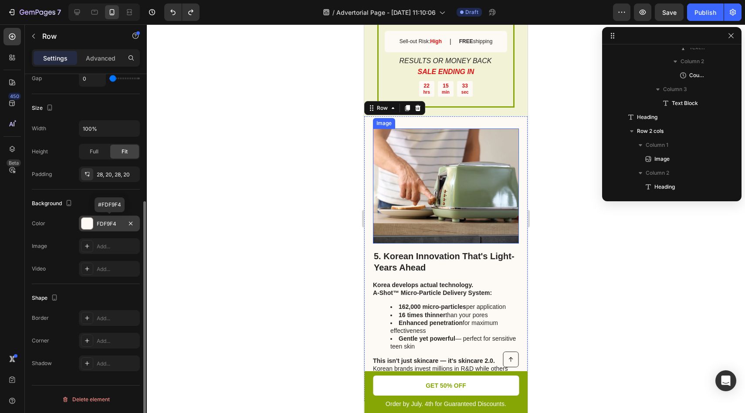
click at [91, 224] on div at bounding box center [86, 223] width 11 height 11
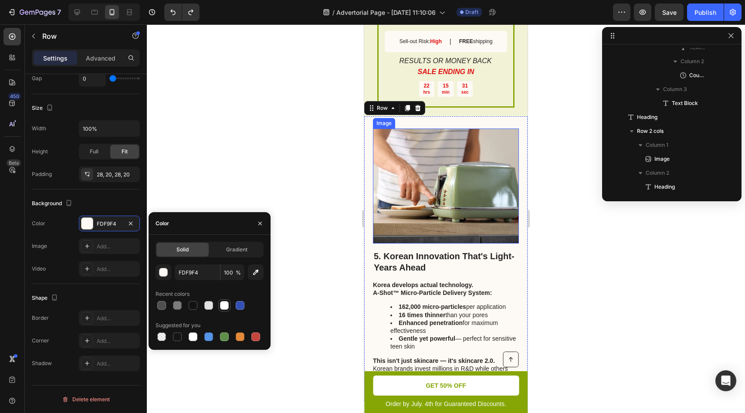
click at [227, 308] on div at bounding box center [224, 305] width 9 height 9
type input "FFFFFF"
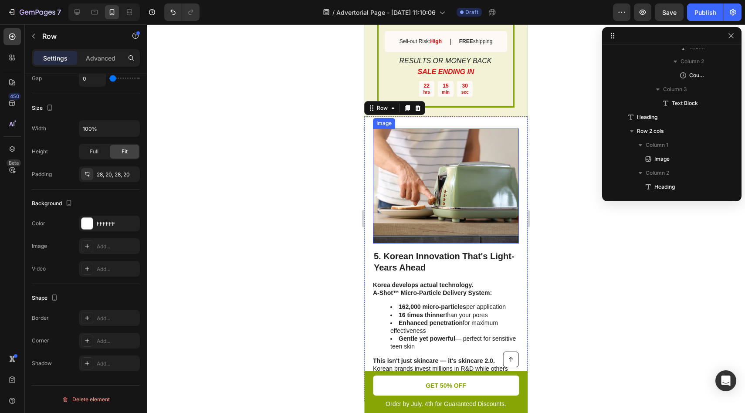
click at [298, 252] on div at bounding box center [446, 218] width 598 height 389
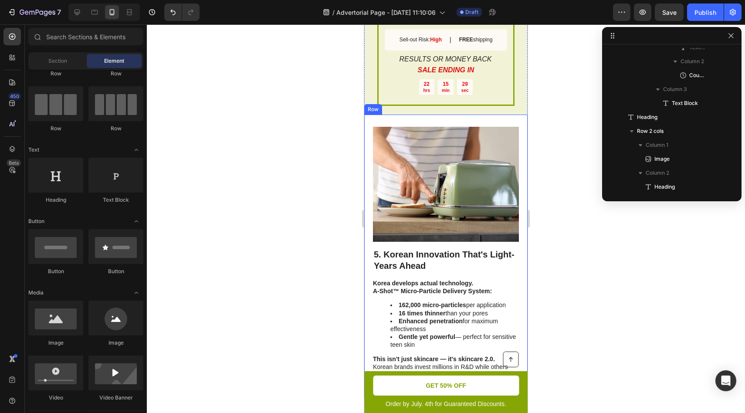
click at [264, 190] on div at bounding box center [446, 218] width 598 height 389
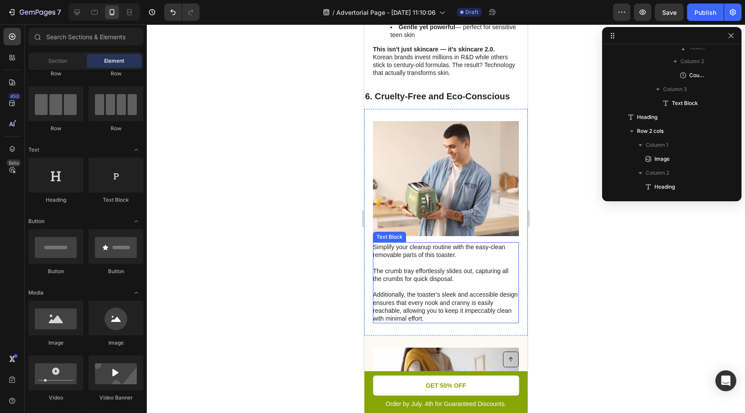
scroll to position [2225, 0]
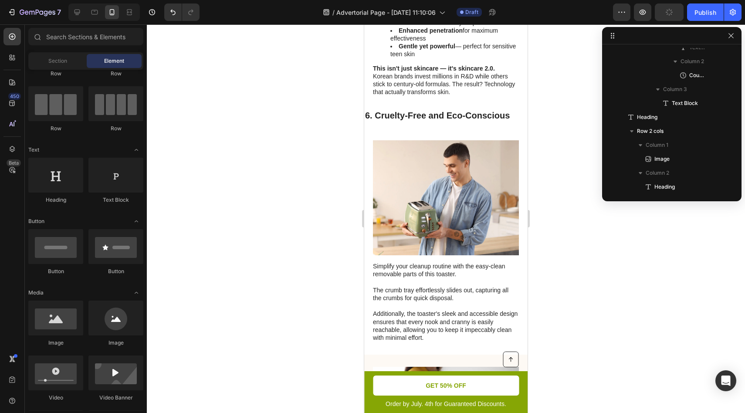
click at [407, 262] on p "Simplify your cleanup routine with the easy-clean removable parts of this toast…" at bounding box center [445, 301] width 145 height 79
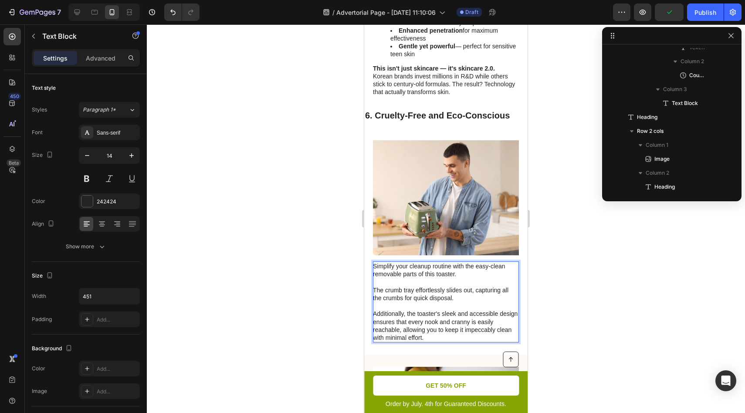
click at [481, 302] on p "Simplify your cleanup routine with the easy-clean removable parts of this toast…" at bounding box center [445, 301] width 145 height 79
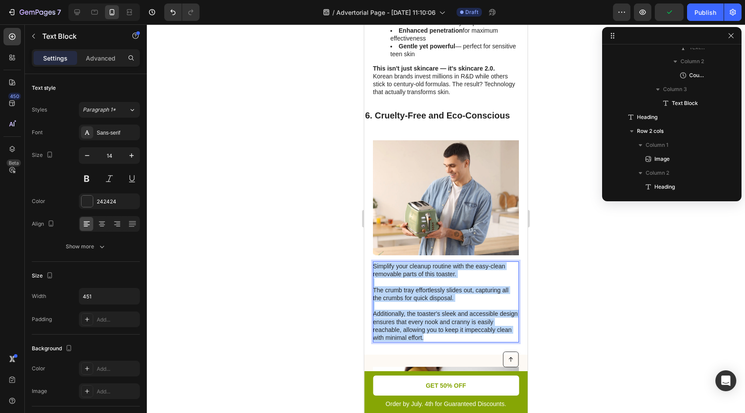
drag, startPoint x: 481, startPoint y: 311, endPoint x: 362, endPoint y: 222, distance: 148.8
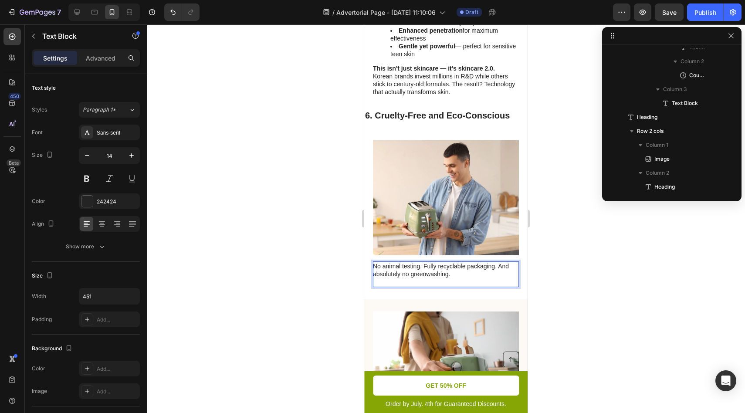
click at [583, 238] on div at bounding box center [446, 218] width 598 height 389
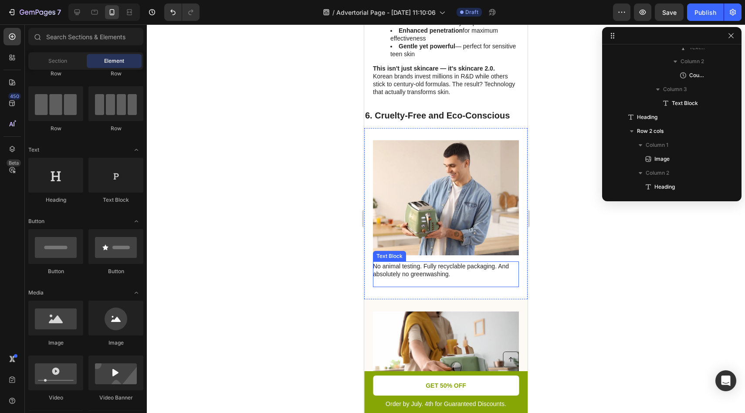
click at [393, 278] on p "Rich Text Editor. Editing area: main" at bounding box center [445, 282] width 145 height 8
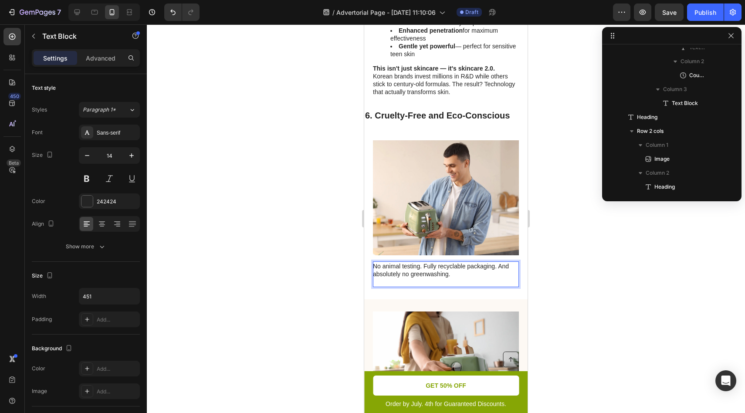
click at [384, 278] on p "Rich Text Editor. Editing area: main" at bounding box center [445, 282] width 145 height 8
click at [603, 242] on div at bounding box center [446, 218] width 598 height 389
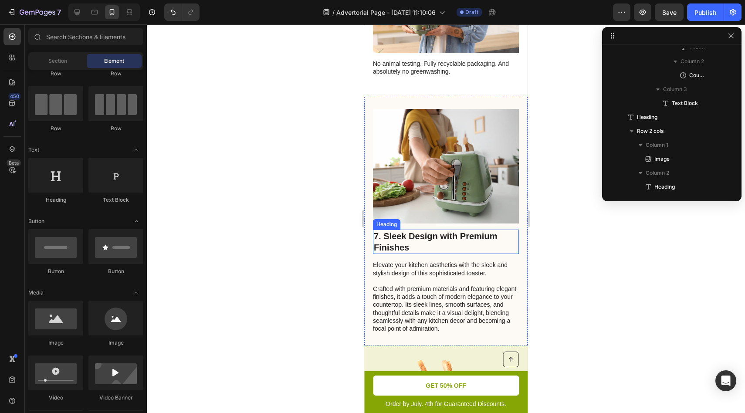
scroll to position [2414, 0]
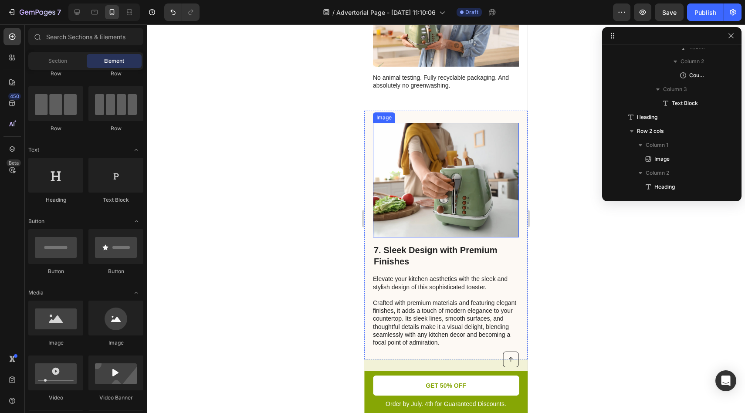
click at [436, 168] on img at bounding box center [446, 180] width 146 height 115
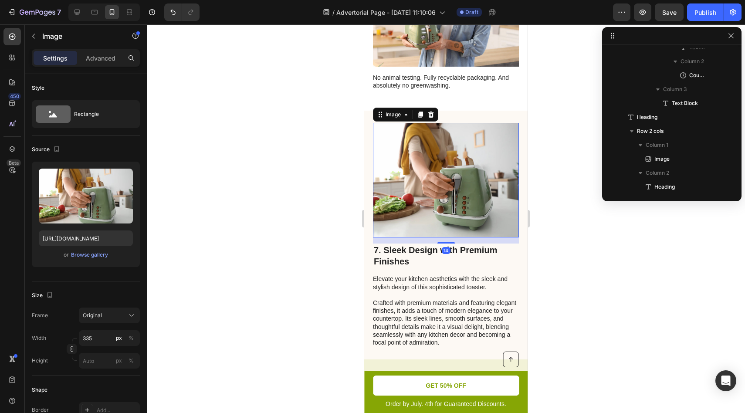
click at [428, 74] on p "No animal testing. Fully recyclable packaging. And absolutely no greenwashing." at bounding box center [445, 82] width 145 height 16
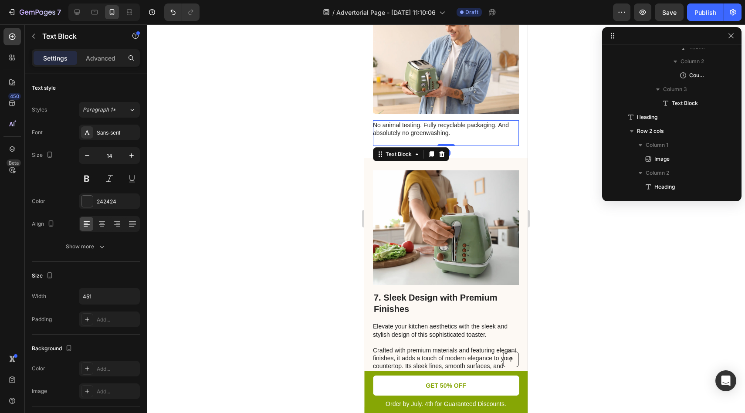
scroll to position [2233, 0]
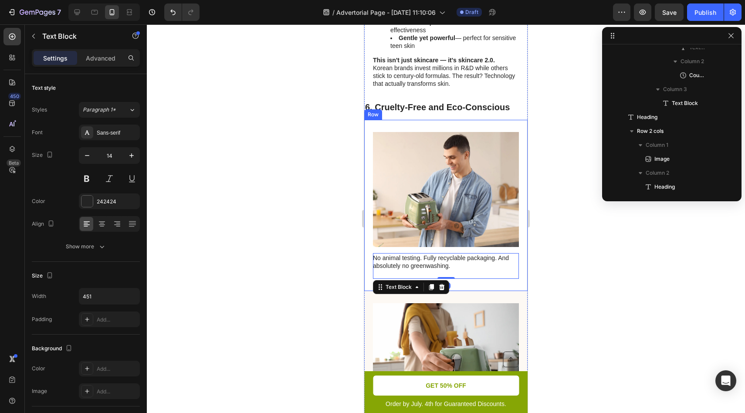
click at [413, 120] on div "Image No animal testing. Fully recyclable packaging. And absolutely no greenwas…" at bounding box center [445, 205] width 163 height 171
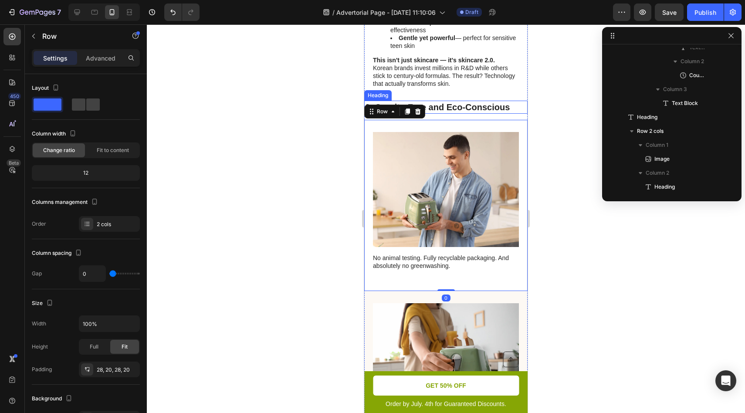
click at [446, 101] on h2 "6. Cruelty-Free and Eco-Conscious" at bounding box center [445, 107] width 163 height 13
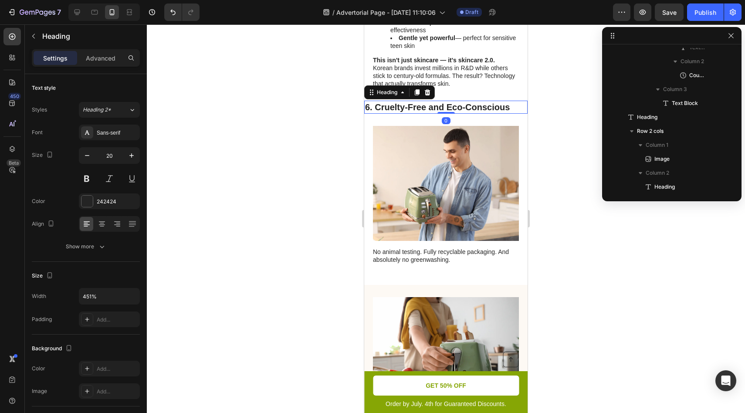
drag, startPoint x: 445, startPoint y: 78, endPoint x: 446, endPoint y: 66, distance: 12.3
click at [445, 69] on div "Korean Acne and Redness Killer Heading Erase cystic acne, acne scars, dark spot…" at bounding box center [445, 148] width 163 height 1422
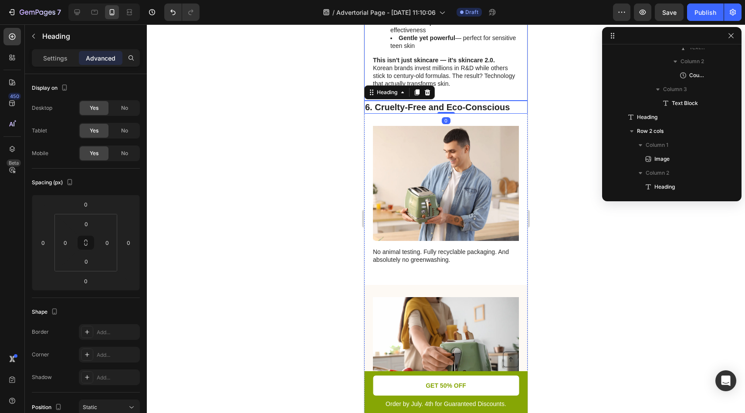
click at [558, 91] on div at bounding box center [446, 218] width 598 height 389
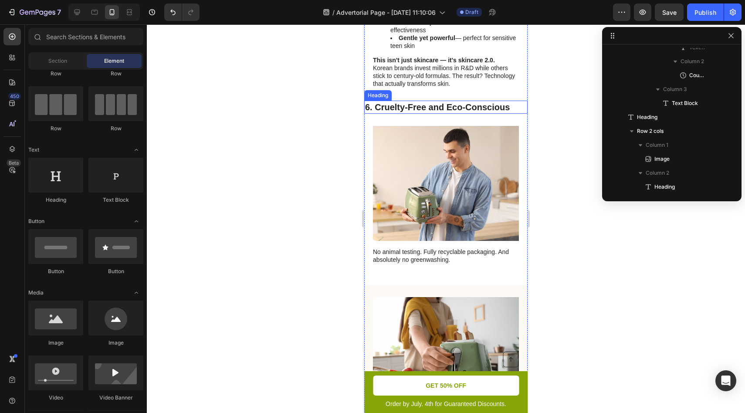
click at [464, 101] on h2 "6. Cruelty-Free and Eco-Conscious" at bounding box center [445, 107] width 163 height 13
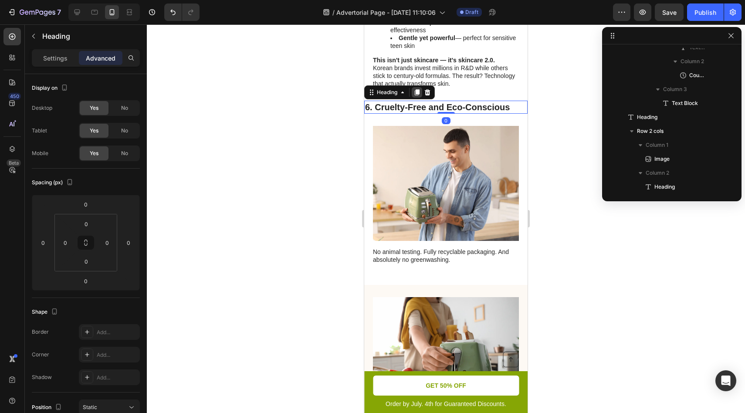
click at [414, 89] on icon at bounding box center [416, 92] width 7 height 7
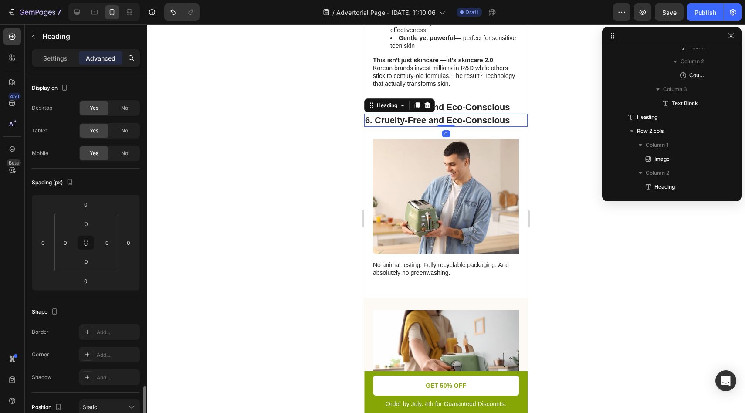
scroll to position [195, 0]
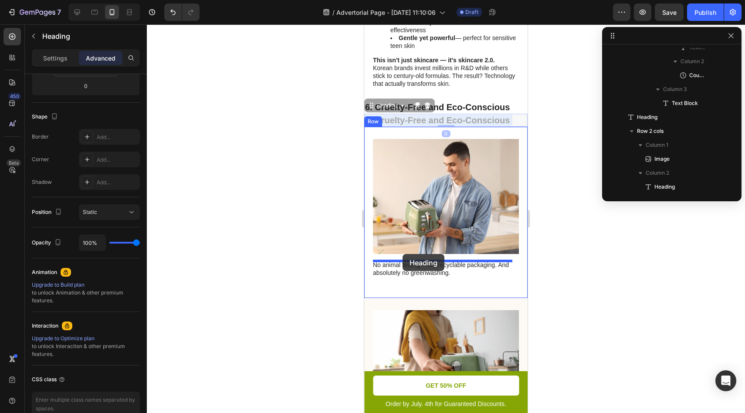
drag, startPoint x: 386, startPoint y: 100, endPoint x: 403, endPoint y: 254, distance: 155.1
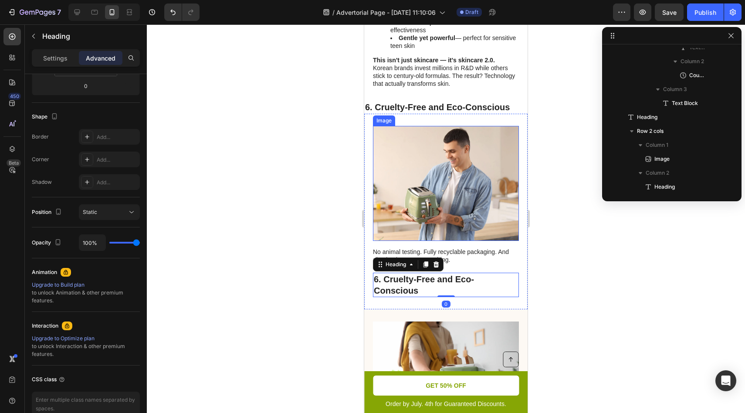
click at [469, 127] on img at bounding box center [446, 183] width 146 height 115
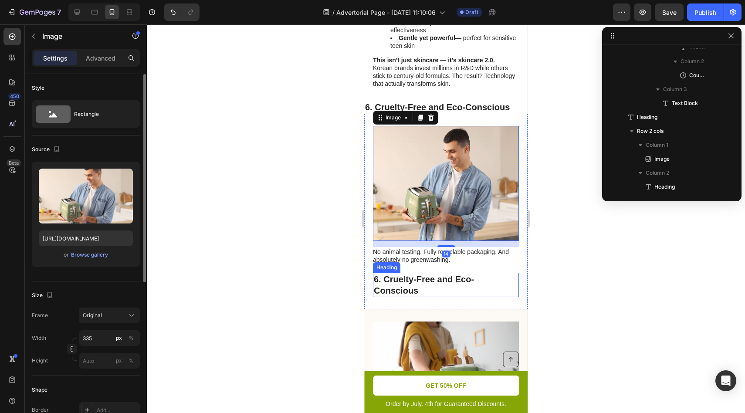
click at [425, 273] on h2 "6. Cruelty-Free and Eco-Conscious" at bounding box center [446, 285] width 146 height 24
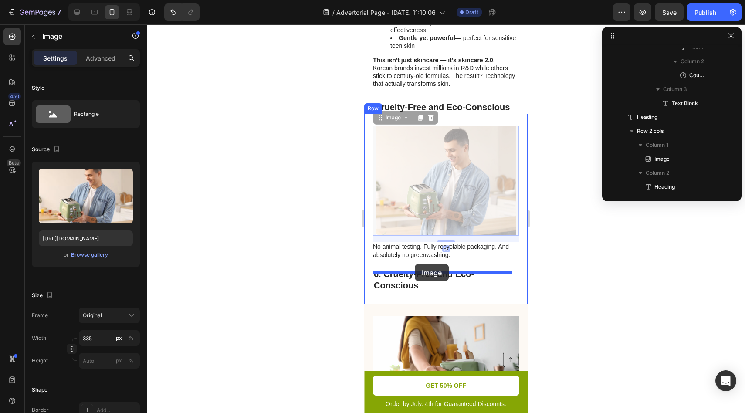
drag, startPoint x: 461, startPoint y: 166, endPoint x: 415, endPoint y: 264, distance: 107.8
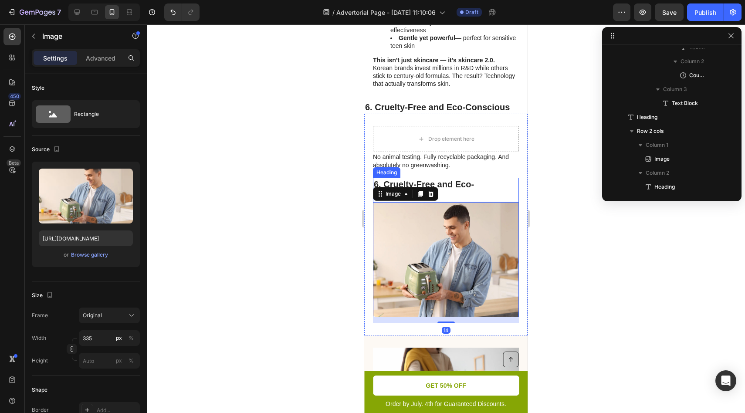
click at [473, 178] on h2 "6. Cruelty-Free and Eco-Conscious" at bounding box center [446, 190] width 146 height 24
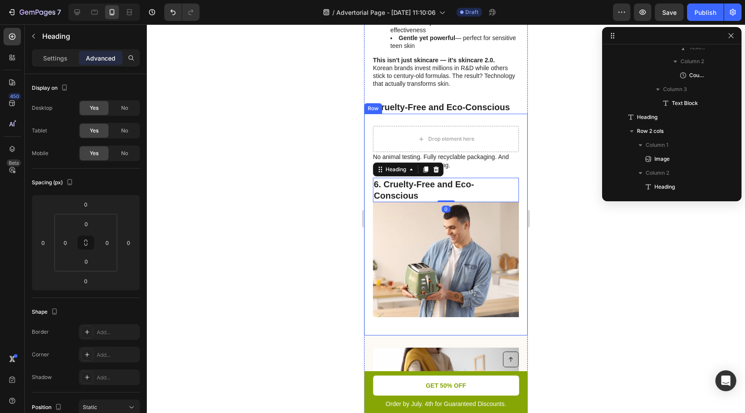
click at [374, 178] on h2 "6. Cruelty-Free and Eco-Conscious" at bounding box center [446, 190] width 146 height 24
click at [374, 179] on p "6. Cruelty-Free and Eco-Conscious" at bounding box center [446, 190] width 144 height 23
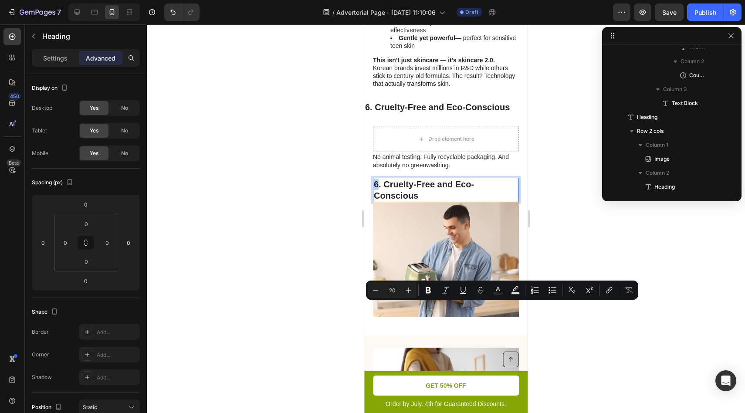
scroll to position [2073, 0]
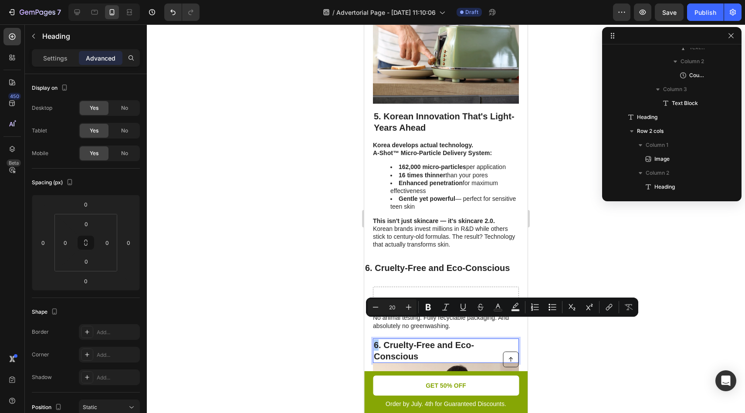
click at [549, 233] on div at bounding box center [446, 218] width 598 height 389
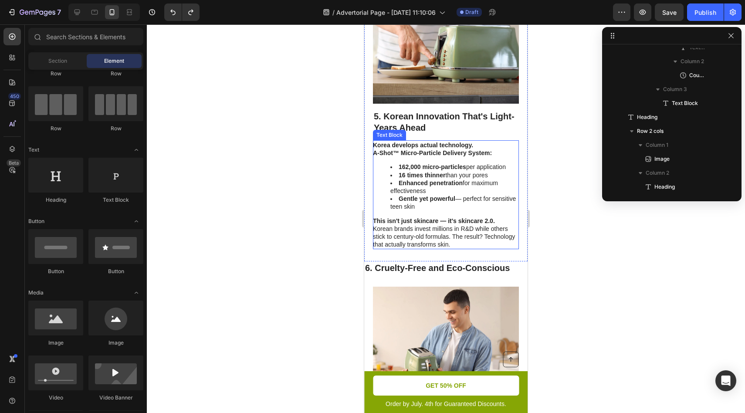
scroll to position [2261, 0]
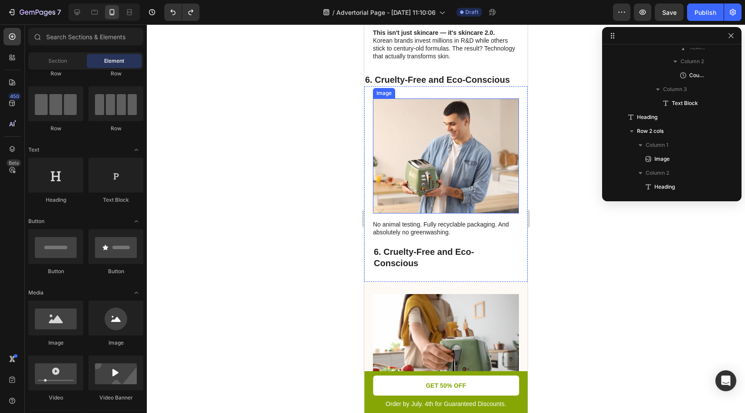
click at [435, 125] on img at bounding box center [446, 155] width 146 height 115
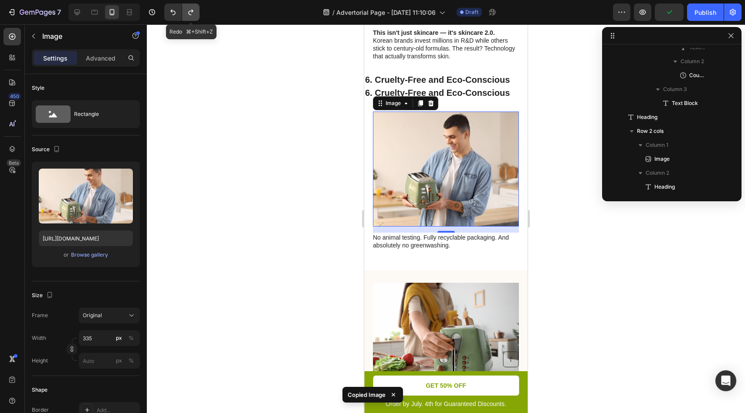
click at [195, 17] on button "Undo/Redo" at bounding box center [190, 11] width 17 height 17
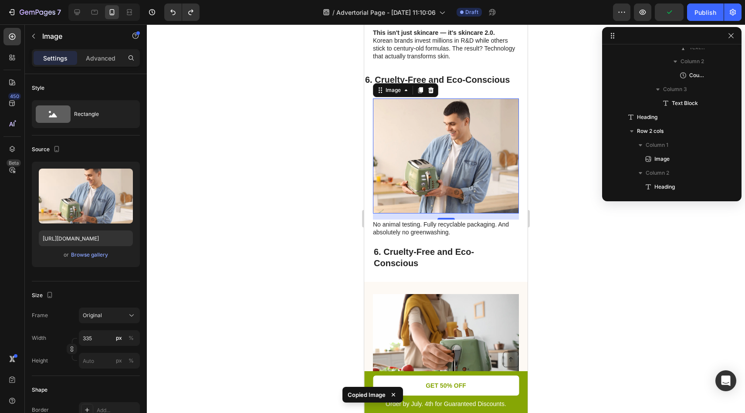
click at [547, 98] on div at bounding box center [446, 218] width 598 height 389
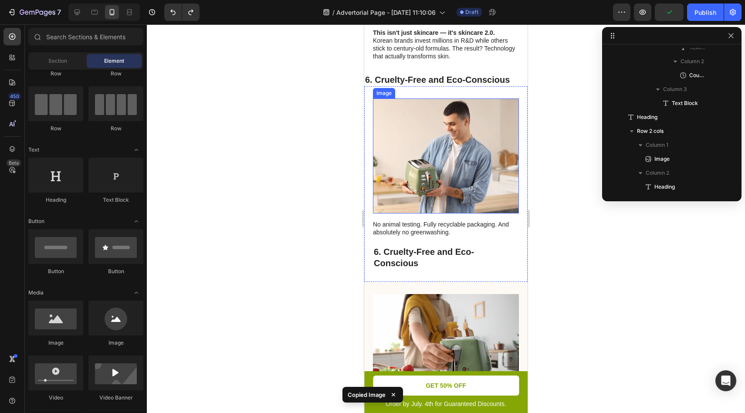
click at [447, 112] on img at bounding box center [446, 155] width 146 height 115
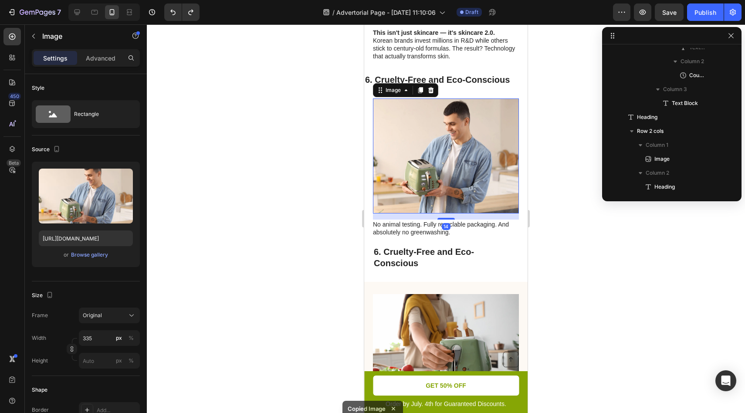
click at [417, 87] on icon at bounding box center [420, 90] width 7 height 7
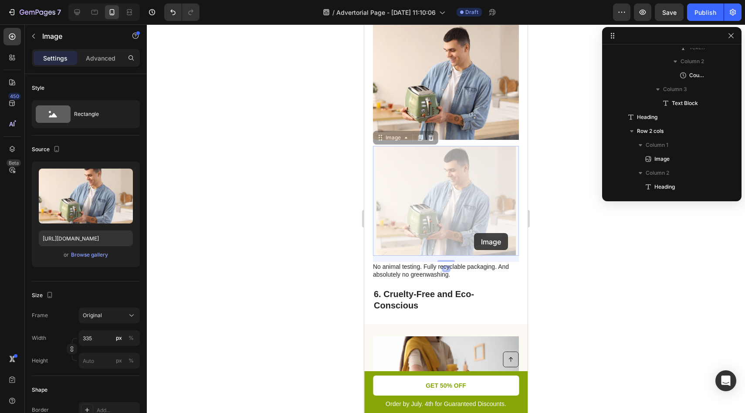
scroll to position [2403, 0]
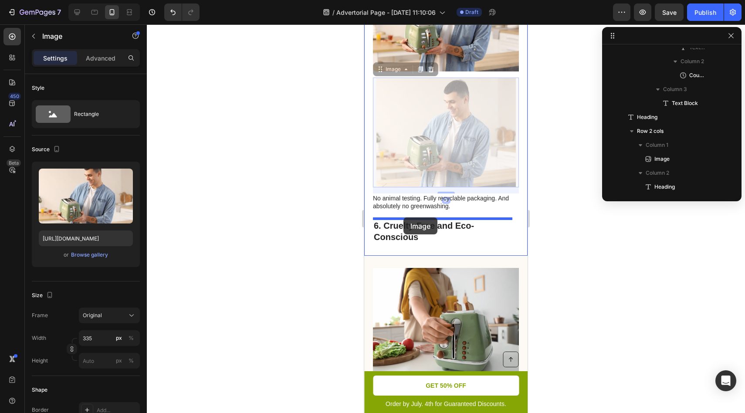
drag, startPoint x: 405, startPoint y: 193, endPoint x: 403, endPoint y: 217, distance: 24.0
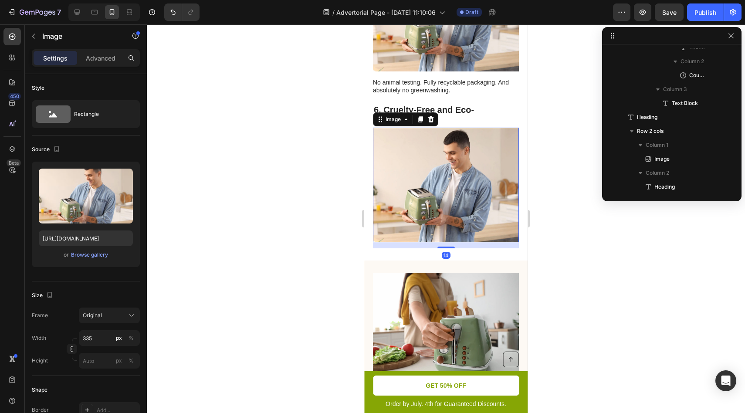
click at [600, 200] on div at bounding box center [446, 218] width 598 height 389
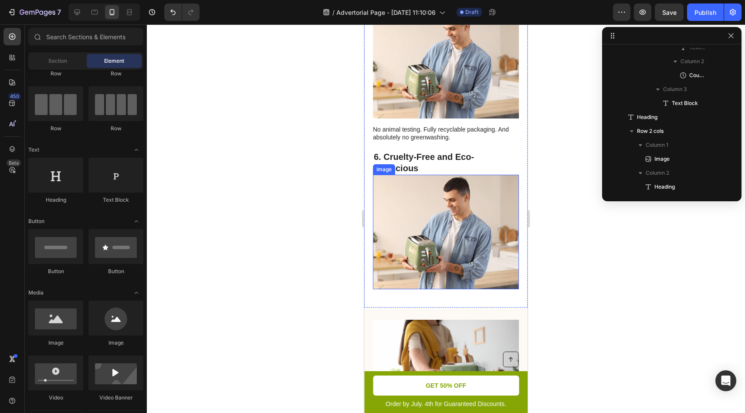
scroll to position [2337, 0]
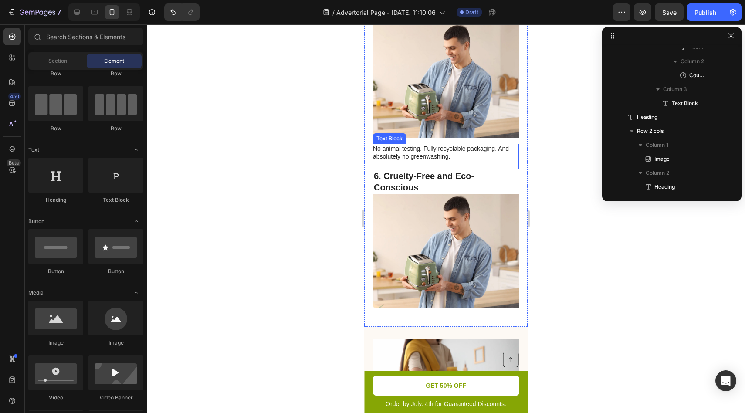
click at [423, 145] on p "No animal testing. Fully recyclable packaging. And absolutely no greenwashing." at bounding box center [445, 153] width 145 height 16
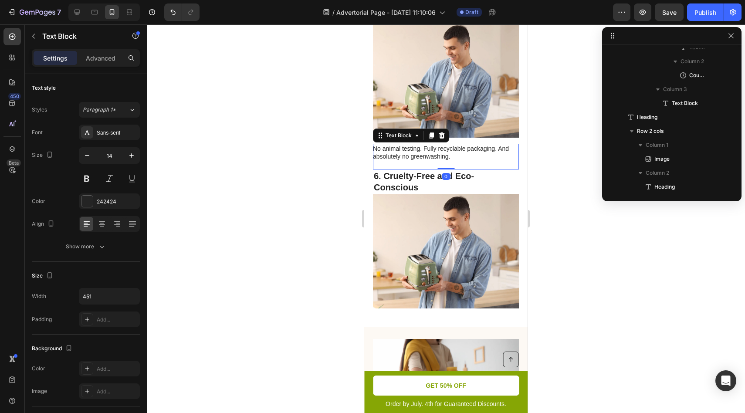
click at [431, 132] on icon at bounding box center [431, 135] width 5 height 6
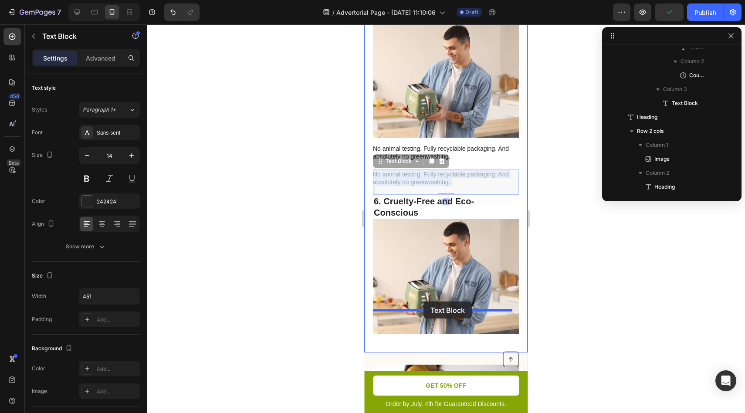
drag, startPoint x: 410, startPoint y: 156, endPoint x: 424, endPoint y: 302, distance: 145.7
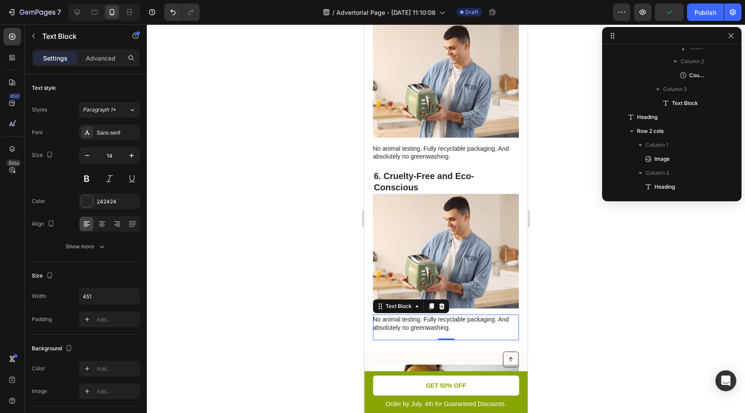
click at [606, 234] on div at bounding box center [446, 218] width 598 height 389
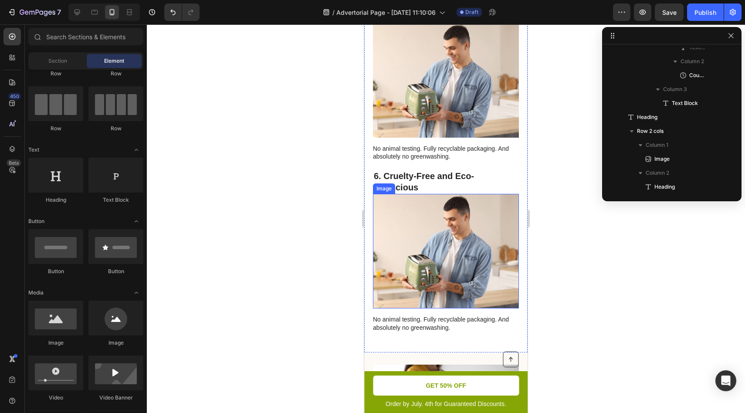
click at [441, 169] on h2 "6. Cruelty-Free and Eco-Conscious" at bounding box center [446, 181] width 146 height 24
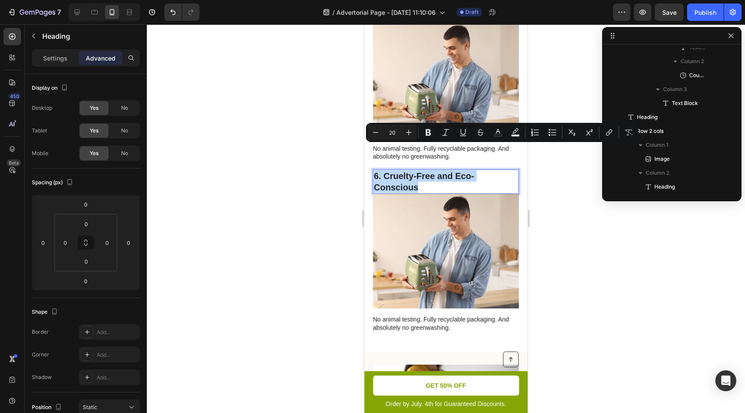
click at [429, 170] on p "6. Cruelty-Free and Eco-Conscious" at bounding box center [446, 181] width 144 height 23
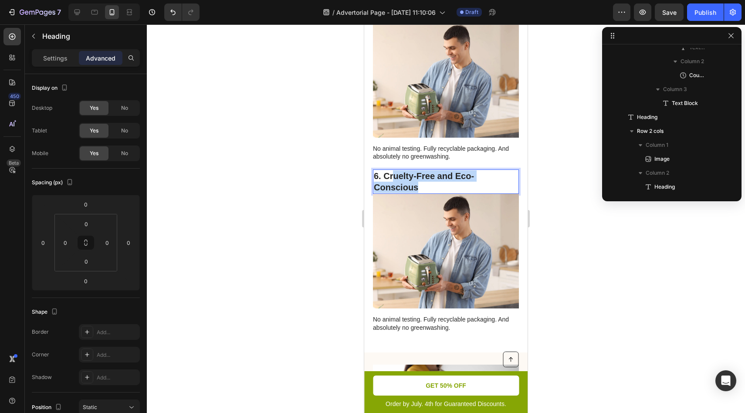
drag, startPoint x: 427, startPoint y: 162, endPoint x: 395, endPoint y: 153, distance: 33.0
click at [395, 170] on p "6. Cruelty-Free and Eco-Conscious" at bounding box center [446, 181] width 144 height 23
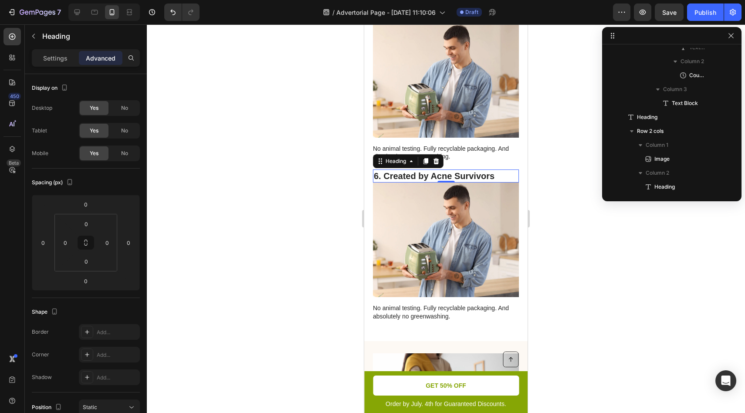
click at [583, 219] on div at bounding box center [446, 218] width 598 height 389
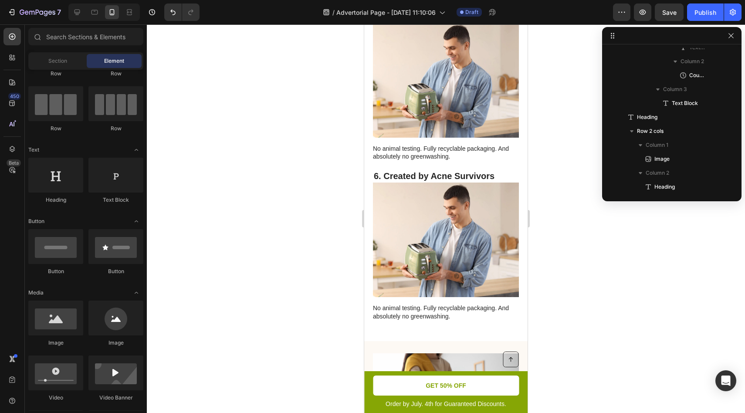
click at [395, 304] on p "No animal testing. Fully recyclable packaging. And absolutely no greenwashing." at bounding box center [445, 312] width 145 height 16
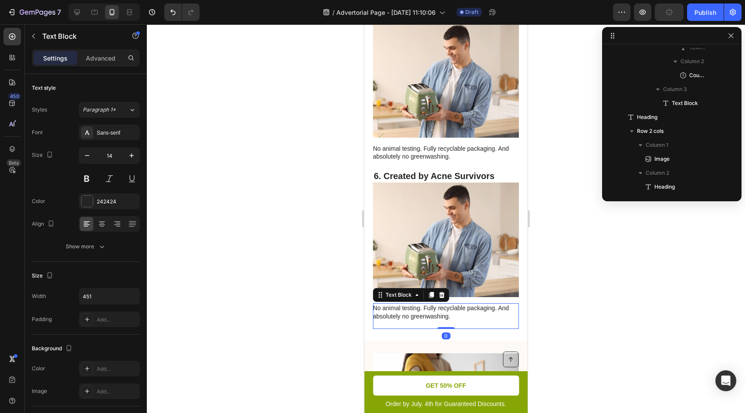
click at [395, 304] on p "No animal testing. Fully recyclable packaging. And absolutely no greenwashing." at bounding box center [445, 312] width 145 height 16
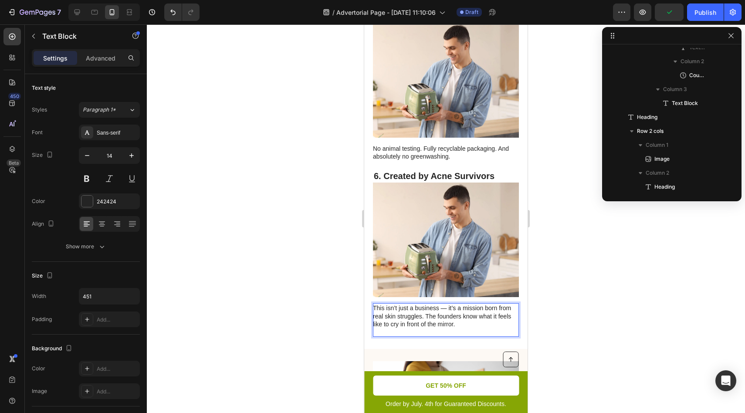
click at [595, 298] on div at bounding box center [446, 218] width 598 height 389
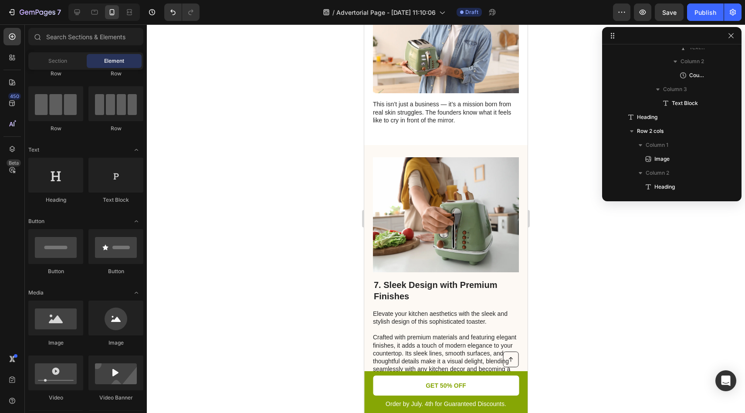
scroll to position [2537, 0]
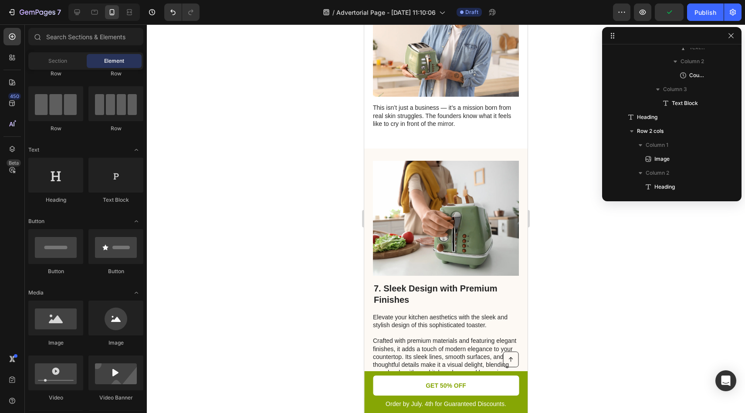
click at [404, 282] on h2 "7. Sleek Design with Premium Finishes" at bounding box center [446, 294] width 146 height 24
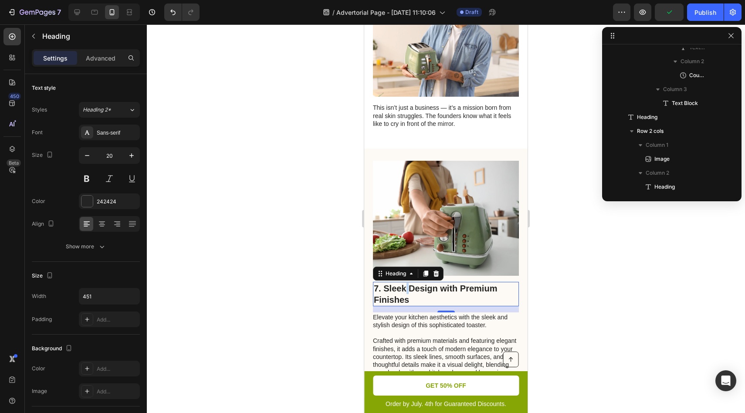
click at [404, 282] on h2 "7. Sleek Design with Premium Finishes" at bounding box center [446, 294] width 146 height 24
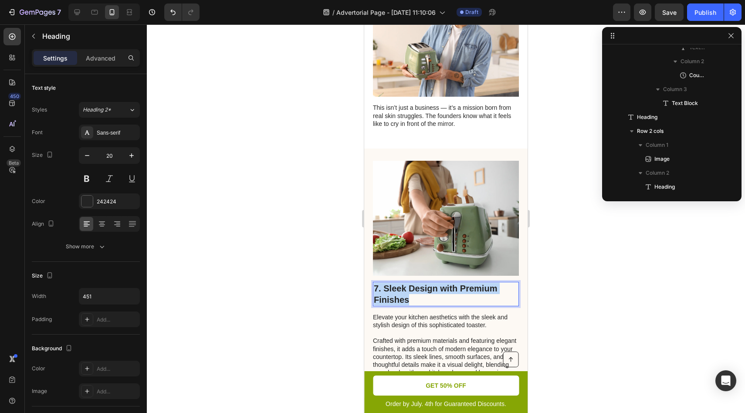
click at [404, 283] on p "7. Sleek Design with Premium Finishes" at bounding box center [446, 294] width 144 height 23
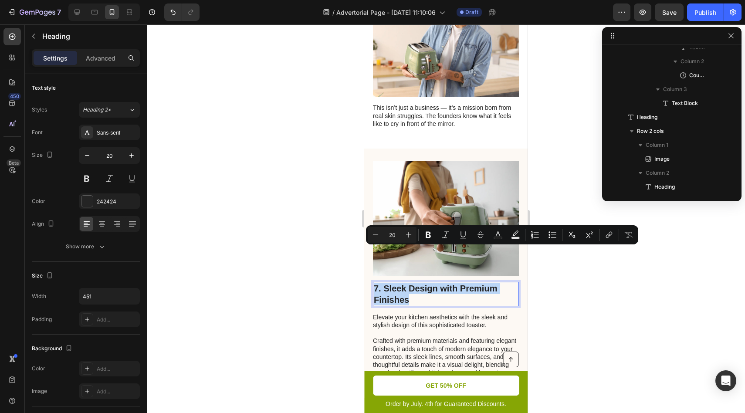
click at [427, 283] on p "7. Sleek Design with Premium Finishes" at bounding box center [446, 294] width 144 height 23
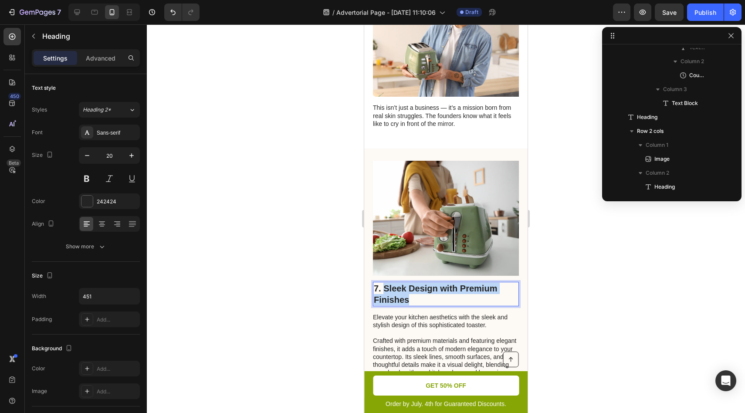
drag, startPoint x: 406, startPoint y: 261, endPoint x: 386, endPoint y: 252, distance: 21.6
click at [386, 283] on p "7. Sleek Design with Premium Finishes" at bounding box center [446, 294] width 144 height 23
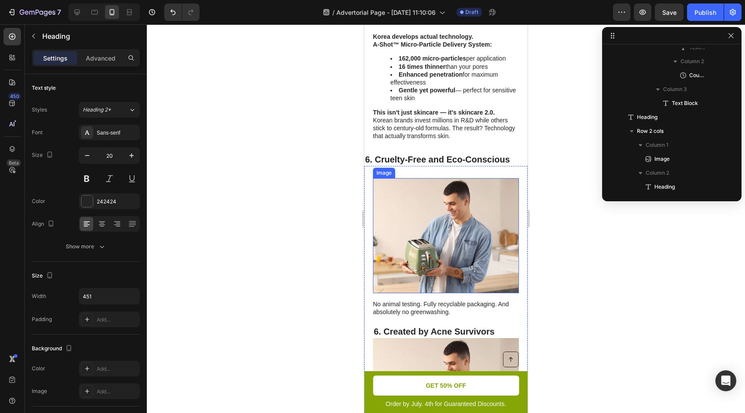
scroll to position [2331, 0]
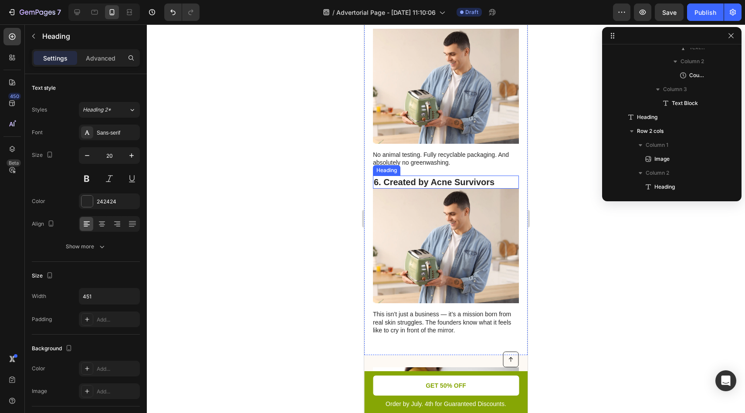
click at [376, 176] on p "6. Created by Acne Survivors" at bounding box center [446, 181] width 144 height 11
click at [378, 176] on p "6. Created by Acne Survivors" at bounding box center [446, 181] width 144 height 11
click at [608, 193] on div "Sticky Section 2 Column Row 1 col Column Row 3 cols Column 1 Image Column 2 Row…" at bounding box center [671, 119] width 139 height 151
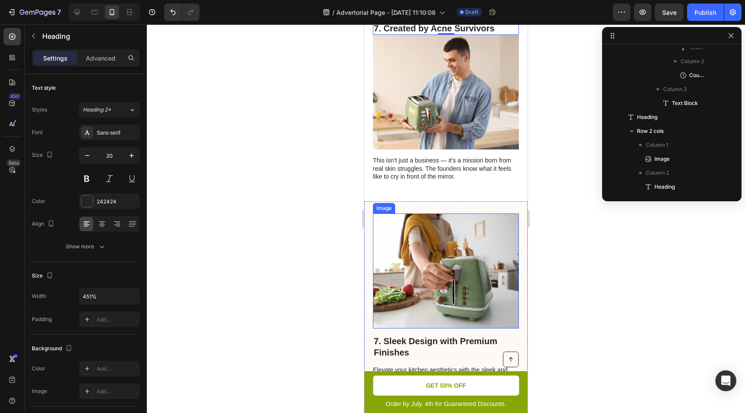
scroll to position [2643, 0]
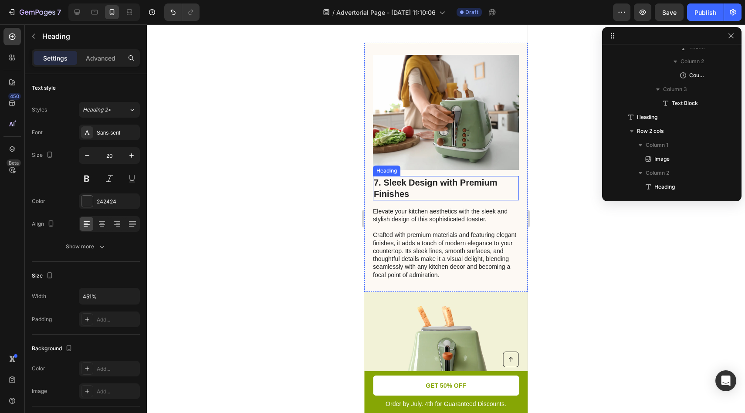
click at [384, 177] on p "7. Sleek Design with Premium Finishes" at bounding box center [446, 188] width 144 height 23
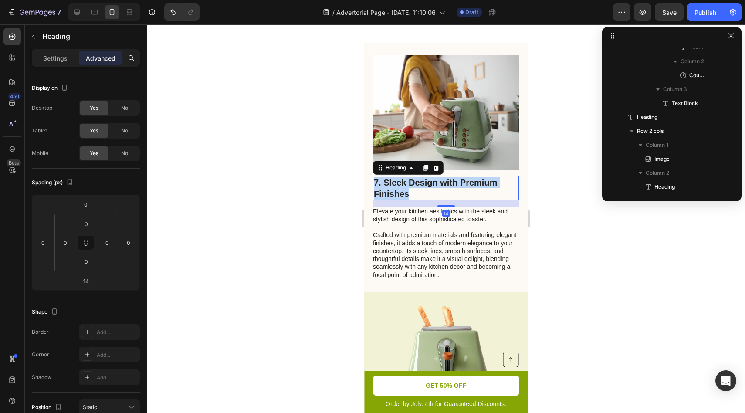
click at [384, 177] on p "7. Sleek Design with Premium Finishes" at bounding box center [446, 188] width 144 height 23
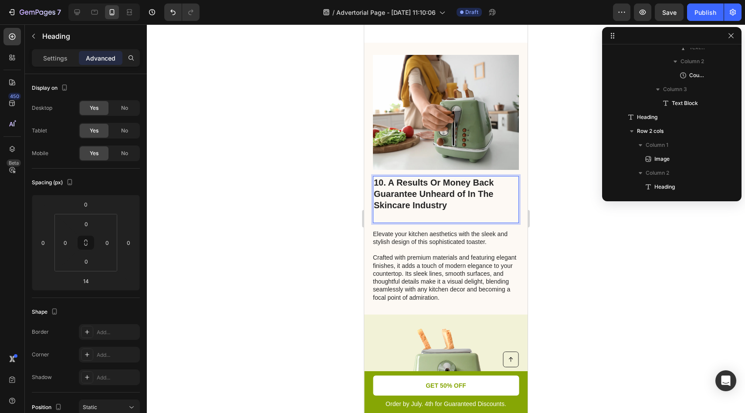
click at [549, 148] on div at bounding box center [446, 218] width 598 height 389
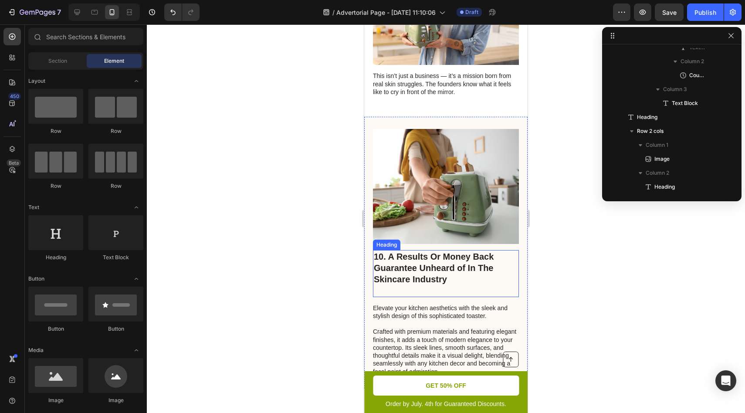
scroll to position [2569, 0]
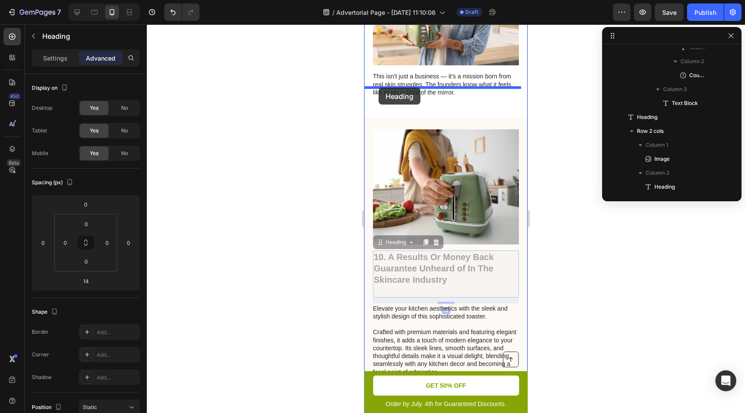
drag, startPoint x: 396, startPoint y: 199, endPoint x: 379, endPoint y: 88, distance: 112.4
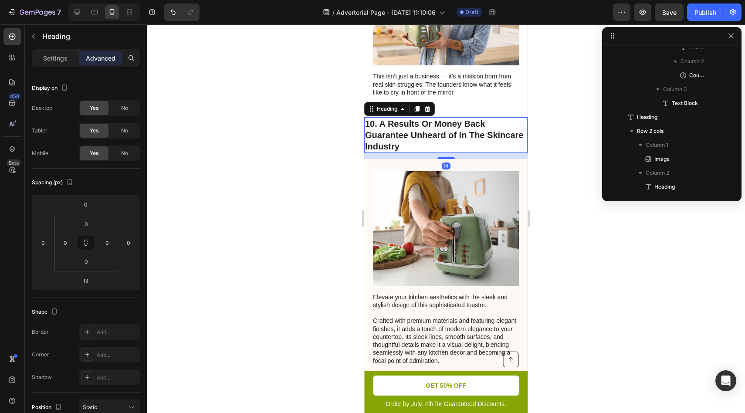
click at [590, 134] on div at bounding box center [446, 218] width 598 height 389
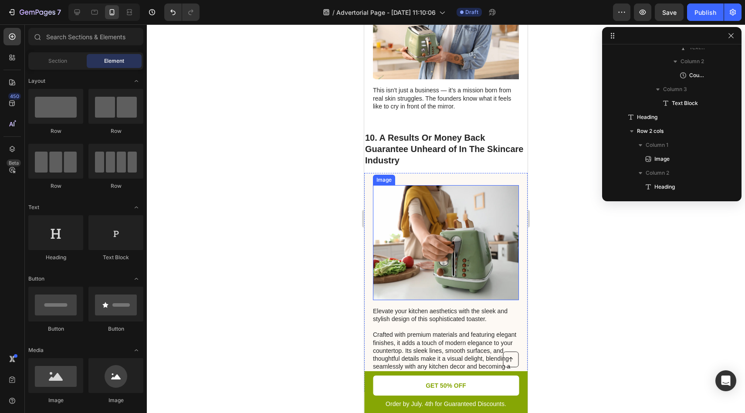
scroll to position [2553, 0]
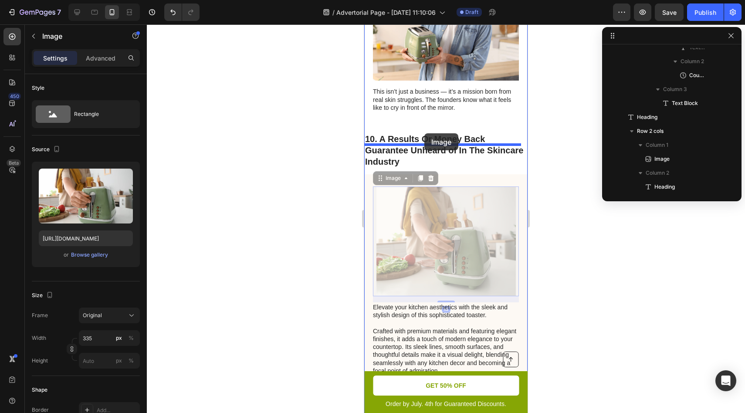
drag, startPoint x: 456, startPoint y: 186, endPoint x: 424, endPoint y: 133, distance: 61.6
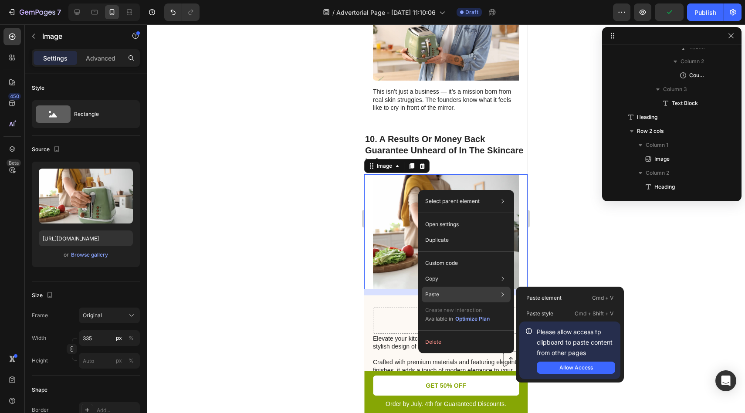
click at [498, 297] on icon at bounding box center [502, 294] width 9 height 9
click at [535, 306] on div "Paste element Cmd + V" at bounding box center [569, 314] width 101 height 16
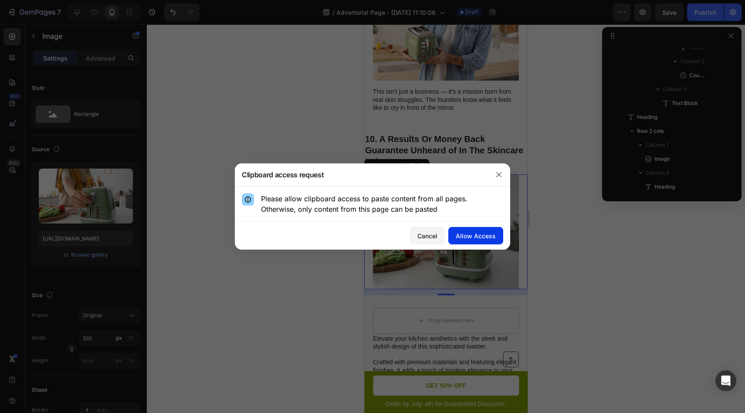
click at [485, 242] on button "Allow Access" at bounding box center [475, 235] width 55 height 17
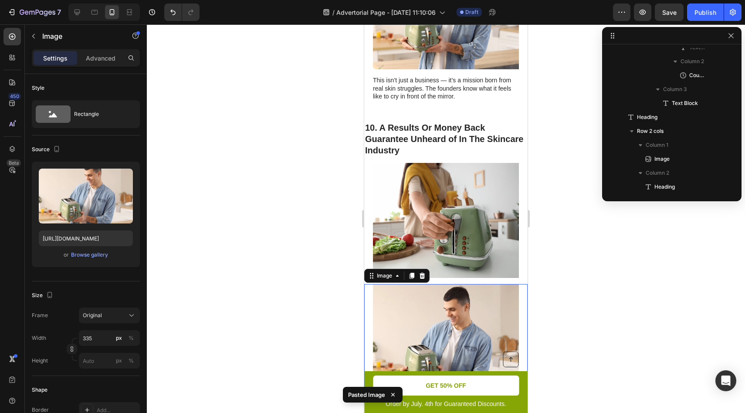
scroll to position [2617, 0]
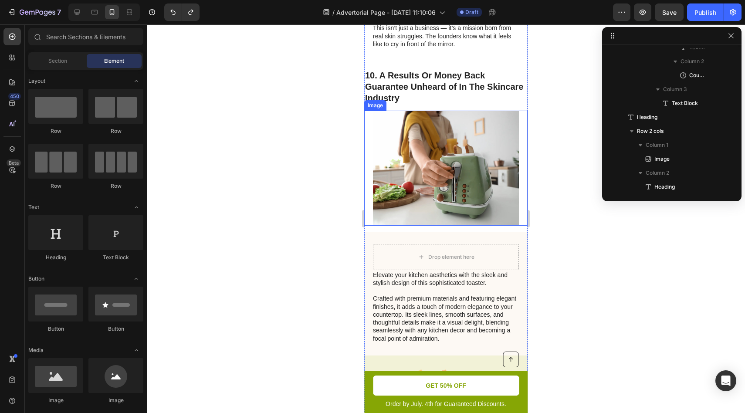
click at [420, 142] on img at bounding box center [446, 168] width 146 height 115
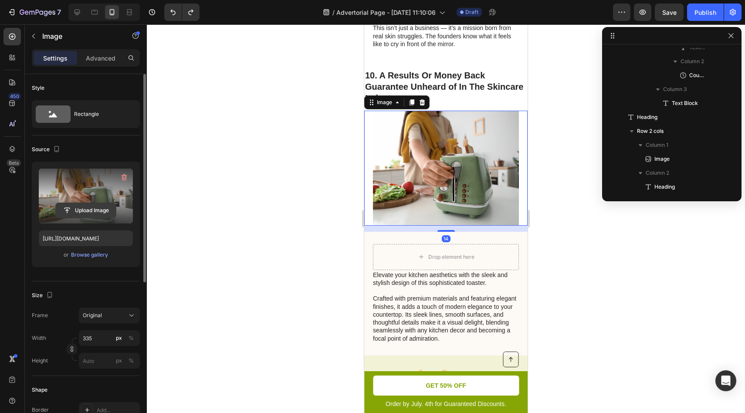
click at [80, 210] on input "file" at bounding box center [86, 210] width 60 height 15
type input "C:\fakepath\Group_754.avif"
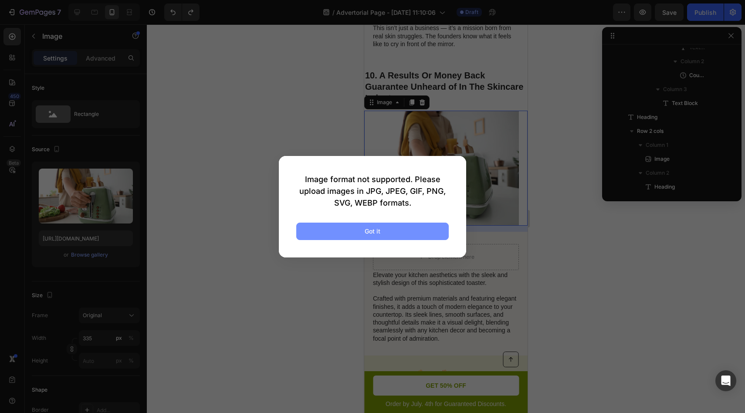
click at [402, 230] on button "Got it" at bounding box center [372, 231] width 153 height 17
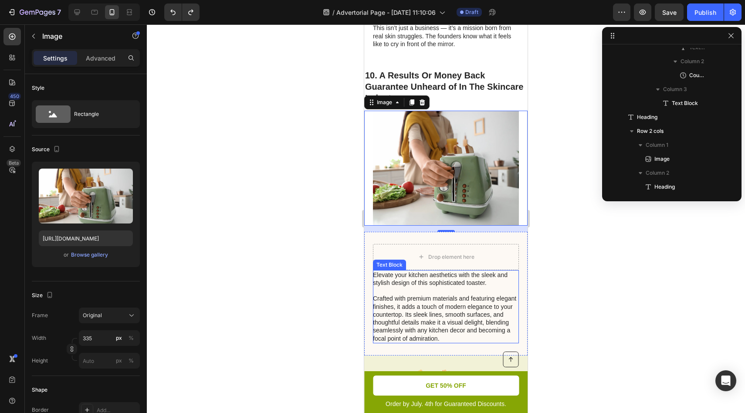
click at [454, 271] on p "Elevate your kitchen aesthetics with the sleek and stylish design of this sophi…" at bounding box center [445, 306] width 145 height 71
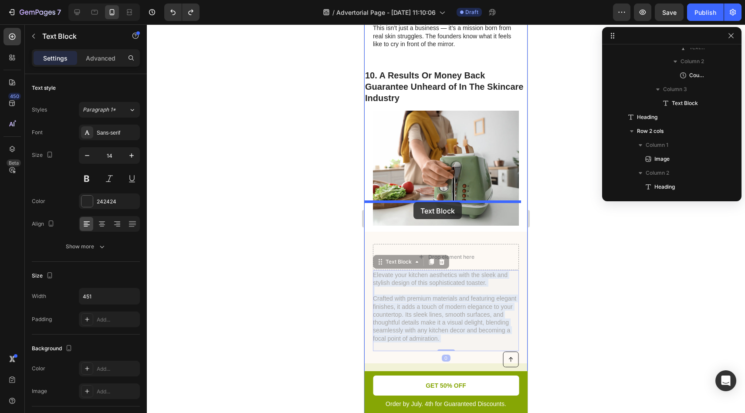
drag, startPoint x: 452, startPoint y: 255, endPoint x: 413, endPoint y: 200, distance: 67.2
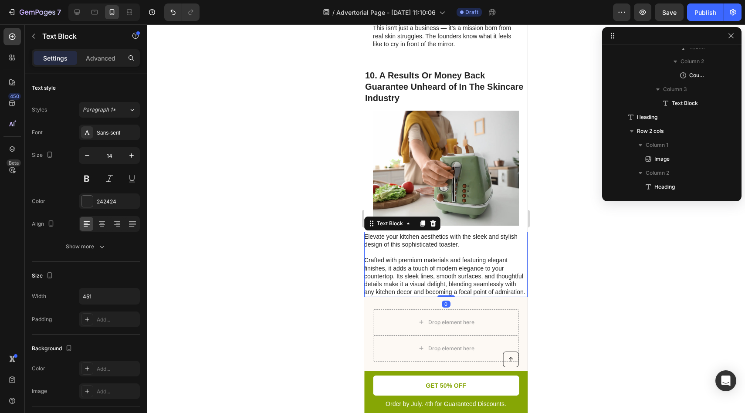
click at [417, 233] on p "Elevate your kitchen aesthetics with the sleek and stylish design of this sophi…" at bounding box center [445, 265] width 163 height 64
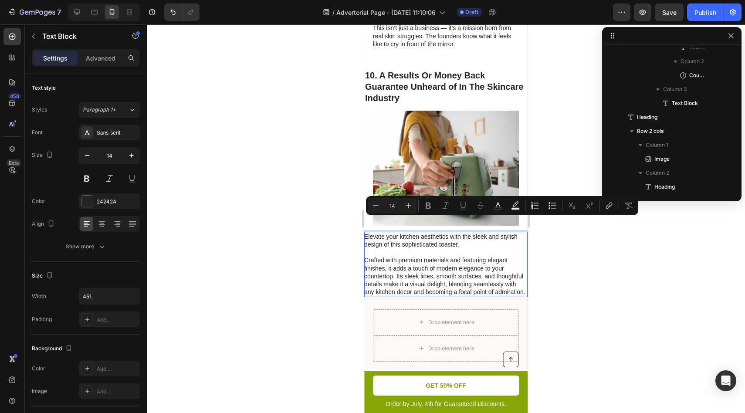
click at [456, 265] on p "Elevate your kitchen aesthetics with the sleek and stylish design of this sophi…" at bounding box center [445, 265] width 163 height 64
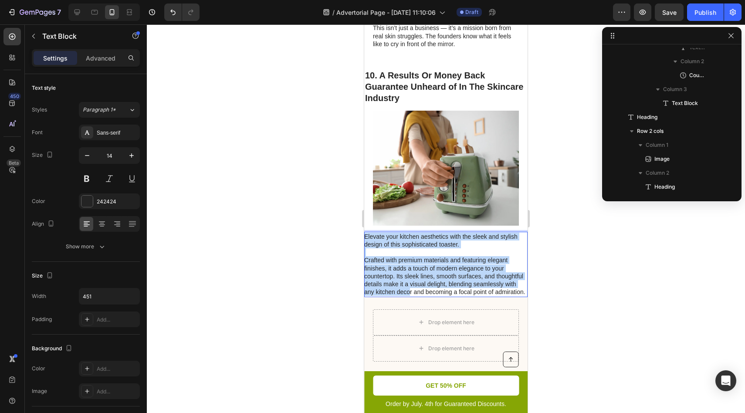
drag, startPoint x: 397, startPoint y: 227, endPoint x: 728, endPoint y: 232, distance: 330.8
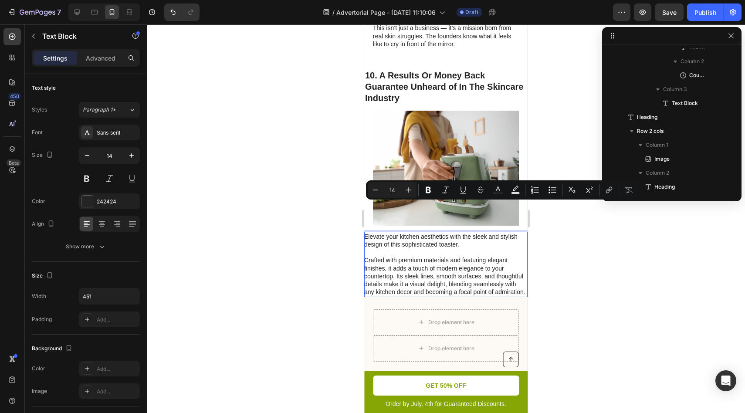
click at [444, 270] on p "Elevate your kitchen aesthetics with the sleek and stylish design of this sophi…" at bounding box center [445, 265] width 163 height 64
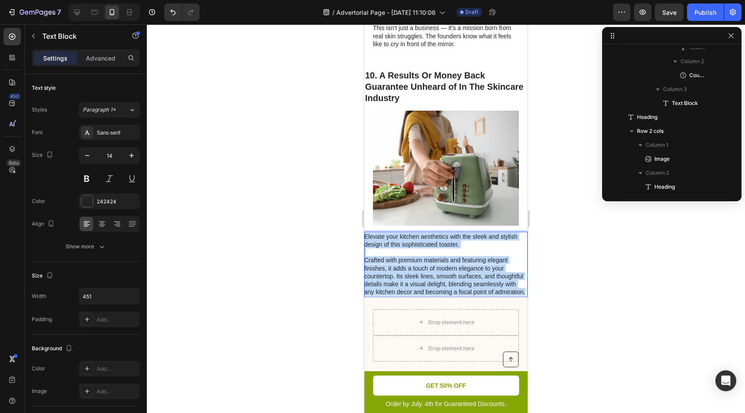
drag, startPoint x: 384, startPoint y: 220, endPoint x: 352, endPoint y: 190, distance: 43.5
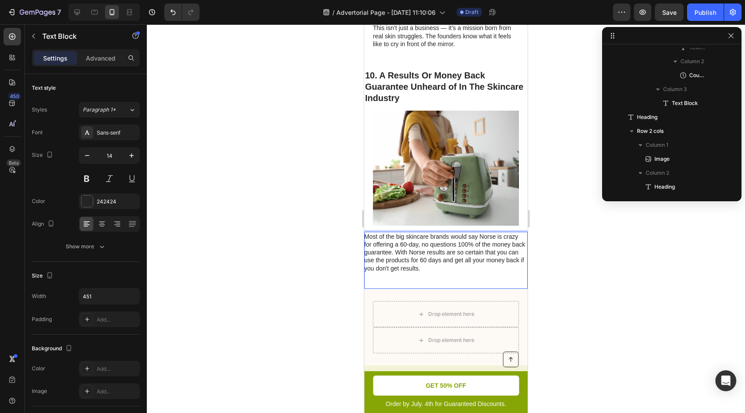
click at [480, 233] on p "Most of the big skincare brands would say Norse is crazy for offering a 60-day,…" at bounding box center [445, 256] width 163 height 47
click at [502, 233] on p "Most of the big skincare brands would say we are is crazy for offering a 60-day…" at bounding box center [445, 256] width 163 height 47
click at [432, 233] on p "Most of the big skincare brands would say we are crazy for offering a 60-day, n…" at bounding box center [445, 256] width 163 height 47
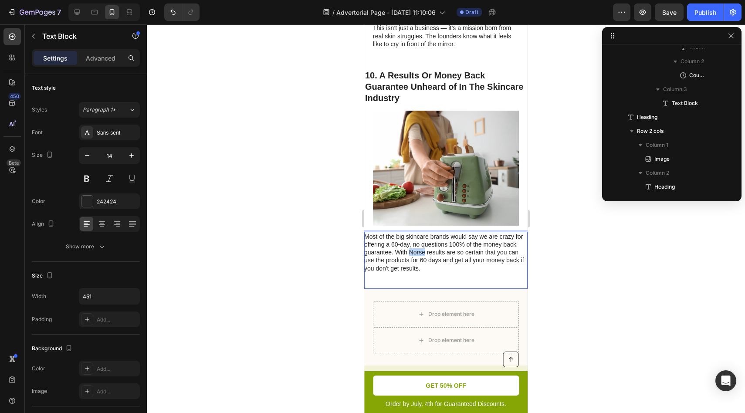
click at [432, 233] on p "Most of the big skincare brands would say we are crazy for offering a 60-day, n…" at bounding box center [445, 256] width 163 height 47
click at [586, 236] on div at bounding box center [446, 218] width 598 height 389
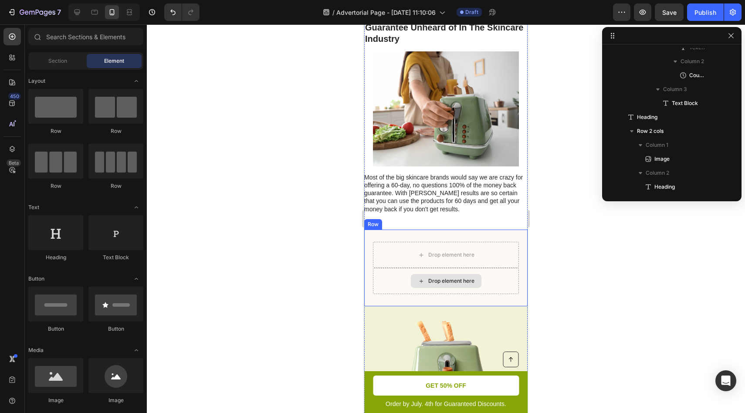
scroll to position [2677, 0]
click at [495, 229] on div "Drop element here Drop element here Row" at bounding box center [445, 267] width 163 height 77
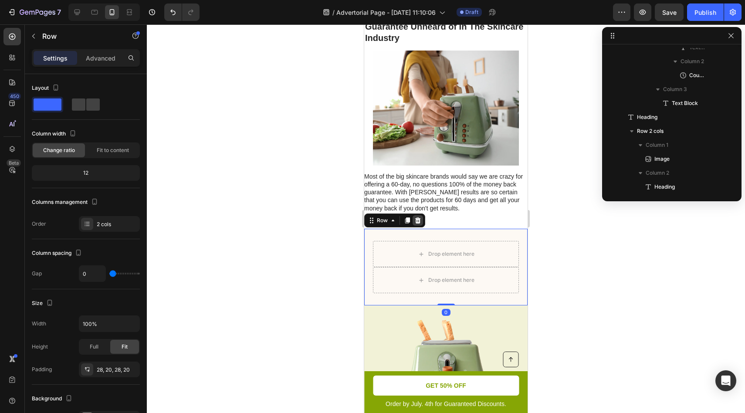
click at [417, 217] on icon at bounding box center [418, 220] width 6 height 6
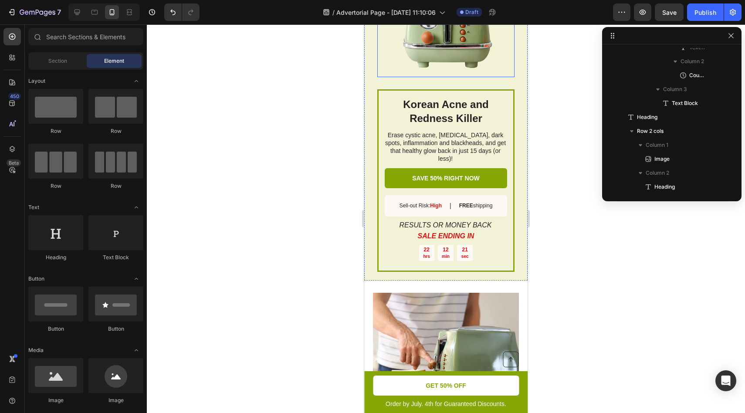
scroll to position [1562, 0]
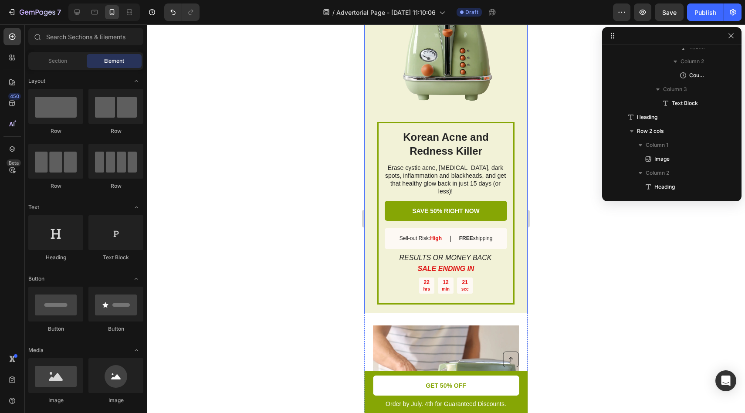
click at [512, 136] on div "Korean Acne and Redness Killer Heading Erase cystic acne, [MEDICAL_DATA], dark …" at bounding box center [445, 124] width 163 height 380
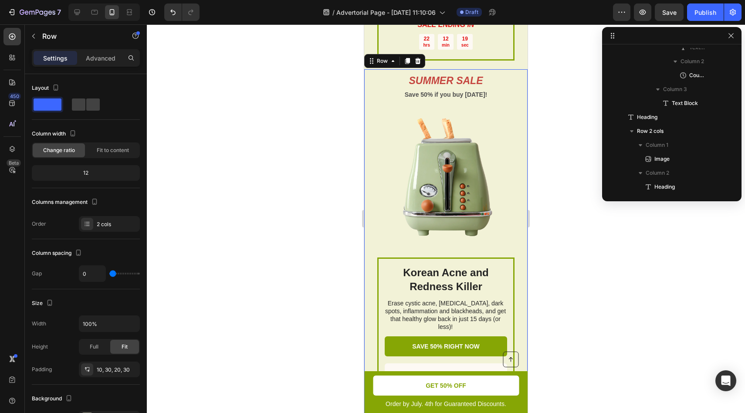
scroll to position [1811, 0]
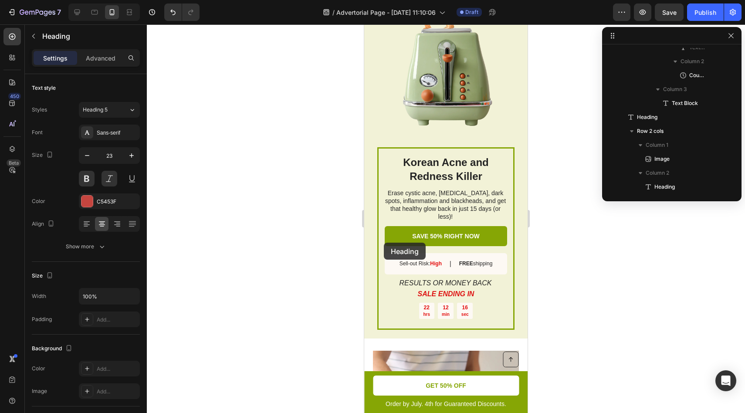
drag, startPoint x: 380, startPoint y: 238, endPoint x: 524, endPoint y: 210, distance: 147.4
click at [568, 203] on div at bounding box center [446, 218] width 598 height 389
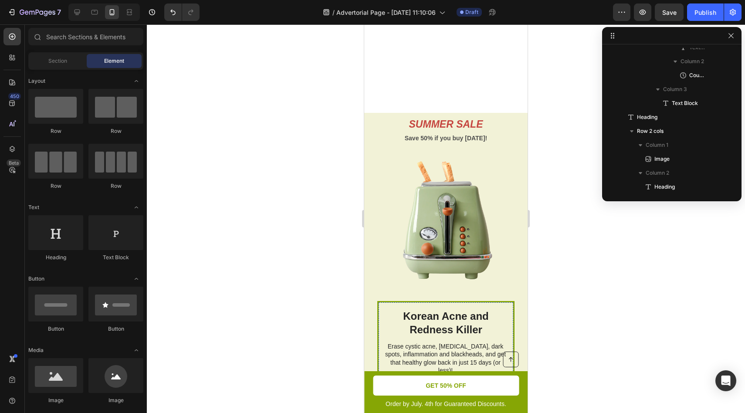
scroll to position [1821, 0]
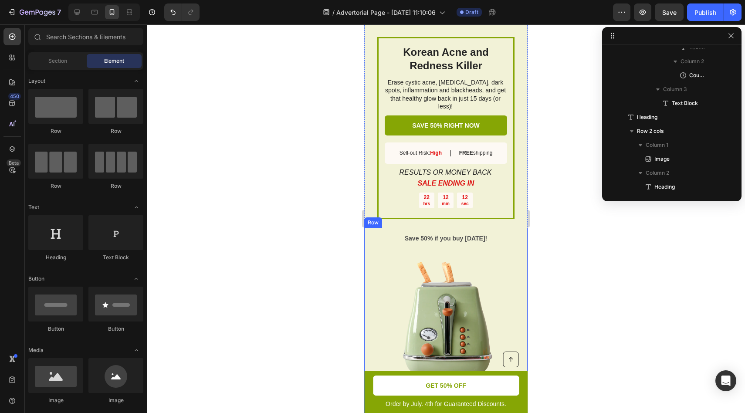
click at [375, 228] on div "Korean Acne and Redness Killer Heading Erase cystic acne, [MEDICAL_DATA], dark …" at bounding box center [445, 410] width 163 height 365
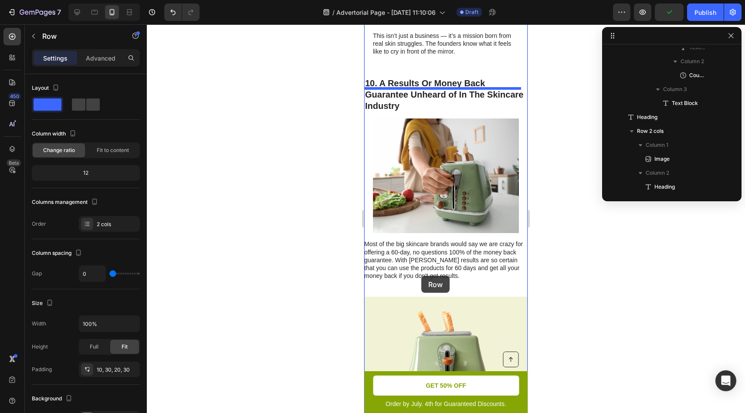
scroll to position [2966, 0]
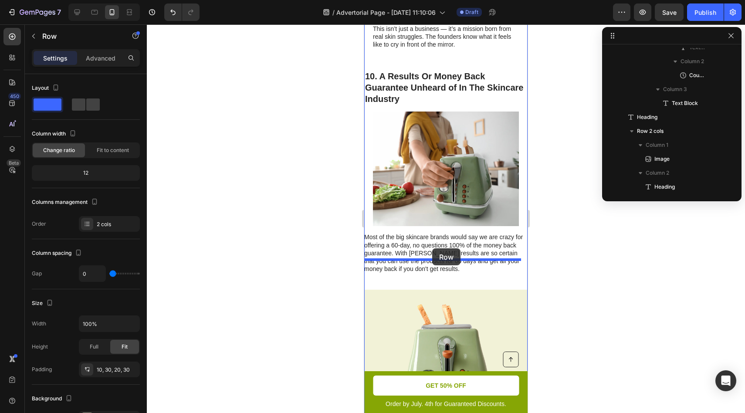
drag, startPoint x: 371, startPoint y: 207, endPoint x: 432, endPoint y: 248, distance: 73.5
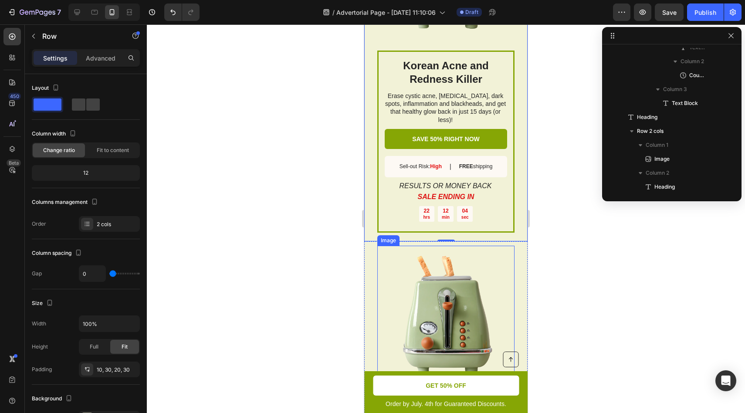
scroll to position [3031, 0]
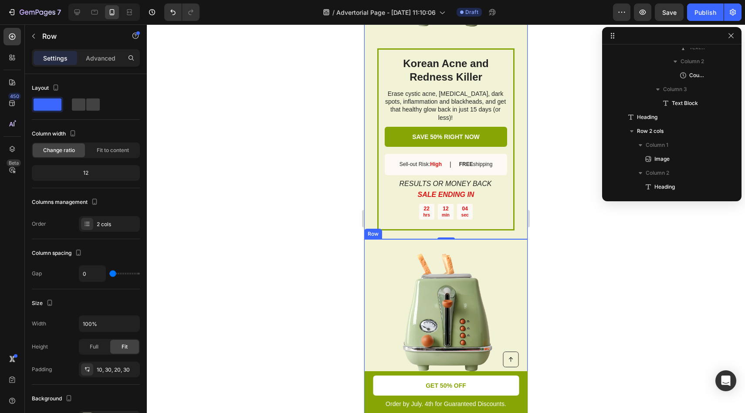
click at [519, 239] on div "SALE ENDS SOON Text Block 22 hrs 12 min 05 sec Countdown Timer SUMMER SALE Head…" at bounding box center [445, 414] width 163 height 350
click at [417, 228] on icon at bounding box center [418, 231] width 6 height 6
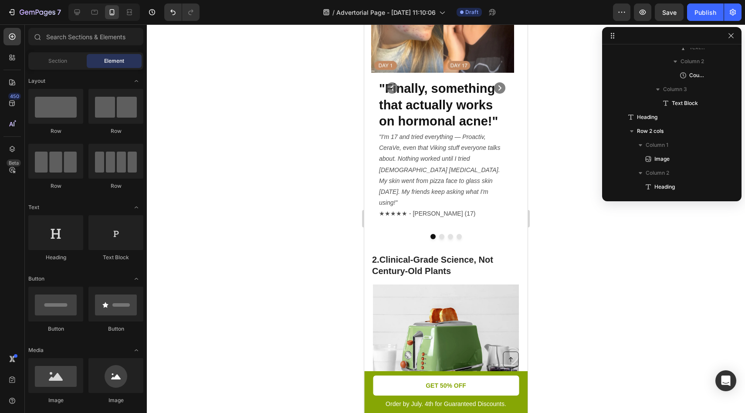
scroll to position [157, 0]
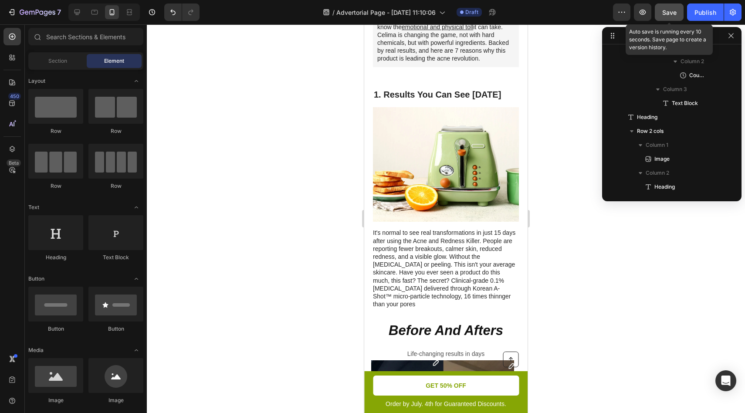
click at [671, 10] on span "Save" at bounding box center [669, 12] width 14 height 7
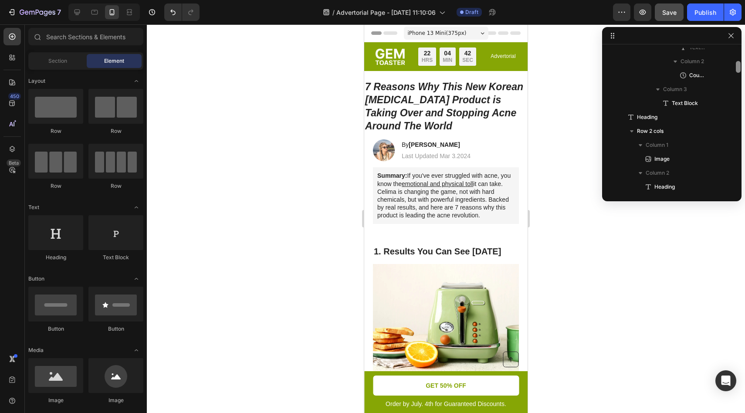
scroll to position [25, 0]
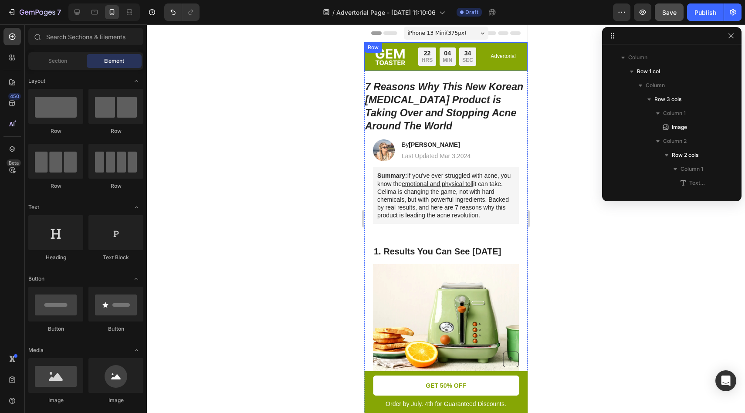
click at [460, 71] on div "Image Limited time: 50% OFF + FREESHIPPING Text Block 22 HRS 04 MIN 34 SEC Coun…" at bounding box center [445, 56] width 163 height 29
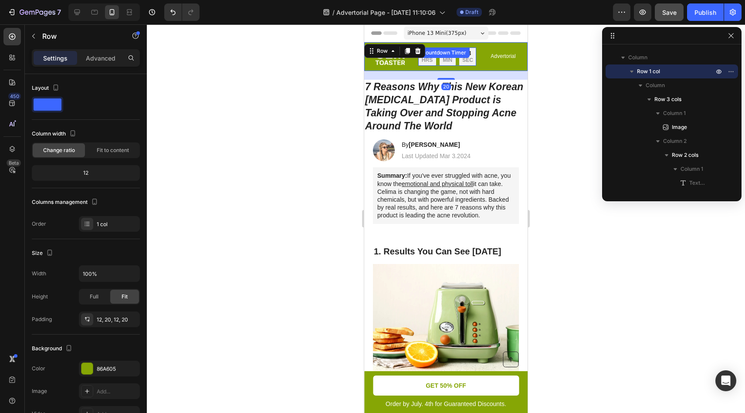
click at [464, 66] on div "22 HRS 04 MIN 33 SEC" at bounding box center [447, 56] width 58 height 18
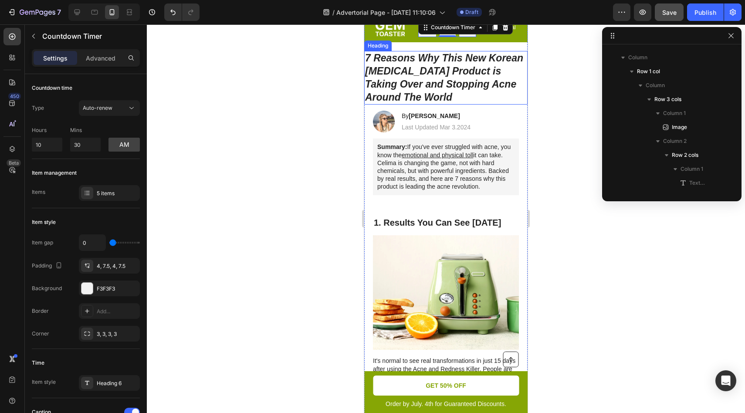
scroll to position [165, 0]
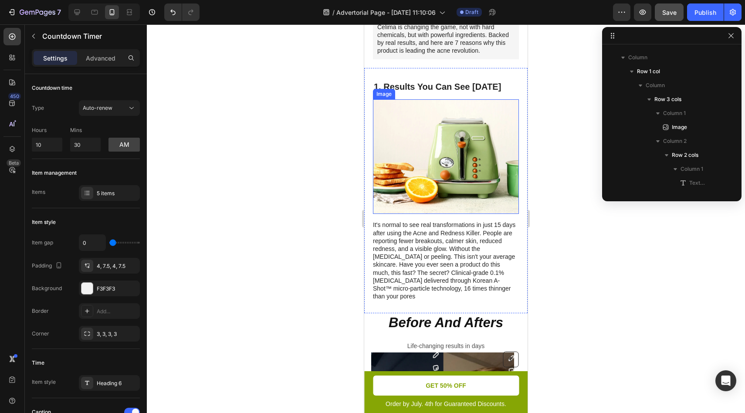
click at [497, 180] on img at bounding box center [446, 156] width 146 height 115
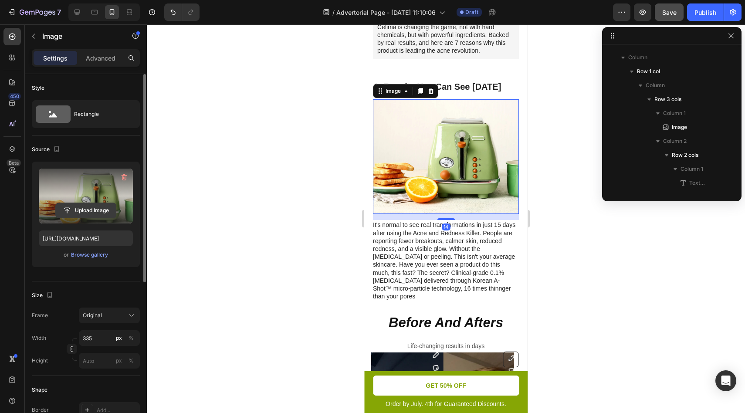
click at [98, 213] on input "file" at bounding box center [86, 210] width 60 height 15
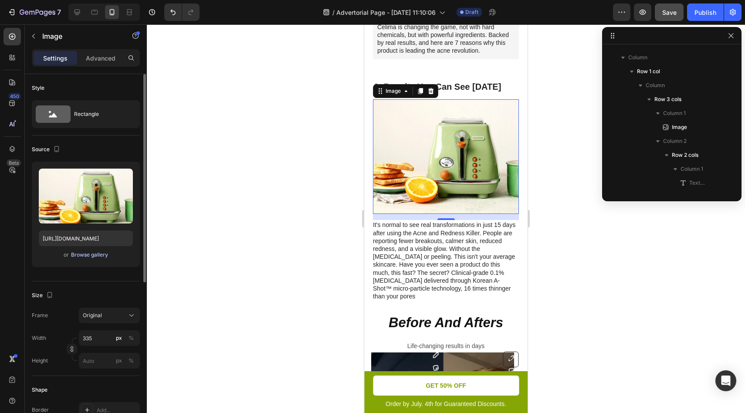
click at [85, 259] on button "Browse gallery" at bounding box center [90, 255] width 38 height 9
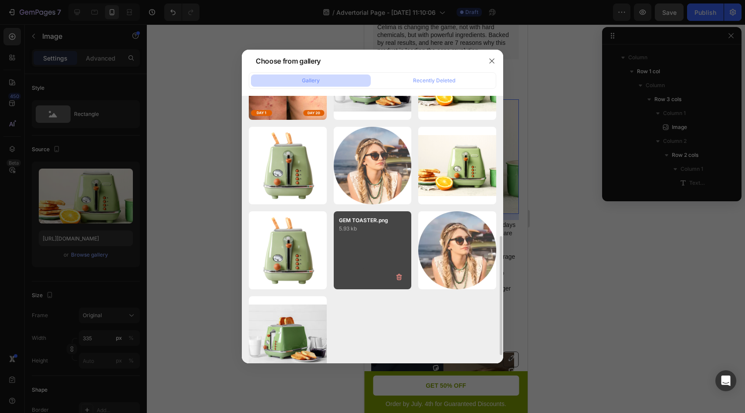
scroll to position [333, 0]
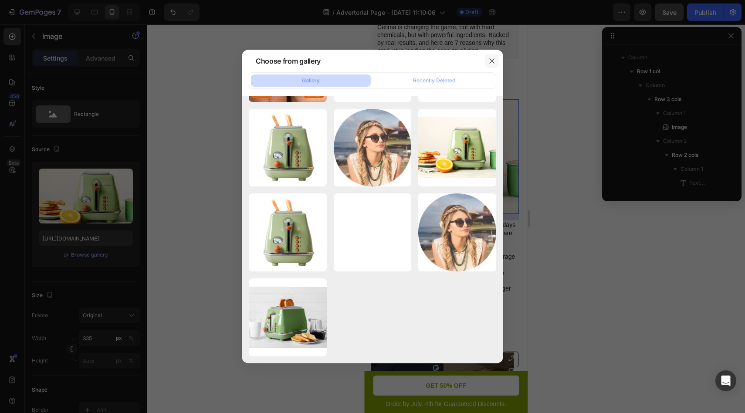
click at [493, 63] on icon "button" at bounding box center [491, 61] width 7 height 7
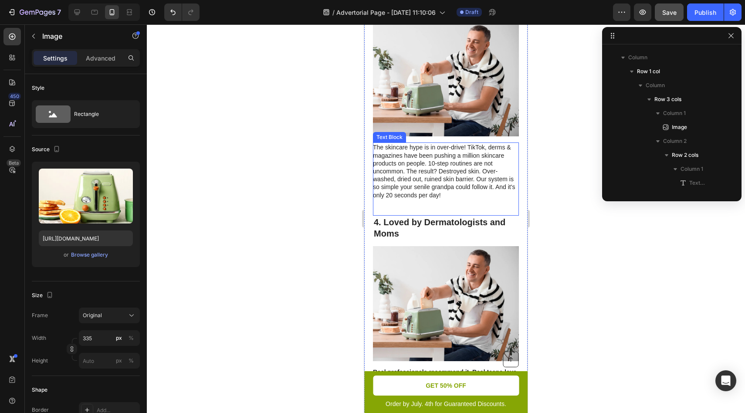
scroll to position [1151, 0]
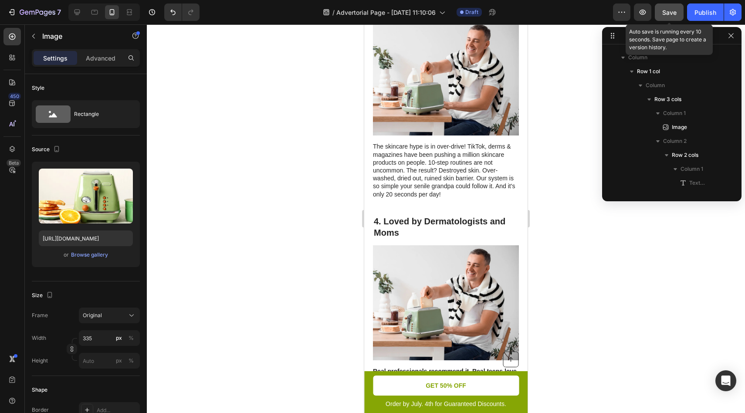
click at [667, 14] on span "Save" at bounding box center [669, 12] width 14 height 7
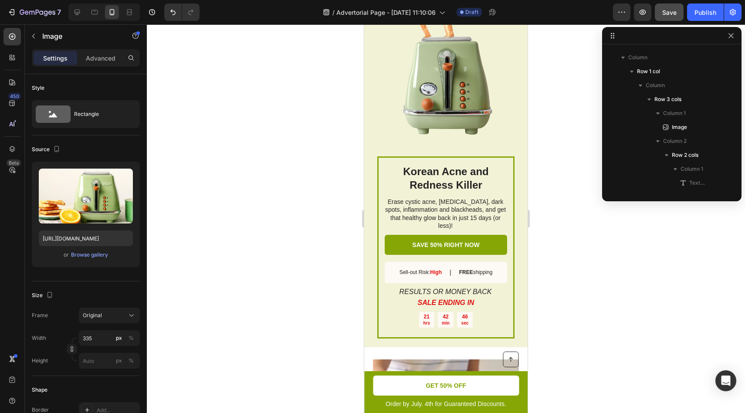
scroll to position [1669, 0]
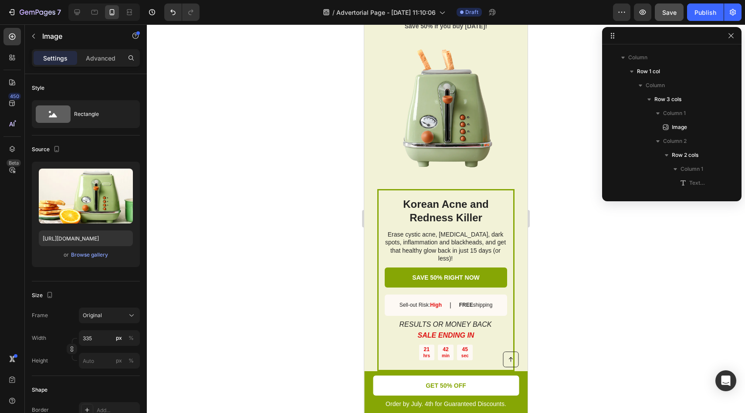
click at [550, 139] on div at bounding box center [446, 218] width 598 height 389
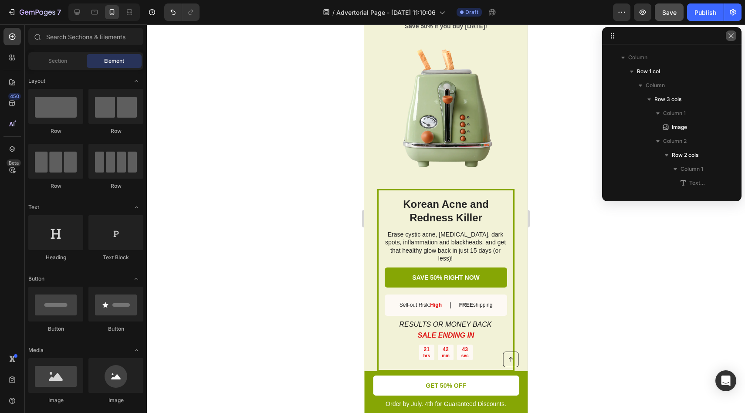
click at [735, 38] on button "button" at bounding box center [731, 36] width 10 height 10
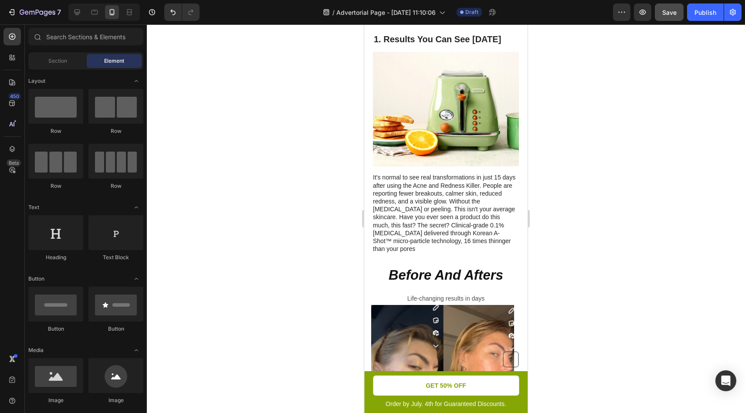
scroll to position [221, 0]
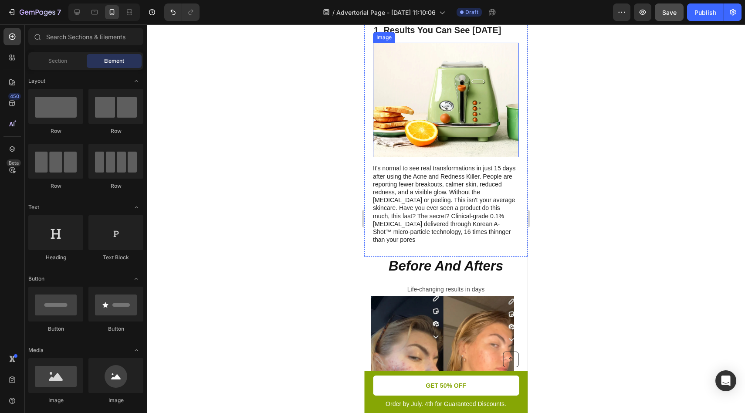
click at [417, 153] on img at bounding box center [446, 100] width 146 height 115
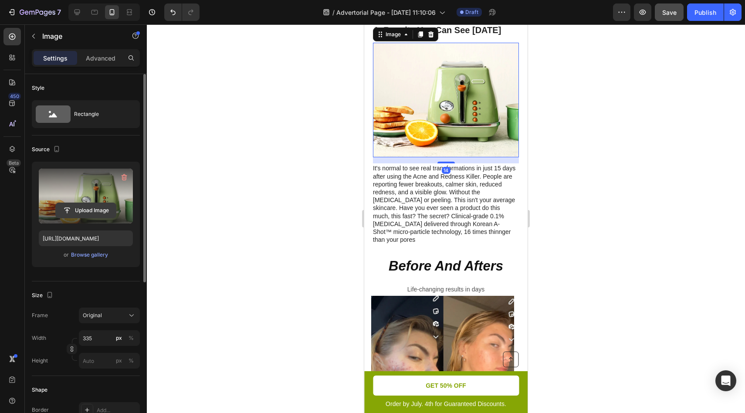
click at [85, 209] on input "file" at bounding box center [86, 210] width 60 height 15
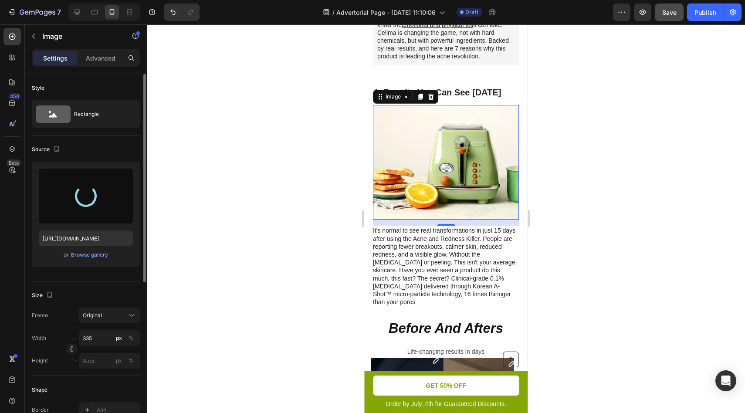
scroll to position [159, 0]
type input "[URL][DOMAIN_NAME]"
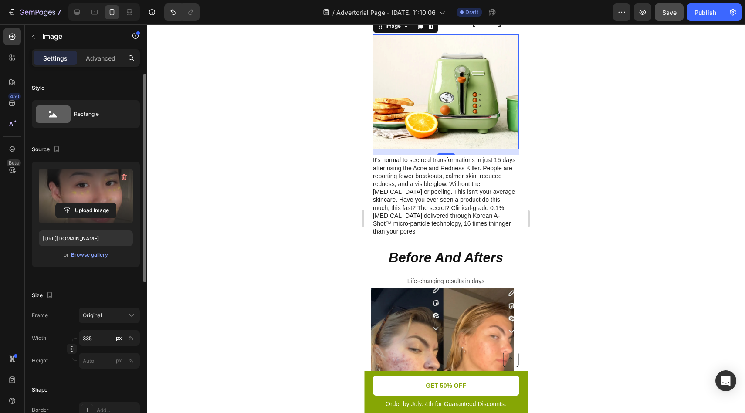
scroll to position [230, 0]
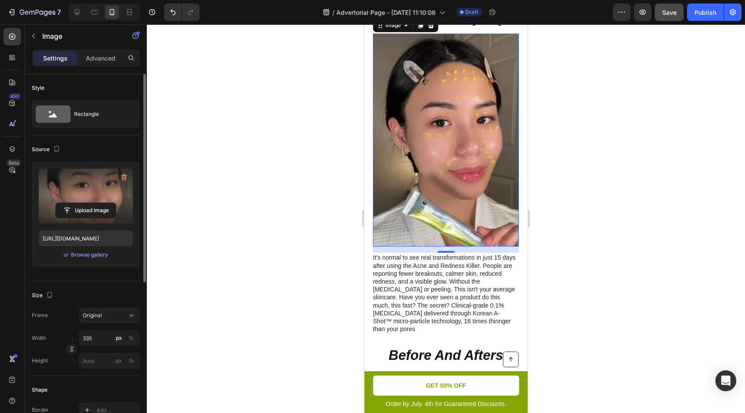
click at [586, 197] on div at bounding box center [446, 218] width 598 height 389
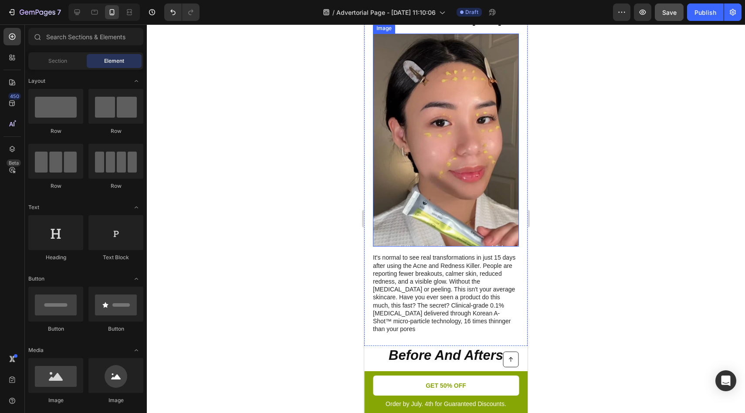
click at [502, 199] on img at bounding box center [446, 141] width 146 height 214
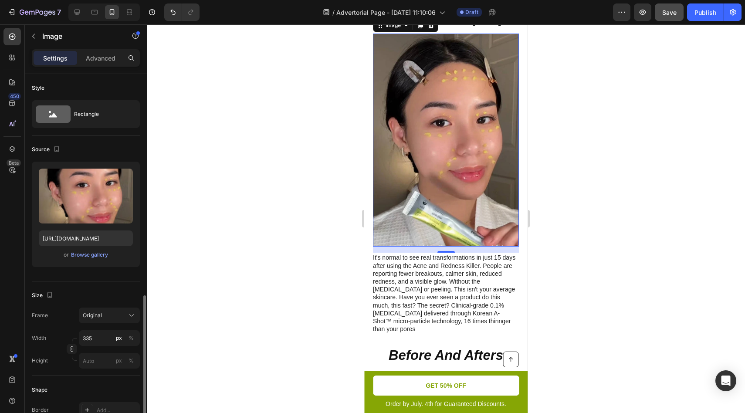
scroll to position [141, 0]
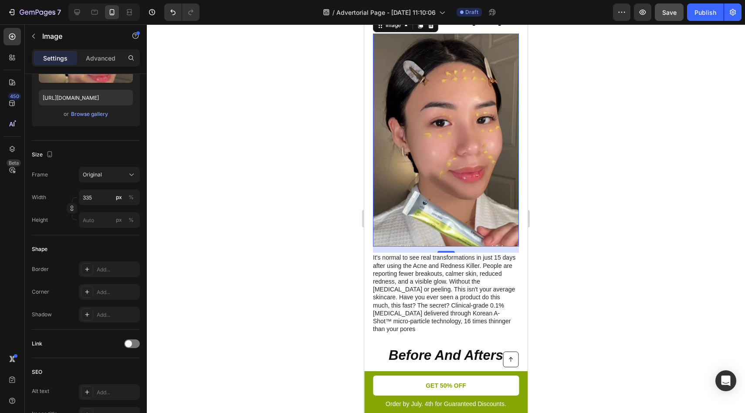
click at [559, 306] on div at bounding box center [446, 218] width 598 height 389
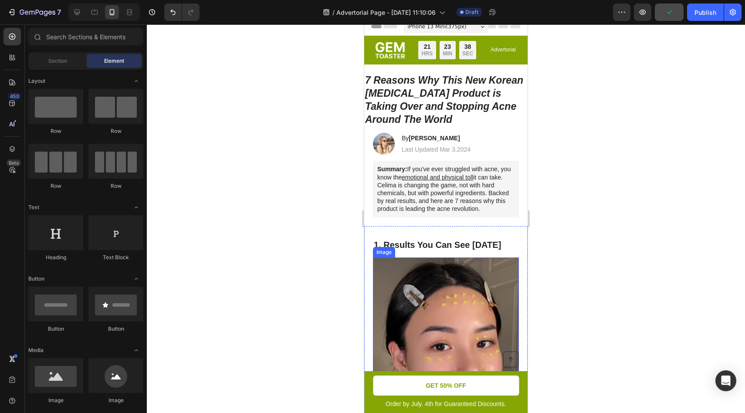
scroll to position [6, 0]
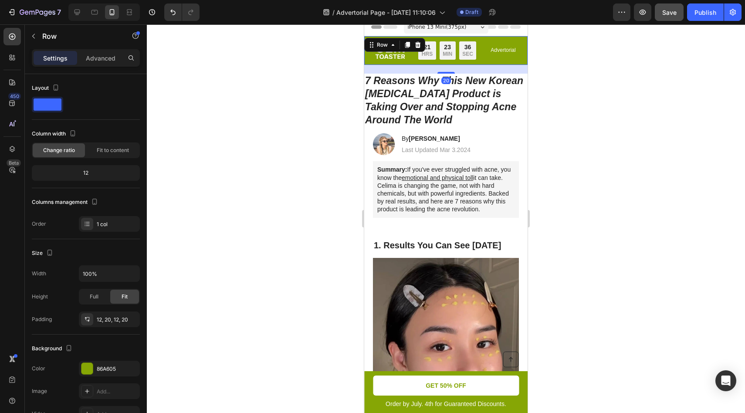
click at [475, 65] on div "Image Limited time: 50% OFF + FREESHIPPING Text Block 21 HRS 23 MIN 36 SEC Coun…" at bounding box center [445, 50] width 163 height 29
click at [417, 44] on icon at bounding box center [417, 44] width 7 height 7
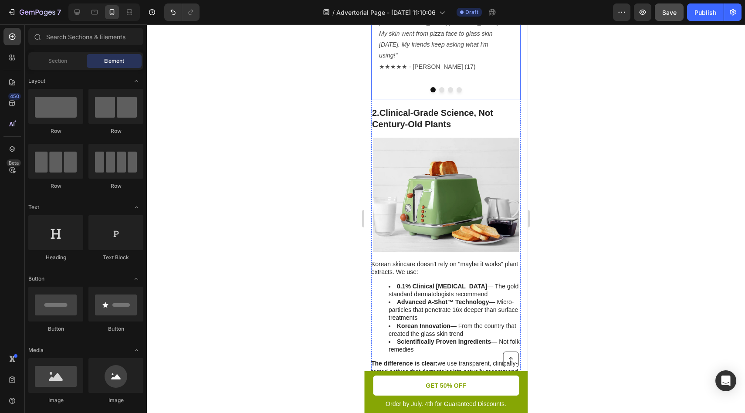
scroll to position [784, 0]
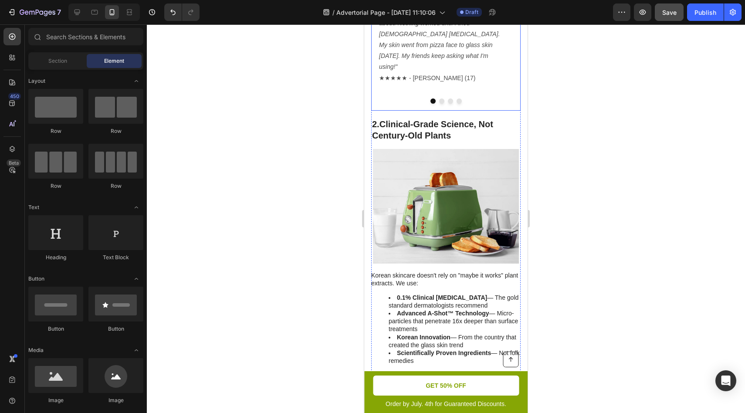
click at [471, 199] on img at bounding box center [446, 206] width 146 height 115
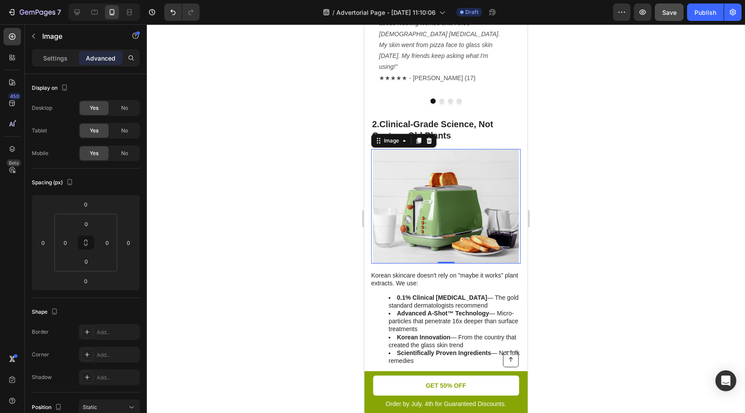
click at [427, 167] on img at bounding box center [446, 206] width 146 height 115
click at [50, 56] on p "Settings" at bounding box center [55, 58] width 24 height 9
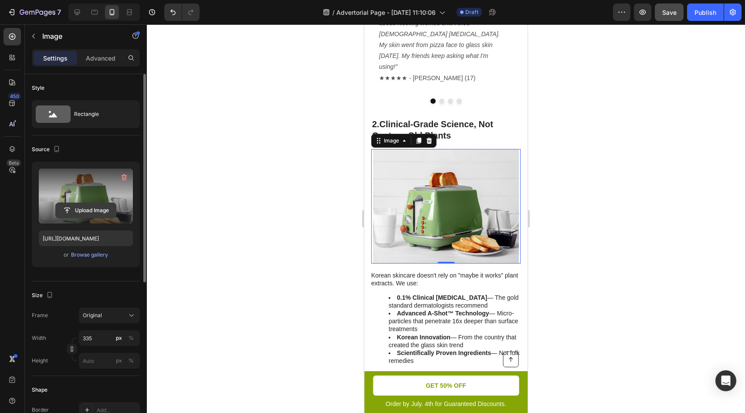
click at [91, 210] on input "file" at bounding box center [86, 210] width 60 height 15
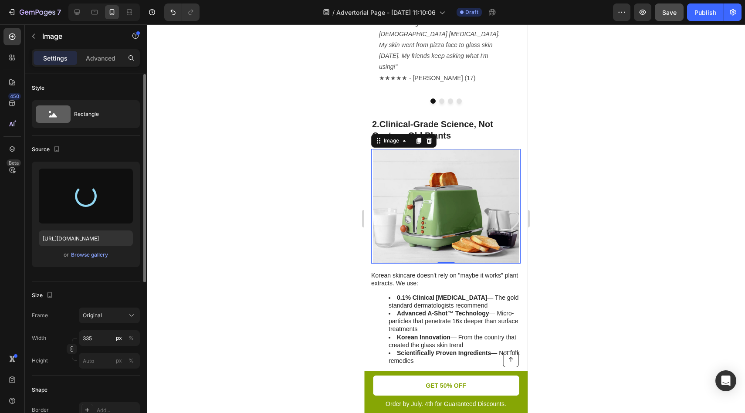
type input "[URL][DOMAIN_NAME]"
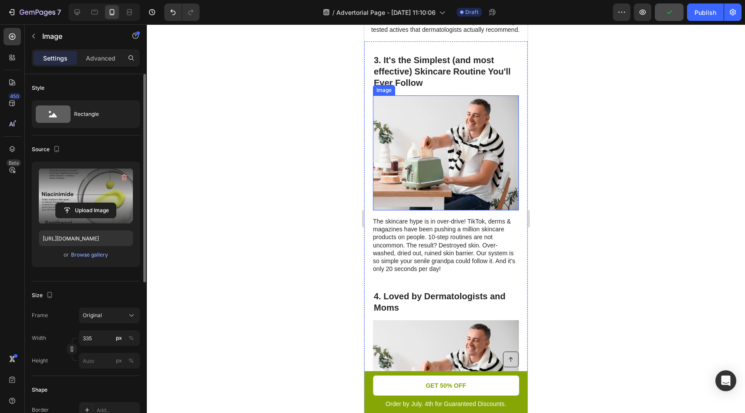
scroll to position [1151, 0]
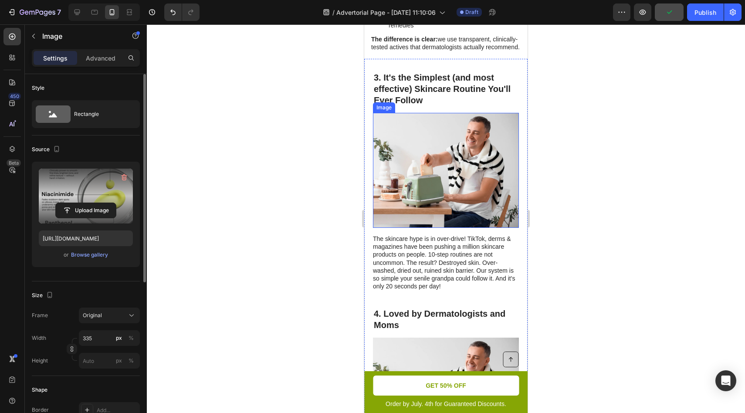
click at [422, 188] on img at bounding box center [446, 170] width 146 height 115
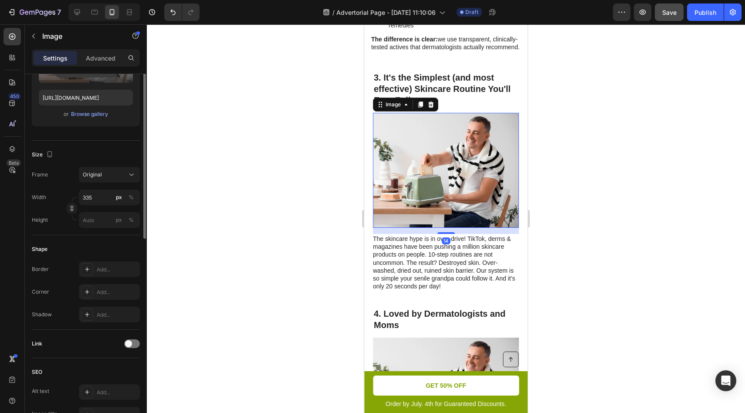
scroll to position [62, 0]
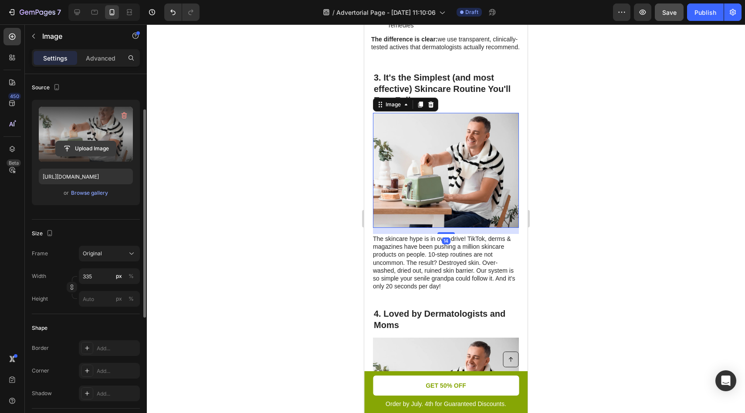
click at [89, 148] on input "file" at bounding box center [86, 148] width 60 height 15
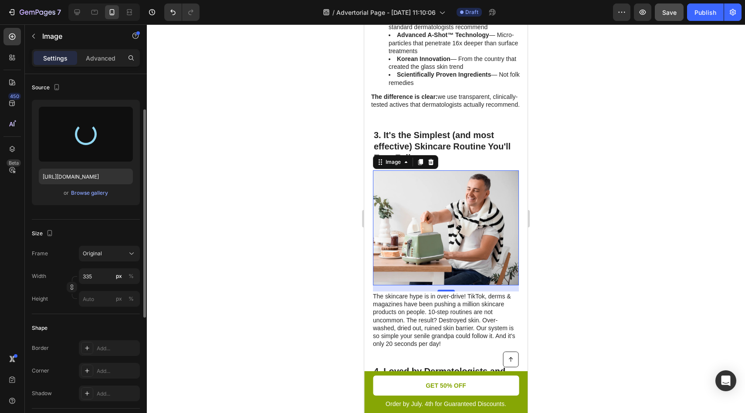
scroll to position [1093, 0]
type input "[URL][DOMAIN_NAME]"
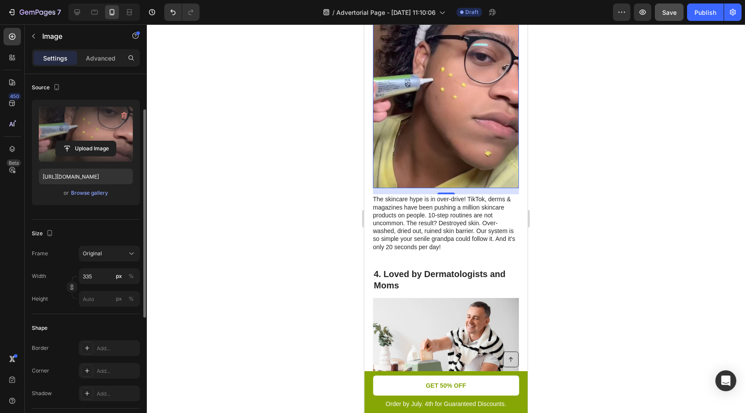
scroll to position [1403, 0]
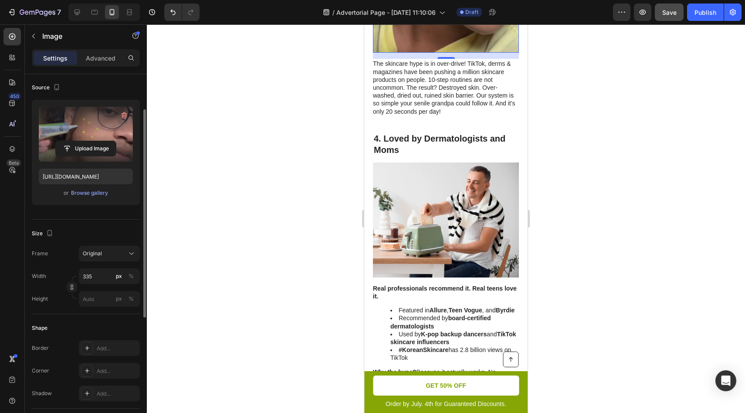
click at [588, 229] on div at bounding box center [446, 218] width 598 height 389
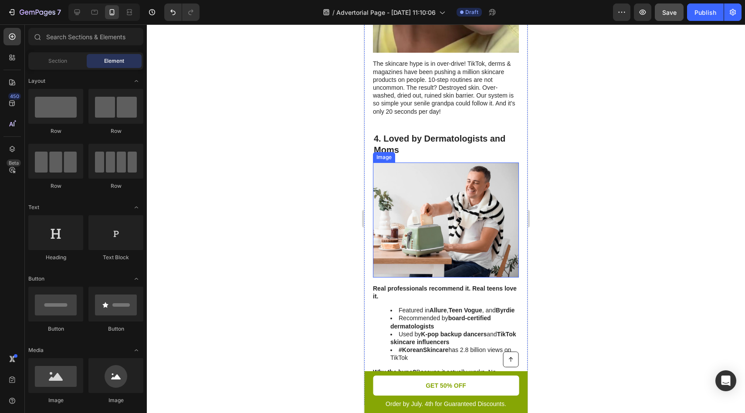
click at [458, 216] on img at bounding box center [446, 220] width 146 height 115
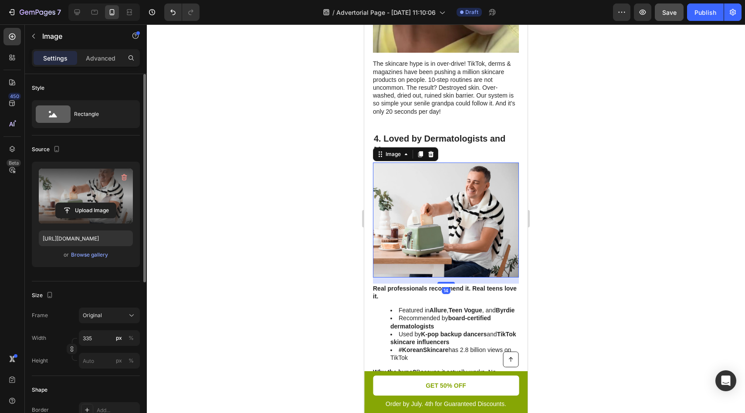
click at [98, 193] on label at bounding box center [86, 196] width 94 height 55
click at [98, 203] on input "file" at bounding box center [86, 210] width 60 height 15
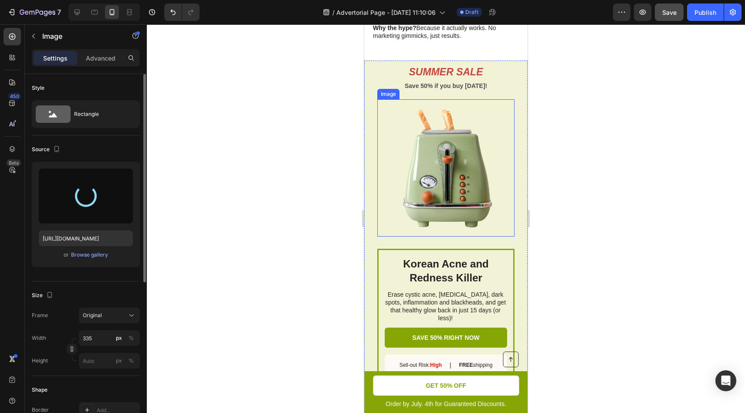
scroll to position [1759, 0]
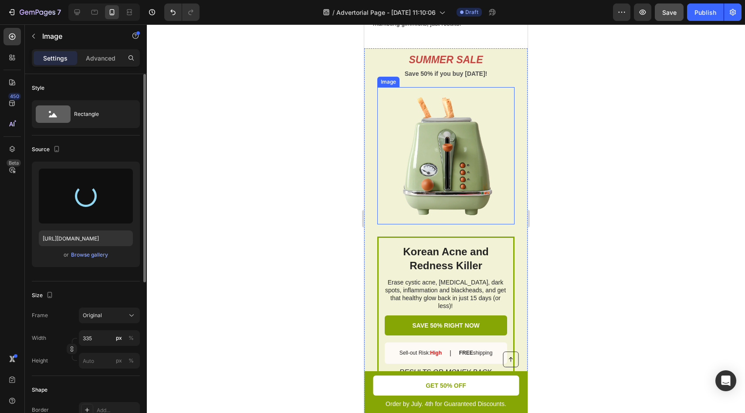
click at [446, 170] on img at bounding box center [445, 155] width 137 height 137
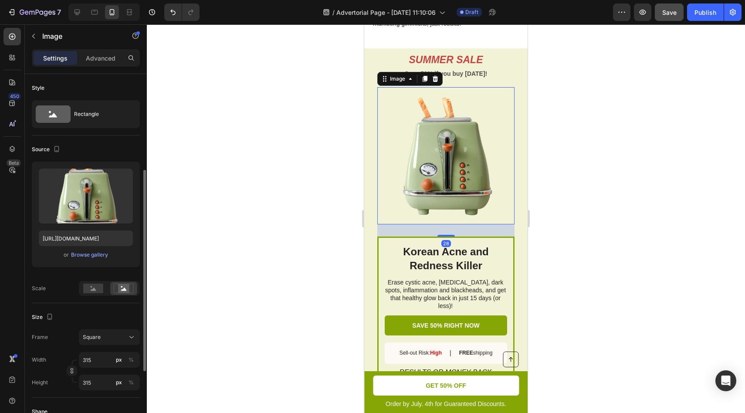
scroll to position [62, 0]
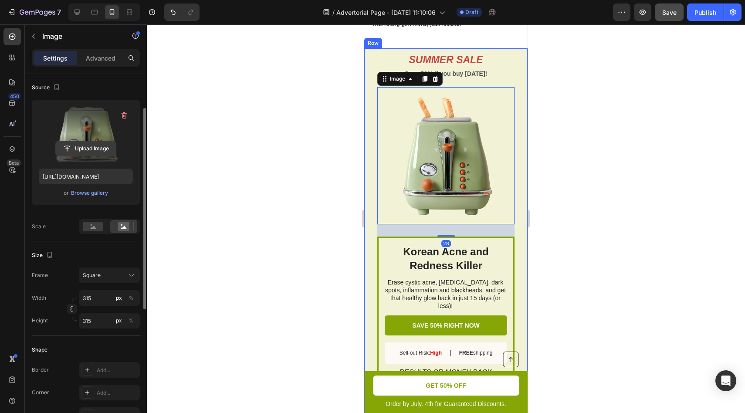
click at [88, 151] on input "file" at bounding box center [86, 148] width 60 height 15
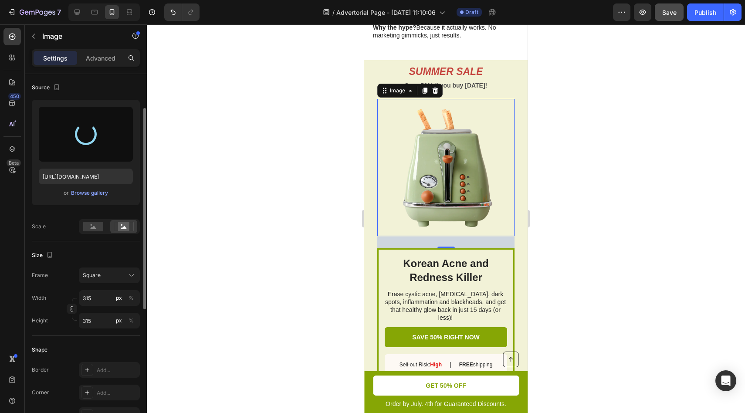
type input "[URL][DOMAIN_NAME]"
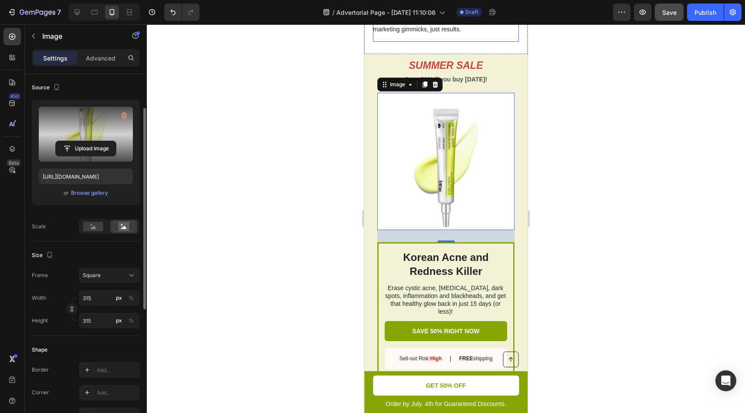
scroll to position [1758, 0]
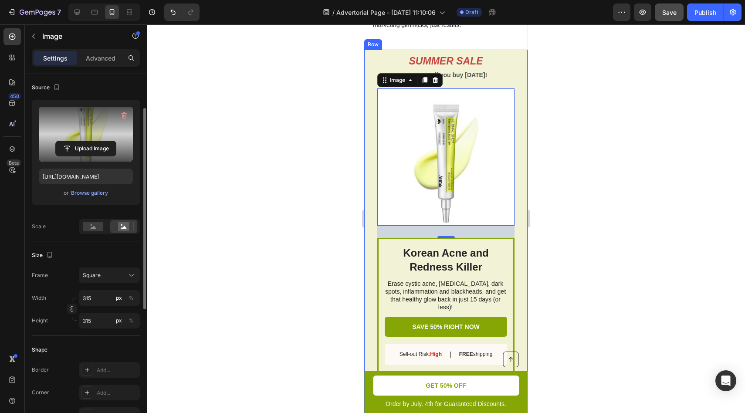
click at [515, 65] on div "Korean Acne and Redness Killer Heading Erase cystic acne, [MEDICAL_DATA], dark …" at bounding box center [445, 240] width 163 height 380
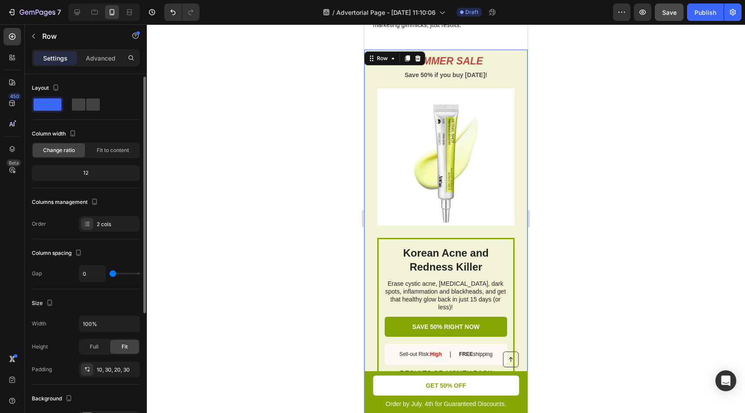
scroll to position [195, 0]
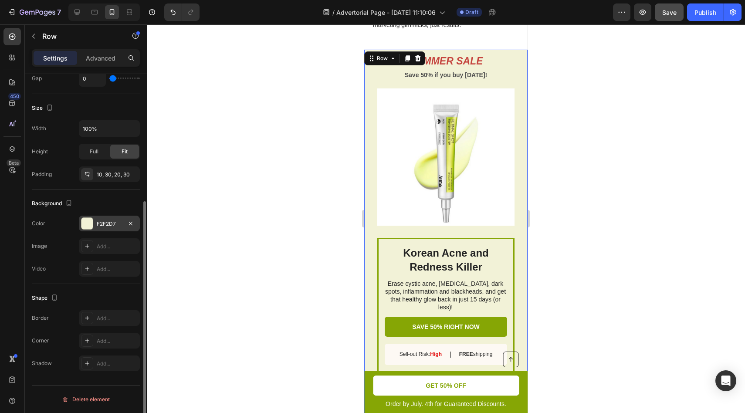
click at [90, 224] on div at bounding box center [86, 223] width 11 height 11
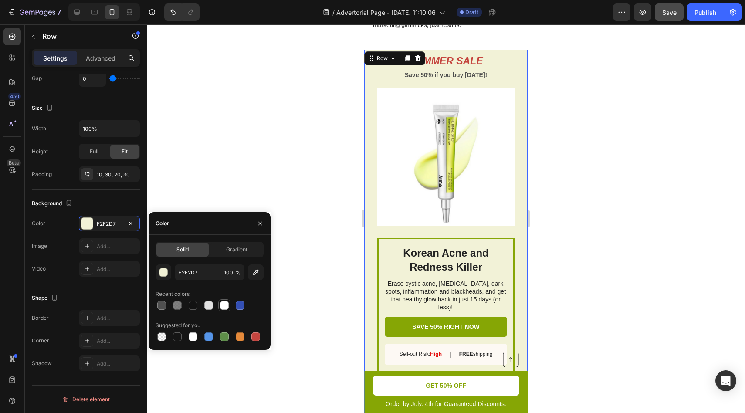
click at [224, 308] on div at bounding box center [224, 305] width 9 height 9
type input "FFFFFF"
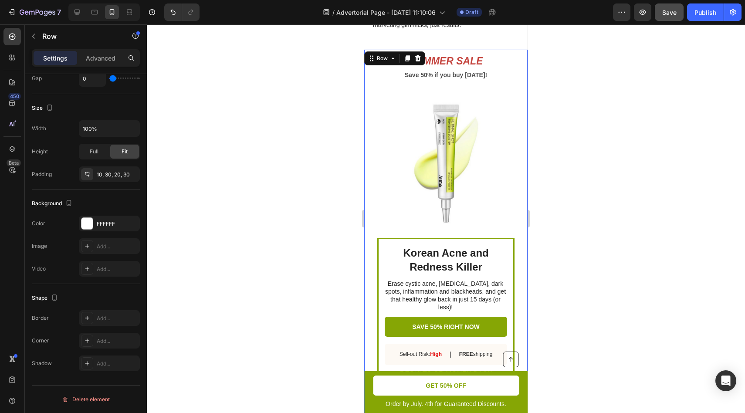
click at [219, 169] on div at bounding box center [446, 218] width 598 height 389
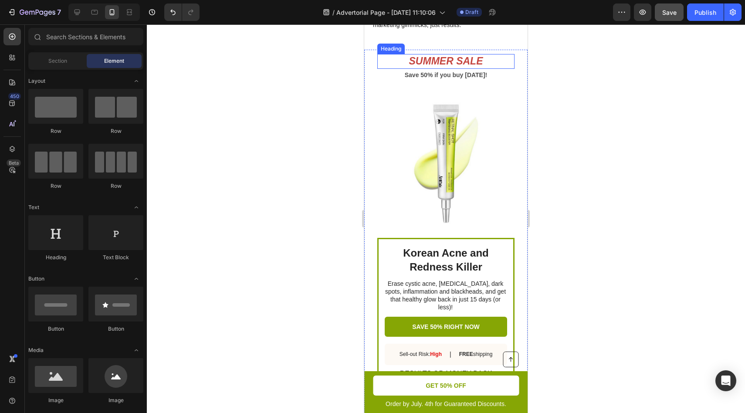
click at [448, 59] on h2 "SUMMER SALE" at bounding box center [445, 61] width 137 height 15
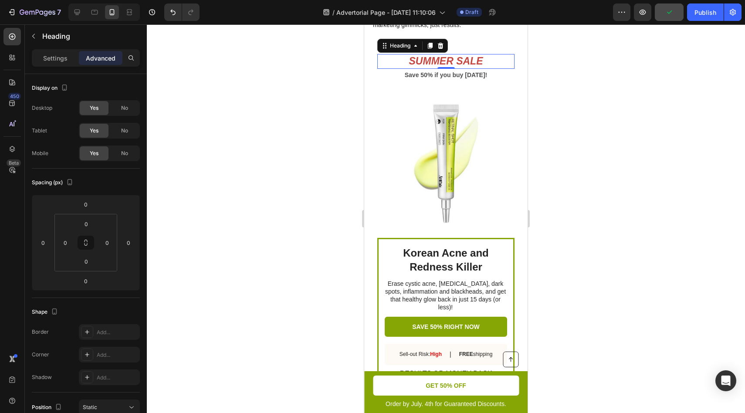
click at [450, 62] on h2 "SUMMER SALE" at bounding box center [445, 61] width 137 height 15
click at [450, 62] on p "SUMMER SALE" at bounding box center [446, 61] width 136 height 13
click at [440, 62] on p "SUMMER SALE" at bounding box center [446, 61] width 136 height 13
drag, startPoint x: 440, startPoint y: 62, endPoint x: 643, endPoint y: 85, distance: 204.3
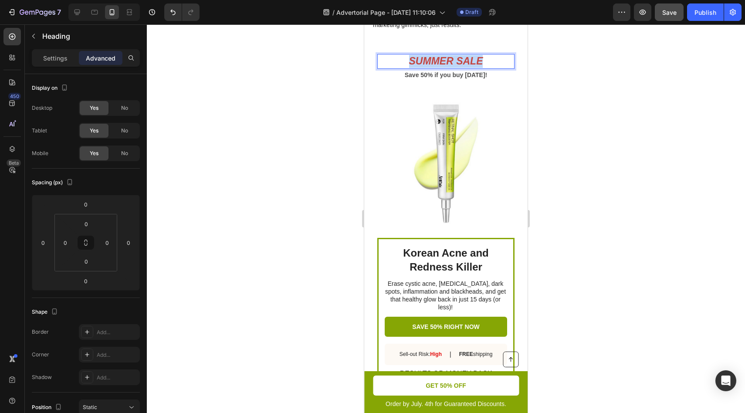
click at [440, 62] on p "SUMMER SALE" at bounding box center [446, 61] width 136 height 13
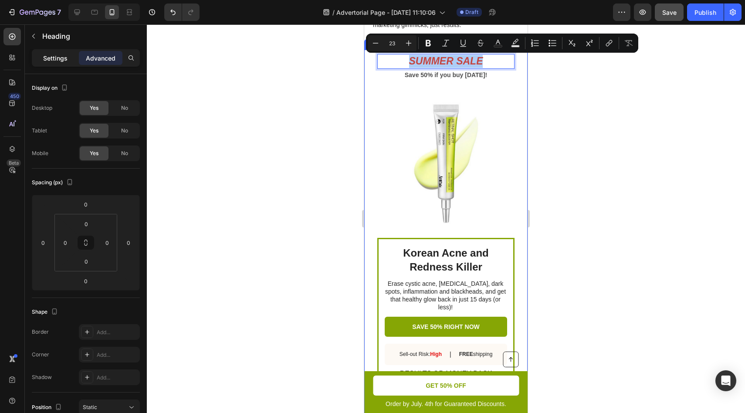
click at [65, 64] on div "Settings" at bounding box center [56, 58] width 44 height 14
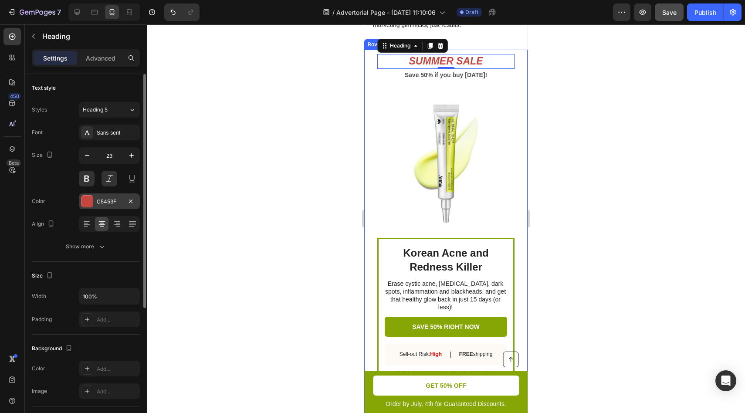
click at [85, 202] on div at bounding box center [86, 201] width 11 height 11
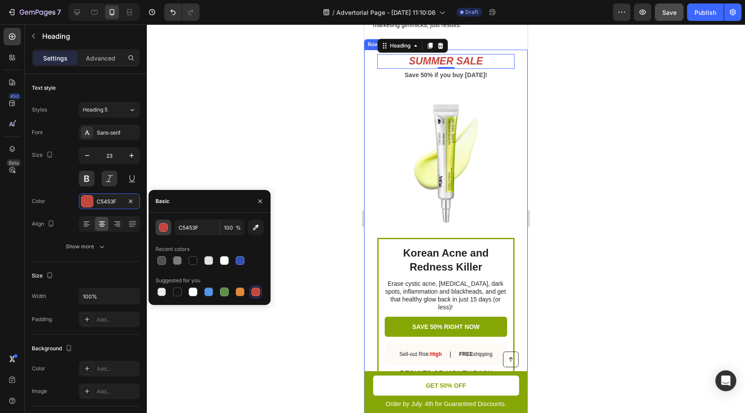
click at [166, 230] on div "button" at bounding box center [163, 228] width 9 height 9
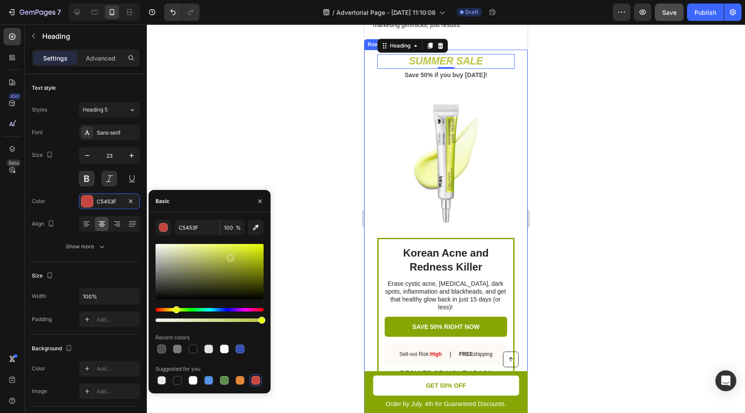
type input "B9C53F"
drag, startPoint x: 182, startPoint y: 310, endPoint x: 175, endPoint y: 309, distance: 7.1
click at [175, 309] on div "Hue" at bounding box center [210, 309] width 108 height 3
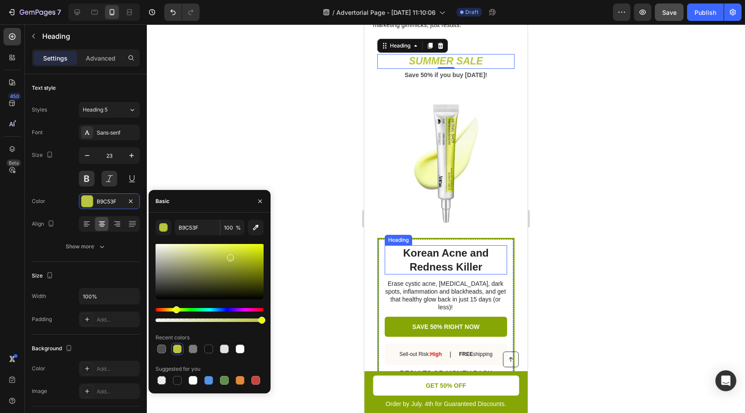
click at [555, 211] on div at bounding box center [446, 218] width 598 height 389
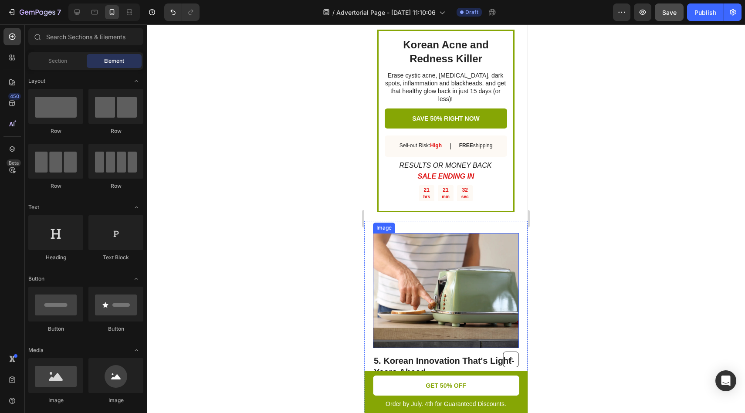
scroll to position [1929, 0]
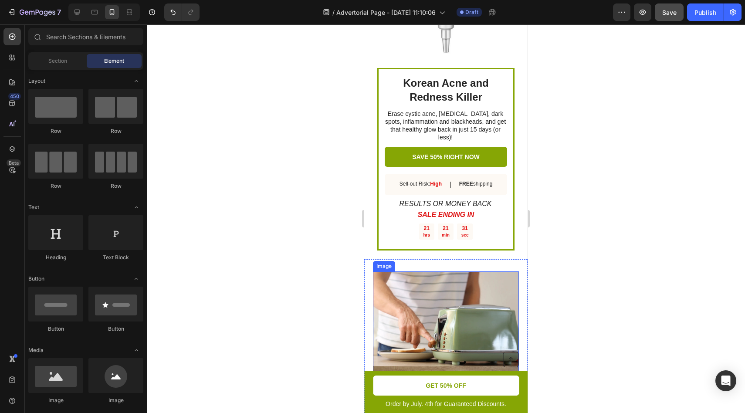
click at [452, 277] on img at bounding box center [446, 328] width 146 height 115
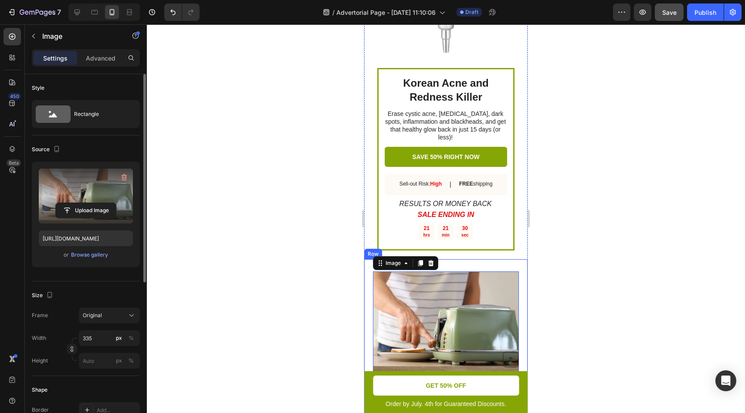
click at [73, 201] on label at bounding box center [86, 196] width 94 height 55
click at [73, 203] on input "file" at bounding box center [86, 210] width 60 height 15
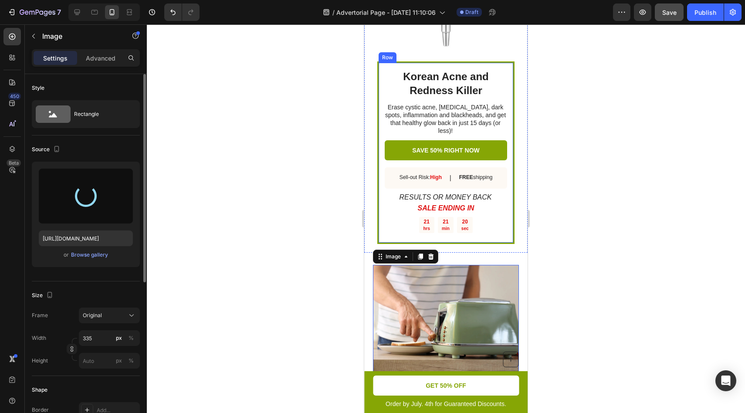
scroll to position [2090, 0]
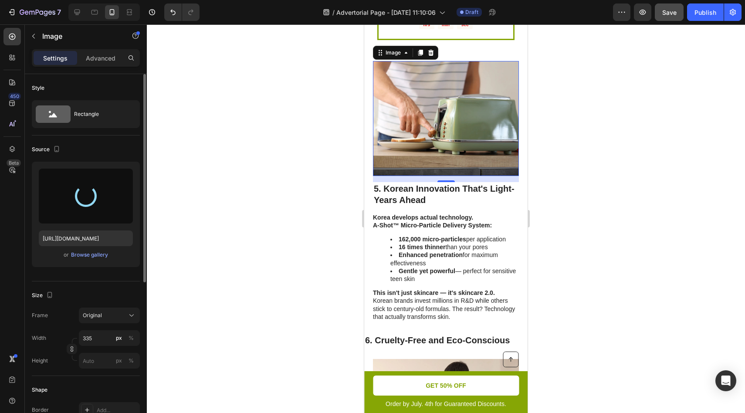
type input "[URL][DOMAIN_NAME]"
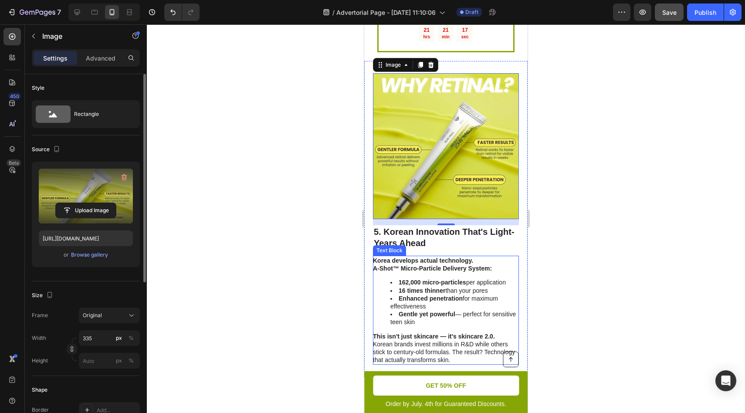
scroll to position [2127, 0]
click at [616, 204] on div at bounding box center [446, 218] width 598 height 389
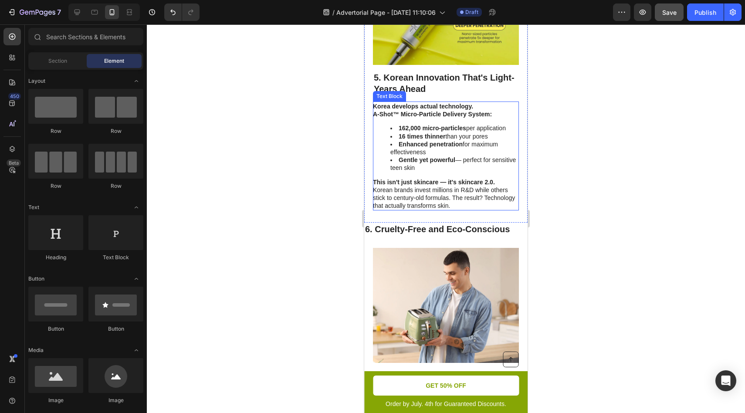
scroll to position [2420, 0]
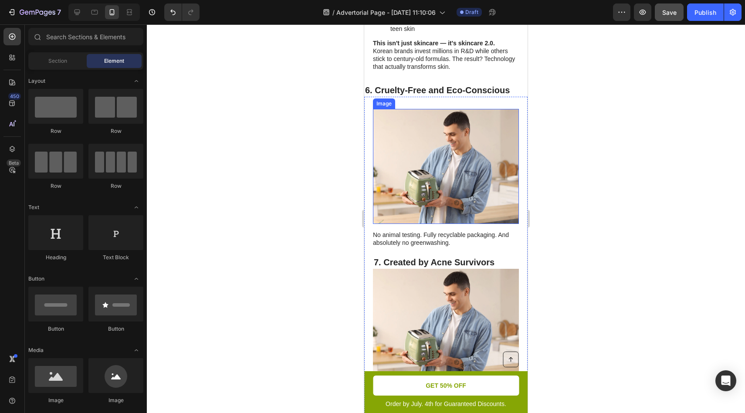
click at [438, 157] on img at bounding box center [446, 166] width 146 height 115
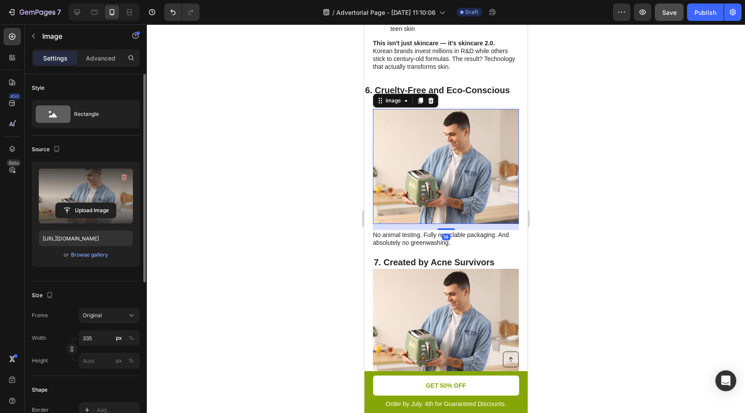
click at [78, 194] on label at bounding box center [86, 196] width 94 height 55
click at [78, 203] on input "file" at bounding box center [86, 210] width 60 height 15
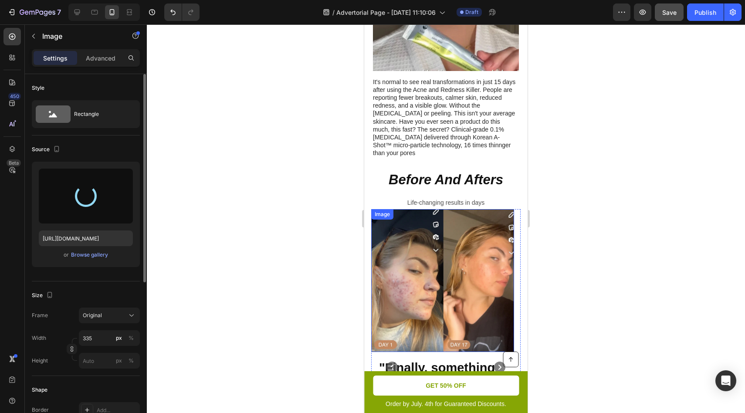
scroll to position [0, 0]
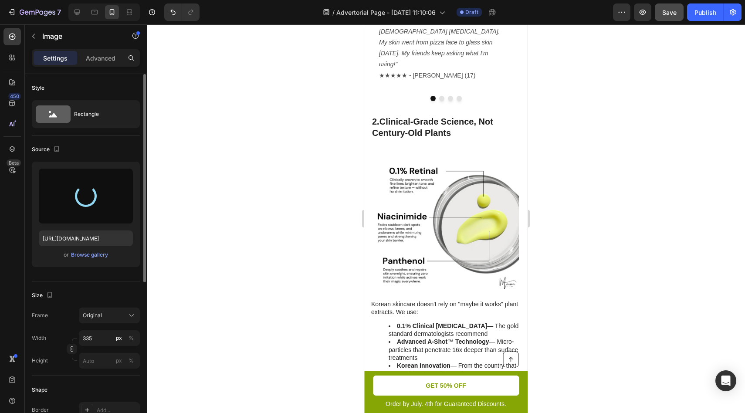
type input "[URL][DOMAIN_NAME]"
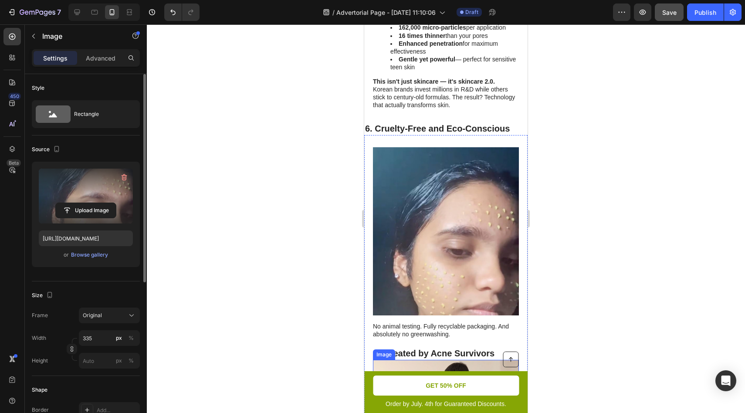
scroll to position [2383, 0]
click at [568, 218] on div at bounding box center [446, 218] width 598 height 389
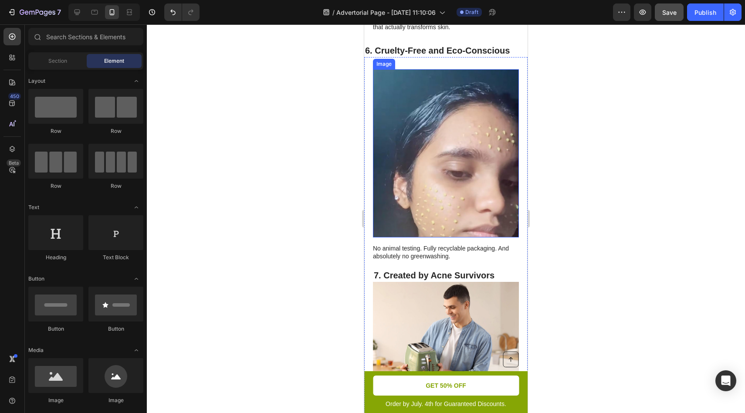
scroll to position [2567, 0]
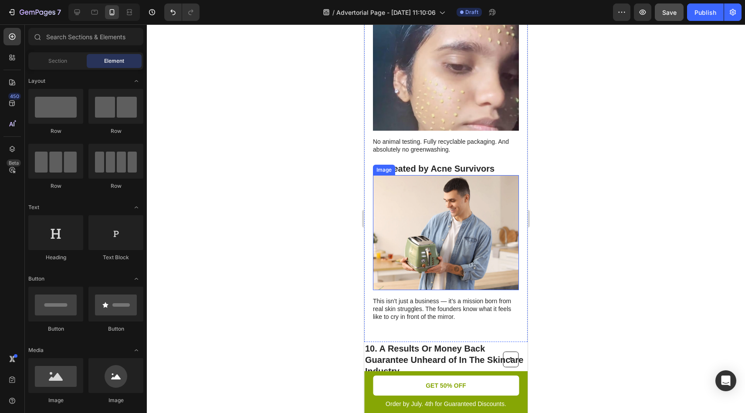
click at [479, 212] on img at bounding box center [446, 232] width 146 height 115
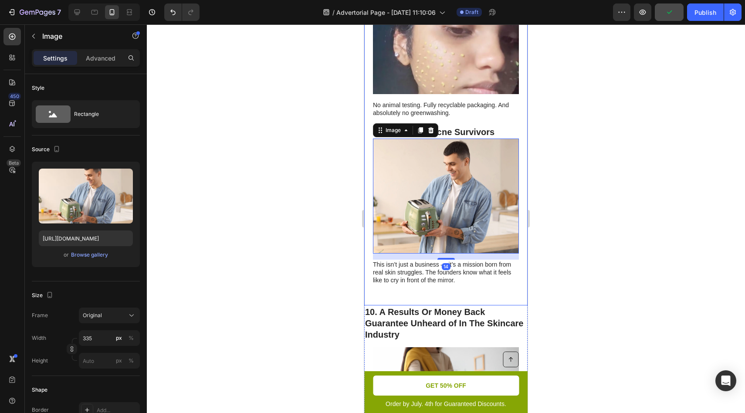
scroll to position [2602, 0]
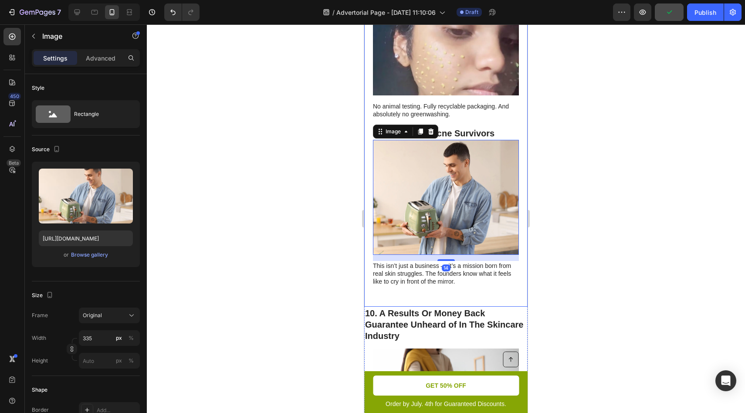
click at [596, 222] on div at bounding box center [446, 218] width 598 height 389
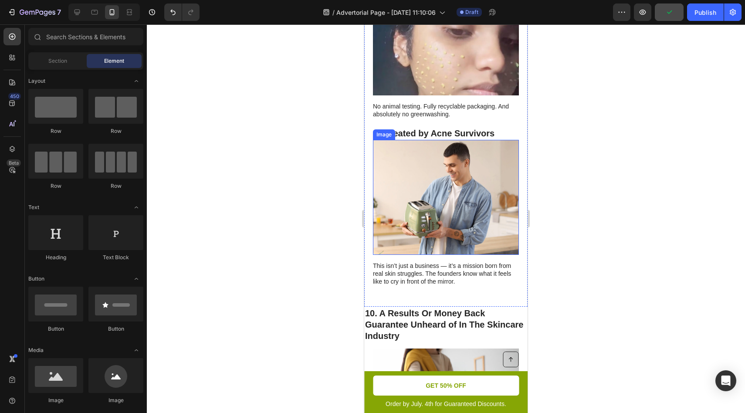
click at [442, 178] on img at bounding box center [446, 197] width 146 height 115
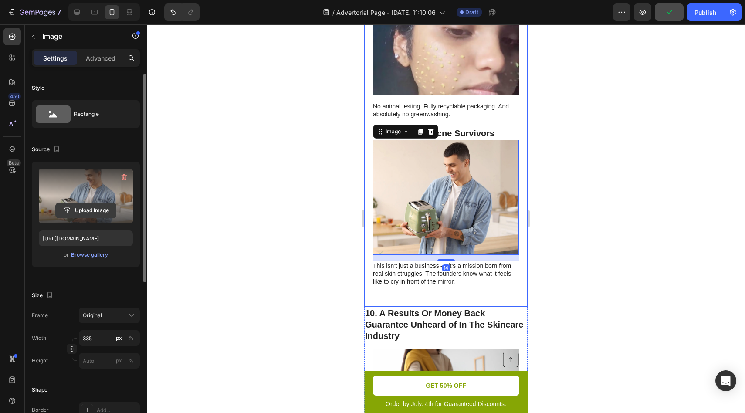
click at [80, 211] on input "file" at bounding box center [86, 210] width 60 height 15
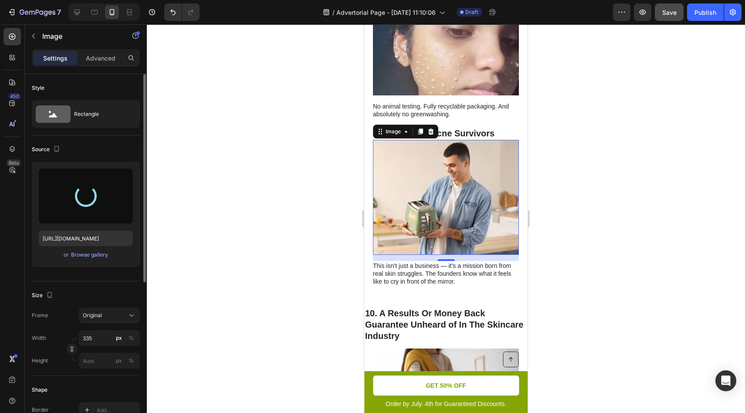
click at [568, 216] on div at bounding box center [446, 218] width 598 height 389
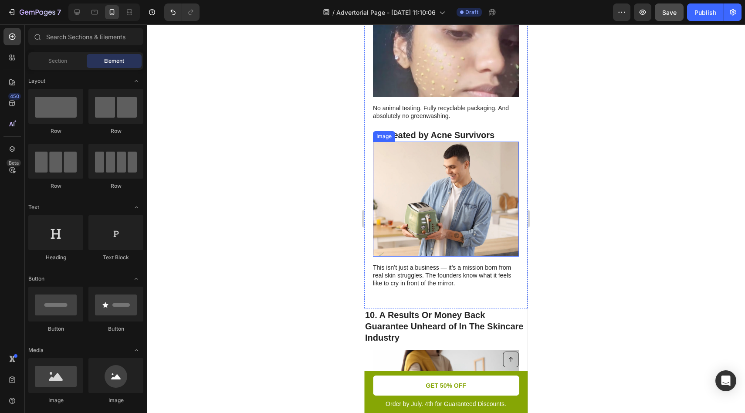
scroll to position [2599, 0]
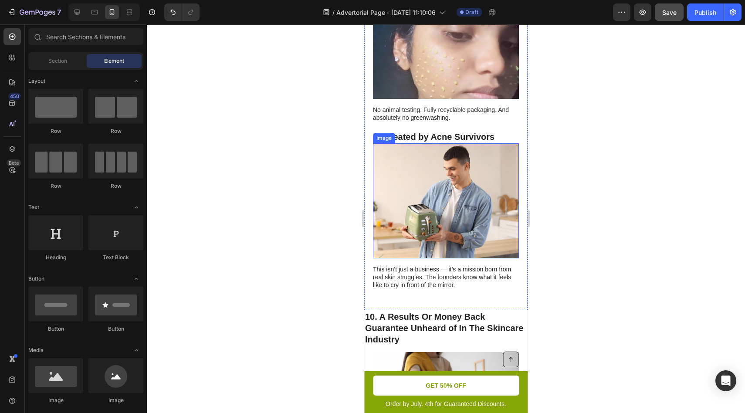
click at [420, 197] on img at bounding box center [446, 200] width 146 height 115
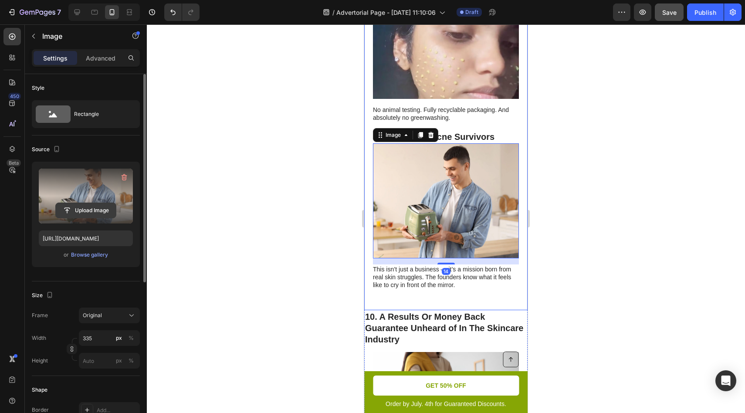
click at [79, 212] on input "file" at bounding box center [86, 210] width 60 height 15
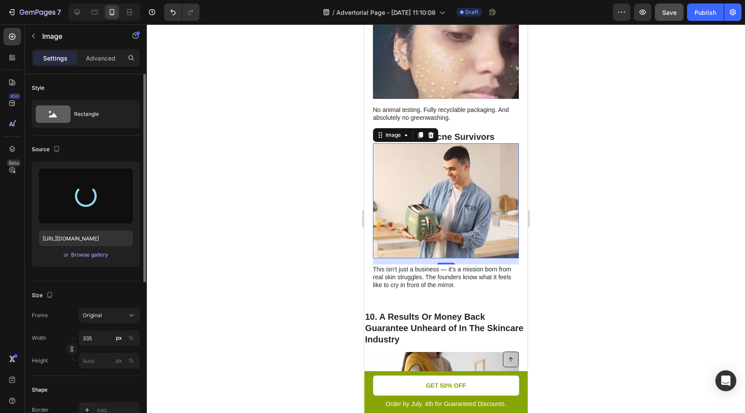
type input "[URL][DOMAIN_NAME]"
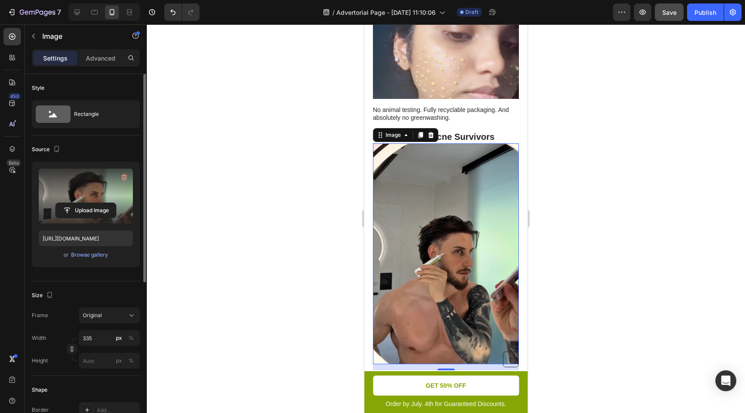
click at [634, 147] on div at bounding box center [446, 218] width 598 height 389
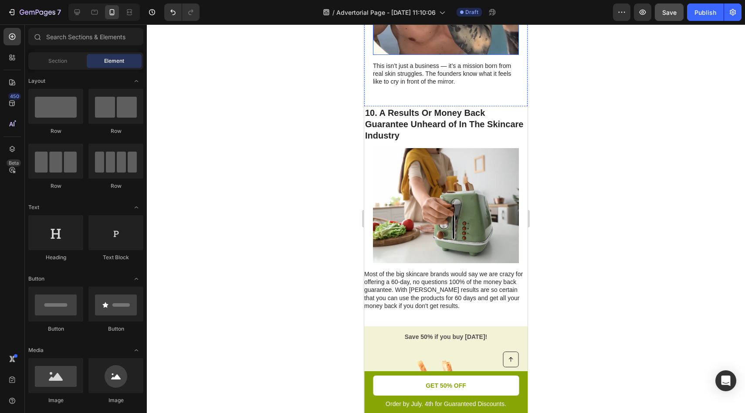
scroll to position [2912, 0]
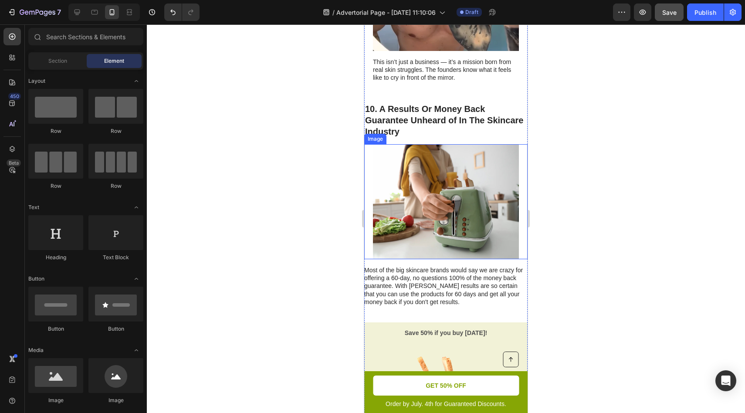
click at [481, 169] on img at bounding box center [446, 201] width 146 height 115
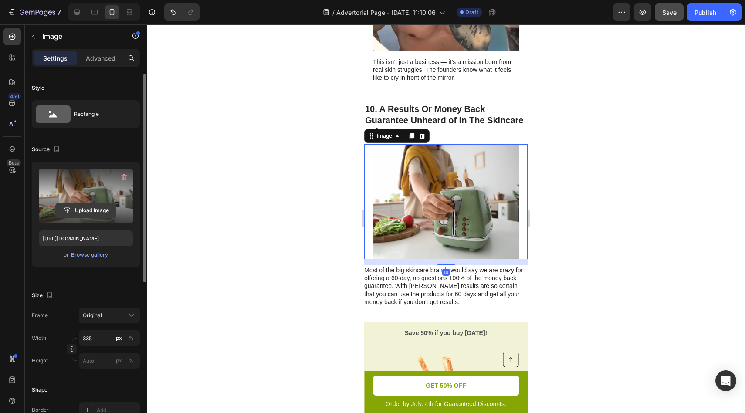
click at [67, 210] on input "file" at bounding box center [86, 210] width 60 height 15
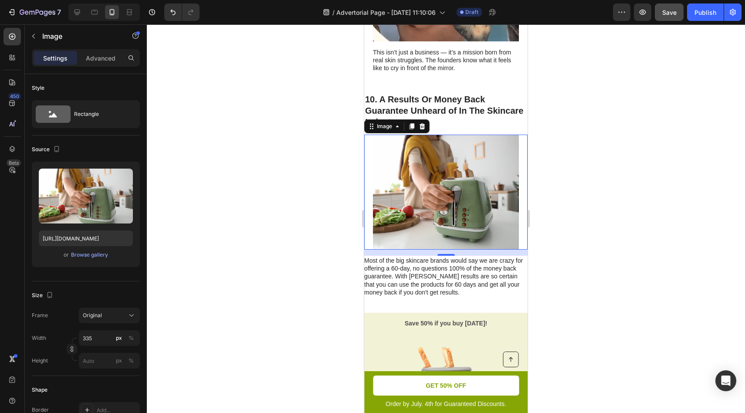
scroll to position [2923, 0]
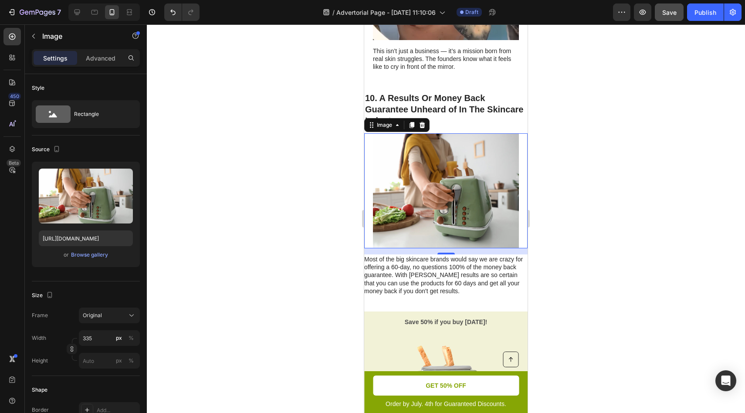
click at [424, 122] on icon at bounding box center [422, 125] width 7 height 7
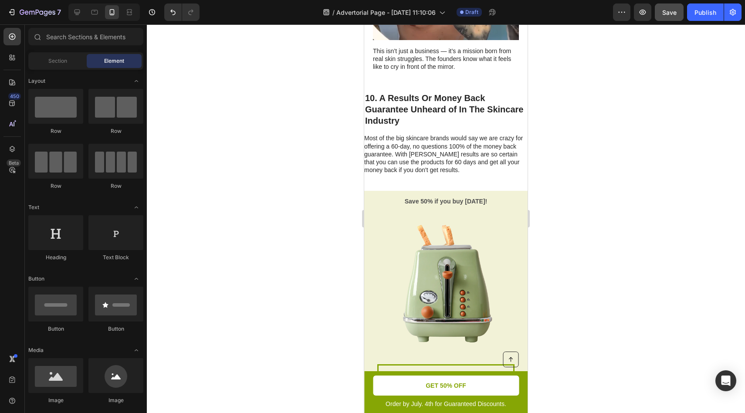
click at [583, 97] on div at bounding box center [446, 218] width 598 height 389
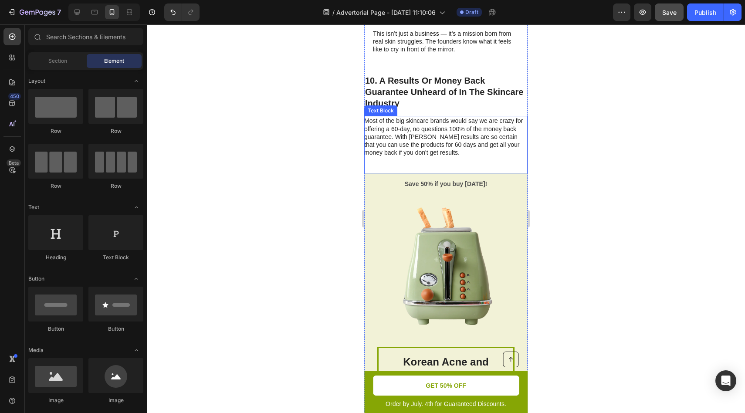
scroll to position [3073, 0]
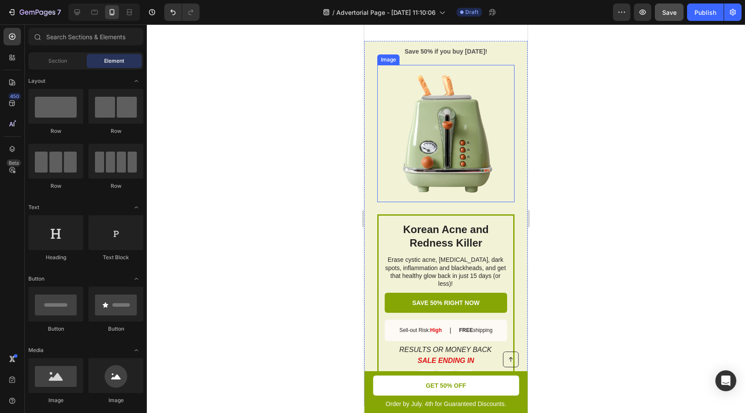
click at [467, 120] on img at bounding box center [445, 133] width 137 height 137
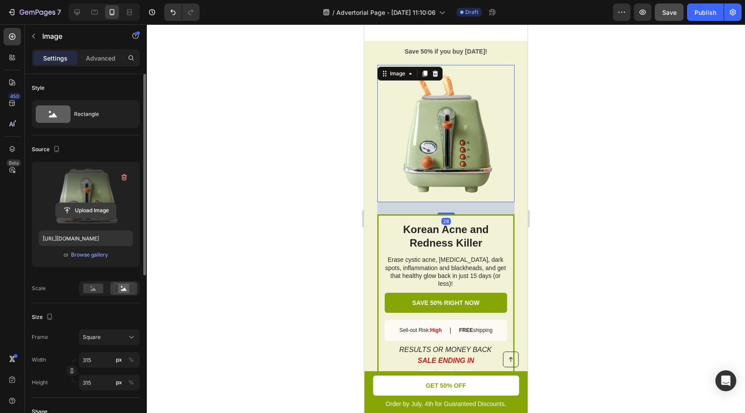
click at [88, 210] on input "file" at bounding box center [86, 210] width 60 height 15
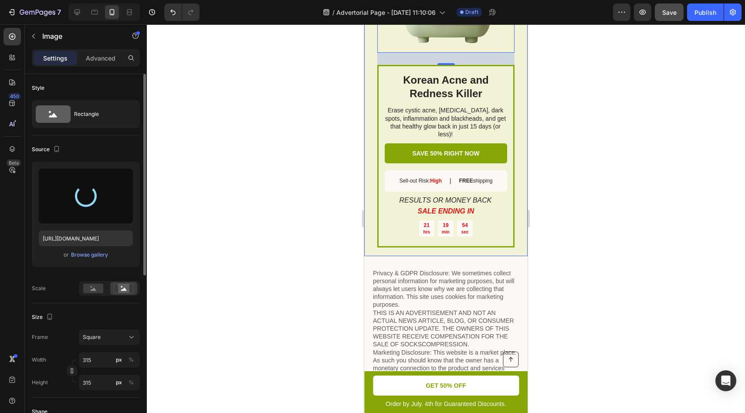
type input "[URL][DOMAIN_NAME]"
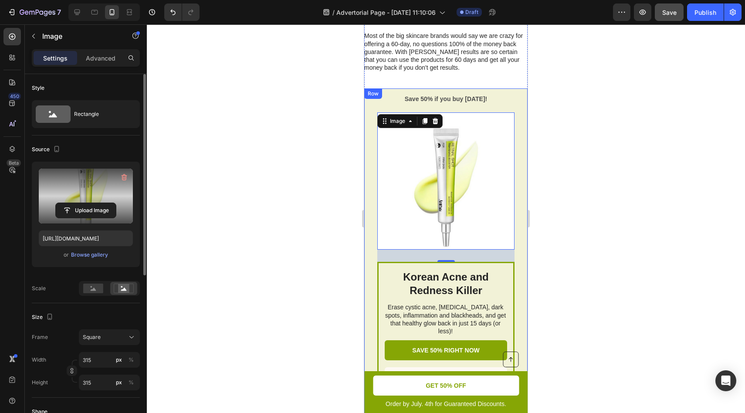
scroll to position [2961, 0]
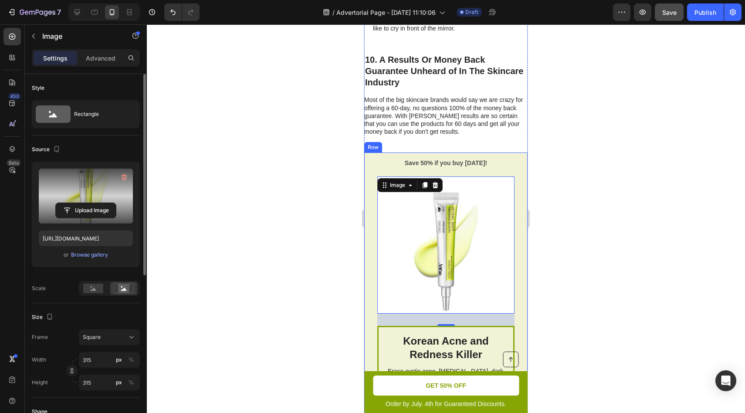
click at [513, 153] on div "Korean Acne and Redness Killer Heading Erase cystic acne, [MEDICAL_DATA], dark …" at bounding box center [445, 335] width 163 height 365
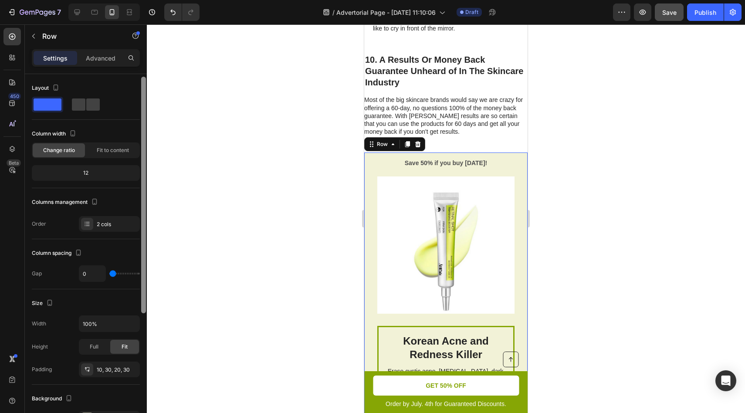
scroll to position [195, 0]
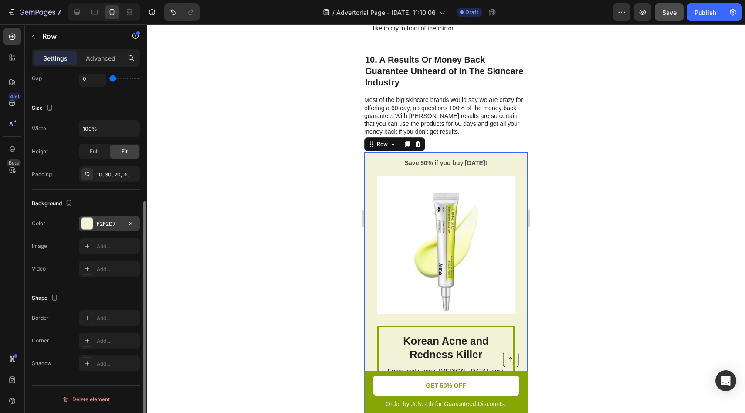
click at [85, 224] on div at bounding box center [86, 223] width 11 height 11
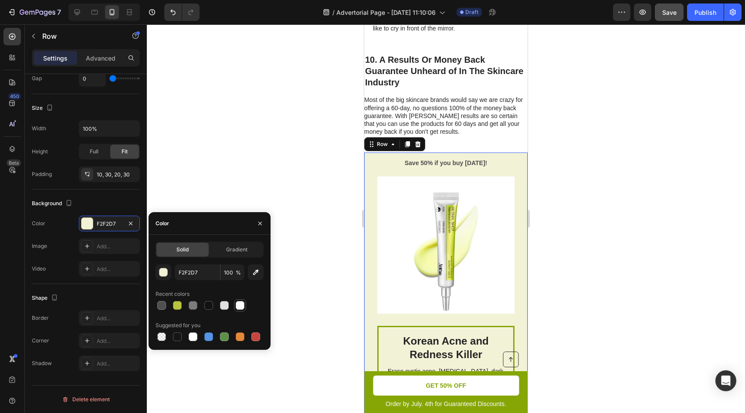
click at [238, 305] on div at bounding box center [240, 305] width 9 height 9
type input "FFFFFF"
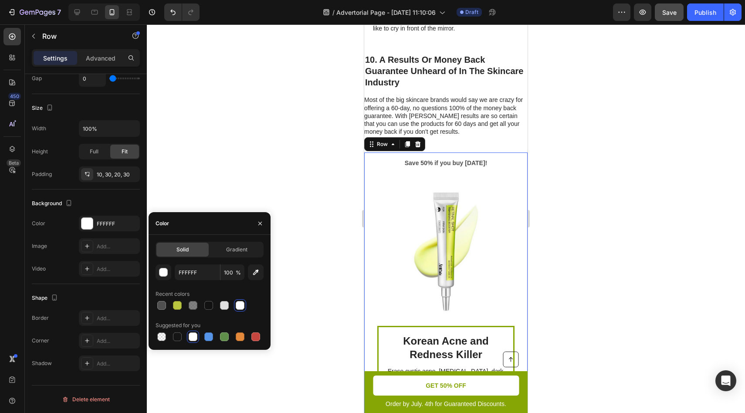
click at [274, 137] on div at bounding box center [446, 218] width 598 height 389
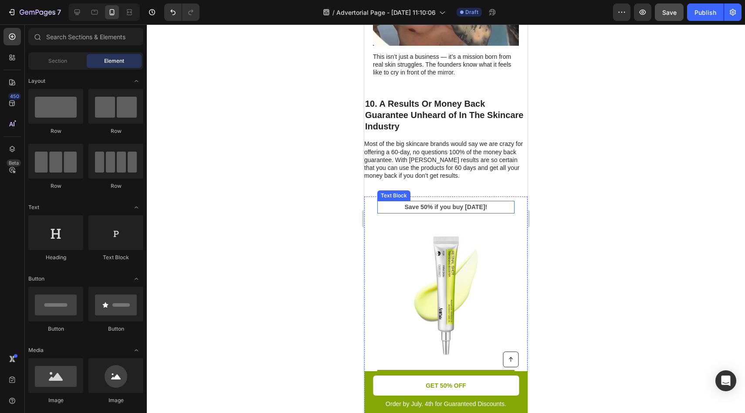
scroll to position [2916, 0]
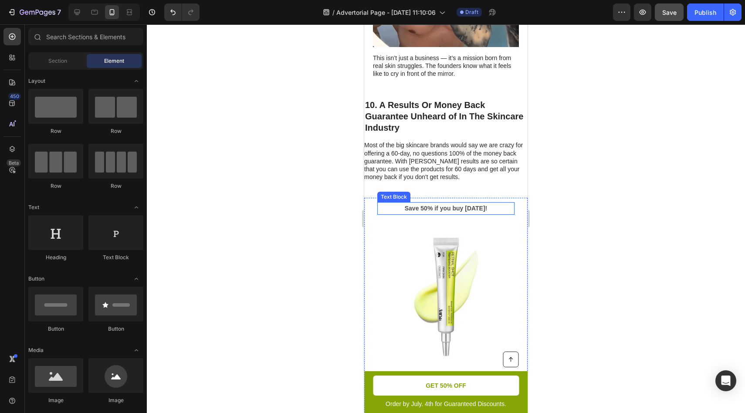
click at [455, 203] on p "Save 50% if you buy [DATE]!" at bounding box center [446, 208] width 136 height 11
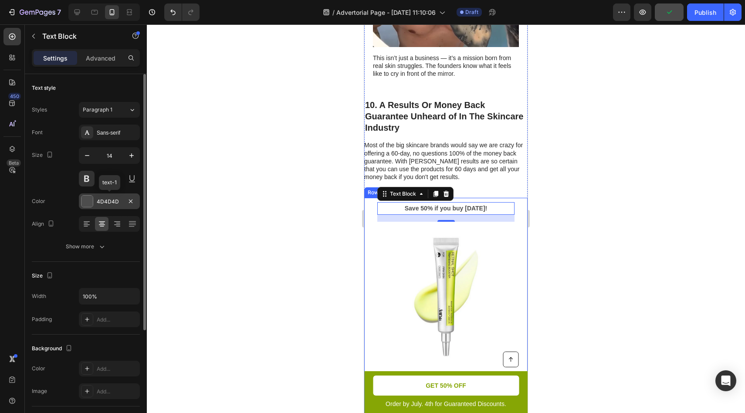
click at [89, 202] on div at bounding box center [86, 201] width 11 height 11
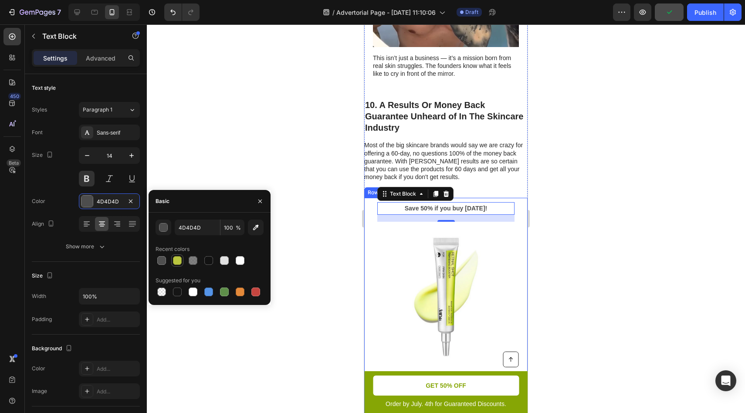
click at [176, 264] on div at bounding box center [177, 260] width 9 height 9
type input "B9C53F"
click at [216, 148] on div at bounding box center [446, 218] width 598 height 389
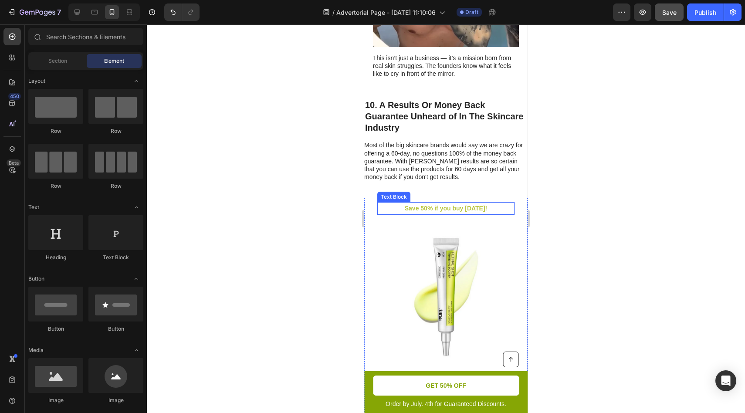
click at [469, 203] on p "Save 50% if you buy [DATE]!" at bounding box center [446, 208] width 136 height 11
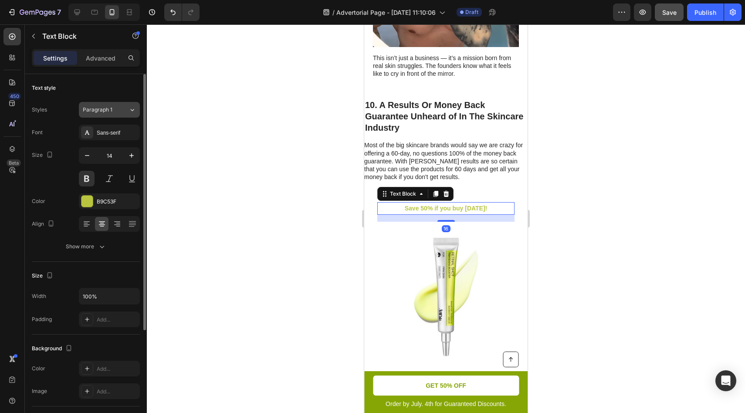
click at [125, 111] on div "Paragraph 1" at bounding box center [106, 110] width 46 height 8
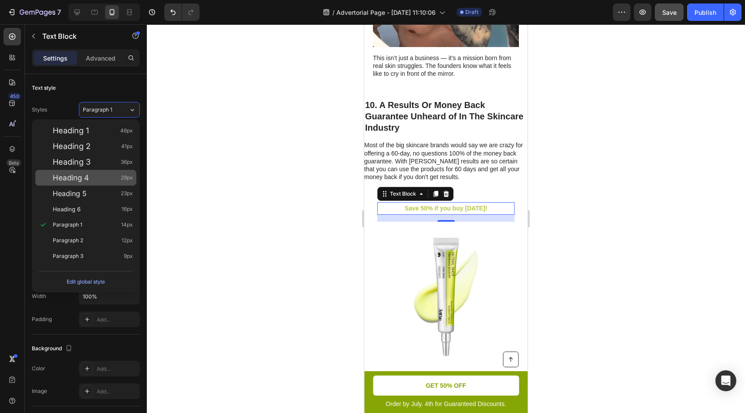
click at [87, 171] on div "Heading 4 29px" at bounding box center [85, 178] width 101 height 16
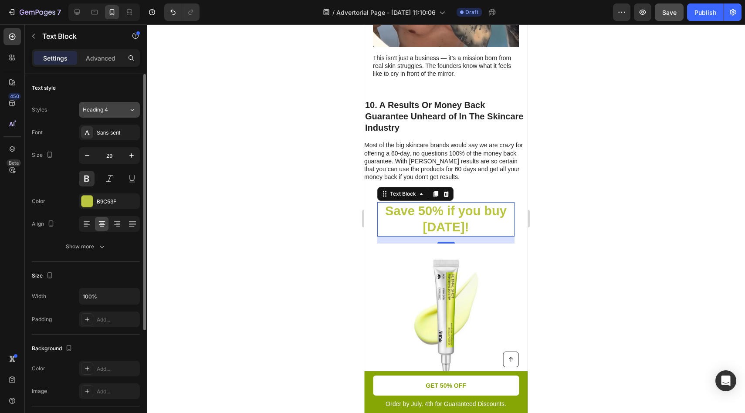
click at [101, 110] on span "Heading 4" at bounding box center [95, 110] width 25 height 8
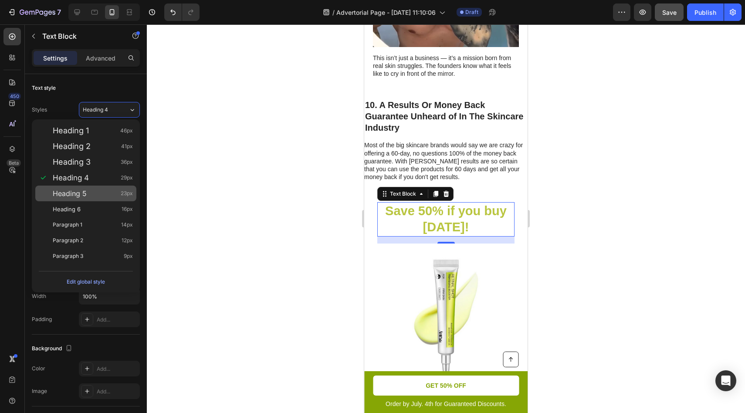
click at [98, 190] on div "Heading 5 23px" at bounding box center [93, 193] width 80 height 9
type input "23"
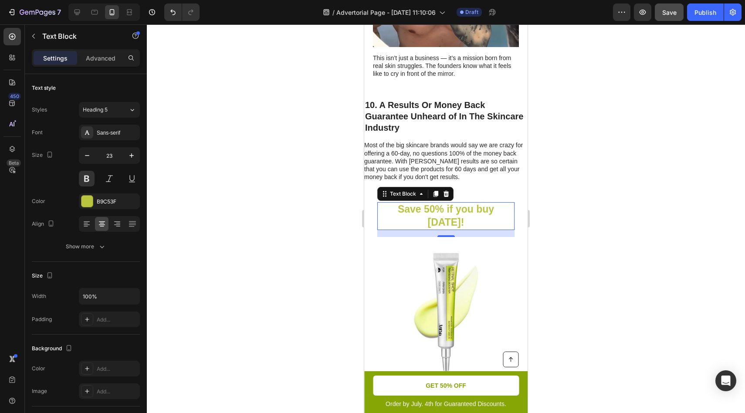
click at [212, 178] on div at bounding box center [446, 218] width 598 height 389
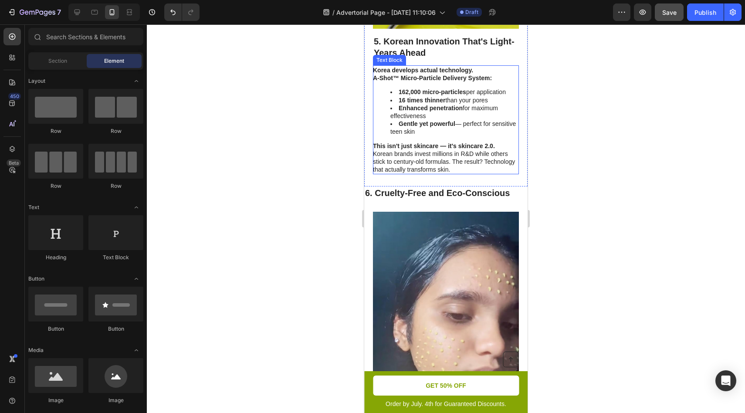
scroll to position [2347, 0]
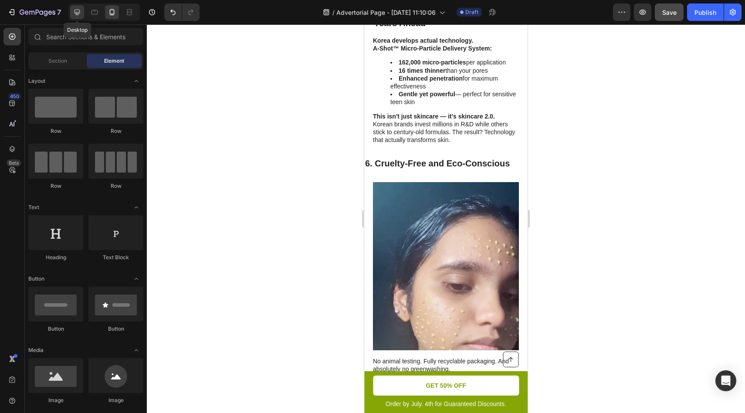
click at [81, 13] on icon at bounding box center [77, 12] width 9 height 9
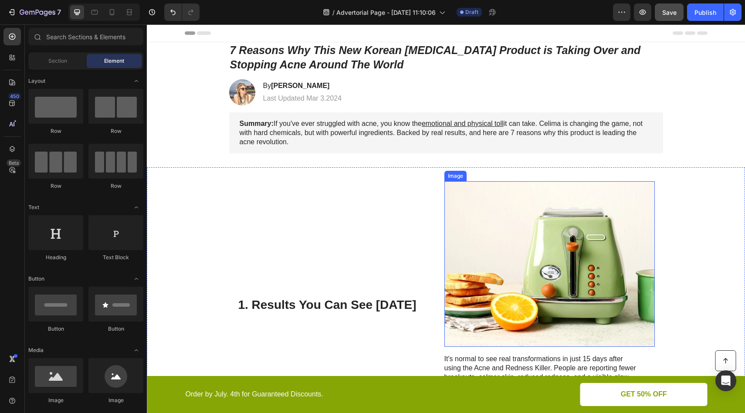
click at [526, 229] on img at bounding box center [549, 264] width 210 height 166
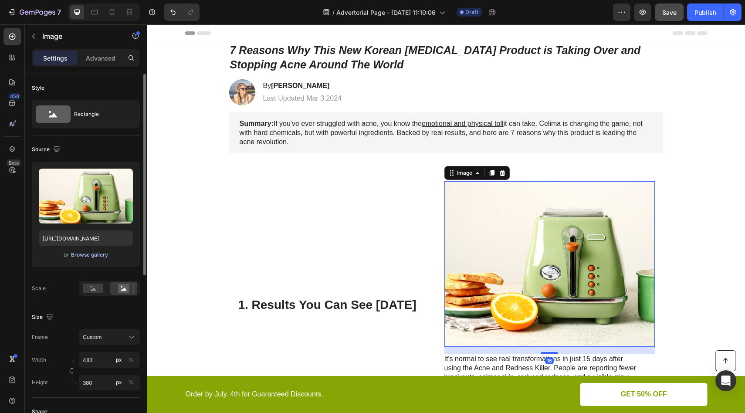
click at [85, 255] on div "Browse gallery" at bounding box center [89, 255] width 37 height 8
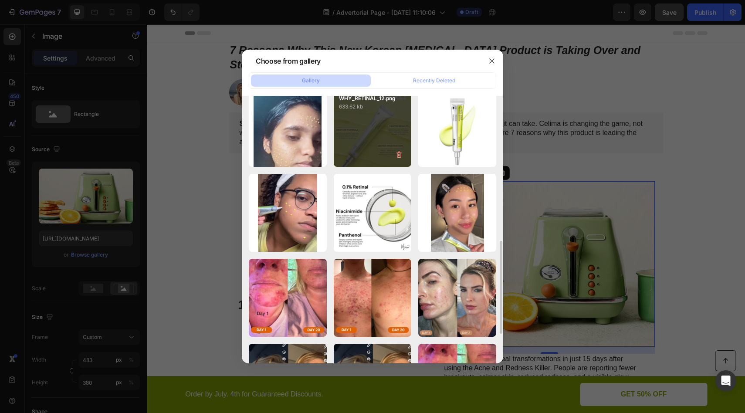
scroll to position [181, 0]
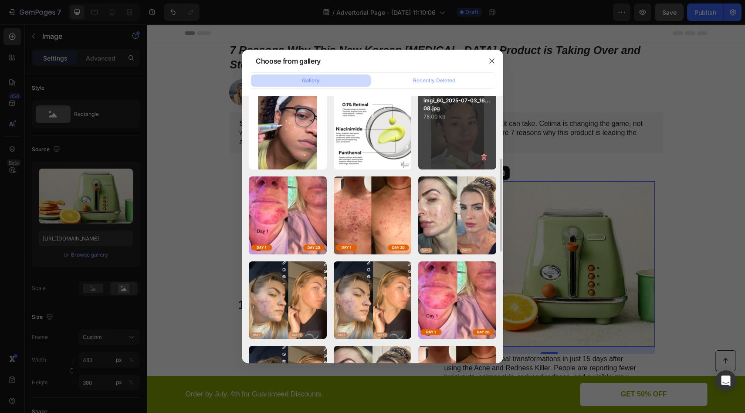
click at [448, 139] on div "imgi_60_2025-07-03_16...08.jpg 78.00 kb" at bounding box center [457, 131] width 78 height 78
type input "[URL][DOMAIN_NAME]"
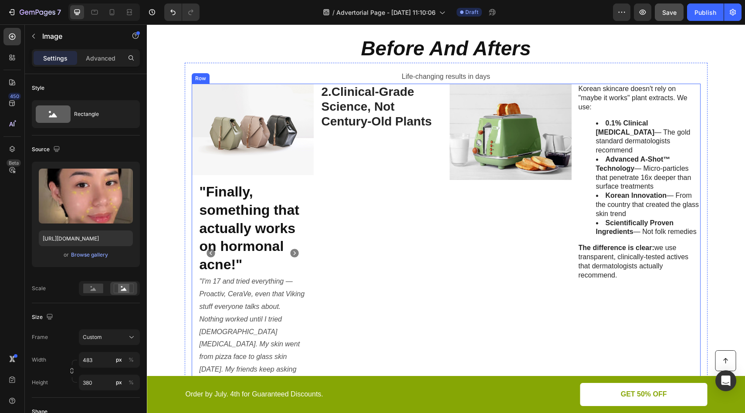
scroll to position [407, 0]
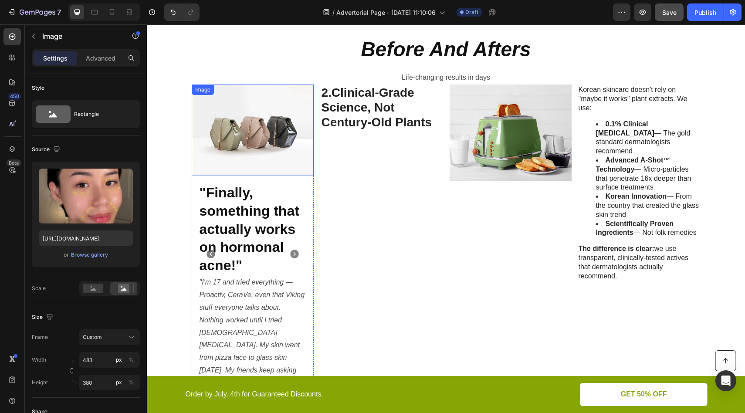
click at [246, 125] on img at bounding box center [253, 131] width 122 height 92
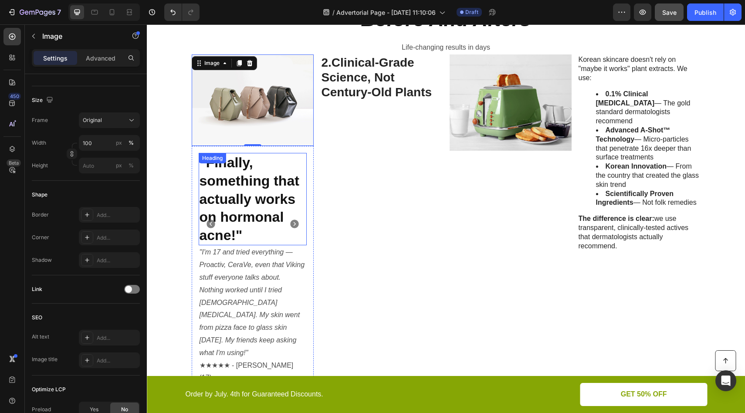
scroll to position [425, 0]
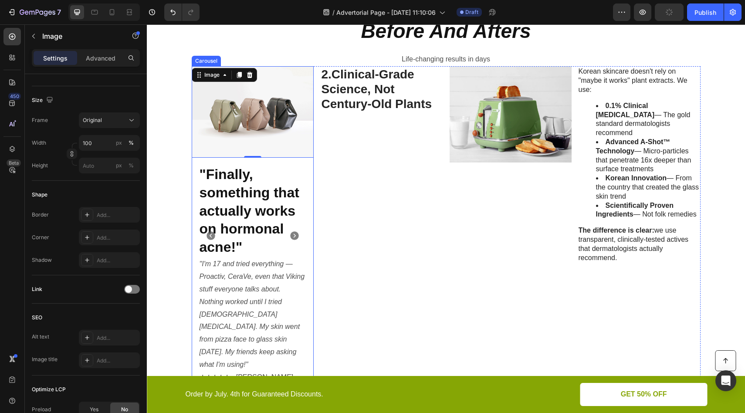
click at [295, 230] on icon "Carousel Next Arrow" at bounding box center [294, 235] width 10 height 10
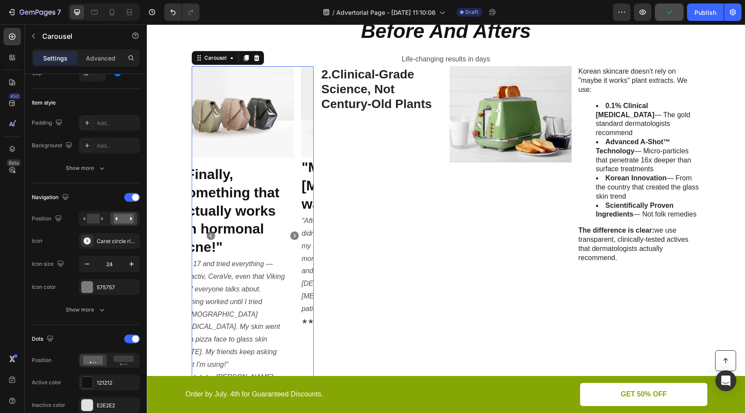
scroll to position [0, 0]
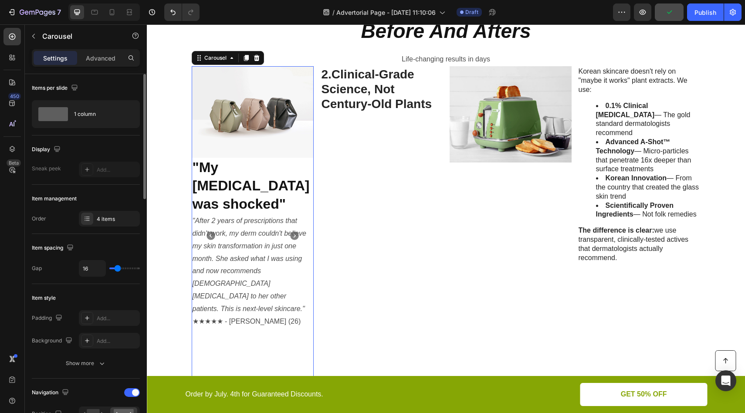
click at [295, 230] on icon "Carousel Next Arrow" at bounding box center [294, 235] width 10 height 10
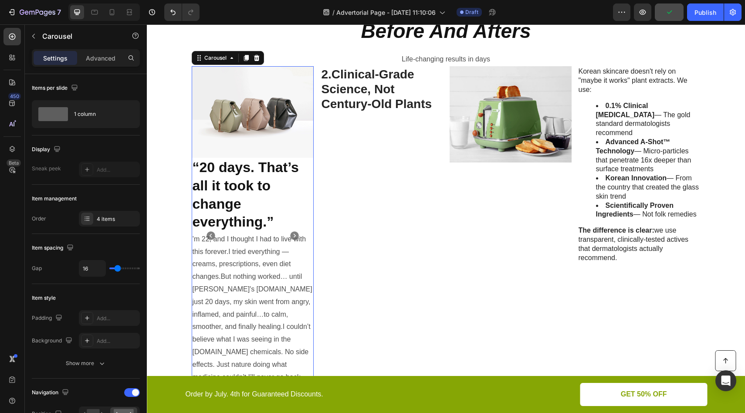
click at [207, 232] on icon "Carousel Back Arrow" at bounding box center [211, 236] width 9 height 9
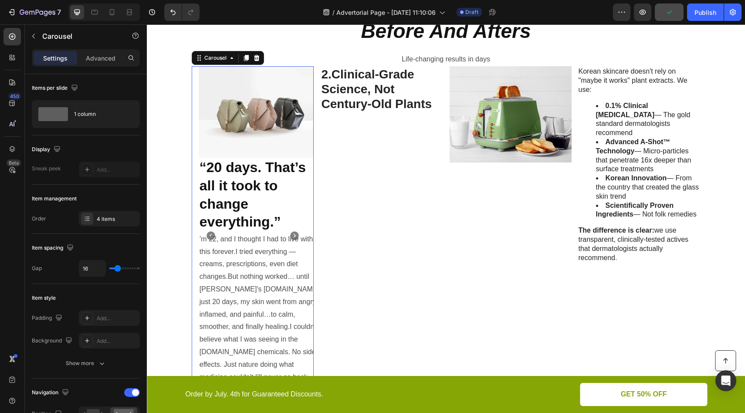
click at [207, 232] on icon "Carousel Back Arrow" at bounding box center [211, 236] width 9 height 9
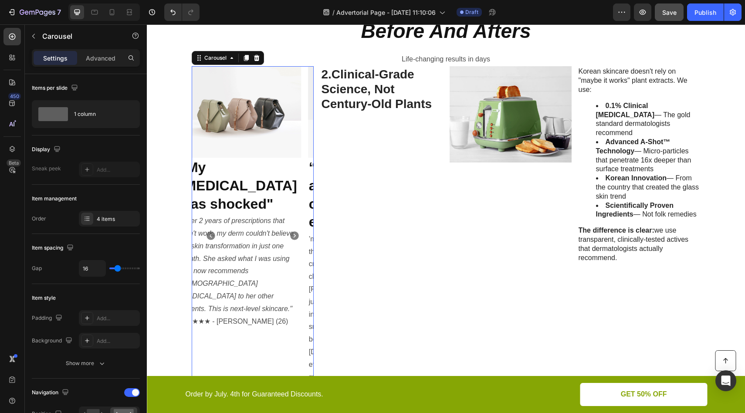
click at [207, 232] on icon "Carousel Back Arrow" at bounding box center [211, 236] width 9 height 9
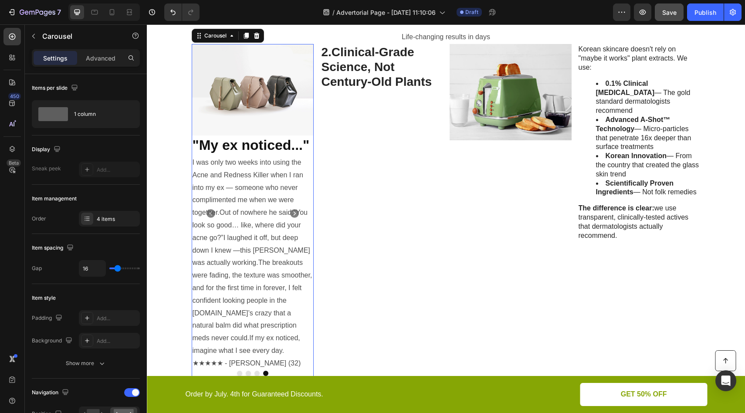
scroll to position [448, 0]
click at [90, 14] on icon at bounding box center [94, 12] width 9 height 9
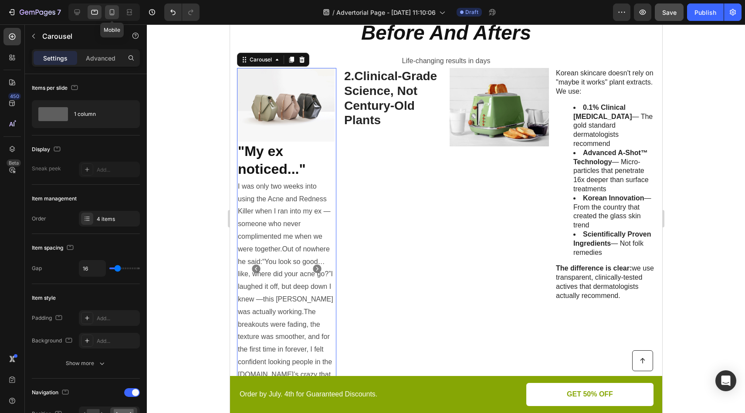
click at [109, 11] on icon at bounding box center [112, 12] width 9 height 9
type input "32"
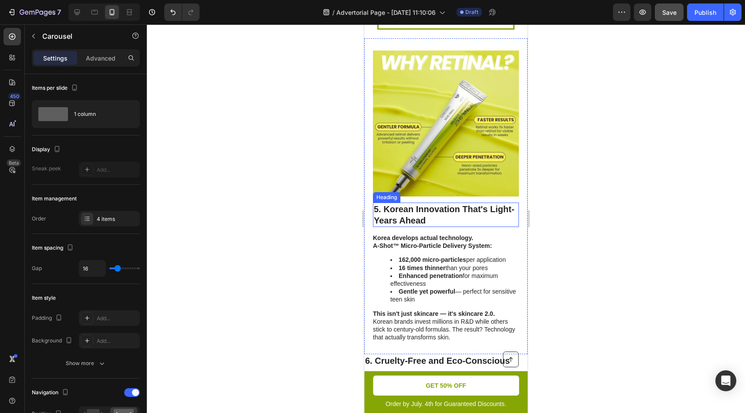
scroll to position [2148, 0]
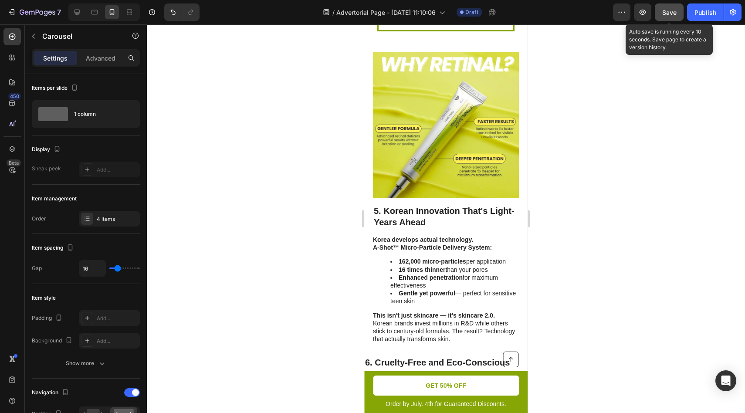
click at [673, 14] on span "Save" at bounding box center [669, 12] width 14 height 7
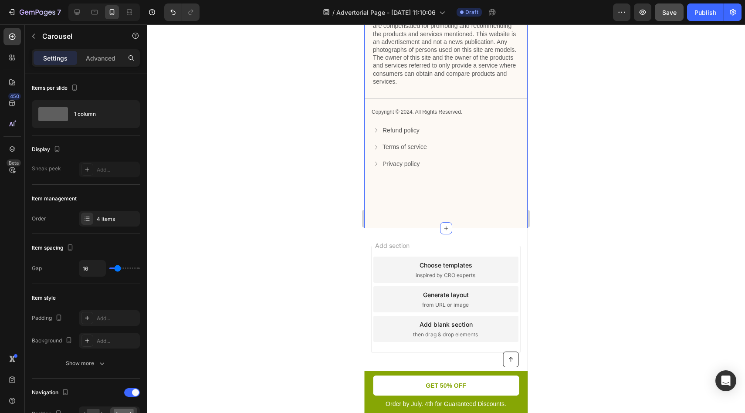
scroll to position [3574, 0]
click at [15, 10] on icon "button" at bounding box center [11, 12] width 9 height 9
